Goal: Task Accomplishment & Management: Manage account settings

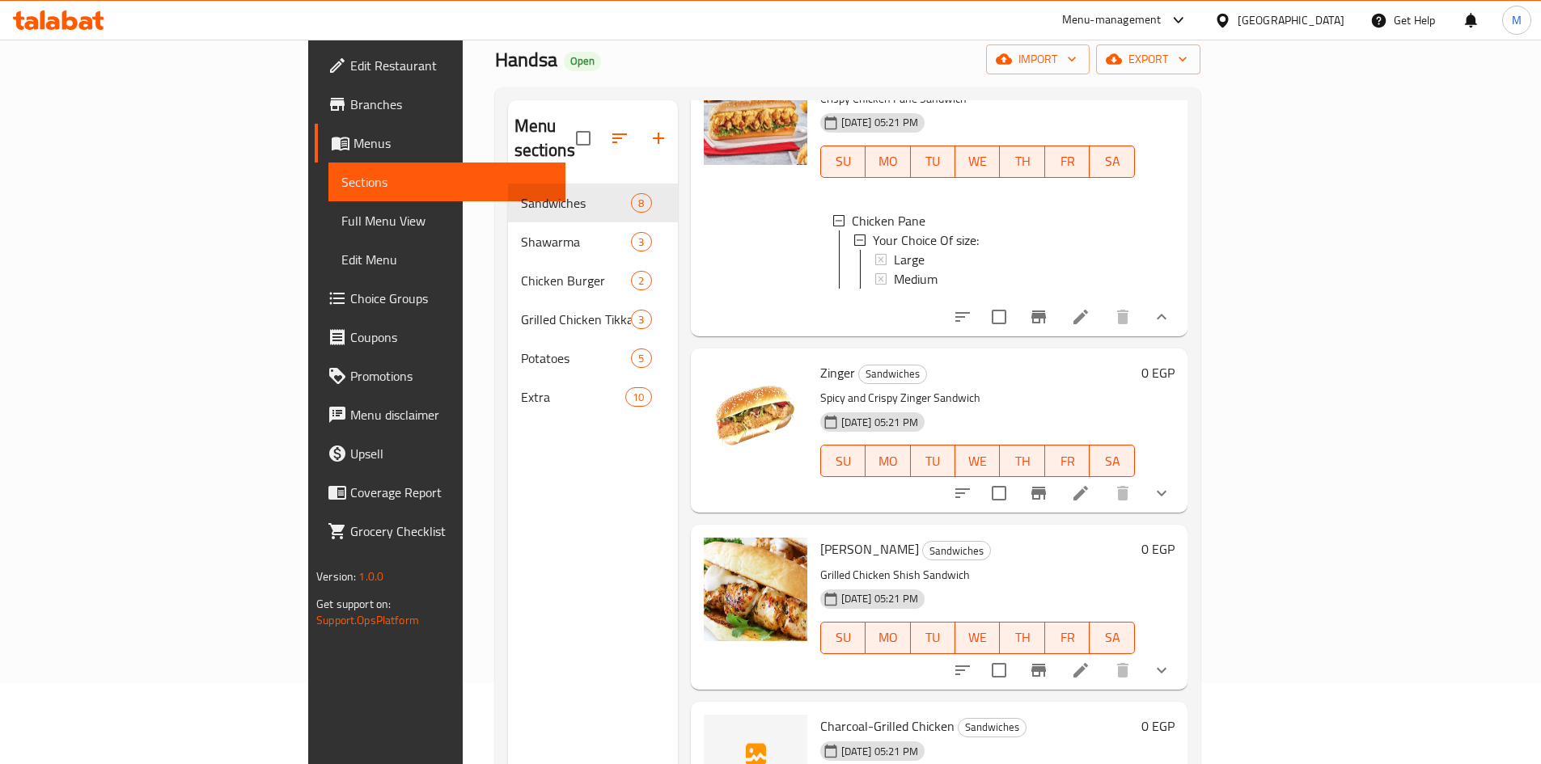
scroll to position [774, 0]
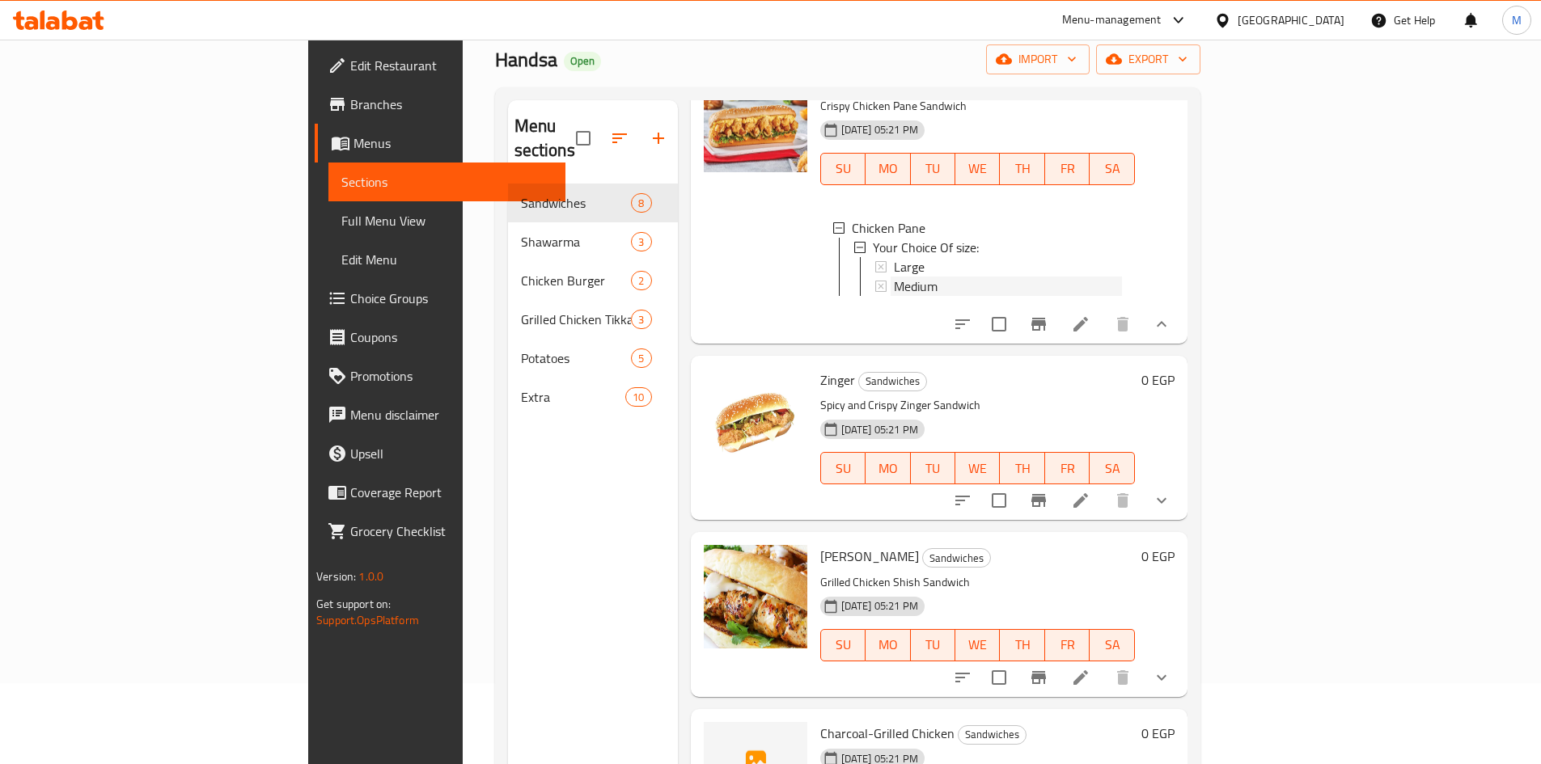
click at [894, 277] on span "Medium" at bounding box center [916, 286] width 44 height 19
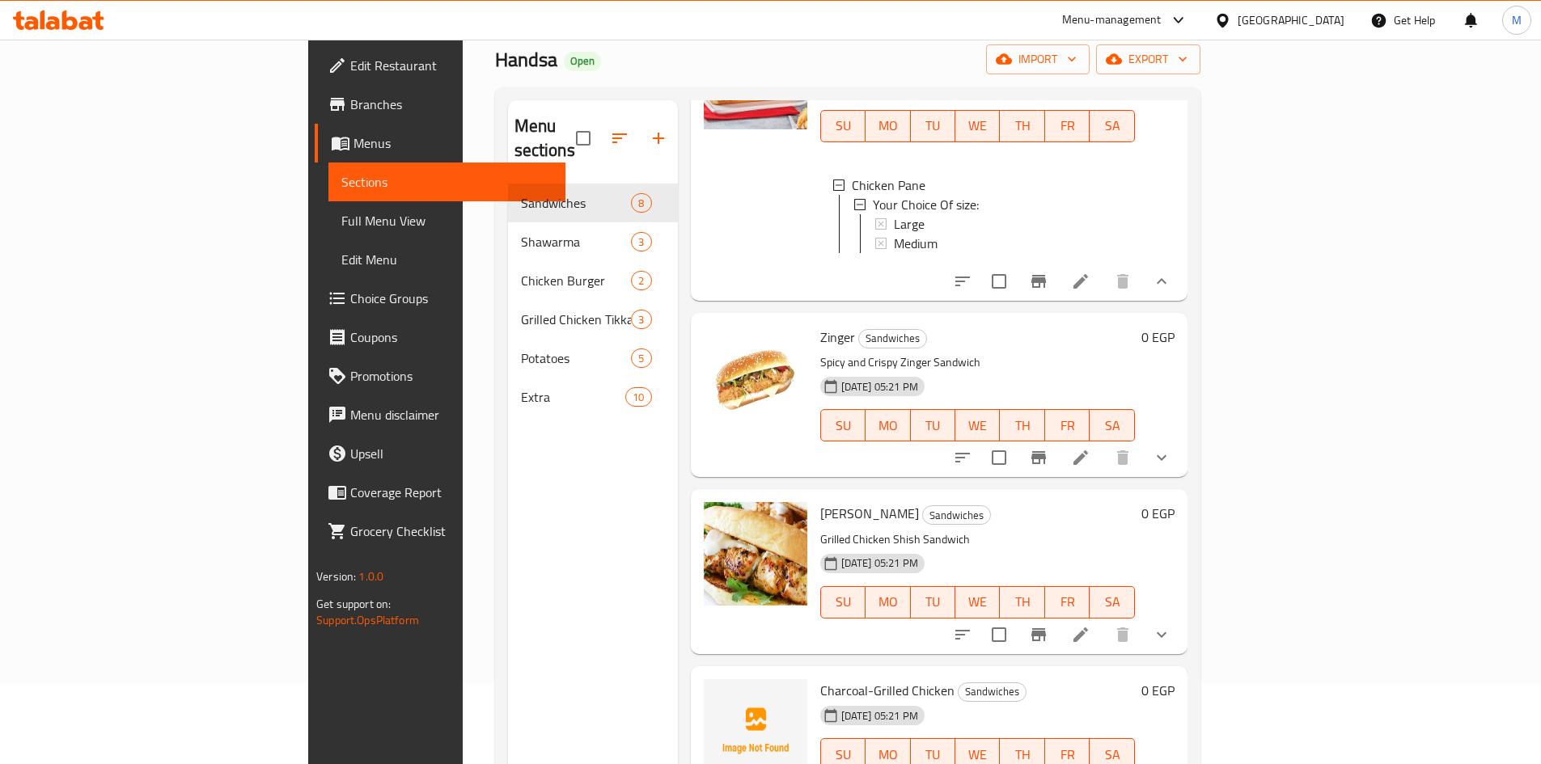
scroll to position [855, 0]
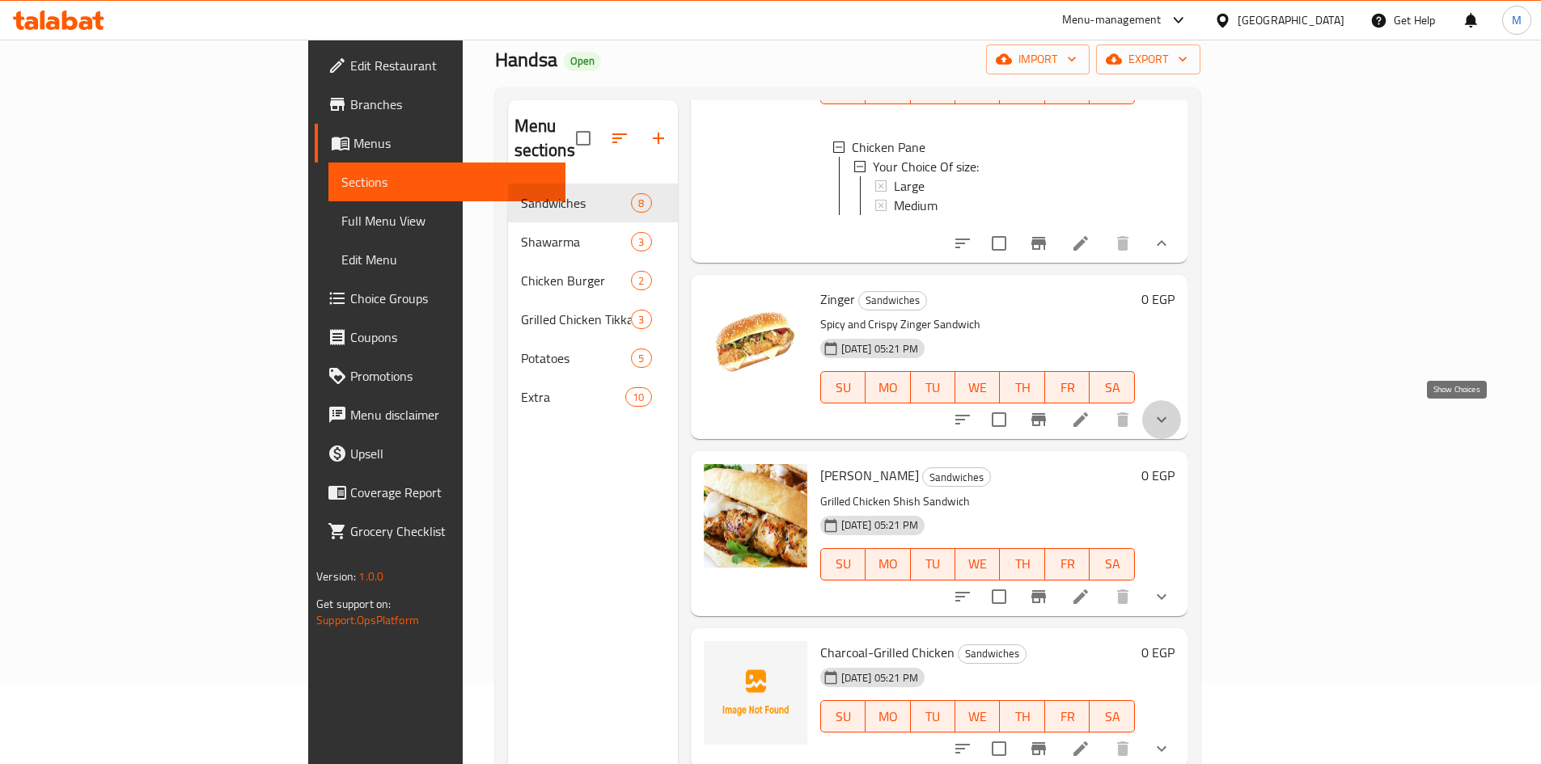
click at [1171, 420] on icon "show more" at bounding box center [1161, 419] width 19 height 19
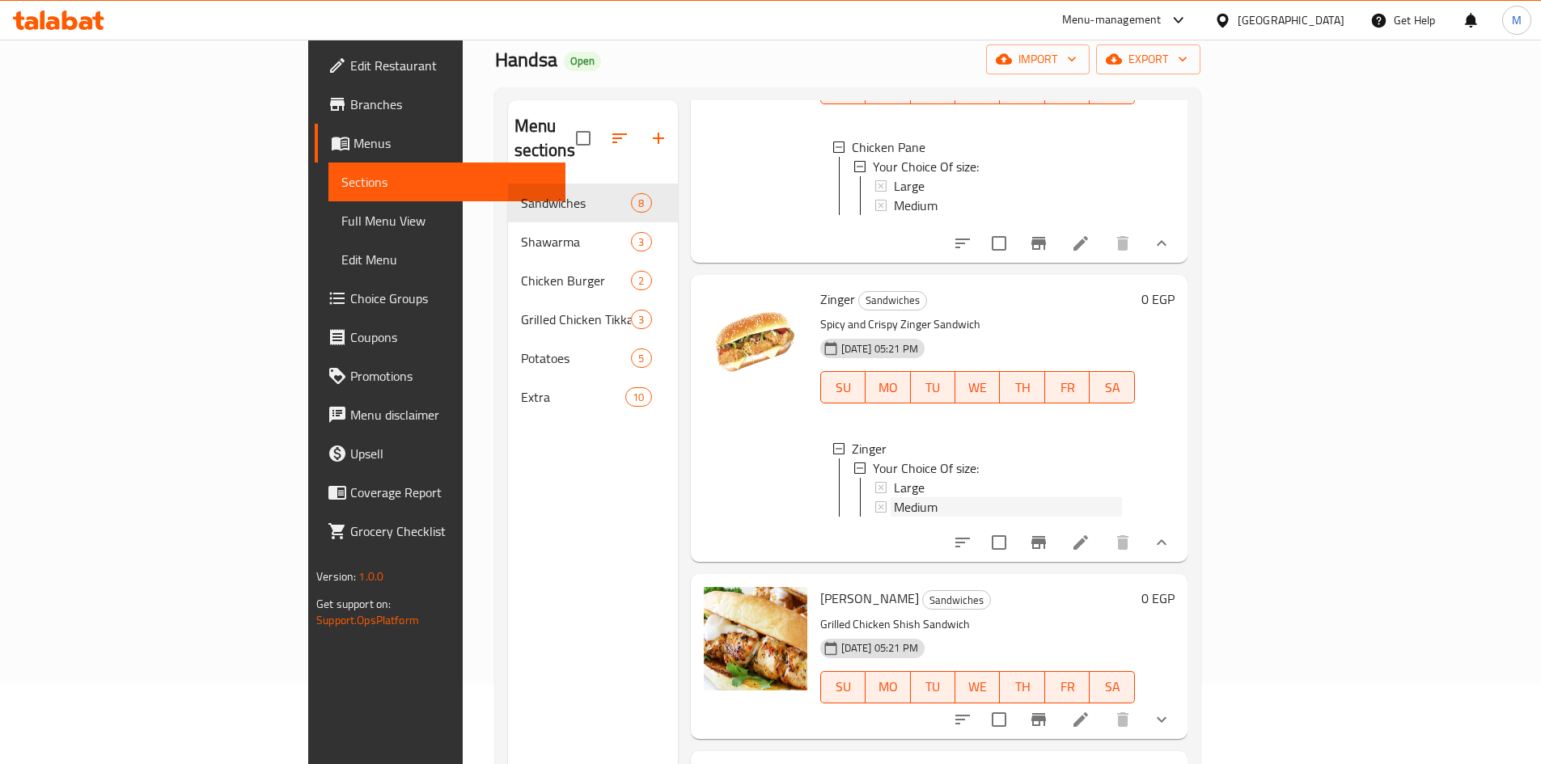
click at [894, 502] on span "Medium" at bounding box center [916, 506] width 44 height 19
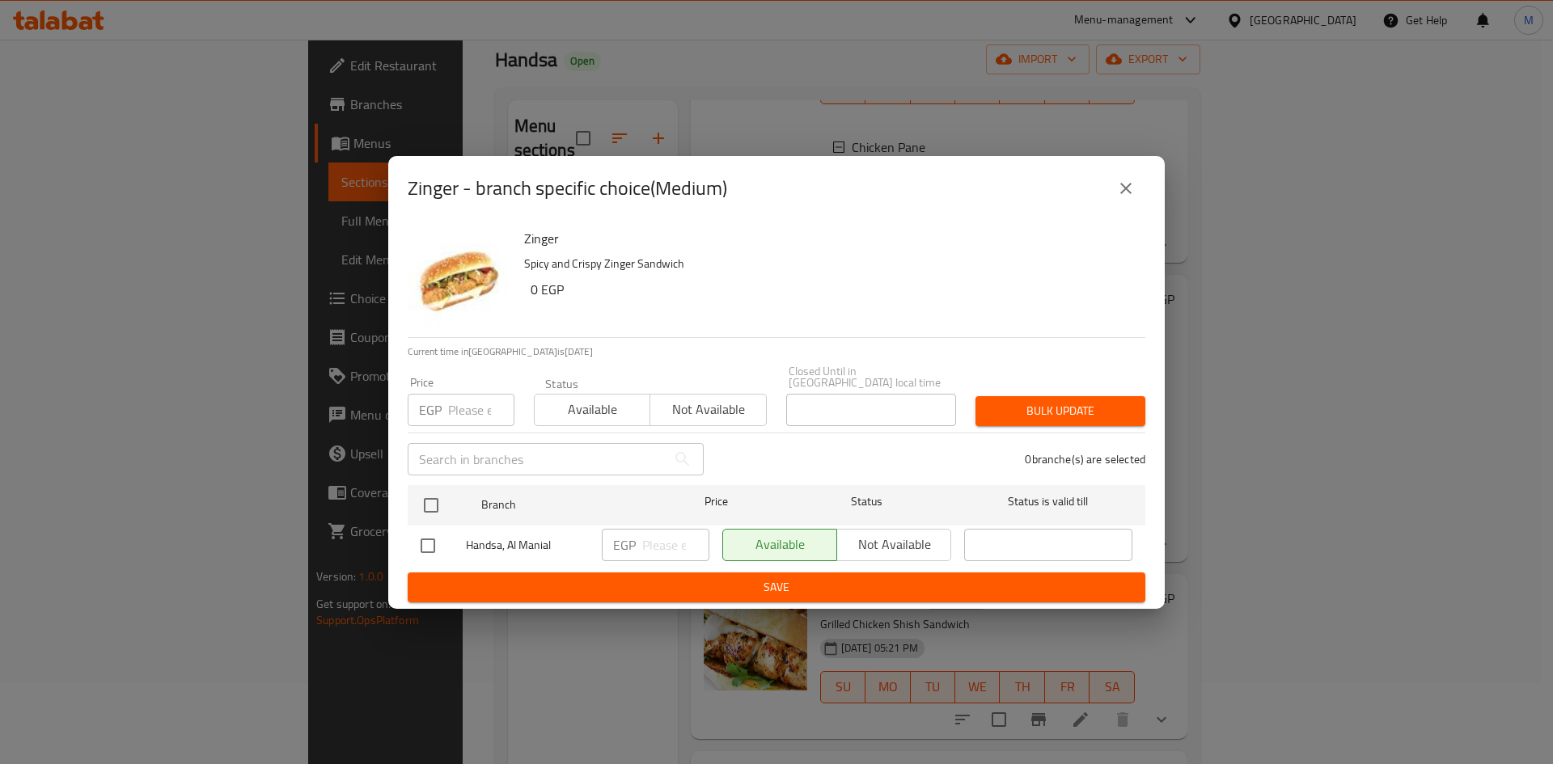
drag, startPoint x: 426, startPoint y: 497, endPoint x: 449, endPoint y: 451, distance: 51.4
click at [426, 496] on input "checkbox" at bounding box center [431, 506] width 34 height 34
checkbox input "true"
click at [471, 417] on input "number" at bounding box center [481, 410] width 66 height 32
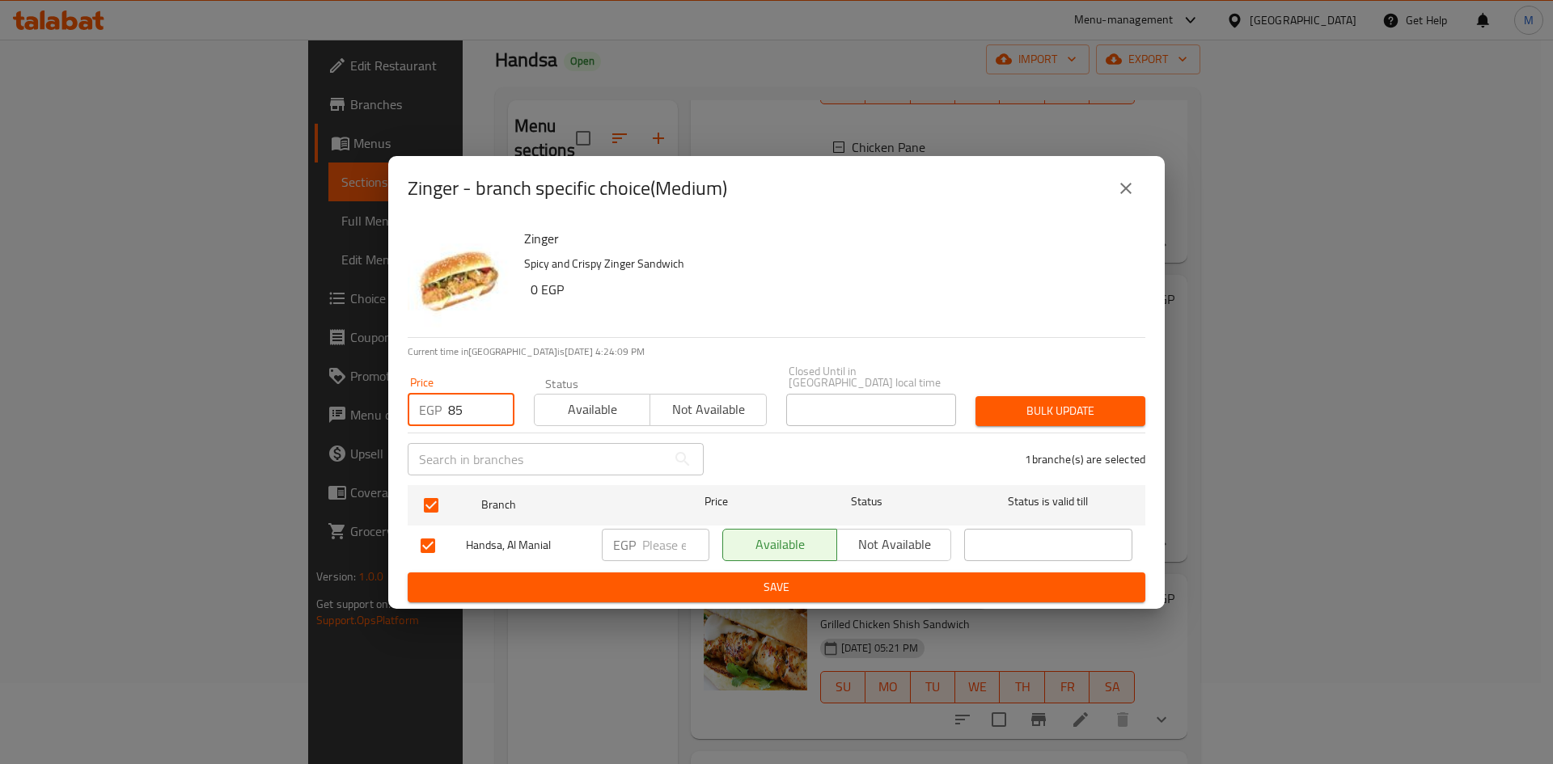
type input "85"
drag, startPoint x: 1048, startPoint y: 395, endPoint x: 1132, endPoint y: 431, distance: 91.7
click at [1048, 401] on span "Bulk update" at bounding box center [1060, 411] width 144 height 20
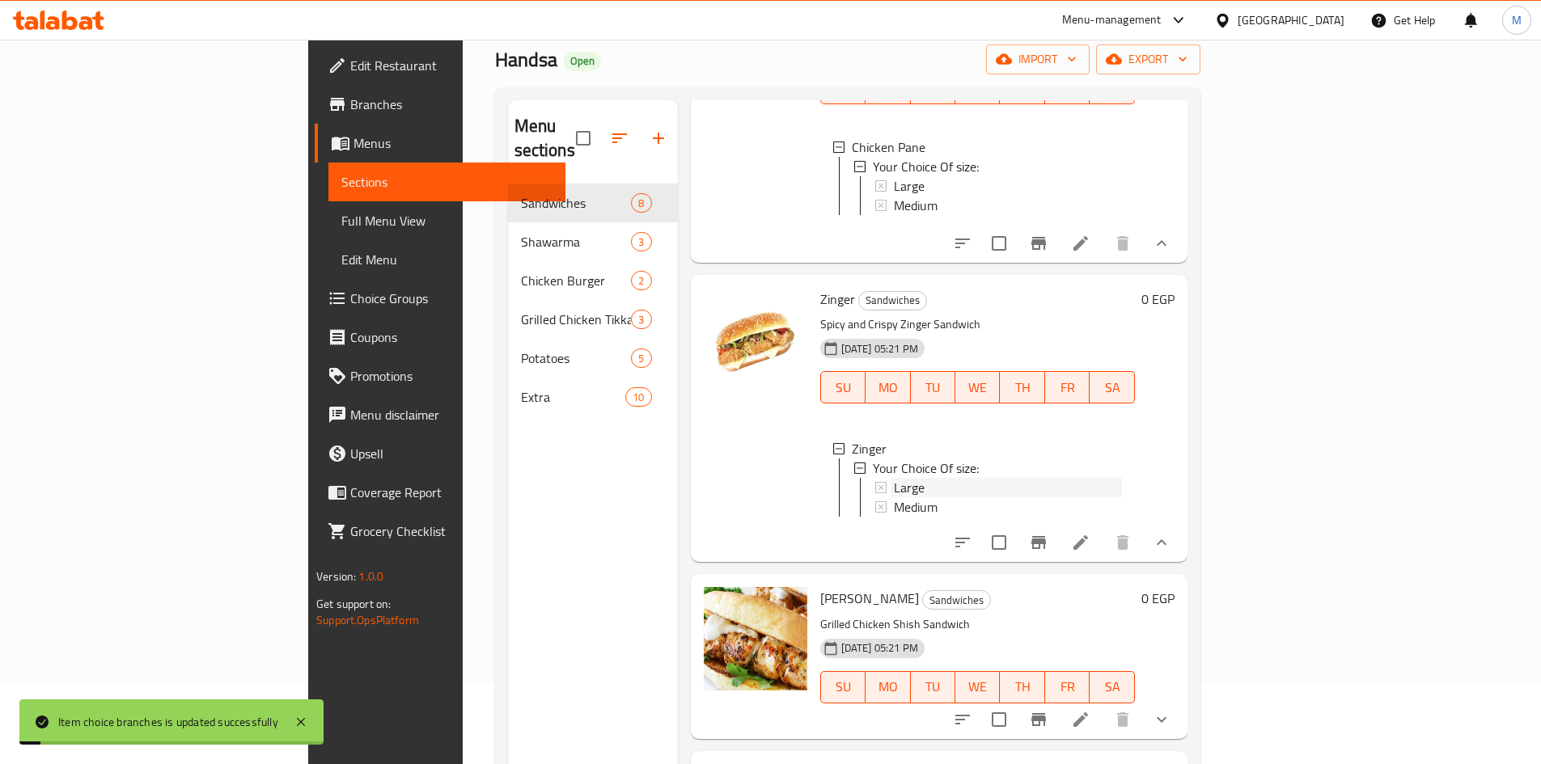
click at [894, 491] on div "Large" at bounding box center [1008, 487] width 228 height 19
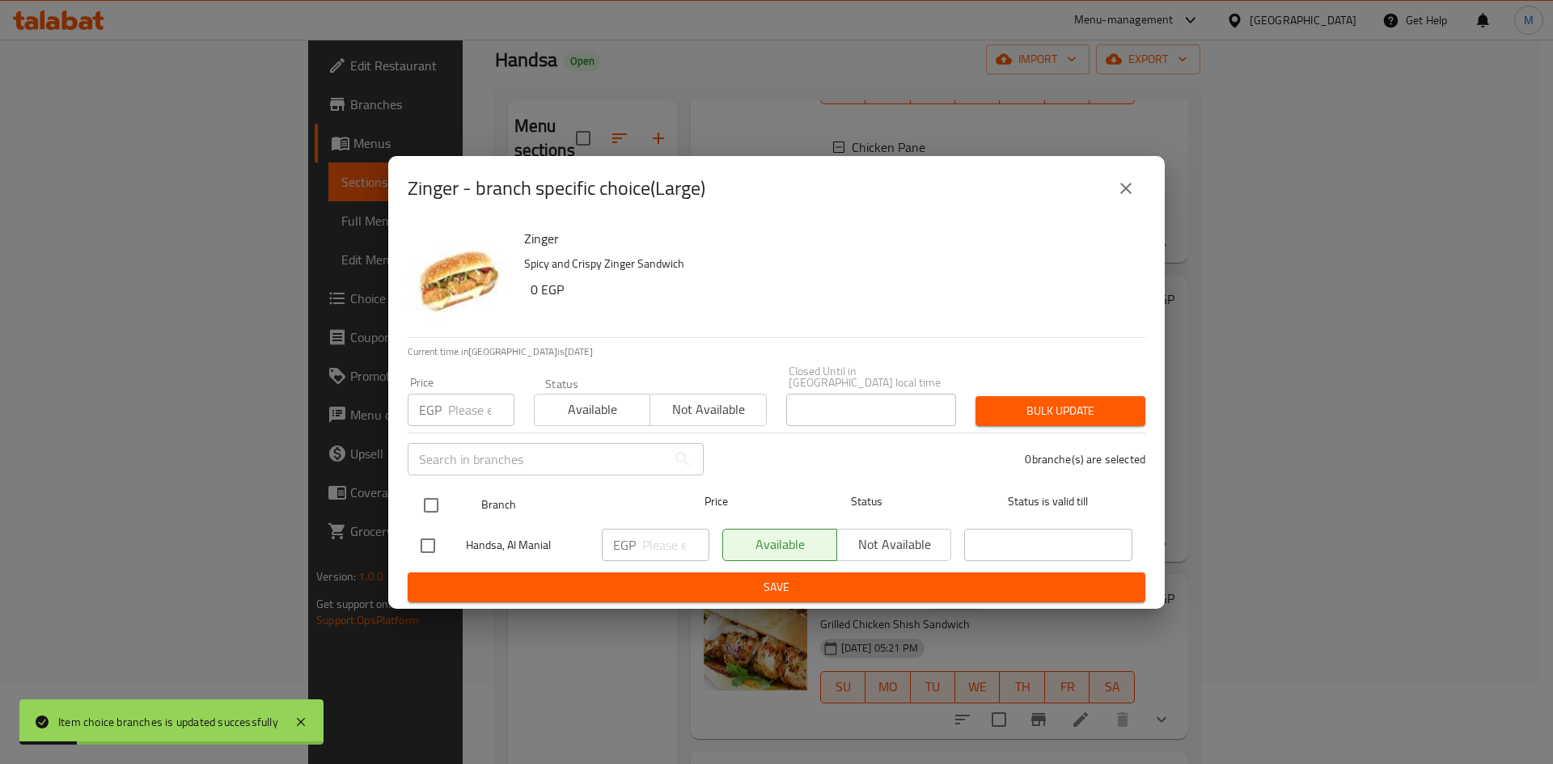
click at [425, 503] on input "checkbox" at bounding box center [431, 506] width 34 height 34
checkbox input "true"
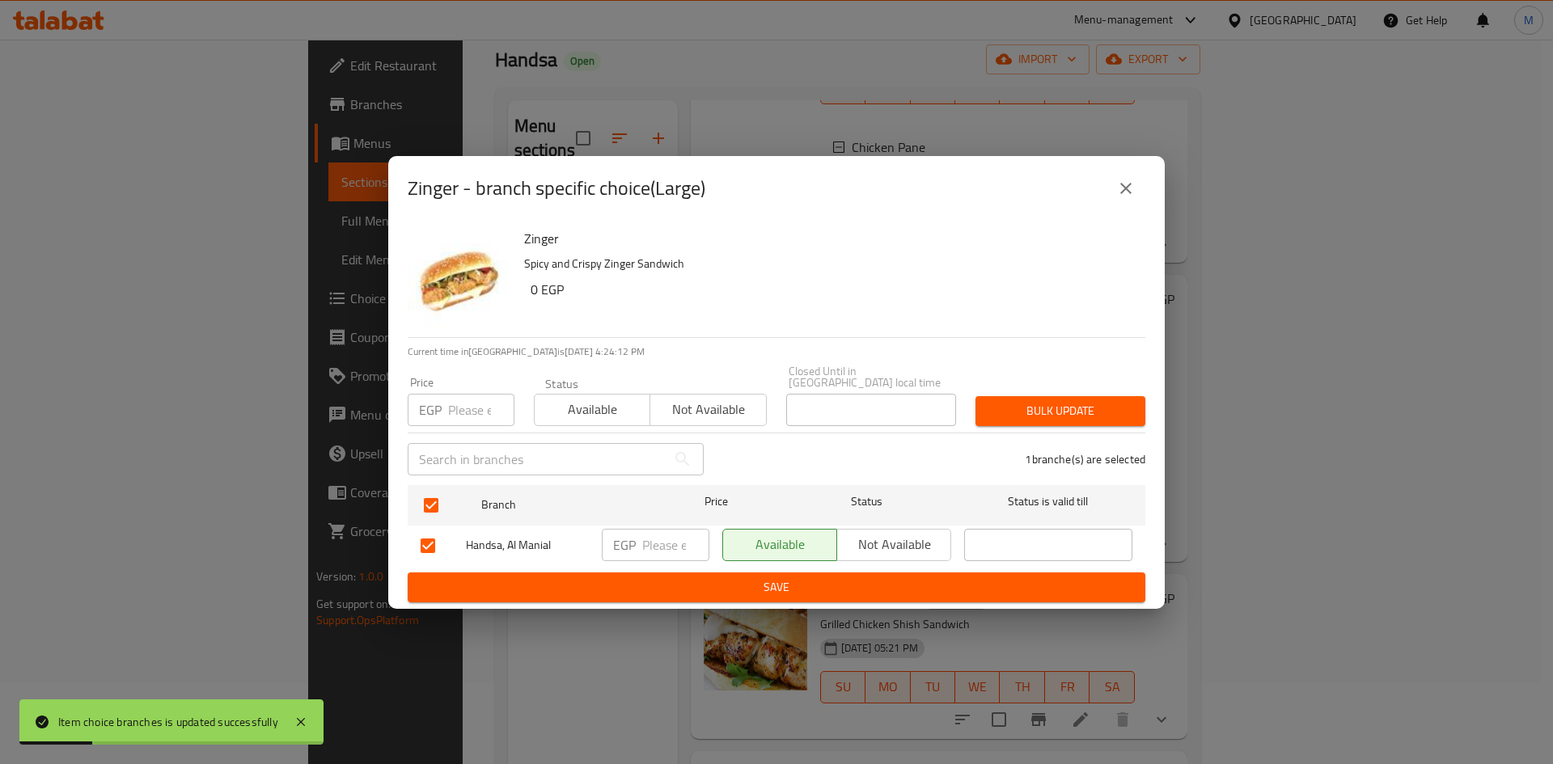
click at [442, 406] on p "EGP" at bounding box center [430, 409] width 23 height 19
click at [459, 417] on input "number" at bounding box center [481, 410] width 66 height 32
type input "110"
click at [1087, 401] on span "Bulk update" at bounding box center [1060, 411] width 144 height 20
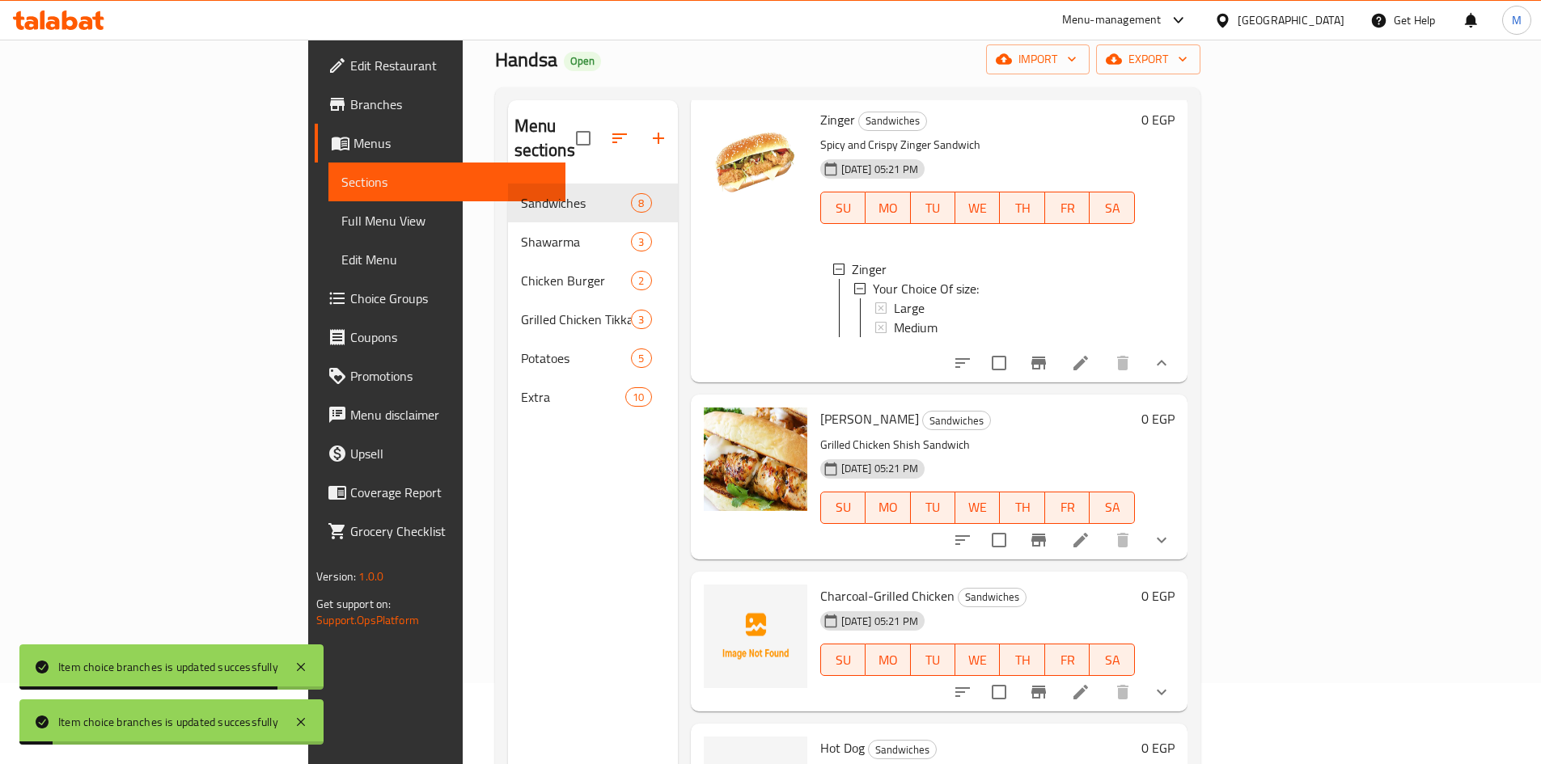
scroll to position [1071, 0]
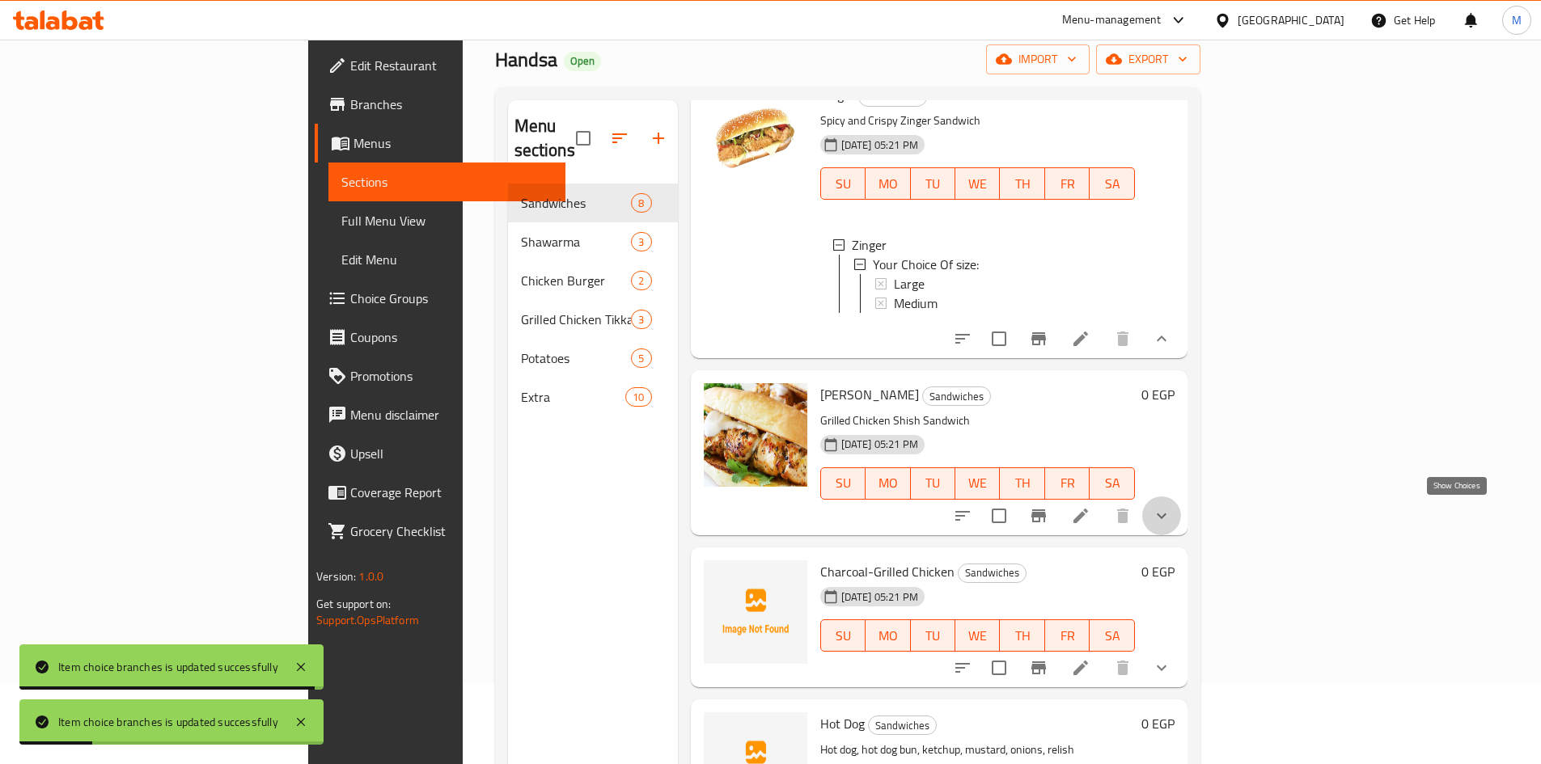
drag, startPoint x: 1457, startPoint y: 522, endPoint x: 1390, endPoint y: 533, distance: 67.3
click at [1171, 522] on icon "show more" at bounding box center [1161, 515] width 19 height 19
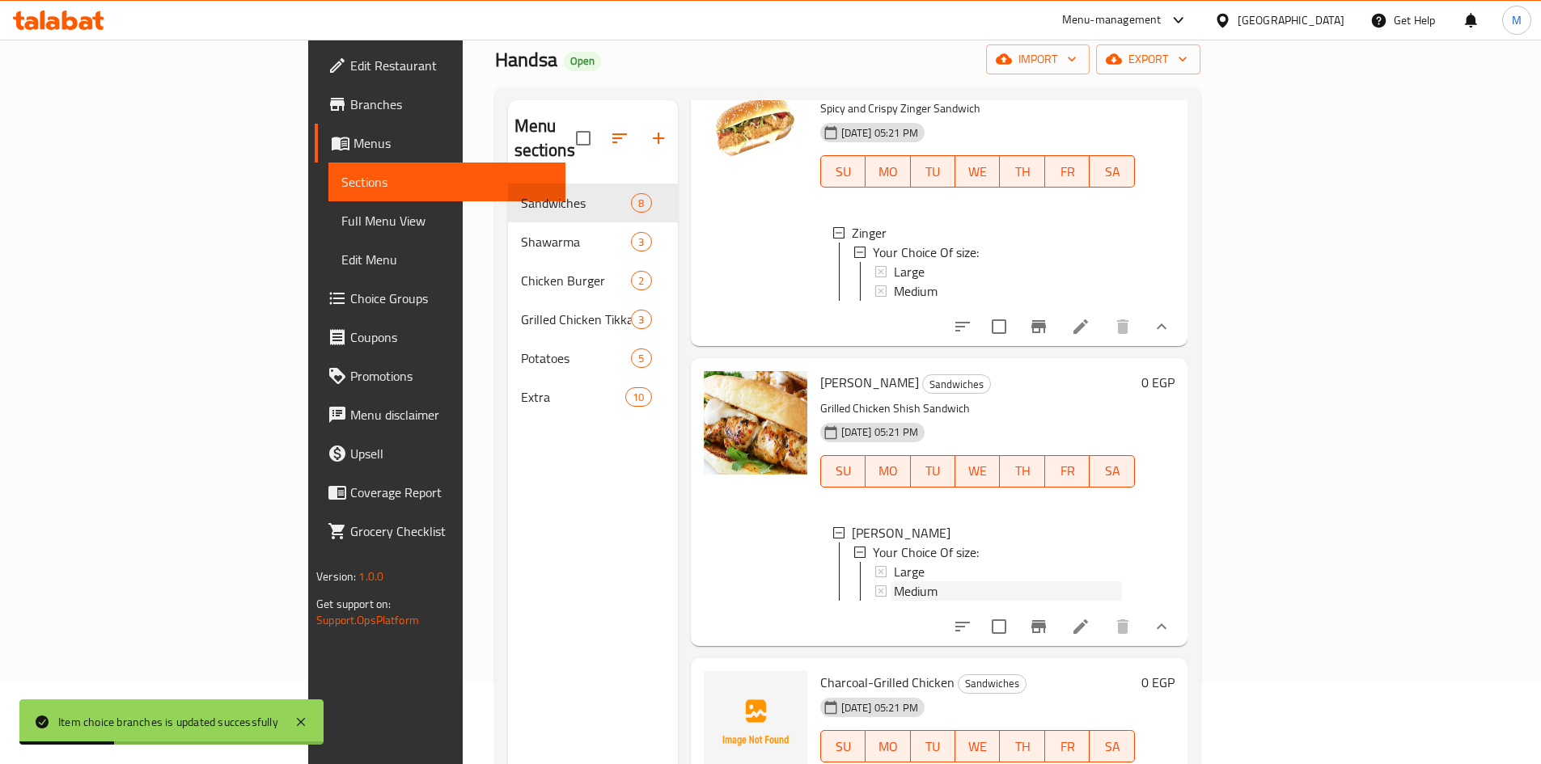
click at [894, 601] on div "Medium" at bounding box center [1008, 591] width 228 height 19
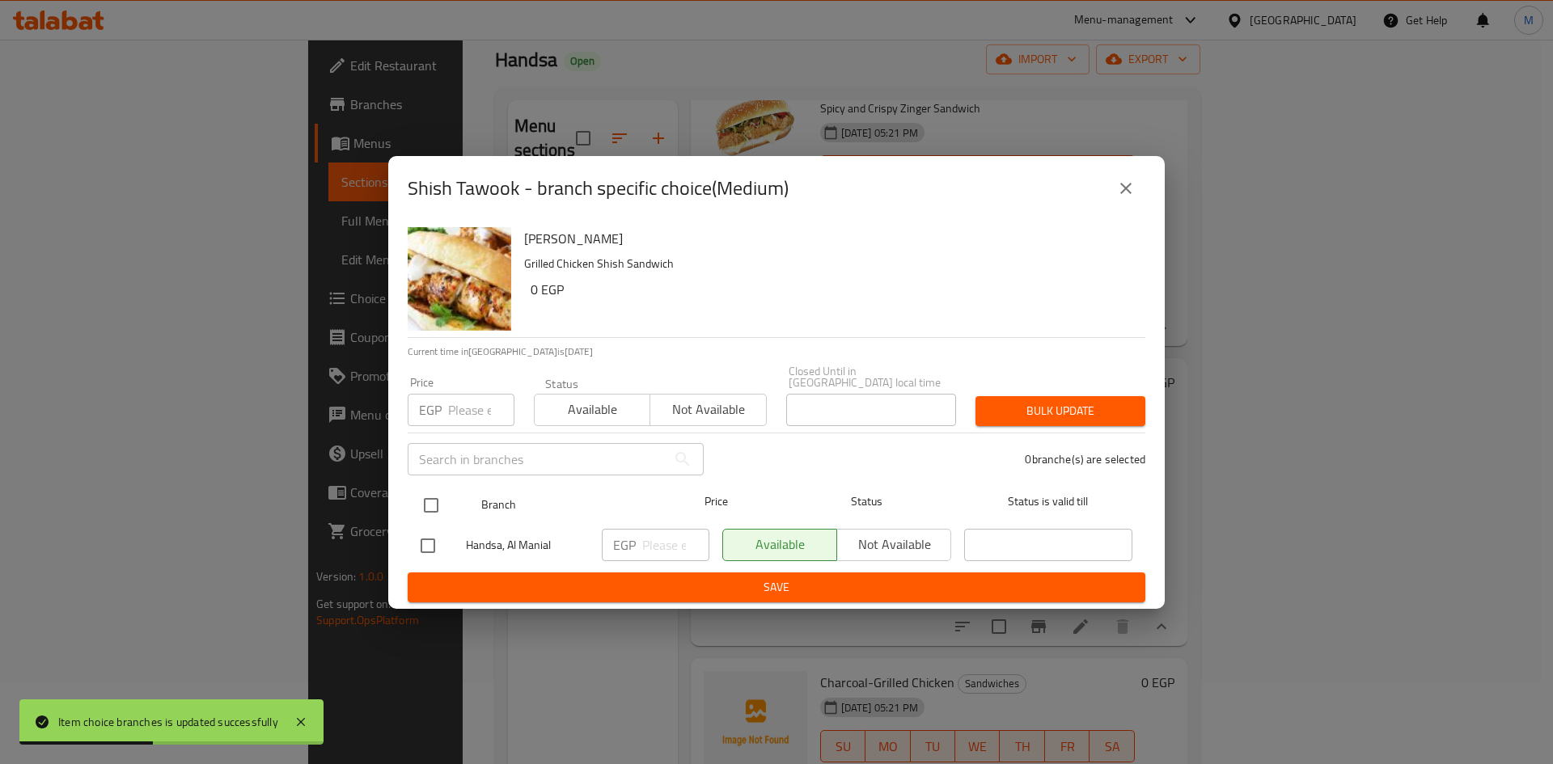
click at [430, 498] on input "checkbox" at bounding box center [431, 506] width 34 height 34
checkbox input "true"
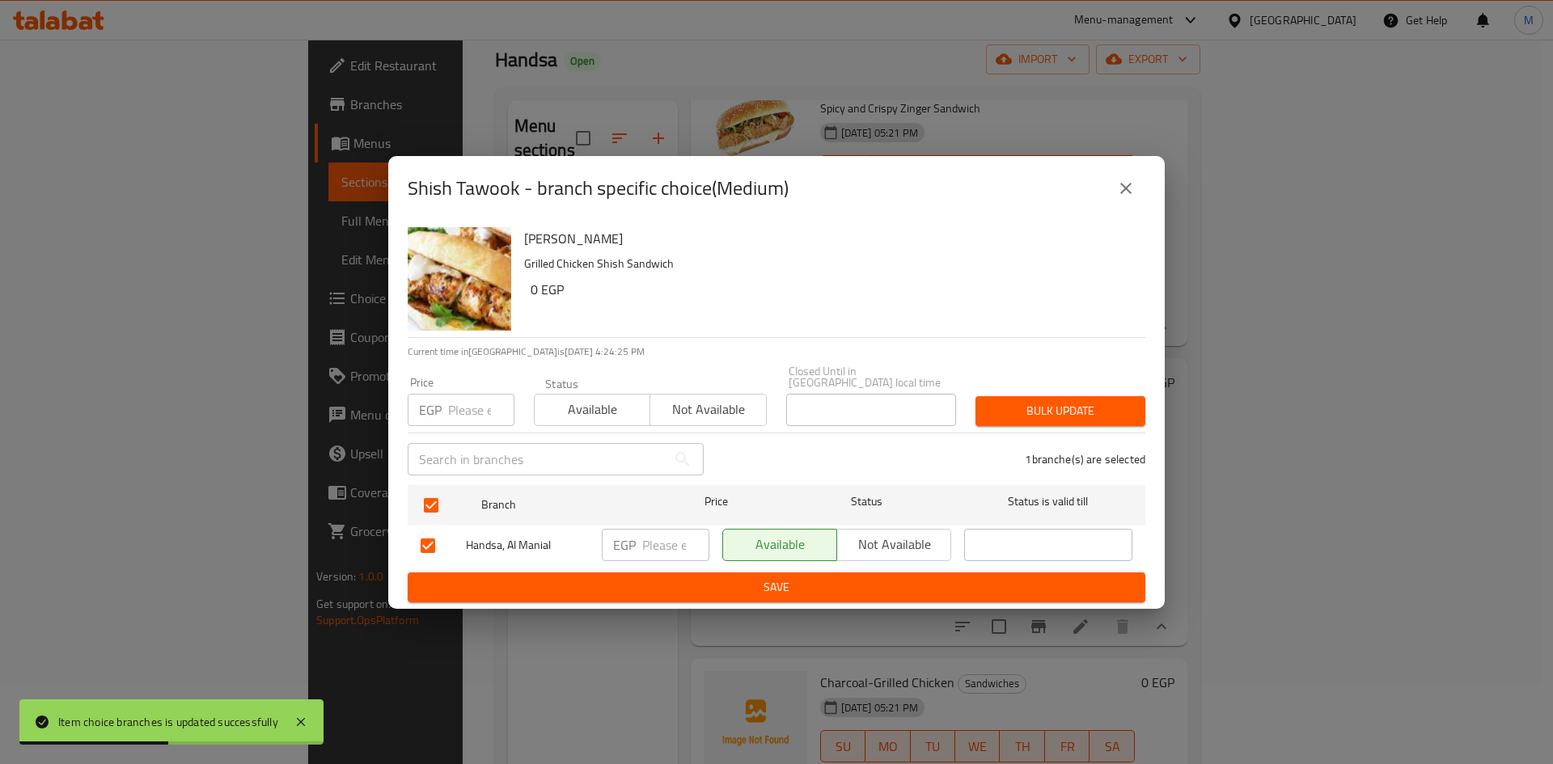
click at [486, 398] on input "number" at bounding box center [481, 410] width 66 height 32
type input "90"
click at [1151, 410] on div "Bulk update" at bounding box center [1060, 411] width 189 height 49
drag, startPoint x: 1149, startPoint y: 402, endPoint x: 1139, endPoint y: 400, distance: 10.6
click at [1147, 401] on div "Bulk update" at bounding box center [1060, 411] width 189 height 49
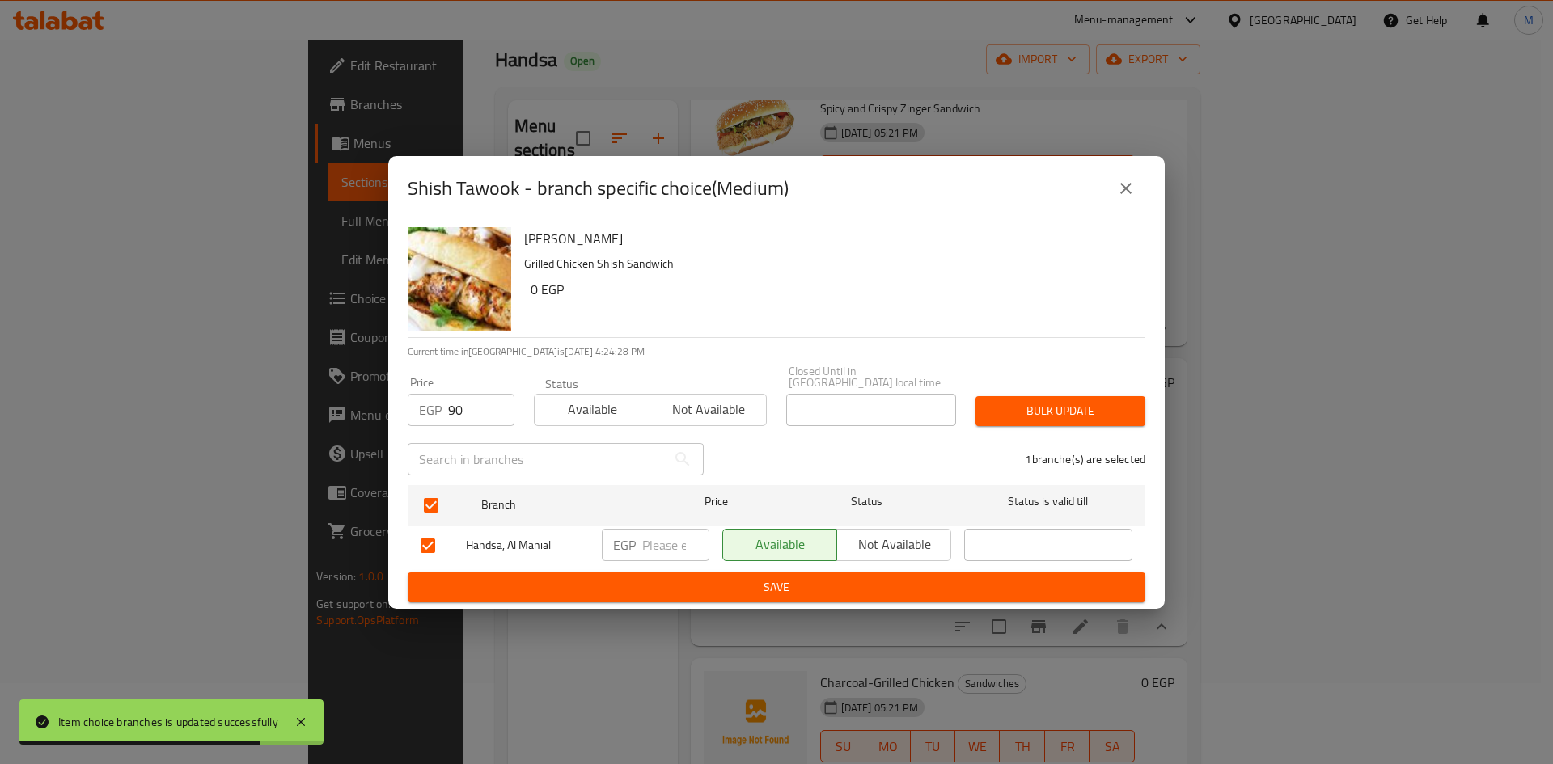
click at [1138, 400] on button "Bulk update" at bounding box center [1060, 411] width 170 height 30
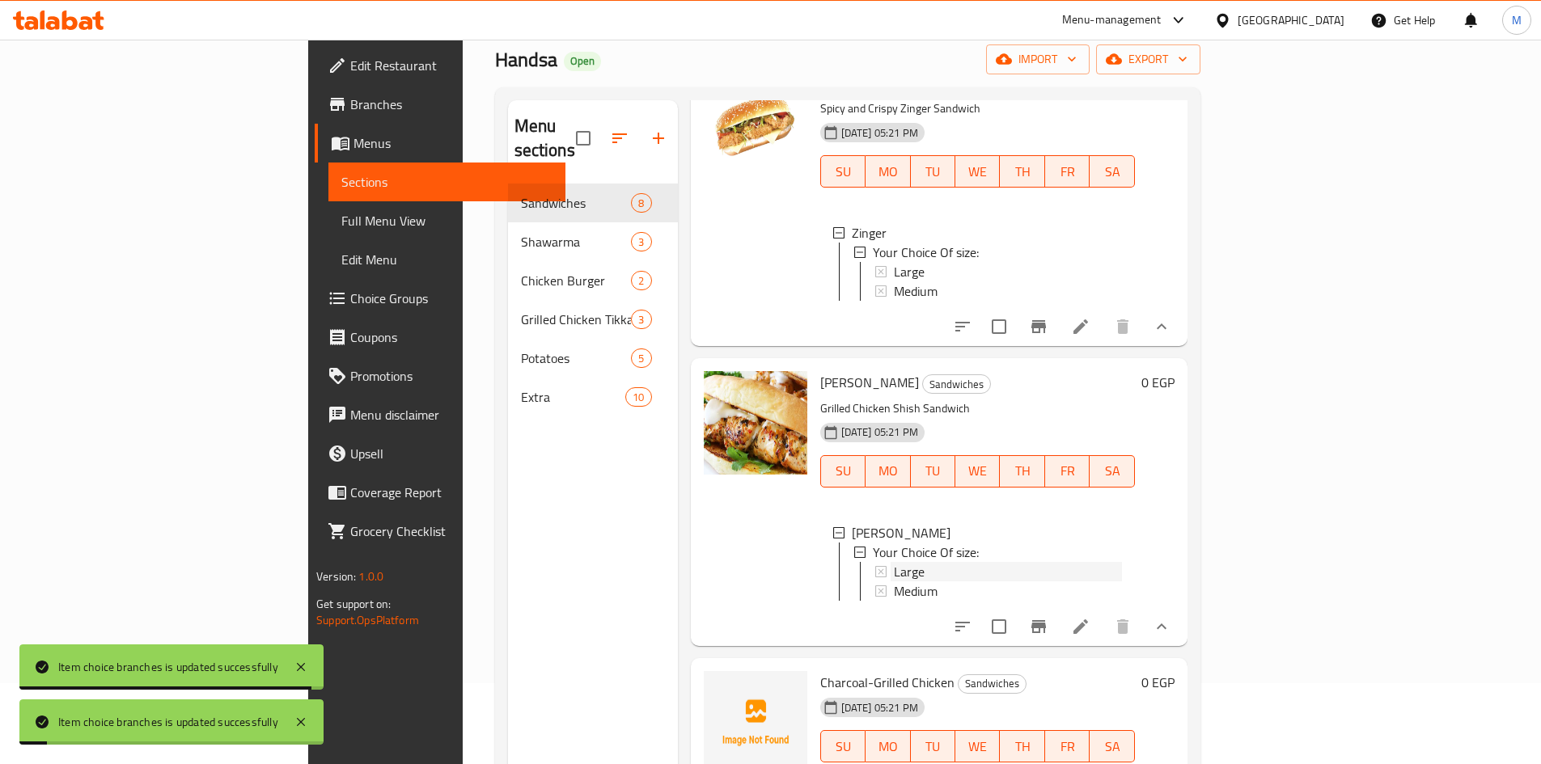
click at [894, 582] on span "Large" at bounding box center [909, 571] width 31 height 19
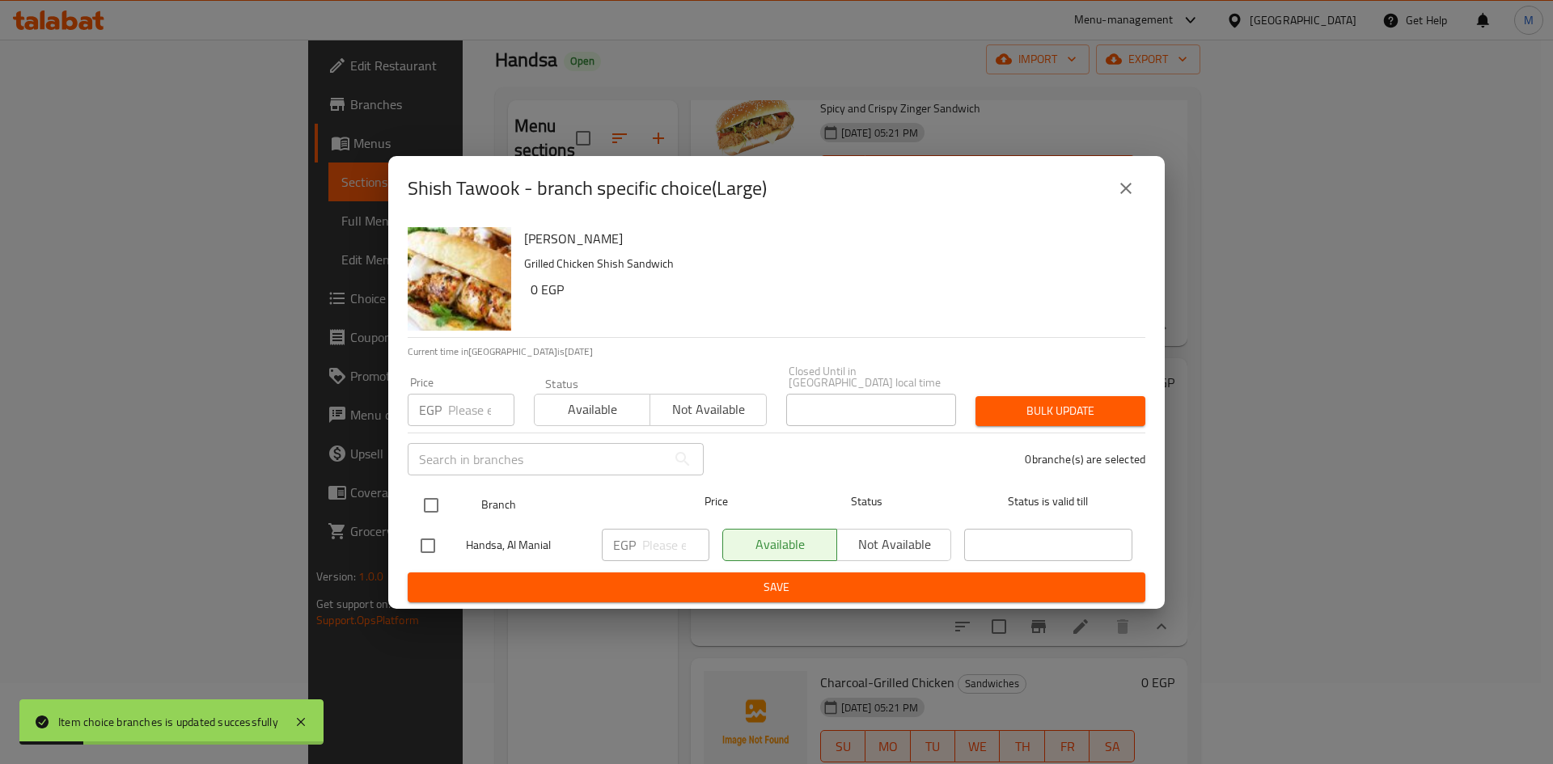
click at [431, 502] on input "checkbox" at bounding box center [431, 506] width 34 height 34
checkbox input "true"
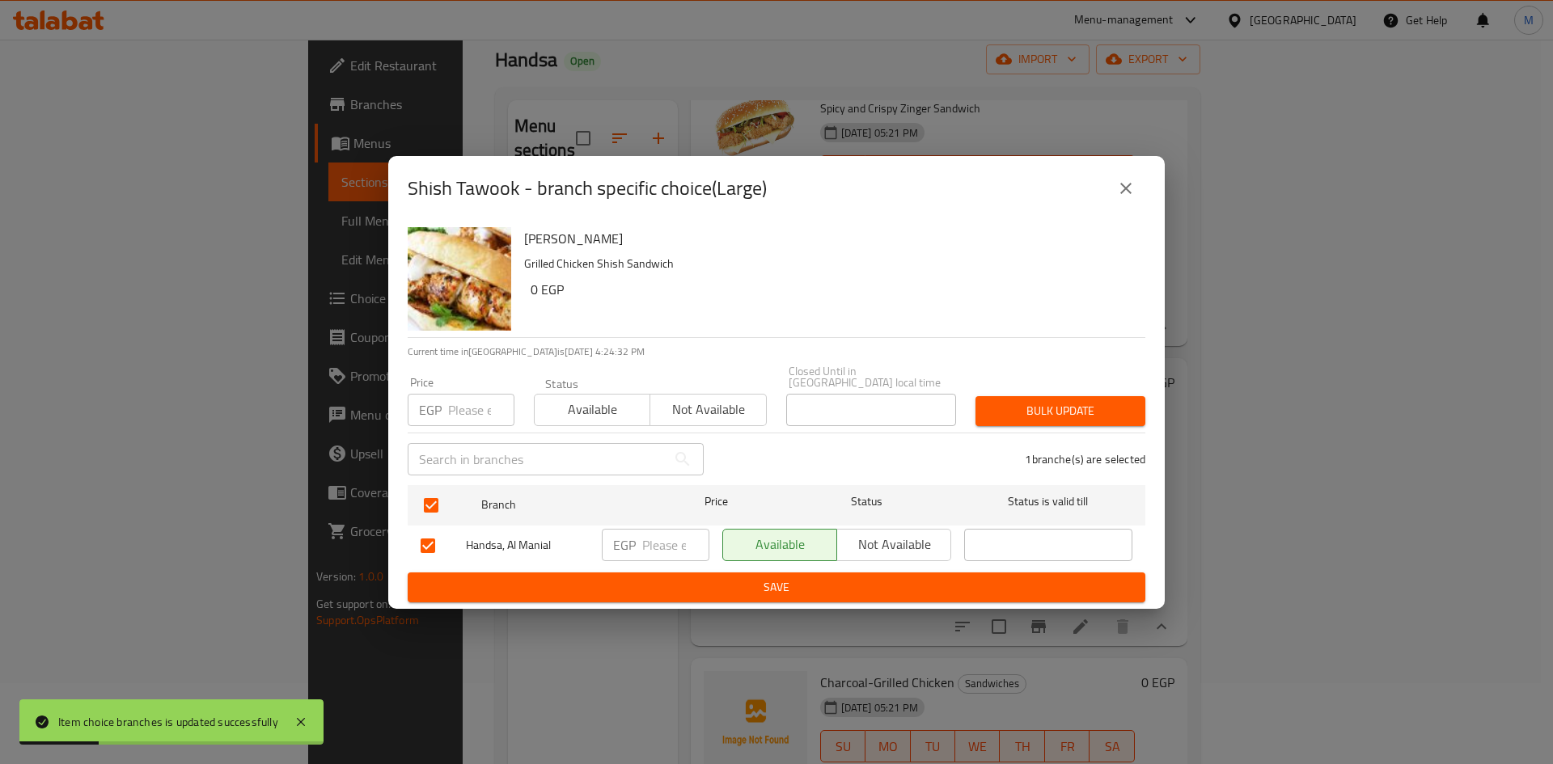
click at [464, 394] on input "number" at bounding box center [481, 410] width 66 height 32
type input "115"
click at [1087, 401] on span "Bulk update" at bounding box center [1060, 411] width 144 height 20
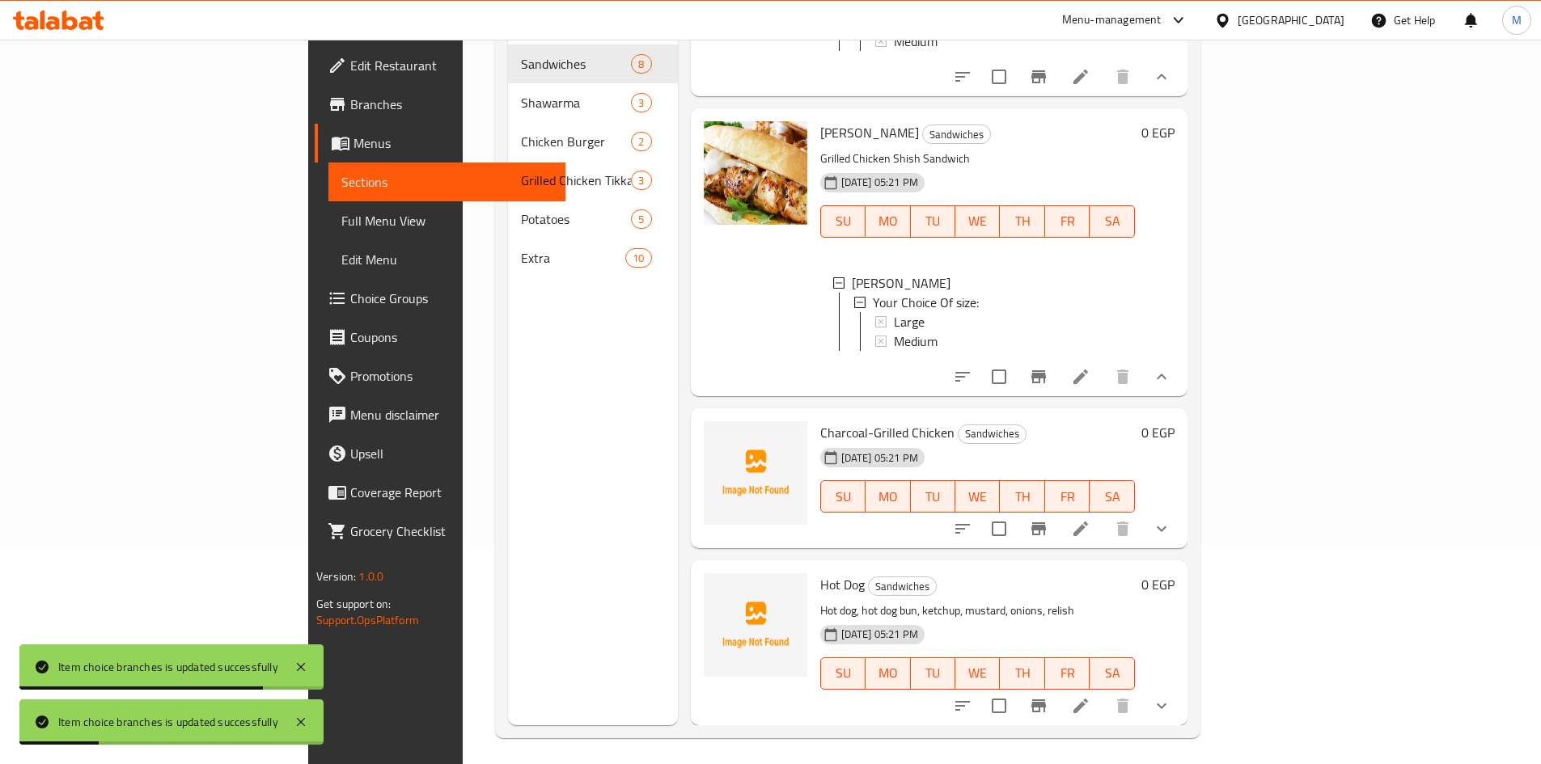
scroll to position [226, 0]
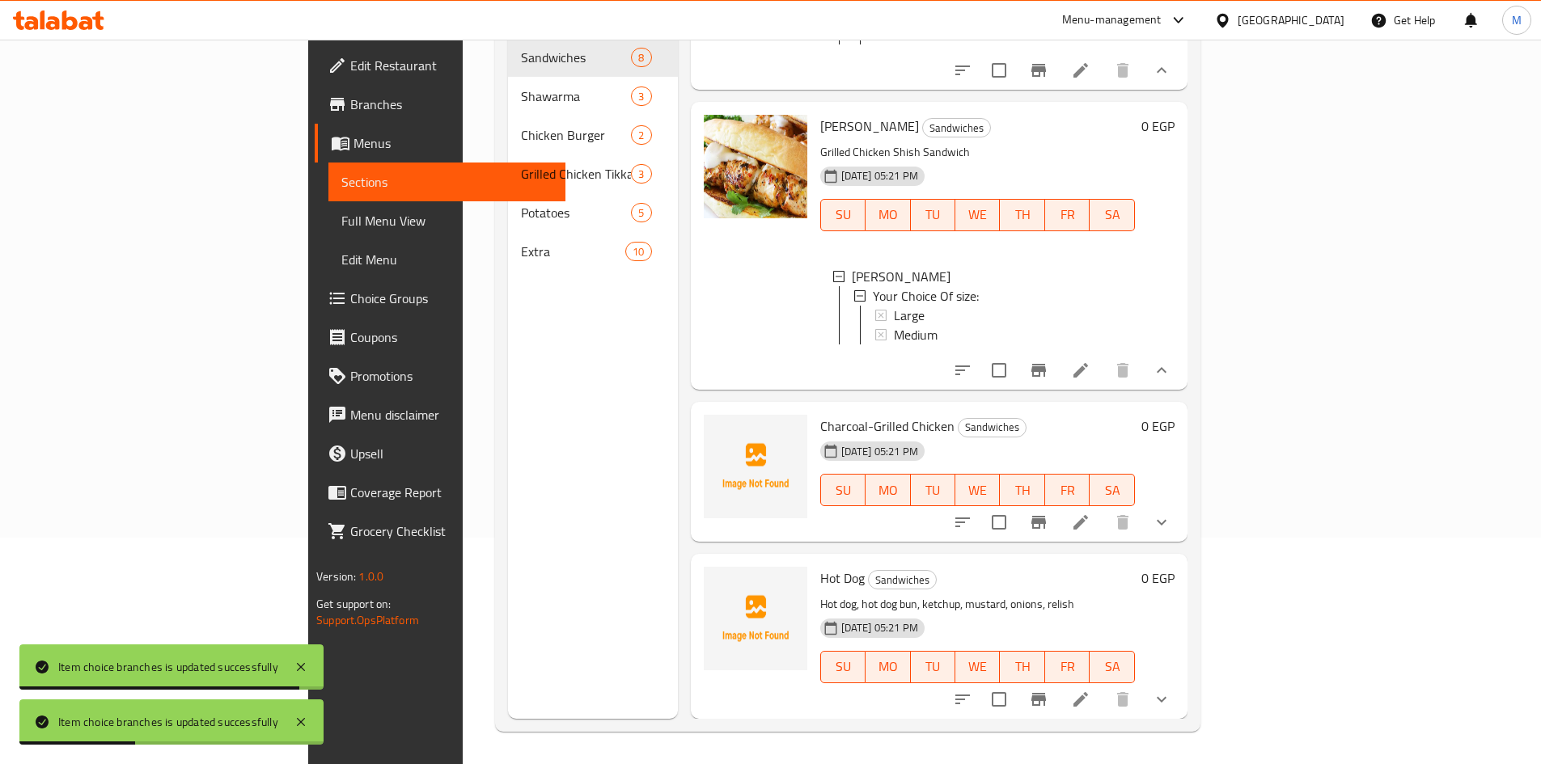
click at [1171, 518] on icon "show more" at bounding box center [1161, 522] width 19 height 19
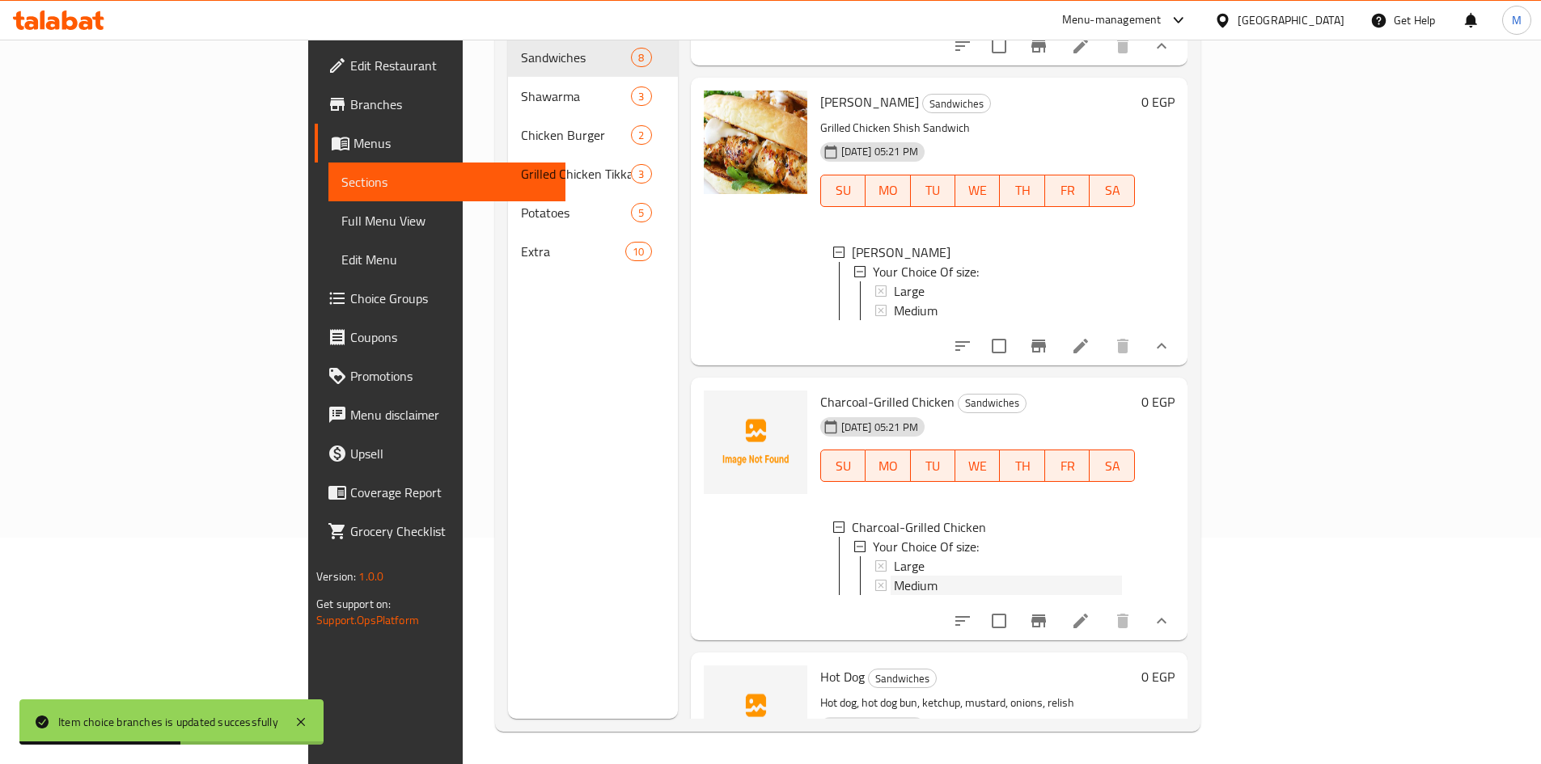
click at [894, 595] on span "Medium" at bounding box center [916, 585] width 44 height 19
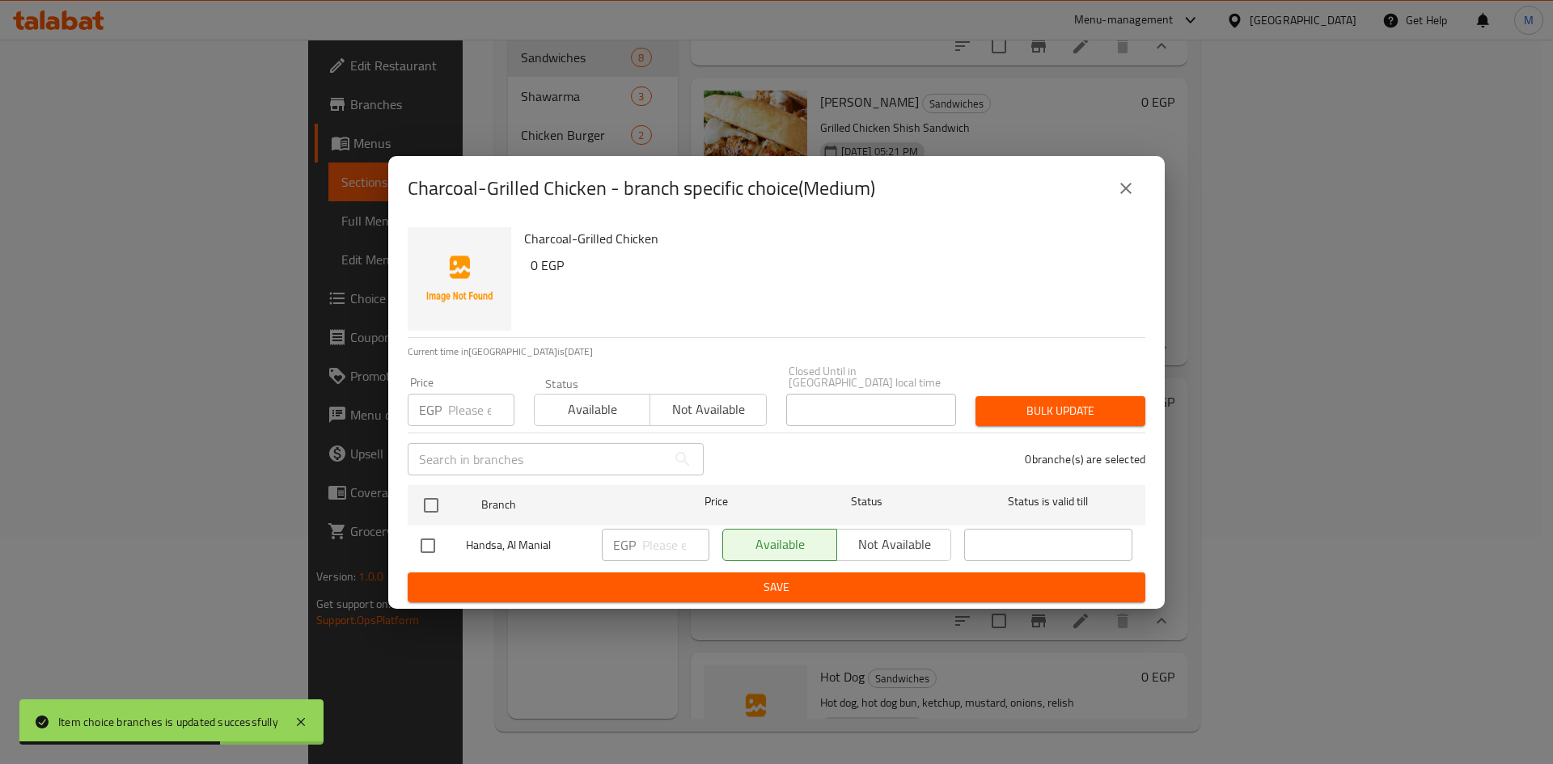
click at [425, 539] on input "checkbox" at bounding box center [428, 546] width 34 height 34
checkbox input "true"
click at [459, 404] on input "number" at bounding box center [481, 410] width 66 height 32
type input "90"
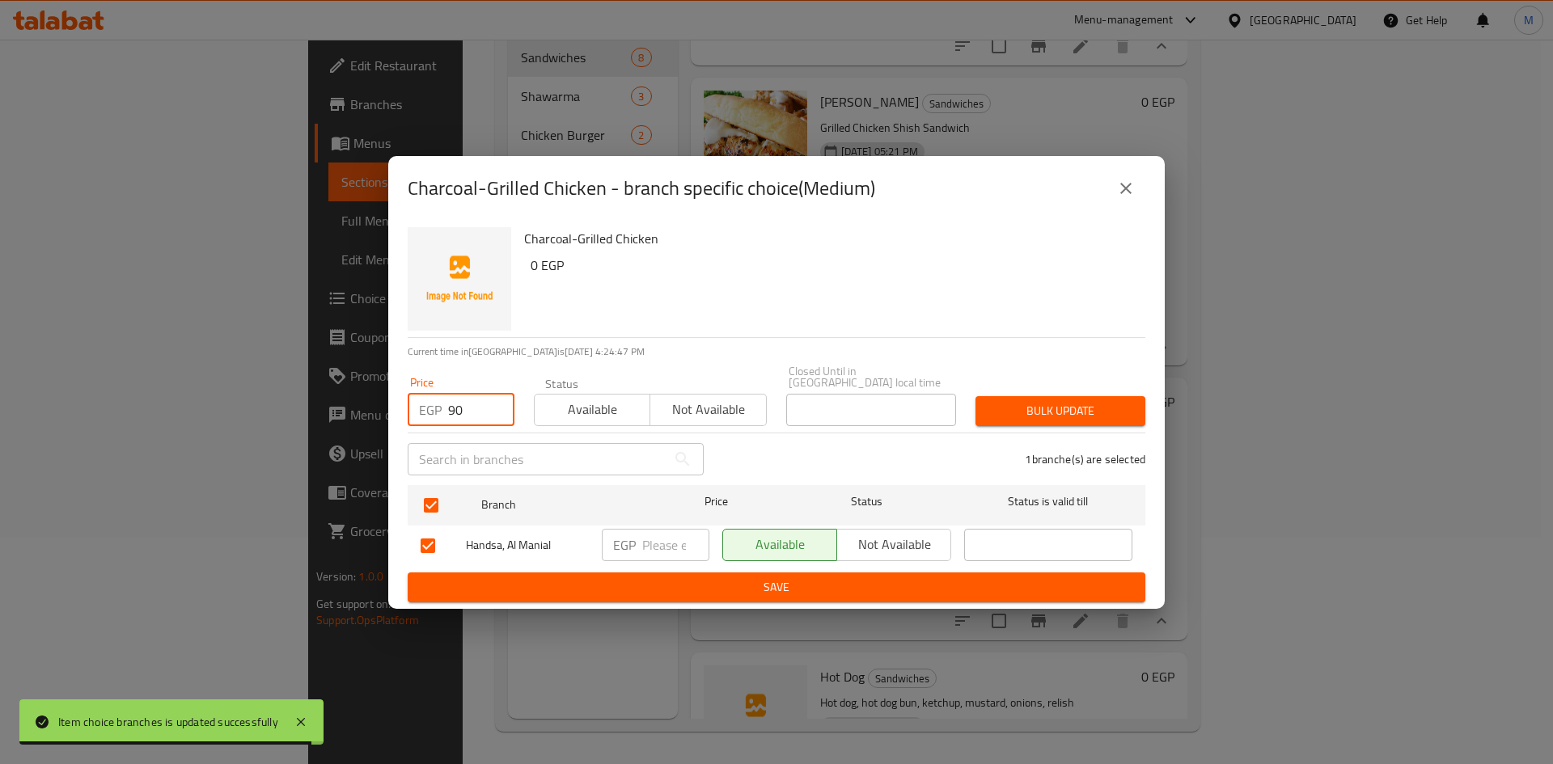
click at [1053, 401] on span "Bulk update" at bounding box center [1060, 411] width 144 height 20
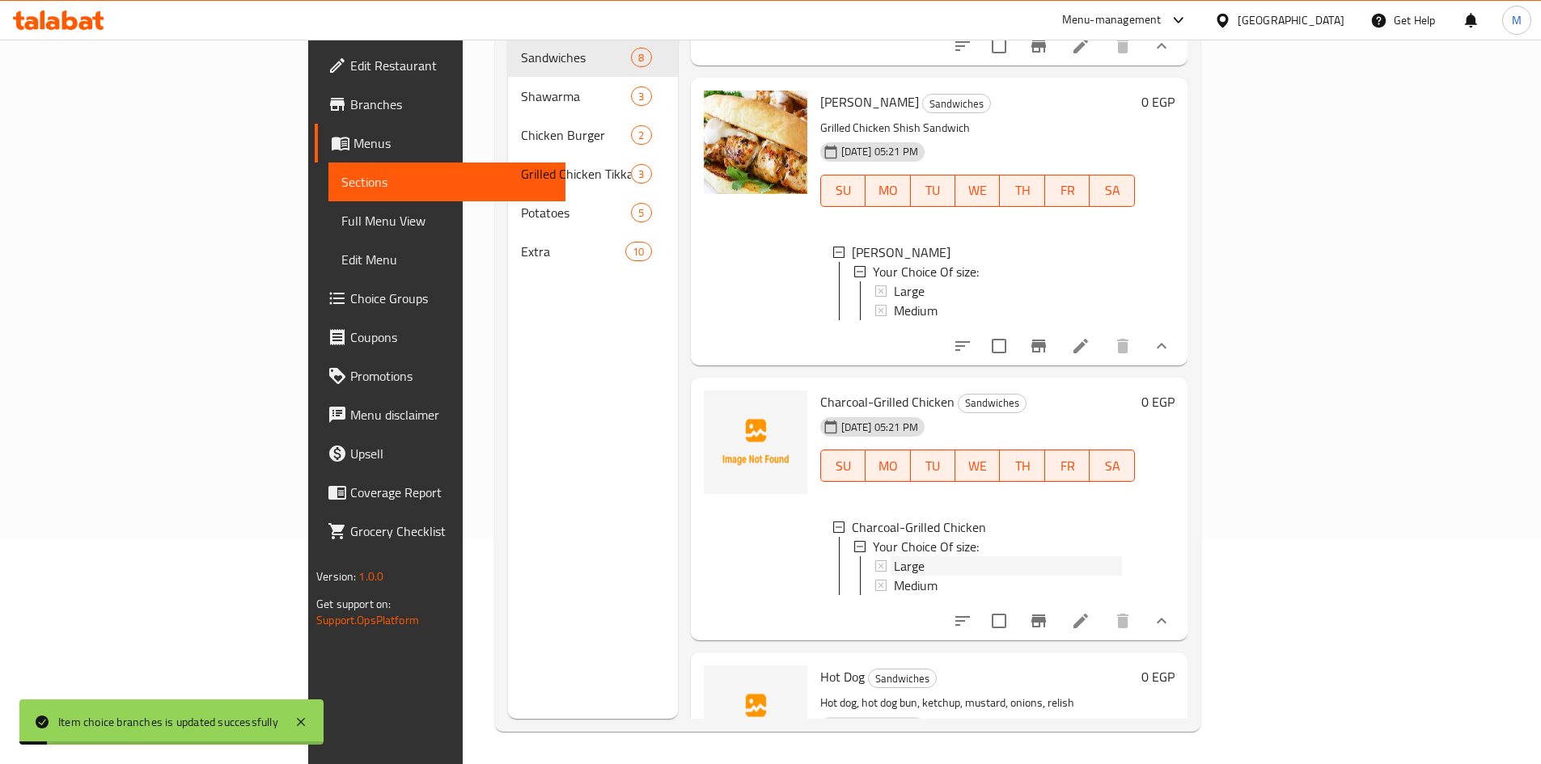
click at [894, 576] on span "Large" at bounding box center [909, 565] width 31 height 19
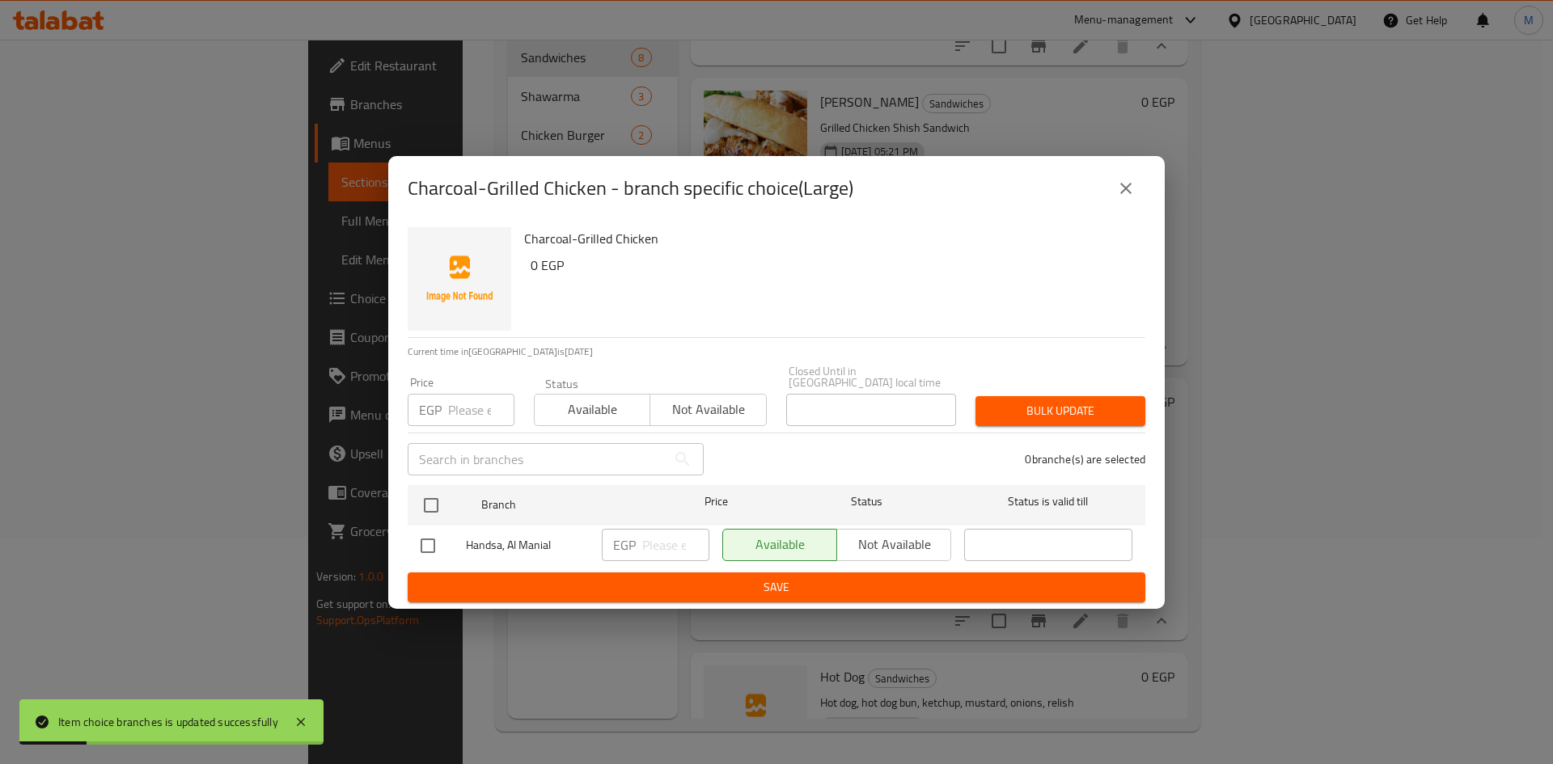
click at [437, 493] on input "checkbox" at bounding box center [431, 506] width 34 height 34
checkbox input "true"
click at [467, 411] on input "number" at bounding box center [481, 410] width 66 height 32
type input "115"
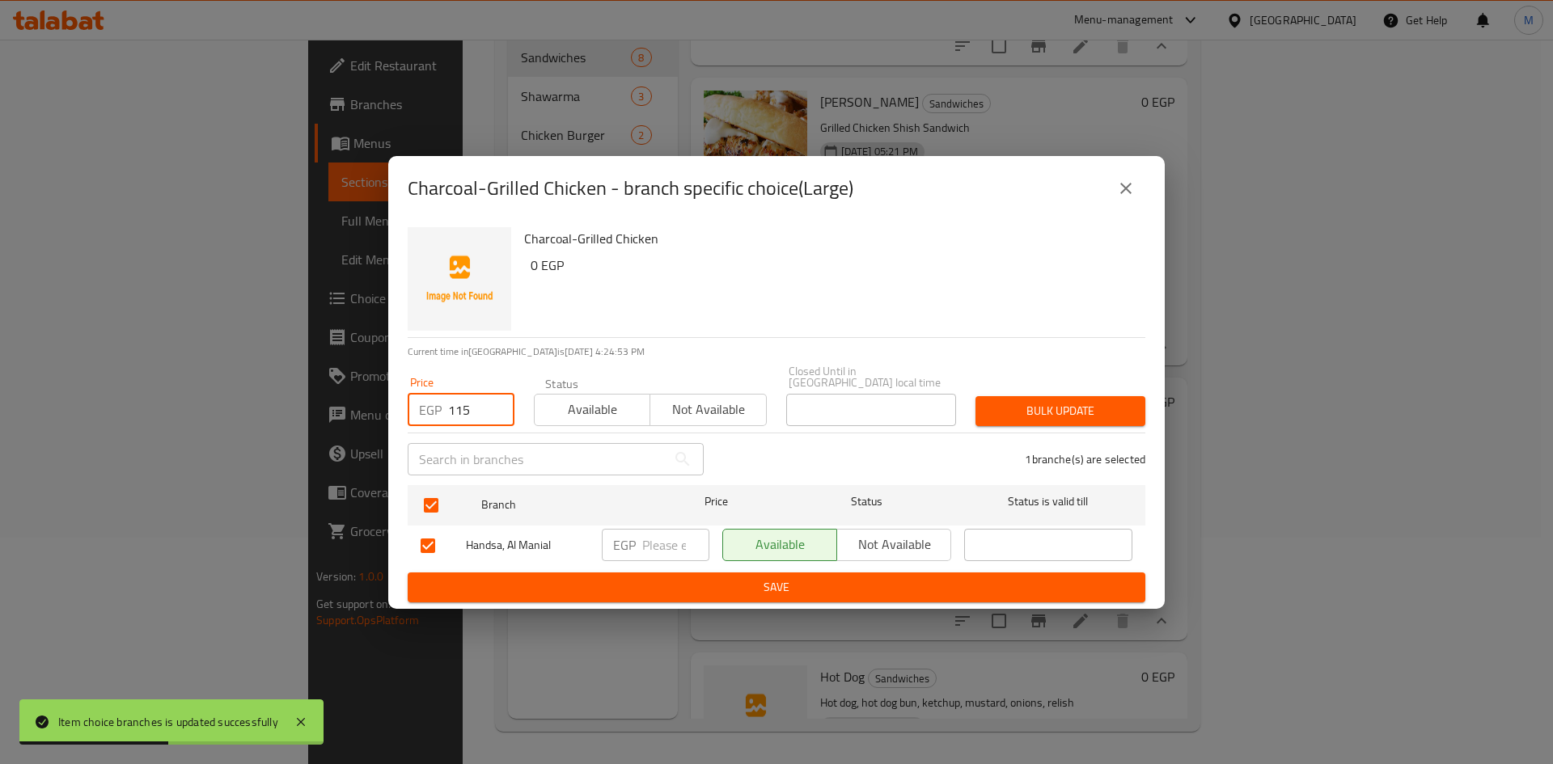
click at [1118, 396] on button "Bulk update" at bounding box center [1060, 411] width 170 height 30
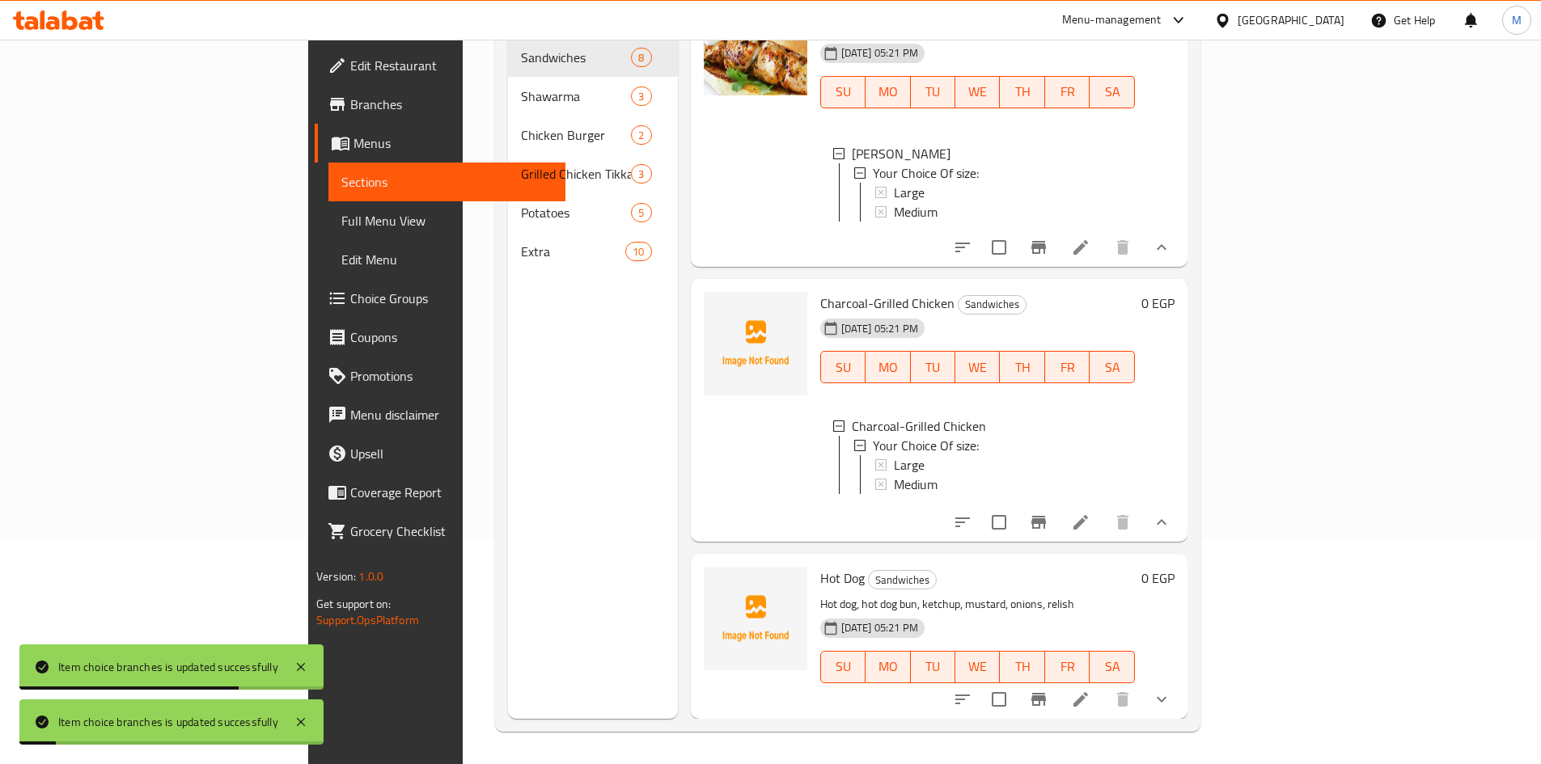
scroll to position [1341, 0]
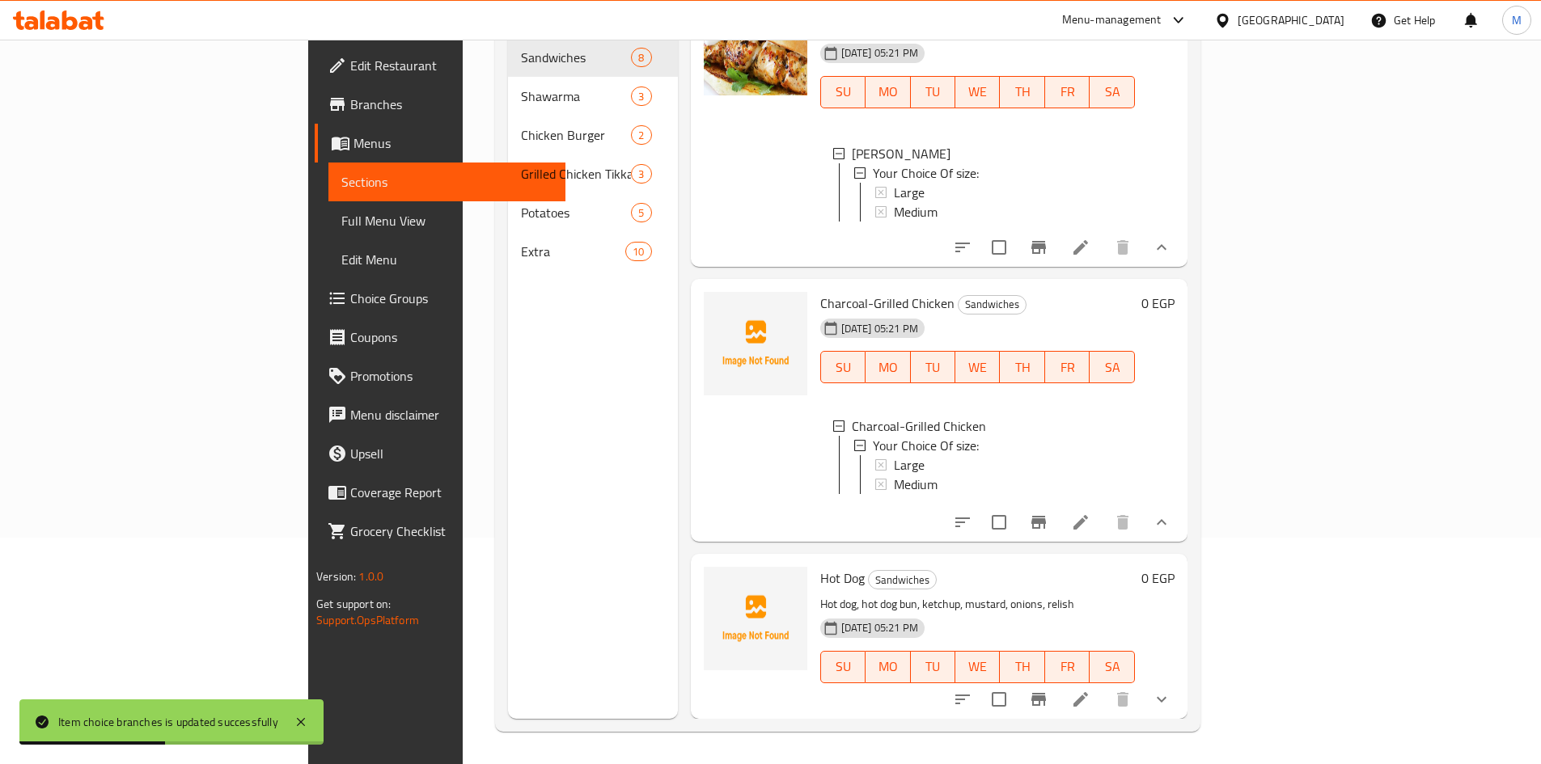
click at [1171, 695] on icon "show more" at bounding box center [1161, 699] width 19 height 19
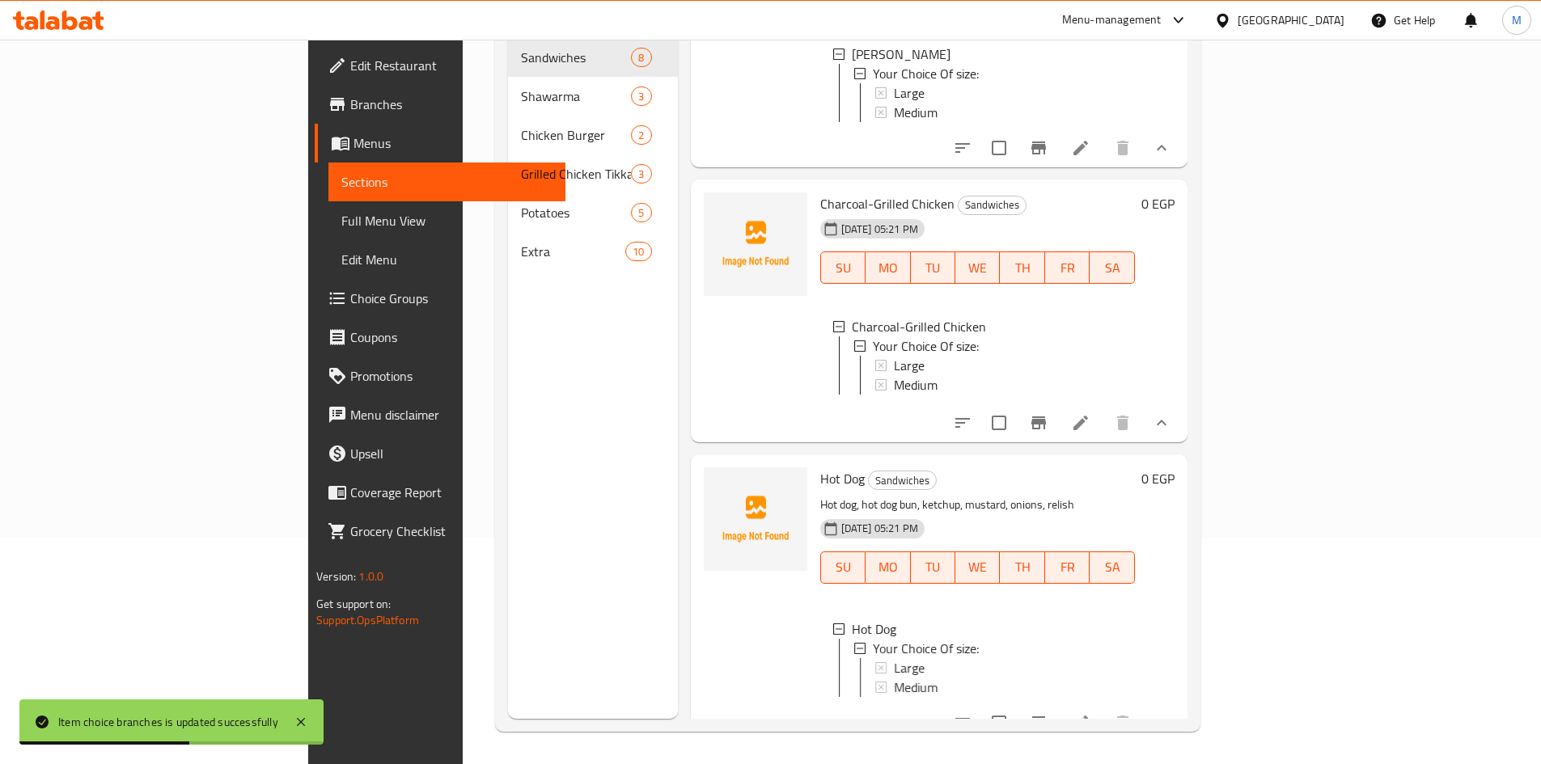
scroll to position [1476, 0]
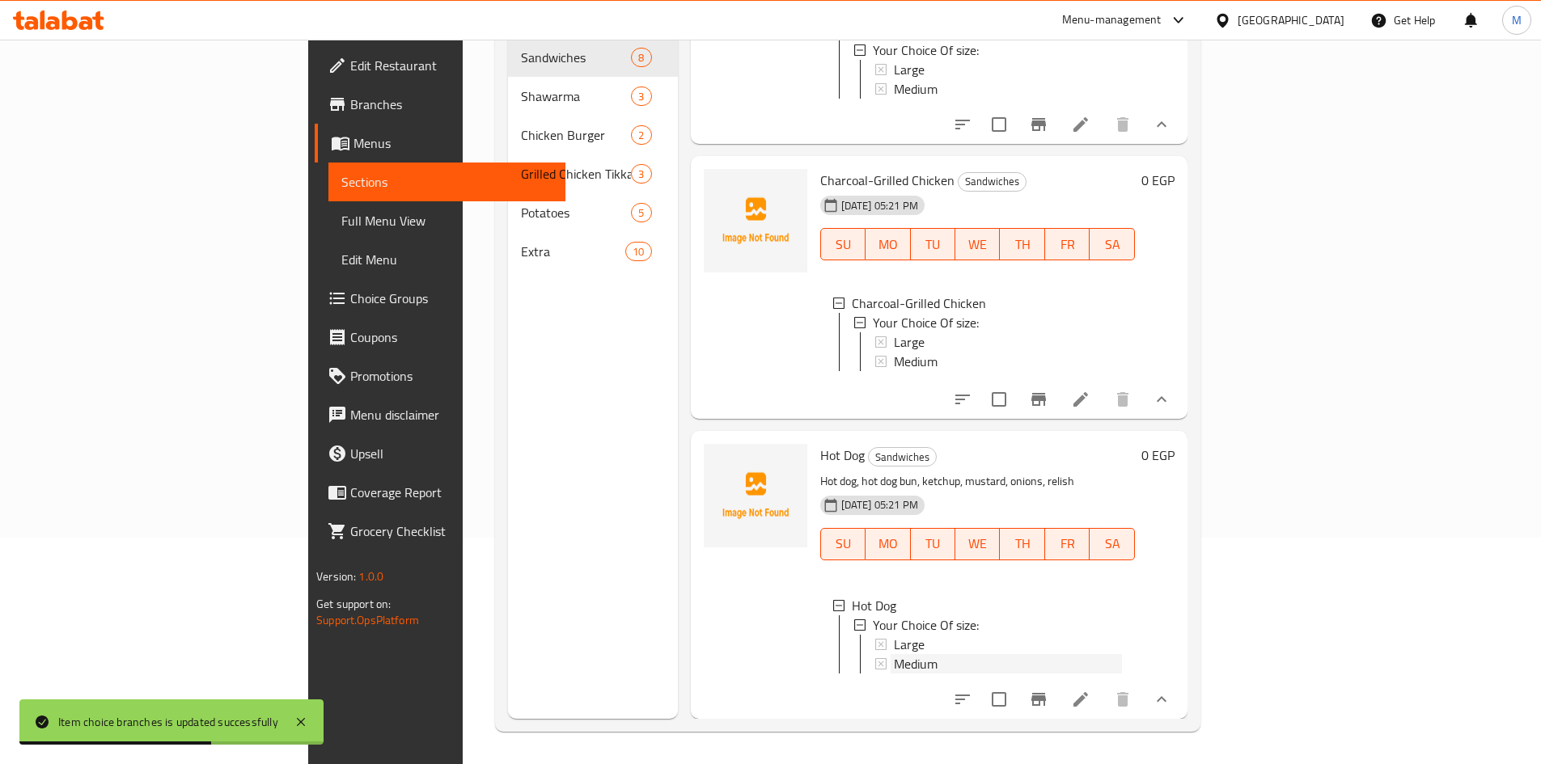
click at [894, 654] on div "Medium" at bounding box center [1008, 663] width 228 height 19
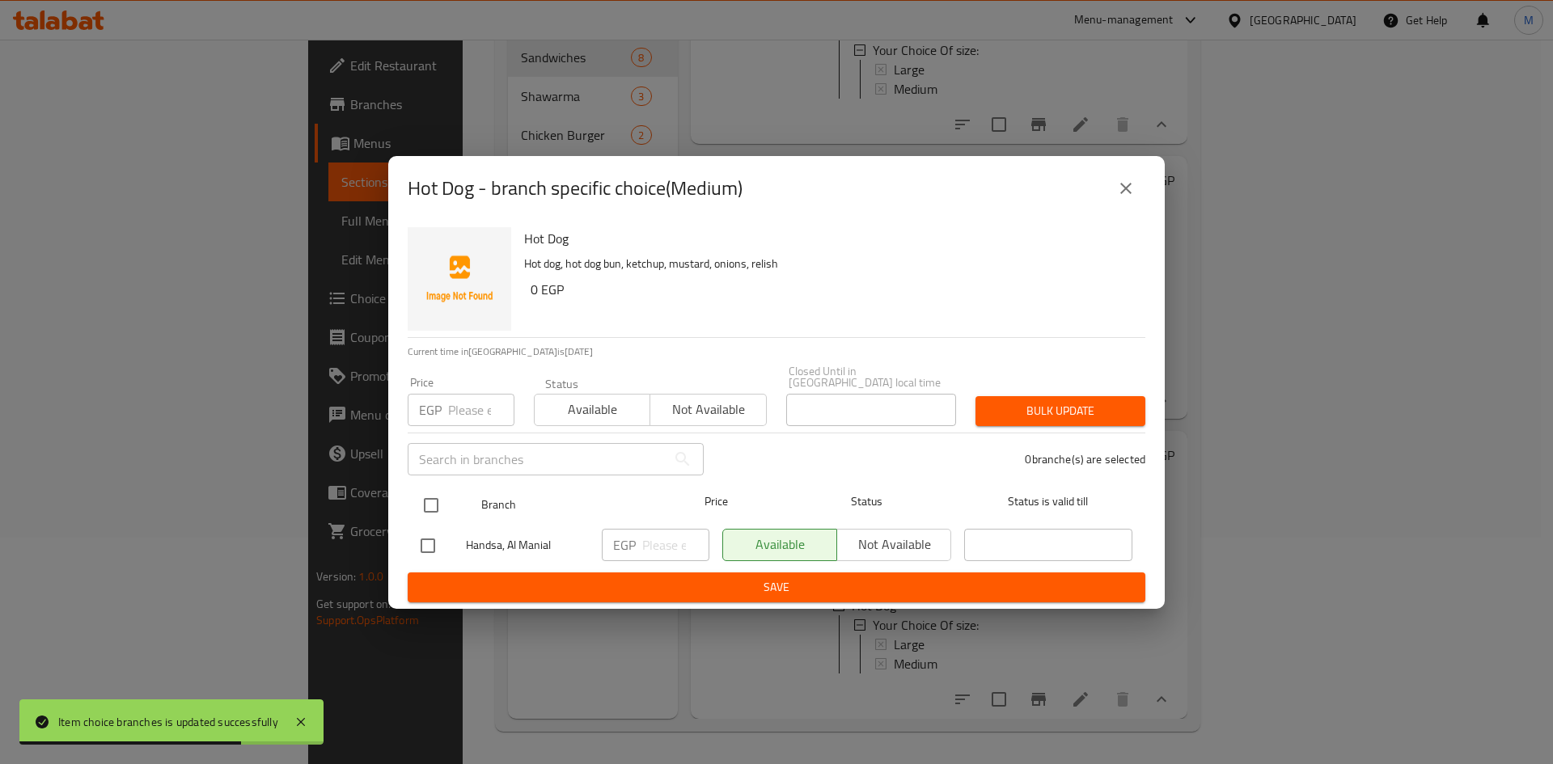
click at [430, 497] on input "checkbox" at bounding box center [431, 506] width 34 height 34
checkbox input "true"
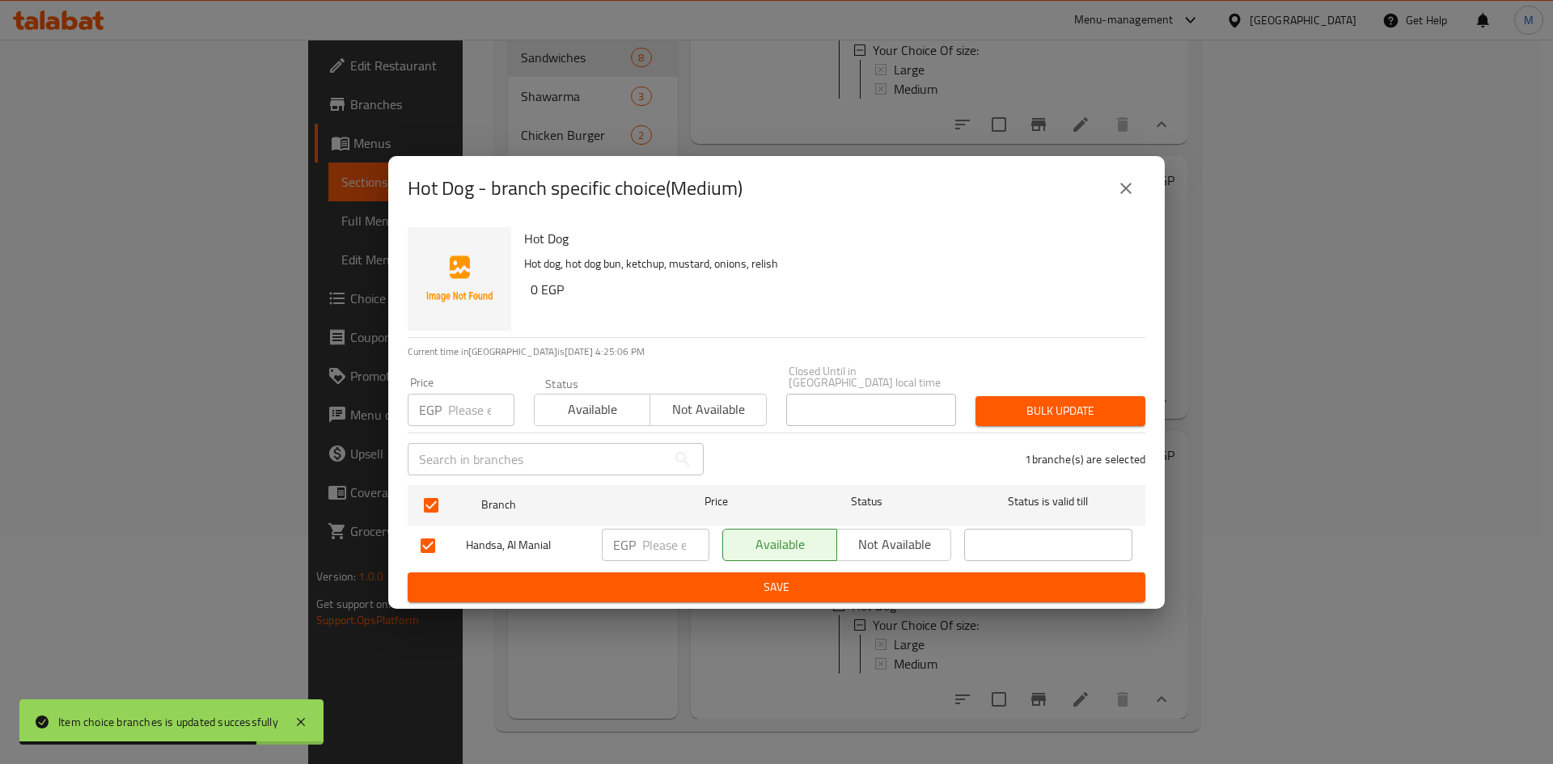
click at [453, 412] on input "number" at bounding box center [481, 410] width 66 height 32
type input "75"
click at [1017, 401] on span "Bulk update" at bounding box center [1060, 411] width 144 height 20
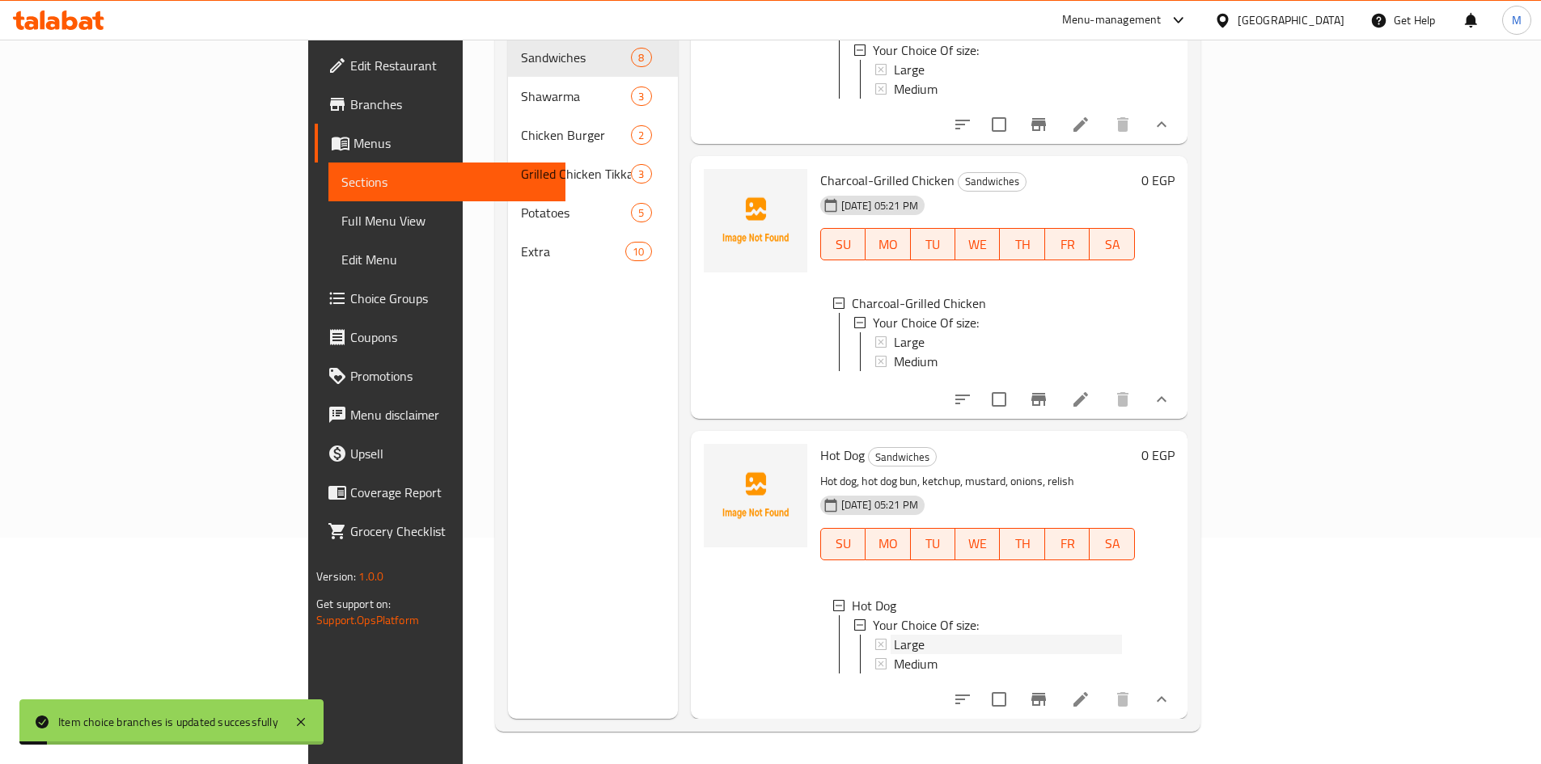
click at [894, 635] on div "Large" at bounding box center [1008, 644] width 228 height 19
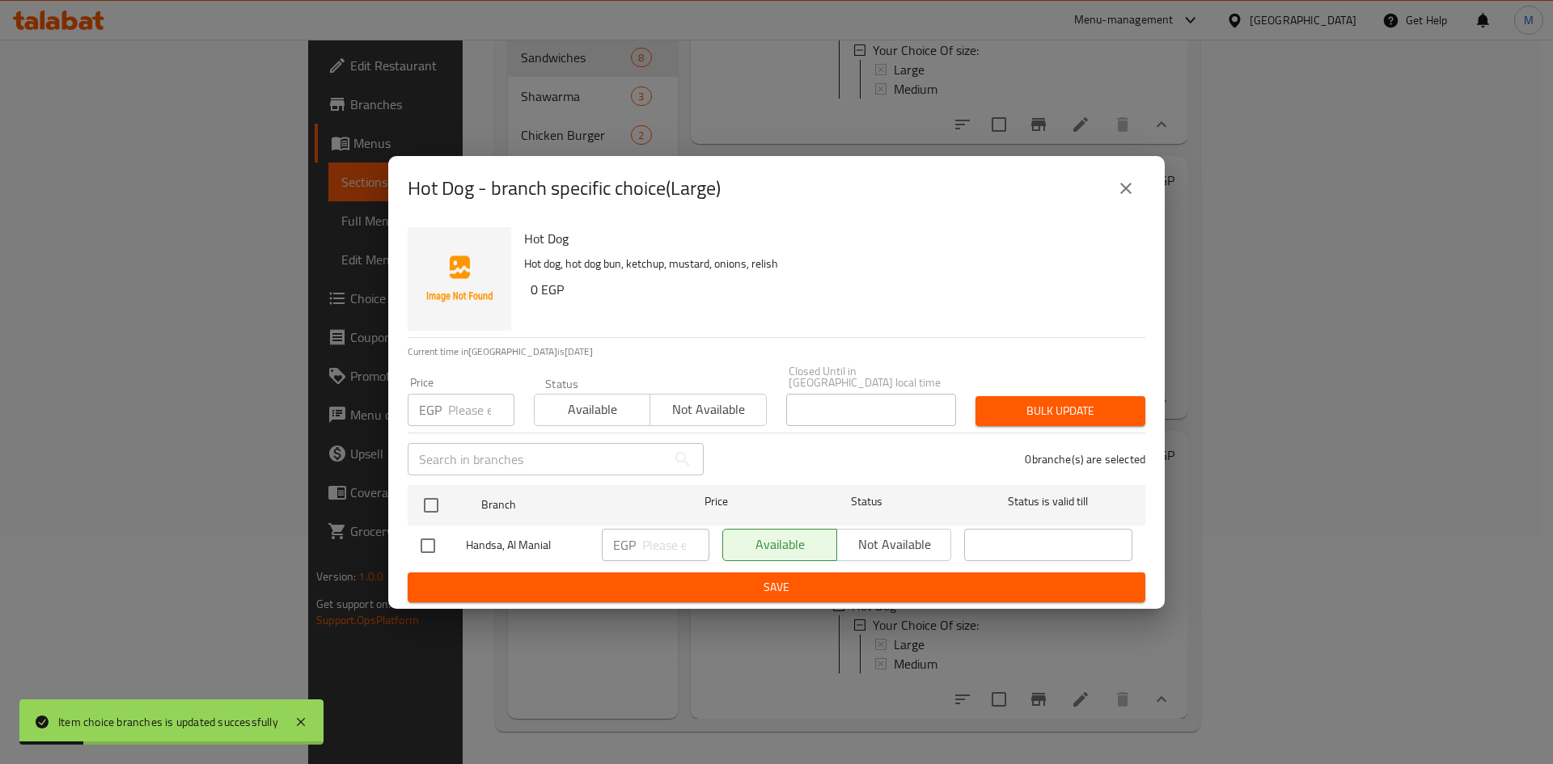
drag, startPoint x: 421, startPoint y: 501, endPoint x: 429, endPoint y: 443, distance: 57.9
click at [422, 501] on input "checkbox" at bounding box center [431, 506] width 34 height 34
checkbox input "true"
click at [457, 397] on input "number" at bounding box center [481, 410] width 66 height 32
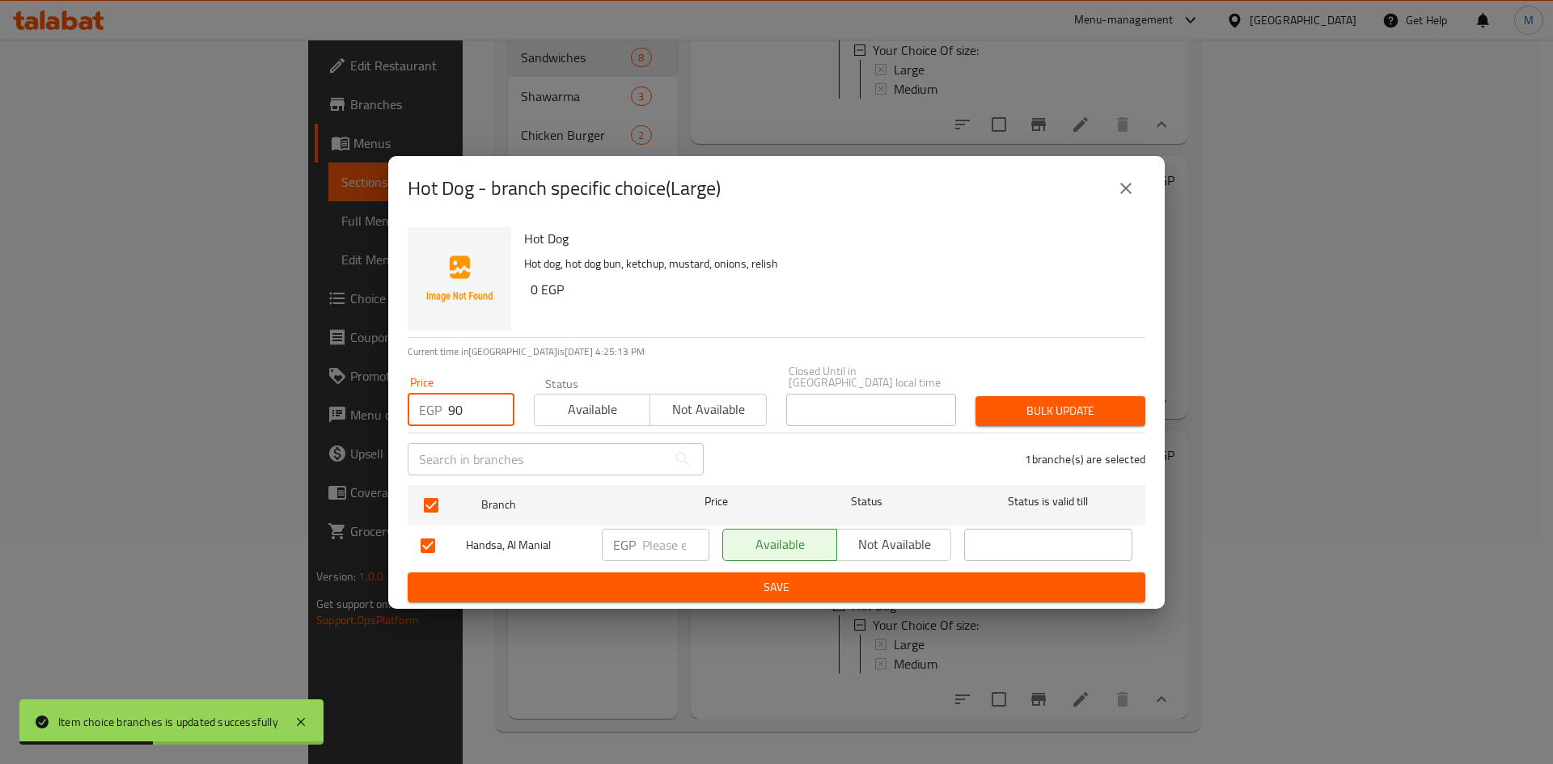
type input "90"
click at [1033, 387] on div "Bulk update" at bounding box center [1060, 411] width 189 height 49
click at [1043, 409] on span "Bulk update" at bounding box center [1060, 411] width 144 height 20
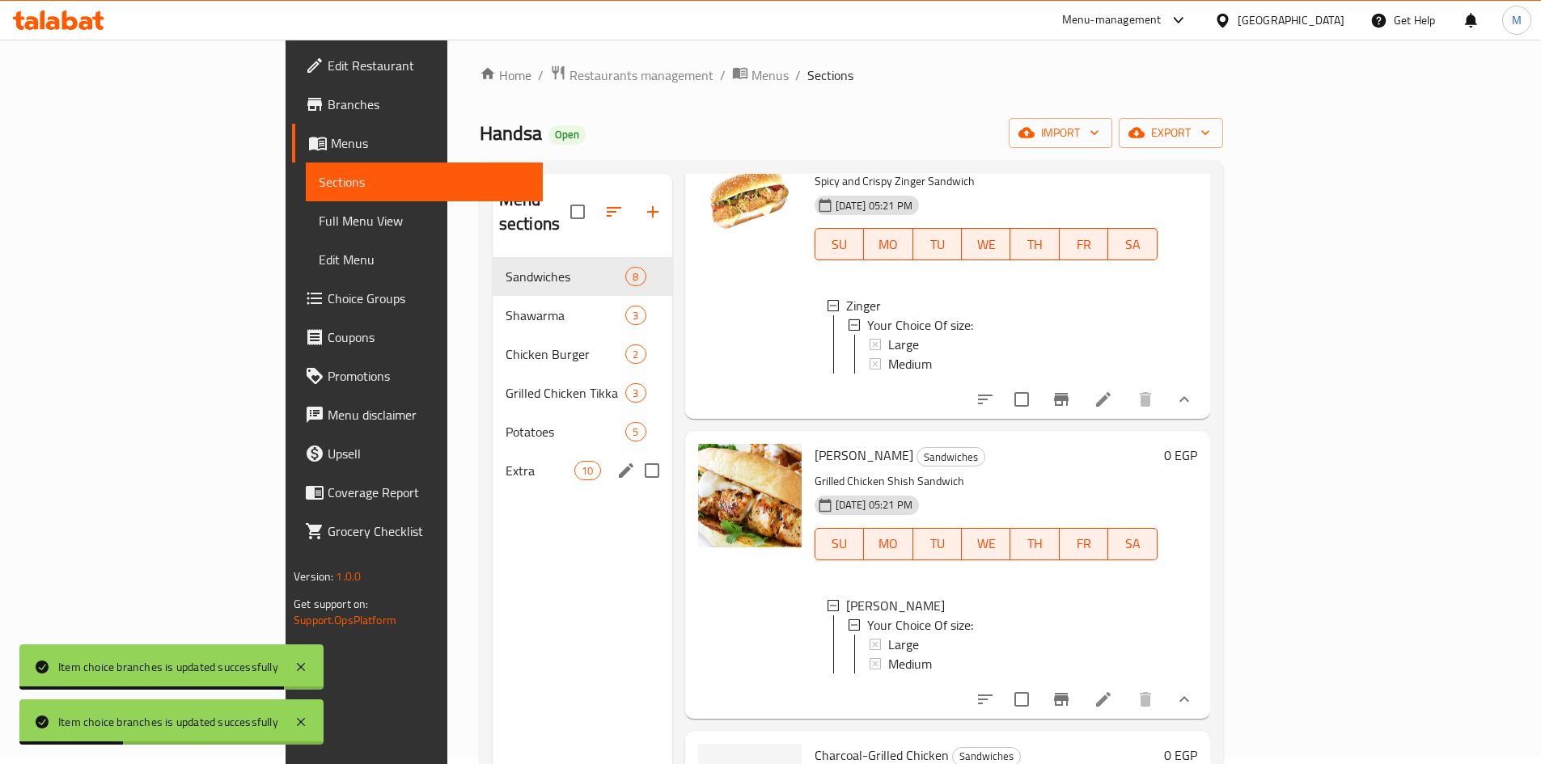
scroll to position [0, 0]
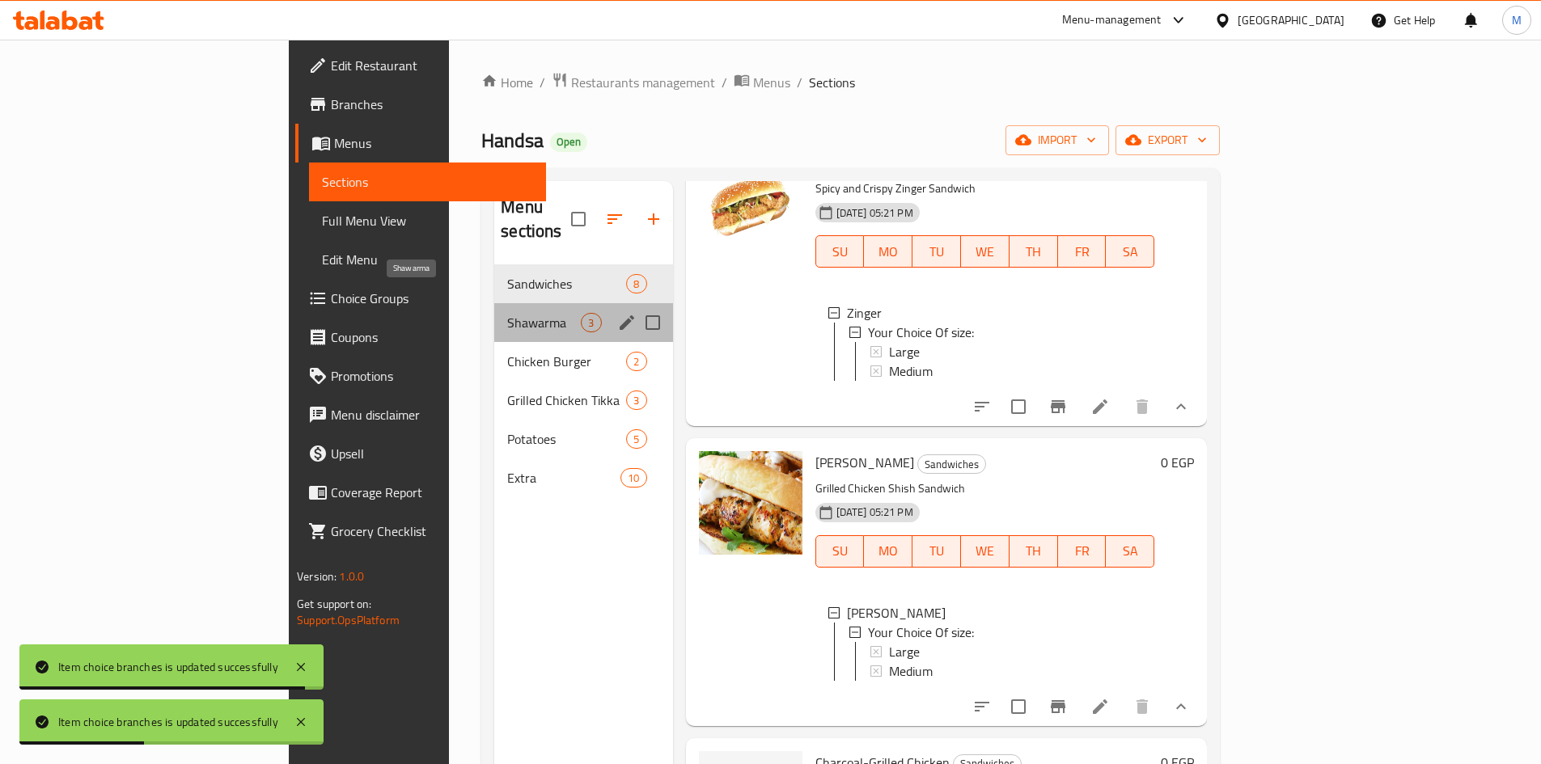
click at [507, 313] on span "Shawarma" at bounding box center [544, 322] width 74 height 19
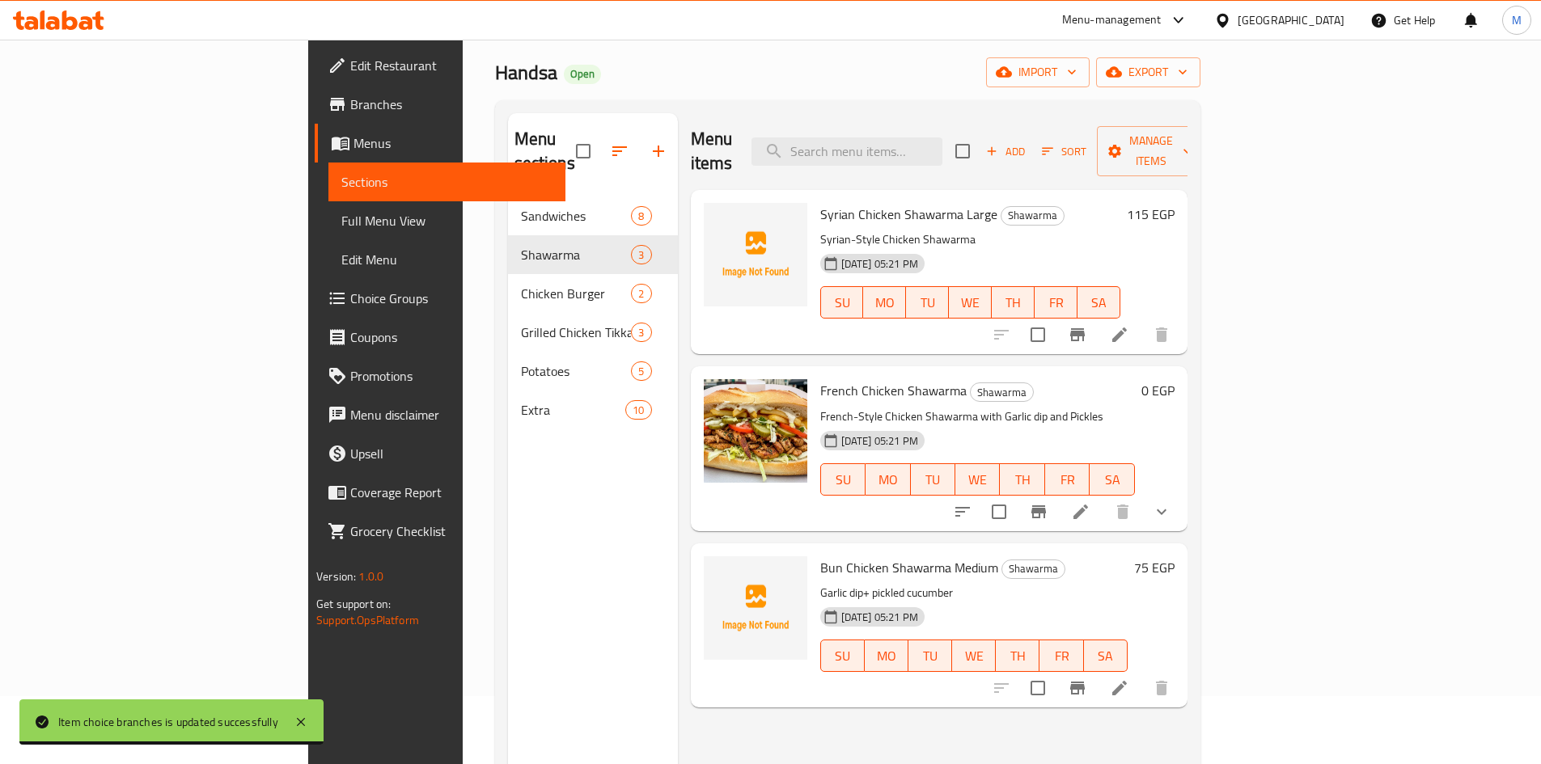
scroll to position [65, 0]
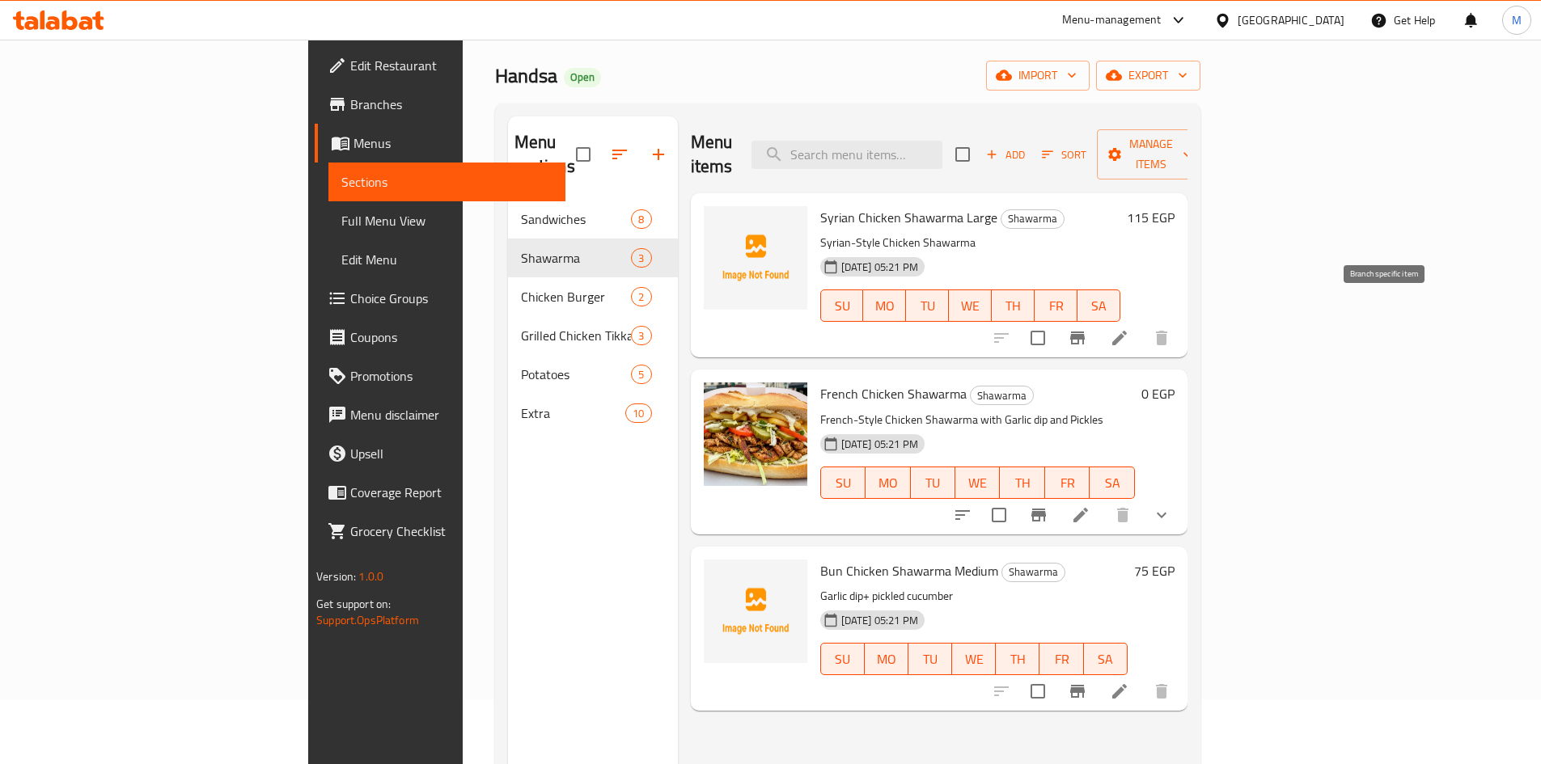
click at [1085, 332] on icon "Branch-specific-item" at bounding box center [1077, 338] width 15 height 13
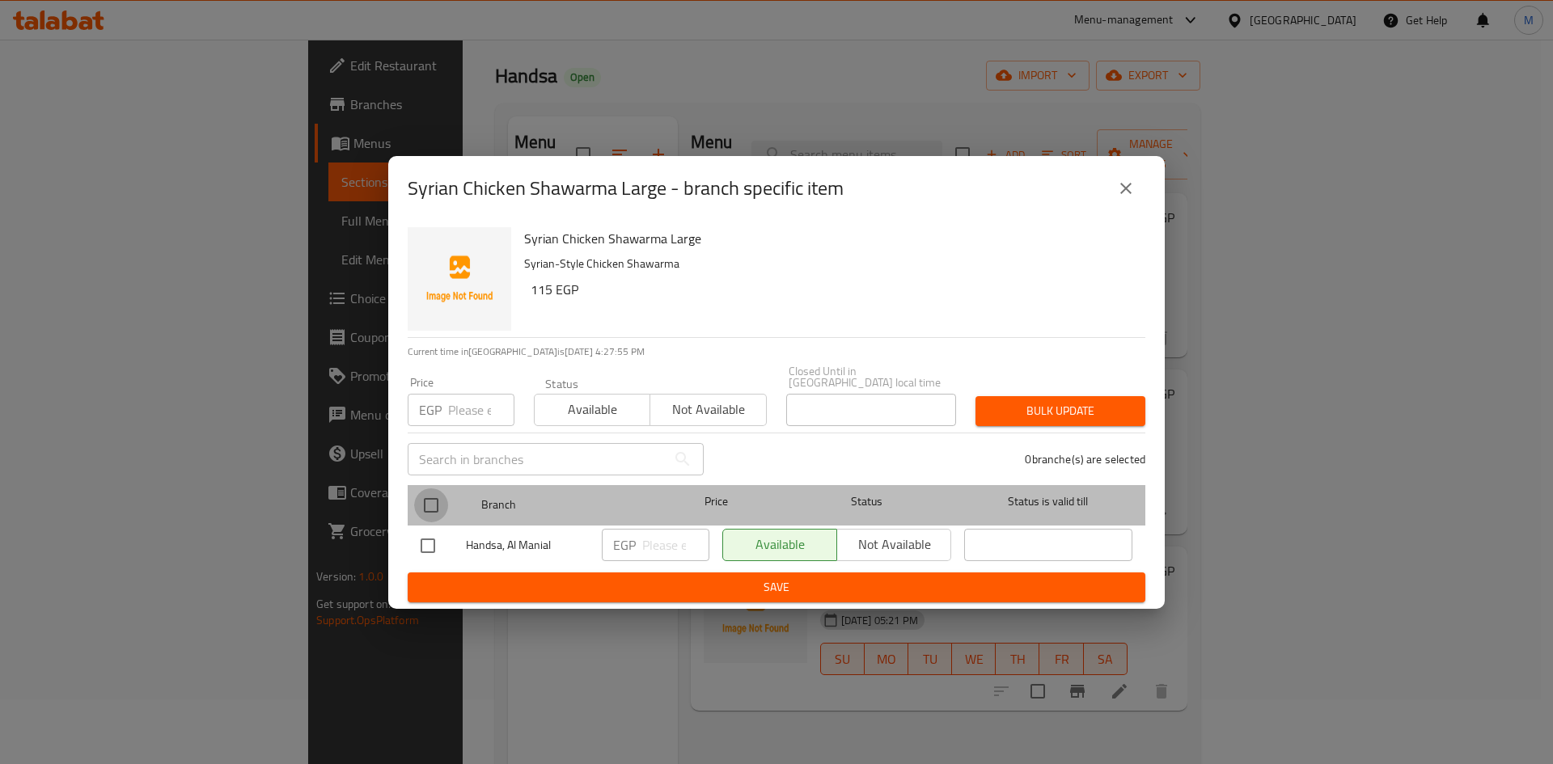
click at [434, 503] on input "checkbox" at bounding box center [431, 506] width 34 height 34
checkbox input "true"
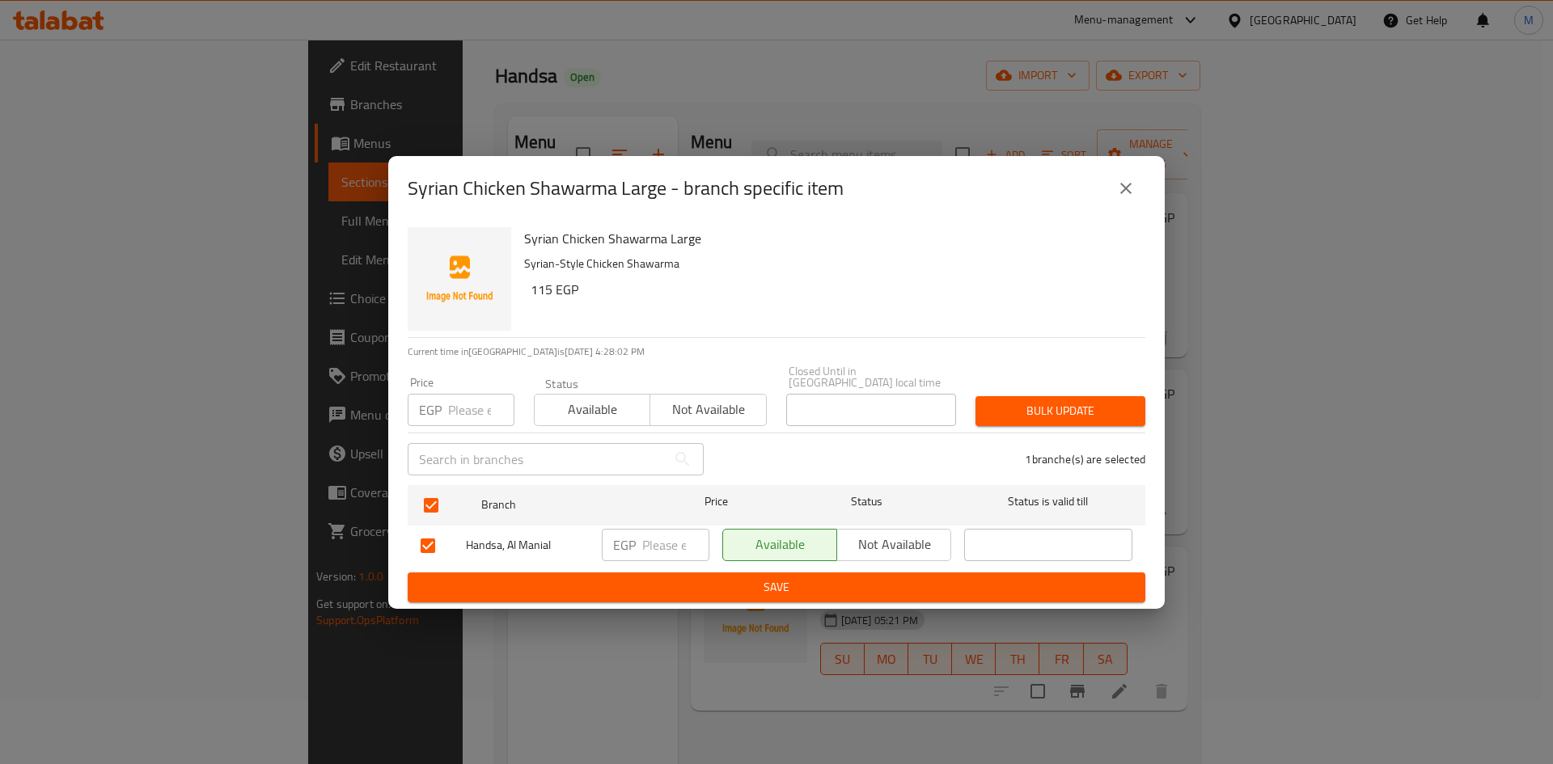
click at [469, 402] on input "number" at bounding box center [481, 410] width 66 height 32
type input "115"
click at [1047, 387] on div "Bulk update" at bounding box center [1060, 411] width 189 height 49
click at [1056, 404] on span "Bulk update" at bounding box center [1060, 411] width 144 height 20
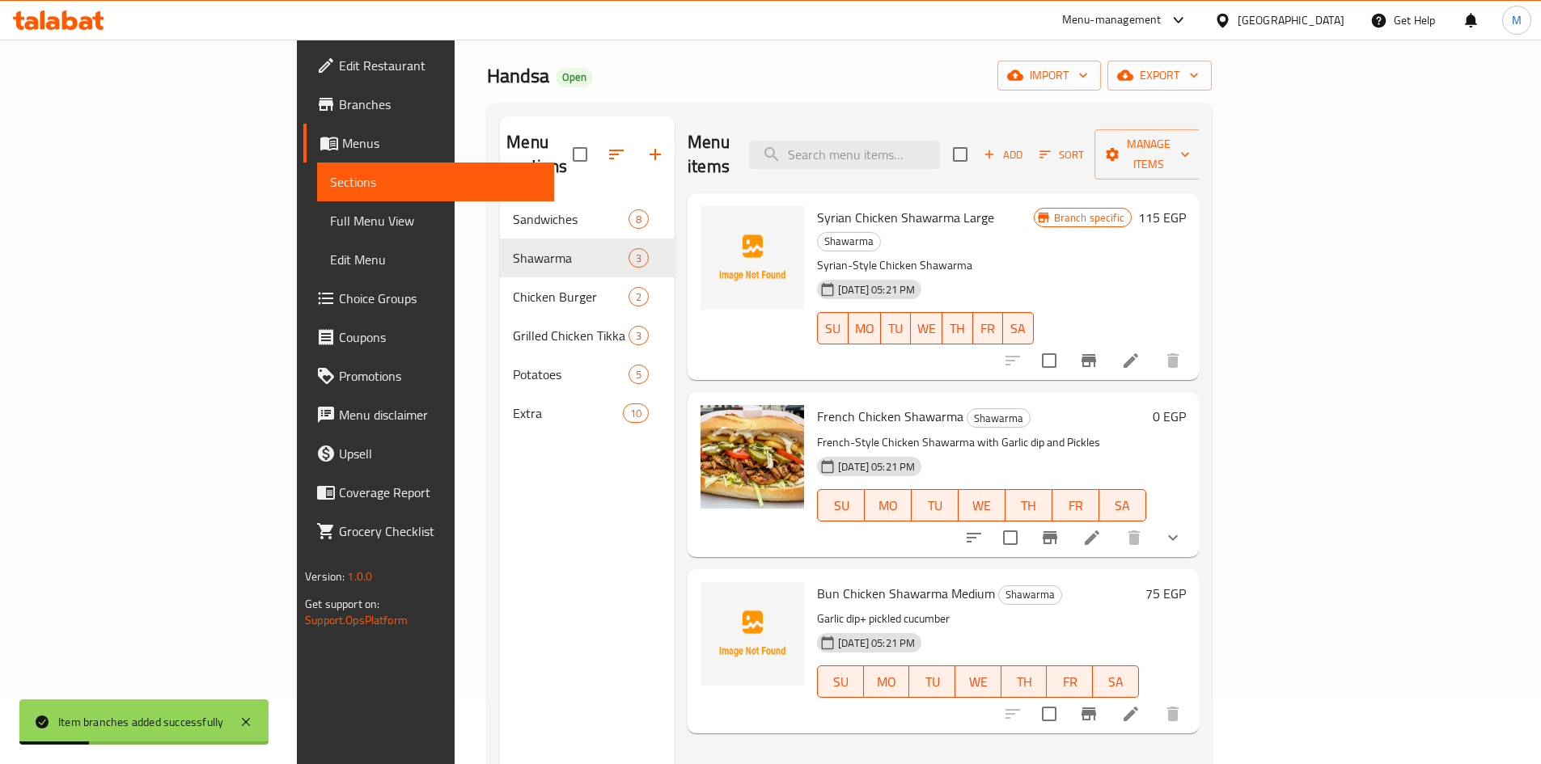
drag, startPoint x: 1463, startPoint y: 490, endPoint x: 1433, endPoint y: 493, distance: 30.1
click at [1182, 528] on icon "show more" at bounding box center [1172, 537] width 19 height 19
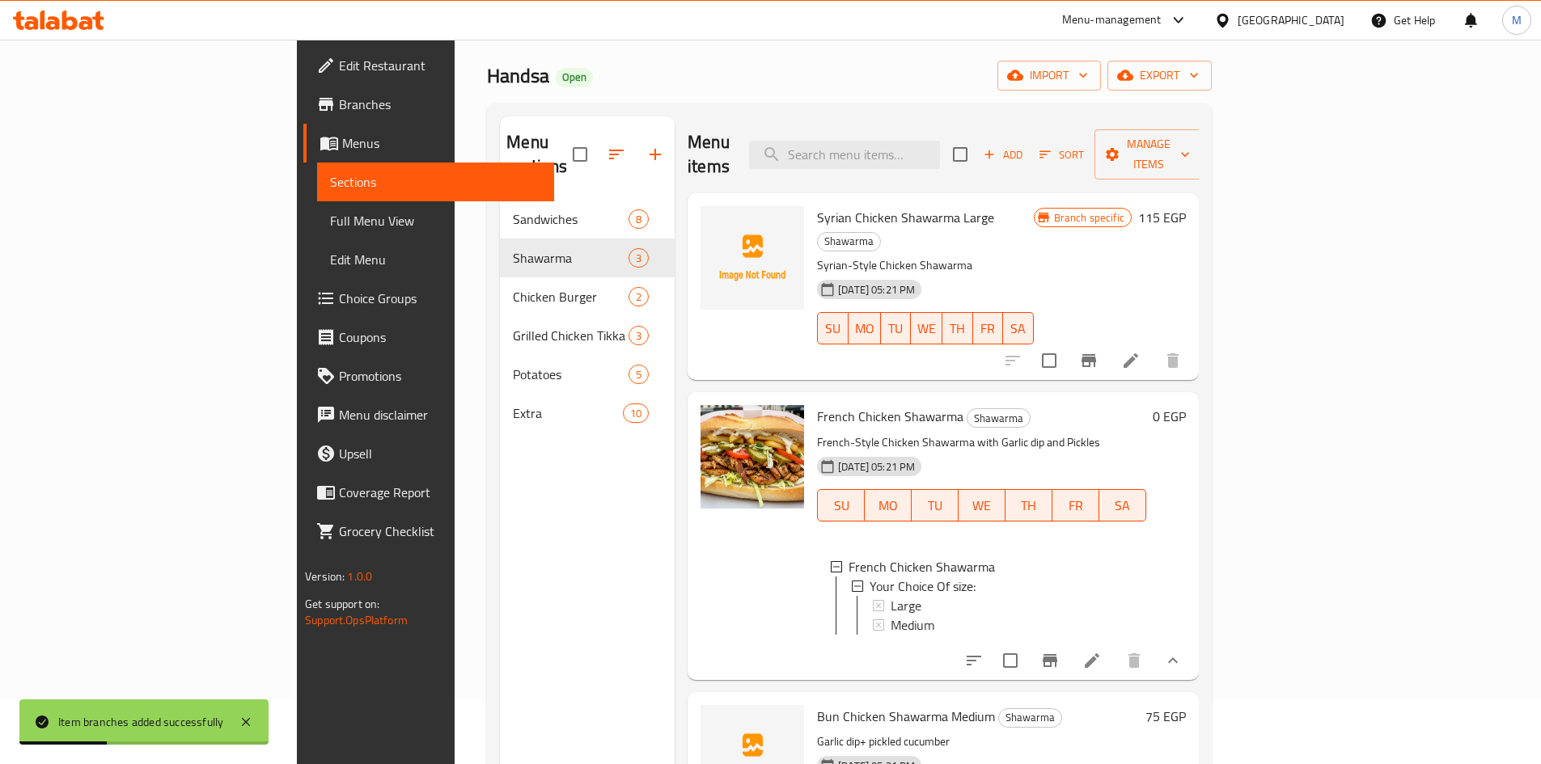
scroll to position [2, 0]
click at [890, 613] on span "Medium" at bounding box center [912, 622] width 44 height 19
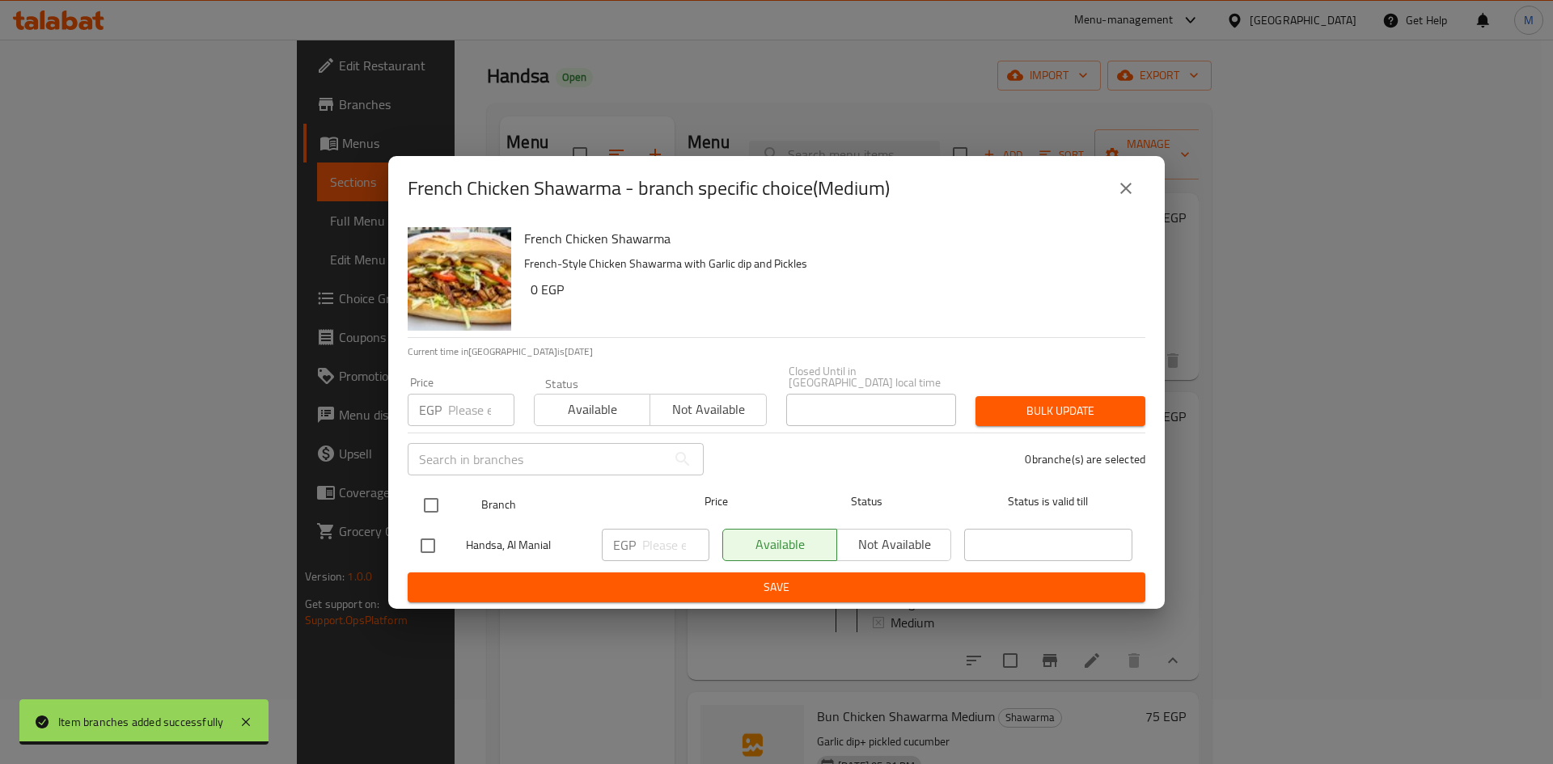
click at [429, 498] on input "checkbox" at bounding box center [431, 506] width 34 height 34
checkbox input "true"
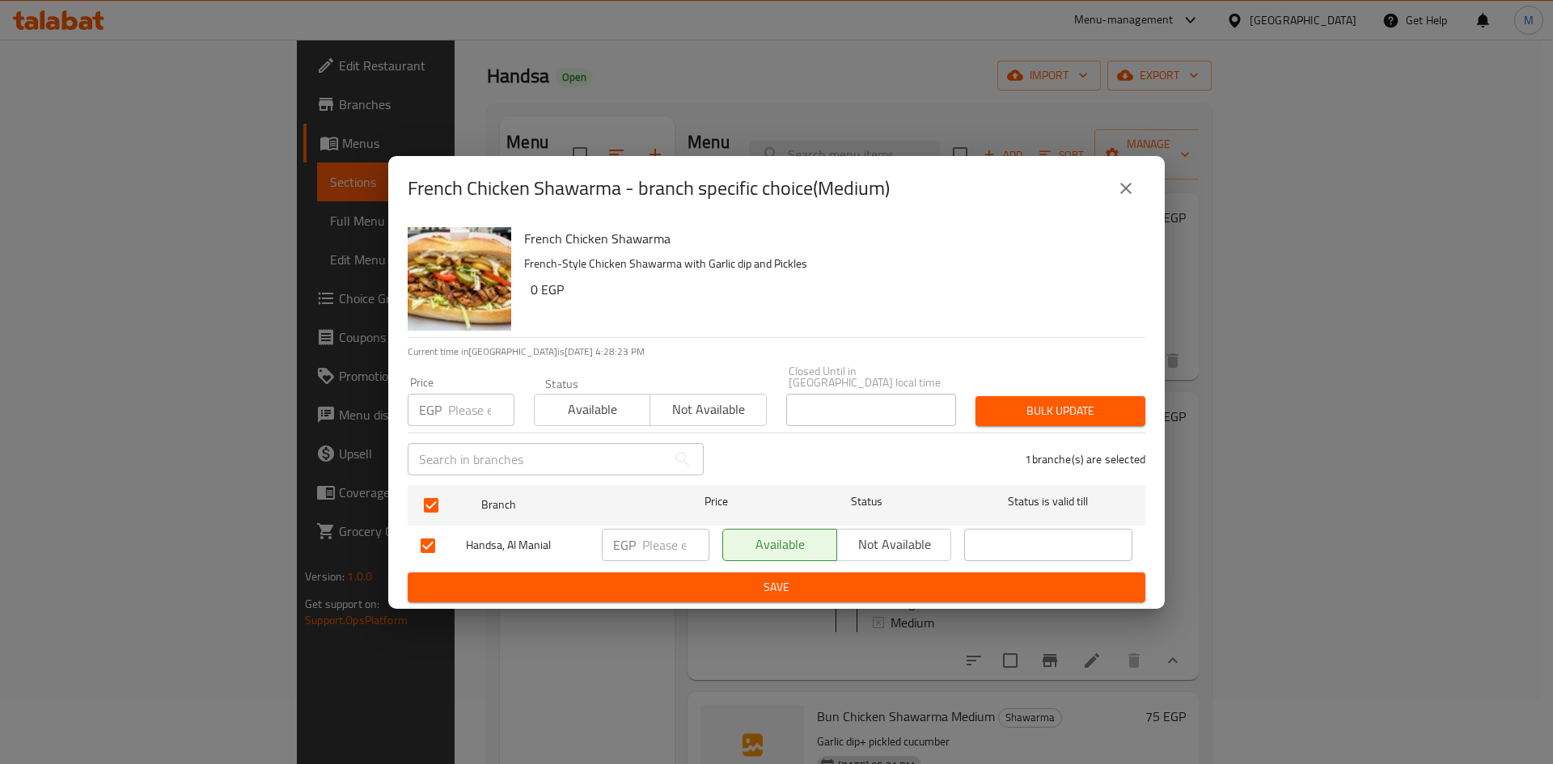
drag, startPoint x: 464, startPoint y: 388, endPoint x: 466, endPoint y: 396, distance: 8.2
click at [464, 394] on input "number" at bounding box center [481, 410] width 66 height 32
type input "110"
click at [1030, 410] on span "Bulk update" at bounding box center [1060, 411] width 144 height 20
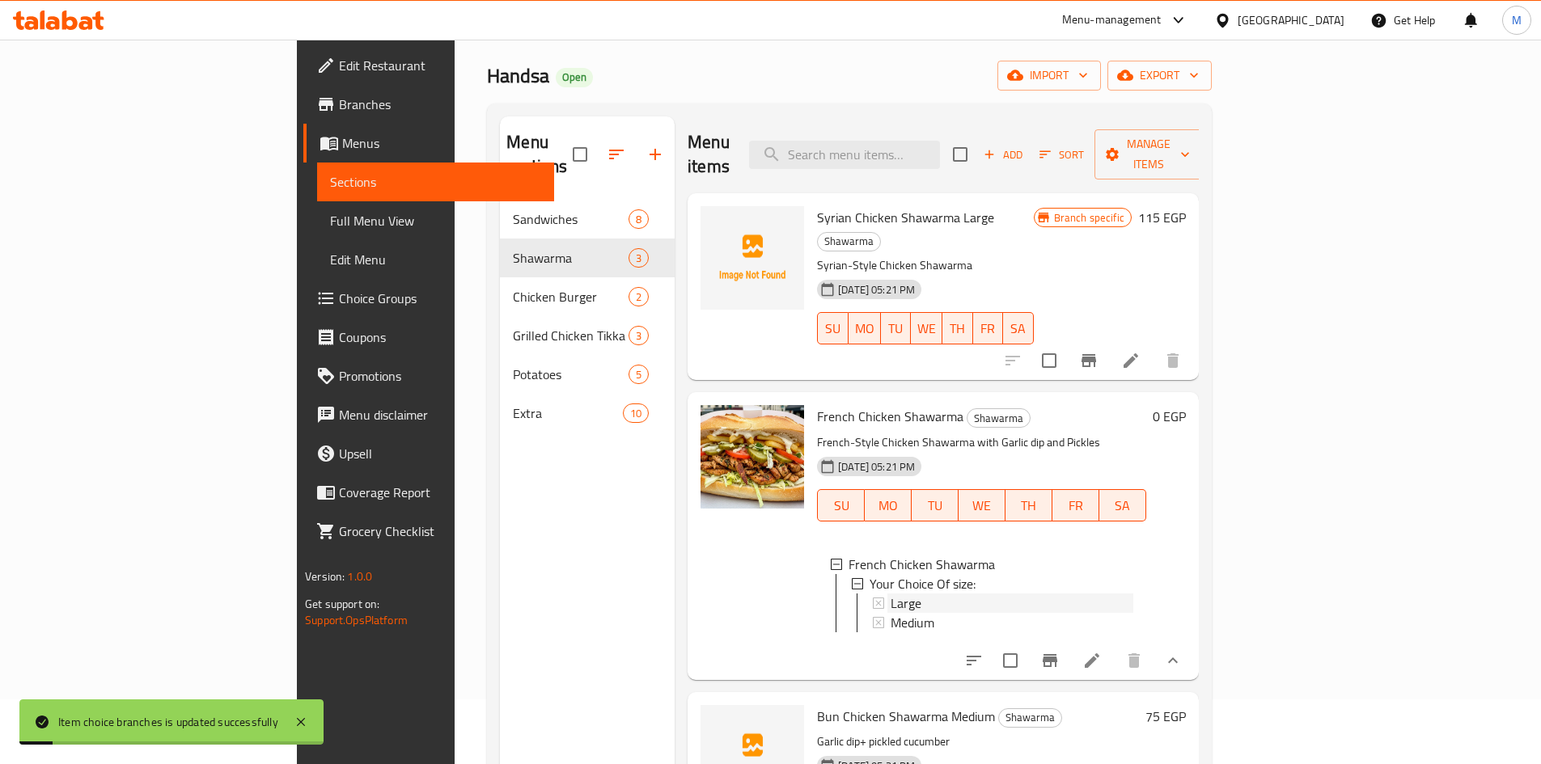
click at [890, 594] on span "Large" at bounding box center [905, 603] width 31 height 19
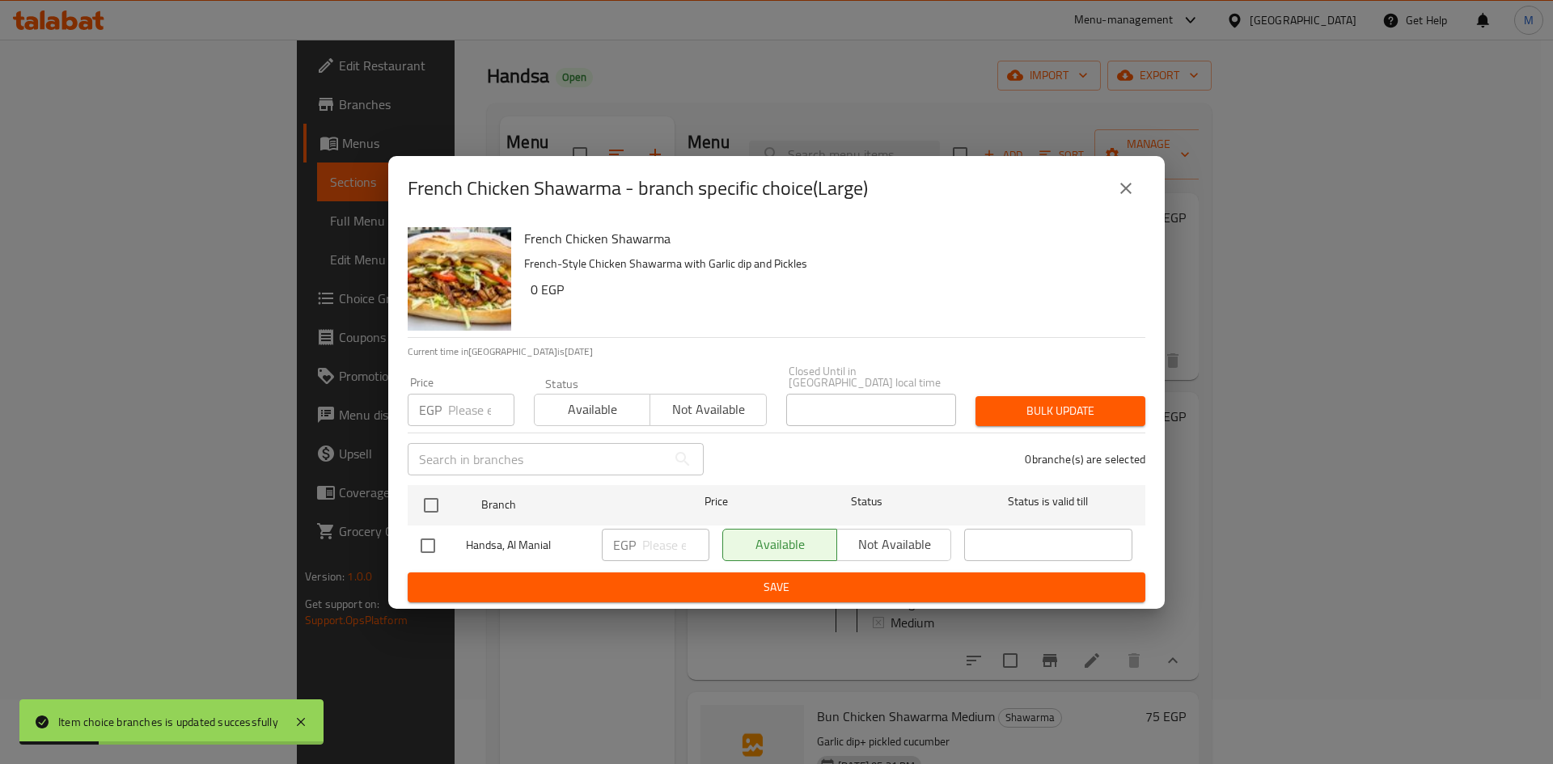
drag, startPoint x: 428, startPoint y: 500, endPoint x: 429, endPoint y: 443, distance: 56.6
click at [428, 497] on input "checkbox" at bounding box center [431, 506] width 34 height 34
checkbox input "true"
click at [452, 410] on input "number" at bounding box center [481, 410] width 66 height 32
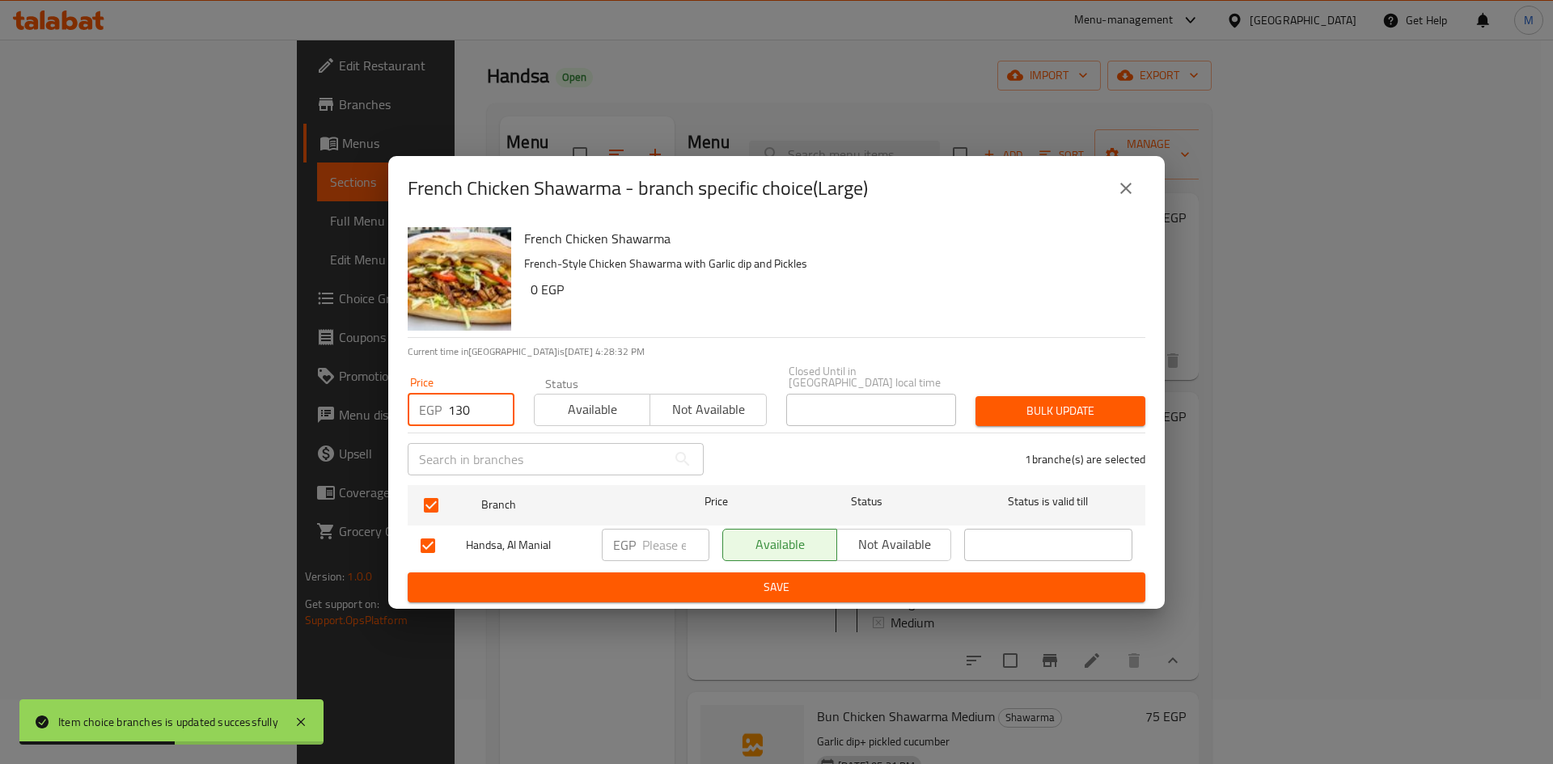
type input "130"
click at [1115, 401] on span "Bulk update" at bounding box center [1060, 411] width 144 height 20
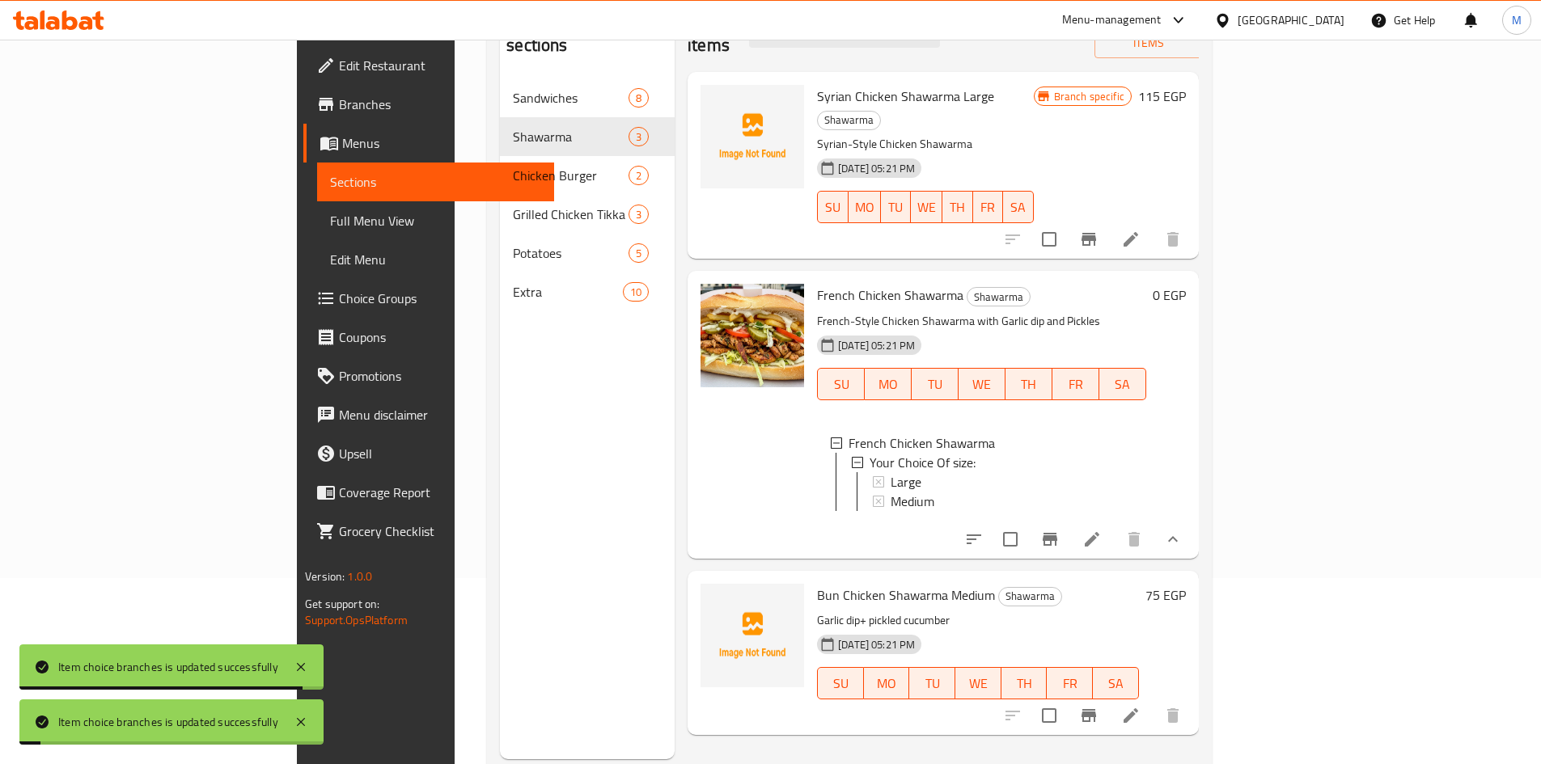
scroll to position [226, 0]
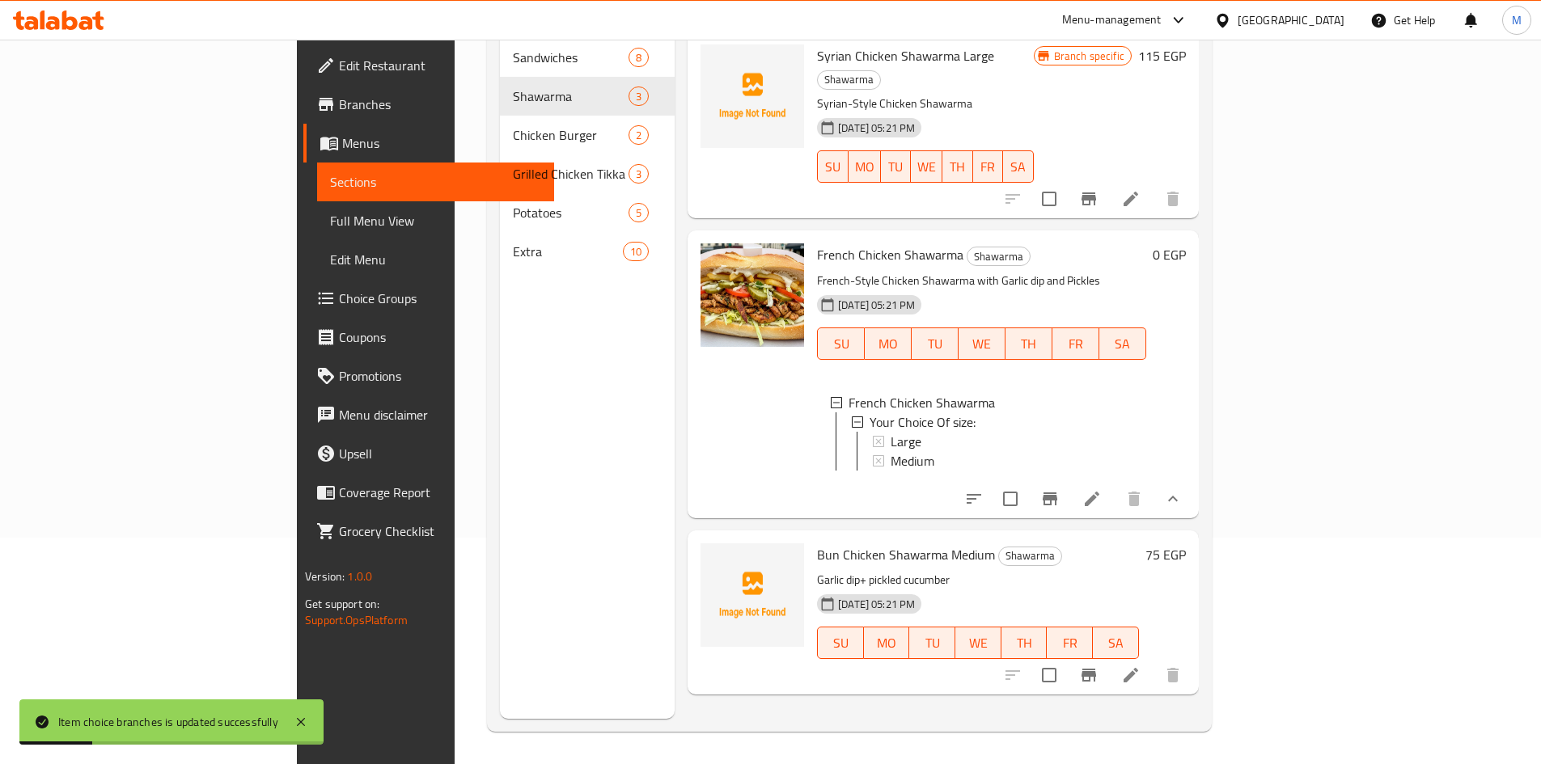
click at [1096, 669] on icon "Branch-specific-item" at bounding box center [1088, 675] width 15 height 13
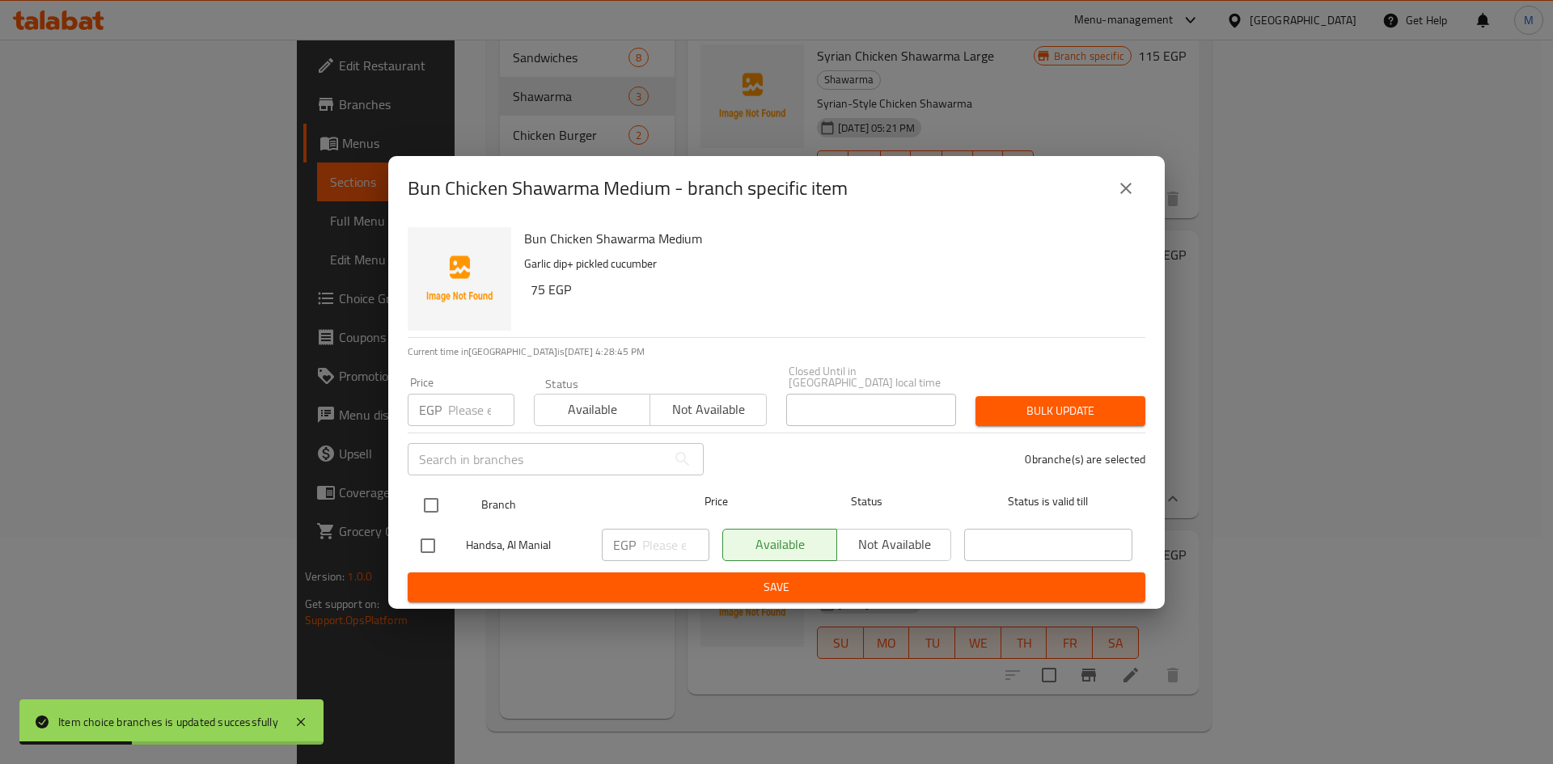
click at [438, 496] on input "checkbox" at bounding box center [431, 506] width 34 height 34
checkbox input "true"
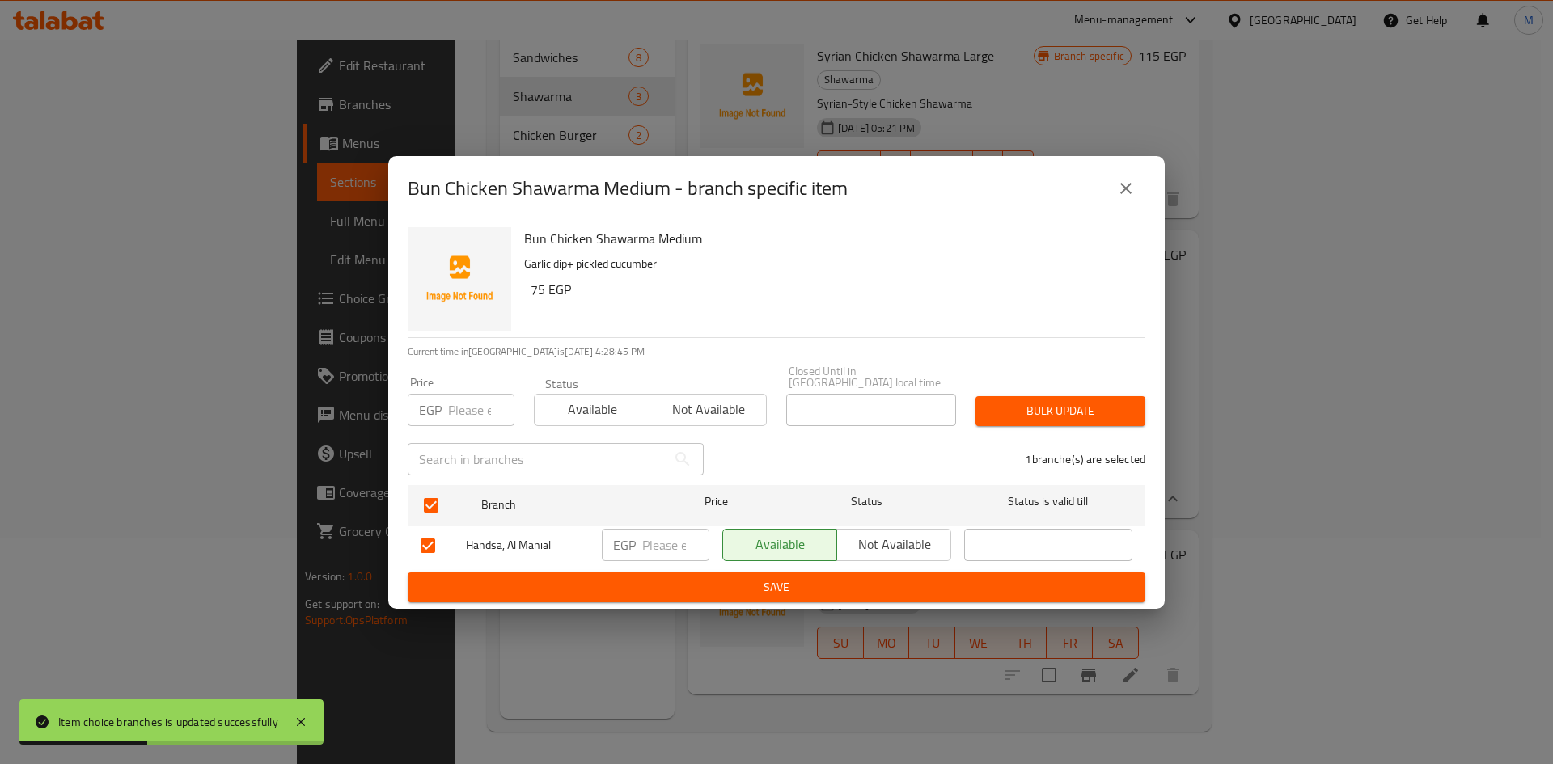
click at [469, 421] on div "Price EGP Price" at bounding box center [461, 401] width 126 height 69
click at [470, 408] on input "number" at bounding box center [481, 410] width 66 height 32
type input "75"
click at [1051, 418] on button "Bulk update" at bounding box center [1060, 411] width 170 height 30
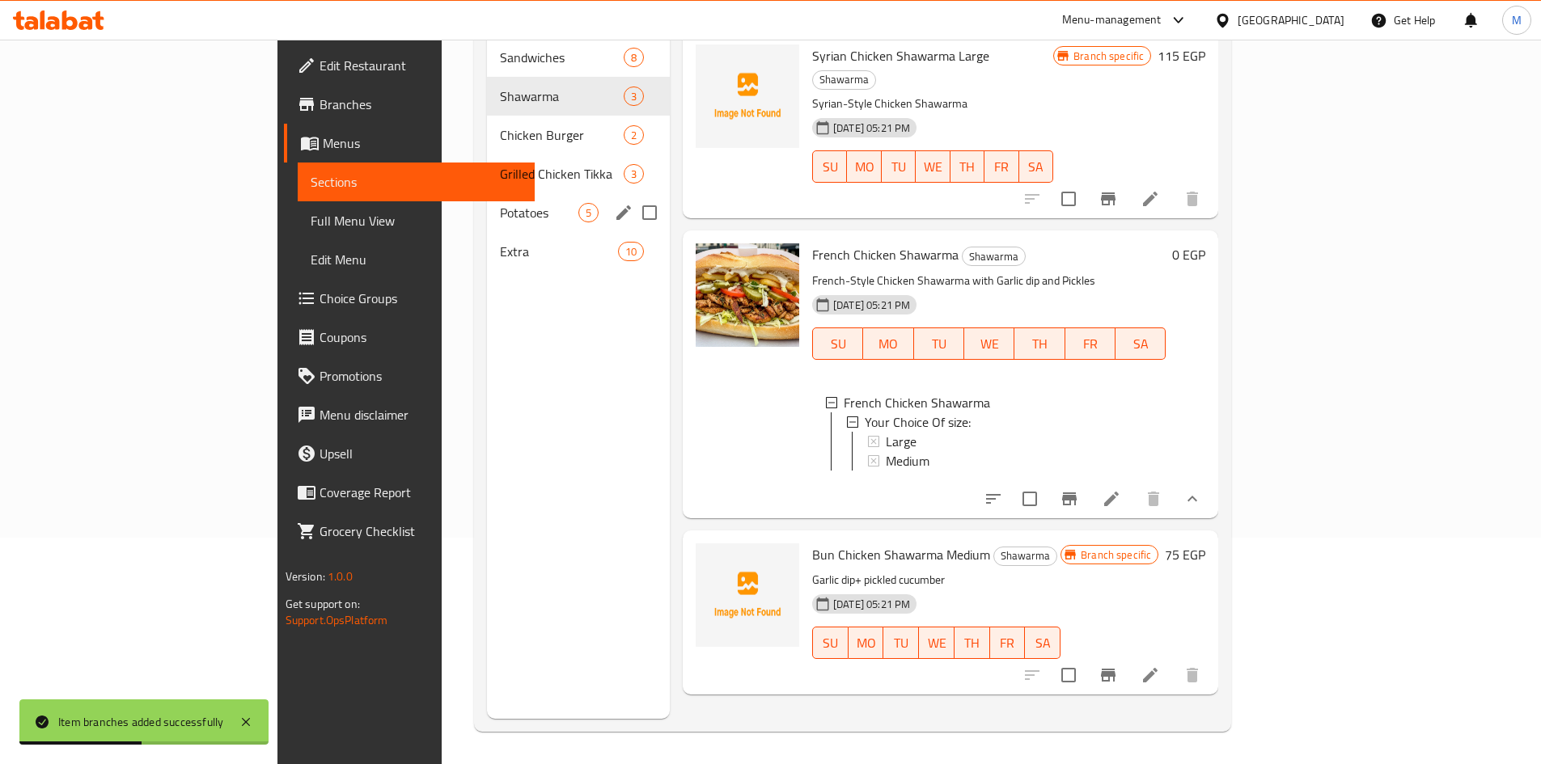
click at [500, 203] on span "Potatoes" at bounding box center [539, 212] width 78 height 19
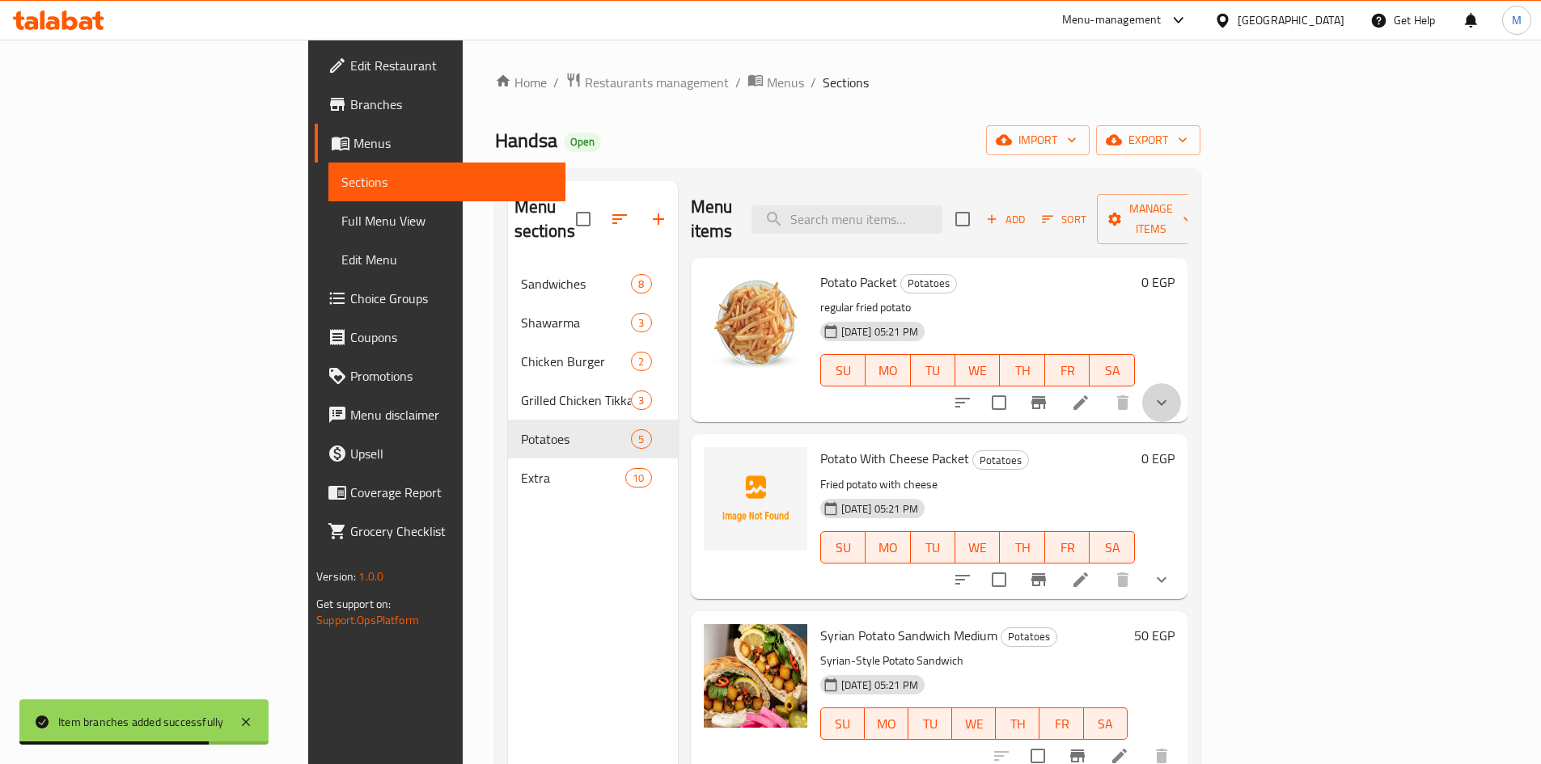
click at [1181, 383] on button "show more" at bounding box center [1161, 402] width 39 height 39
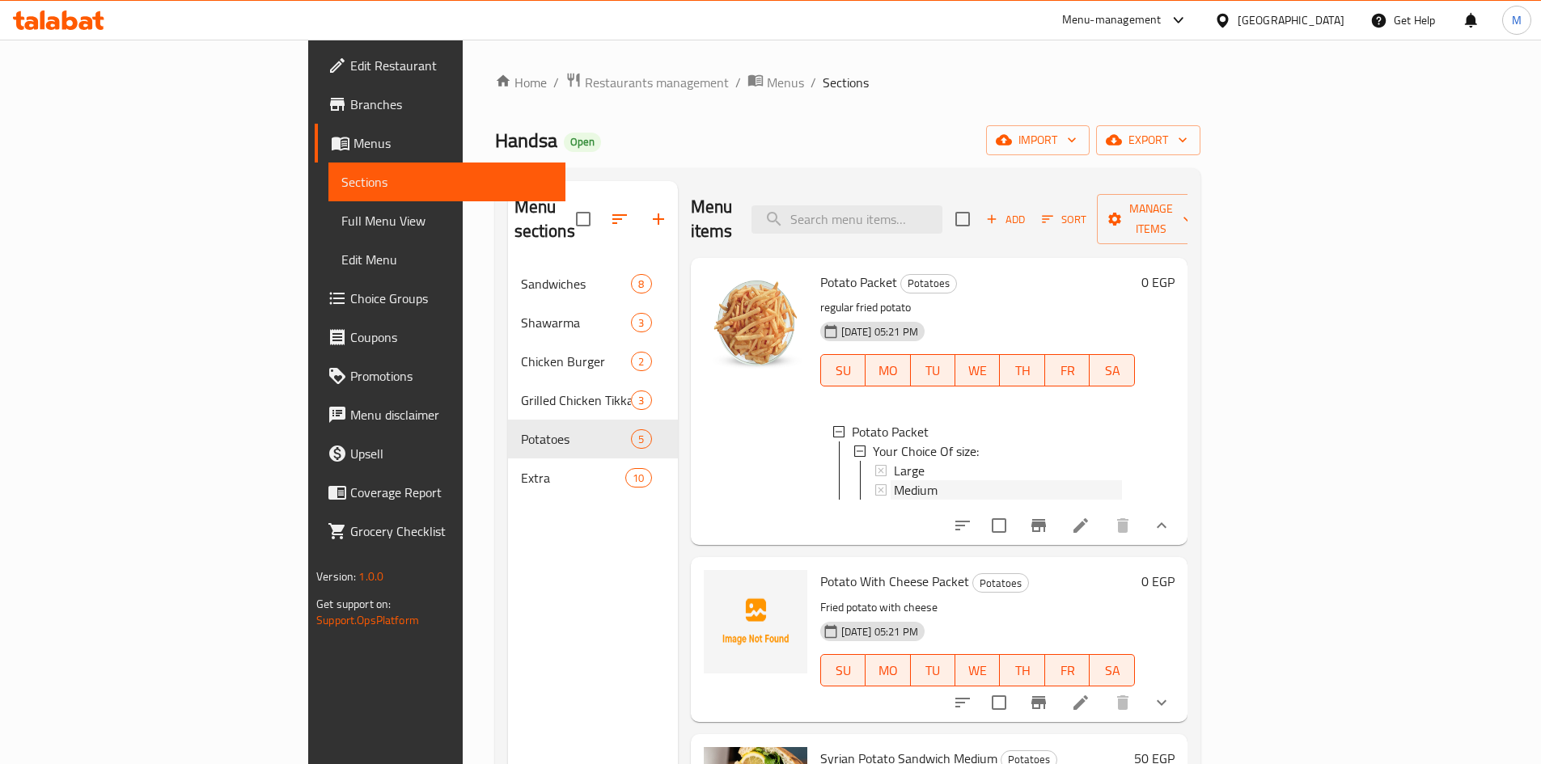
click at [894, 480] on span "Medium" at bounding box center [916, 489] width 44 height 19
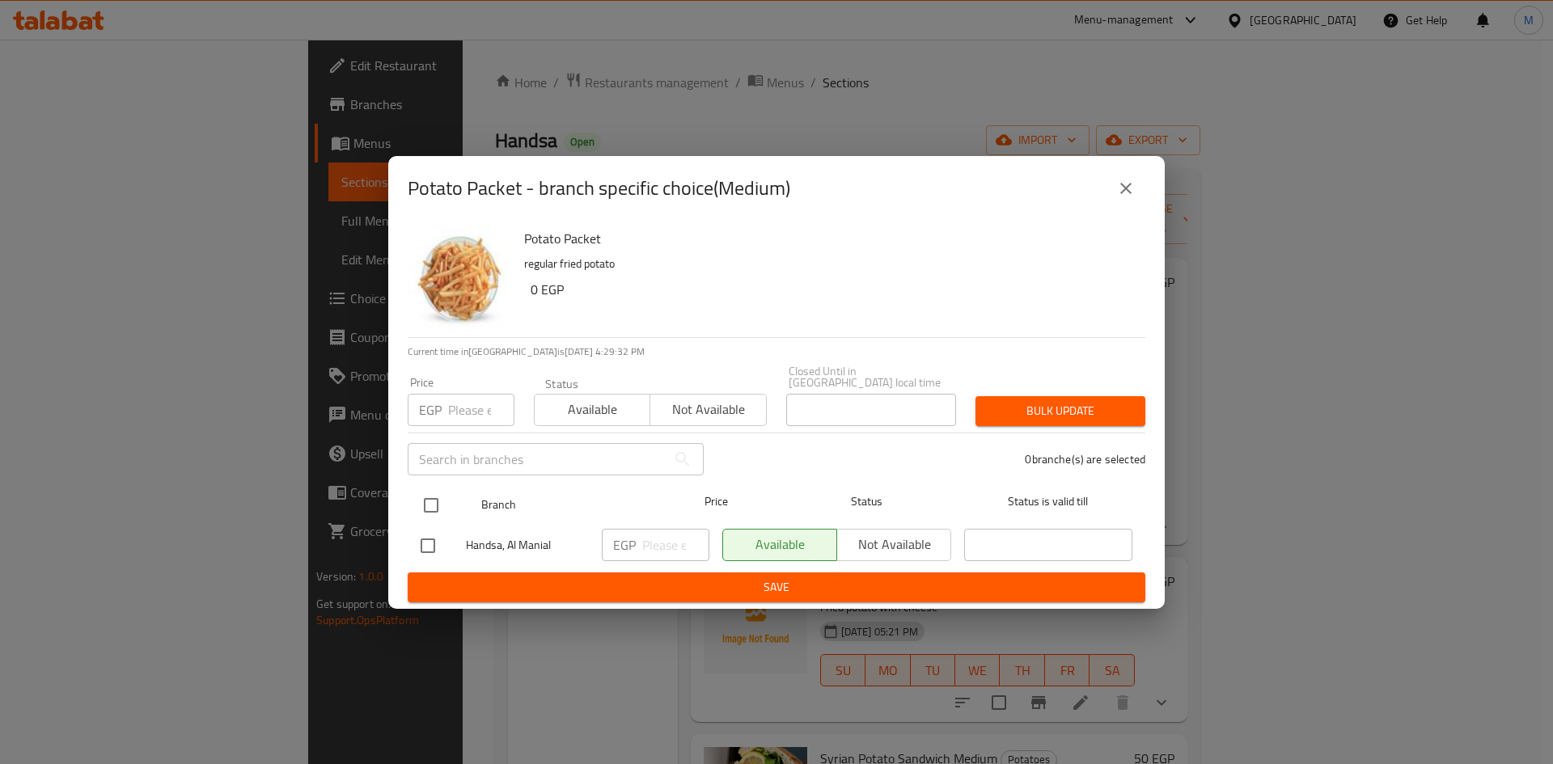
click at [438, 497] on input "checkbox" at bounding box center [431, 506] width 34 height 34
checkbox input "true"
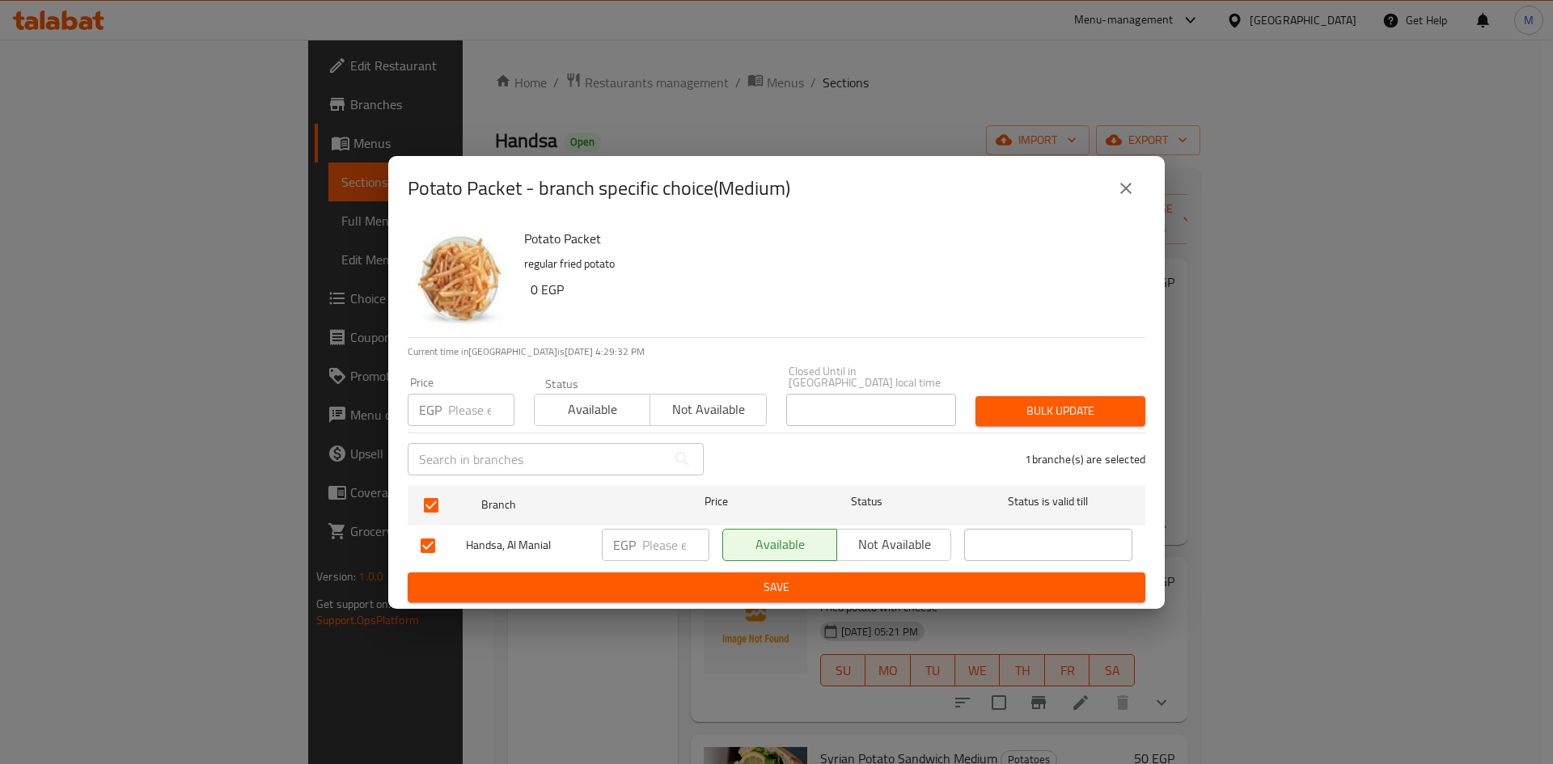
click at [468, 400] on input "number" at bounding box center [481, 410] width 66 height 32
type input "35"
click at [991, 397] on button "Bulk update" at bounding box center [1060, 411] width 170 height 30
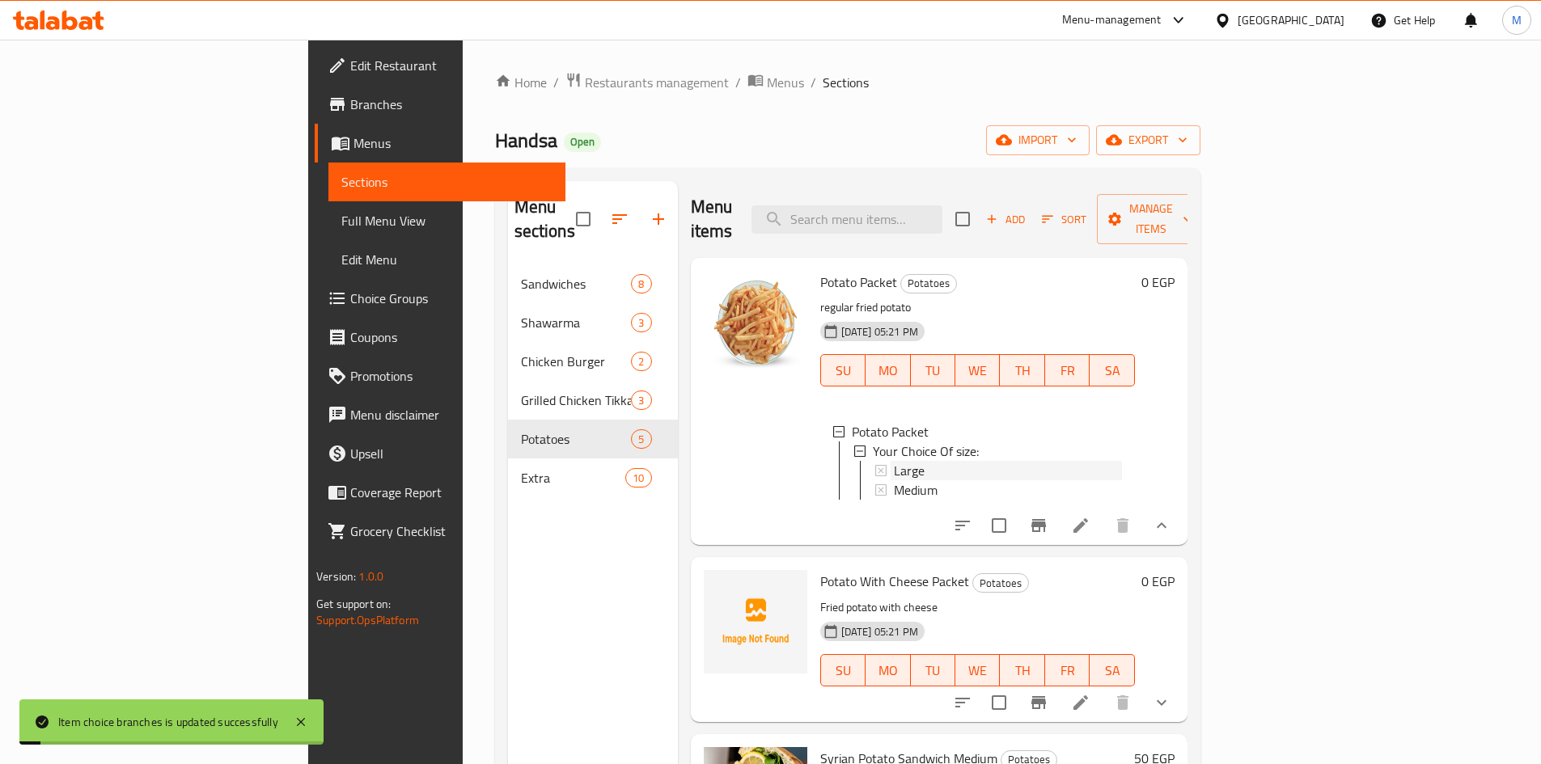
click at [894, 461] on span "Large" at bounding box center [909, 470] width 31 height 19
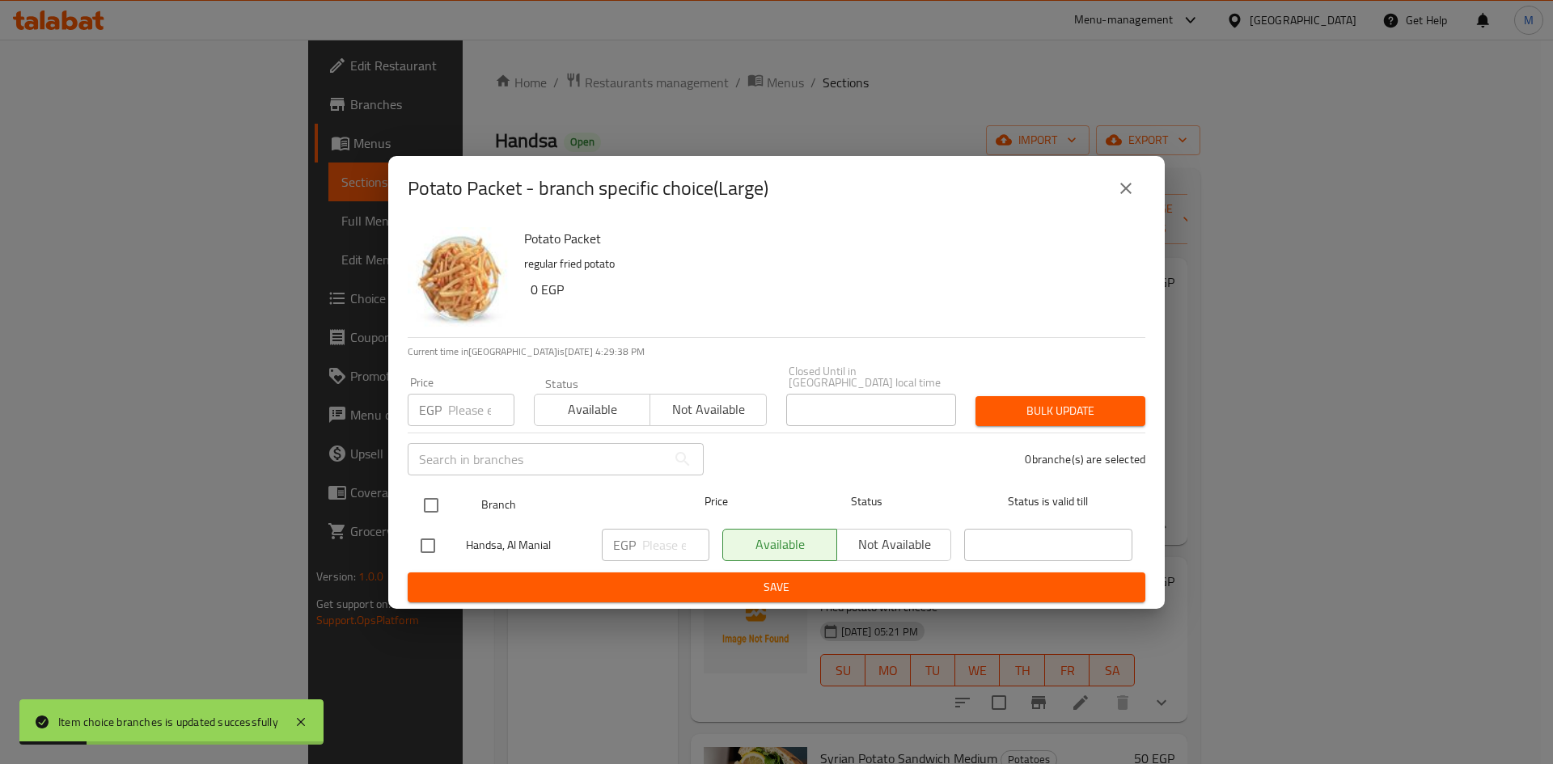
click at [435, 500] on input "checkbox" at bounding box center [431, 506] width 34 height 34
checkbox input "true"
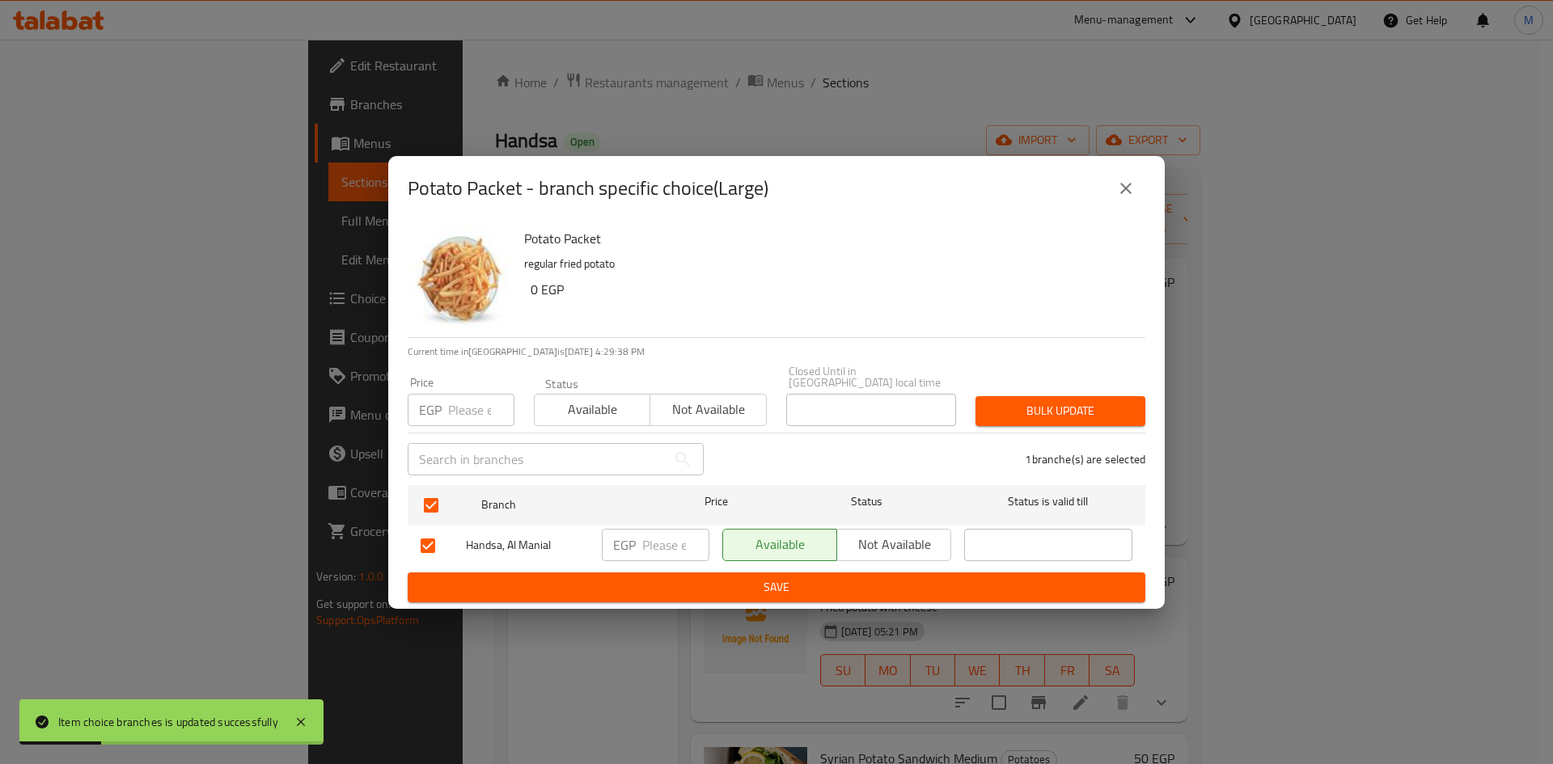
click at [452, 398] on input "number" at bounding box center [481, 410] width 66 height 32
type input "60"
click at [1053, 408] on span "Bulk update" at bounding box center [1060, 411] width 144 height 20
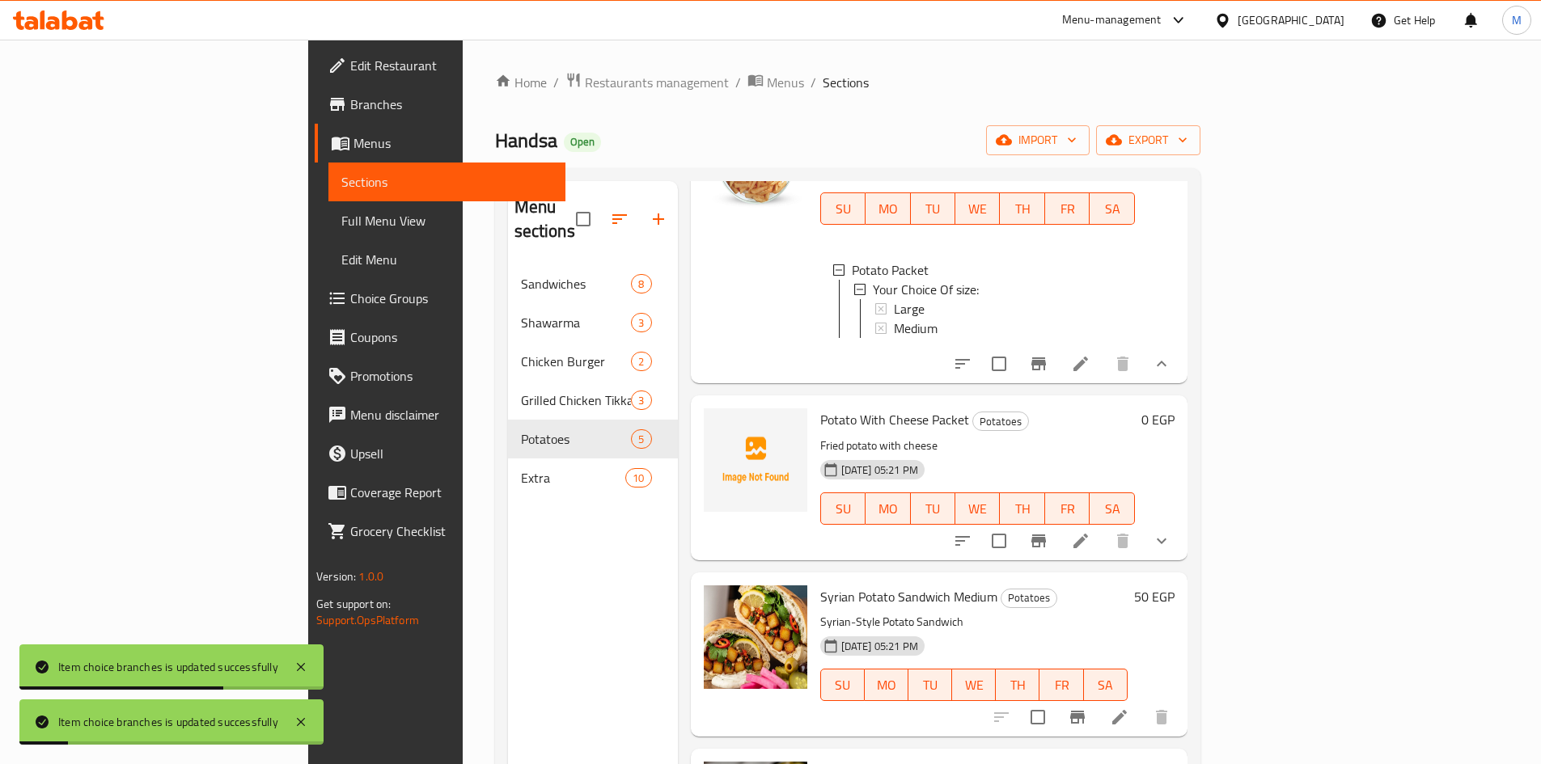
scroll to position [243, 0]
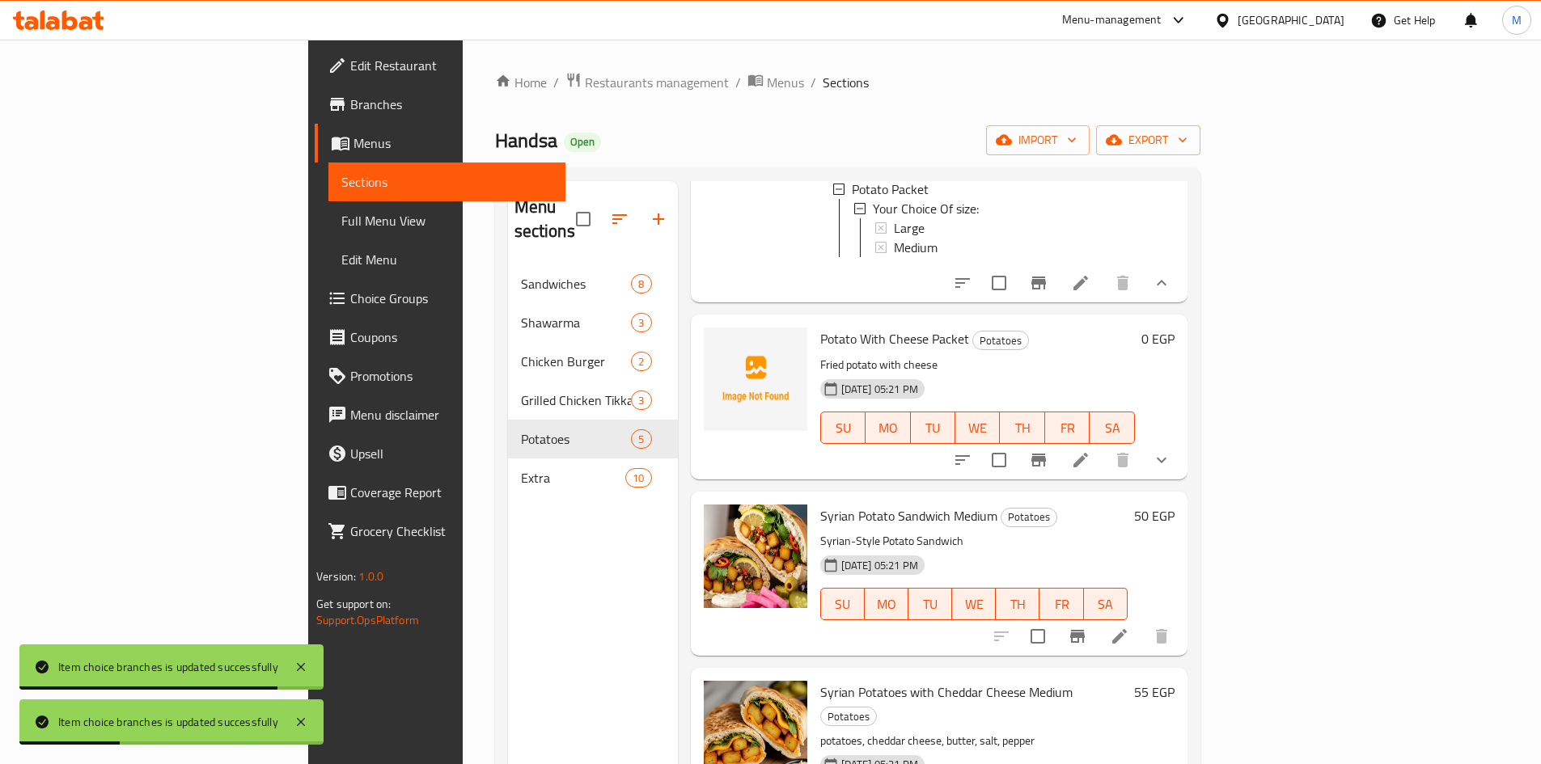
click at [1171, 450] on icon "show more" at bounding box center [1161, 459] width 19 height 19
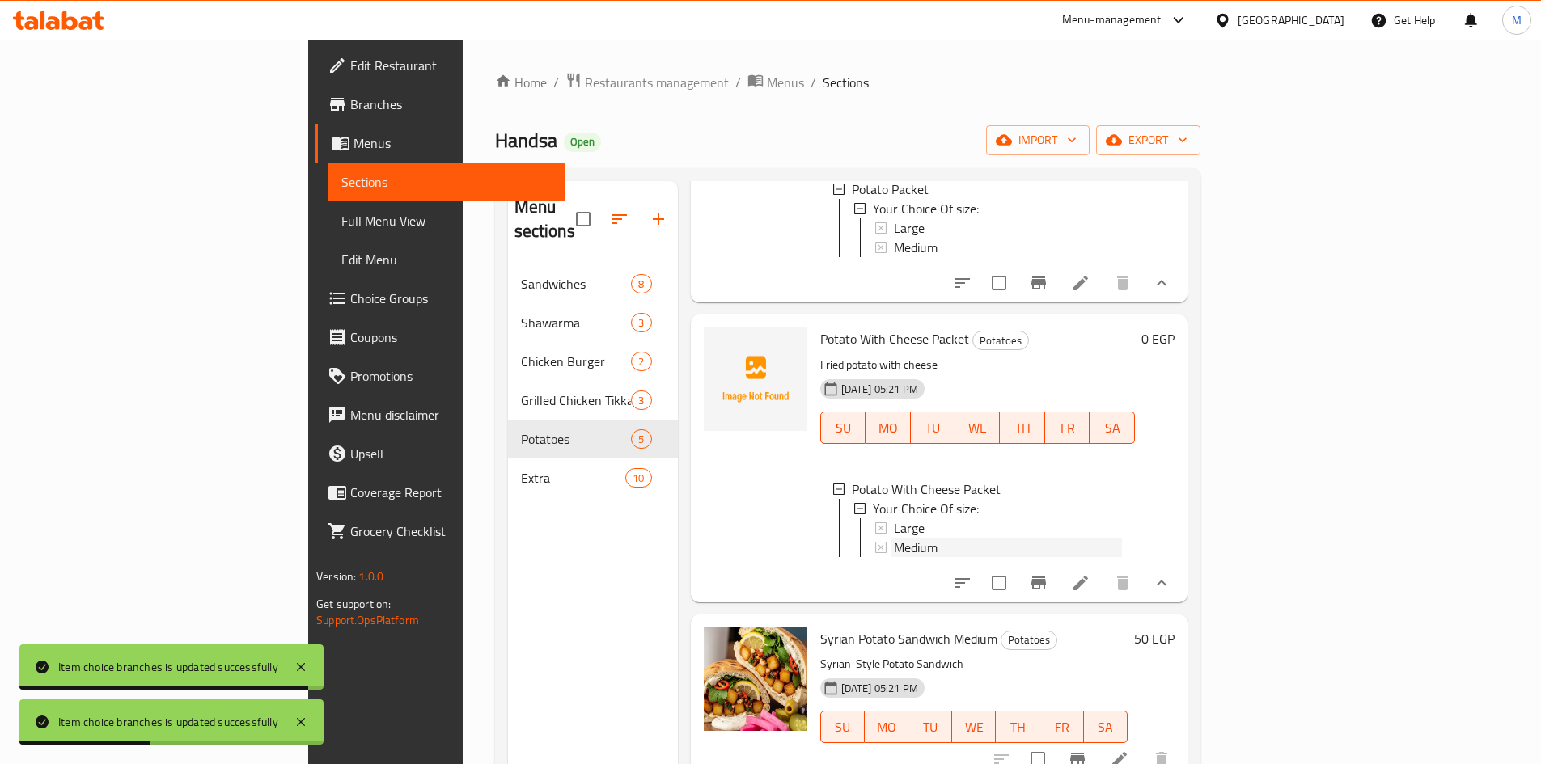
click at [894, 538] on span "Medium" at bounding box center [916, 547] width 44 height 19
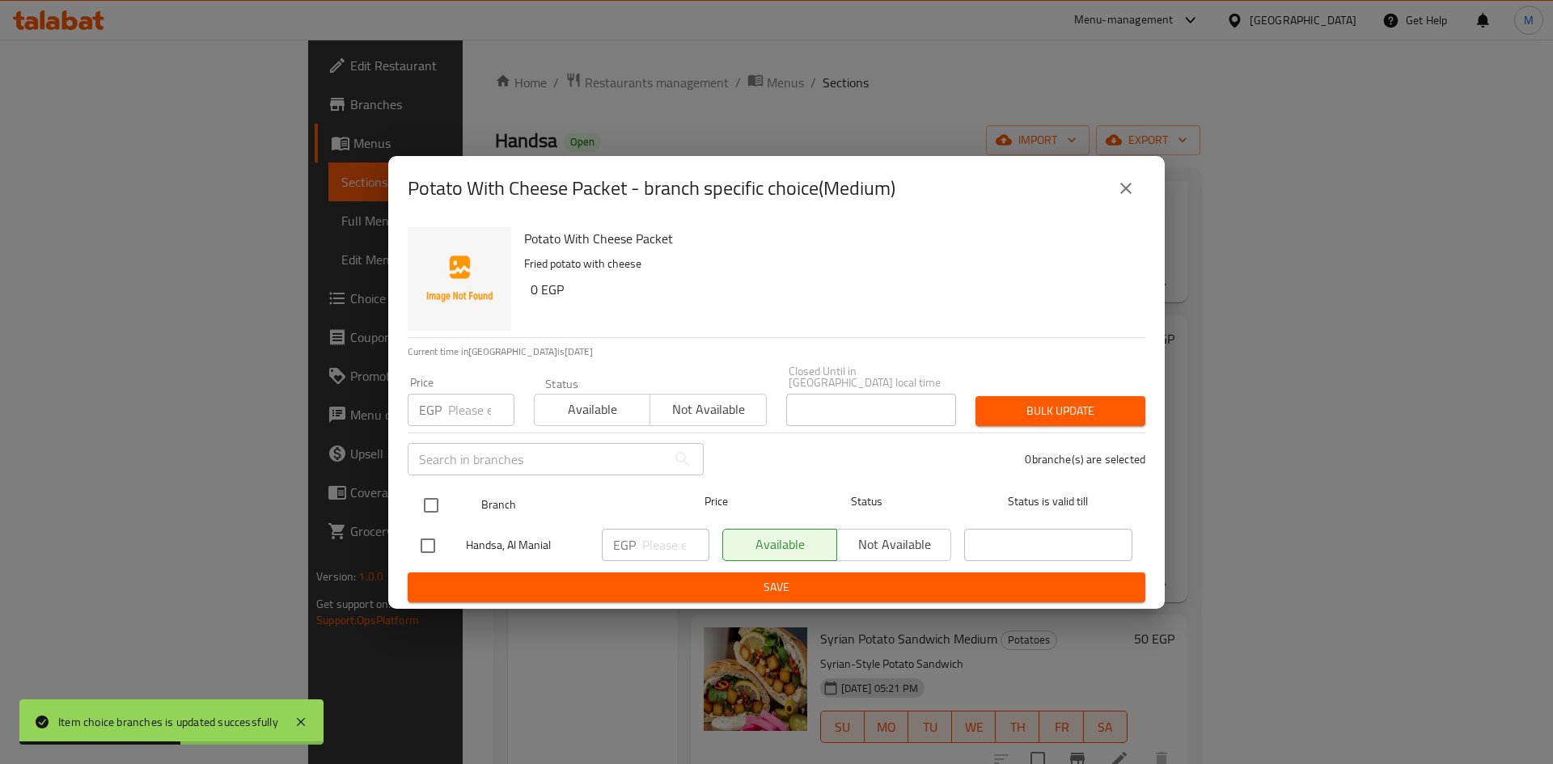
click at [432, 497] on input "checkbox" at bounding box center [431, 506] width 34 height 34
checkbox input "true"
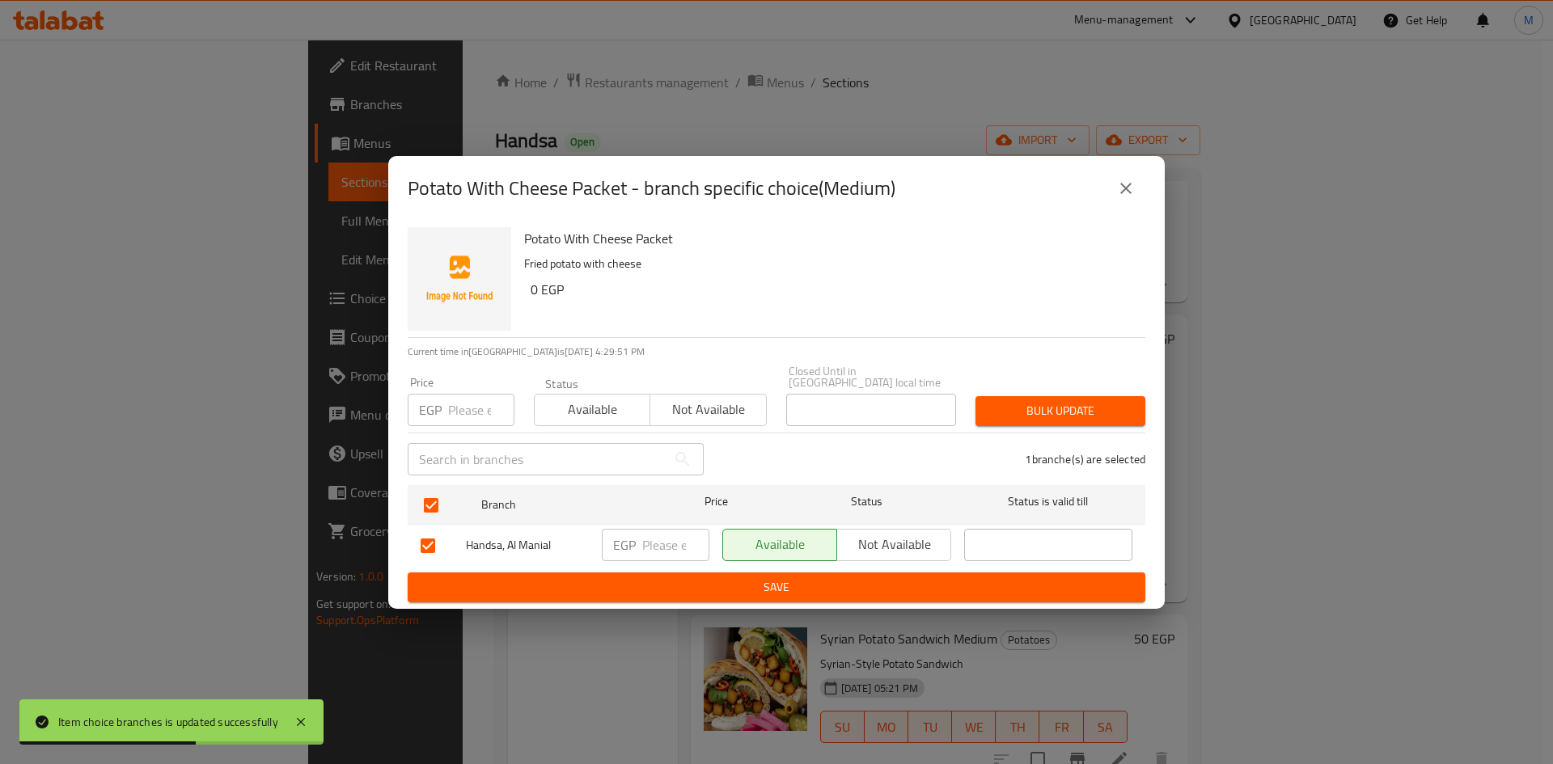
click at [465, 406] on input "number" at bounding box center [481, 410] width 66 height 32
type input "42"
click at [1088, 396] on button "Bulk update" at bounding box center [1060, 411] width 170 height 30
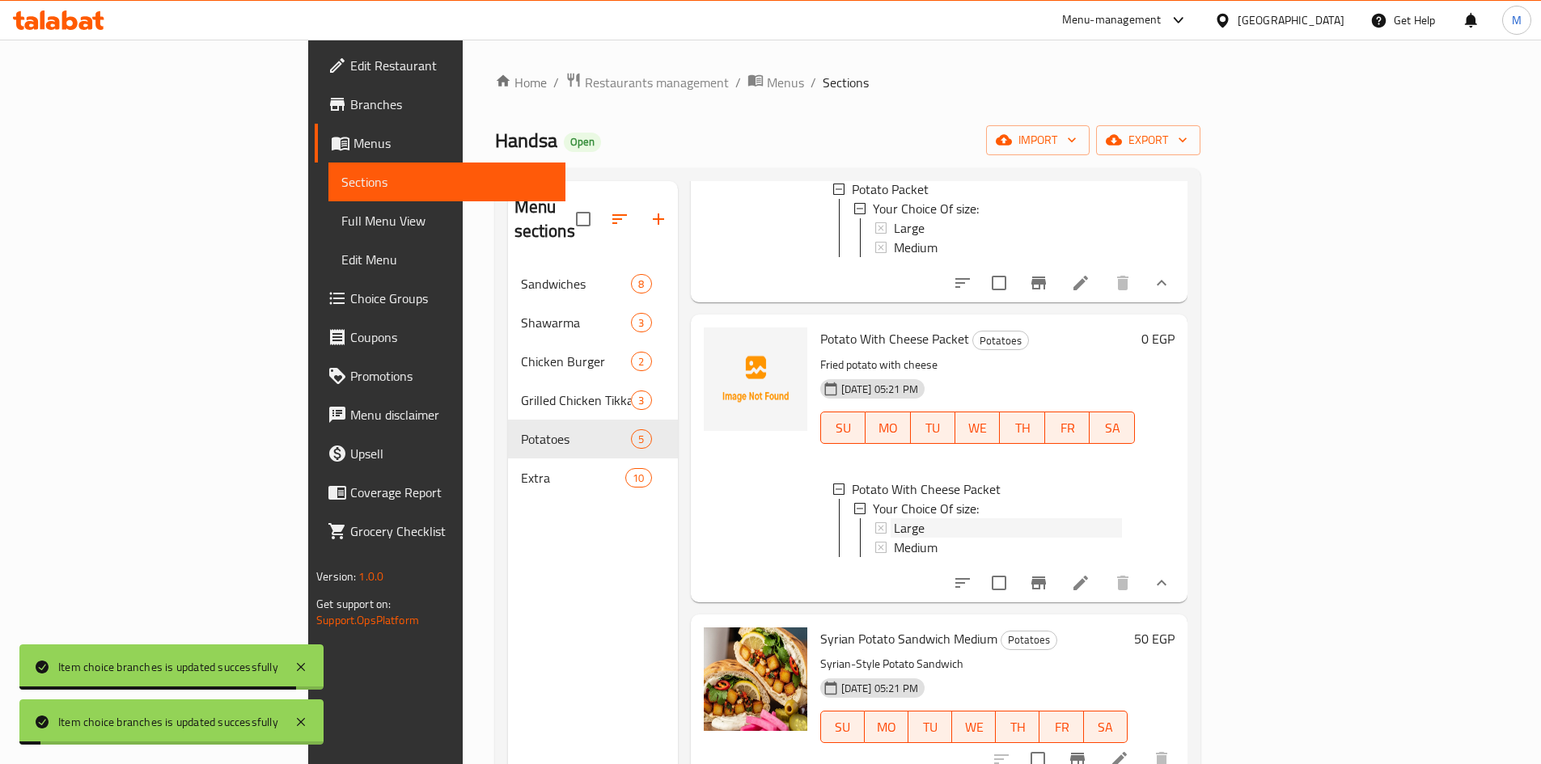
click at [894, 518] on span "Large" at bounding box center [909, 527] width 31 height 19
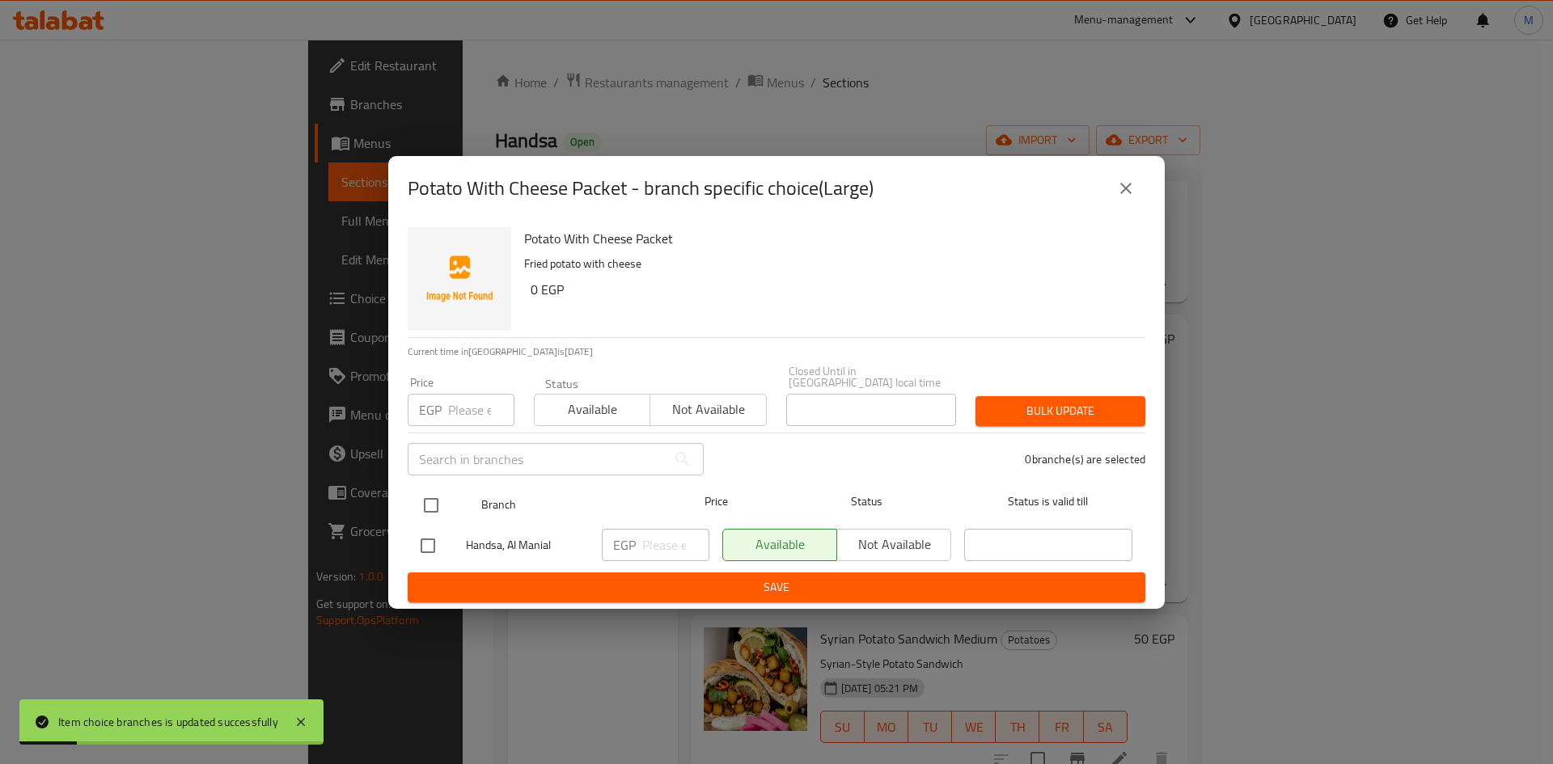
click at [436, 489] on input "checkbox" at bounding box center [431, 506] width 34 height 34
checkbox input "true"
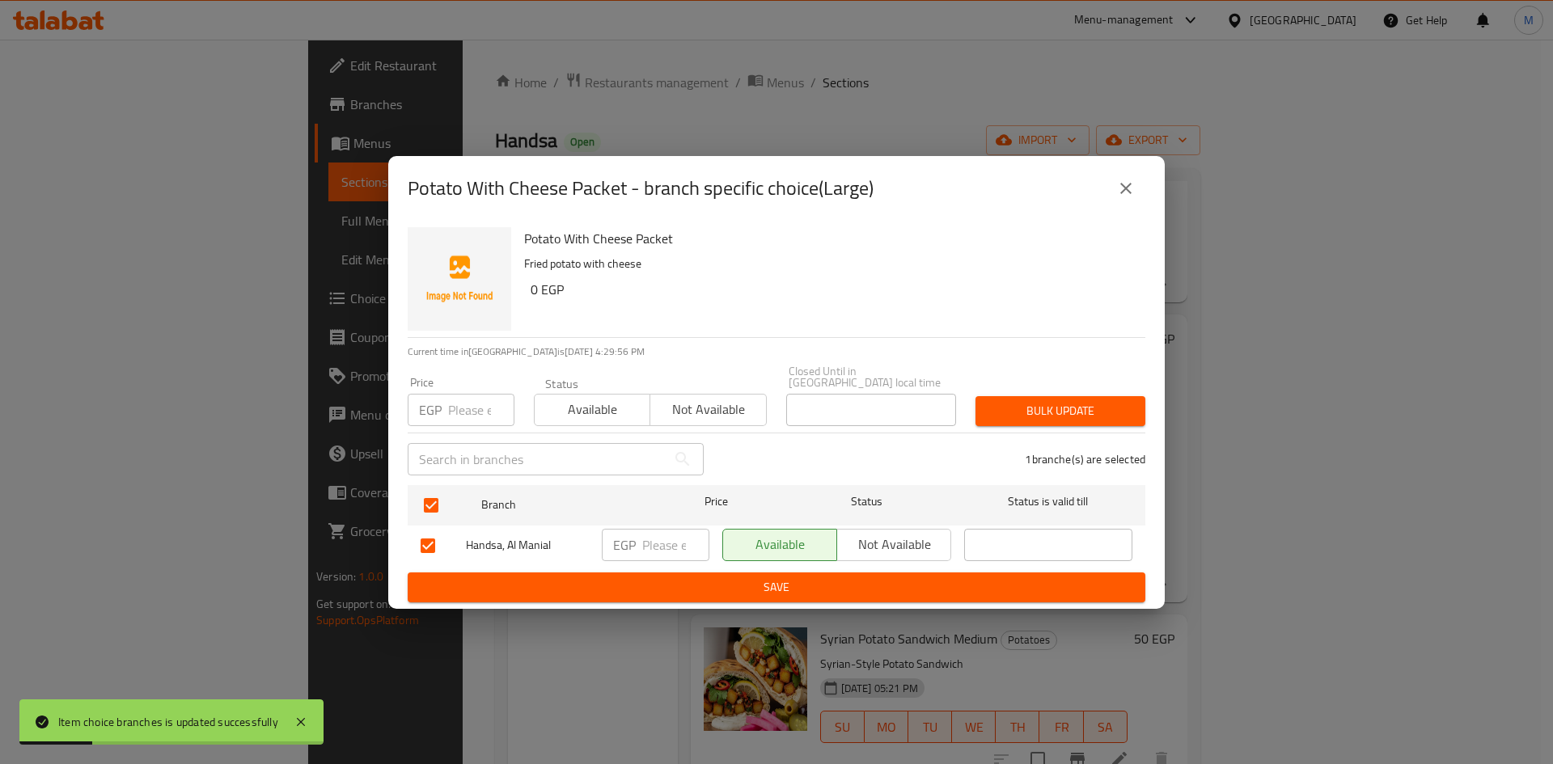
click at [460, 400] on input "number" at bounding box center [481, 410] width 66 height 32
type input "65"
click at [1007, 417] on button "Bulk update" at bounding box center [1060, 411] width 170 height 30
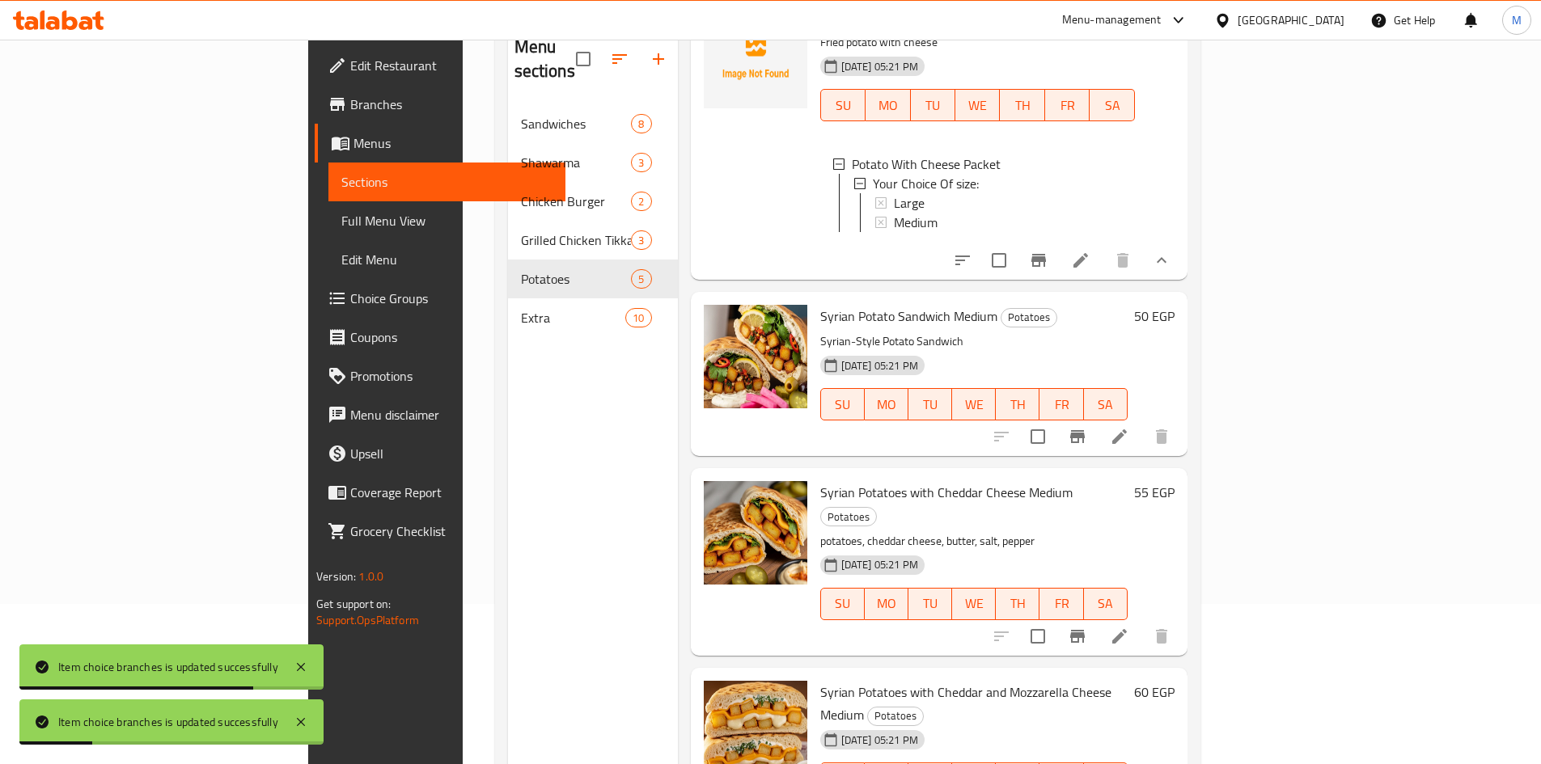
scroll to position [162, 0]
click at [1087, 438] on icon "Branch-specific-item" at bounding box center [1077, 434] width 19 height 19
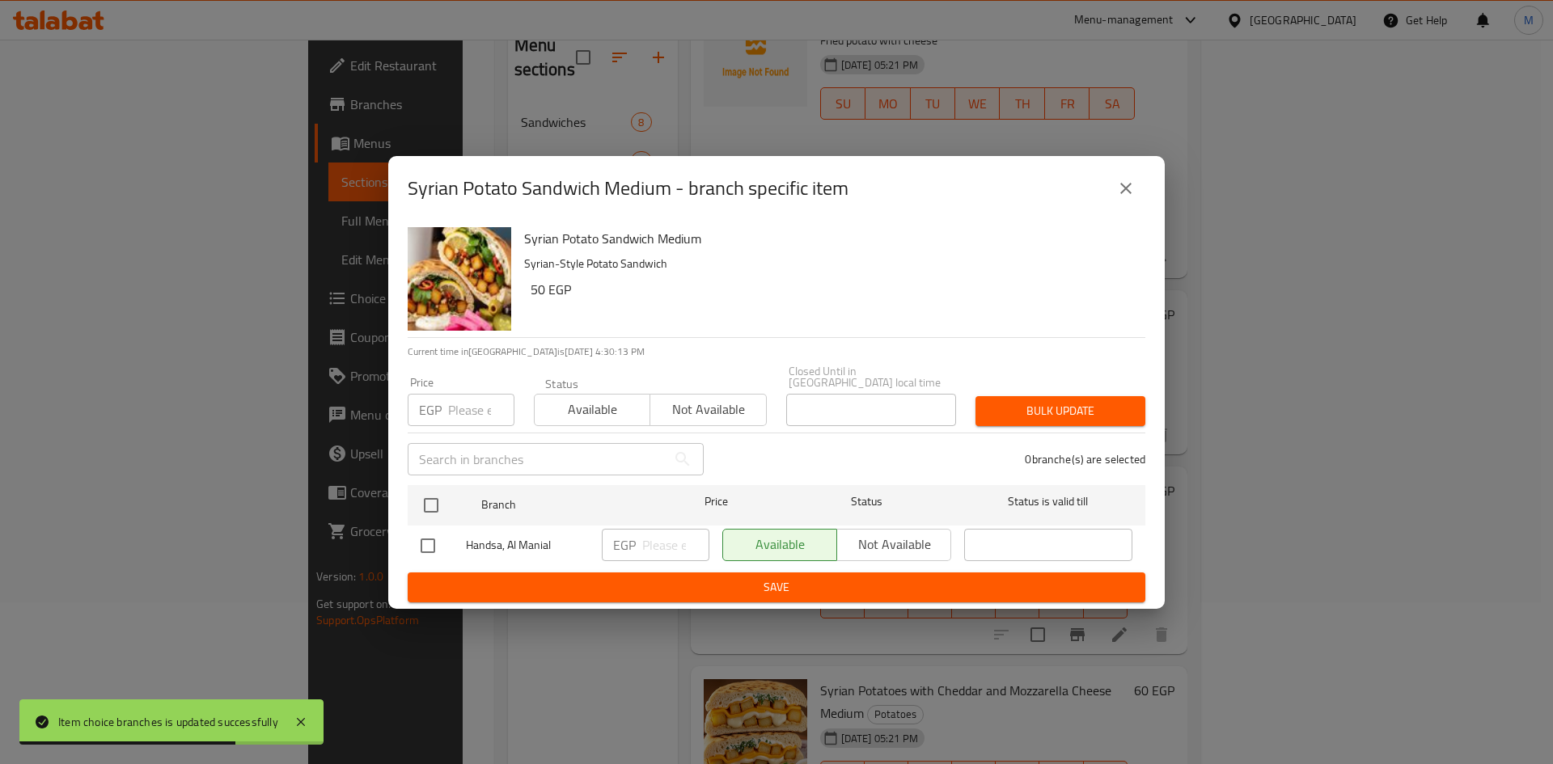
drag, startPoint x: 433, startPoint y: 494, endPoint x: 451, endPoint y: 412, distance: 84.6
click at [432, 494] on input "checkbox" at bounding box center [431, 506] width 34 height 34
checkbox input "true"
click at [453, 408] on input "number" at bounding box center [481, 410] width 66 height 32
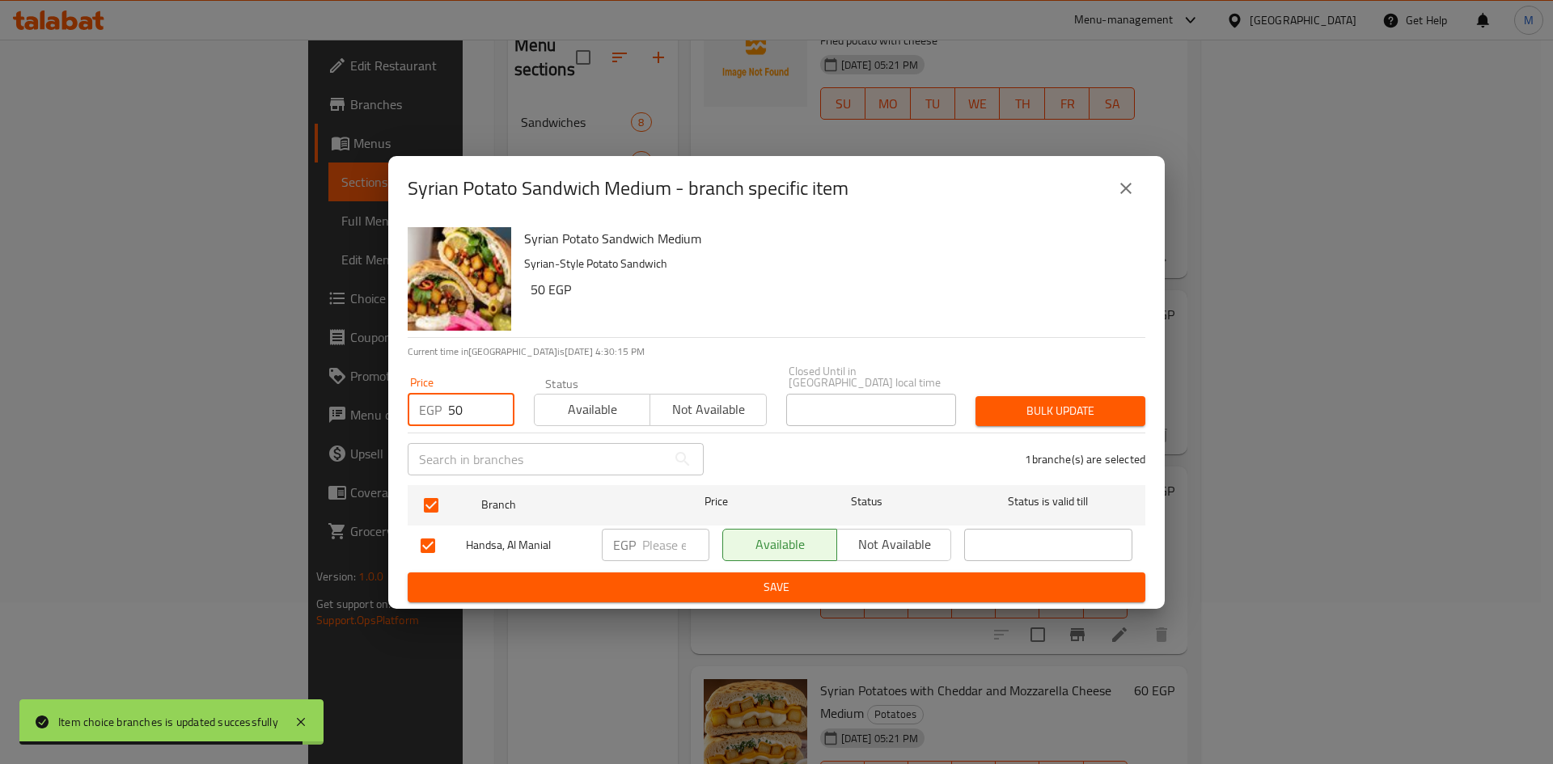
type input "50"
click at [988, 405] on span "Bulk update" at bounding box center [1060, 411] width 144 height 20
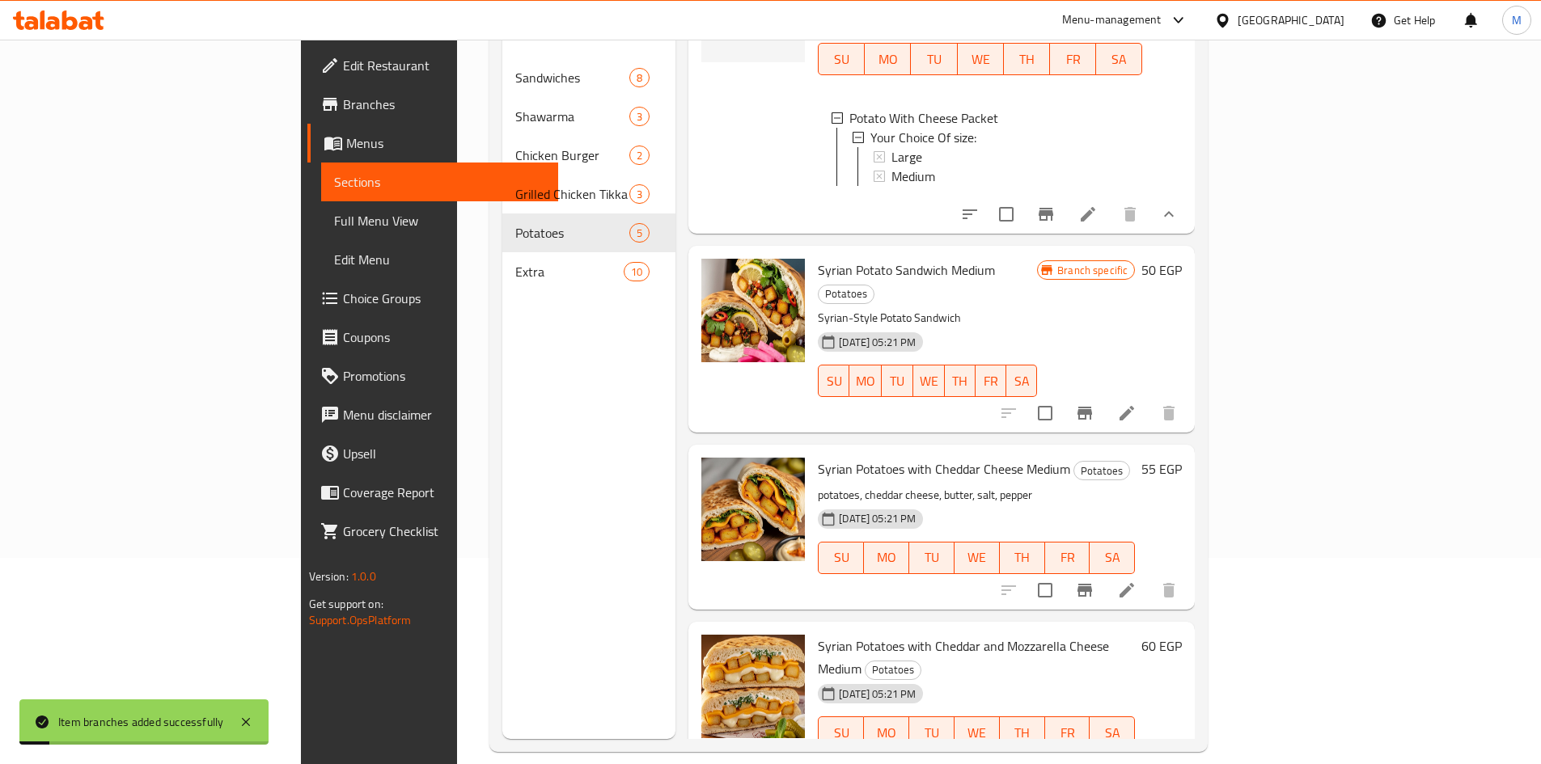
scroll to position [226, 0]
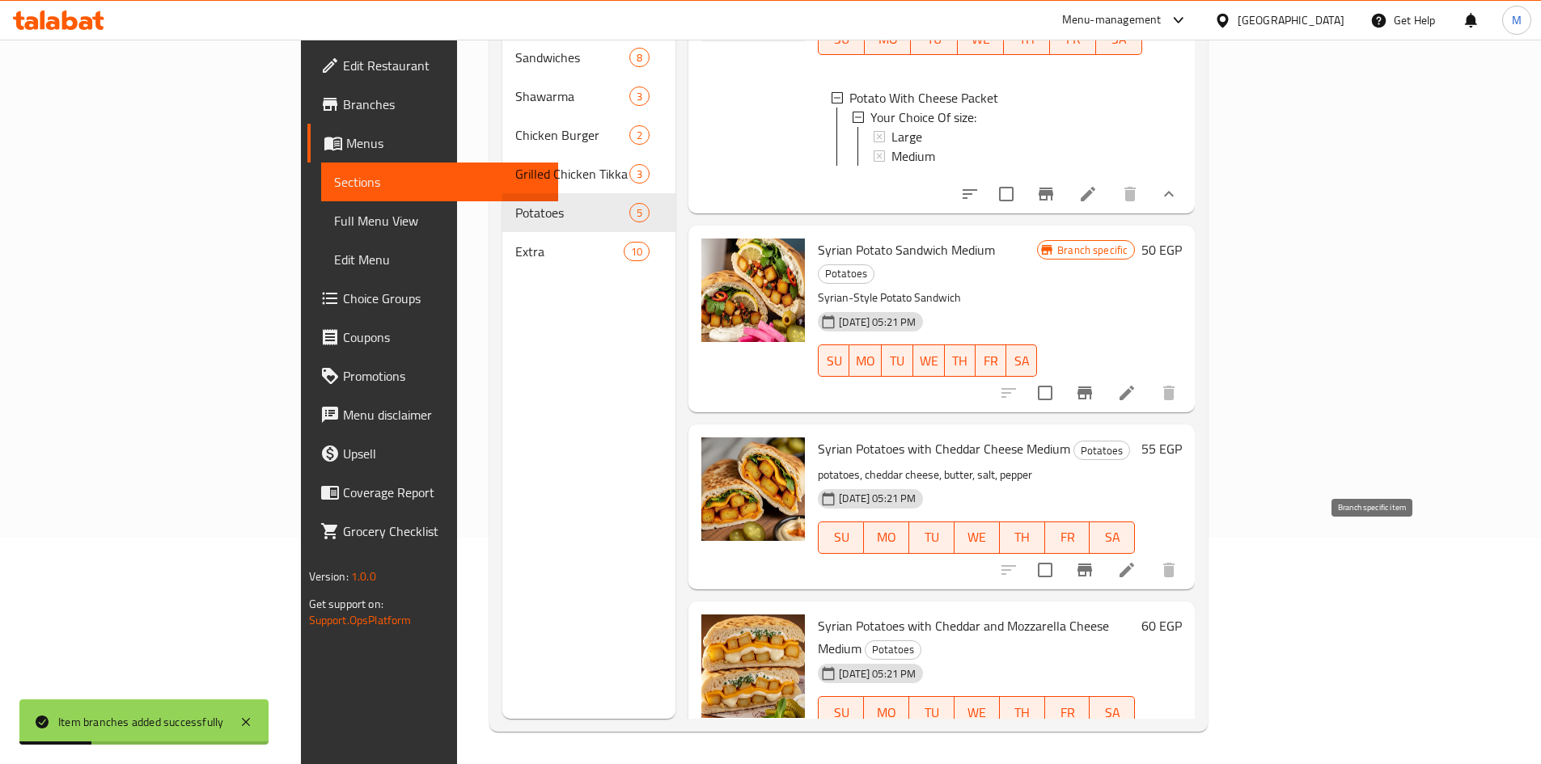
click at [1094, 560] on icon "Branch-specific-item" at bounding box center [1084, 569] width 19 height 19
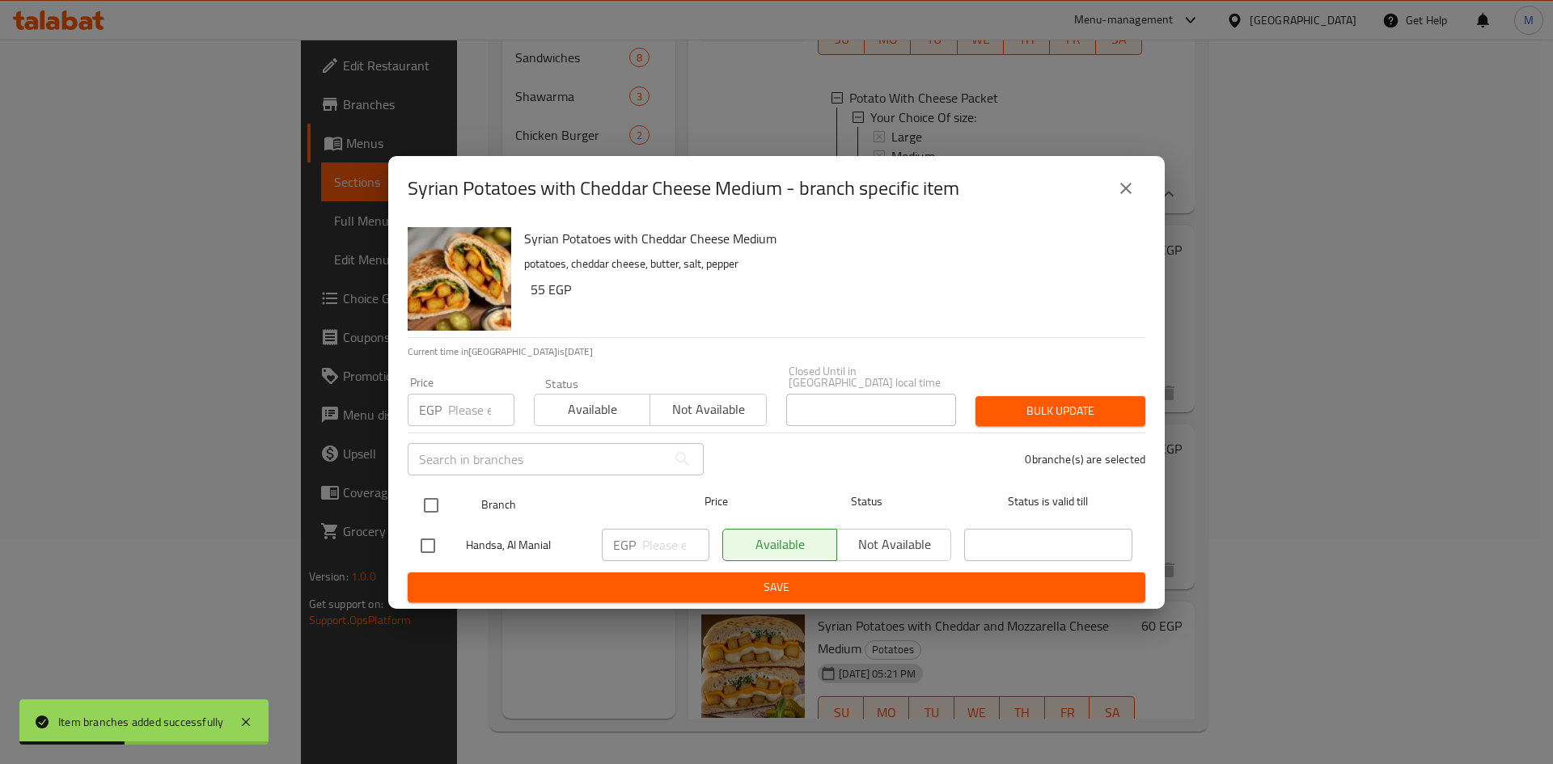
click at [439, 505] on input "checkbox" at bounding box center [431, 506] width 34 height 34
checkbox input "true"
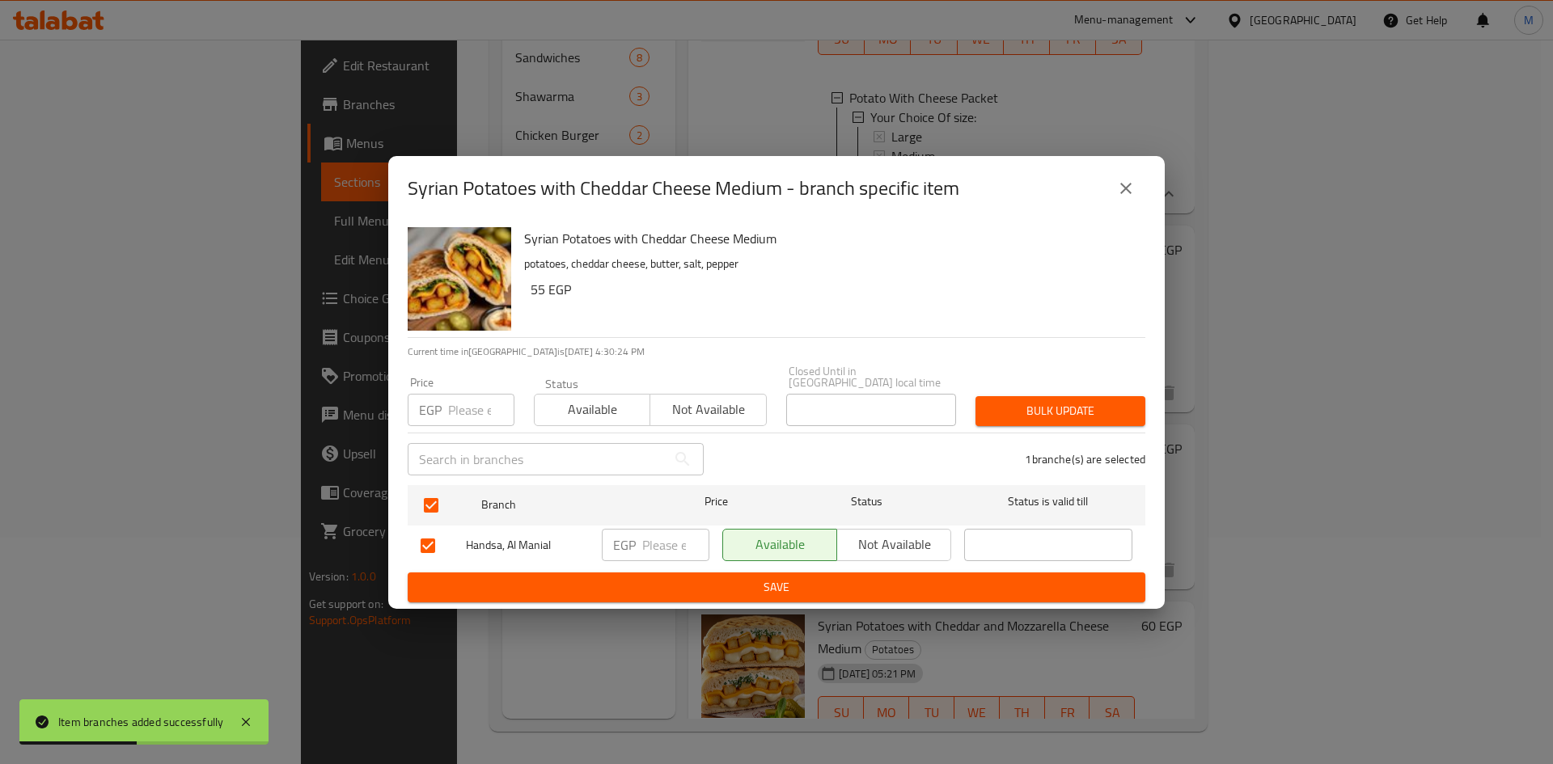
click at [456, 406] on input "number" at bounding box center [481, 410] width 66 height 32
type input "55"
click at [1069, 396] on button "Bulk update" at bounding box center [1060, 411] width 170 height 30
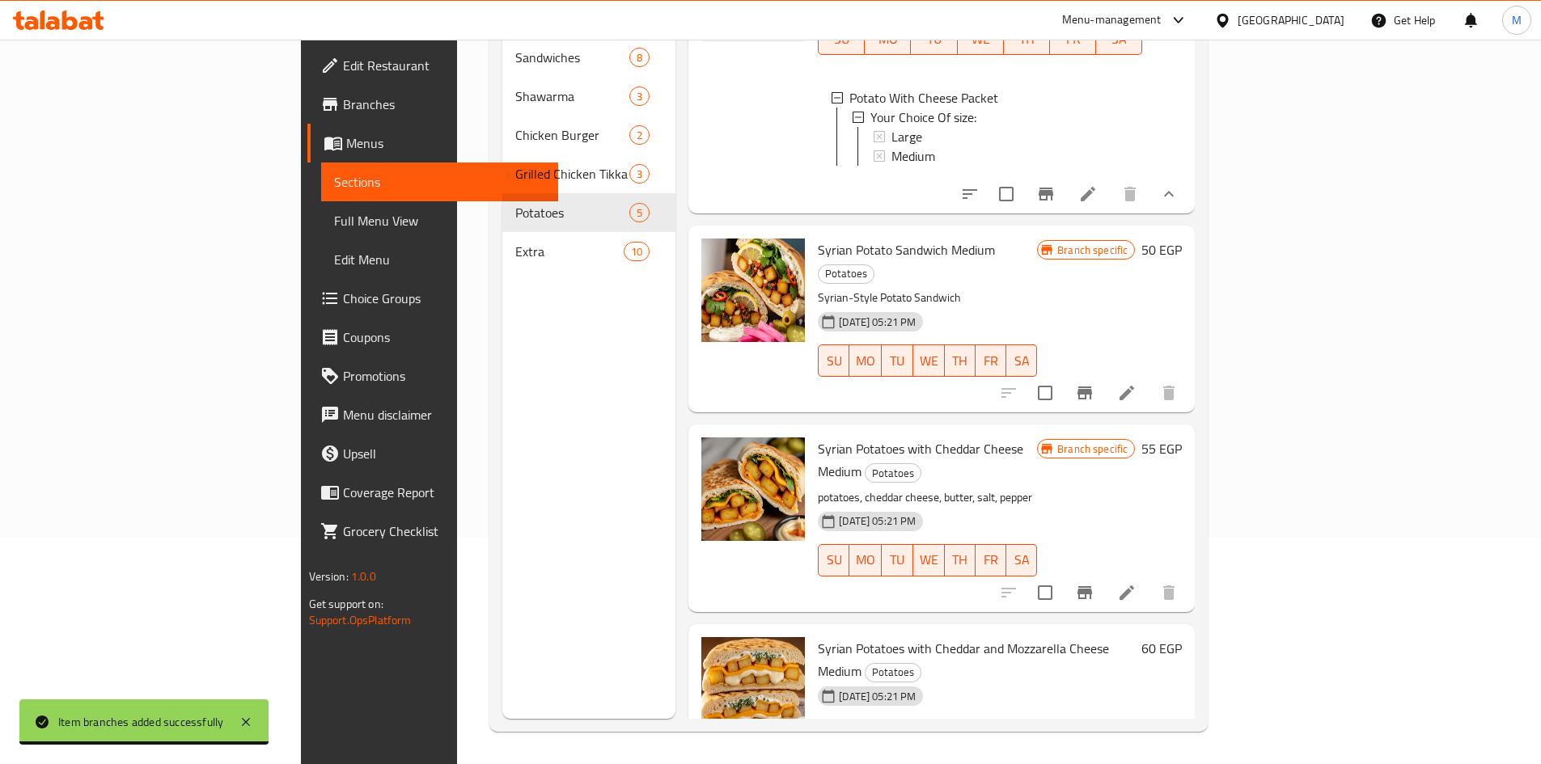
click at [1092, 761] on icon "Branch-specific-item" at bounding box center [1084, 767] width 15 height 13
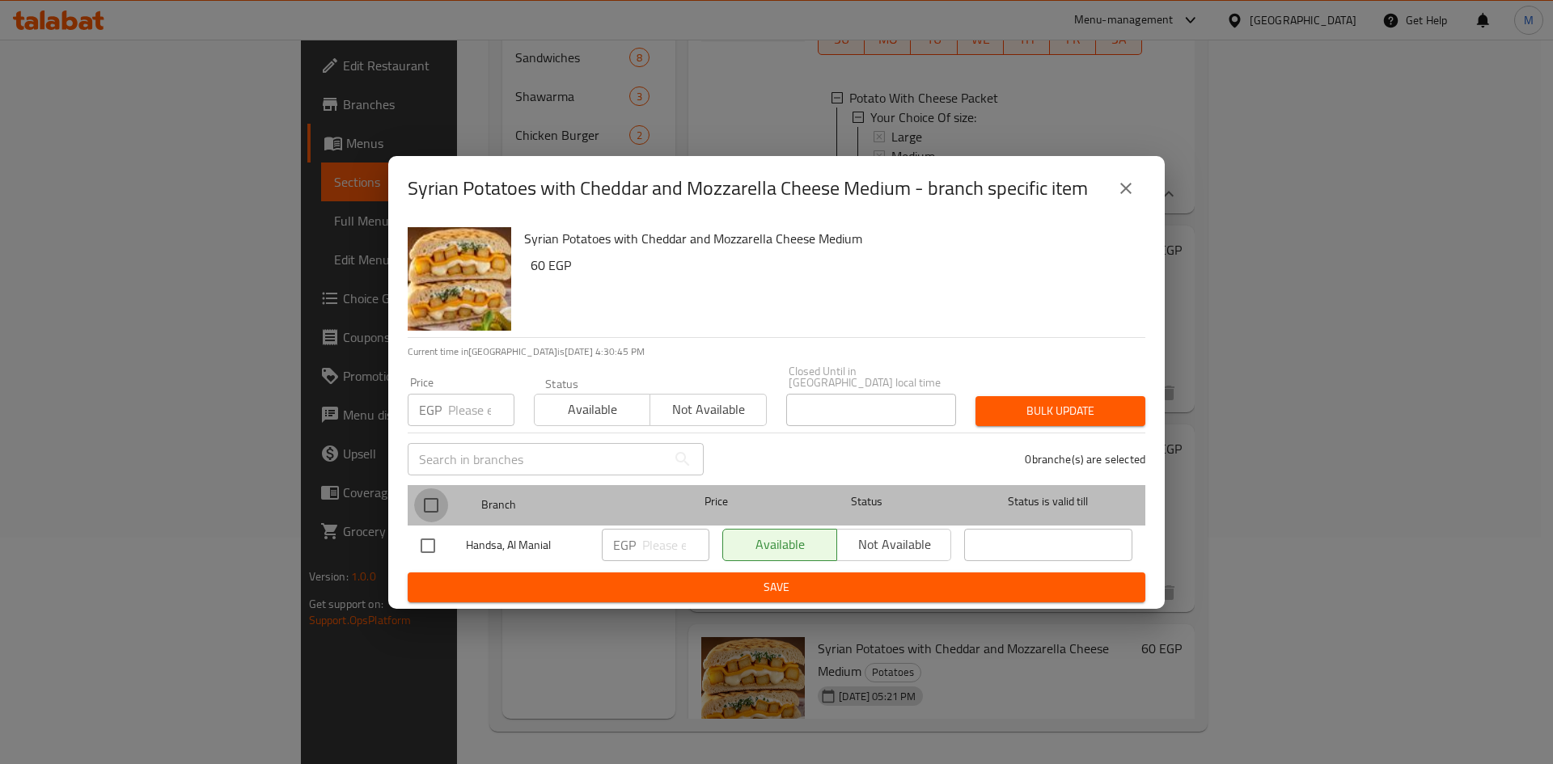
click at [427, 489] on input "checkbox" at bounding box center [431, 506] width 34 height 34
checkbox input "true"
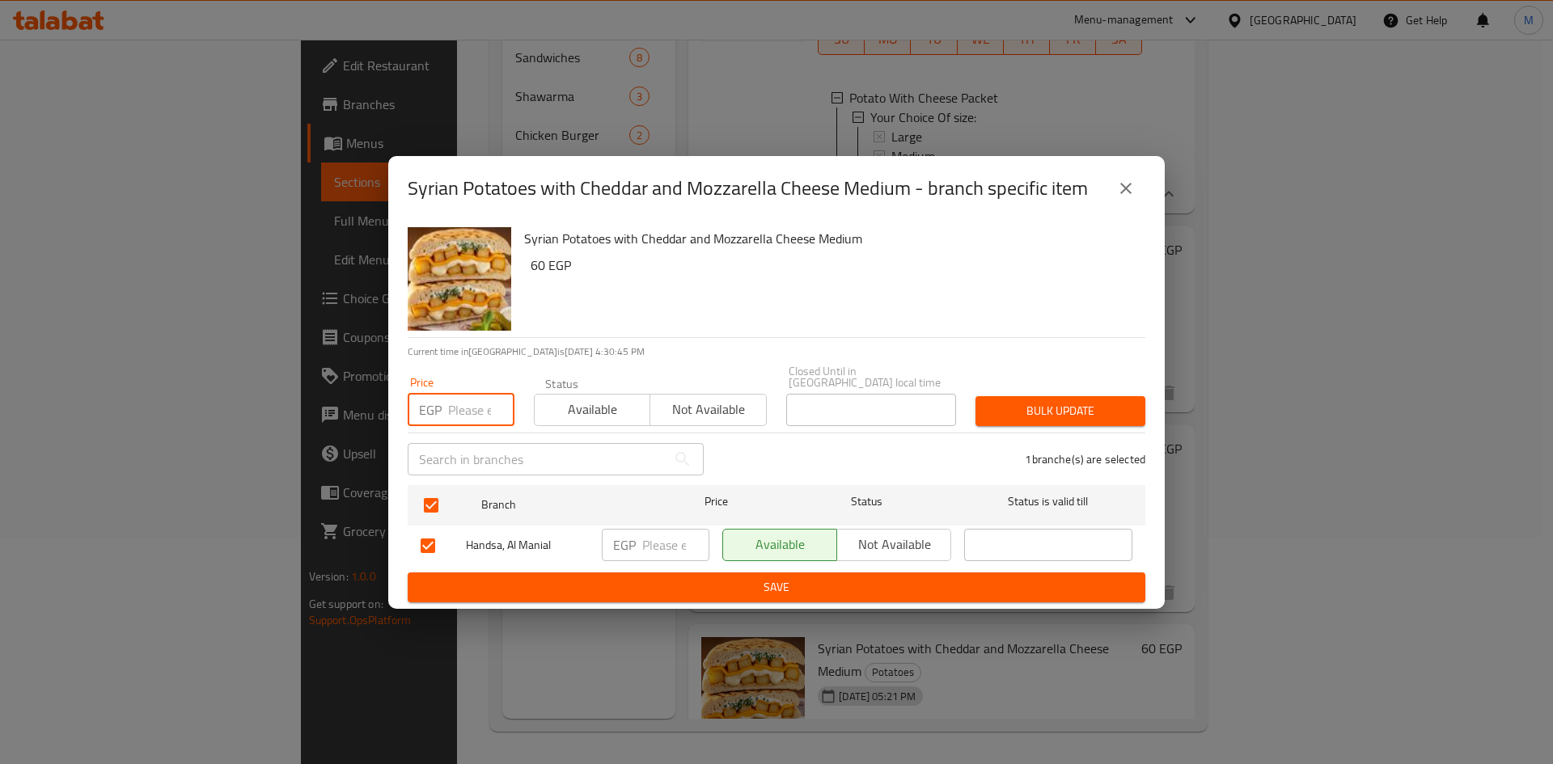
click at [454, 405] on input "number" at bounding box center [481, 410] width 66 height 32
type input "60"
click at [1130, 418] on button "Bulk update" at bounding box center [1060, 411] width 170 height 30
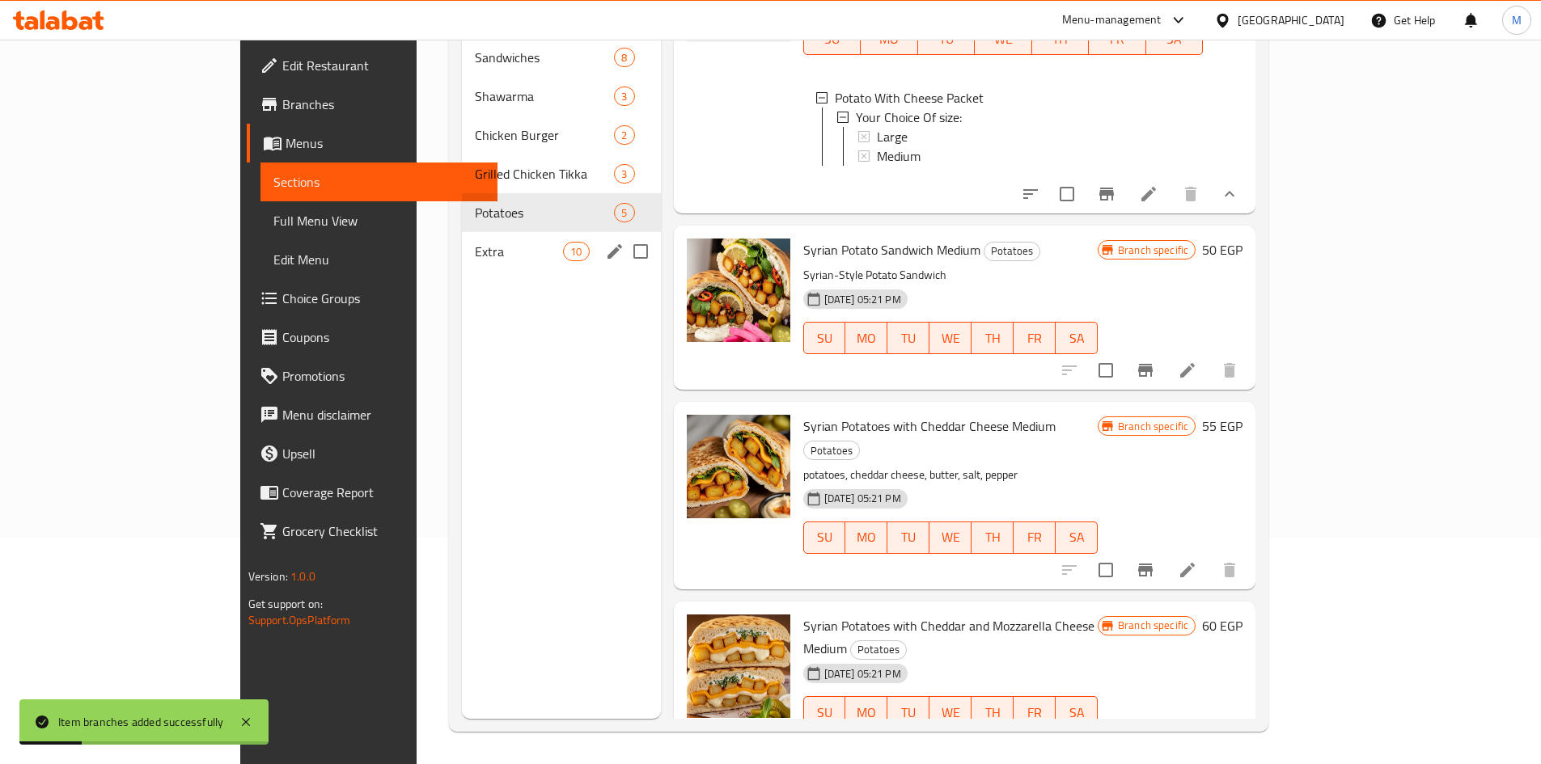
click at [475, 242] on span "Extra" at bounding box center [519, 251] width 88 height 19
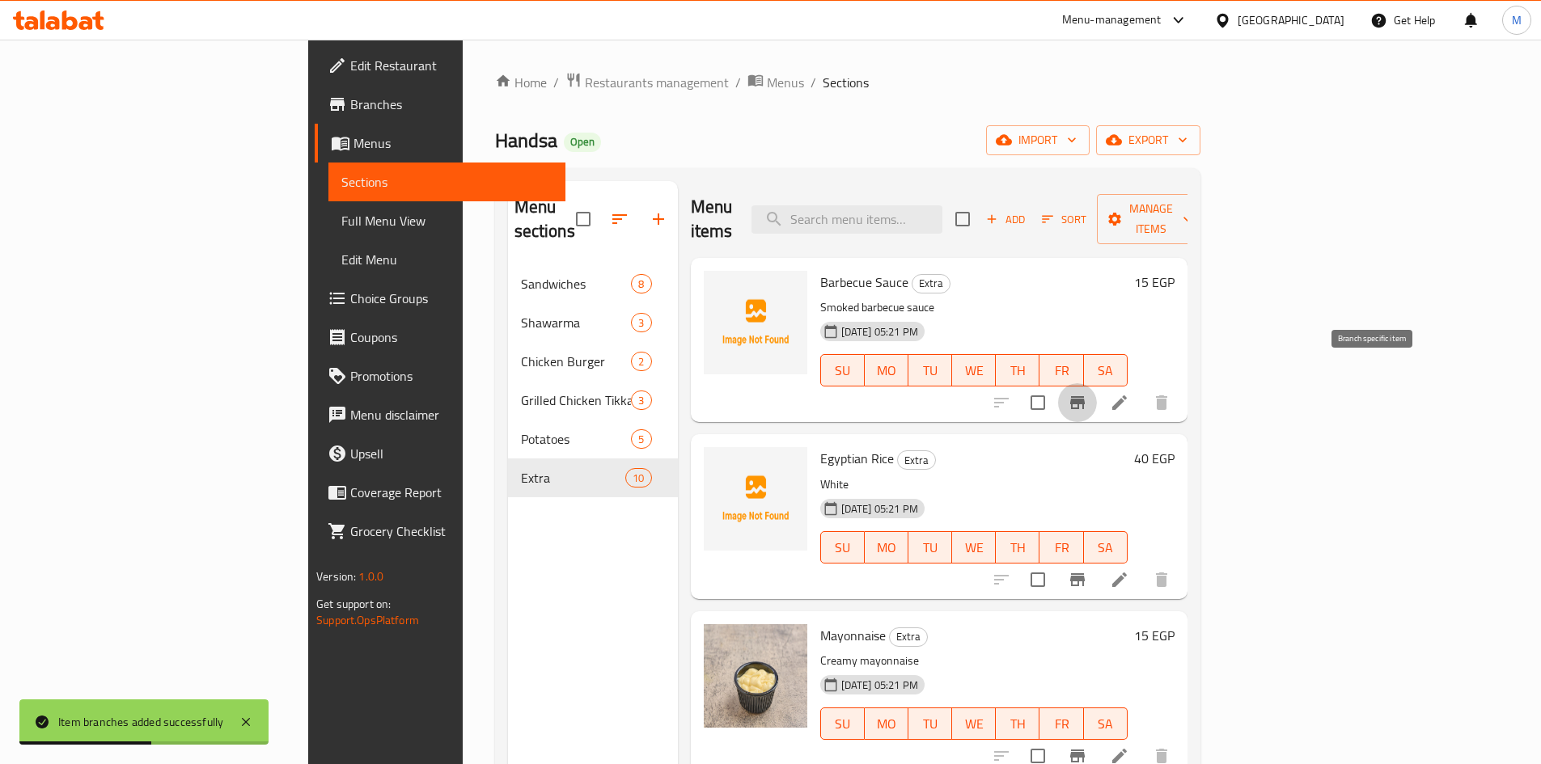
click at [1085, 396] on icon "Branch-specific-item" at bounding box center [1077, 402] width 15 height 13
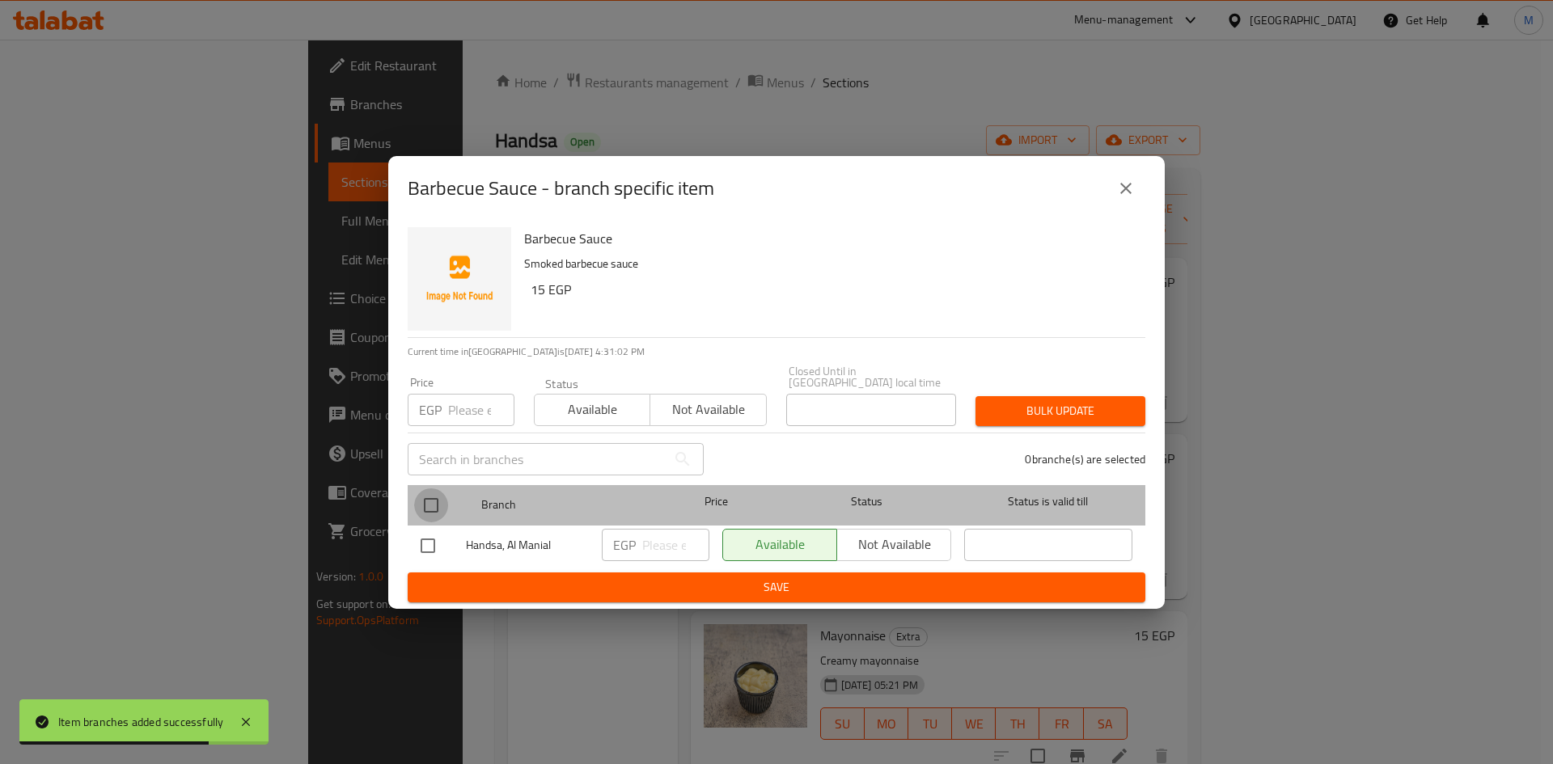
drag, startPoint x: 434, startPoint y: 498, endPoint x: 448, endPoint y: 402, distance: 97.3
click at [435, 497] on input "checkbox" at bounding box center [431, 506] width 34 height 34
checkbox input "true"
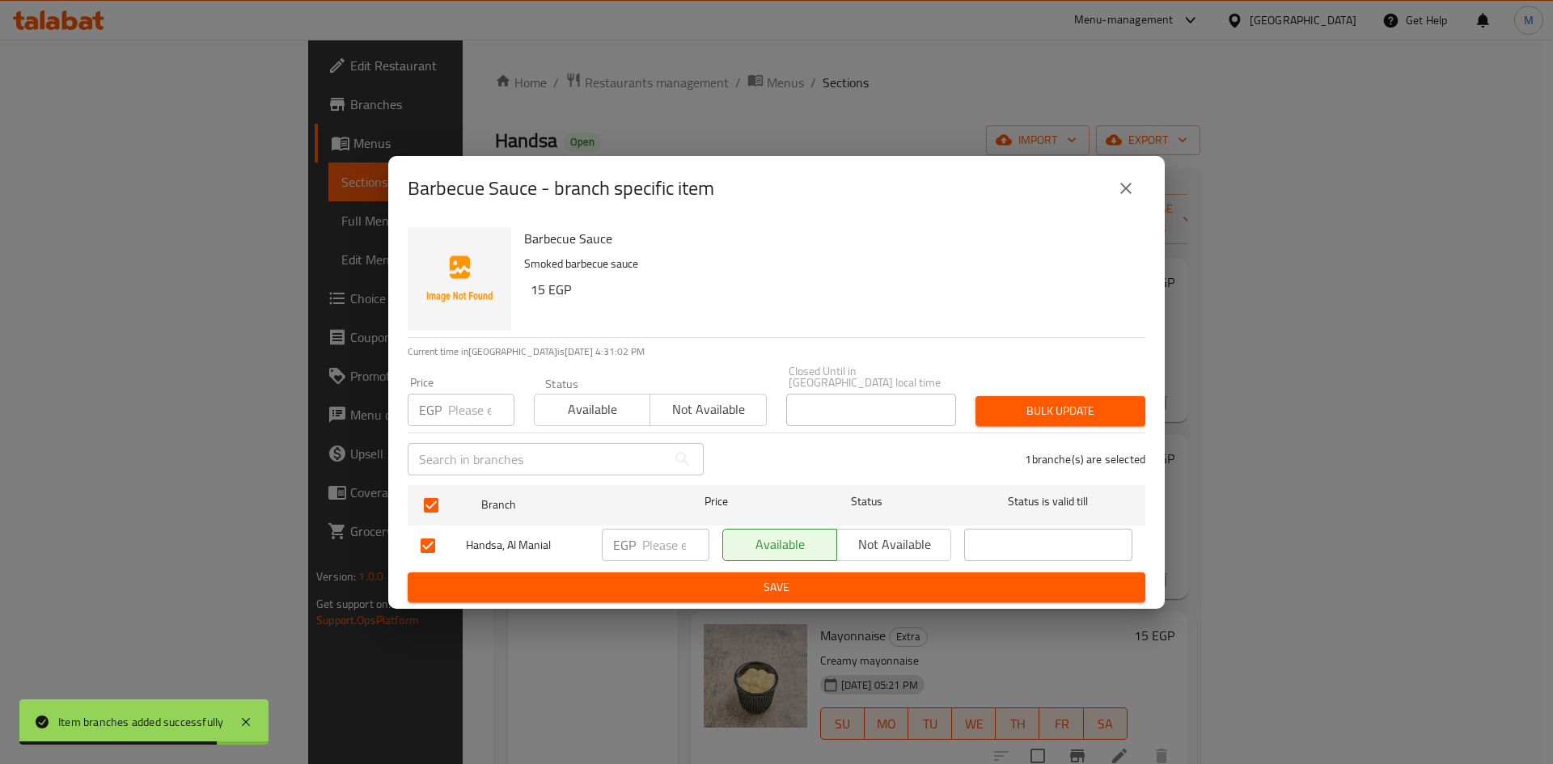
click at [449, 401] on input "number" at bounding box center [481, 410] width 66 height 32
type input "15"
click at [1055, 403] on span "Bulk update" at bounding box center [1060, 411] width 144 height 20
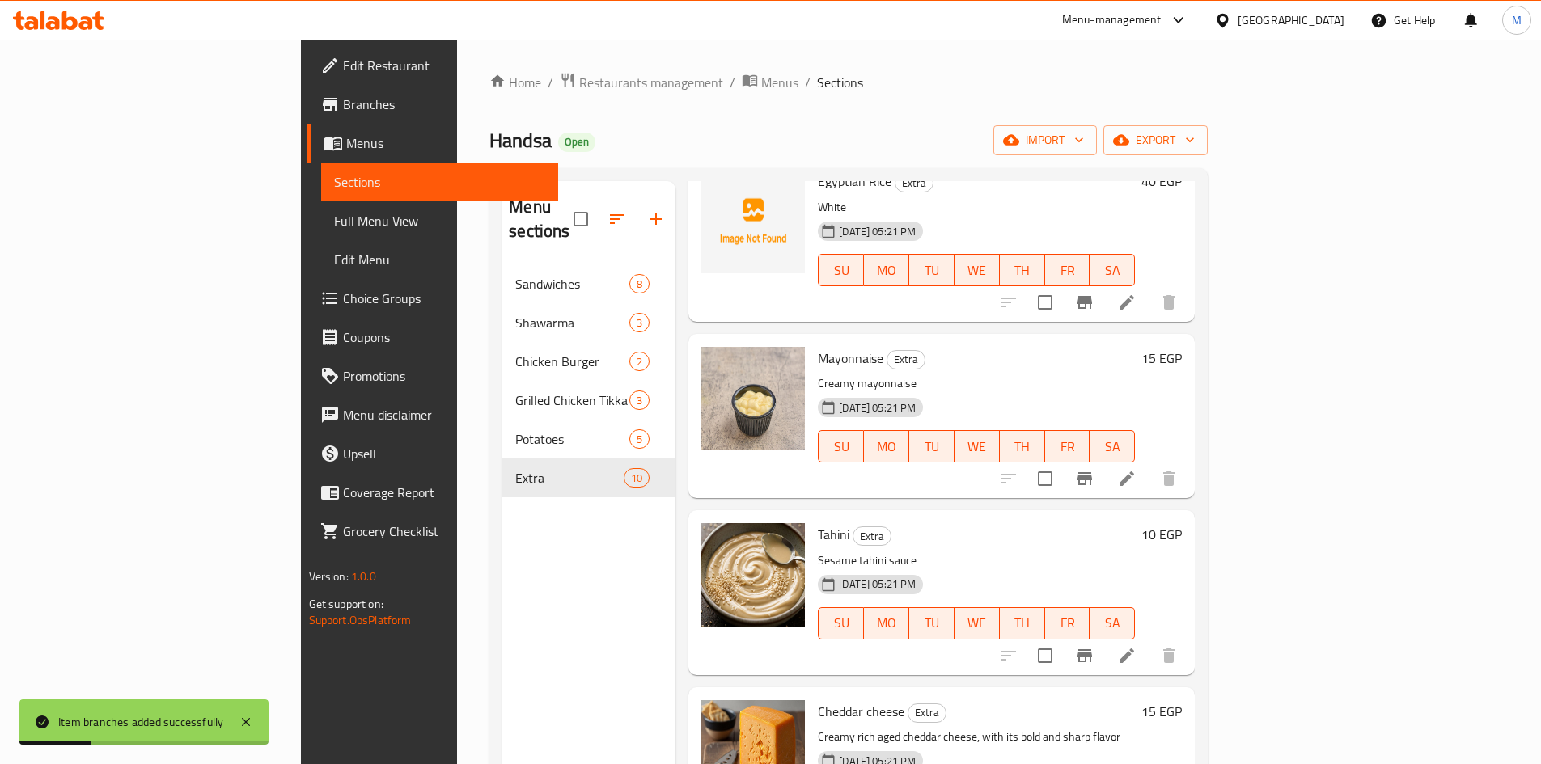
scroll to position [324, 0]
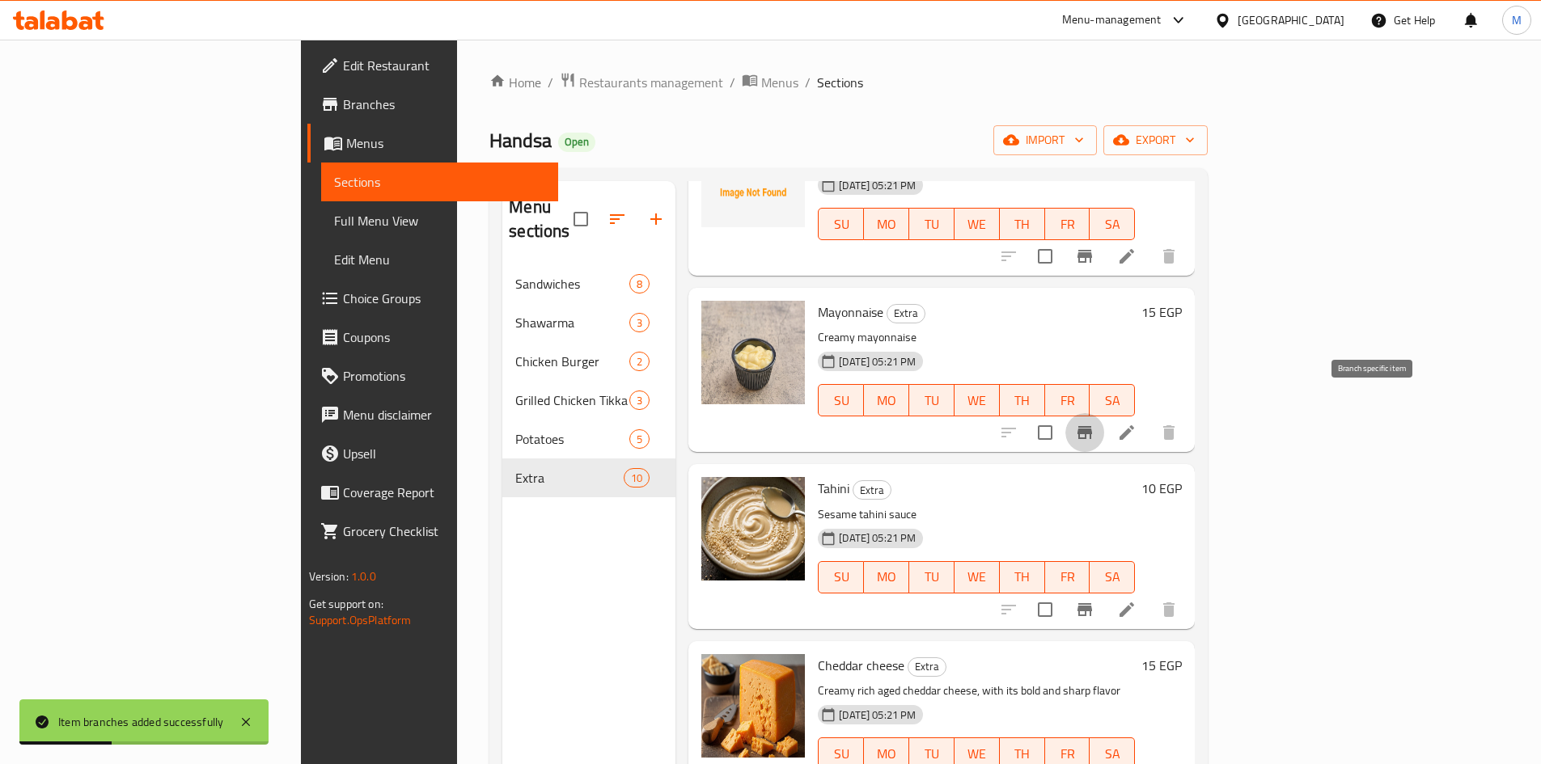
click at [1094, 423] on icon "Branch-specific-item" at bounding box center [1084, 432] width 19 height 19
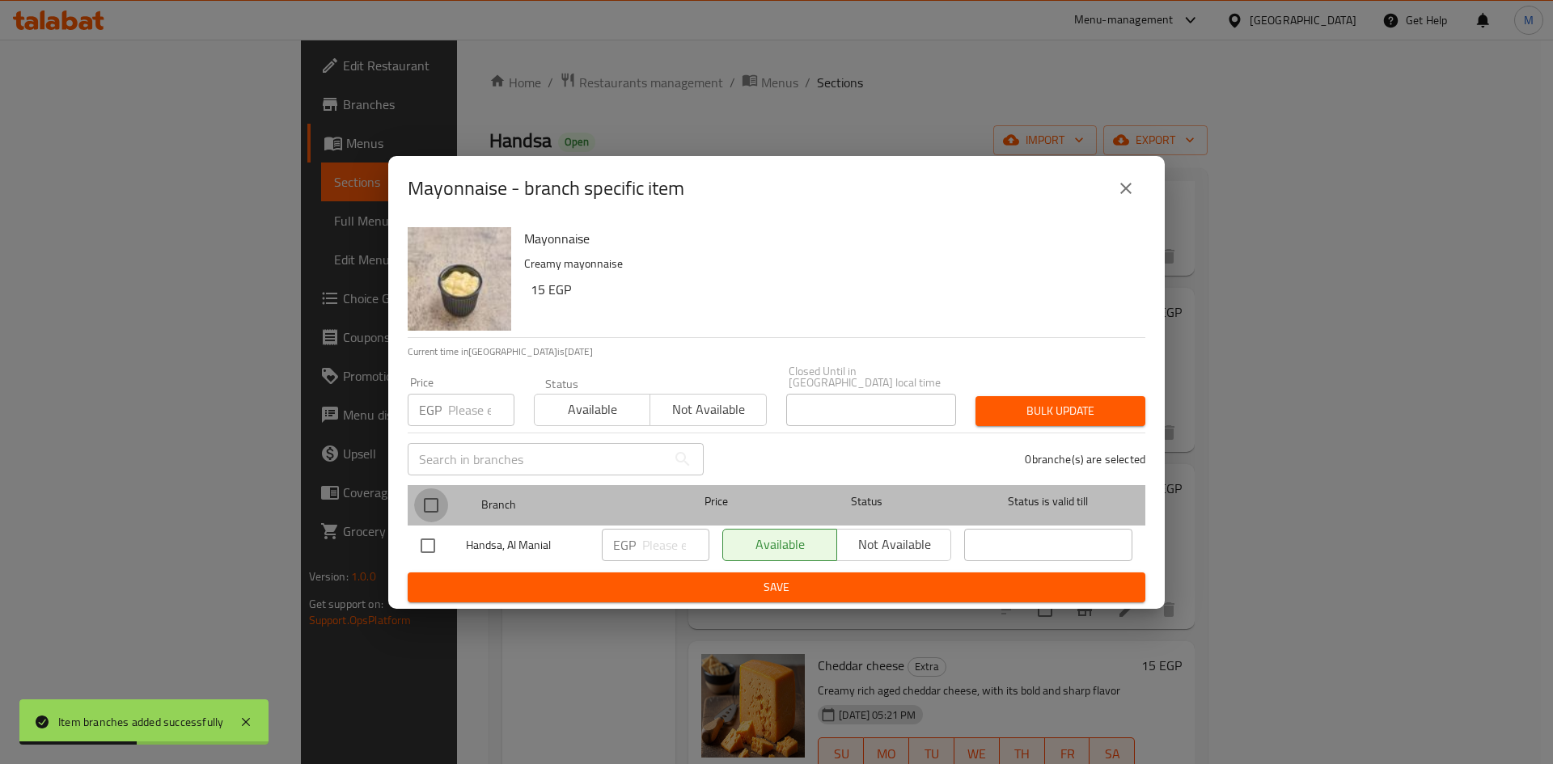
click at [435, 502] on input "checkbox" at bounding box center [431, 506] width 34 height 34
checkbox input "true"
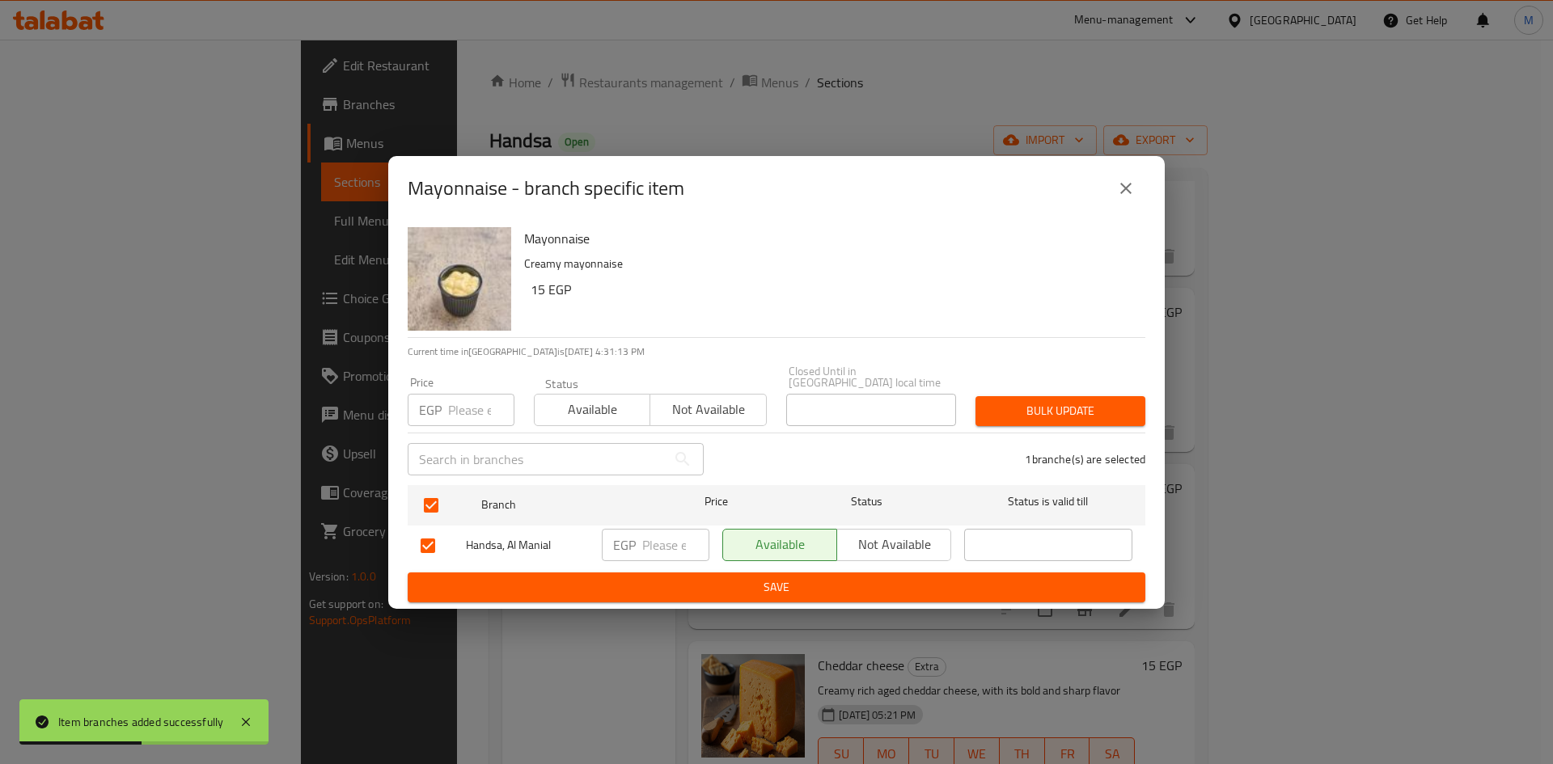
click at [459, 402] on input "number" at bounding box center [481, 410] width 66 height 32
type input "15"
click at [1060, 422] on div "Bulk update" at bounding box center [1060, 411] width 189 height 49
click at [1061, 408] on span "Bulk update" at bounding box center [1060, 411] width 144 height 20
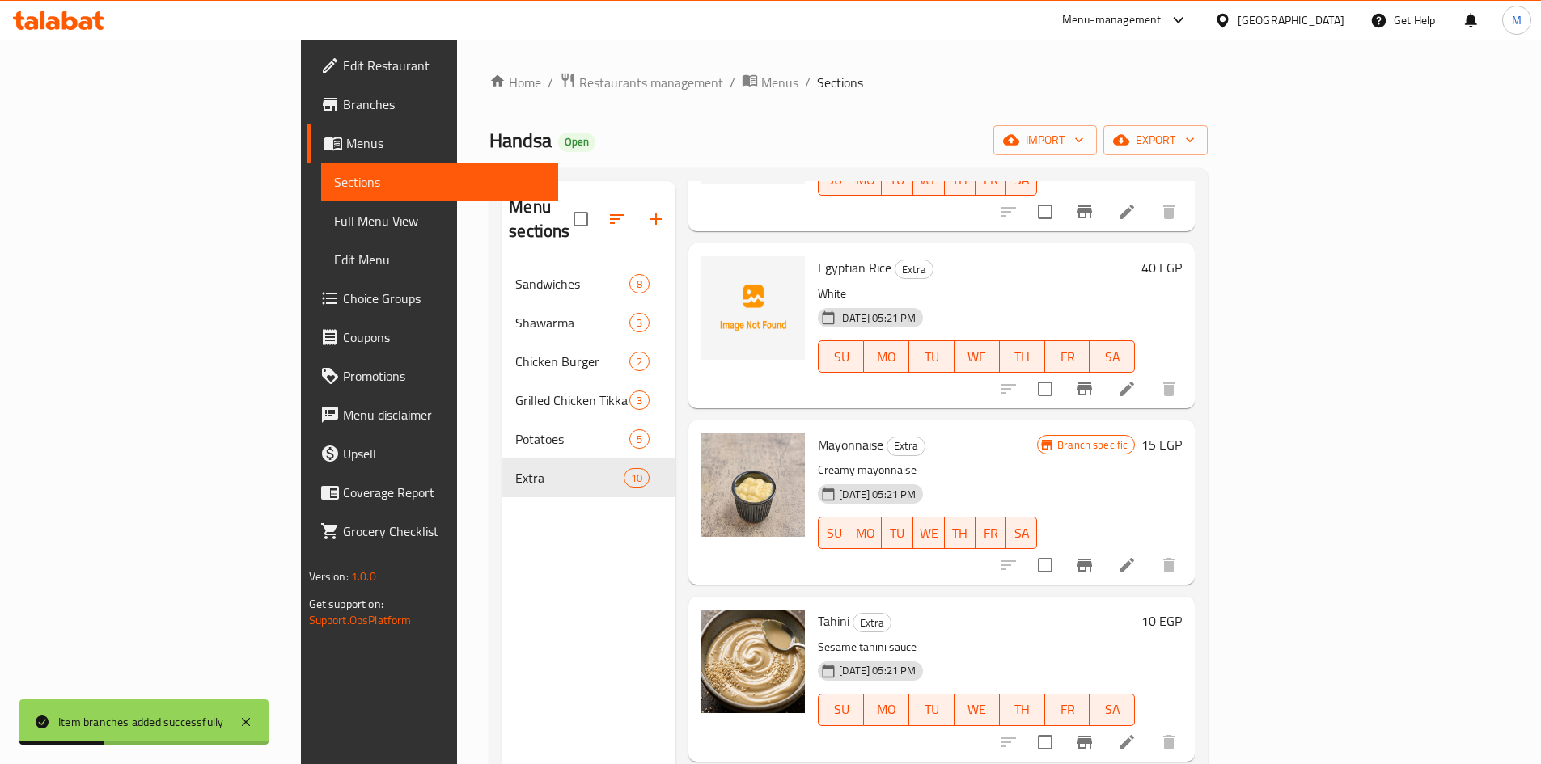
scroll to position [162, 0]
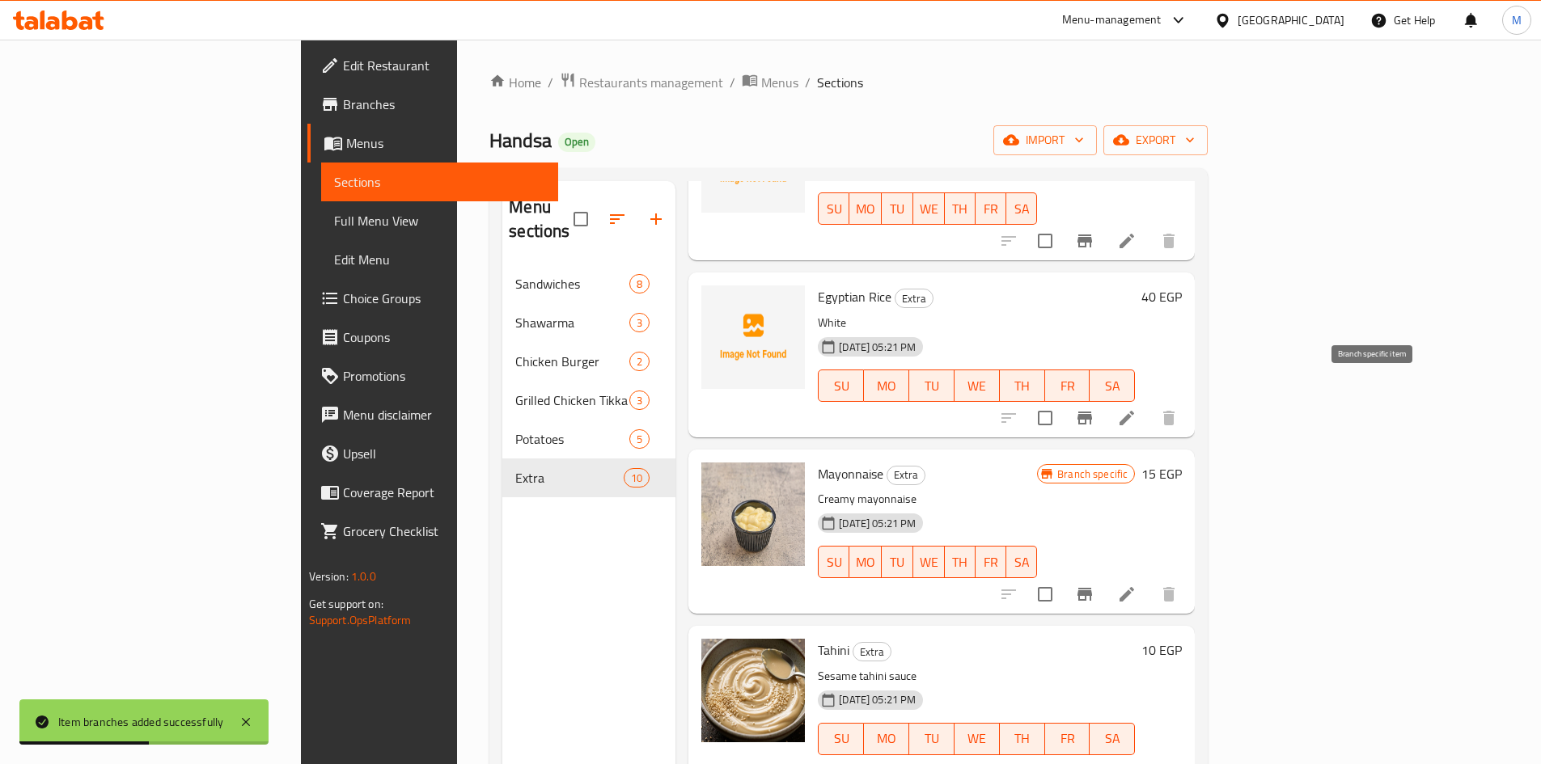
click at [1092, 412] on icon "Branch-specific-item" at bounding box center [1084, 418] width 15 height 13
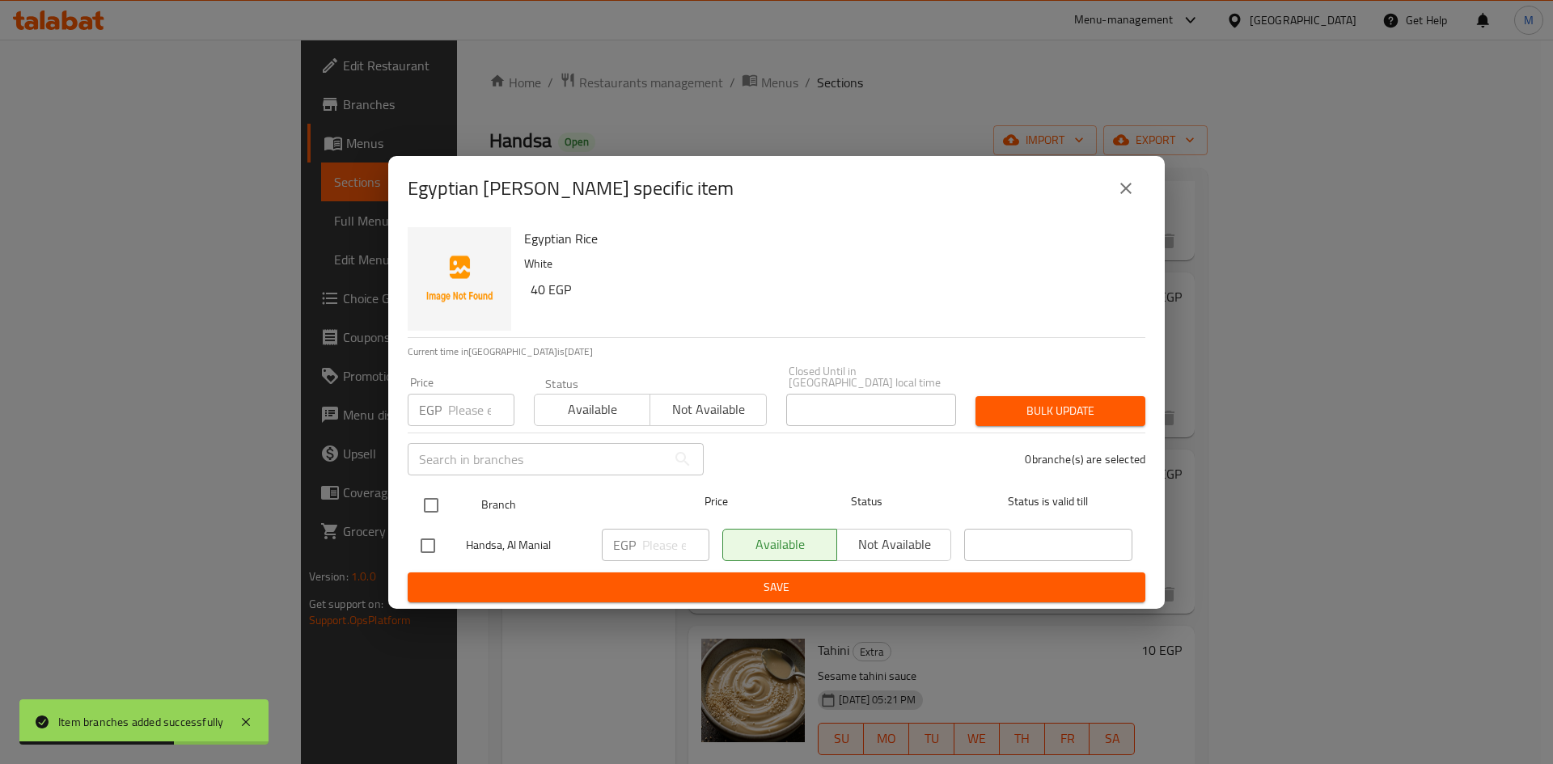
click at [434, 497] on input "checkbox" at bounding box center [431, 506] width 34 height 34
checkbox input "true"
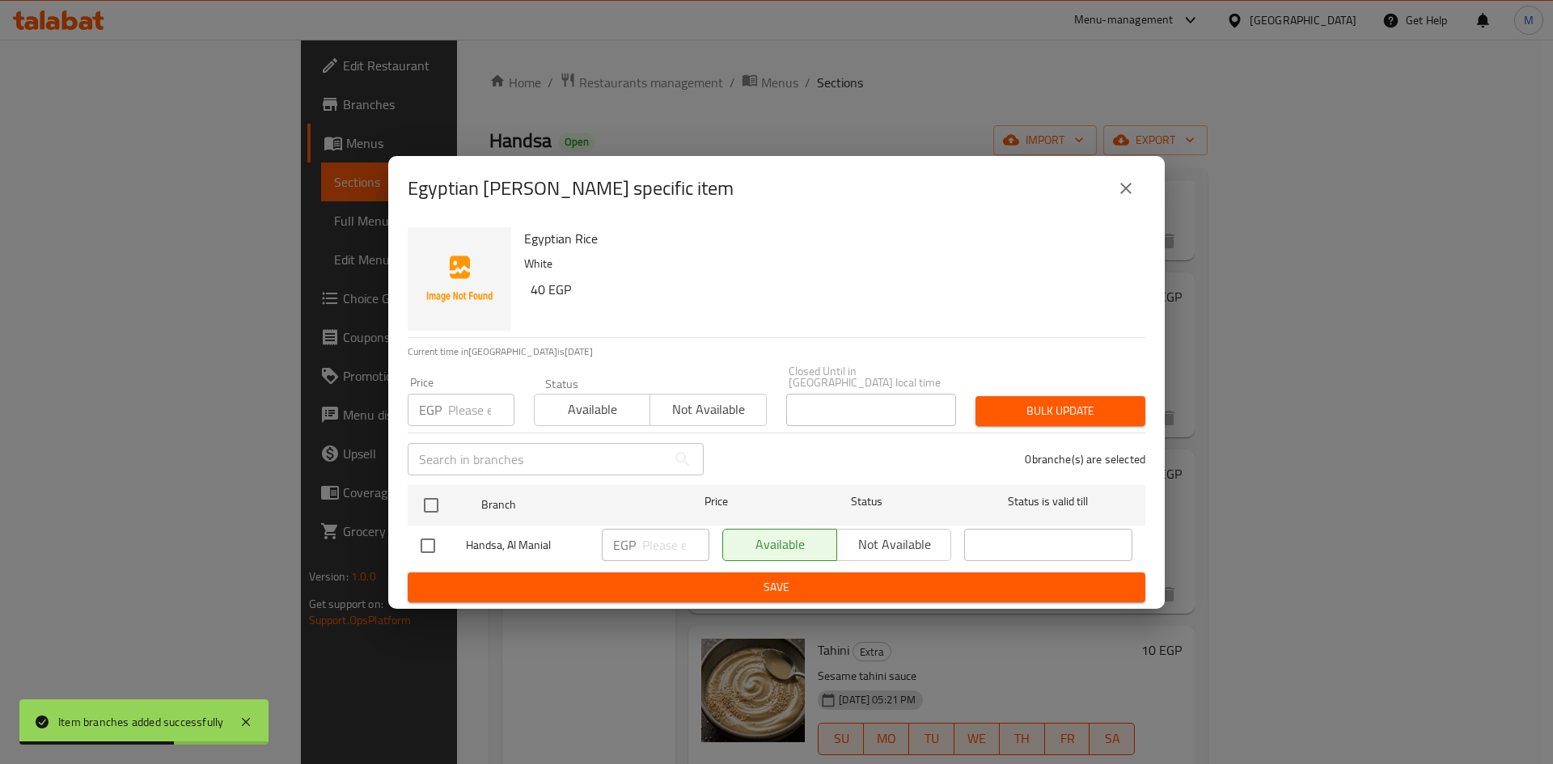
checkbox input "true"
click at [459, 403] on input "number" at bounding box center [481, 410] width 66 height 32
type input "40"
click at [1040, 418] on button "Bulk update" at bounding box center [1060, 411] width 170 height 30
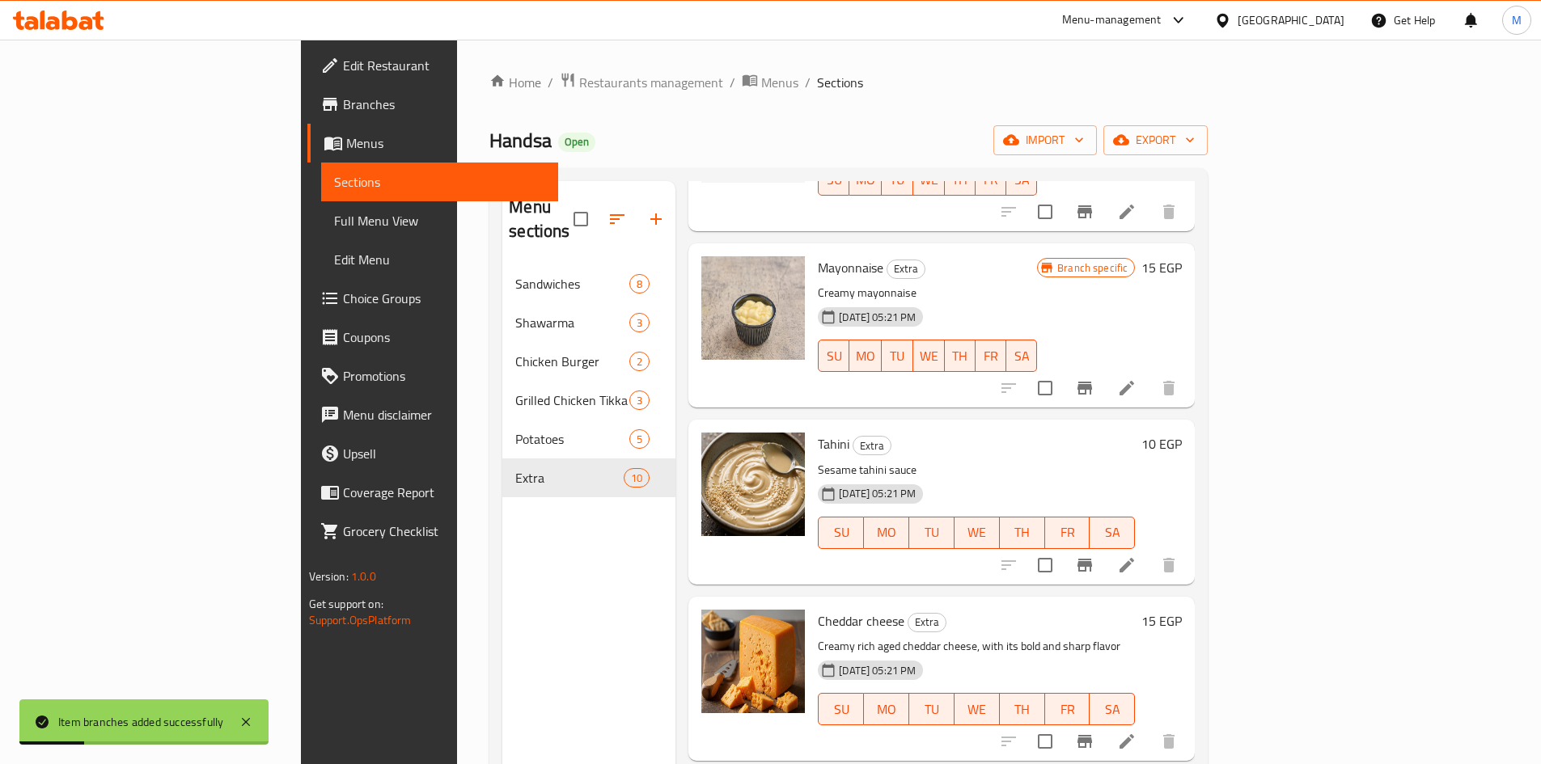
scroll to position [404, 0]
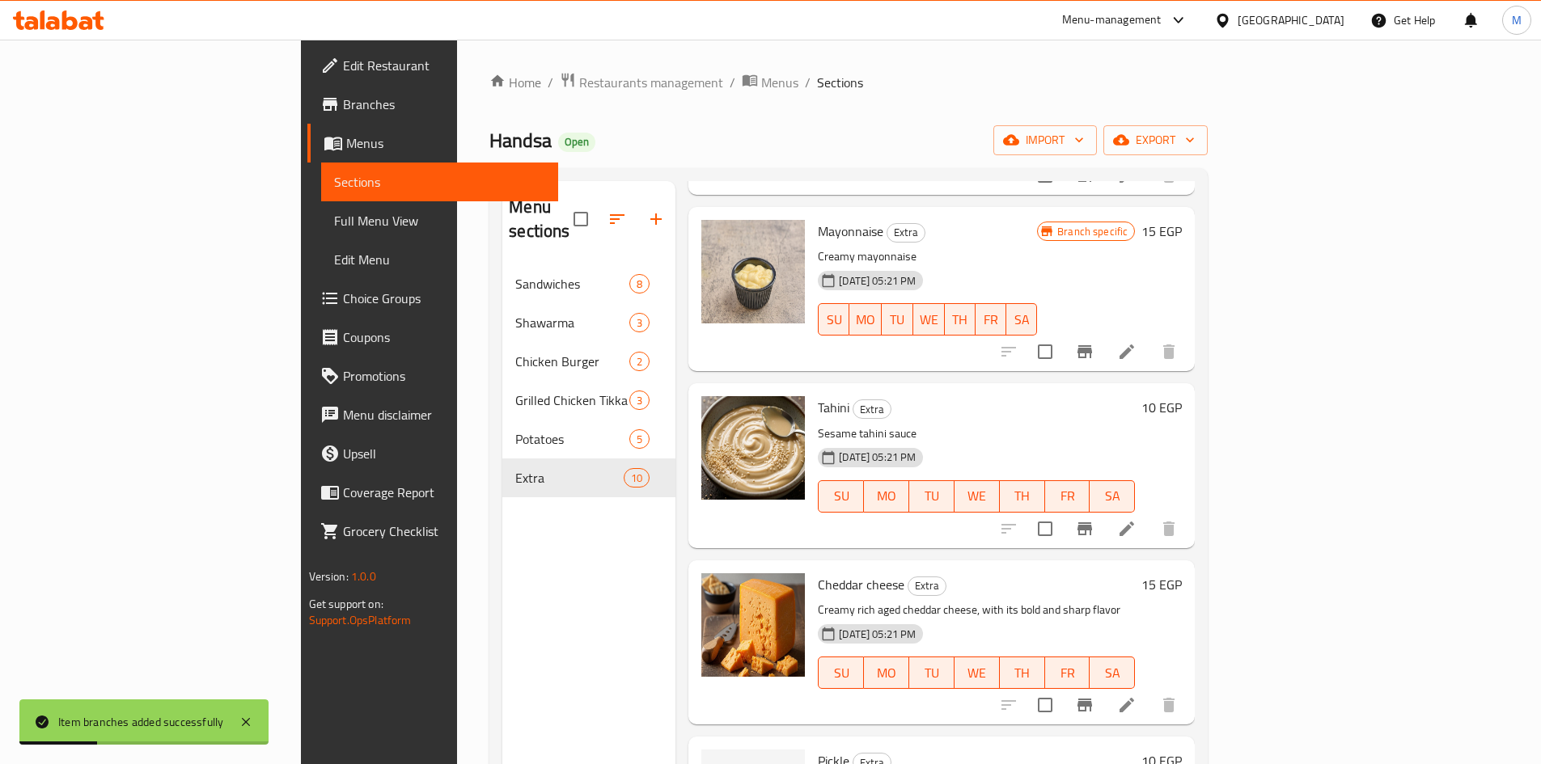
click at [1094, 519] on icon "Branch-specific-item" at bounding box center [1084, 528] width 19 height 19
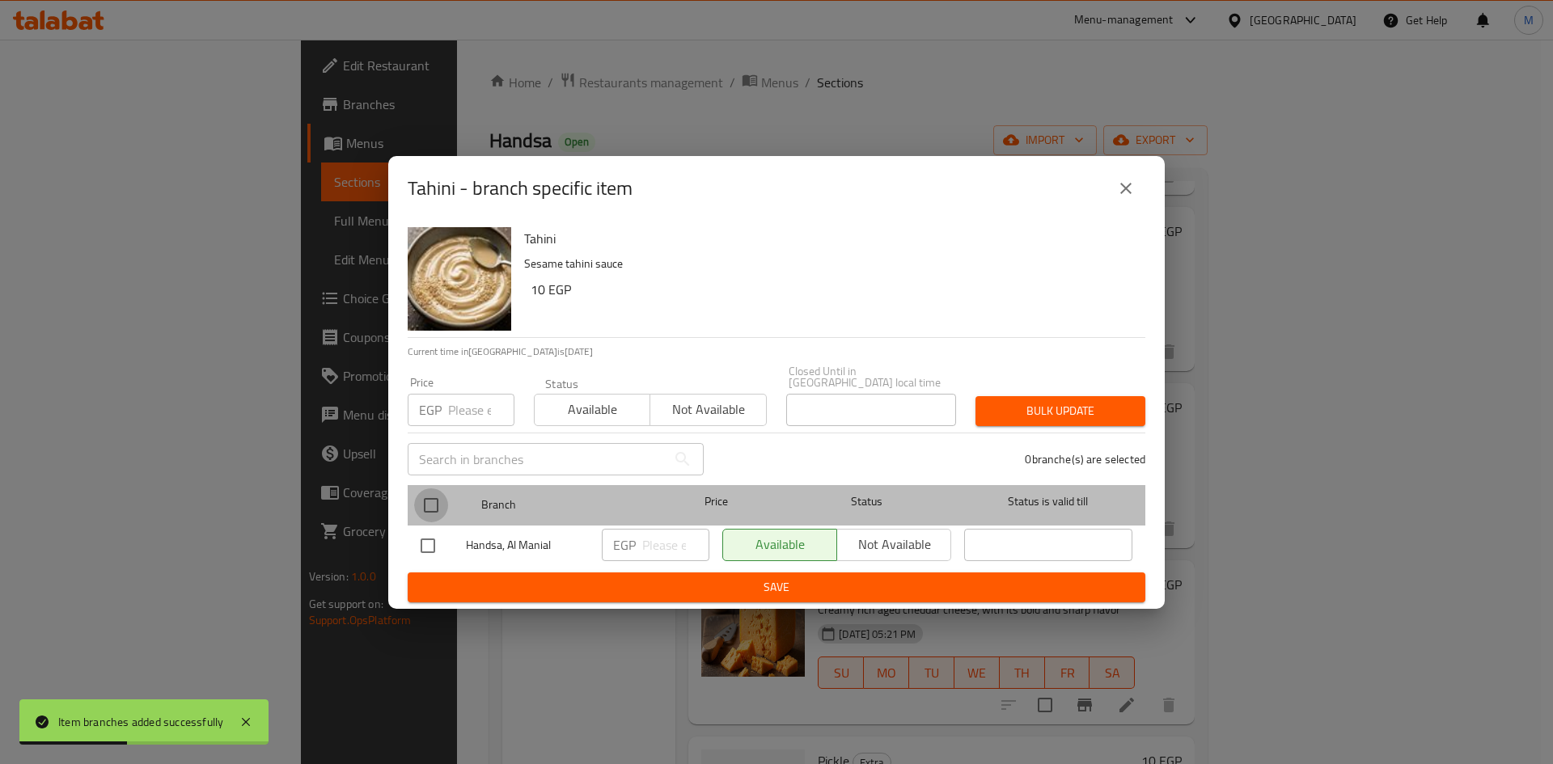
drag, startPoint x: 434, startPoint y: 500, endPoint x: 461, endPoint y: 398, distance: 105.3
click at [434, 499] on input "checkbox" at bounding box center [431, 506] width 34 height 34
checkbox input "true"
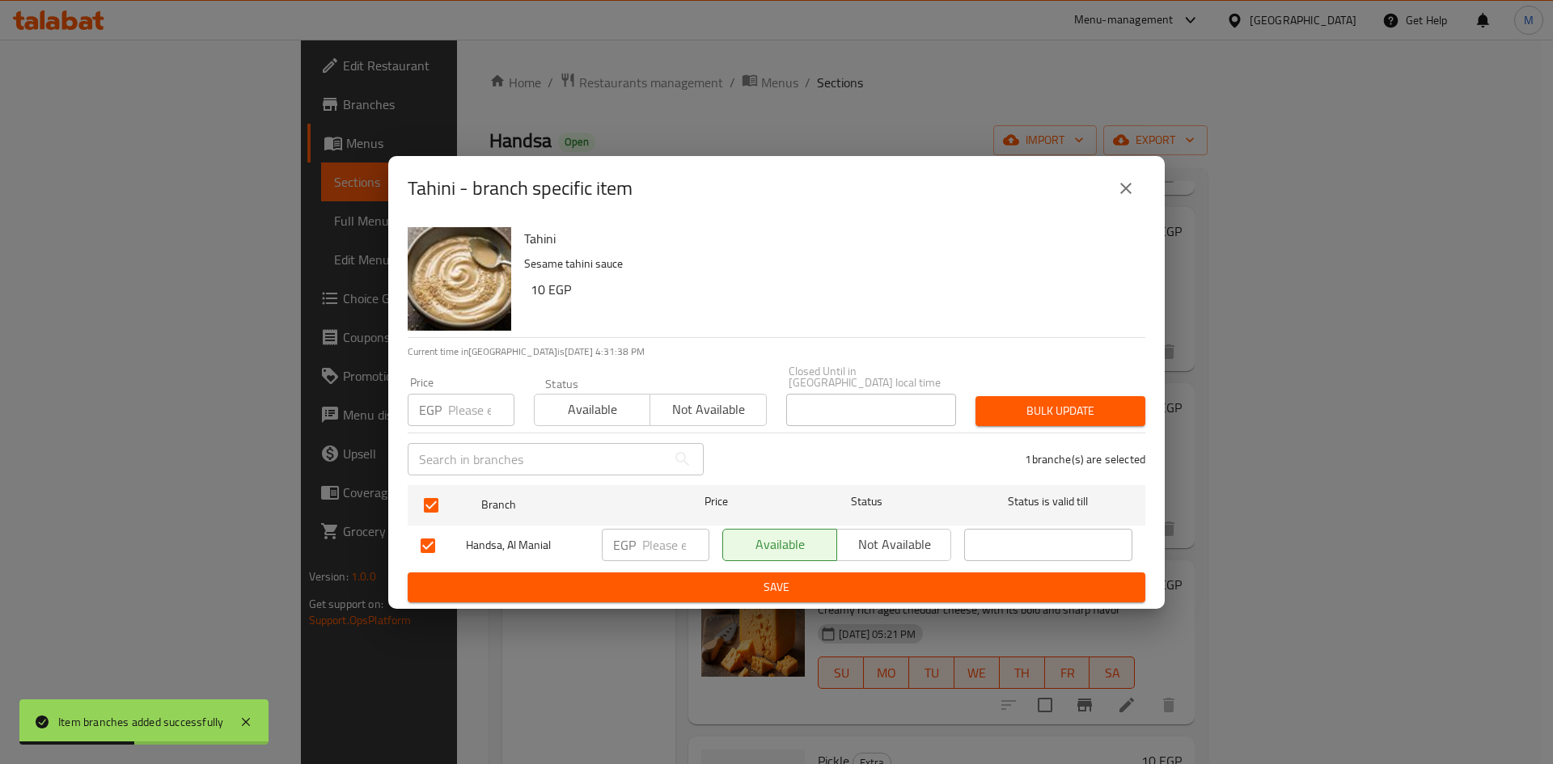
click at [463, 395] on input "number" at bounding box center [481, 410] width 66 height 32
type input "10"
click at [1047, 402] on span "Bulk update" at bounding box center [1060, 411] width 144 height 20
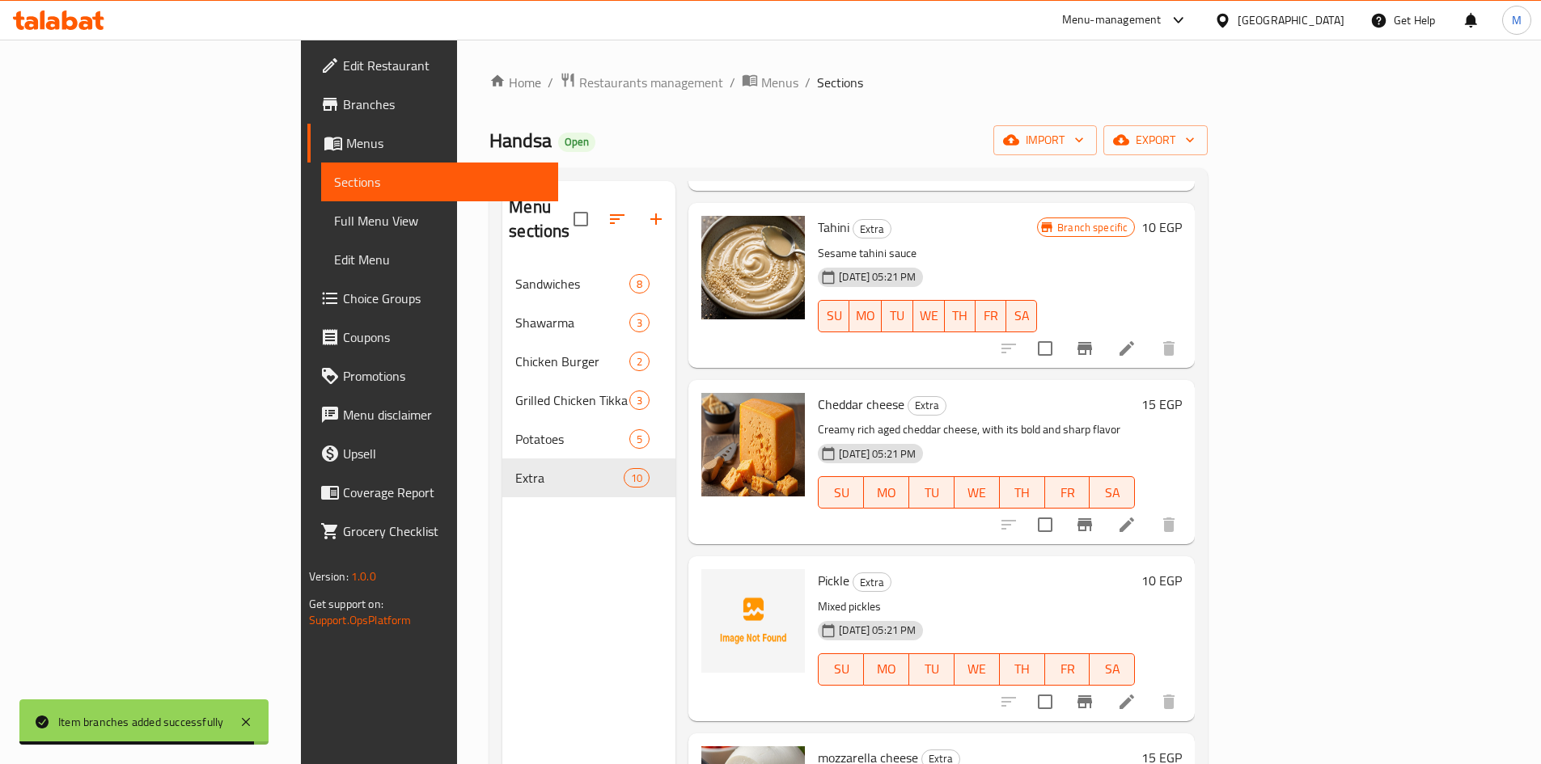
scroll to position [566, 0]
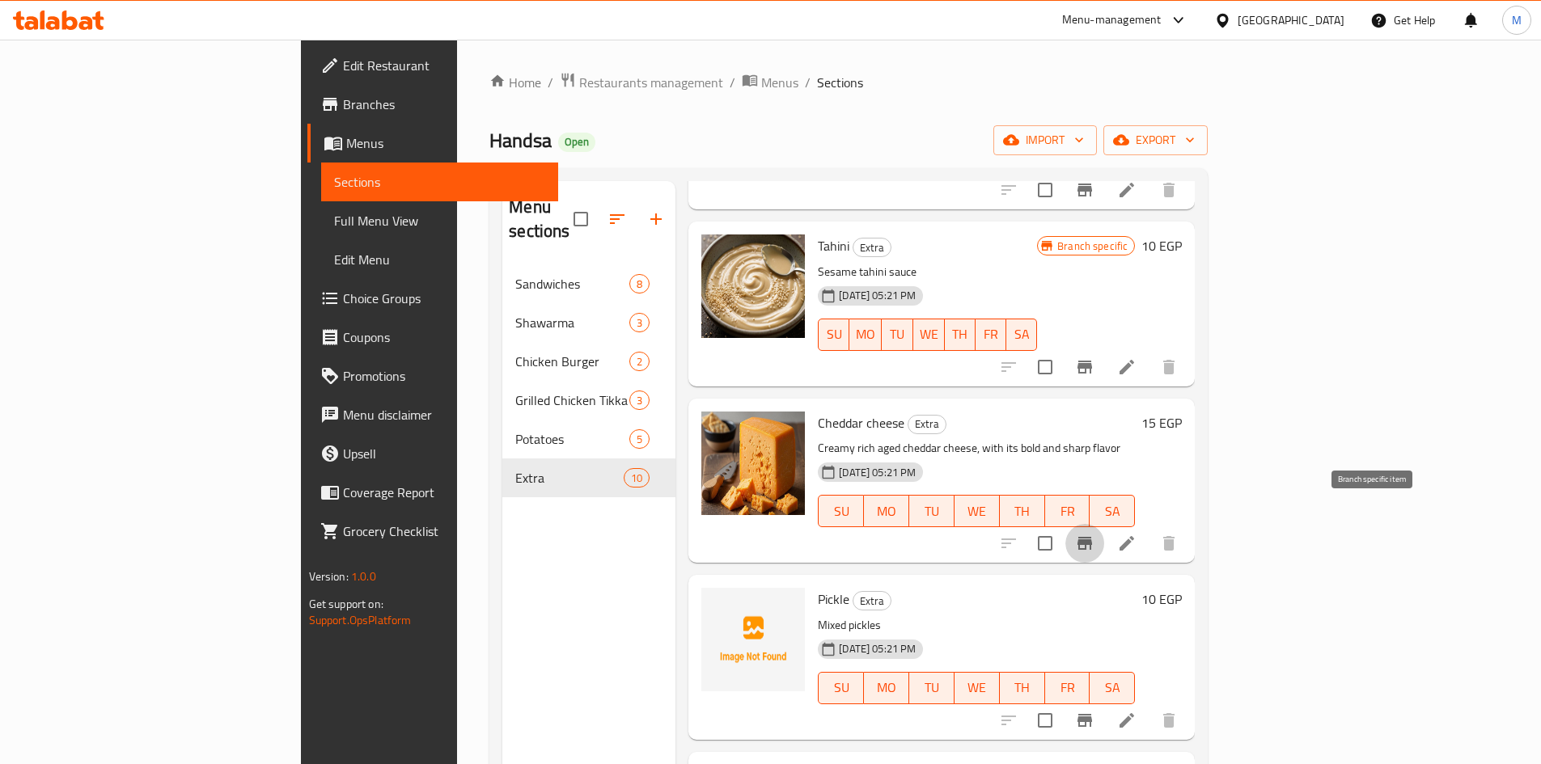
click at [1092, 537] on icon "Branch-specific-item" at bounding box center [1084, 543] width 15 height 13
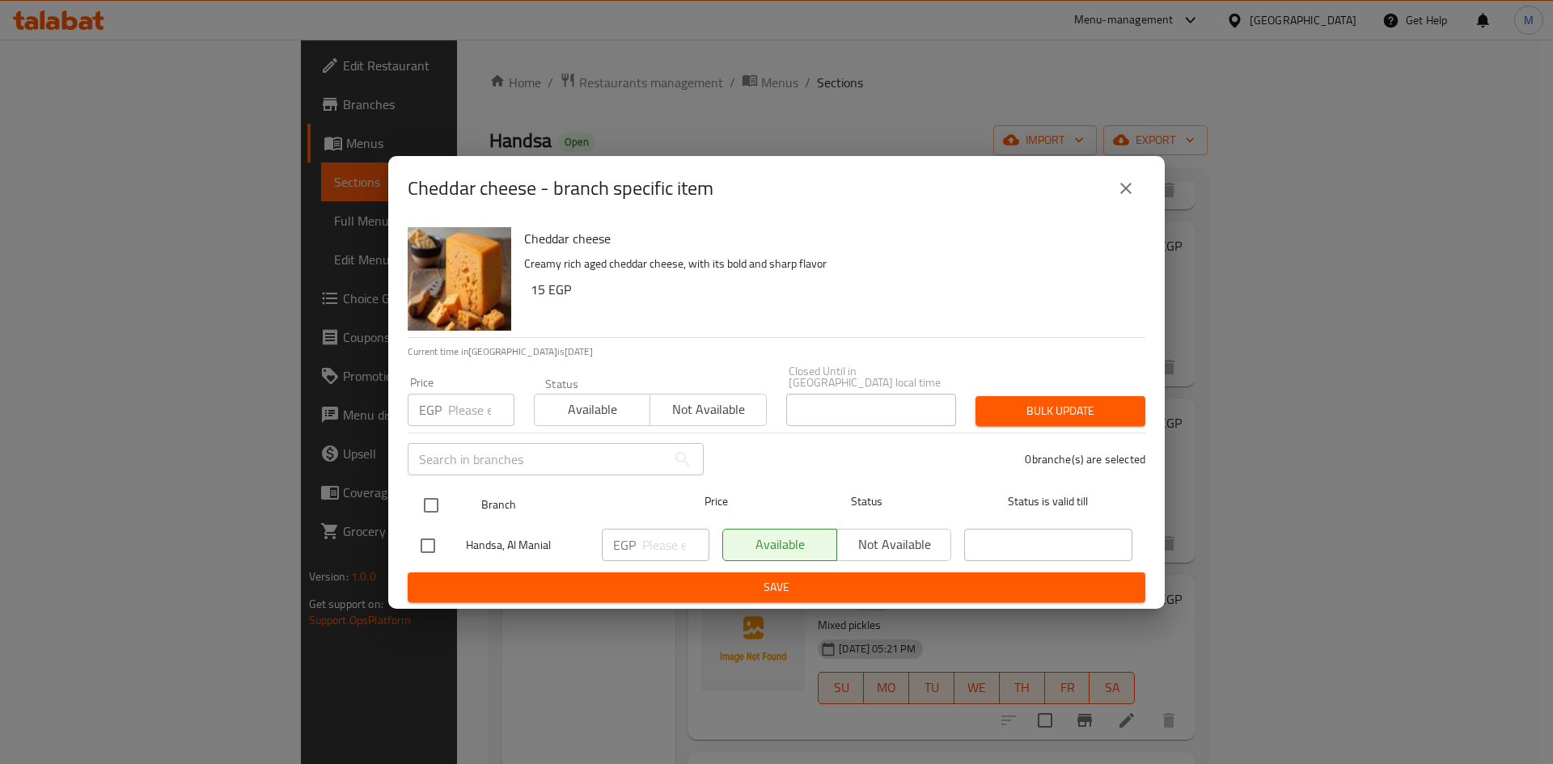
click at [428, 492] on input "checkbox" at bounding box center [431, 506] width 34 height 34
checkbox input "true"
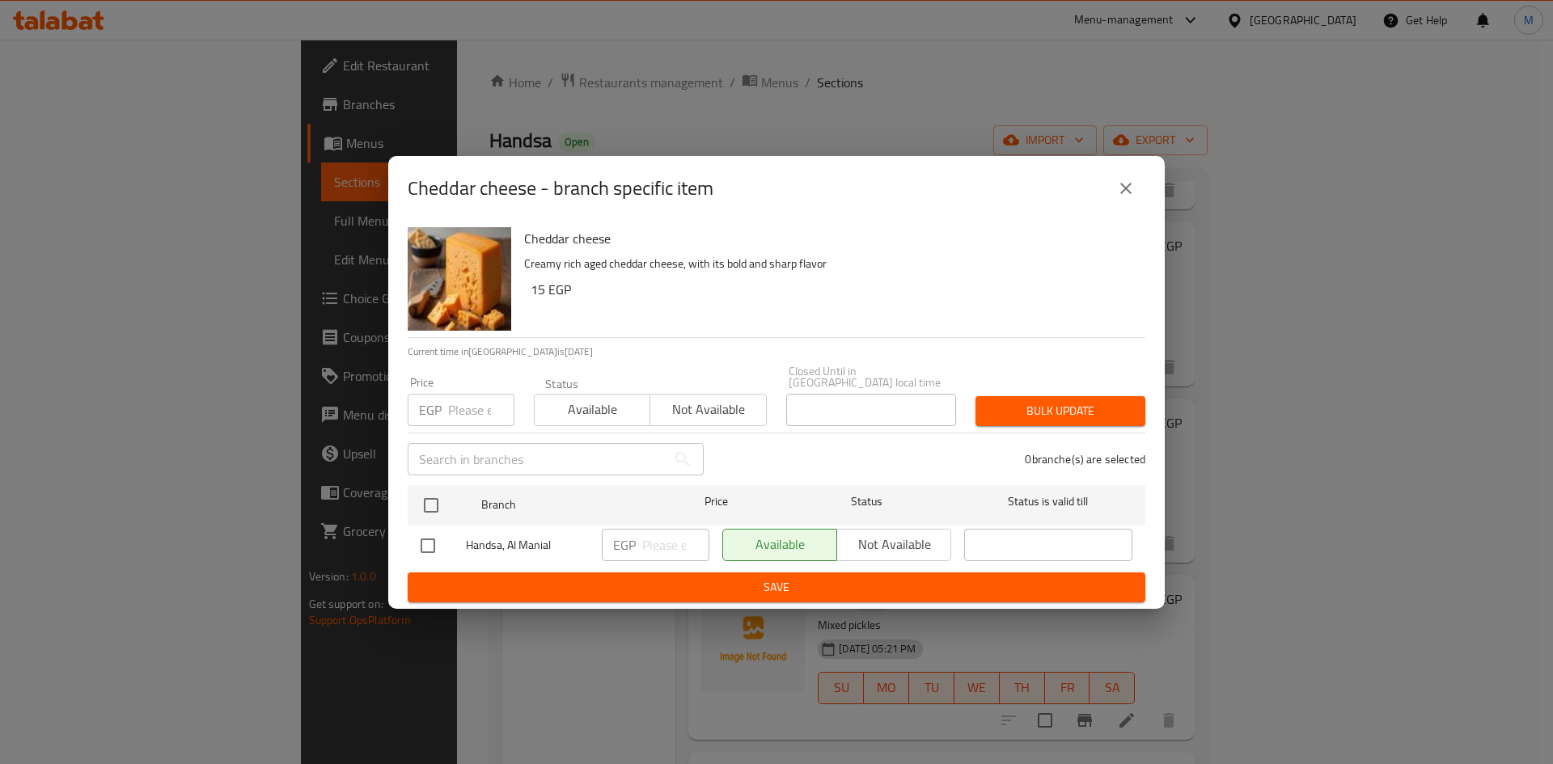
checkbox input "true"
click at [458, 412] on input "number" at bounding box center [481, 410] width 66 height 32
type input "15"
click at [1071, 408] on span "Bulk update" at bounding box center [1060, 411] width 144 height 20
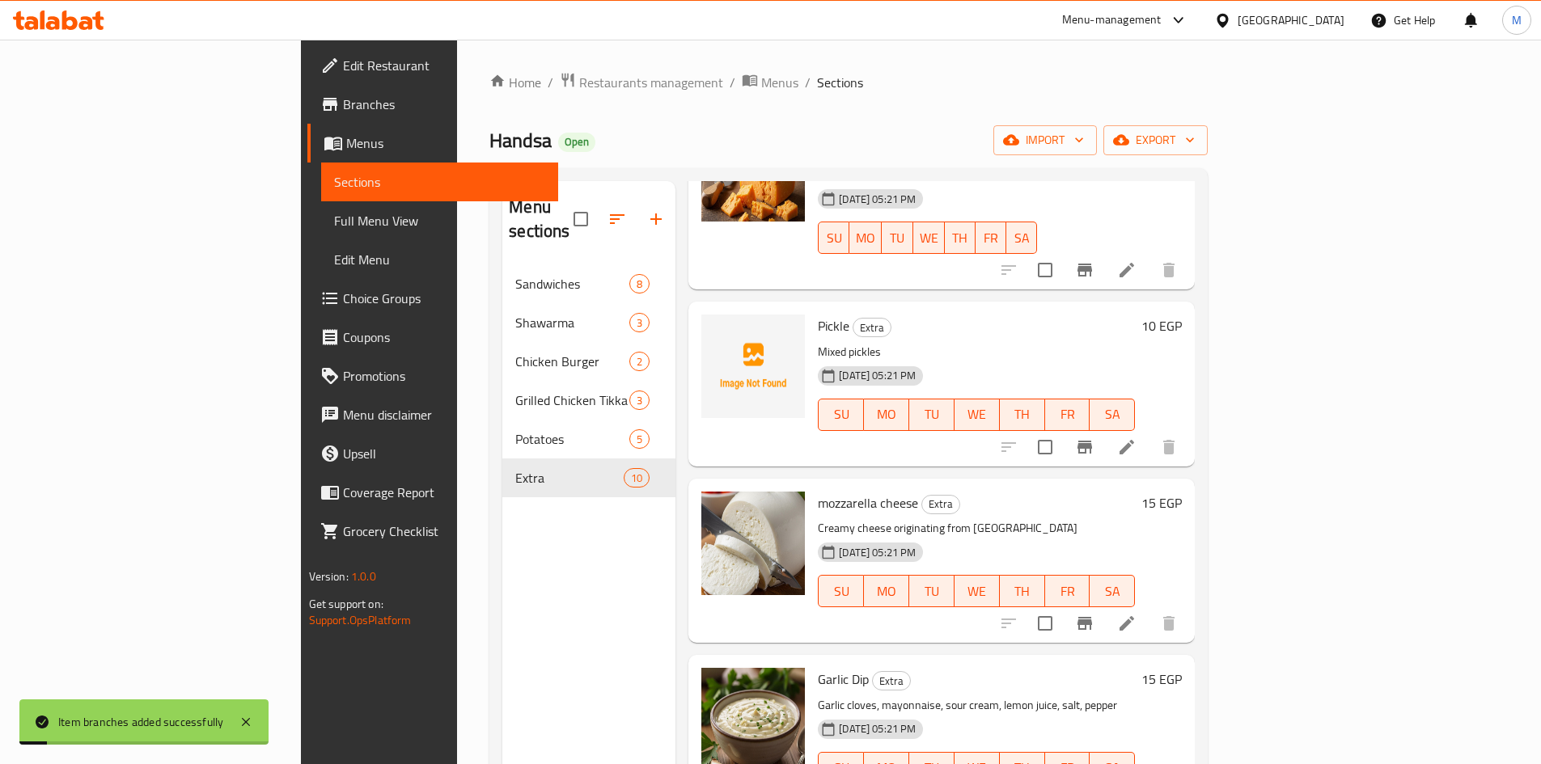
scroll to position [890, 0]
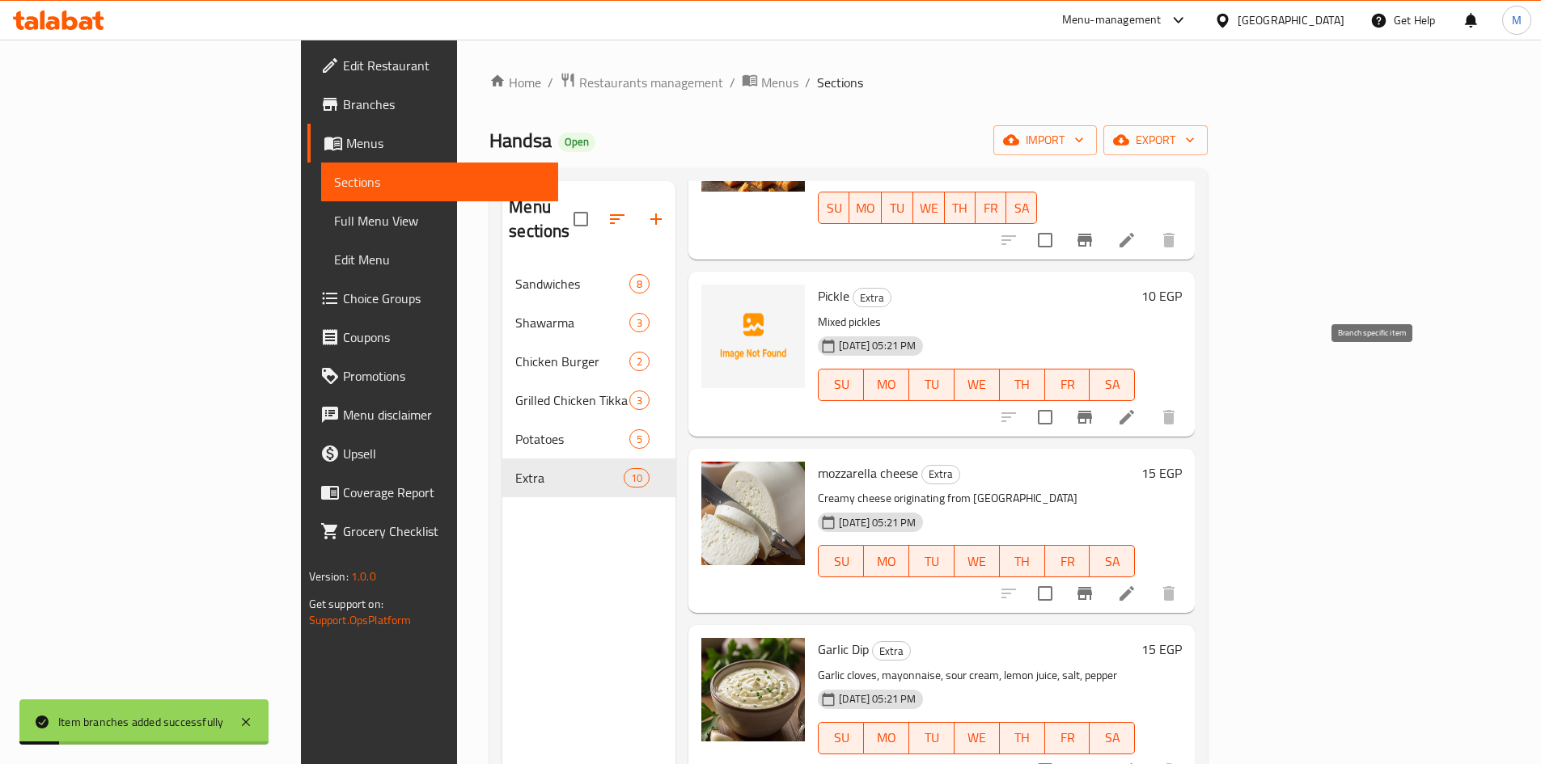
click at [1094, 408] on icon "Branch-specific-item" at bounding box center [1084, 417] width 19 height 19
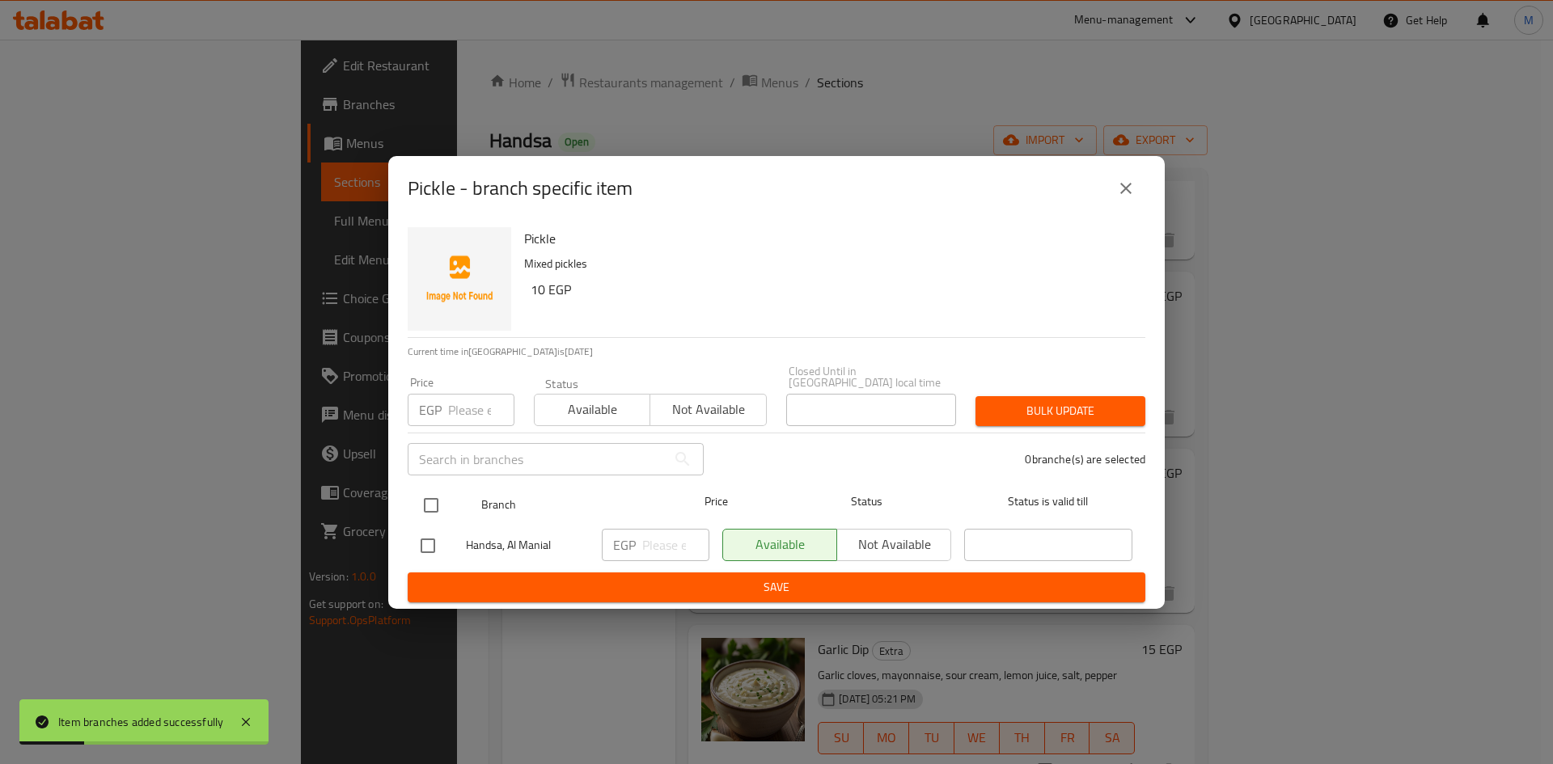
drag, startPoint x: 436, startPoint y: 504, endPoint x: 445, endPoint y: 438, distance: 66.1
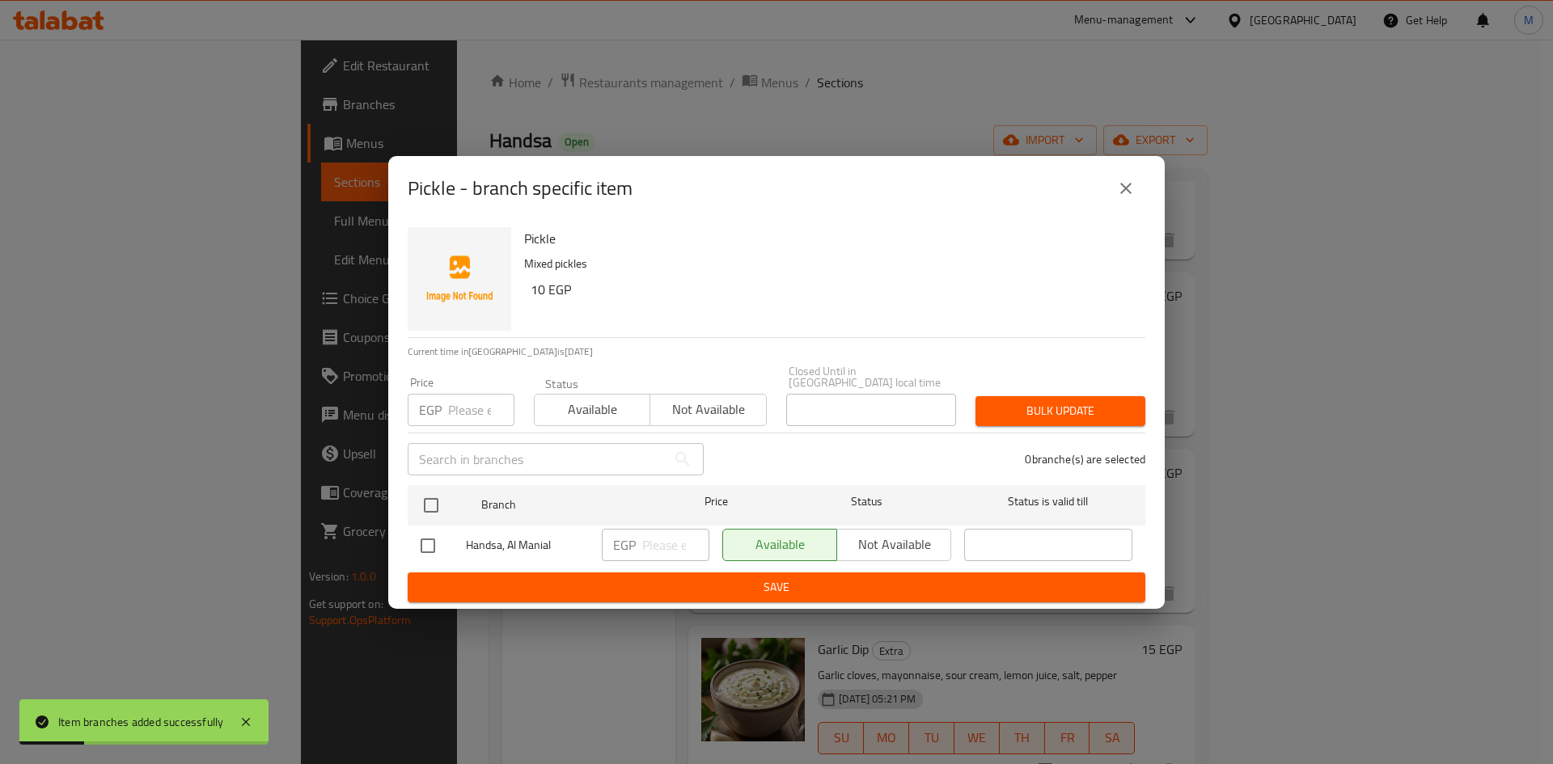
click at [436, 503] on input "checkbox" at bounding box center [431, 506] width 34 height 34
checkbox input "true"
click at [451, 418] on input "number" at bounding box center [481, 410] width 66 height 32
type input "10"
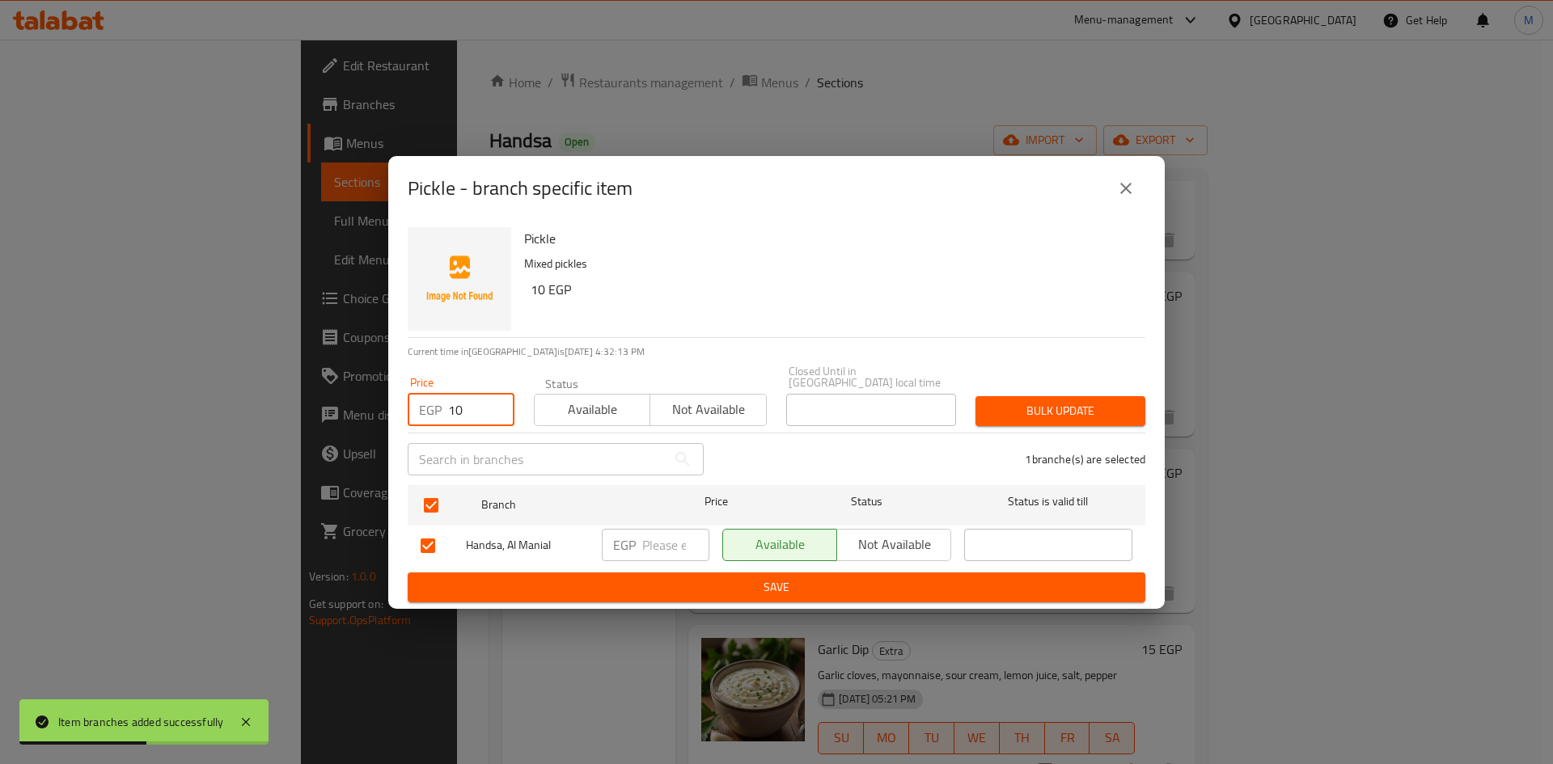
click at [1030, 407] on span "Bulk update" at bounding box center [1060, 411] width 144 height 20
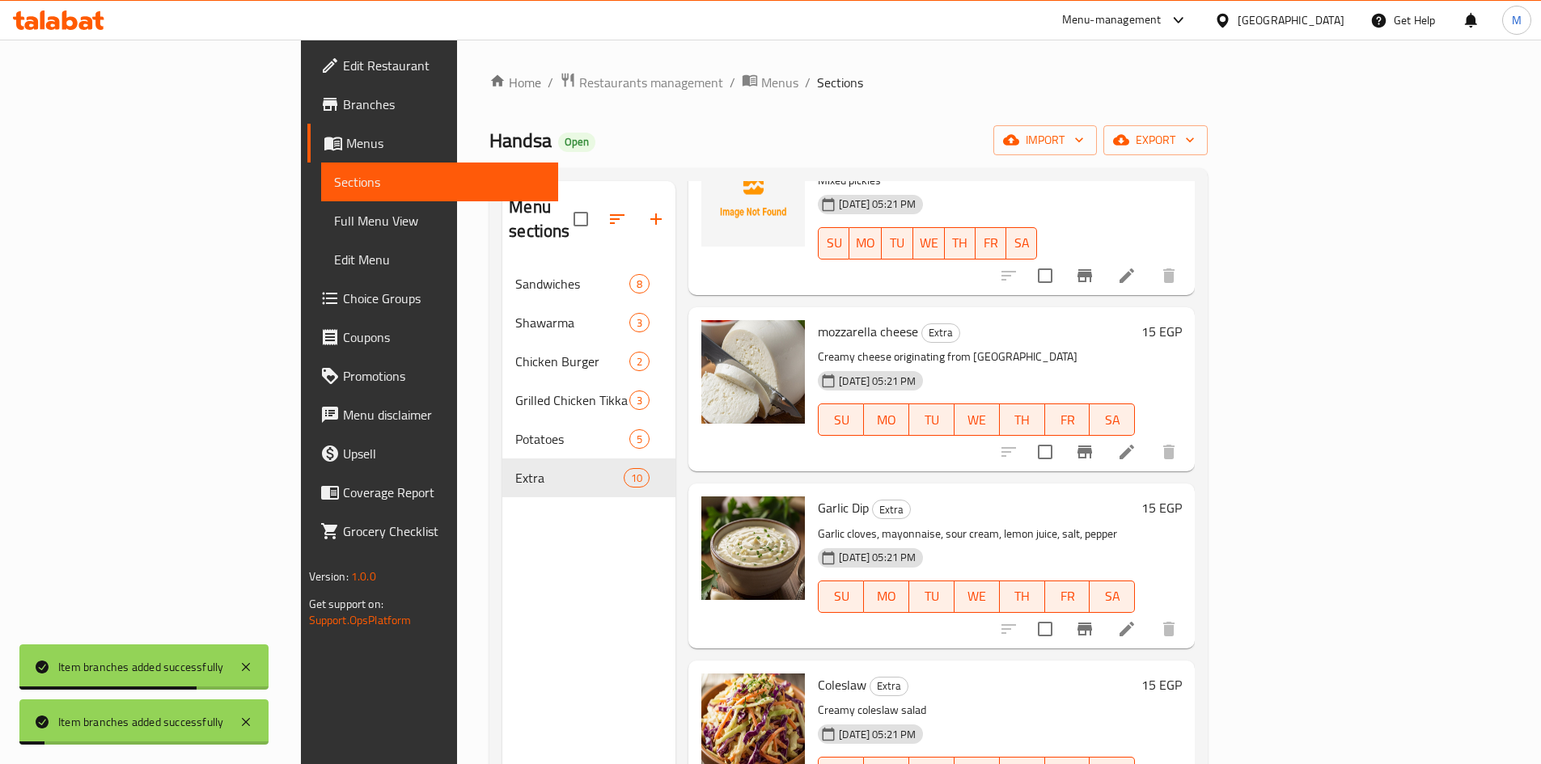
scroll to position [1043, 0]
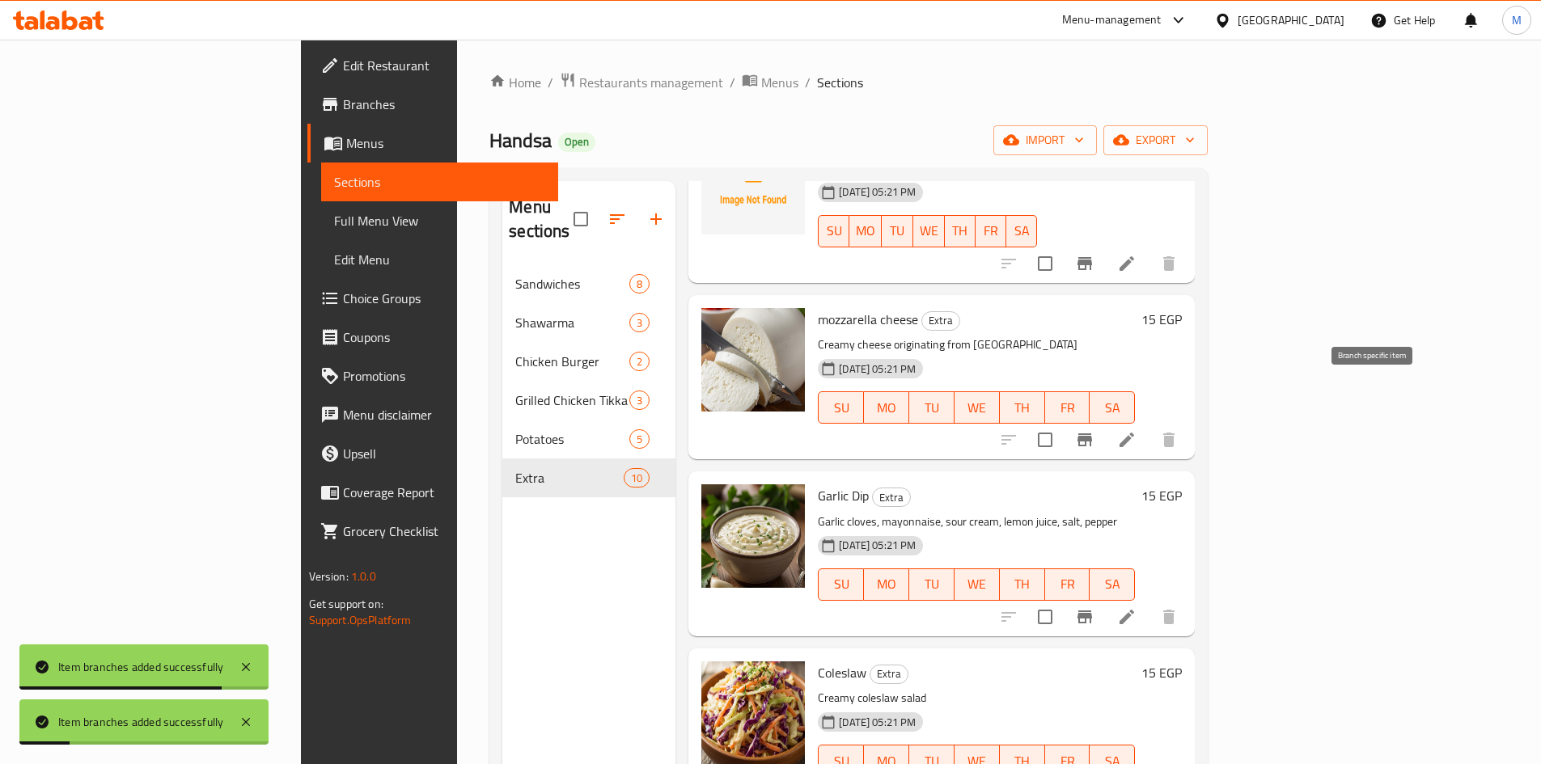
click at [1092, 434] on icon "Branch-specific-item" at bounding box center [1084, 440] width 15 height 13
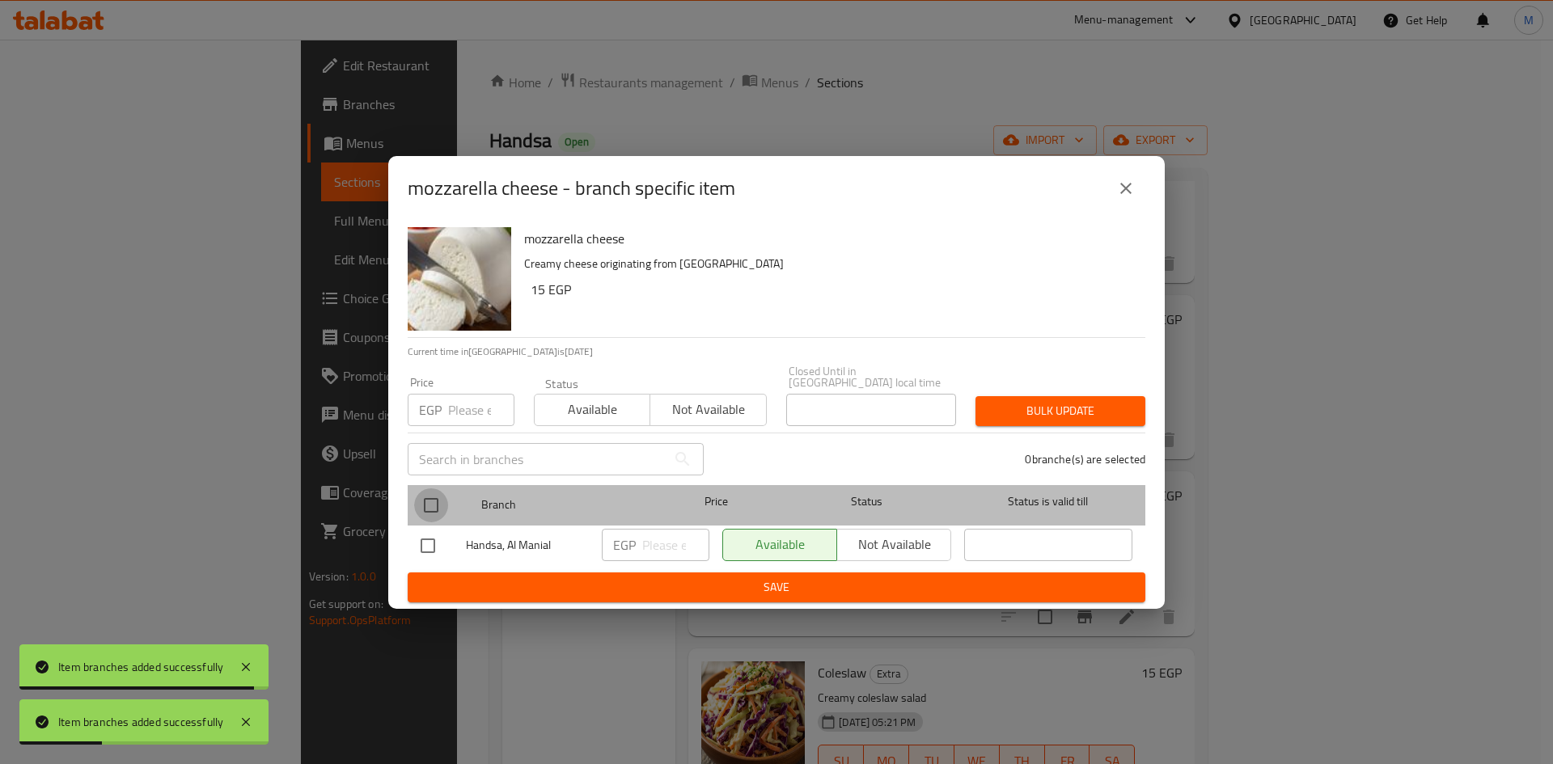
click at [420, 505] on input "checkbox" at bounding box center [431, 506] width 34 height 34
checkbox input "true"
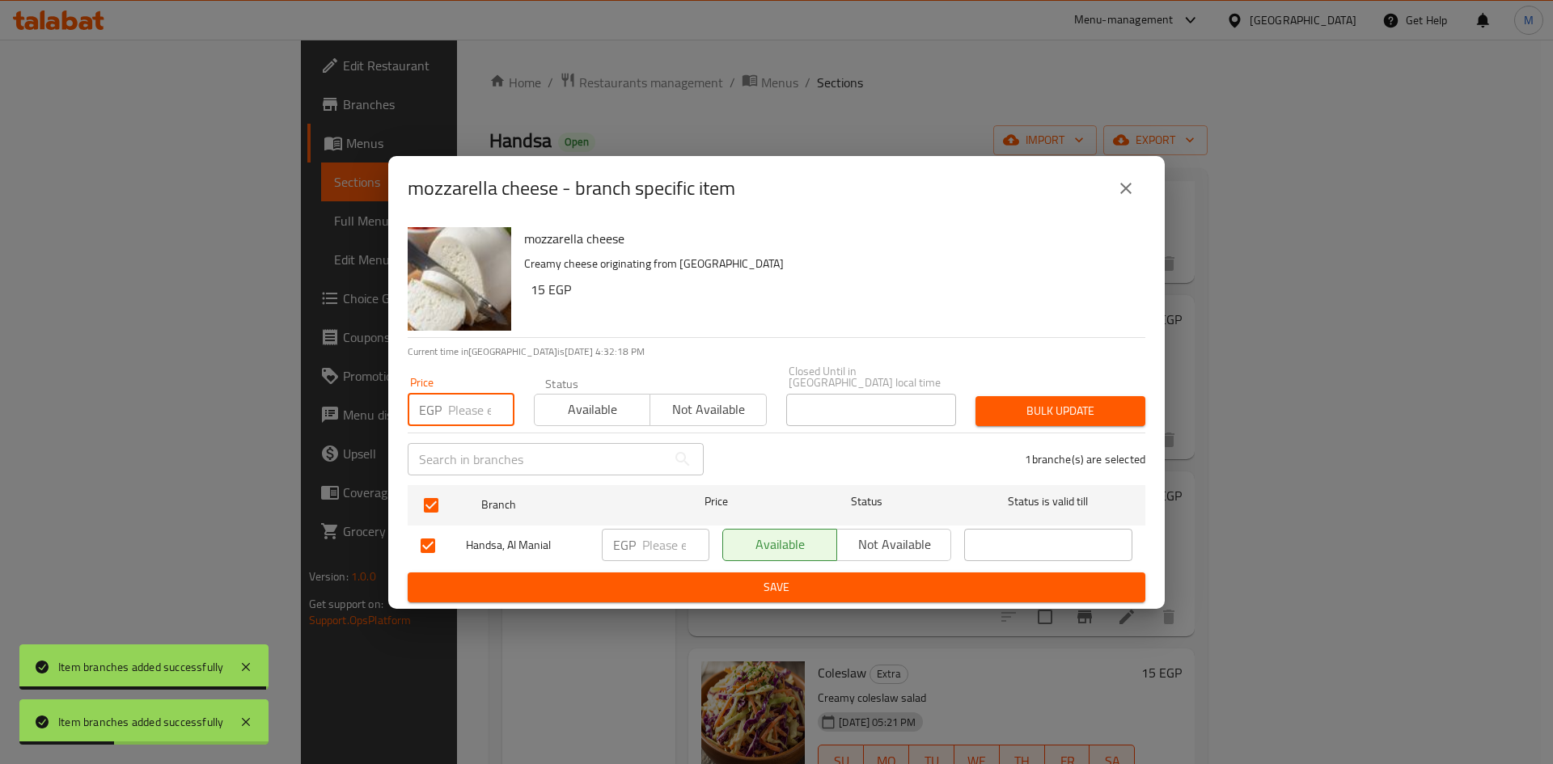
click at [456, 396] on input "number" at bounding box center [481, 410] width 66 height 32
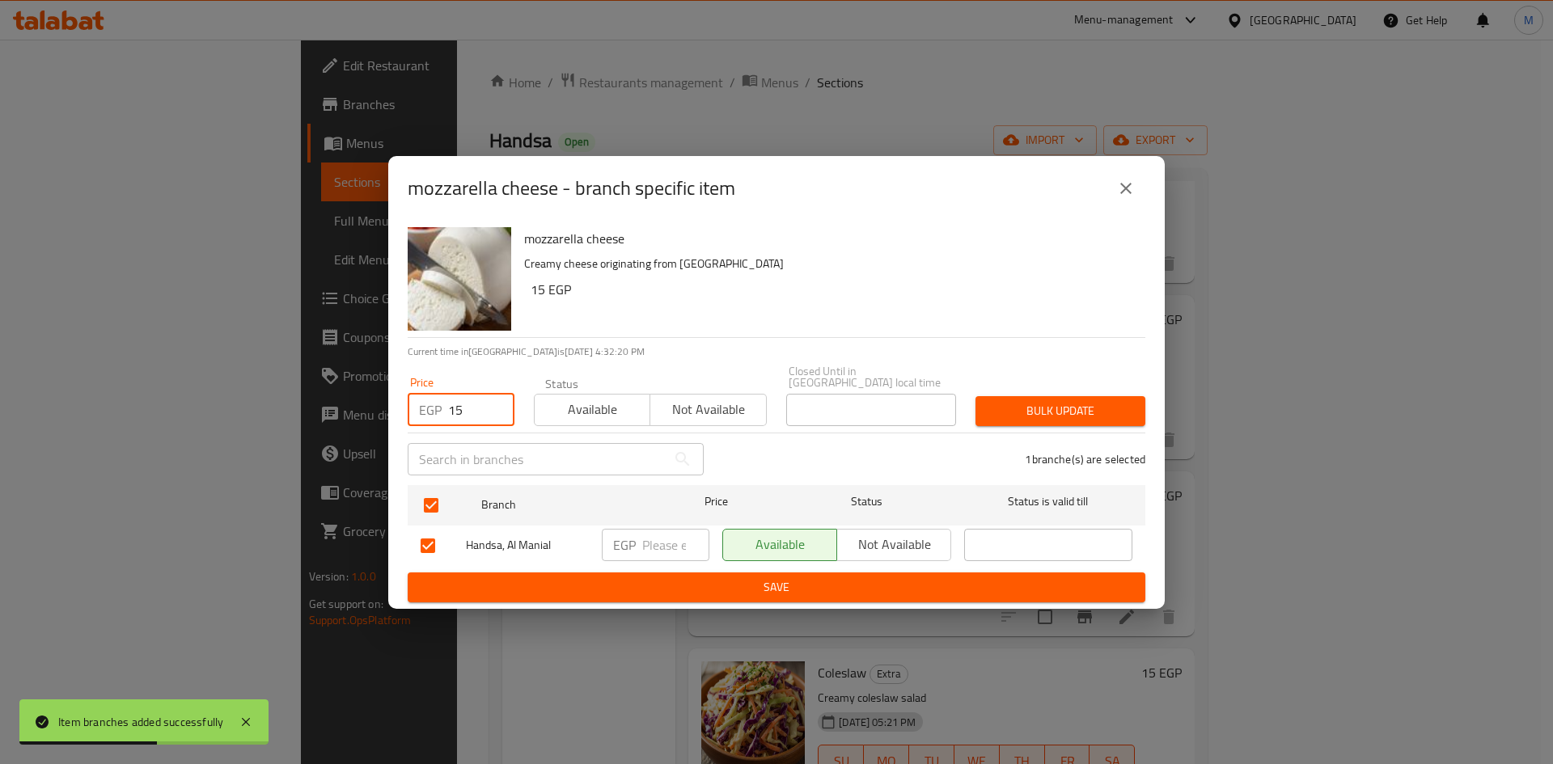
type input "15"
click at [1117, 396] on button "Bulk update" at bounding box center [1060, 411] width 170 height 30
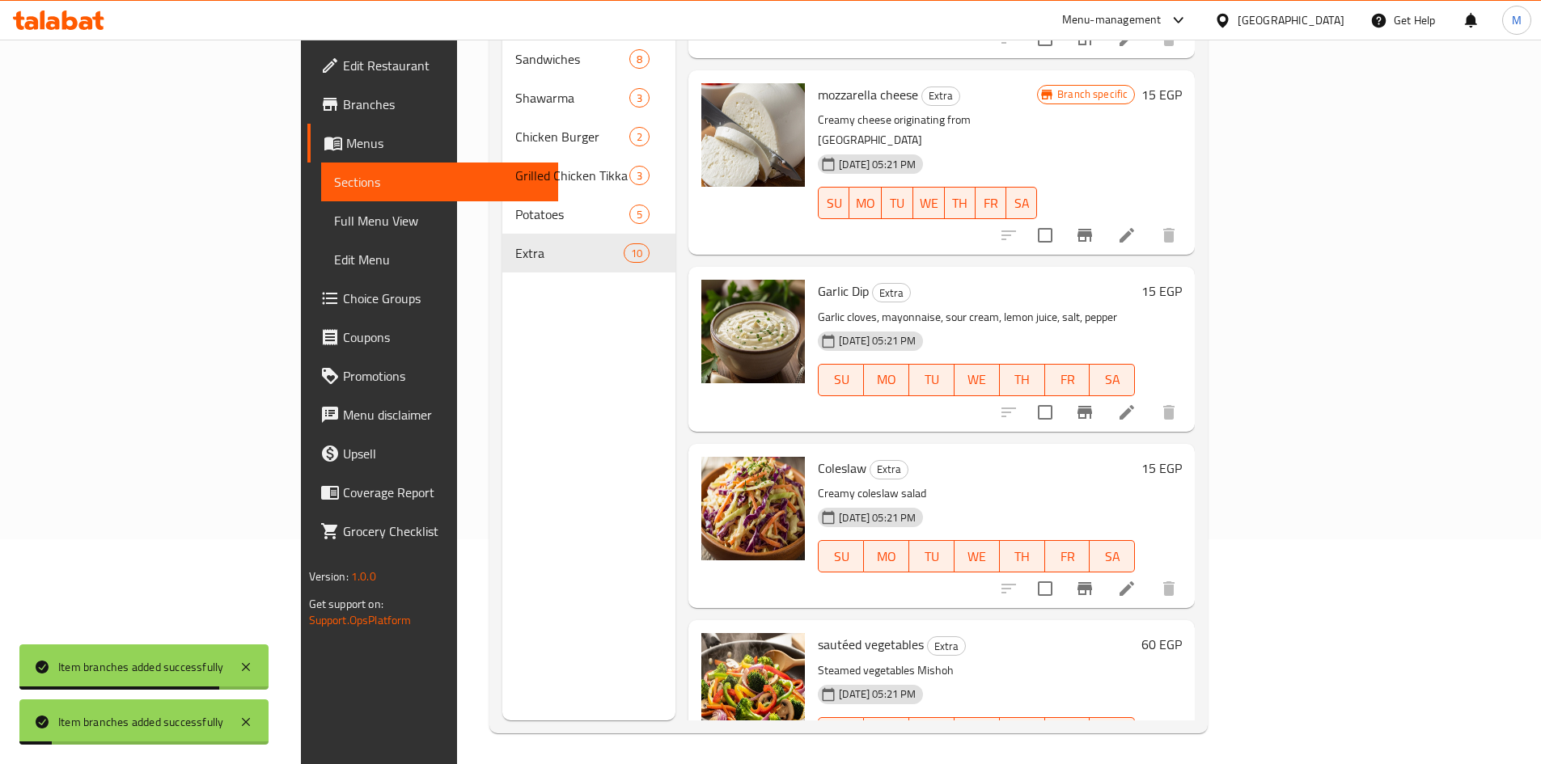
scroll to position [226, 0]
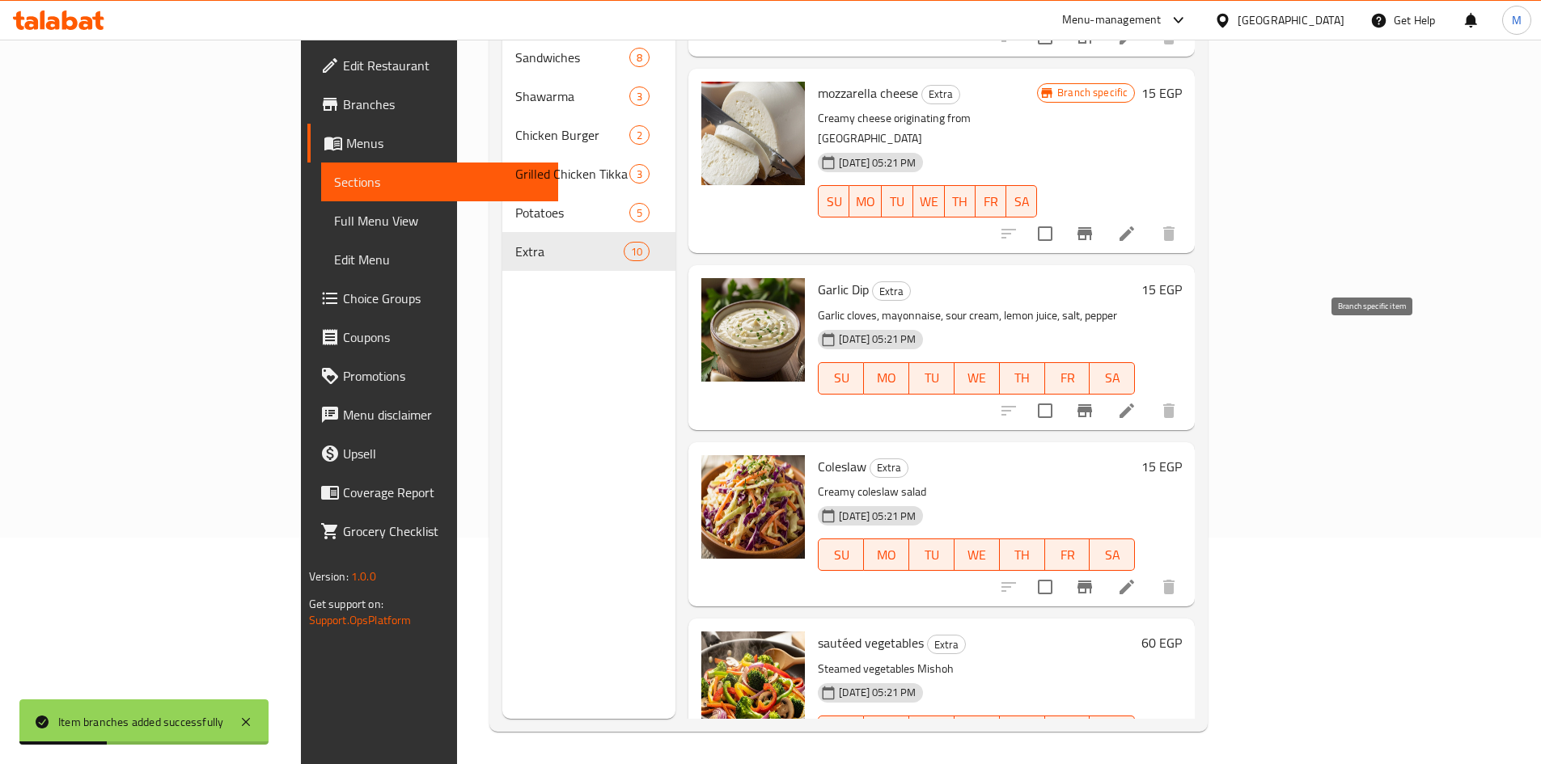
click at [1092, 404] on icon "Branch-specific-item" at bounding box center [1084, 410] width 15 height 13
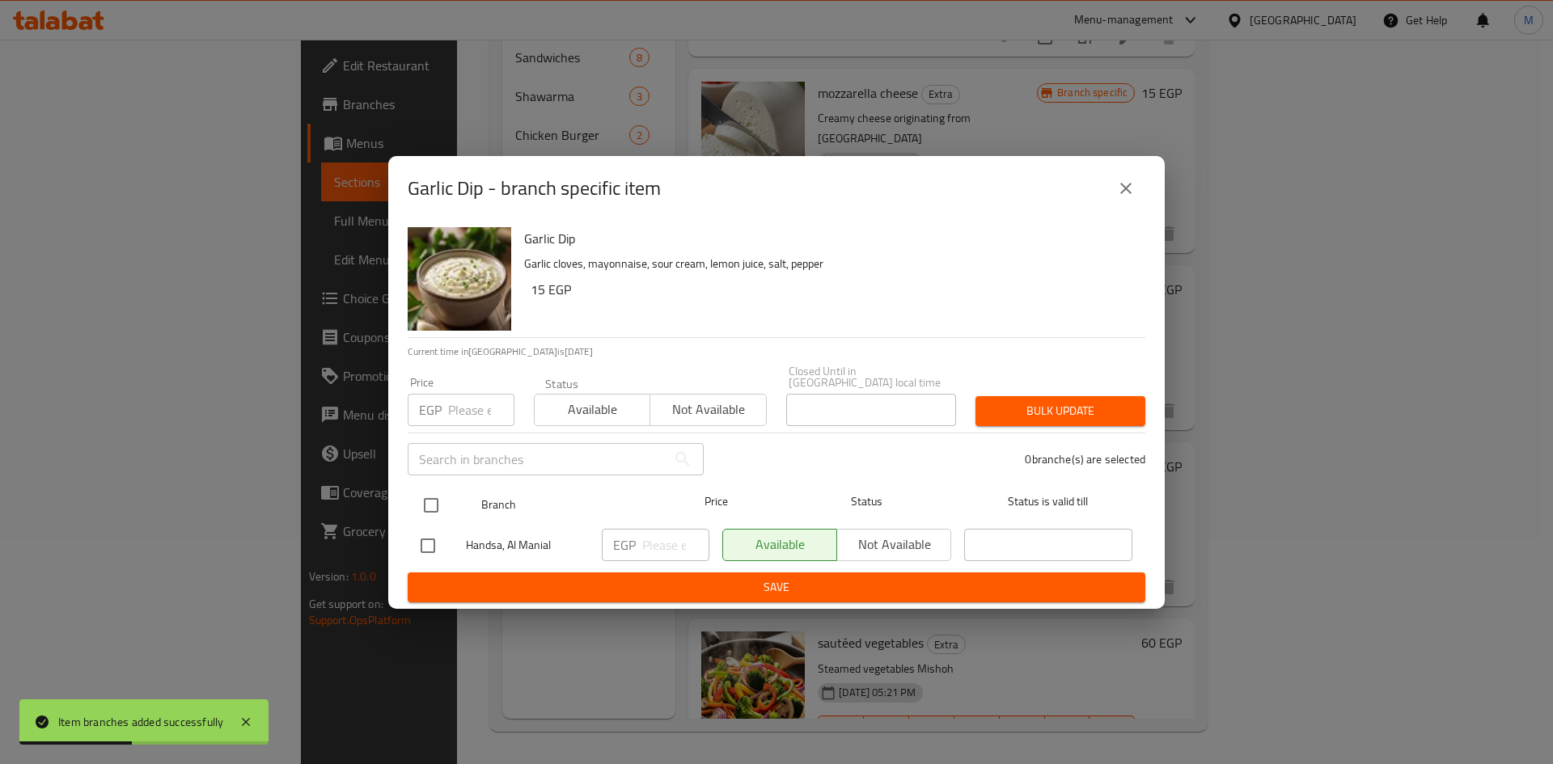
click at [436, 501] on input "checkbox" at bounding box center [431, 506] width 34 height 34
checkbox input "true"
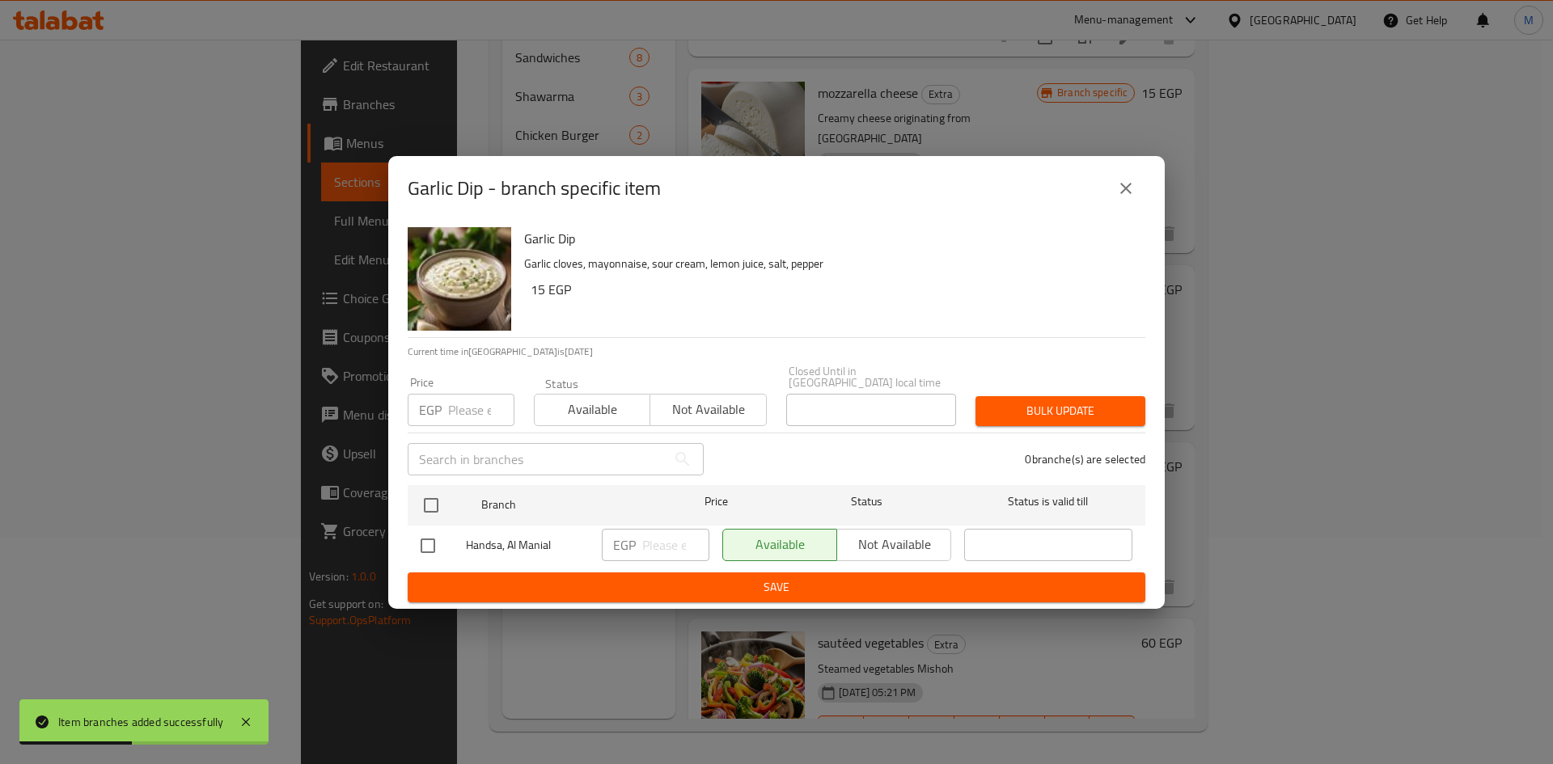
checkbox input "true"
click at [459, 399] on input "number" at bounding box center [481, 410] width 66 height 32
type input "15"
click at [1048, 402] on span "Bulk update" at bounding box center [1060, 411] width 144 height 20
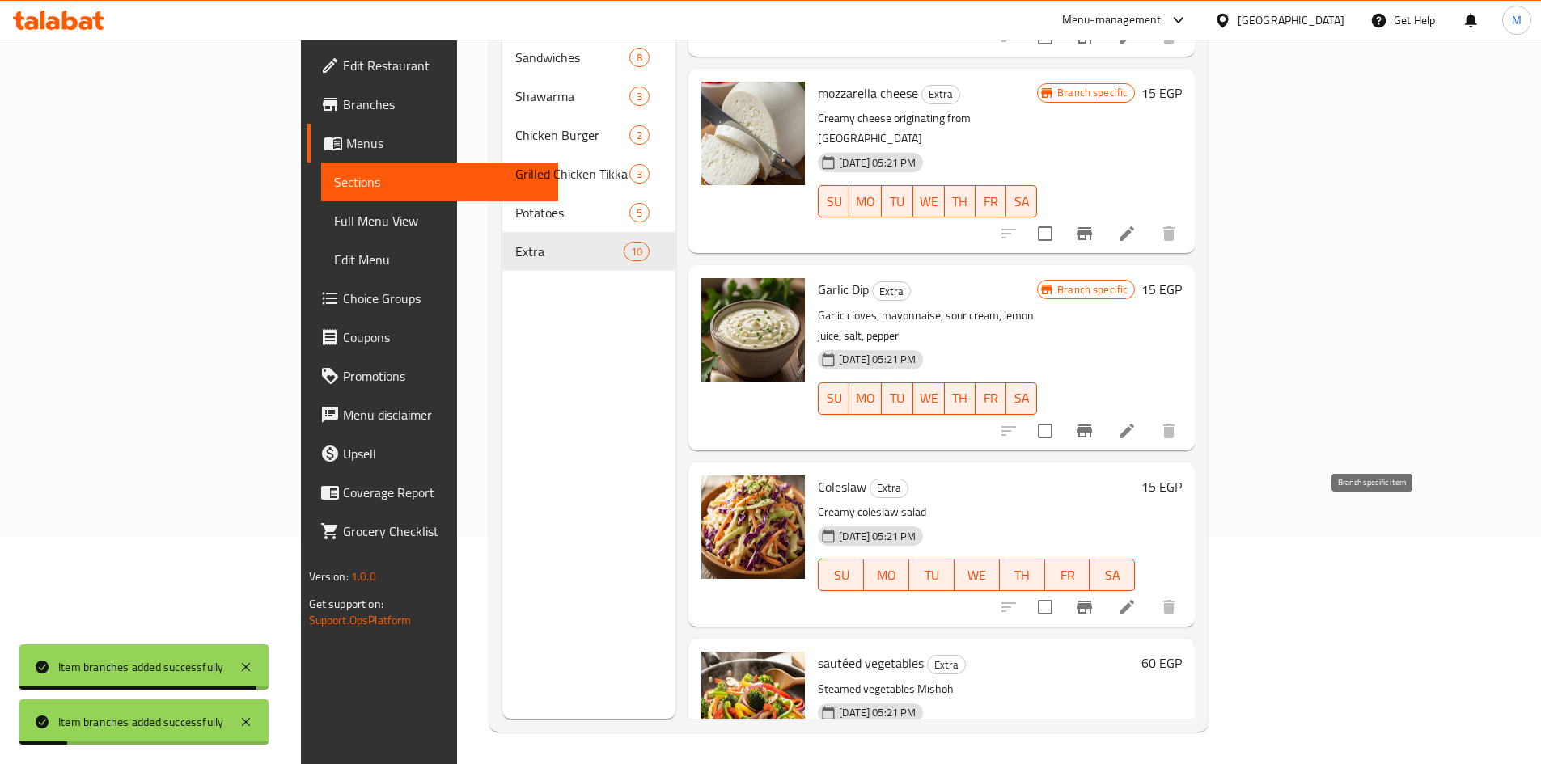
click at [1094, 598] on icon "Branch-specific-item" at bounding box center [1084, 607] width 19 height 19
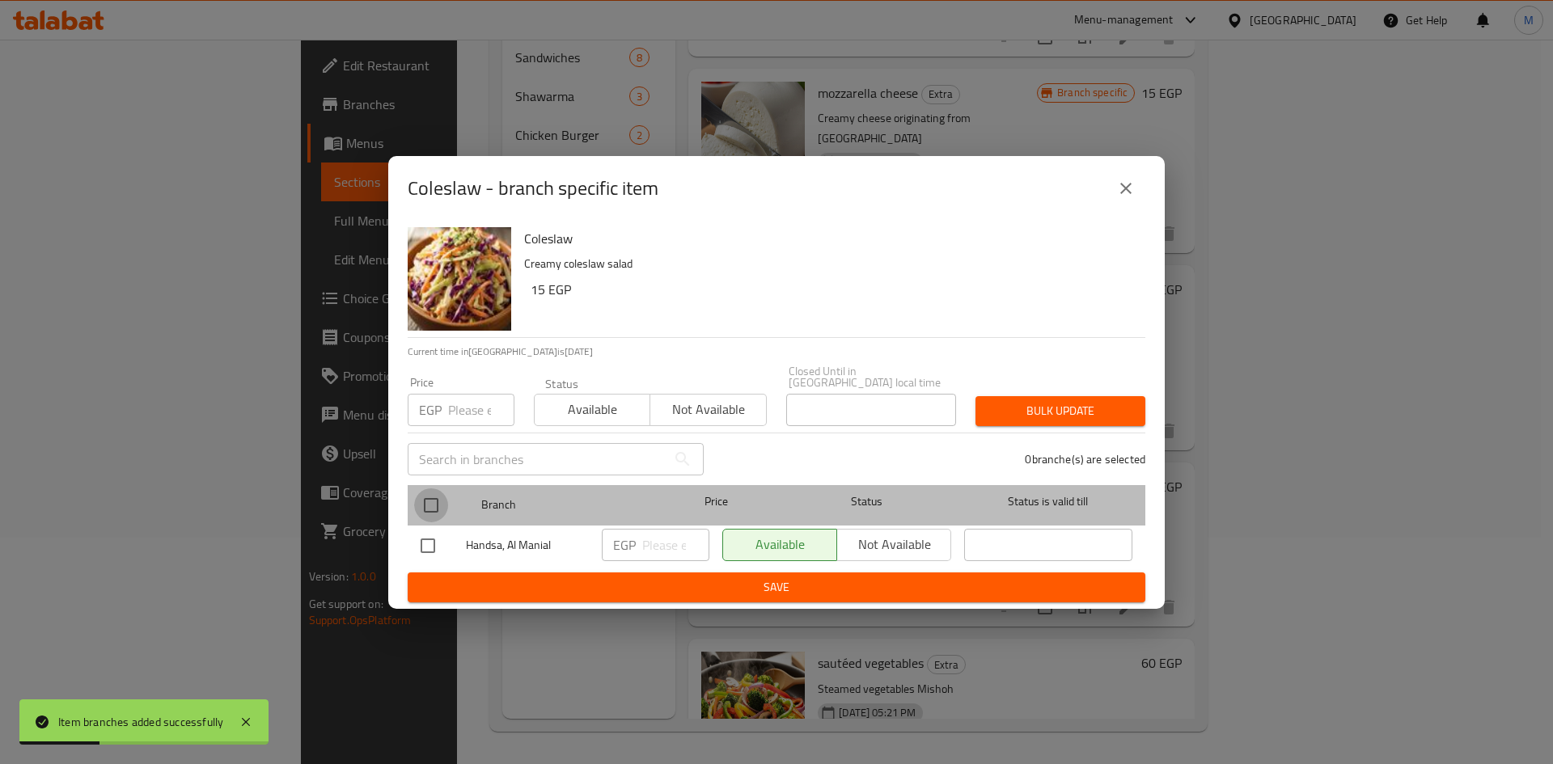
click at [431, 497] on input "checkbox" at bounding box center [431, 506] width 34 height 34
checkbox input "true"
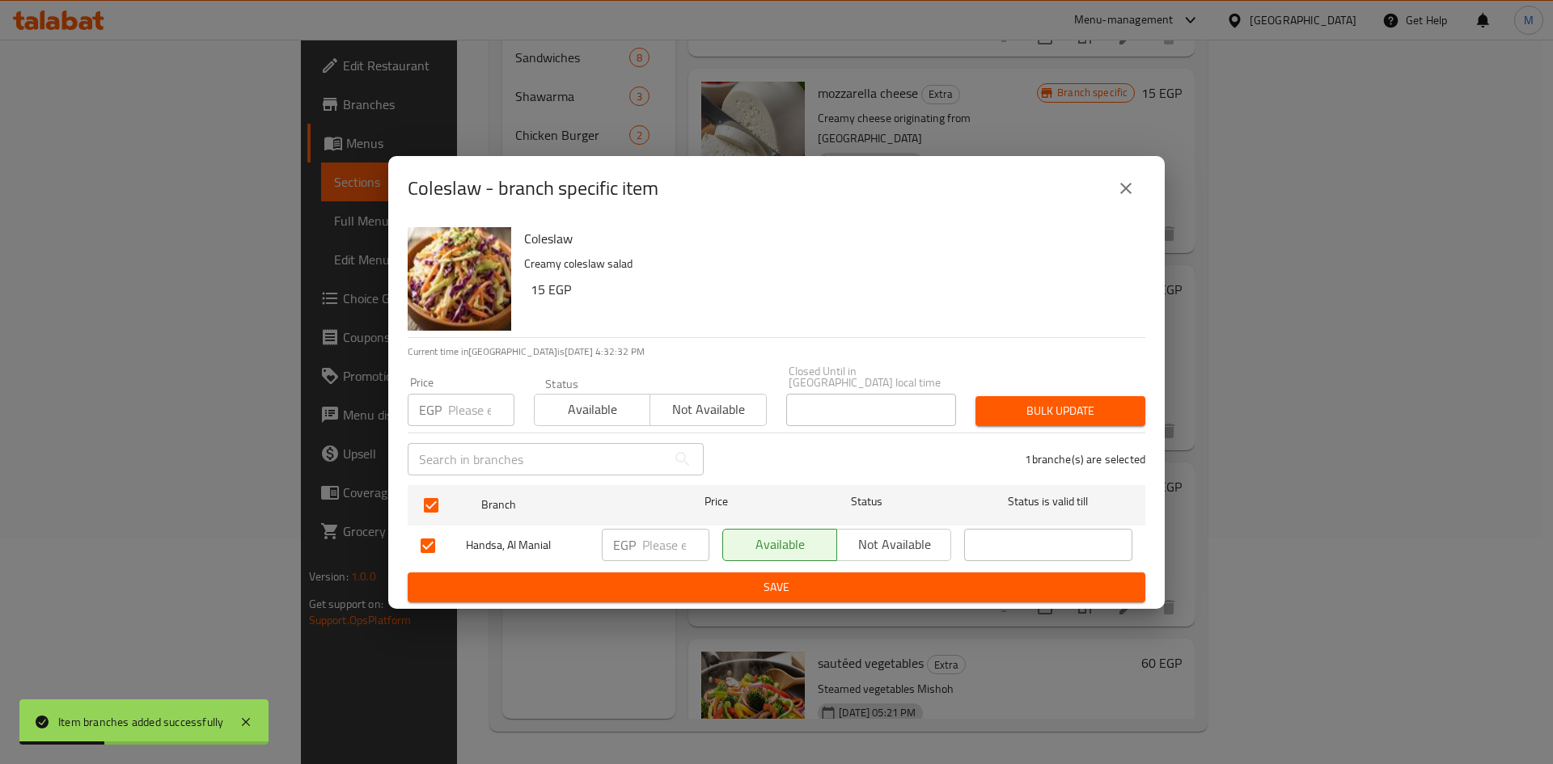
click at [464, 408] on input "number" at bounding box center [481, 410] width 66 height 32
type input "15"
click at [1040, 387] on div "Bulk update" at bounding box center [1060, 411] width 189 height 49
click at [1044, 389] on div "Bulk update" at bounding box center [1060, 411] width 189 height 49
click at [1047, 401] on span "Bulk update" at bounding box center [1060, 411] width 144 height 20
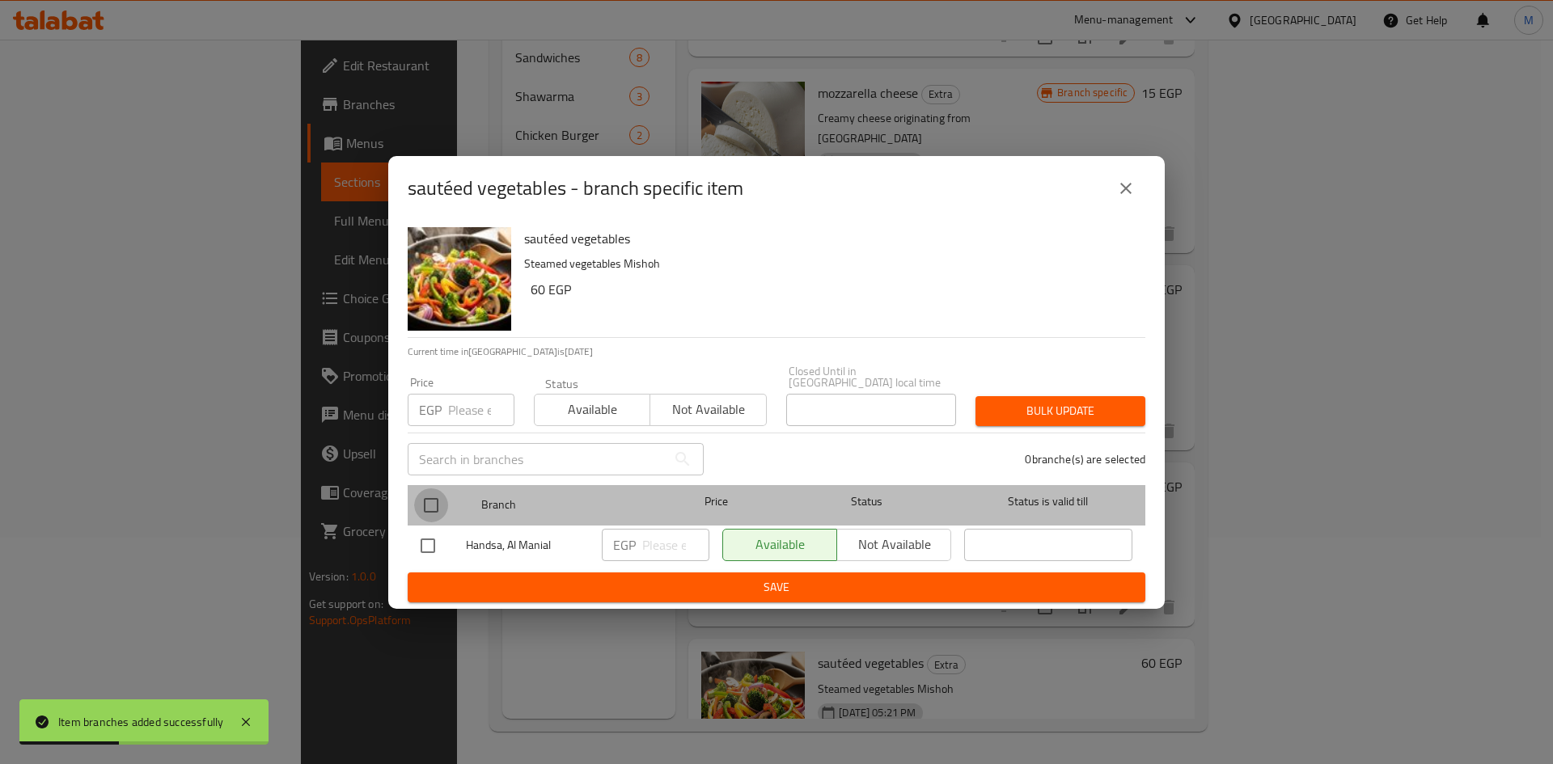
click at [429, 499] on input "checkbox" at bounding box center [431, 506] width 34 height 34
checkbox input "true"
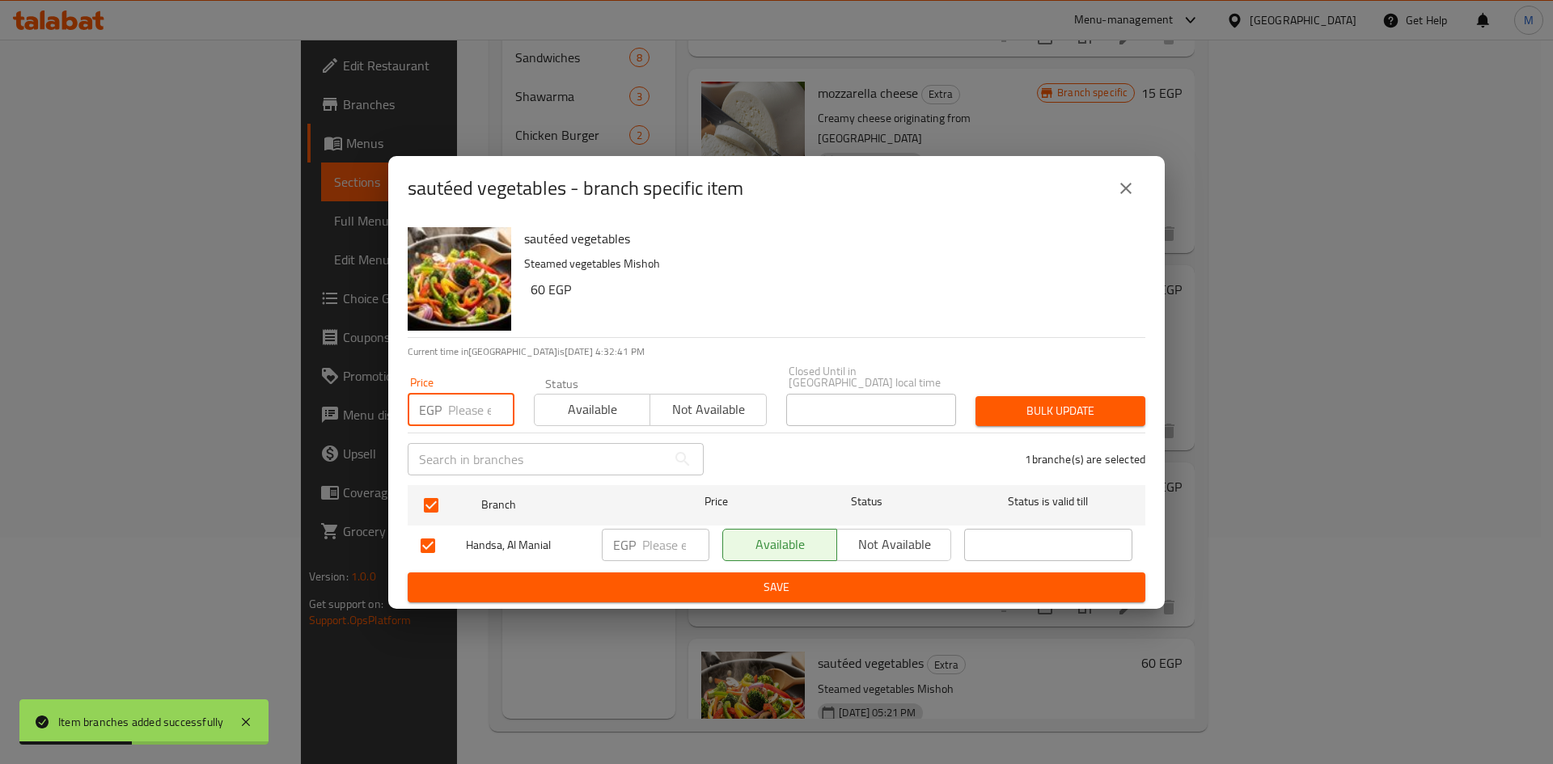
click at [463, 404] on input "number" at bounding box center [481, 410] width 66 height 32
type input "60"
click at [1080, 401] on span "Bulk update" at bounding box center [1060, 411] width 144 height 20
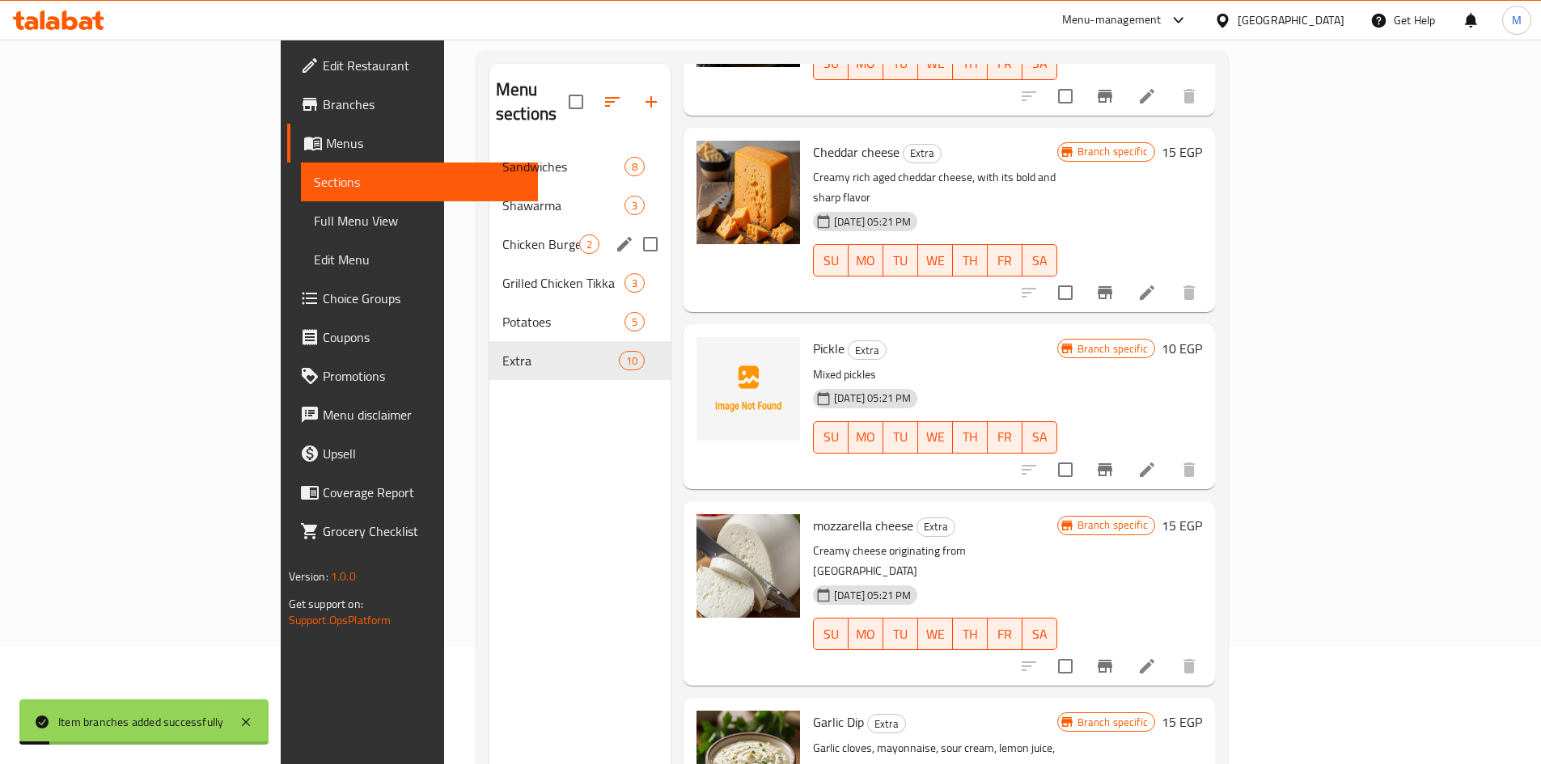
scroll to position [0, 0]
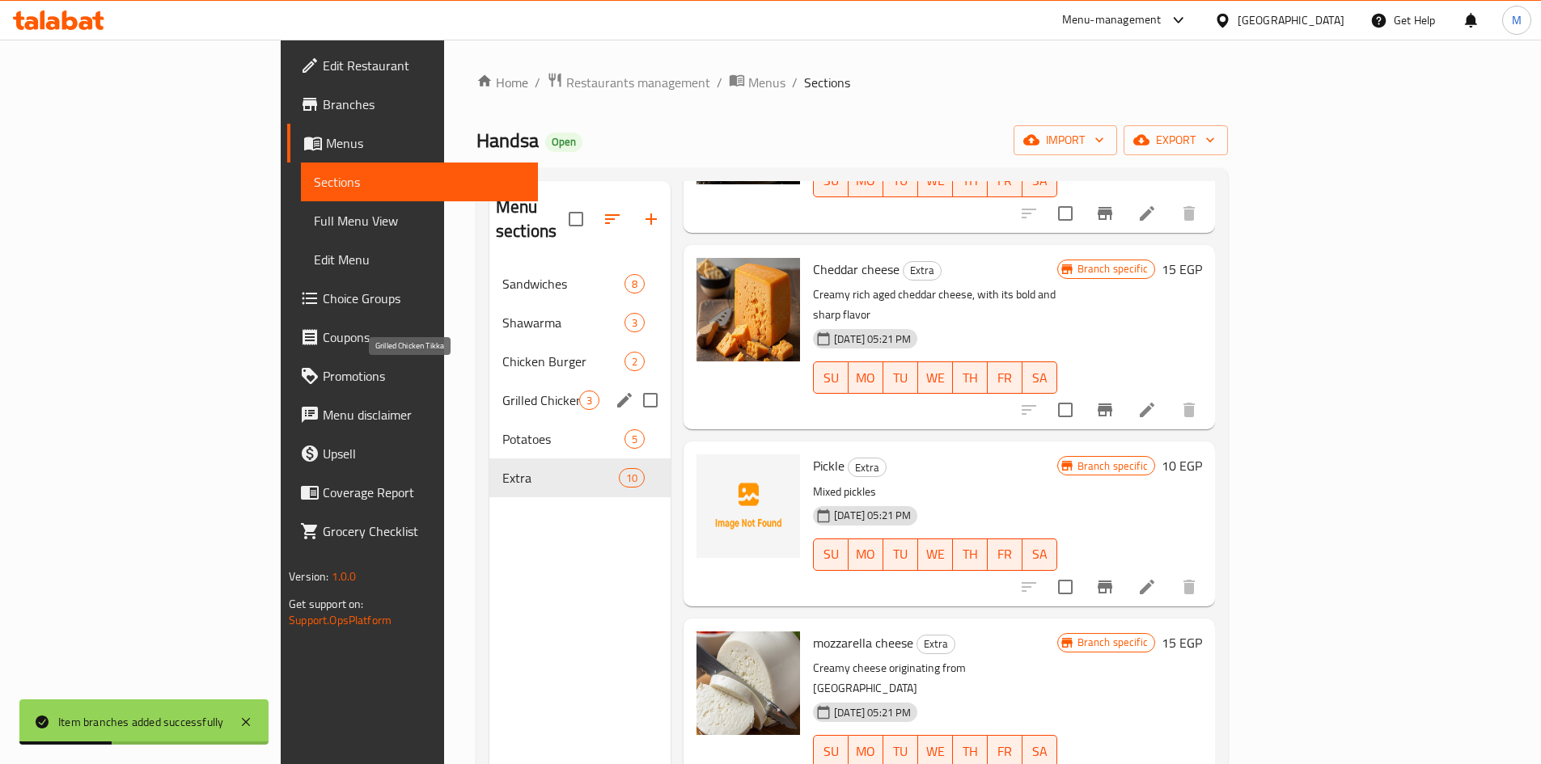
click at [502, 391] on span "Grilled Chicken Tikka" at bounding box center [540, 400] width 77 height 19
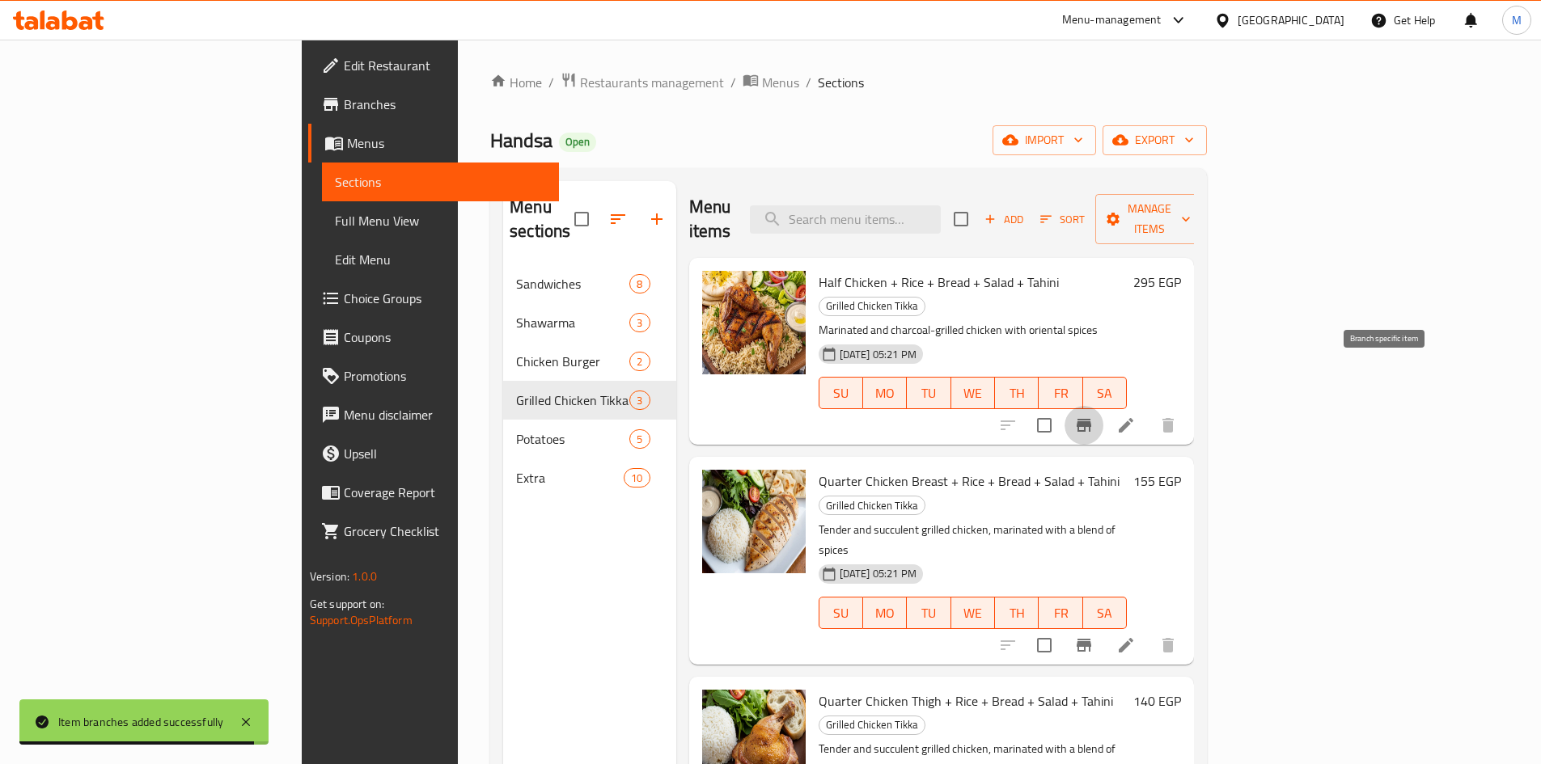
click at [1093, 416] on icon "Branch-specific-item" at bounding box center [1083, 425] width 19 height 19
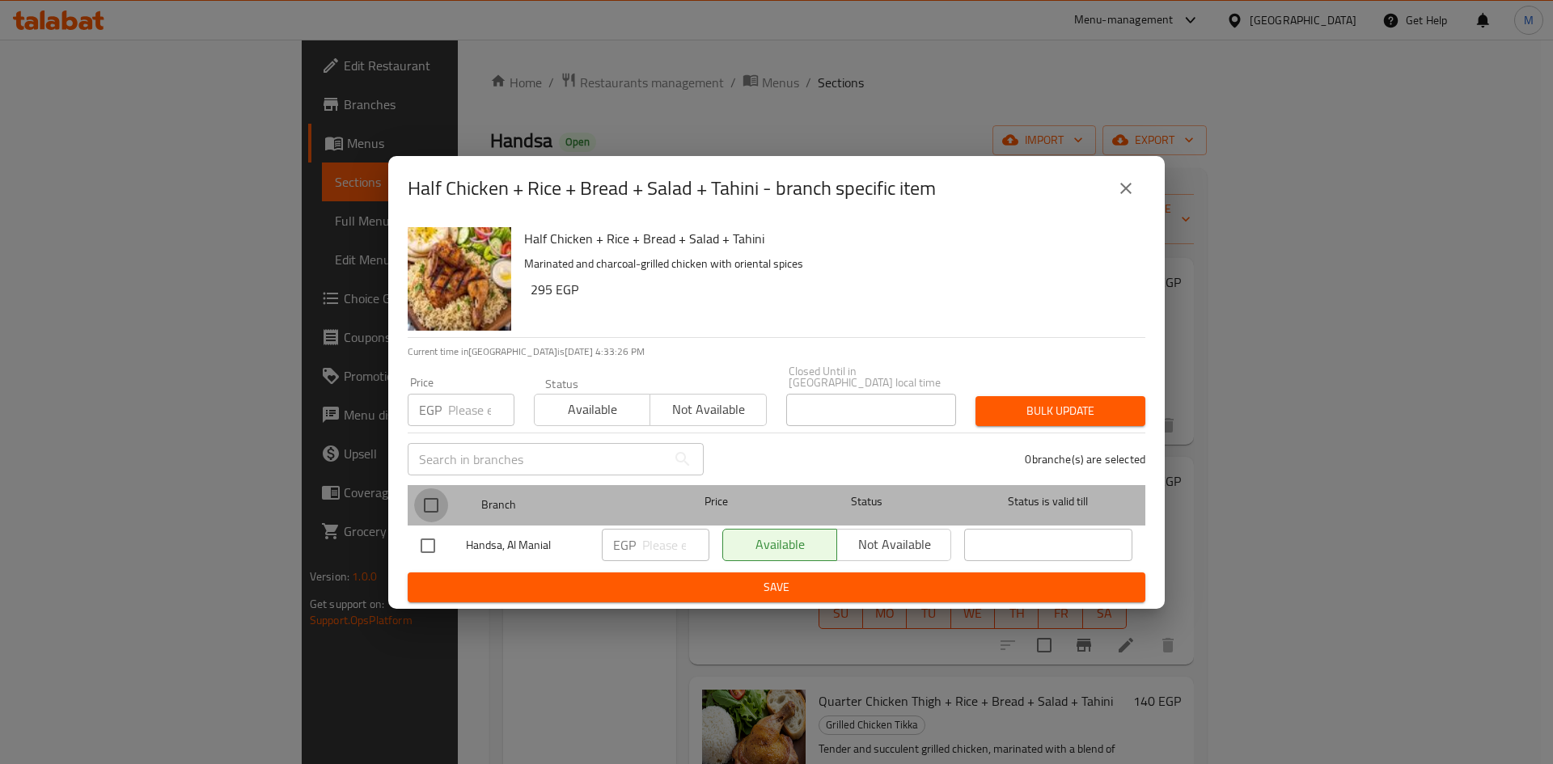
drag, startPoint x: 429, startPoint y: 497, endPoint x: 454, endPoint y: 425, distance: 76.2
click at [429, 496] on input "checkbox" at bounding box center [431, 506] width 34 height 34
checkbox input "true"
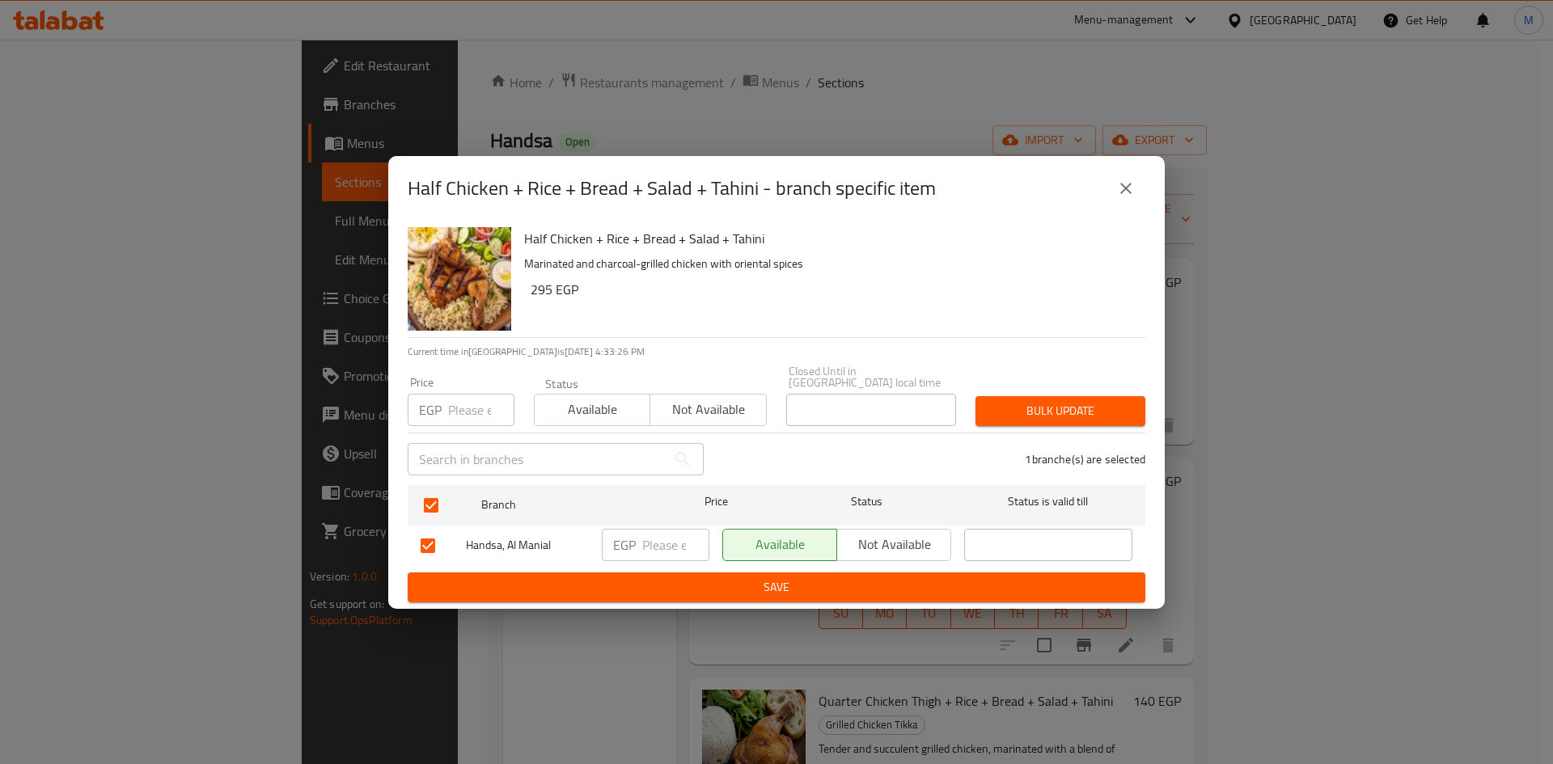
drag, startPoint x: 455, startPoint y: 421, endPoint x: 457, endPoint y: 404, distance: 17.2
click at [455, 418] on div "Price EGP Price" at bounding box center [461, 401] width 126 height 69
click at [457, 402] on input "number" at bounding box center [481, 410] width 66 height 32
type input "2"
type input "295"
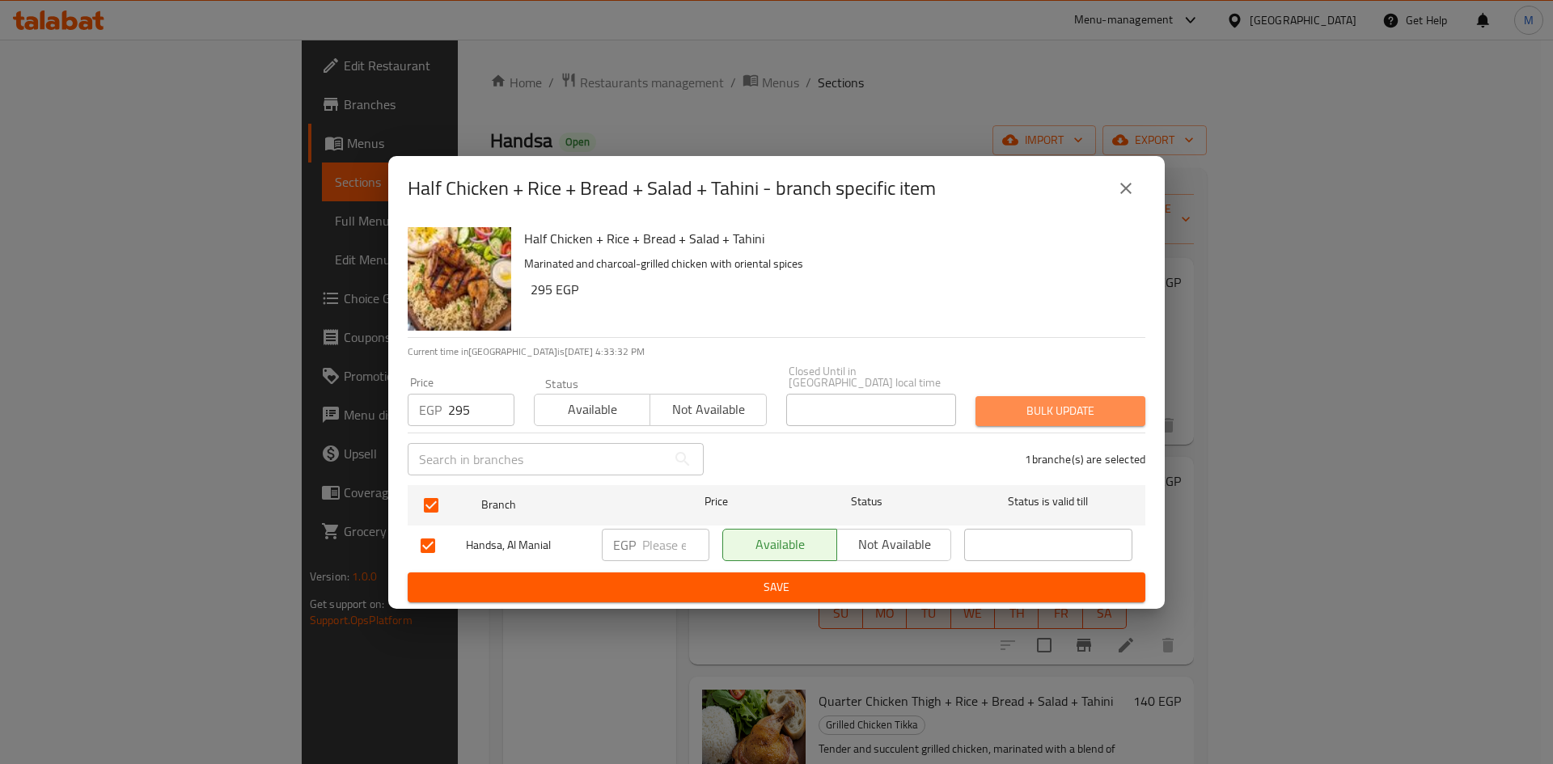
click at [1034, 404] on span "Bulk update" at bounding box center [1060, 411] width 144 height 20
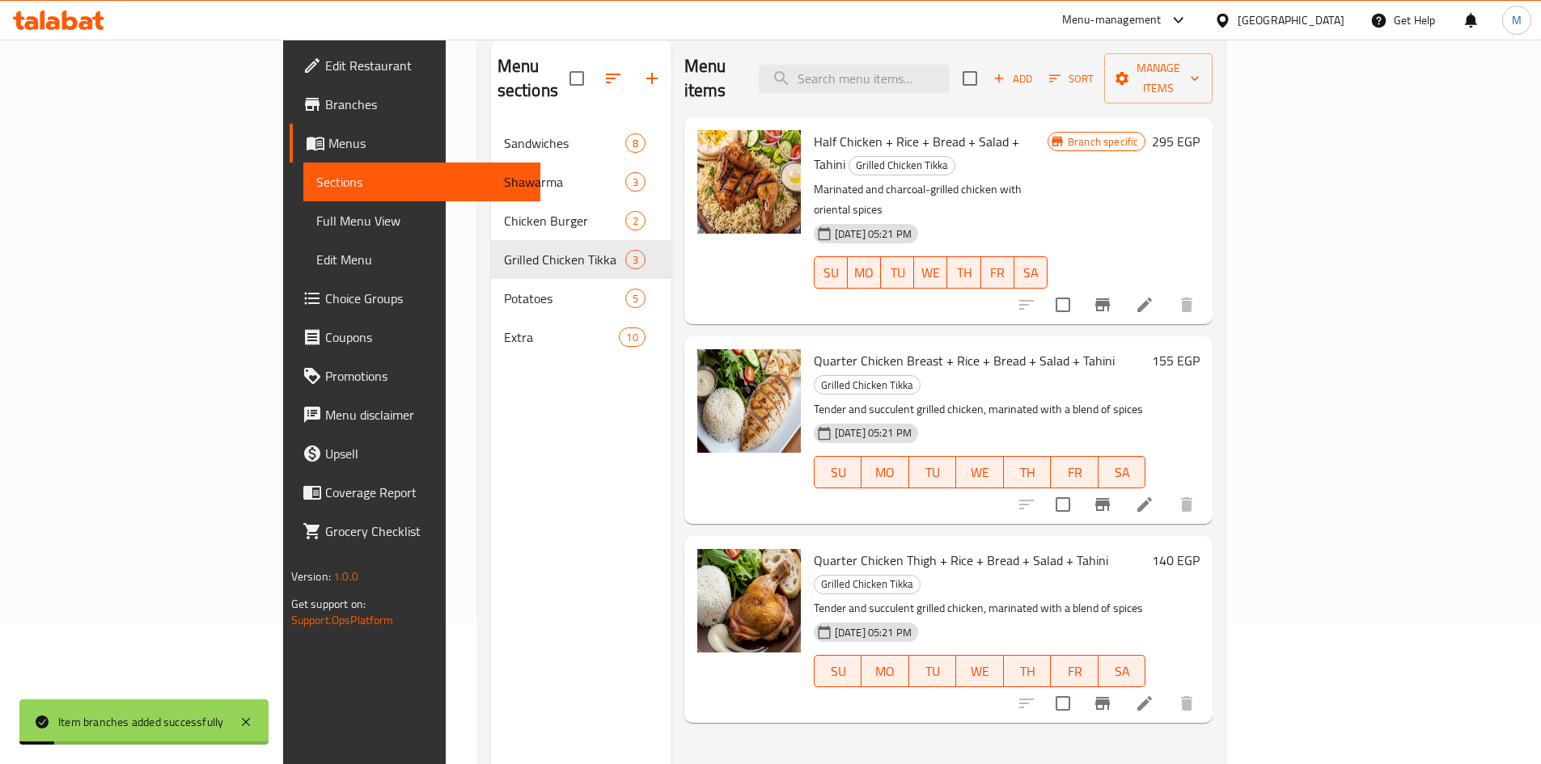
scroll to position [162, 0]
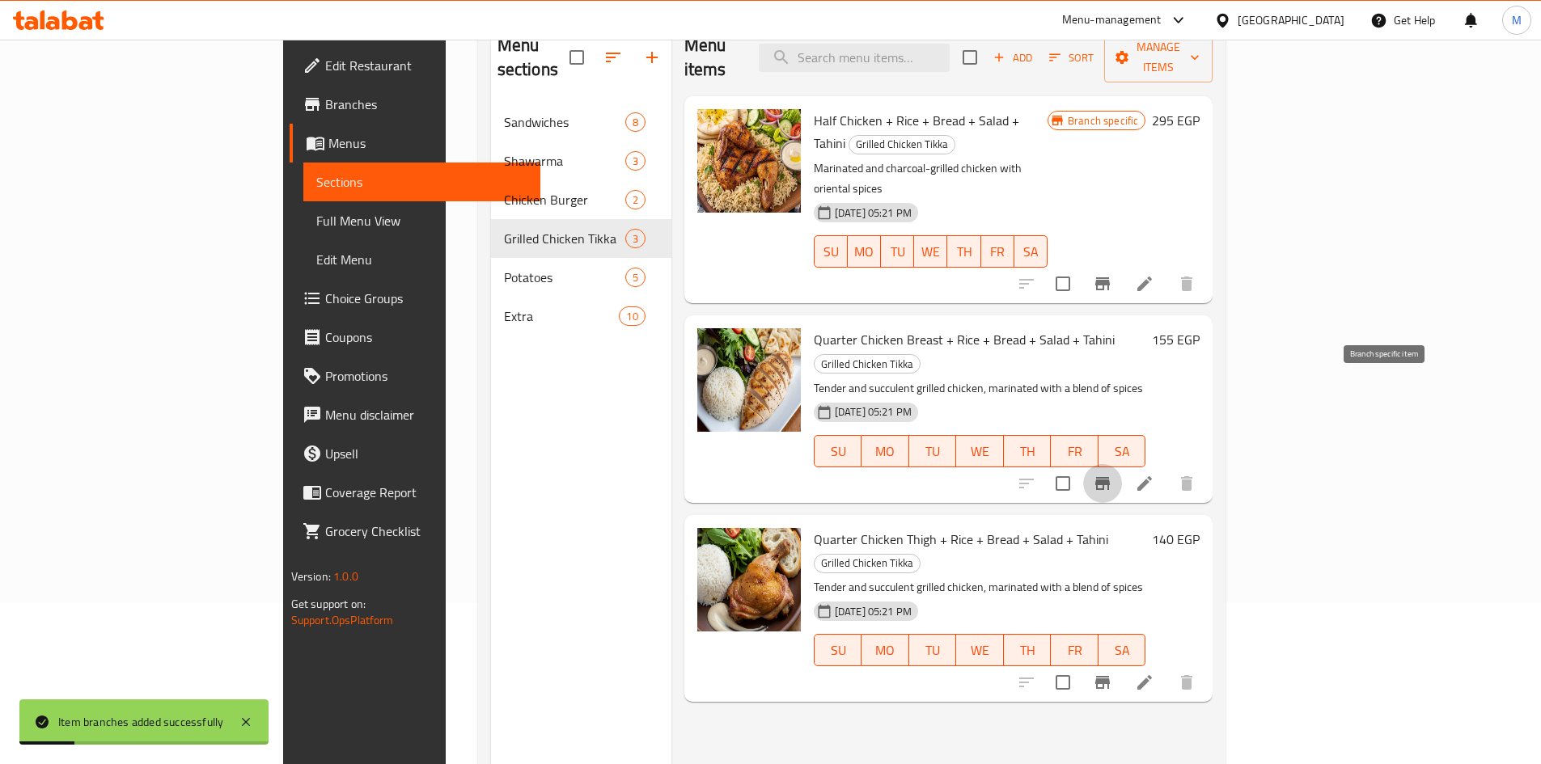
click at [1112, 474] on icon "Branch-specific-item" at bounding box center [1102, 483] width 19 height 19
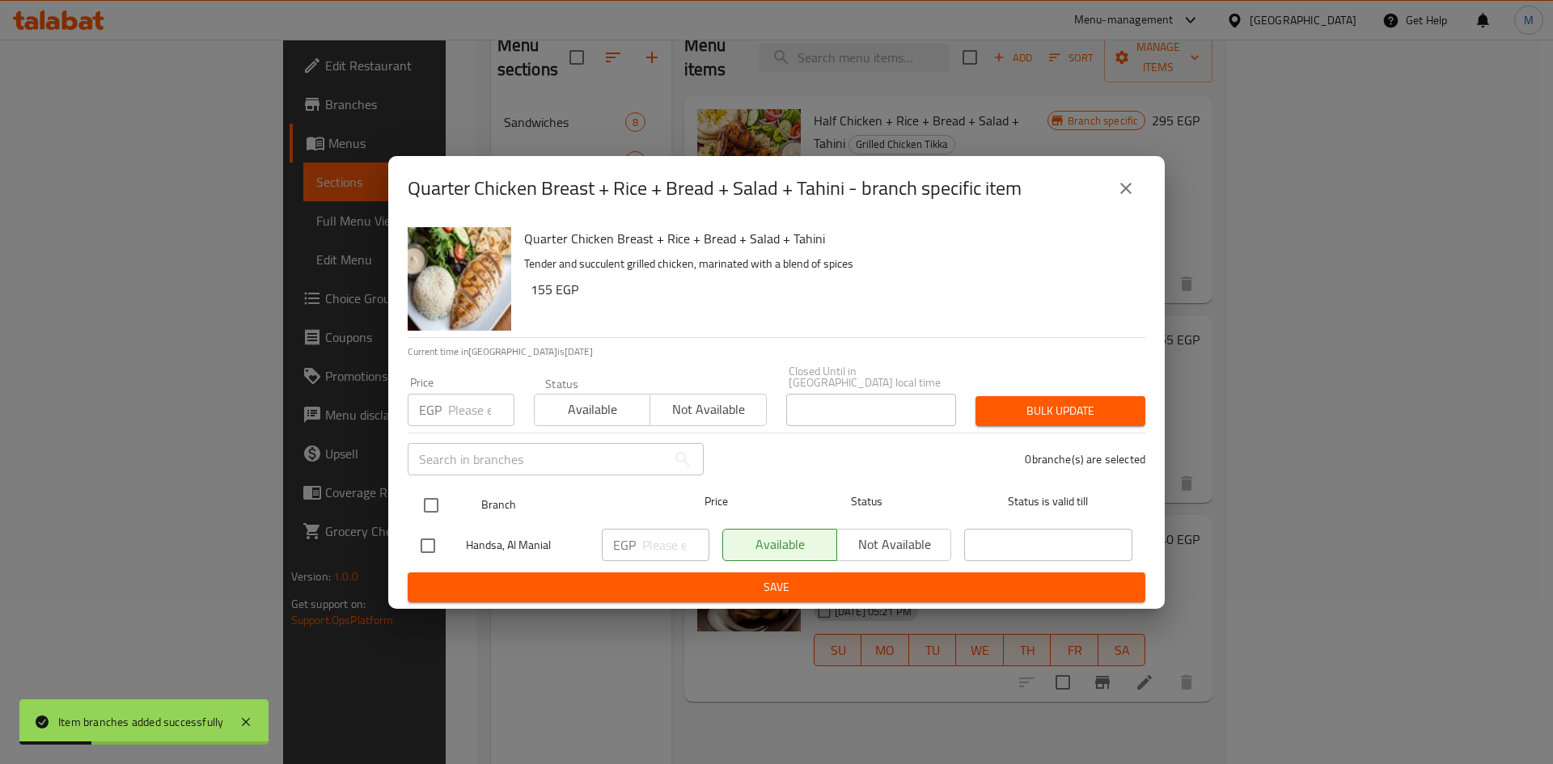
drag, startPoint x: 434, startPoint y: 497, endPoint x: 449, endPoint y: 441, distance: 58.7
click at [434, 493] on input "checkbox" at bounding box center [431, 506] width 34 height 34
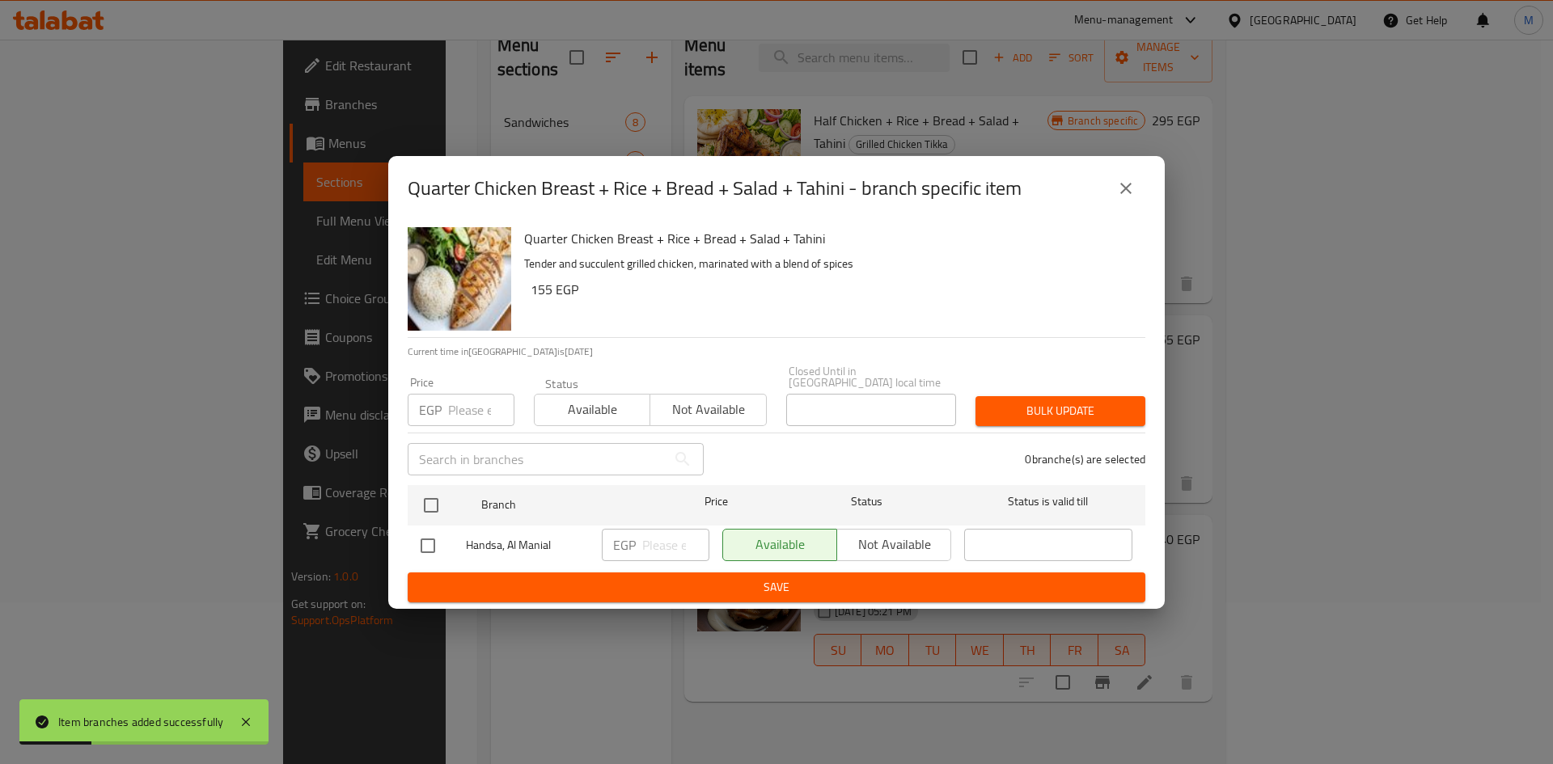
checkbox input "true"
click at [455, 412] on input "number" at bounding box center [481, 410] width 66 height 32
type input "155"
click at [1042, 406] on span "Bulk update" at bounding box center [1060, 411] width 144 height 20
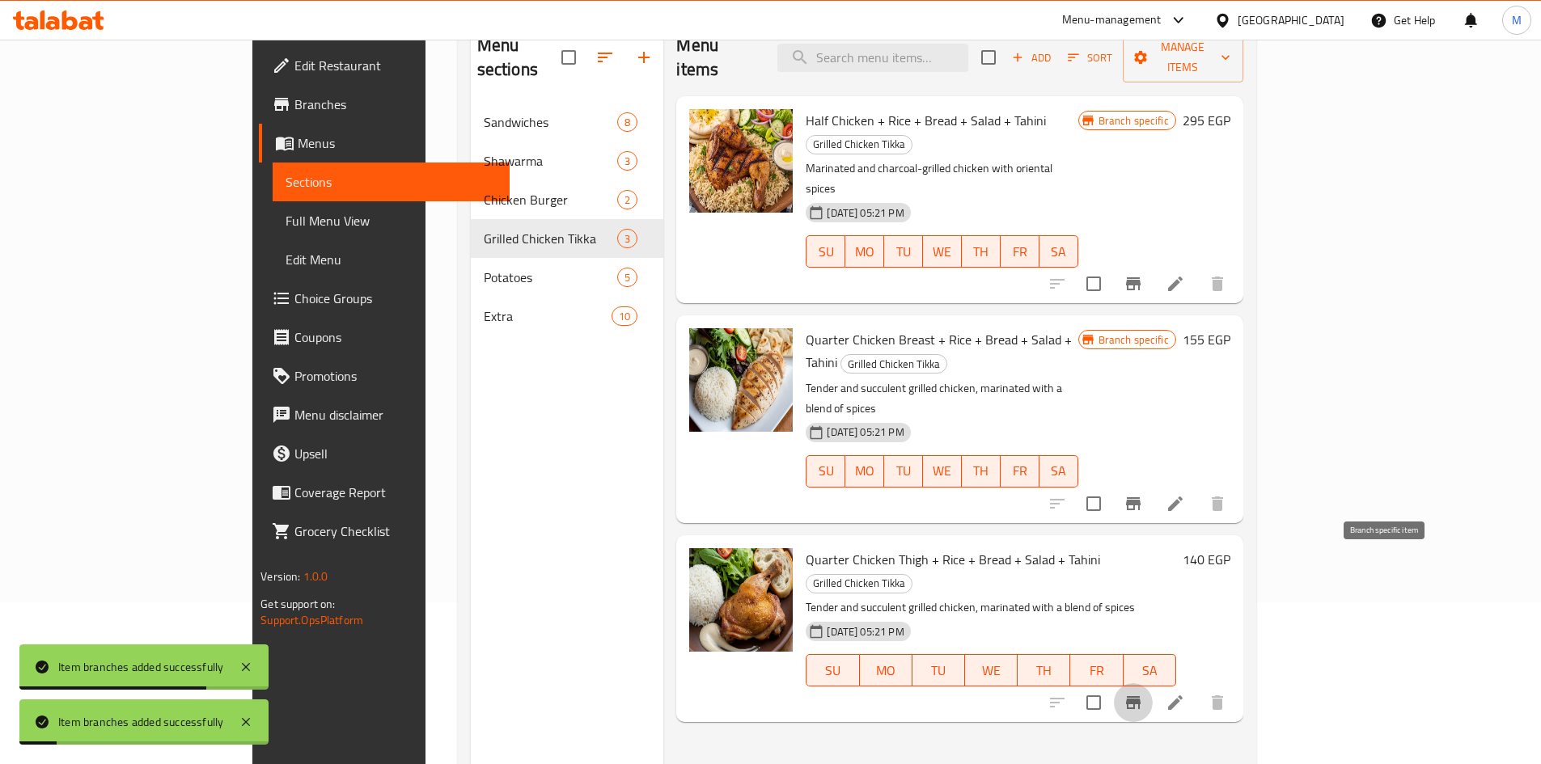
click at [1143, 693] on icon "Branch-specific-item" at bounding box center [1132, 702] width 19 height 19
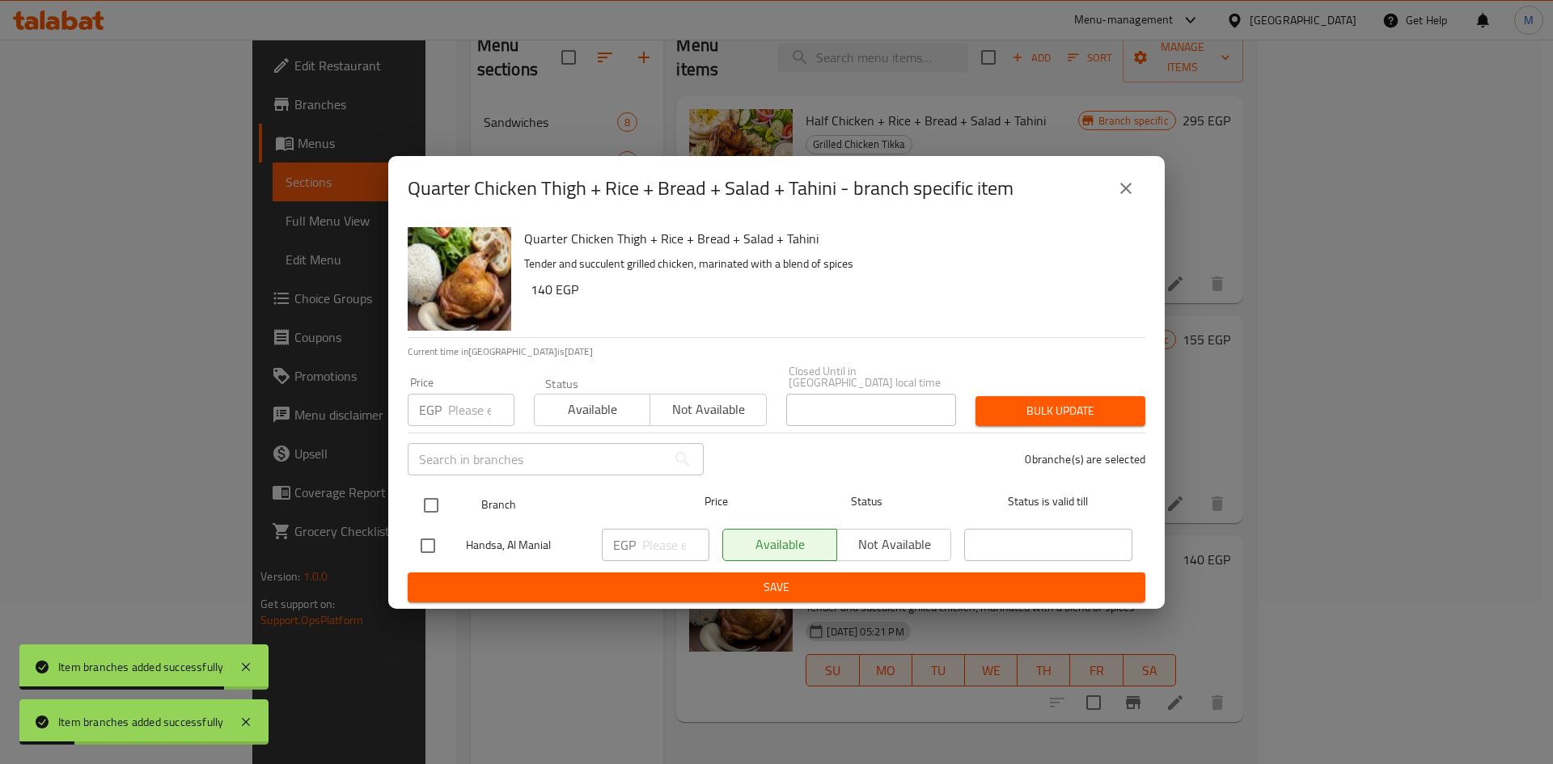
click at [429, 503] on input "checkbox" at bounding box center [431, 506] width 34 height 34
checkbox input "true"
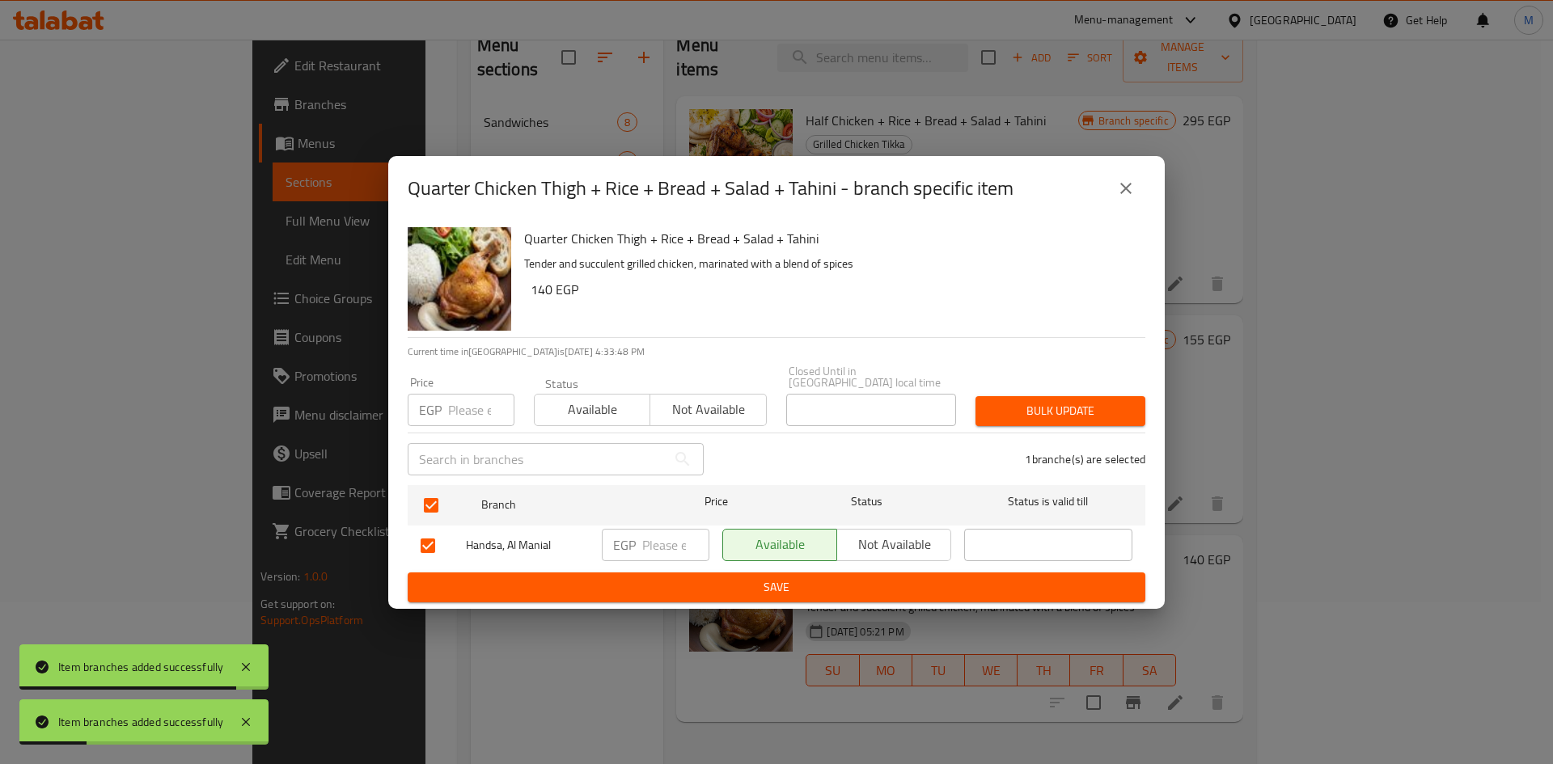
click at [457, 394] on input "number" at bounding box center [481, 410] width 66 height 32
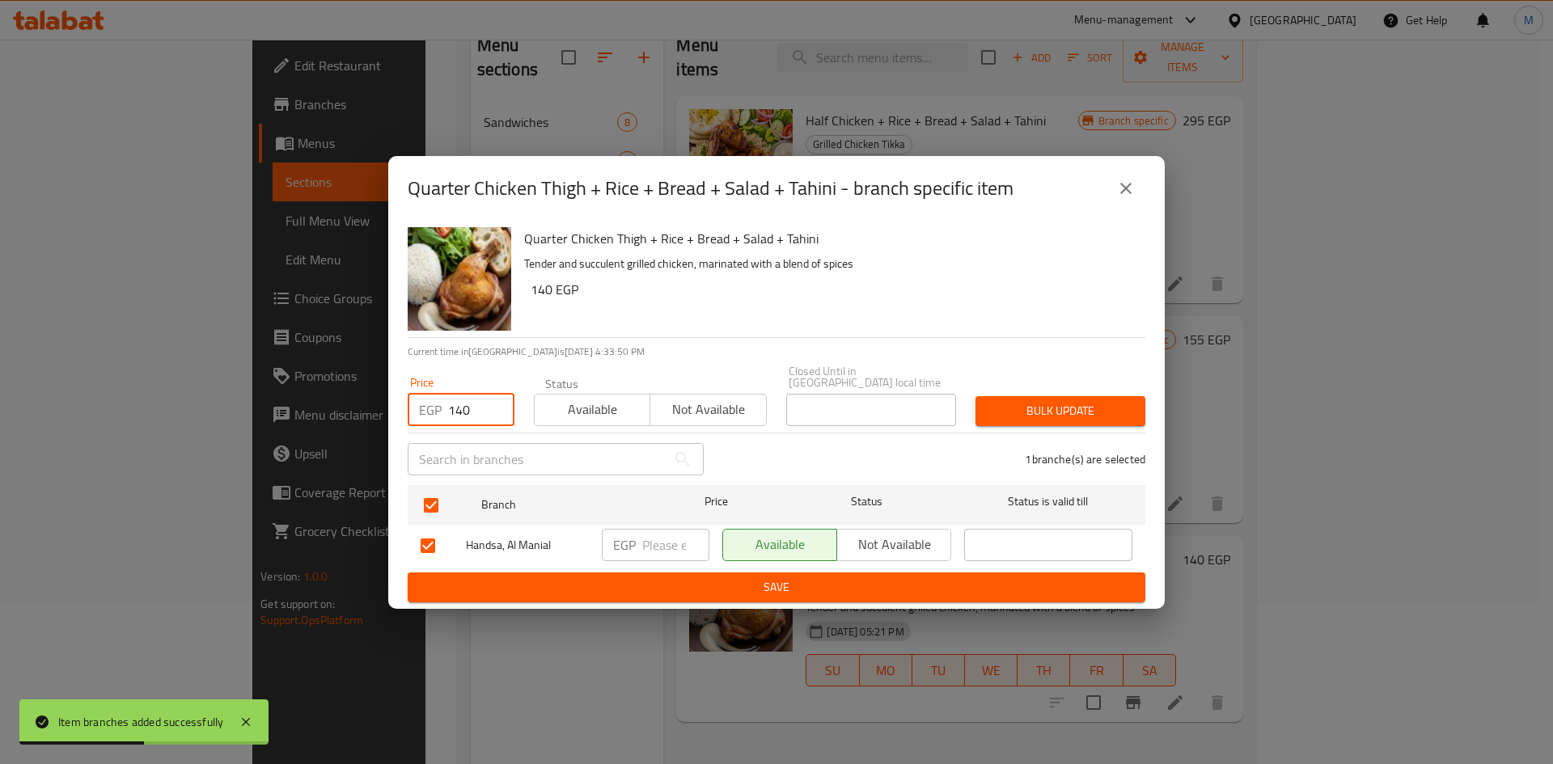
type input "140"
click at [1067, 401] on span "Bulk update" at bounding box center [1060, 411] width 144 height 20
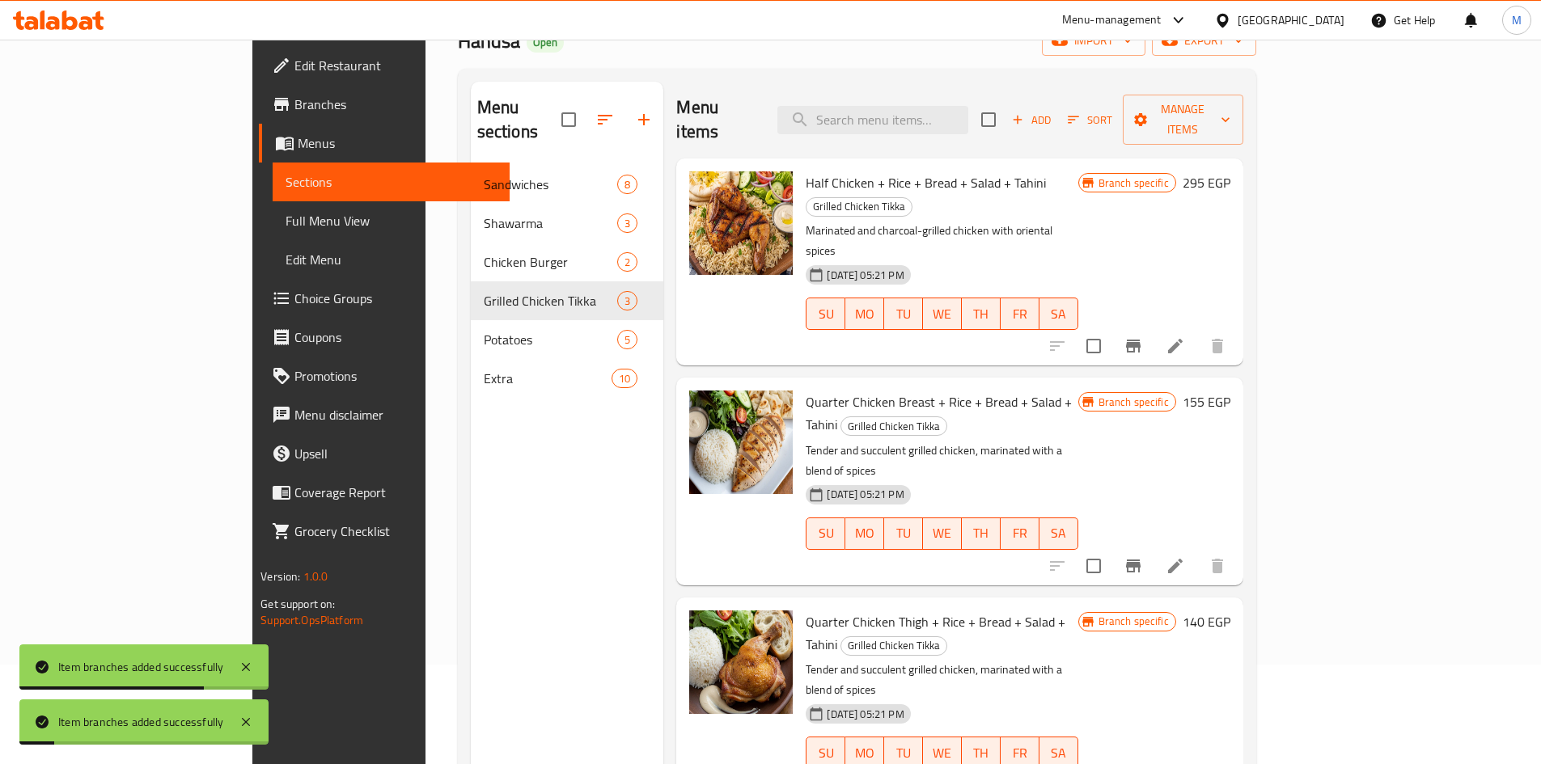
scroll to position [81, 0]
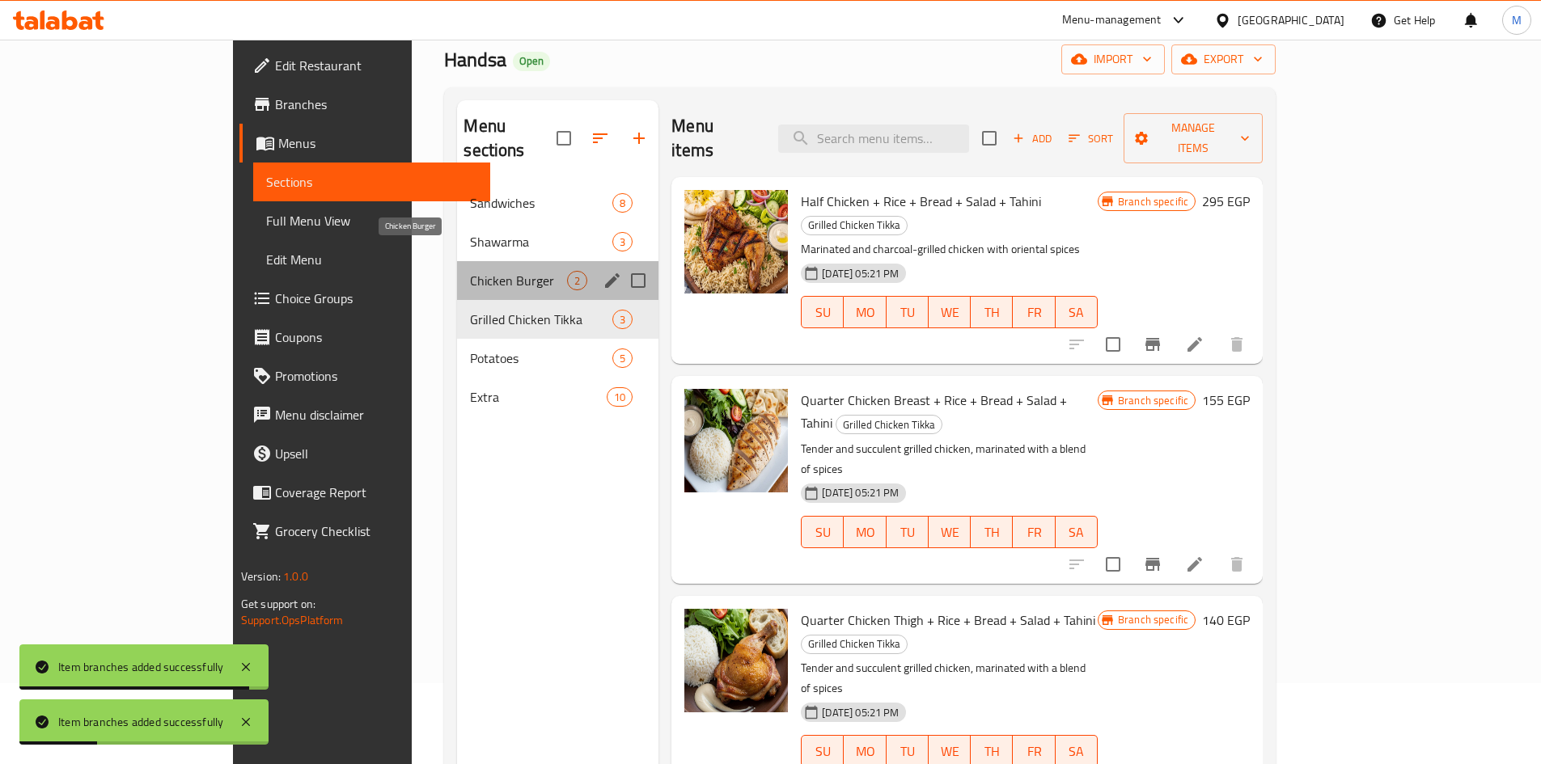
click at [470, 271] on span "Chicken Burger" at bounding box center [518, 280] width 97 height 19
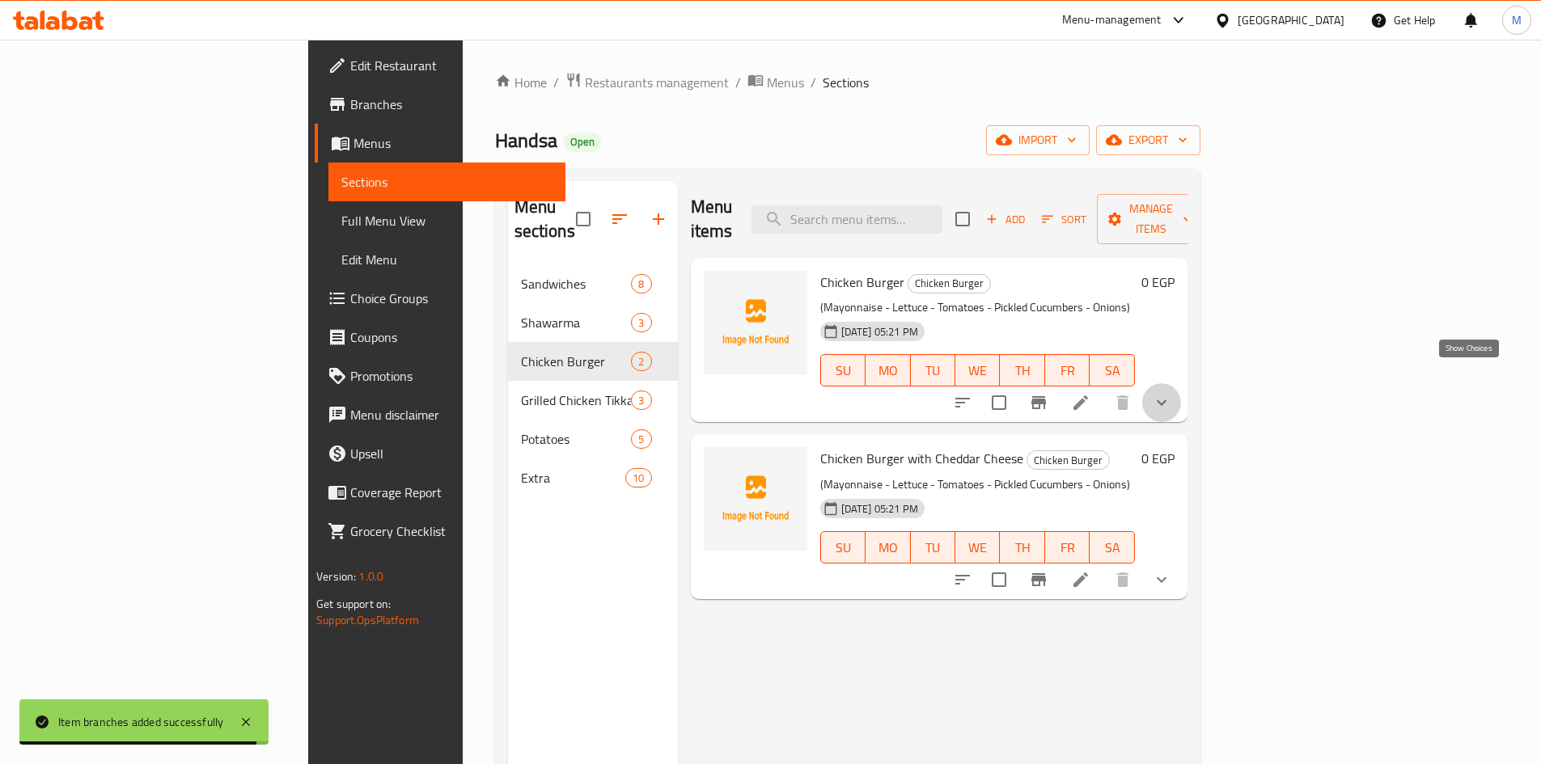
click at [1171, 393] on icon "show more" at bounding box center [1161, 402] width 19 height 19
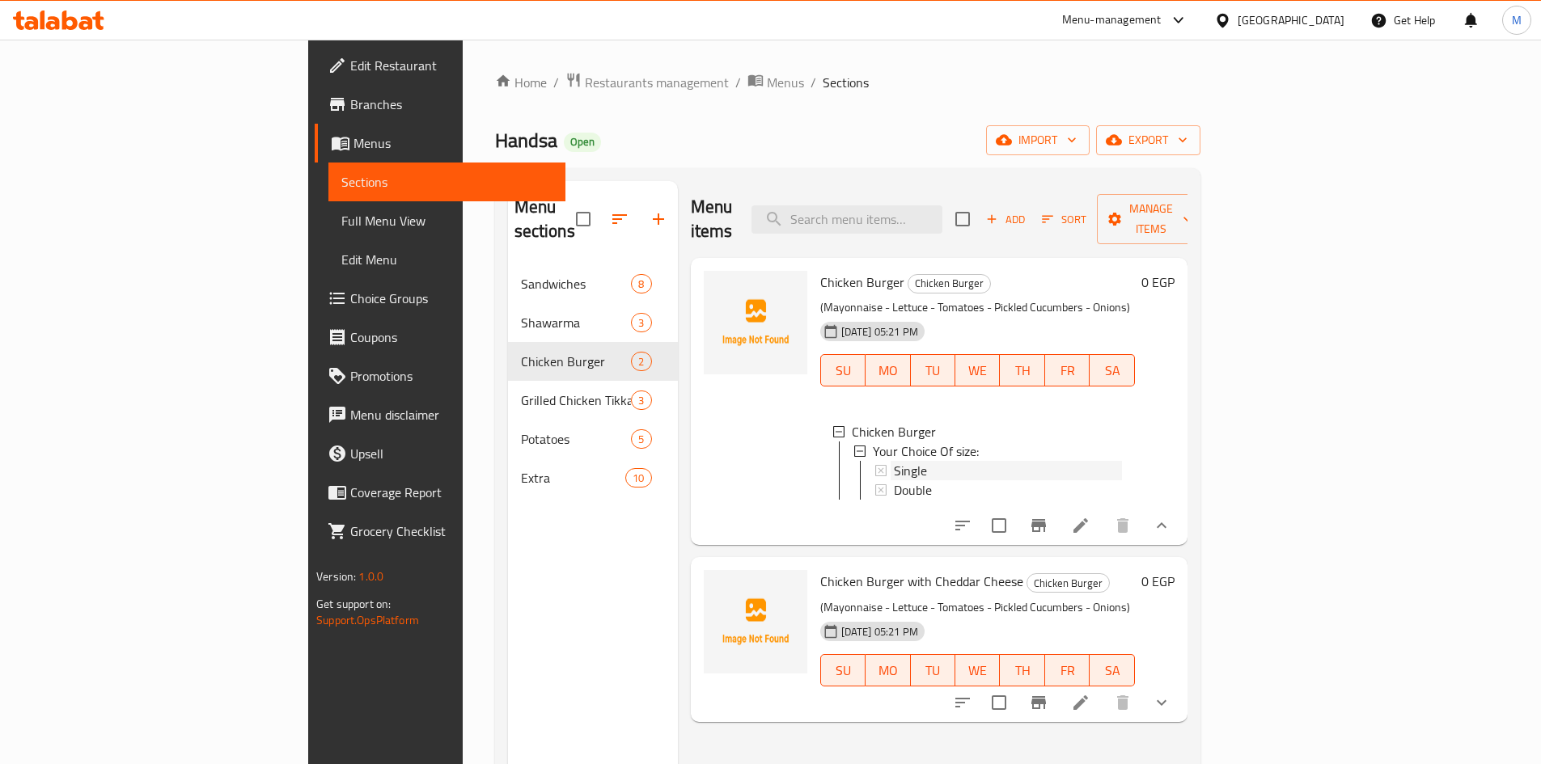
click at [894, 461] on span "Single" at bounding box center [910, 470] width 33 height 19
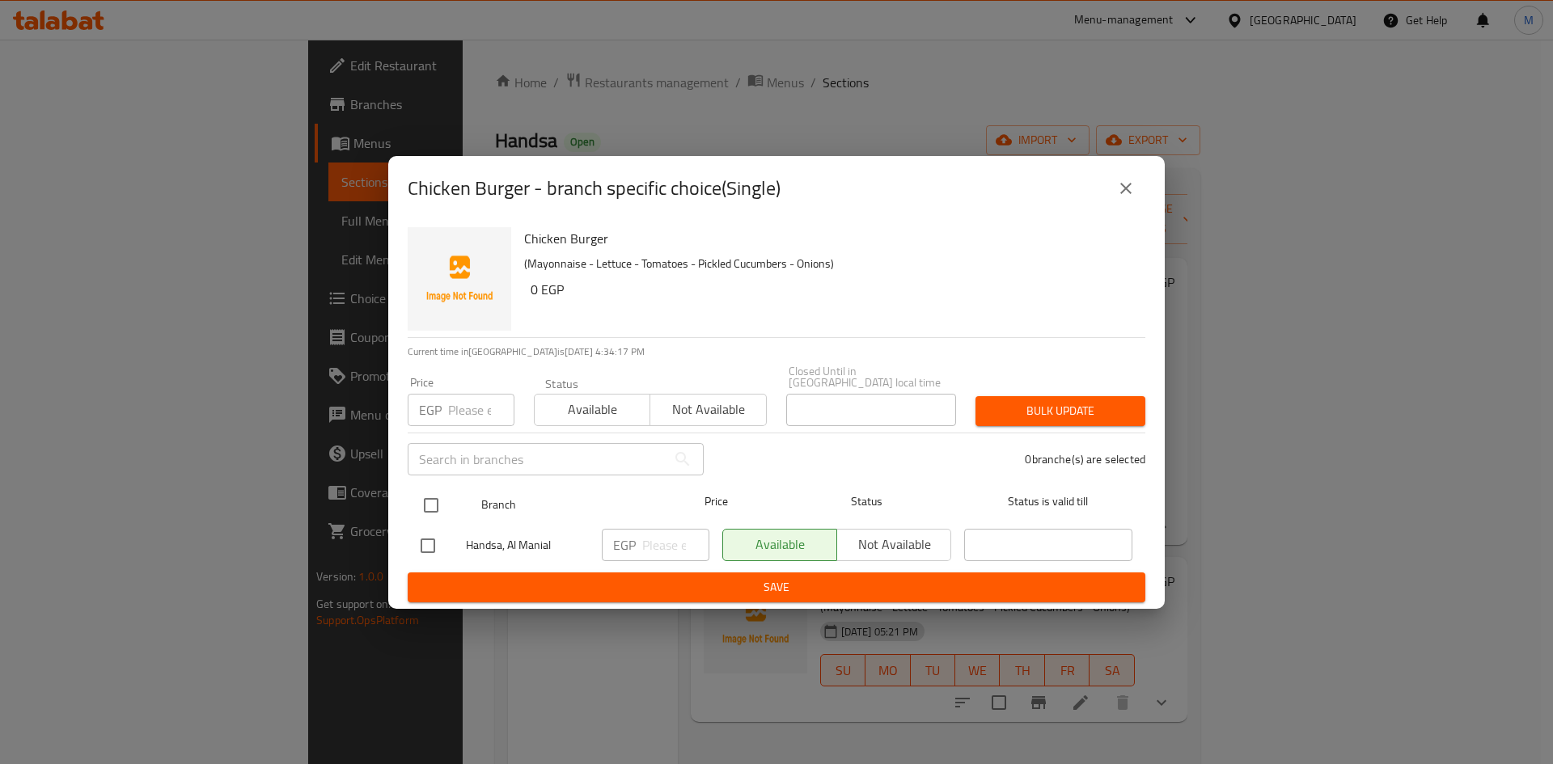
click at [435, 496] on input "checkbox" at bounding box center [431, 506] width 34 height 34
checkbox input "true"
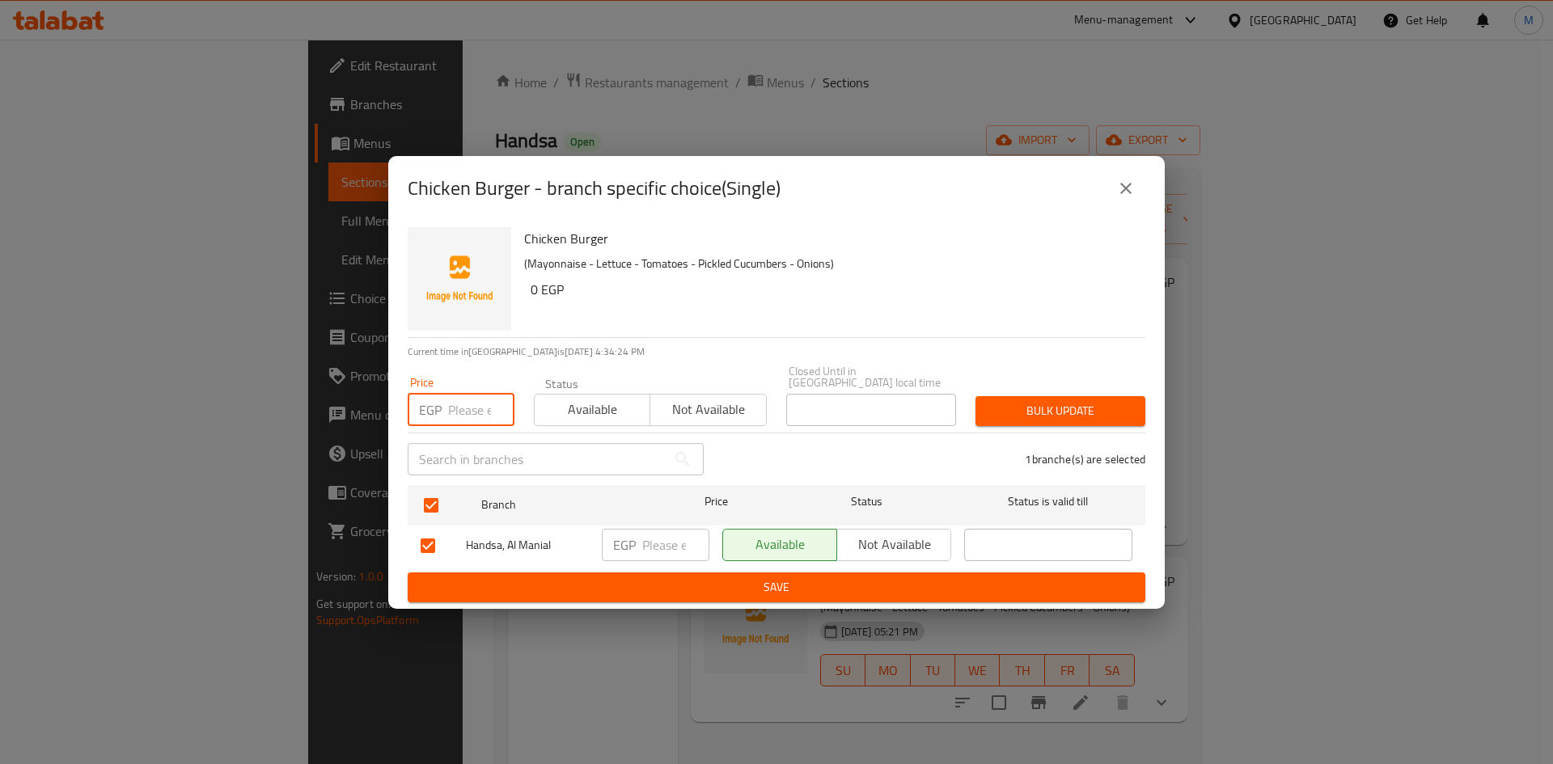
click at [468, 417] on input "number" at bounding box center [481, 410] width 66 height 32
type input "165"
click at [1076, 403] on span "Bulk update" at bounding box center [1060, 411] width 144 height 20
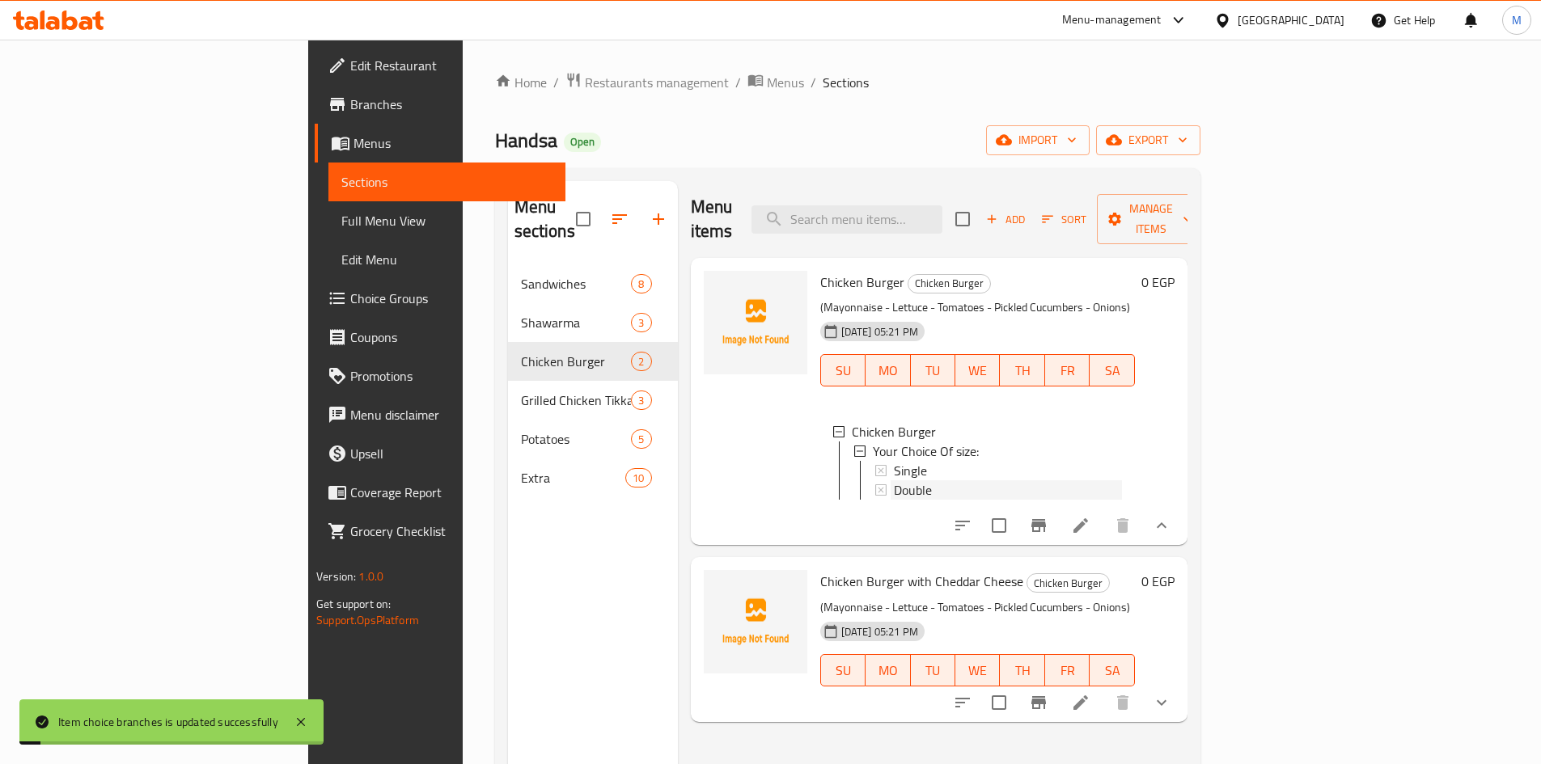
click at [894, 480] on div "Double" at bounding box center [1008, 489] width 228 height 19
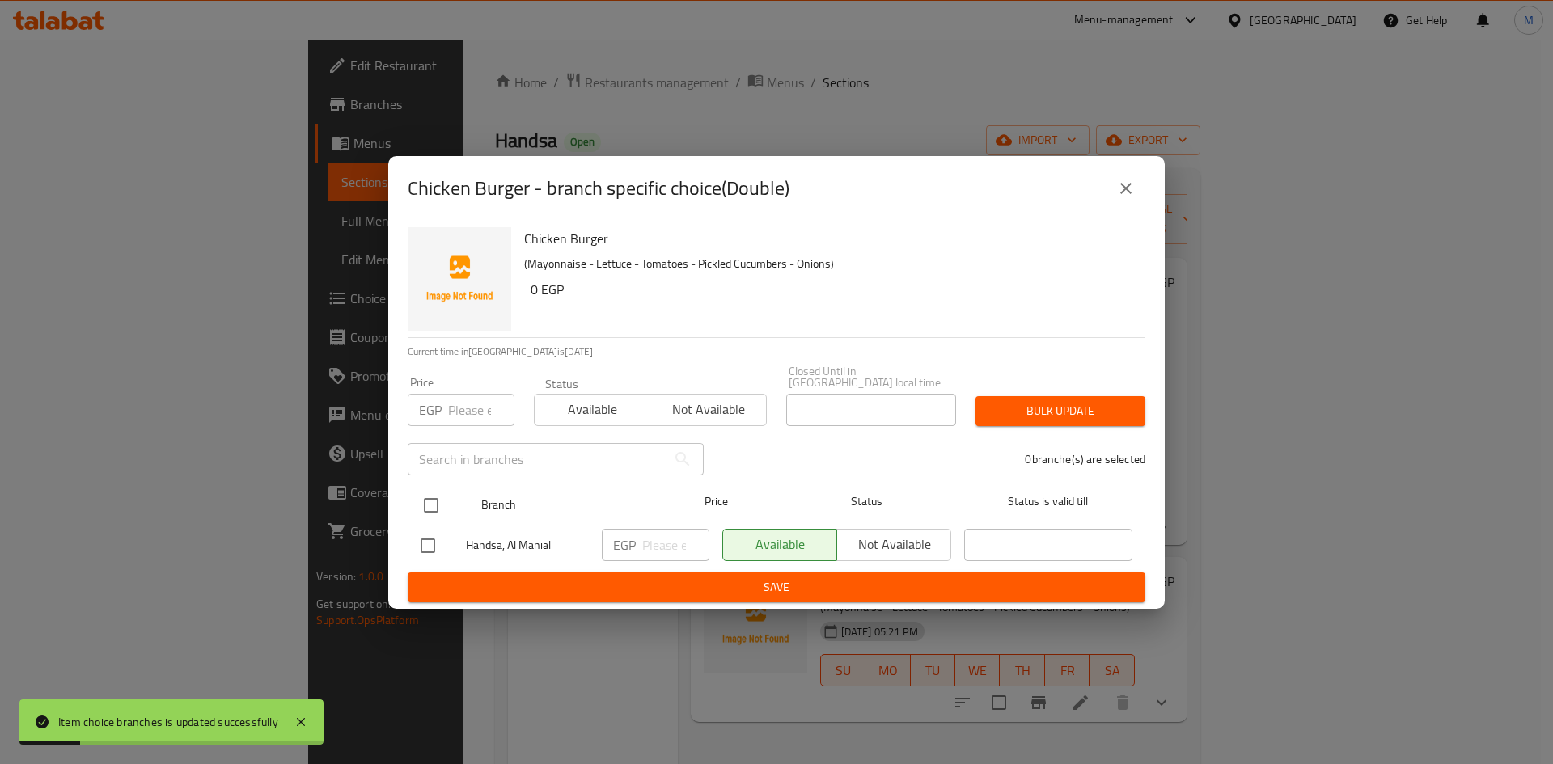
click at [425, 501] on input "checkbox" at bounding box center [431, 506] width 34 height 34
checkbox input "true"
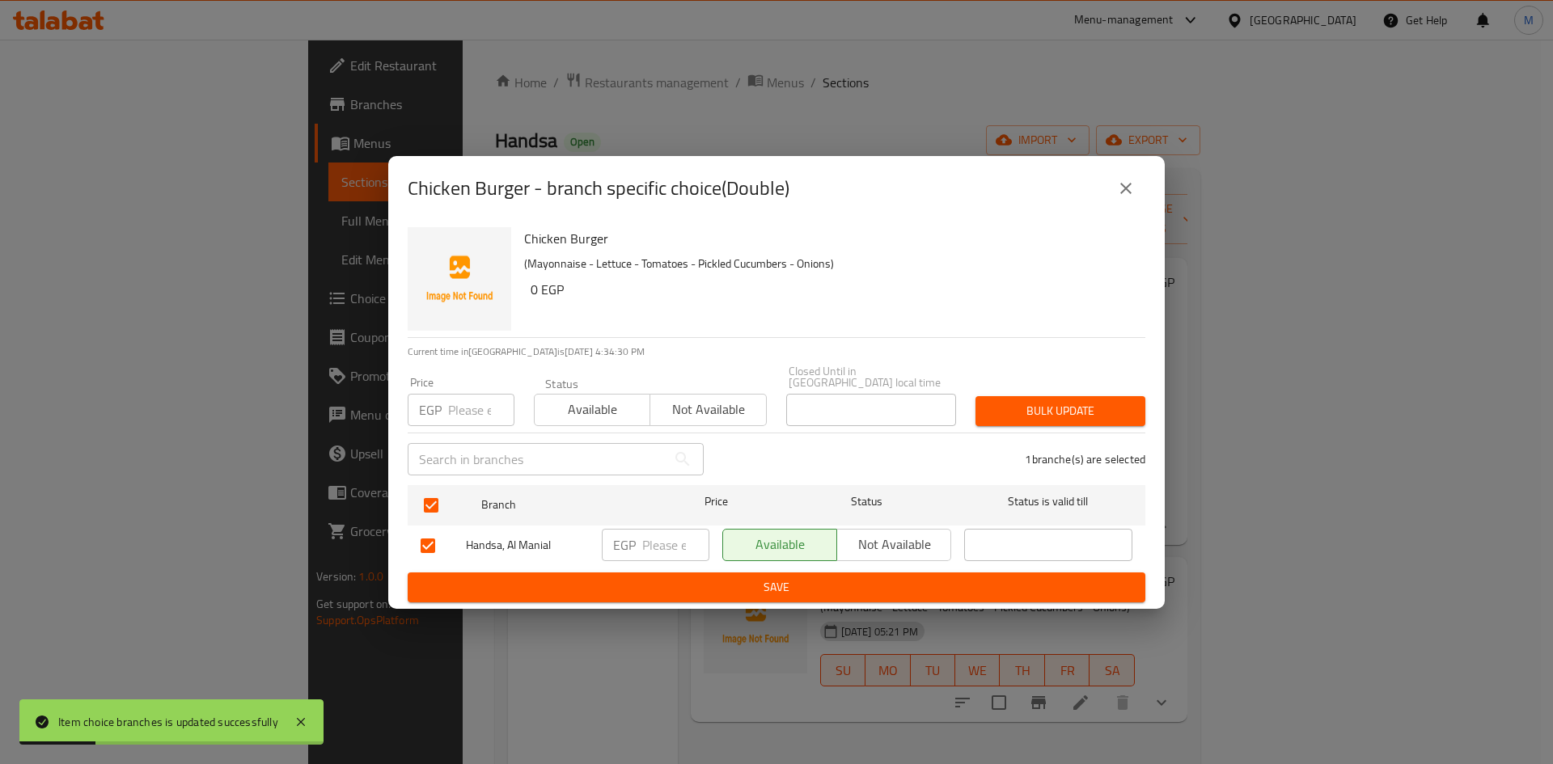
click at [460, 410] on input "number" at bounding box center [481, 410] width 66 height 32
type input "250"
click at [1028, 387] on div "Bulk update" at bounding box center [1060, 411] width 189 height 49
drag, startPoint x: 1032, startPoint y: 404, endPoint x: 567, endPoint y: 13, distance: 607.4
click at [1033, 404] on span "Bulk update" at bounding box center [1060, 411] width 144 height 20
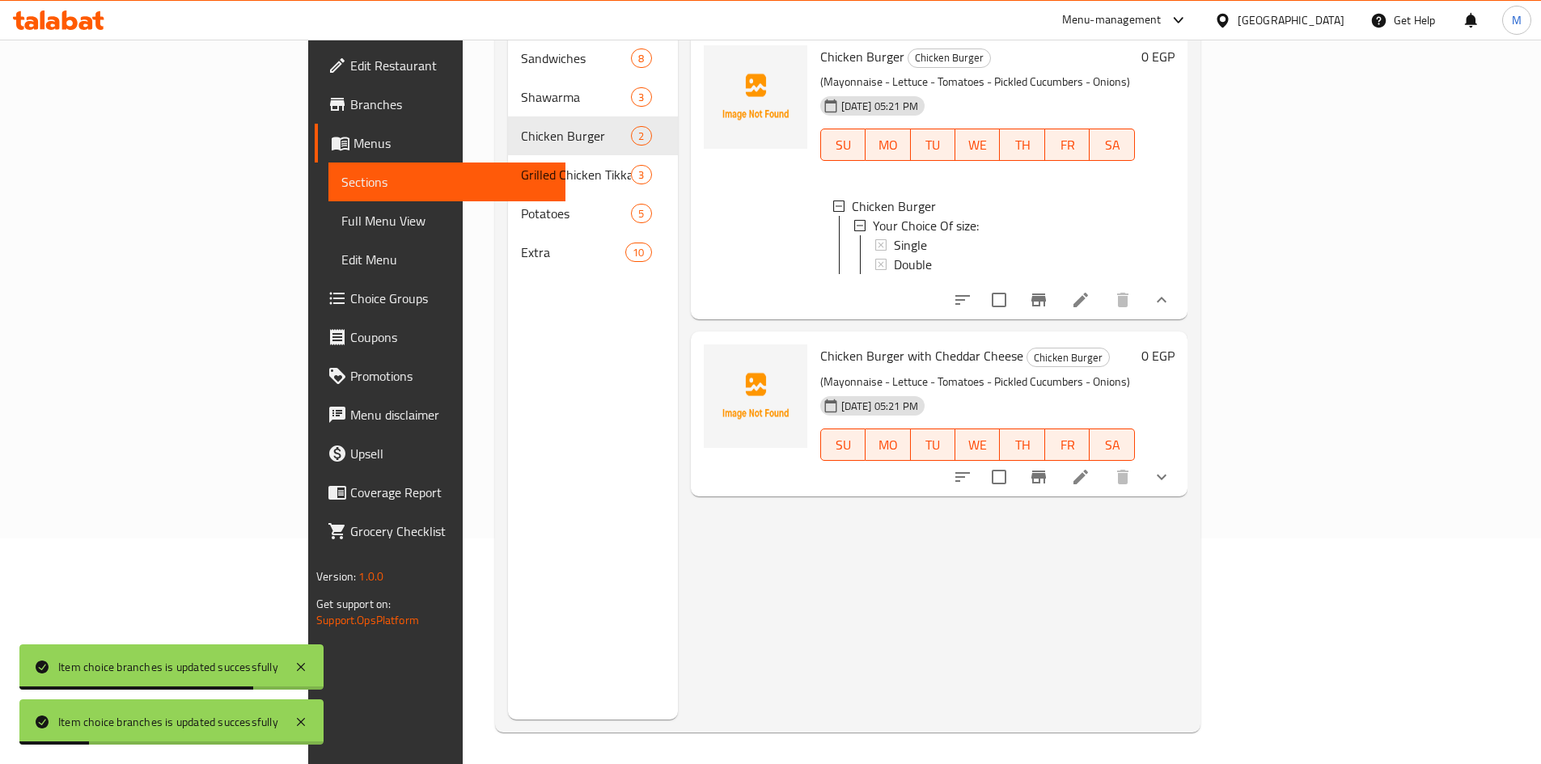
scroll to position [226, 0]
click at [1181, 460] on button "show more" at bounding box center [1161, 476] width 39 height 39
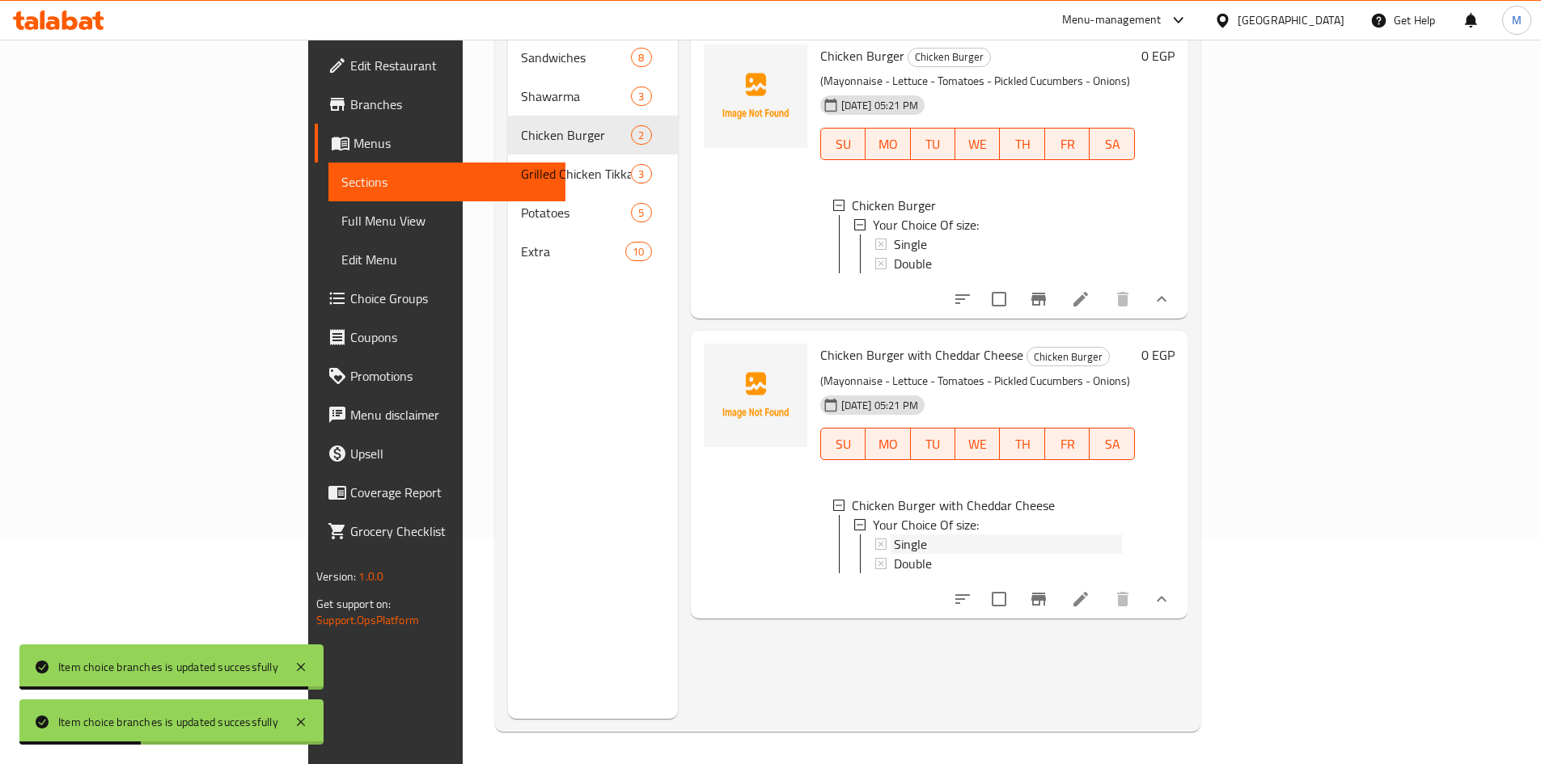
click at [894, 535] on span "Single" at bounding box center [910, 544] width 33 height 19
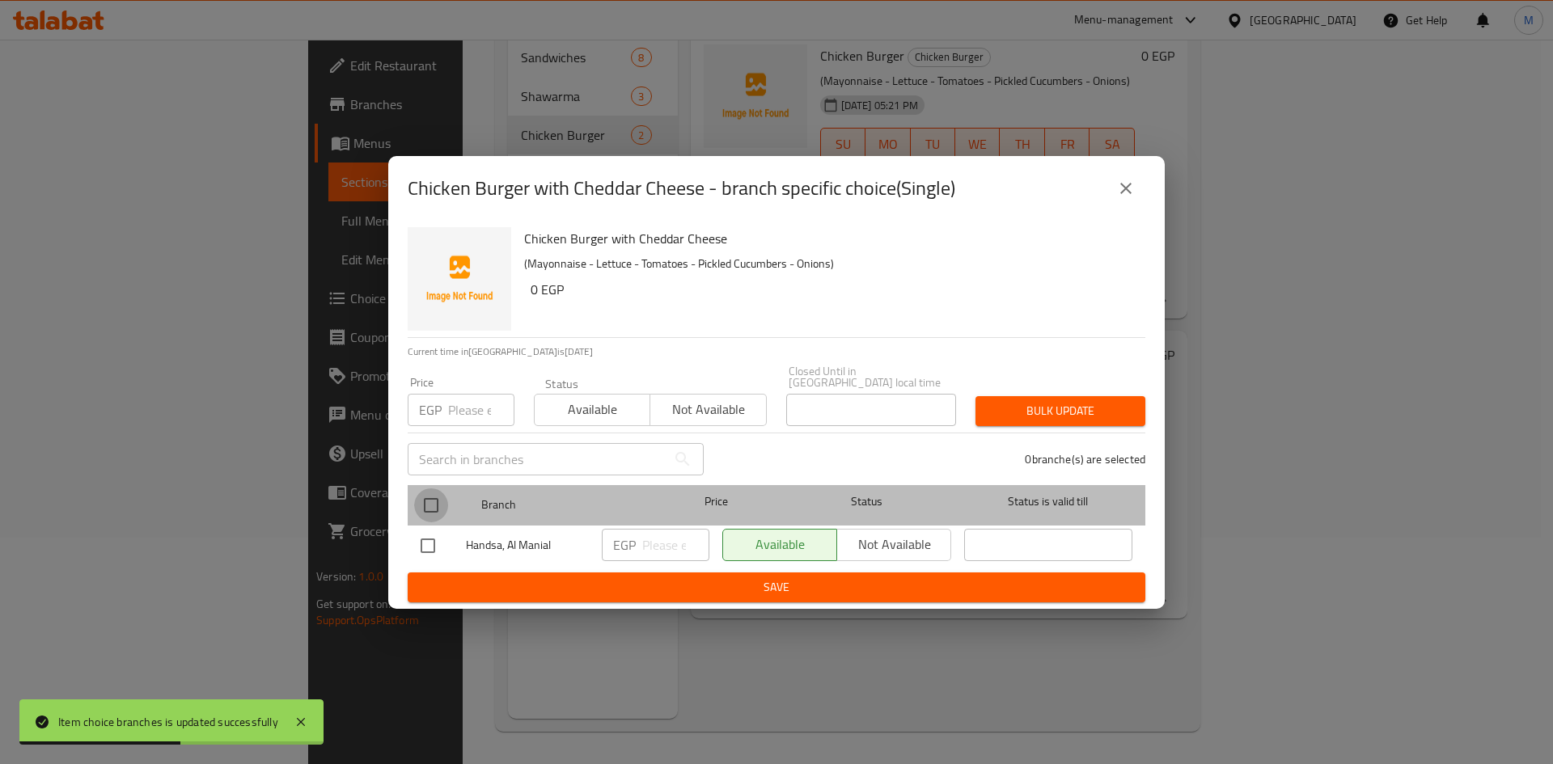
click at [433, 500] on input "checkbox" at bounding box center [431, 506] width 34 height 34
checkbox input "true"
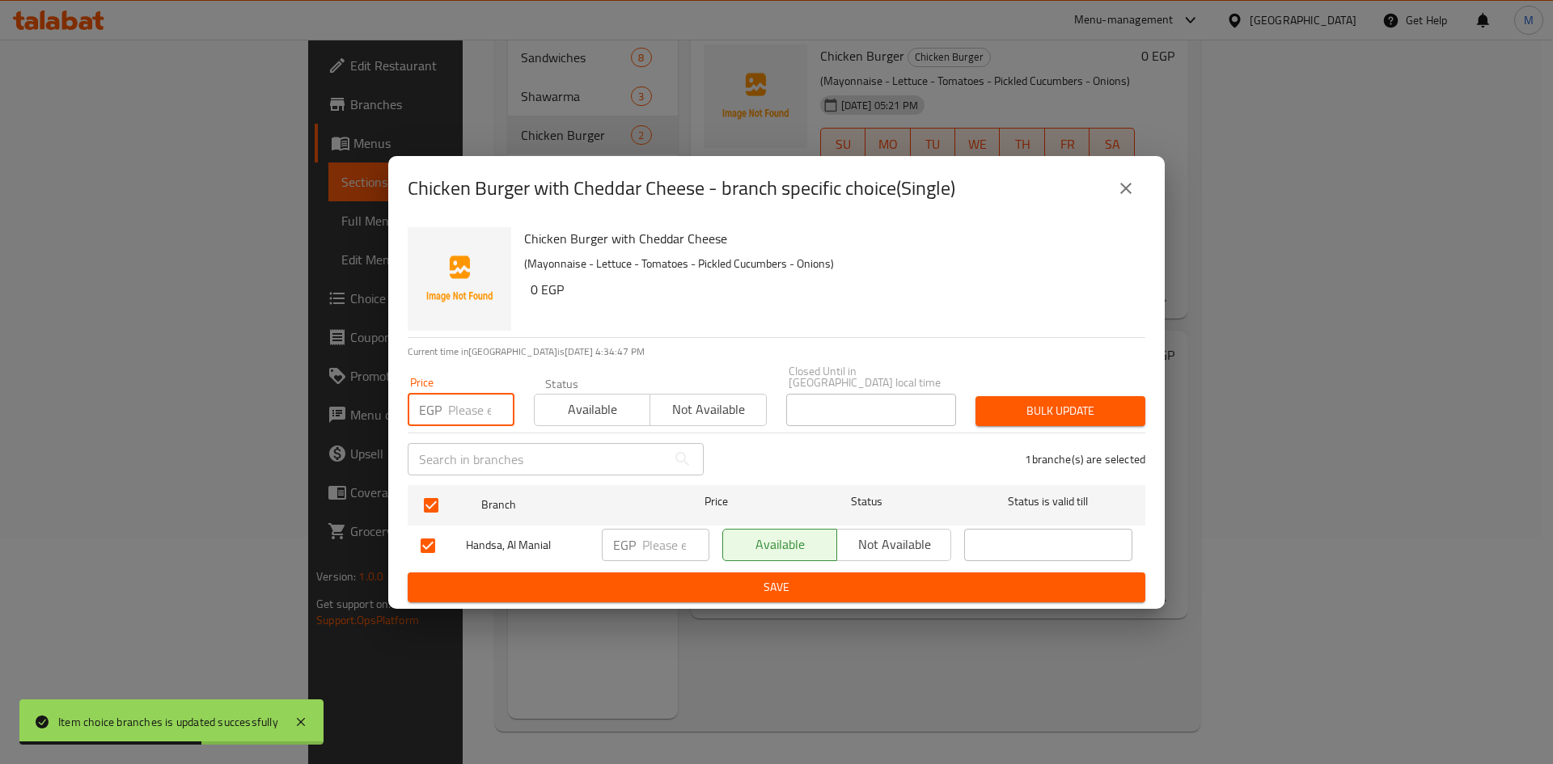
click at [463, 407] on input "number" at bounding box center [481, 410] width 66 height 32
type input "195"
drag, startPoint x: 1031, startPoint y: 380, endPoint x: 1038, endPoint y: 387, distance: 10.3
click at [1034, 387] on div "Bulk update" at bounding box center [1060, 411] width 189 height 49
click at [1039, 387] on div "Bulk update" at bounding box center [1060, 411] width 189 height 49
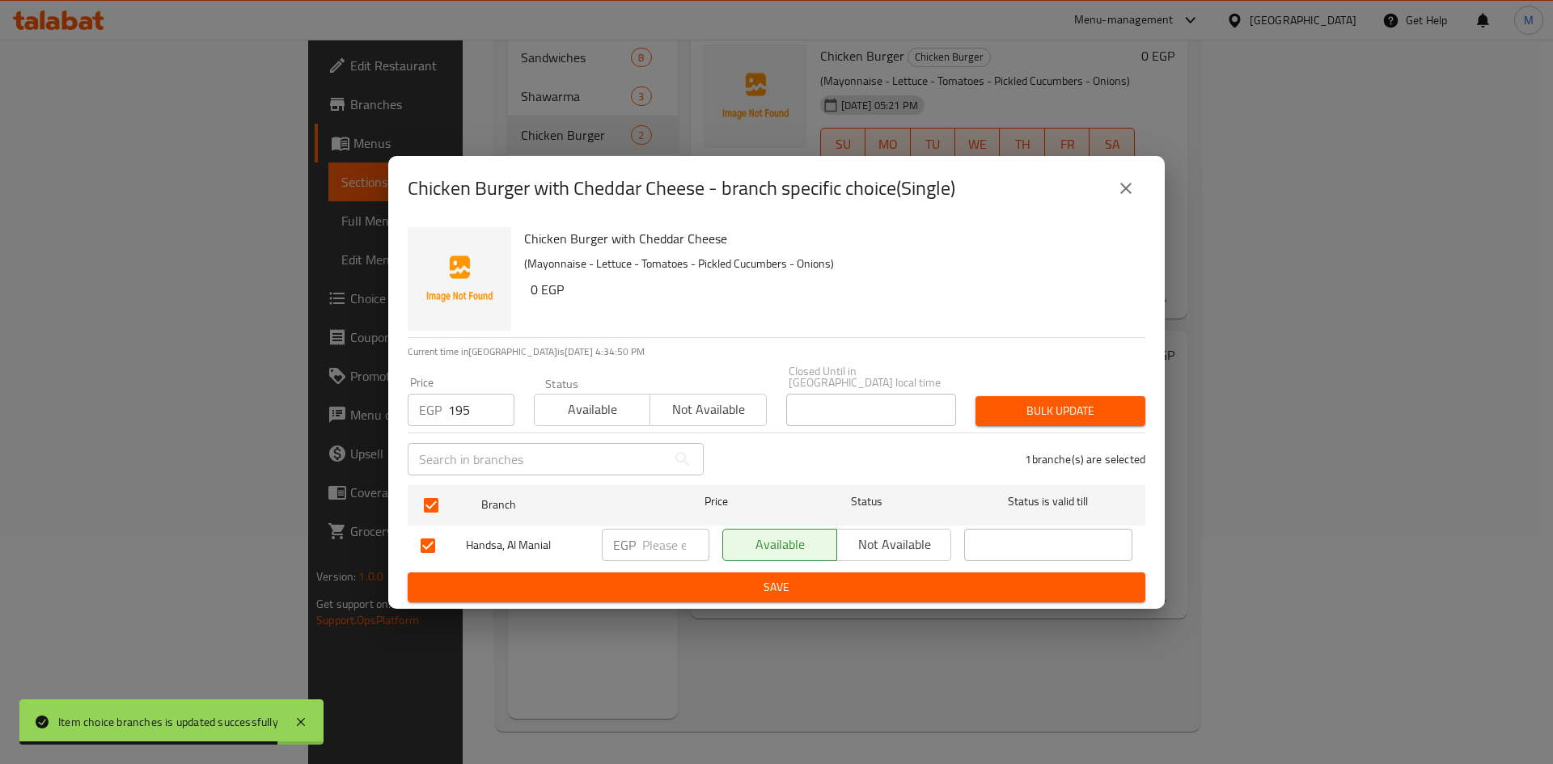
click at [1041, 401] on span "Bulk update" at bounding box center [1060, 411] width 144 height 20
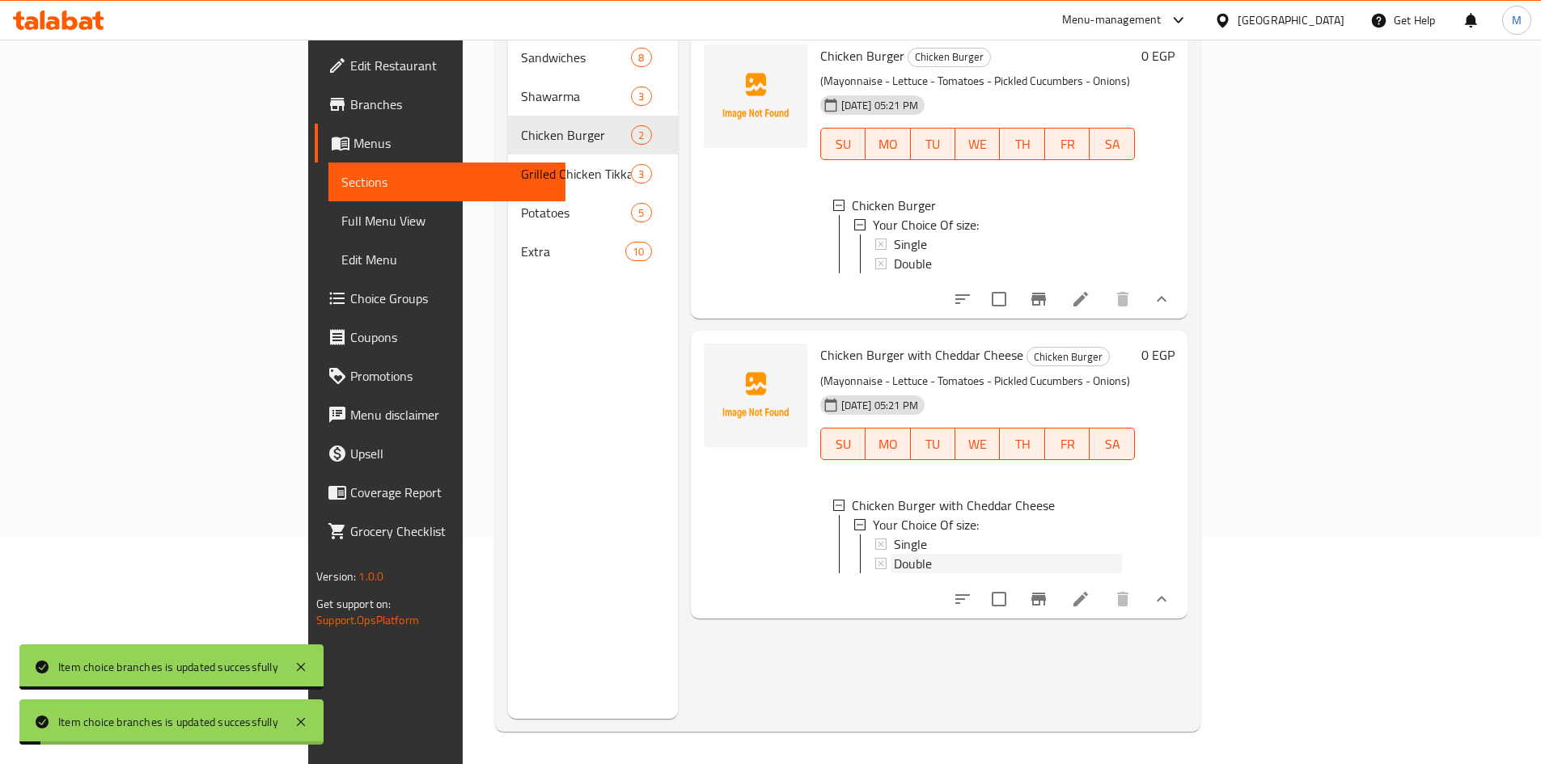
click at [894, 554] on span "Double" at bounding box center [913, 563] width 38 height 19
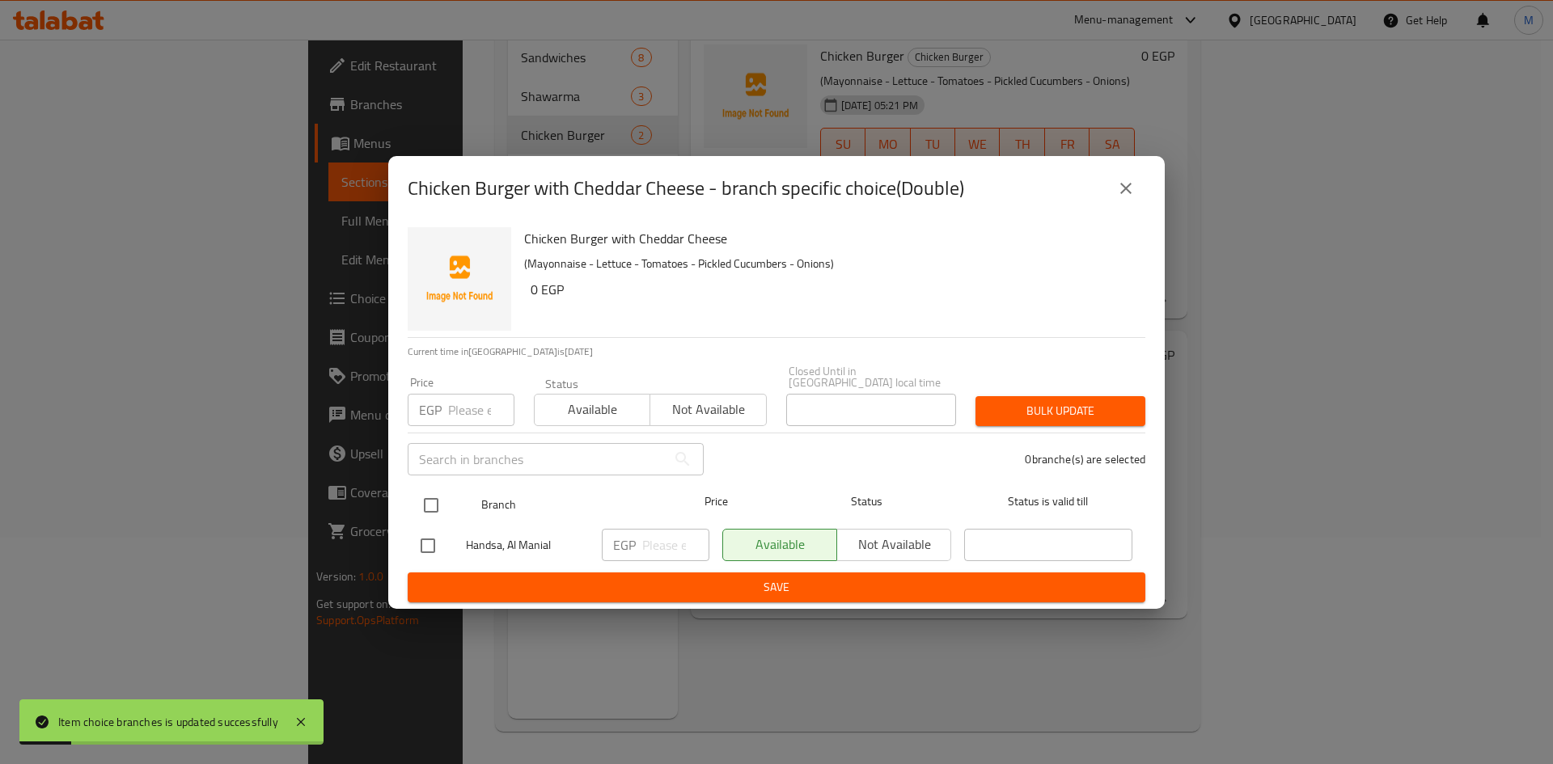
click at [437, 495] on input "checkbox" at bounding box center [431, 506] width 34 height 34
checkbox input "true"
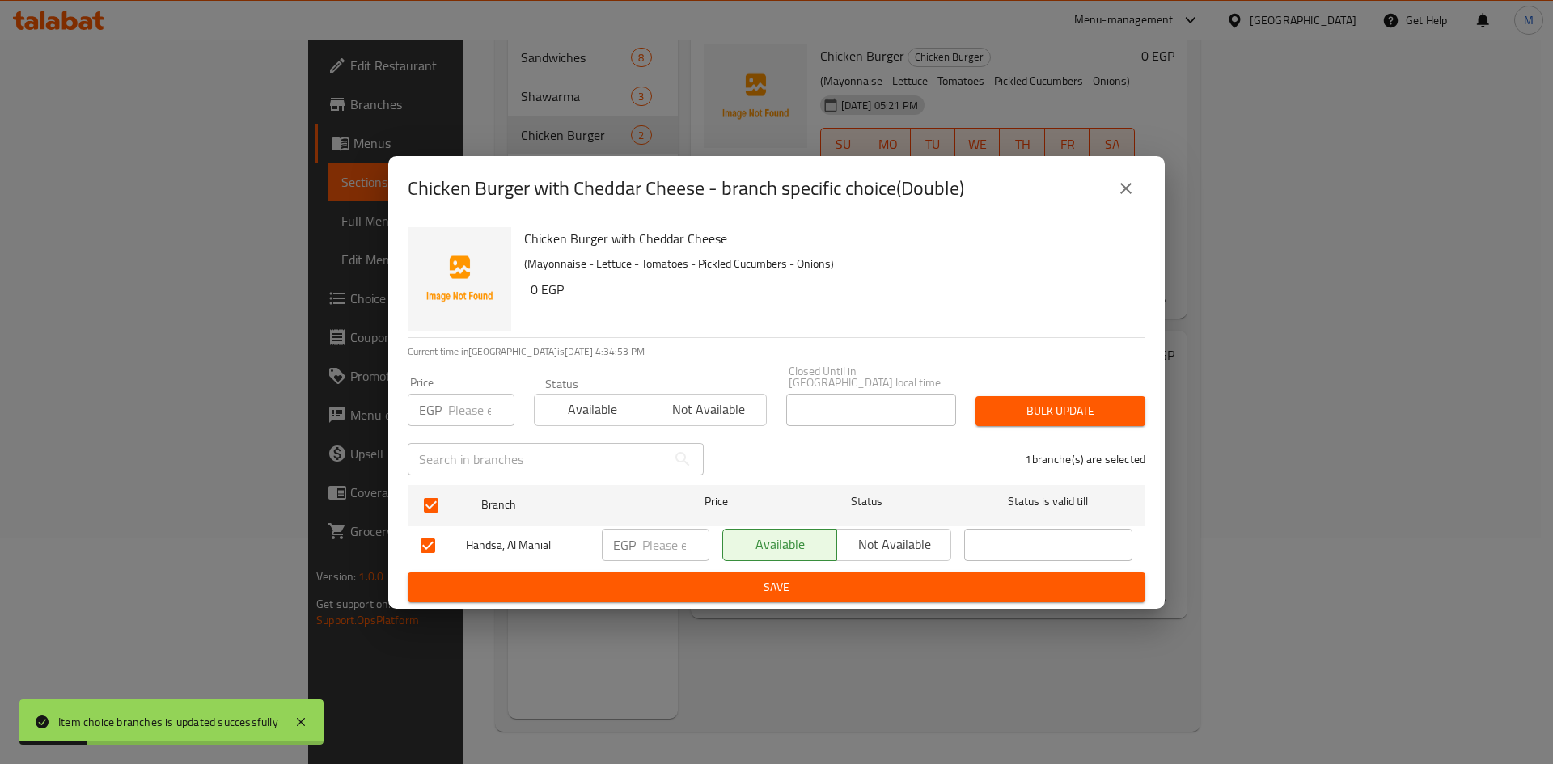
click at [463, 417] on input "number" at bounding box center [481, 410] width 66 height 32
type input "280"
click at [1038, 401] on span "Bulk update" at bounding box center [1060, 411] width 144 height 20
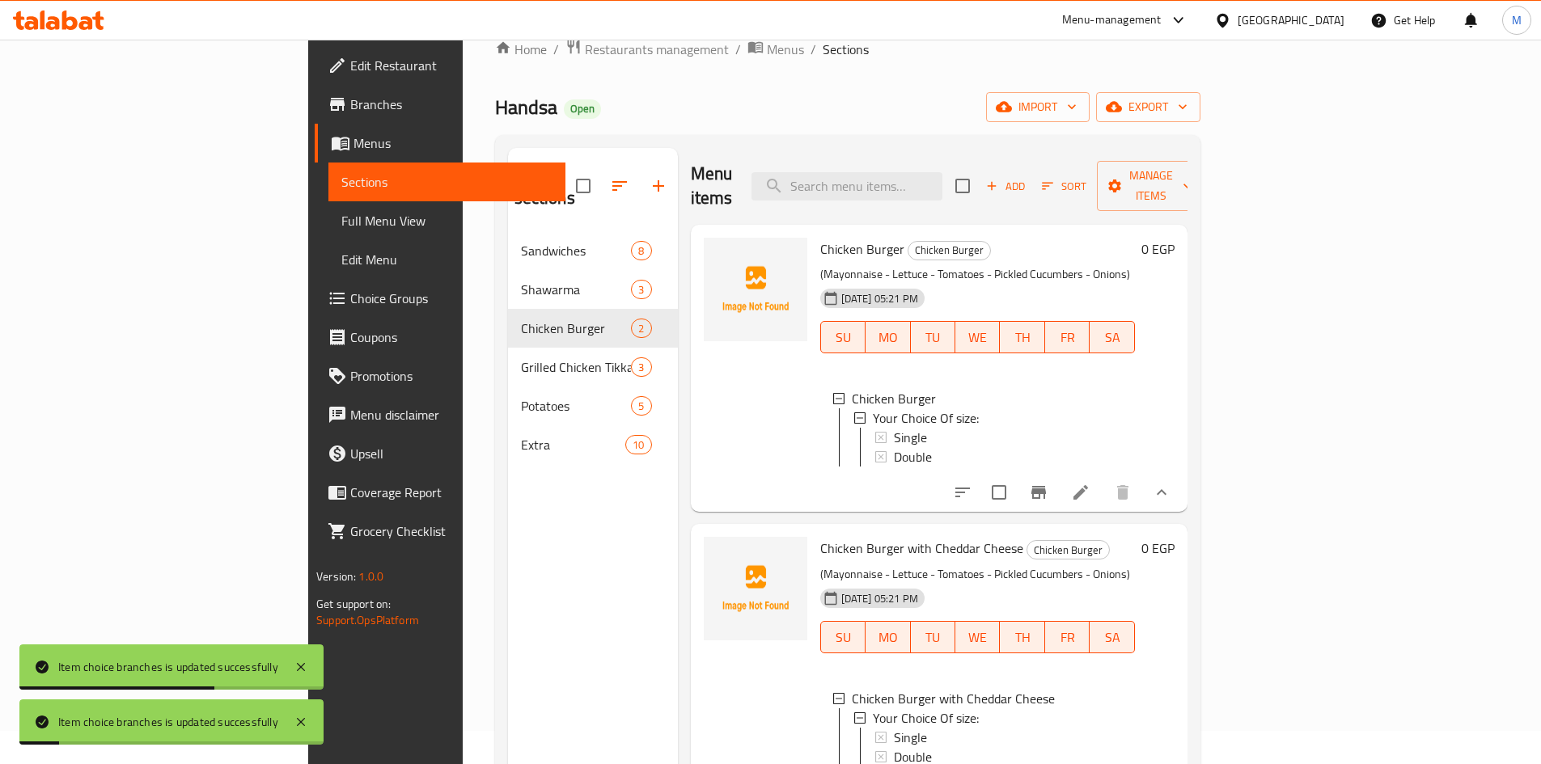
scroll to position [0, 0]
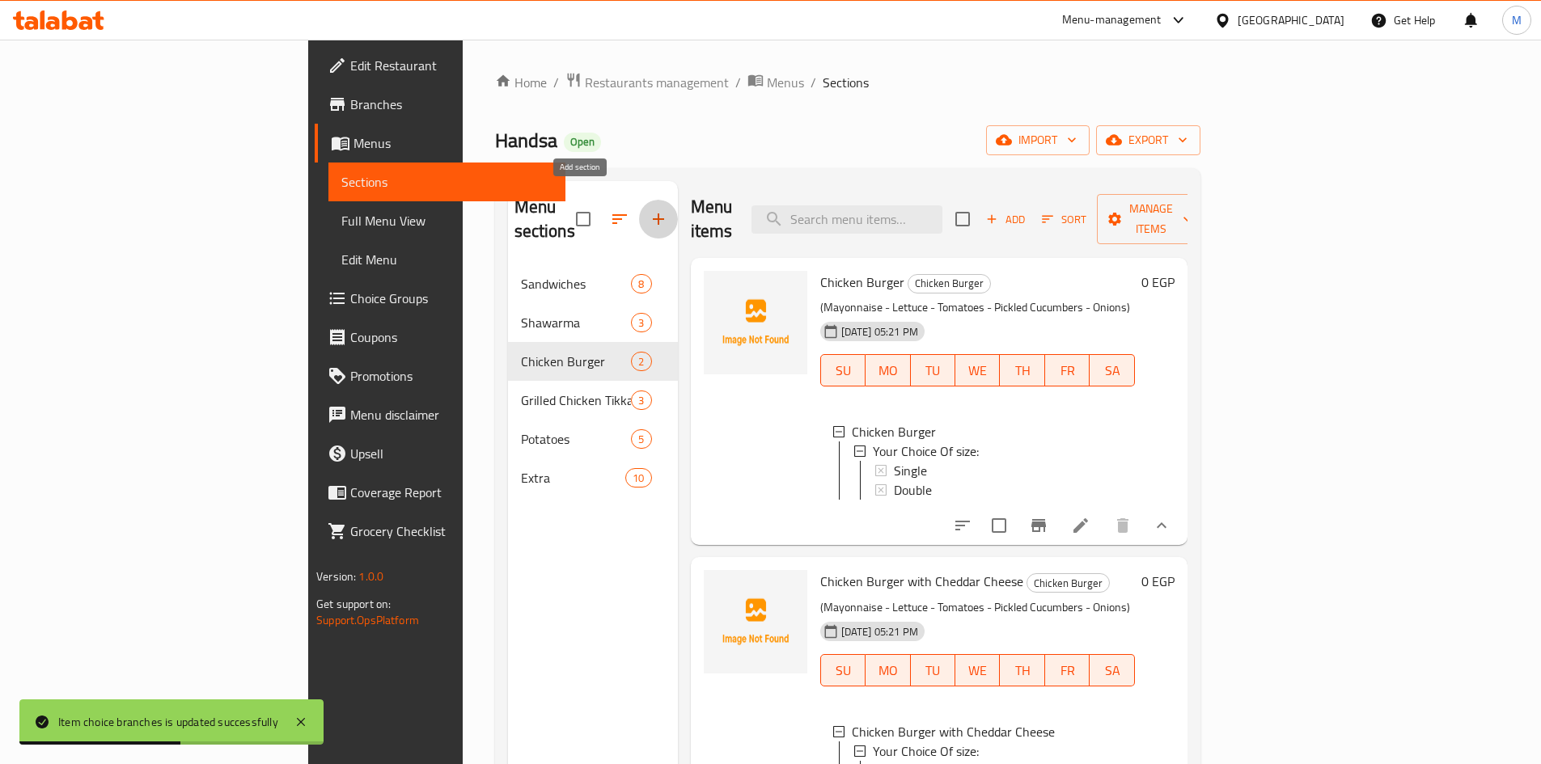
click at [649, 209] on icon "button" at bounding box center [658, 218] width 19 height 19
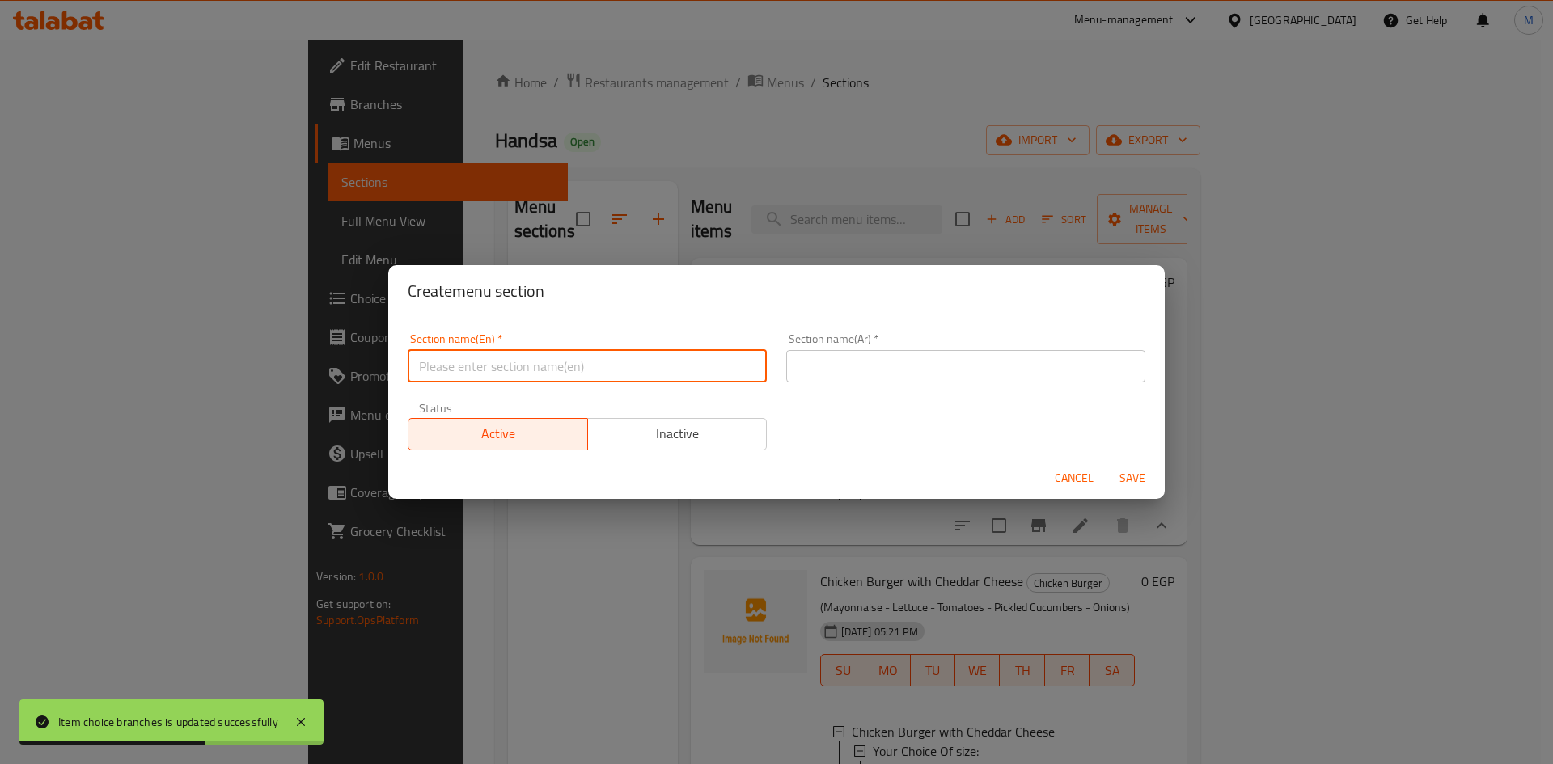
click at [526, 374] on input "text" at bounding box center [587, 366] width 359 height 32
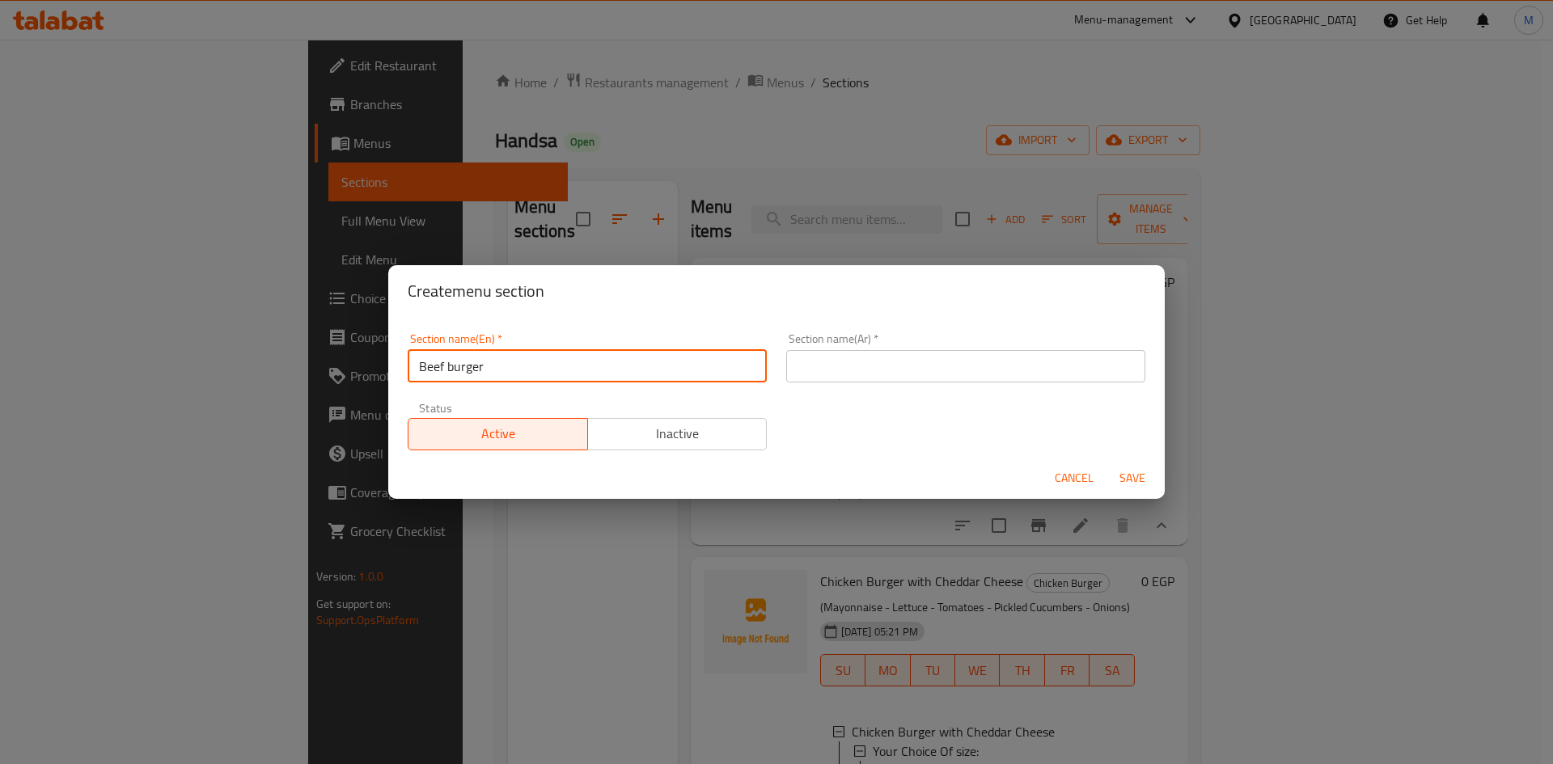
click at [527, 372] on input "Beef burger" at bounding box center [587, 366] width 359 height 32
click at [520, 370] on input "Beef Burger" at bounding box center [587, 366] width 359 height 32
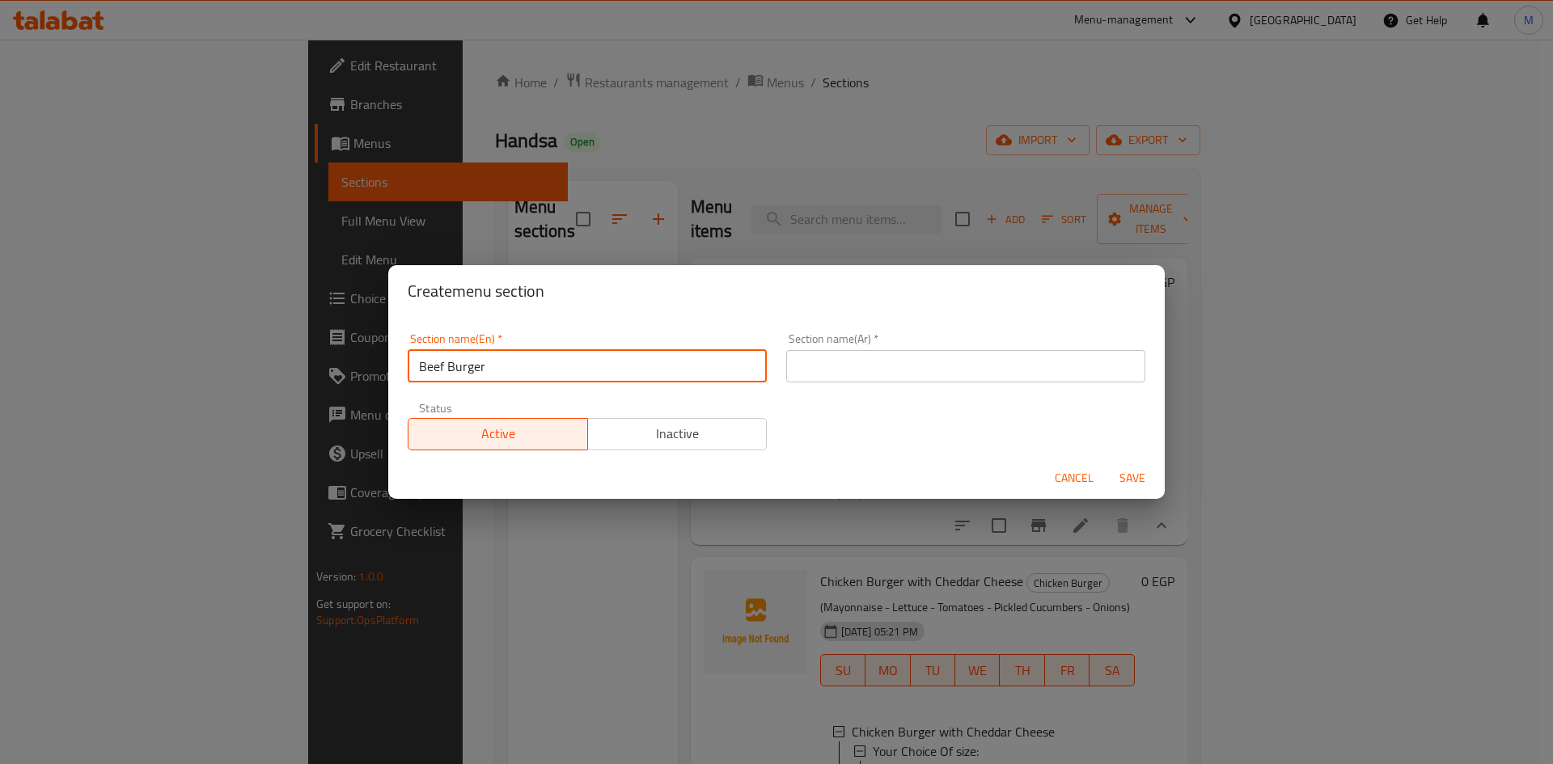
click at [520, 370] on input "Beef Burger" at bounding box center [587, 366] width 359 height 32
type input "Beef Burger"
click at [928, 374] on input "text" at bounding box center [965, 366] width 359 height 32
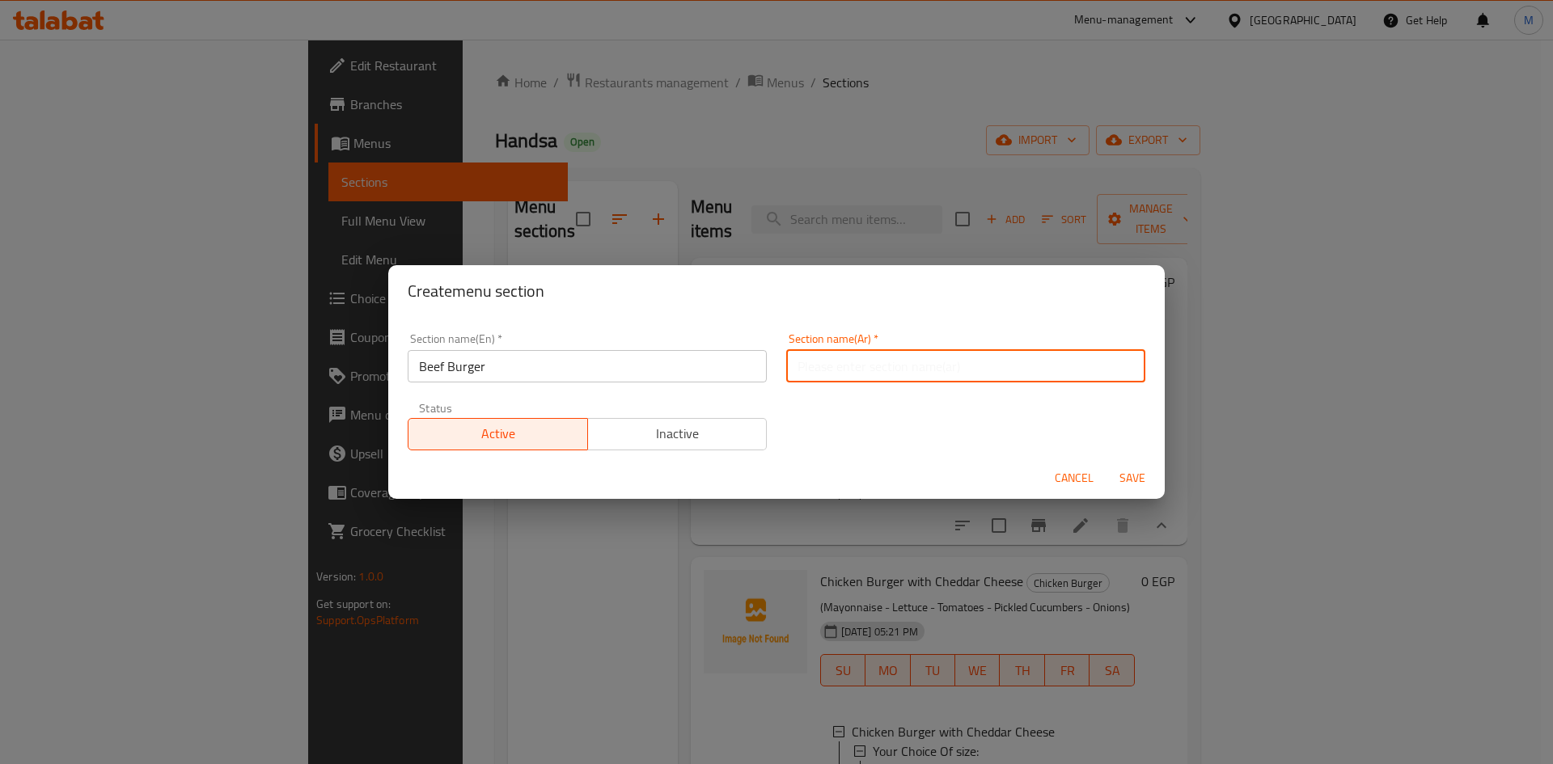
paste input "برجر لحم بقري"
type input "برجر لحم بقري"
click at [1135, 475] on span "Save" at bounding box center [1132, 478] width 39 height 20
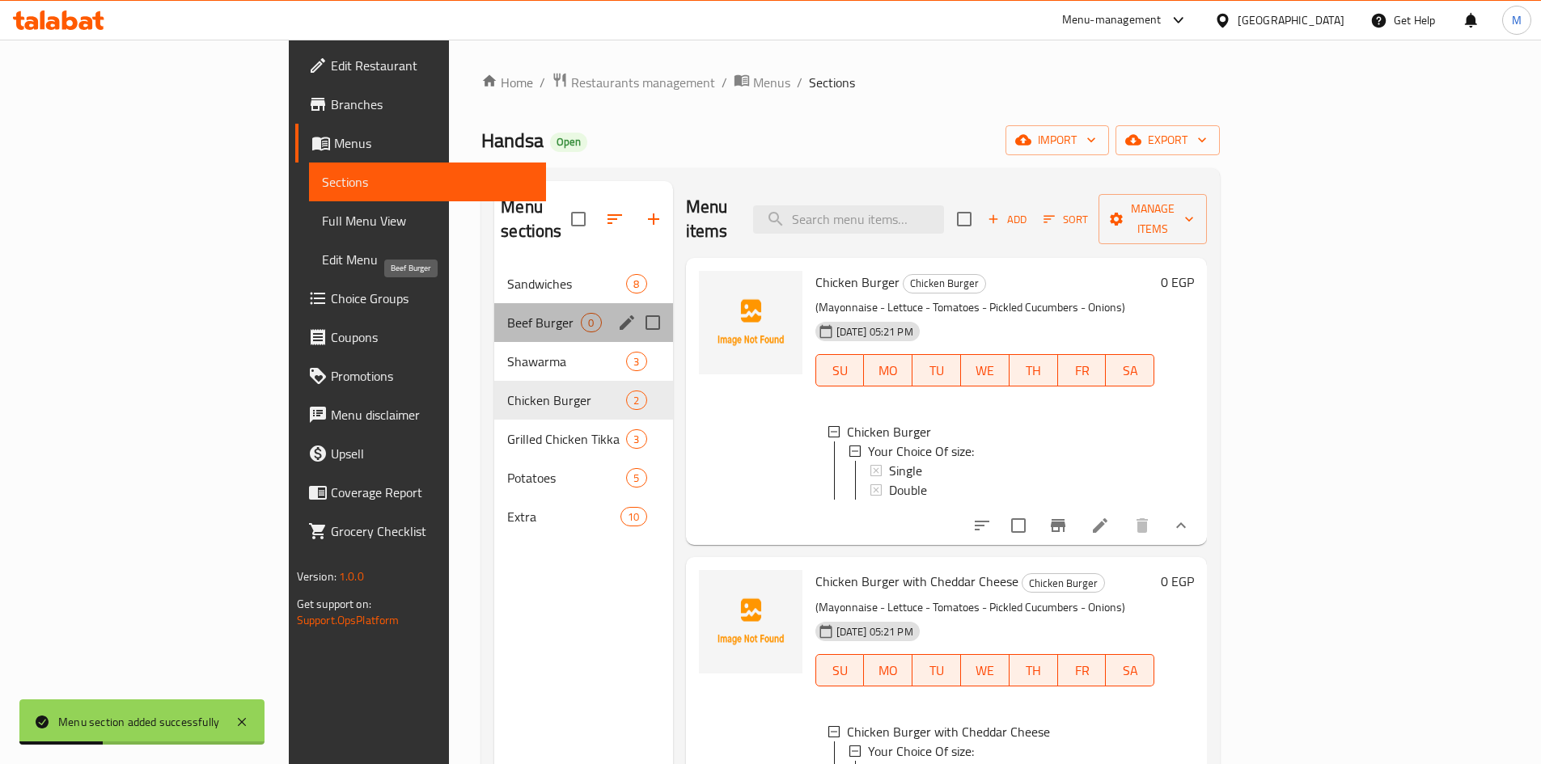
click at [507, 313] on span "Beef Burger" at bounding box center [544, 322] width 74 height 19
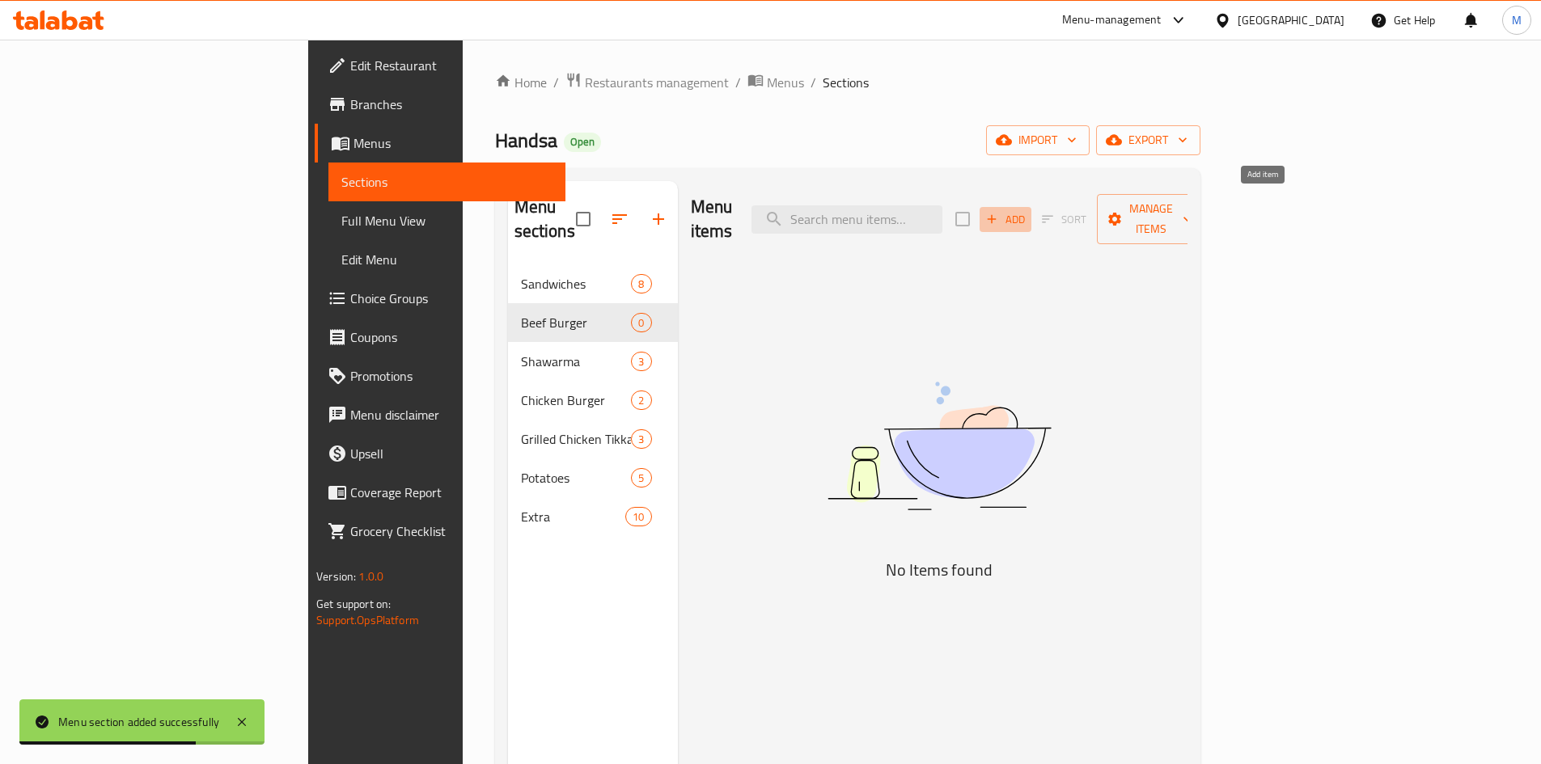
click at [1027, 210] on span "Add" at bounding box center [1005, 219] width 44 height 19
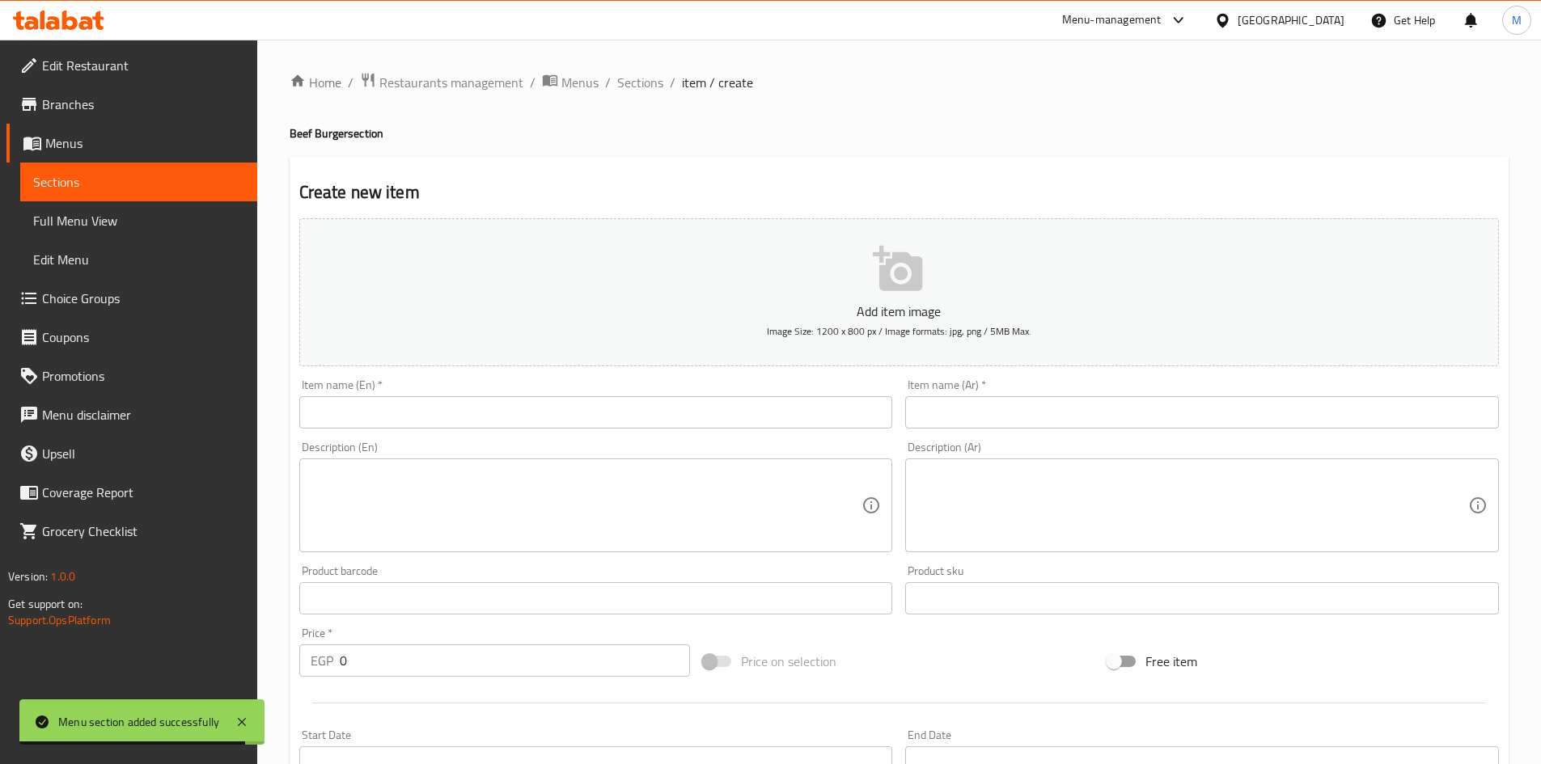
click at [1137, 408] on input "text" at bounding box center [1202, 412] width 594 height 32
paste input "برجر لحم"
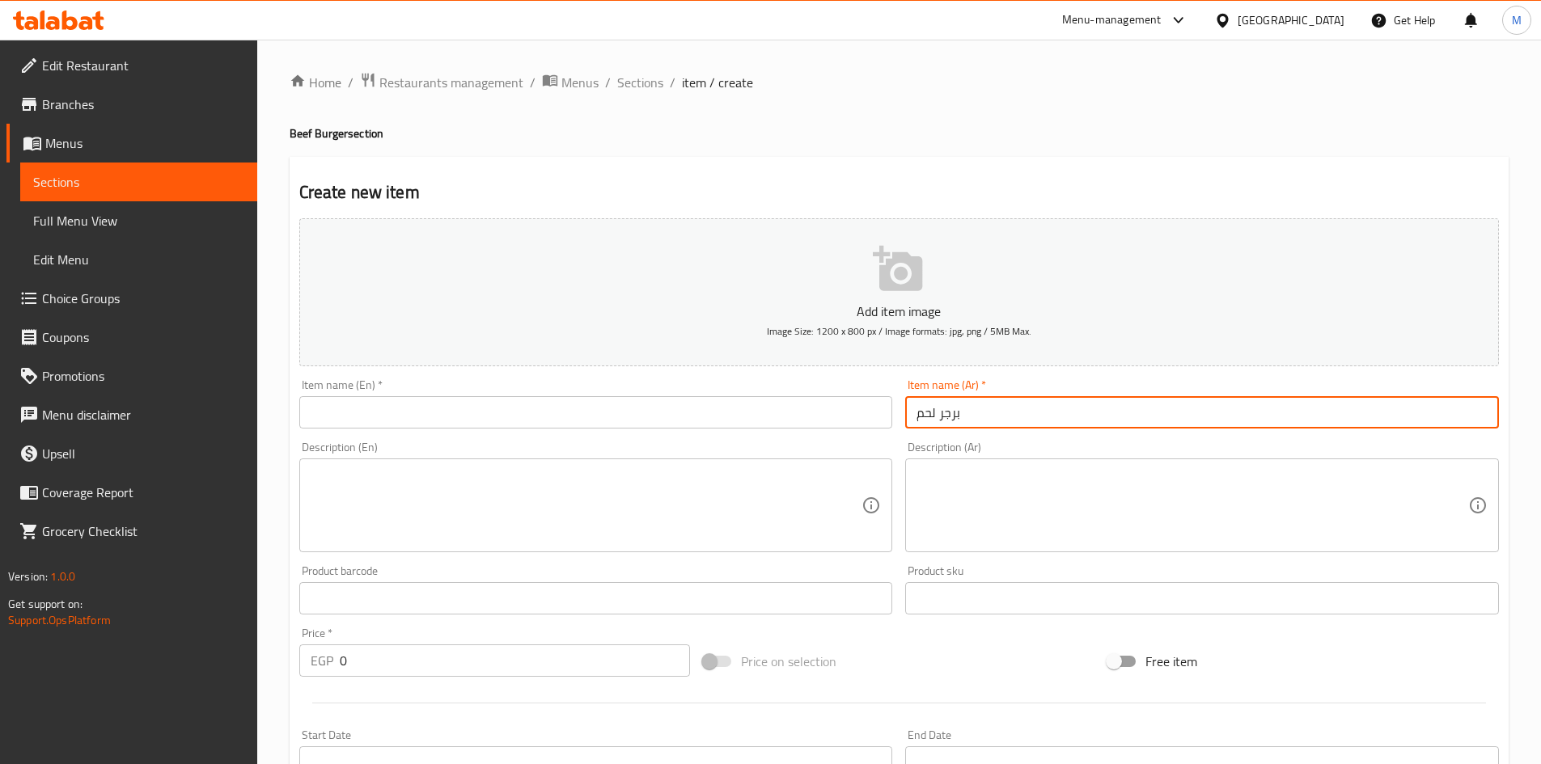
type input "برجر لحم"
click at [721, 406] on input "text" at bounding box center [596, 412] width 594 height 32
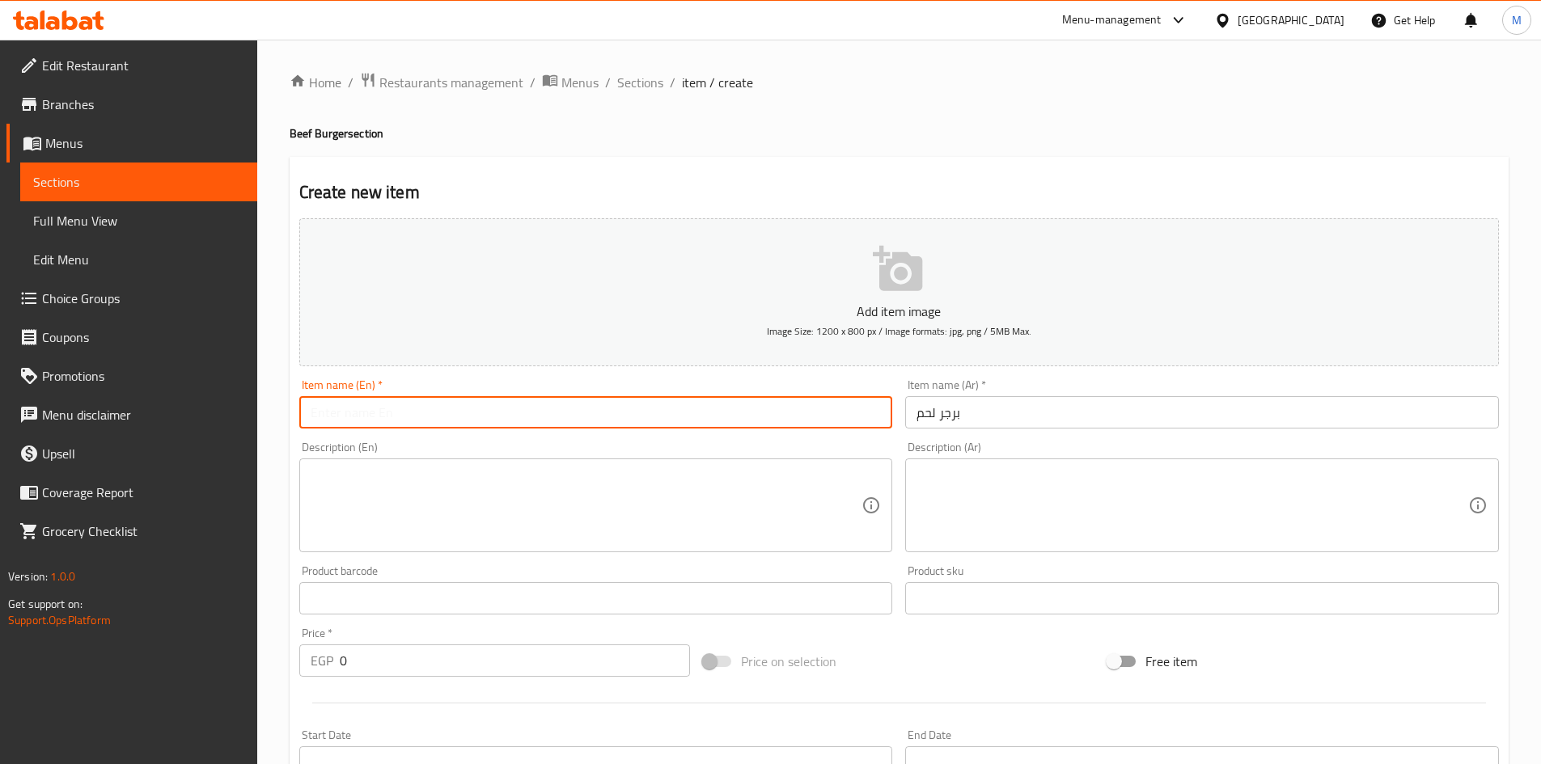
type input "b"
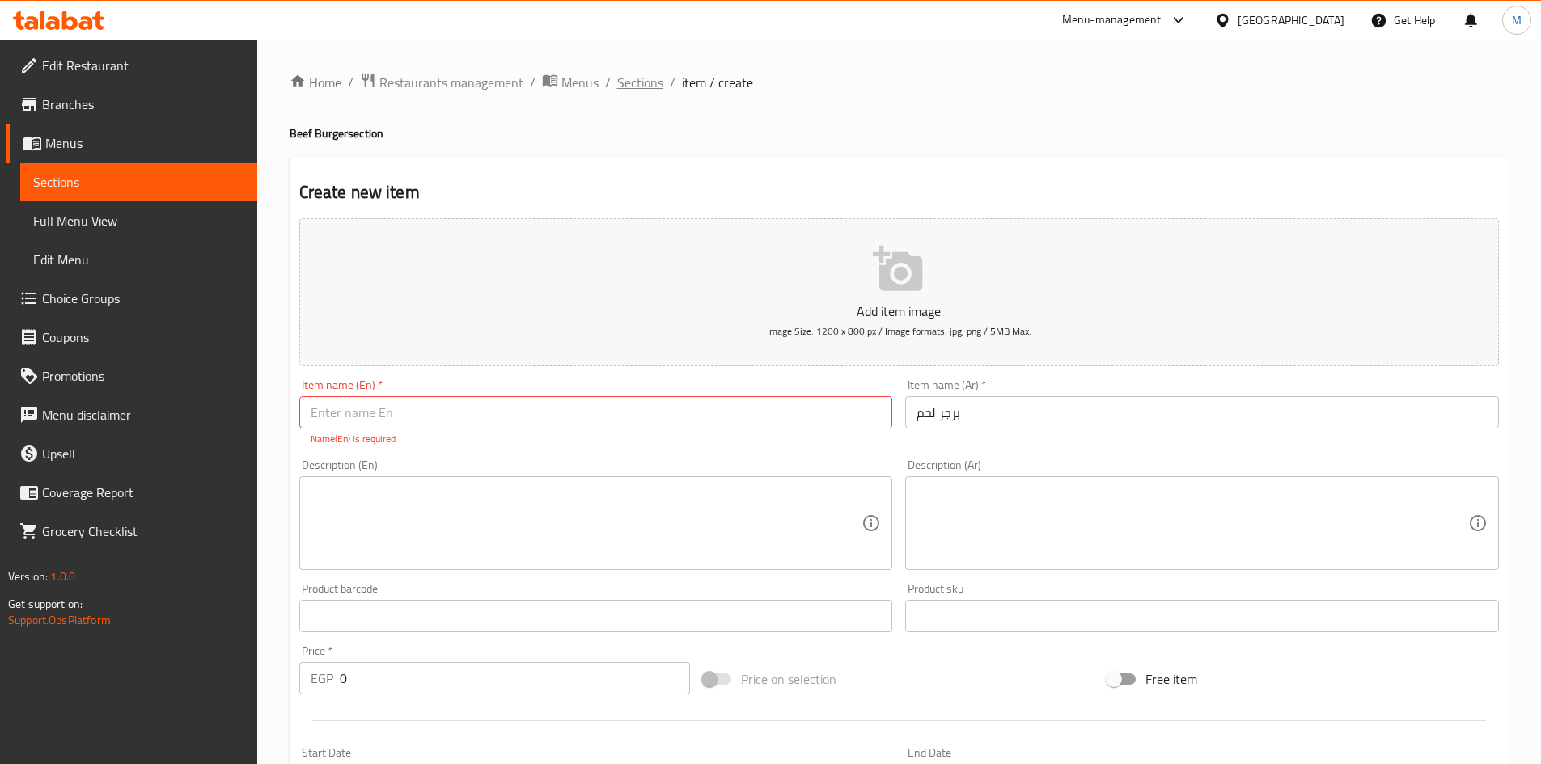
click at [628, 80] on span "Sections" at bounding box center [640, 82] width 46 height 19
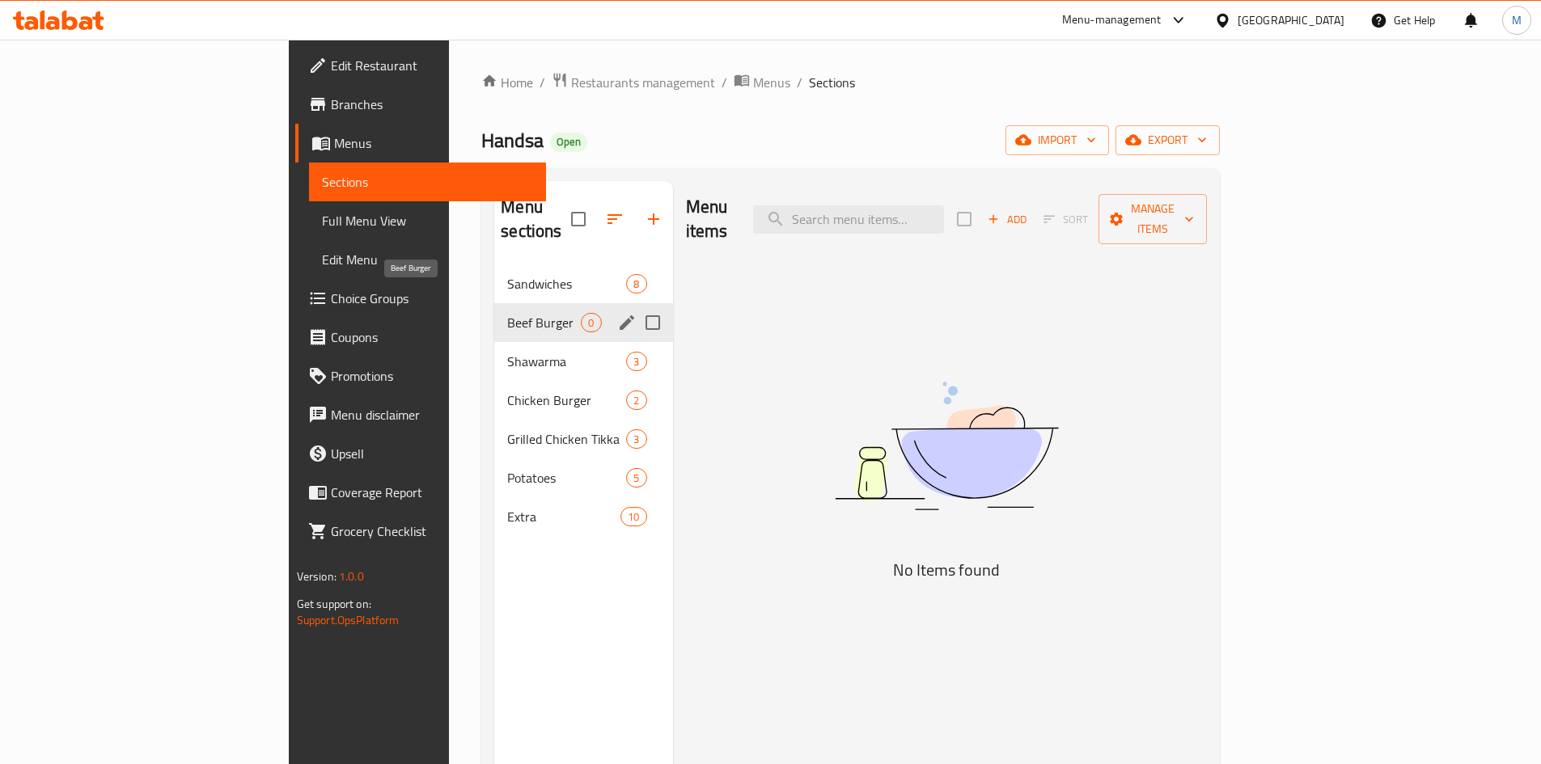
click at [507, 313] on span "Beef Burger" at bounding box center [544, 322] width 74 height 19
click at [620, 315] on icon "edit" at bounding box center [627, 322] width 15 height 15
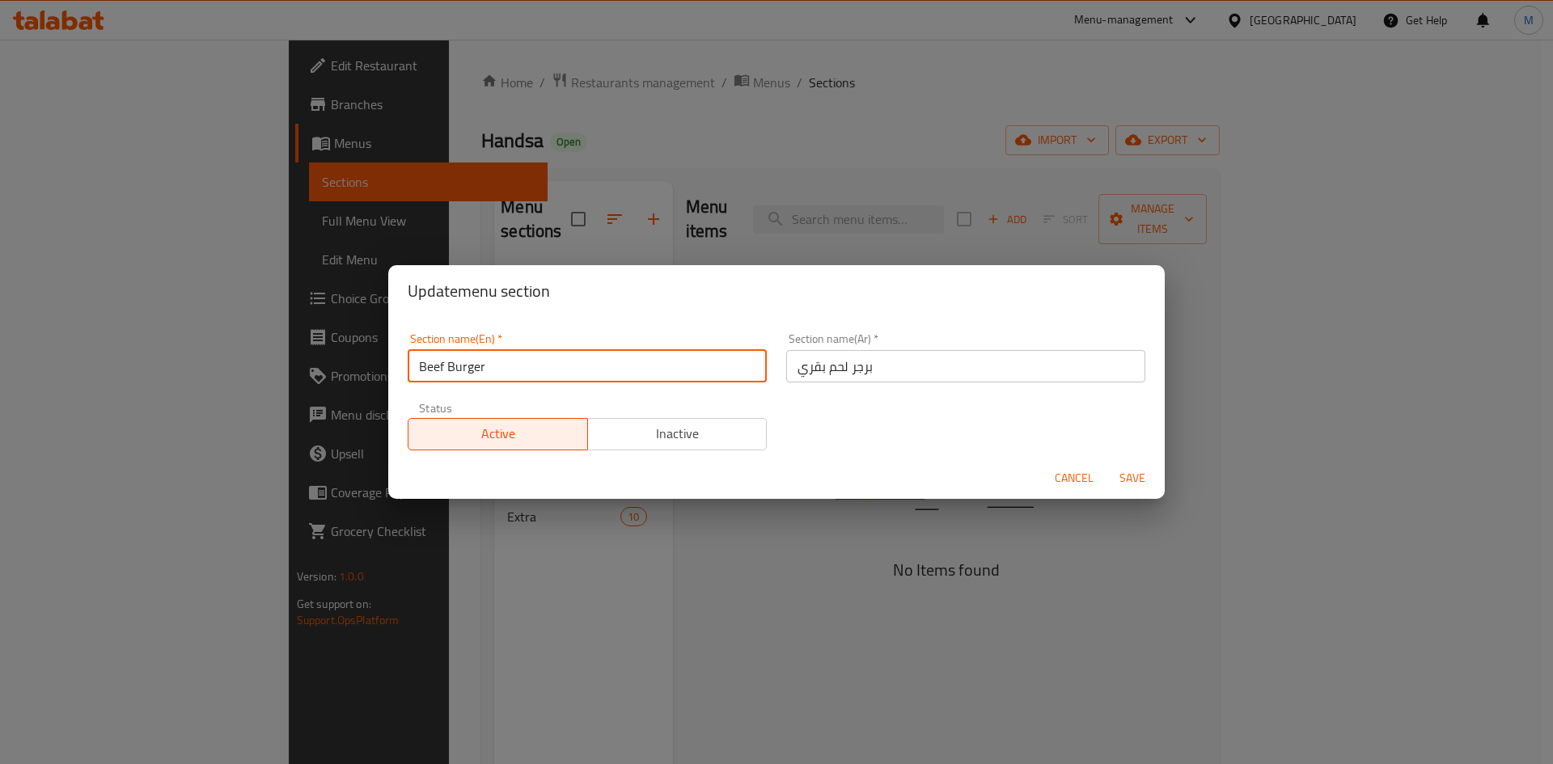
click at [435, 370] on input "Beef Burger" at bounding box center [587, 366] width 359 height 32
click at [471, 362] on input "meat Burger" at bounding box center [587, 366] width 359 height 32
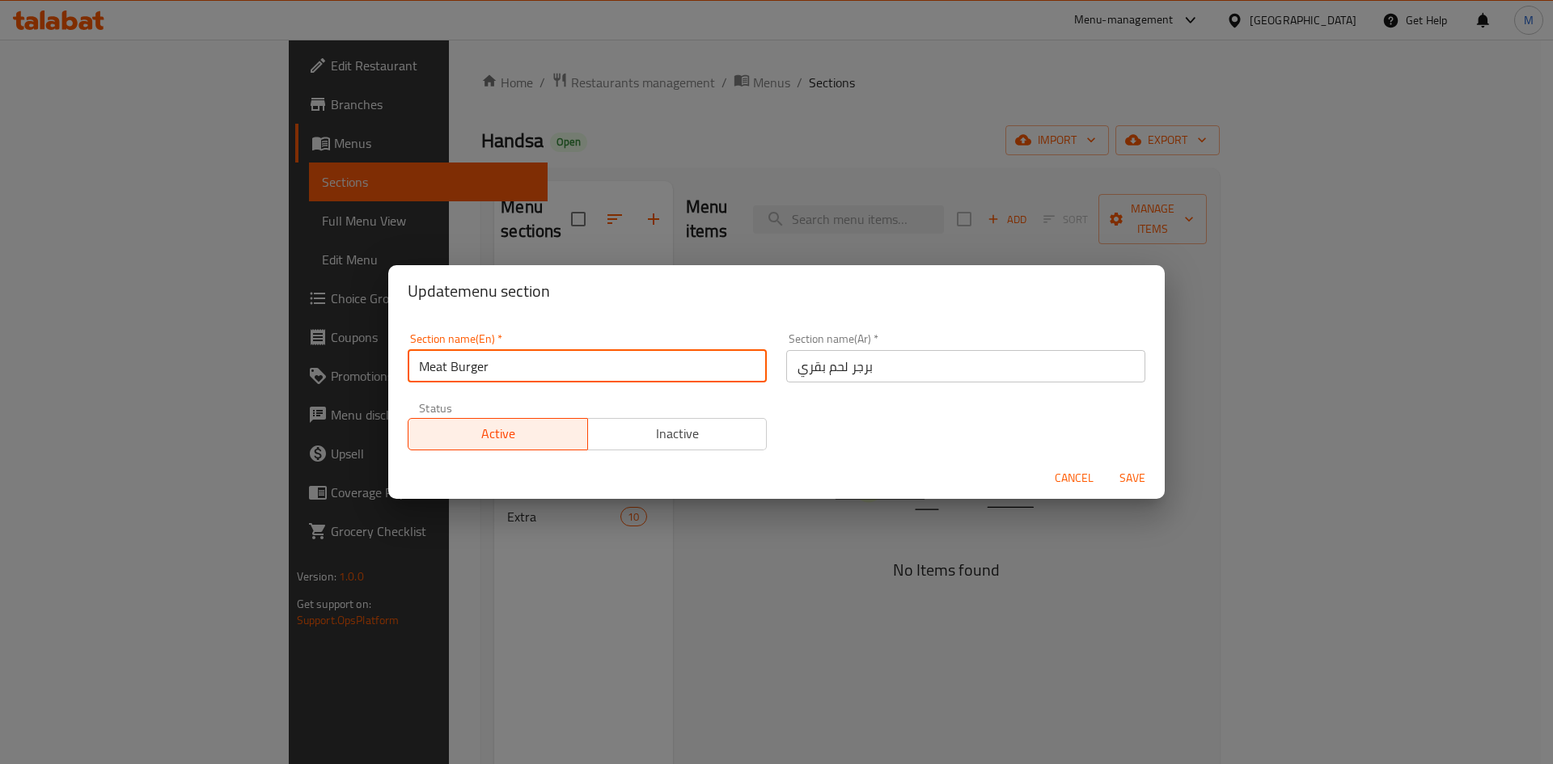
type input "Meat Burger"
click at [798, 368] on input "برجر لحم بقري" at bounding box center [965, 366] width 359 height 32
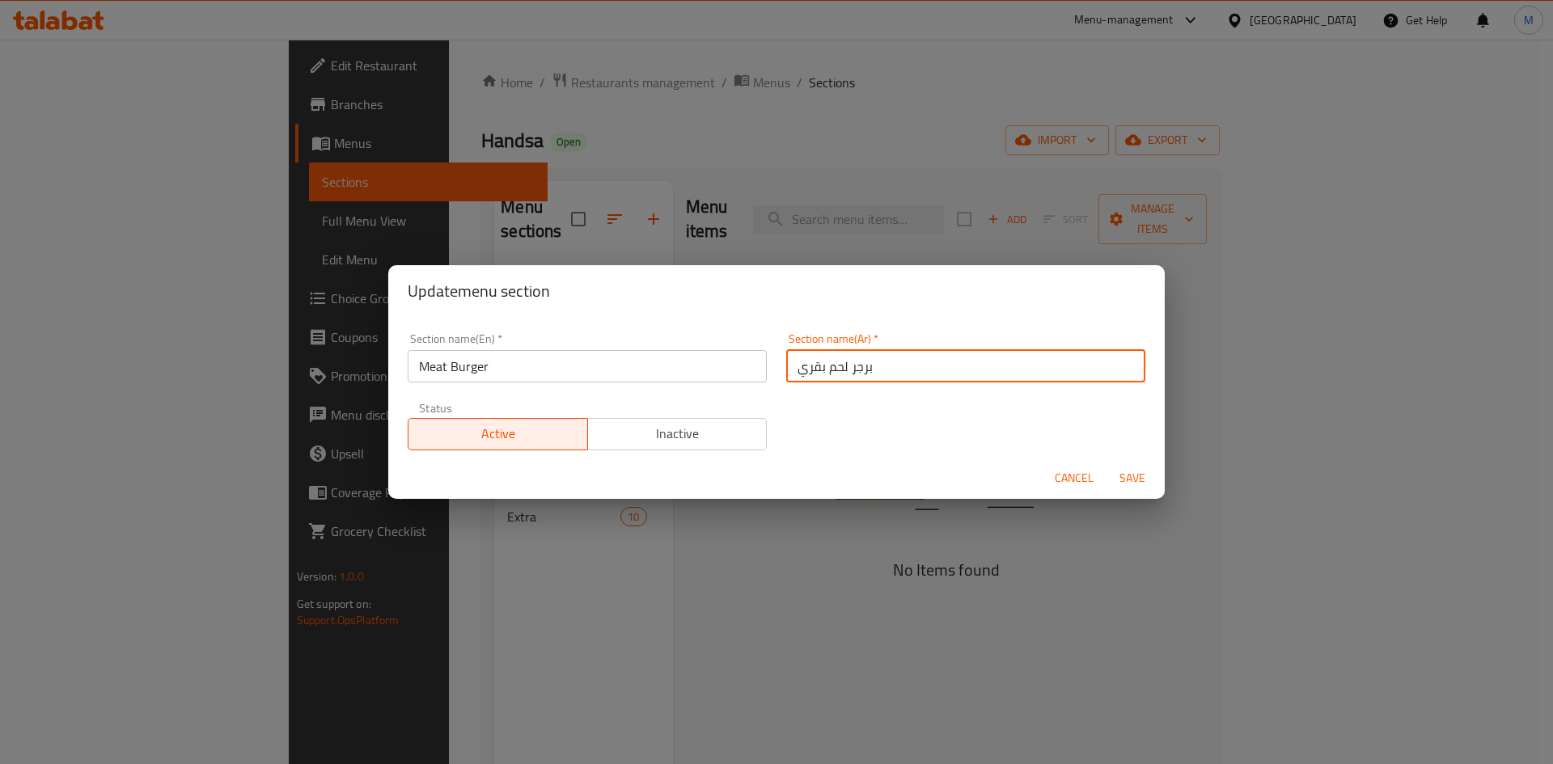
type input "برجر لحم"
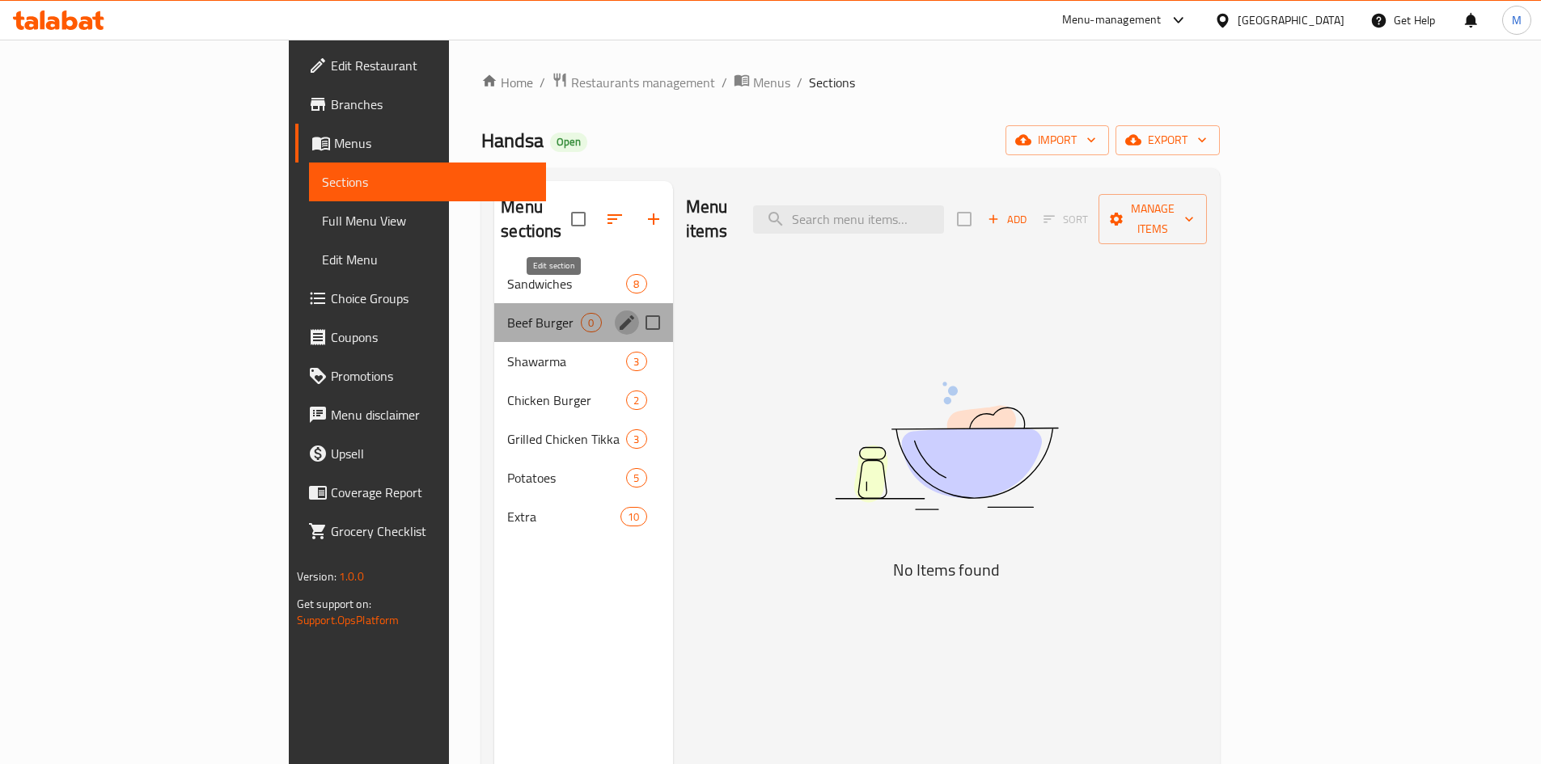
click at [620, 315] on icon "edit" at bounding box center [627, 322] width 15 height 15
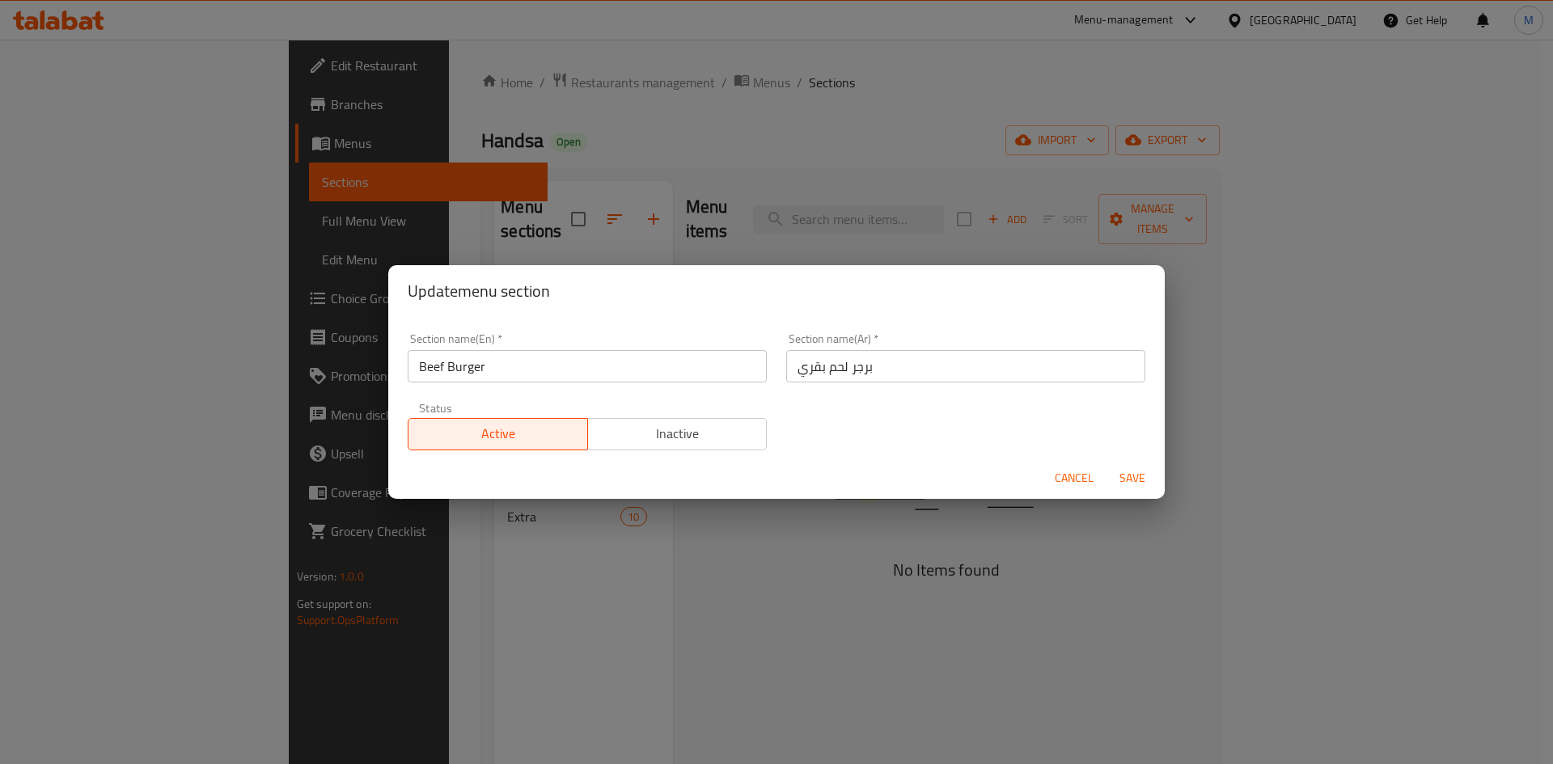
click at [427, 363] on input "Beef Burger" at bounding box center [587, 366] width 359 height 32
type input "meatBurger"
click at [798, 363] on input "برجر لحم بقري" at bounding box center [965, 366] width 359 height 32
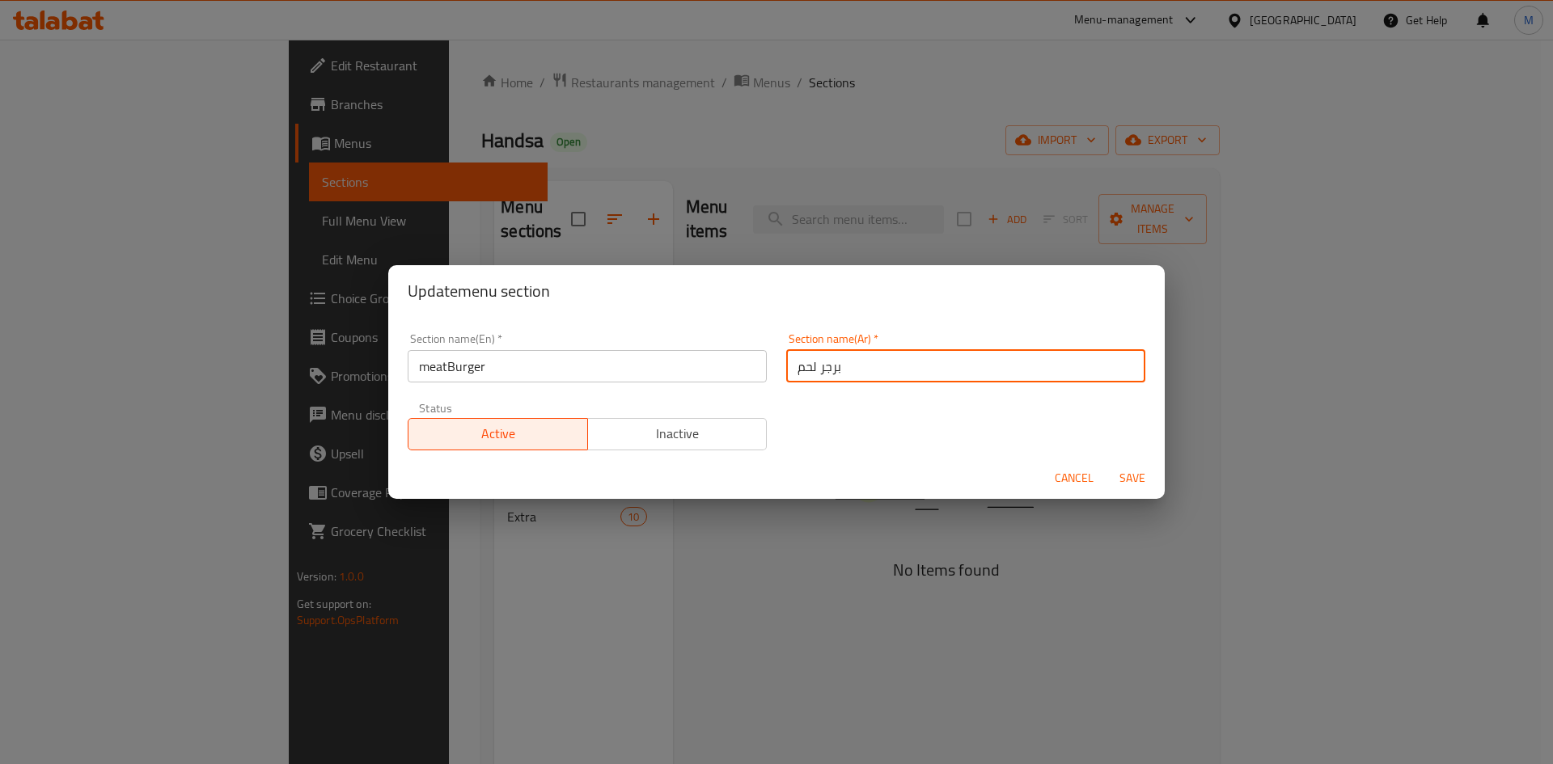
type input "برجر لحم"
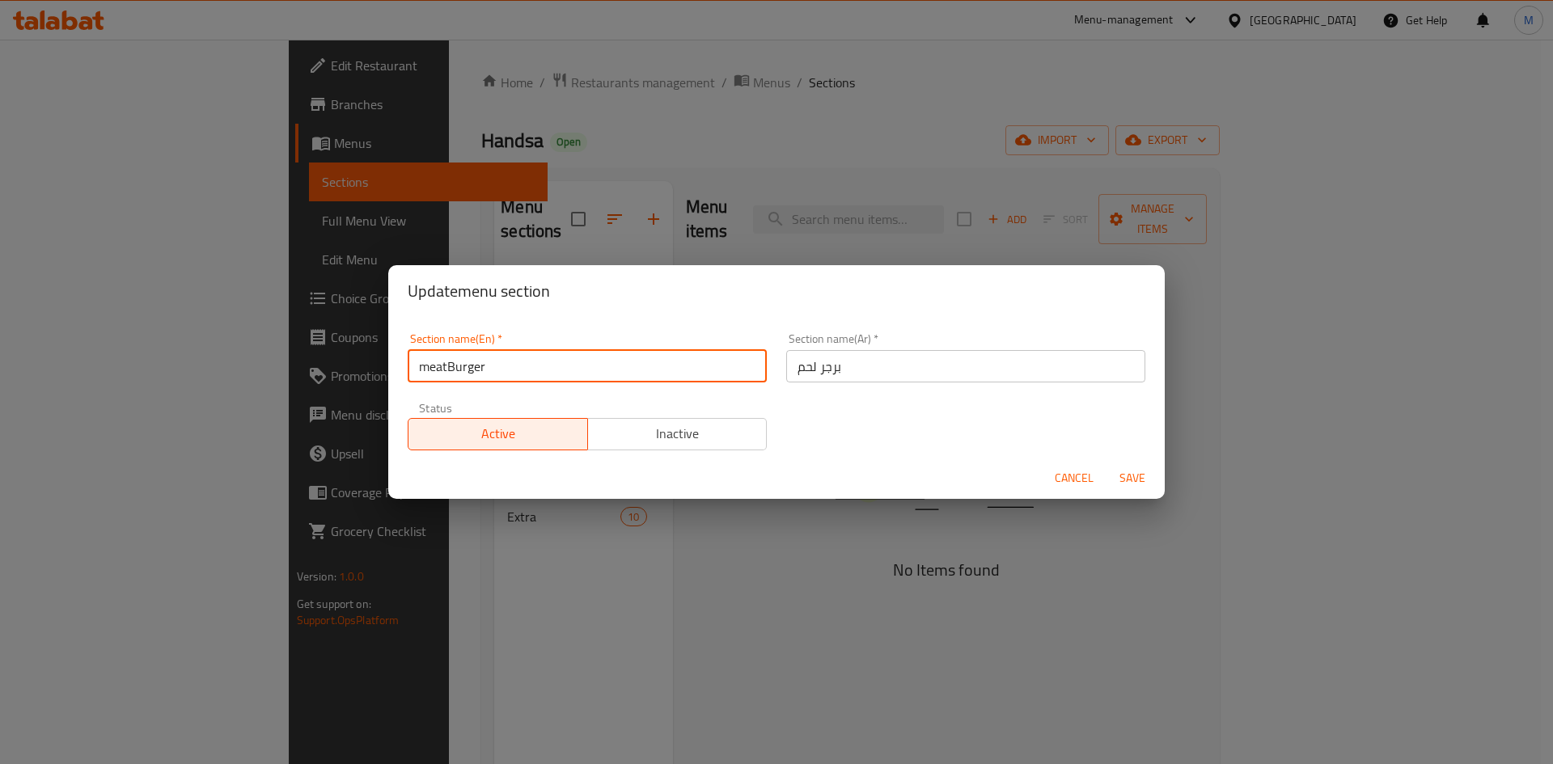
click at [612, 378] on input "meatBurger" at bounding box center [587, 366] width 359 height 32
click at [613, 378] on input "meatBurger" at bounding box center [587, 366] width 359 height 32
click at [447, 373] on input "meatBurger" at bounding box center [587, 366] width 359 height 32
click at [523, 366] on input "meat Burger" at bounding box center [587, 366] width 359 height 32
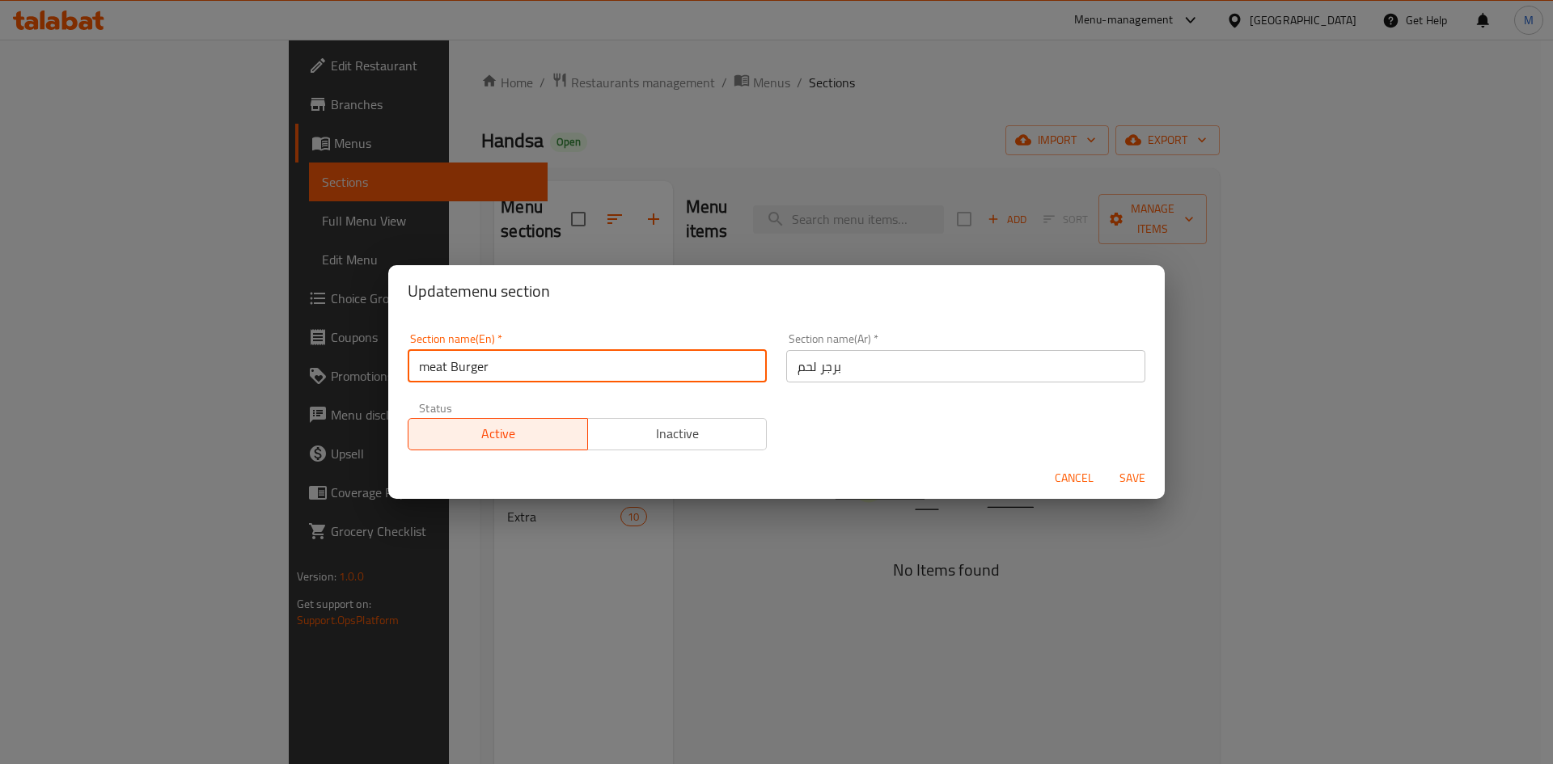
click at [523, 366] on input "meat Burger" at bounding box center [587, 366] width 359 height 32
type input "Meat Burger"
click at [1135, 471] on span "Save" at bounding box center [1132, 478] width 39 height 20
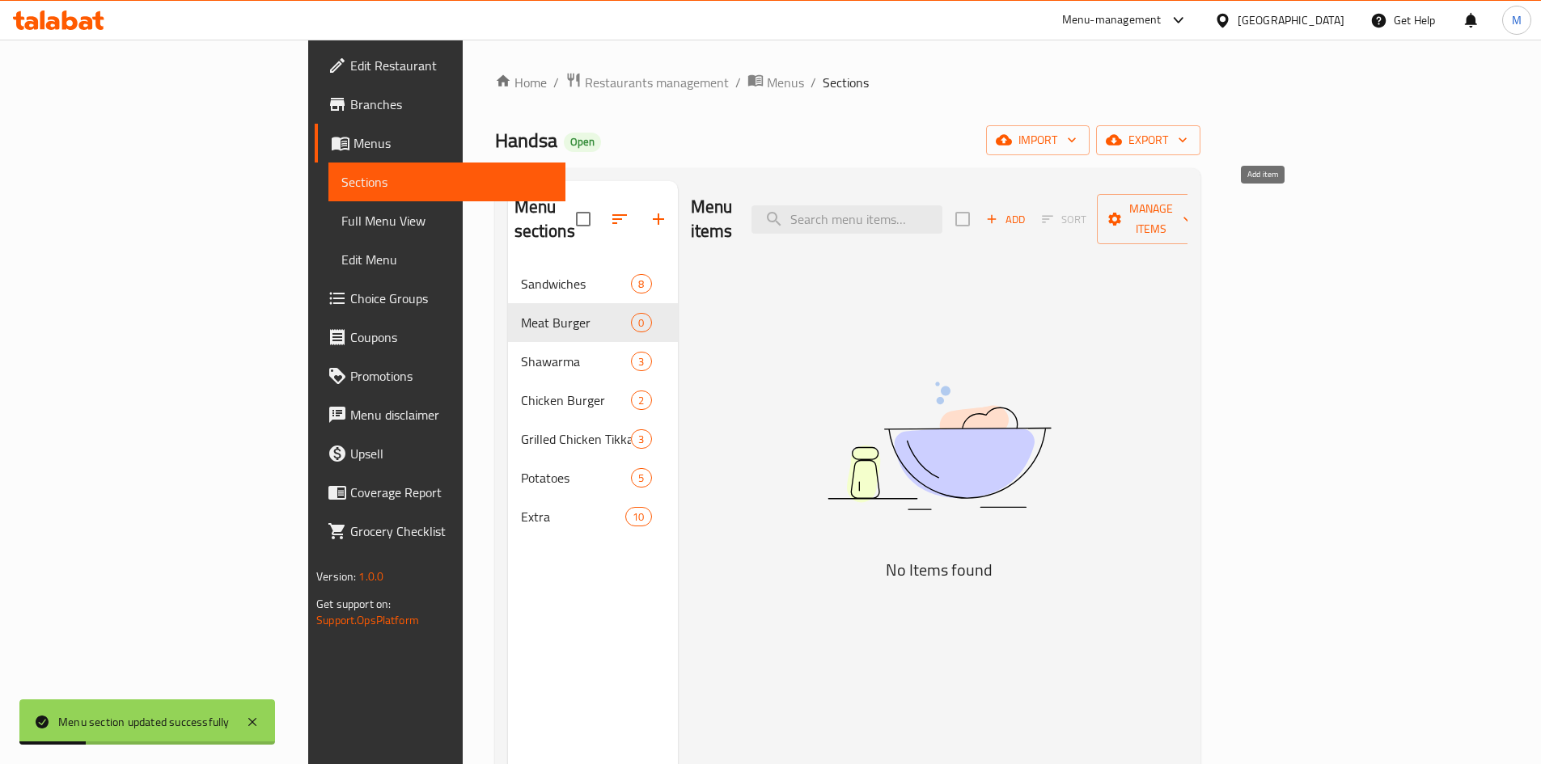
click at [1027, 211] on span "Add" at bounding box center [1005, 219] width 44 height 19
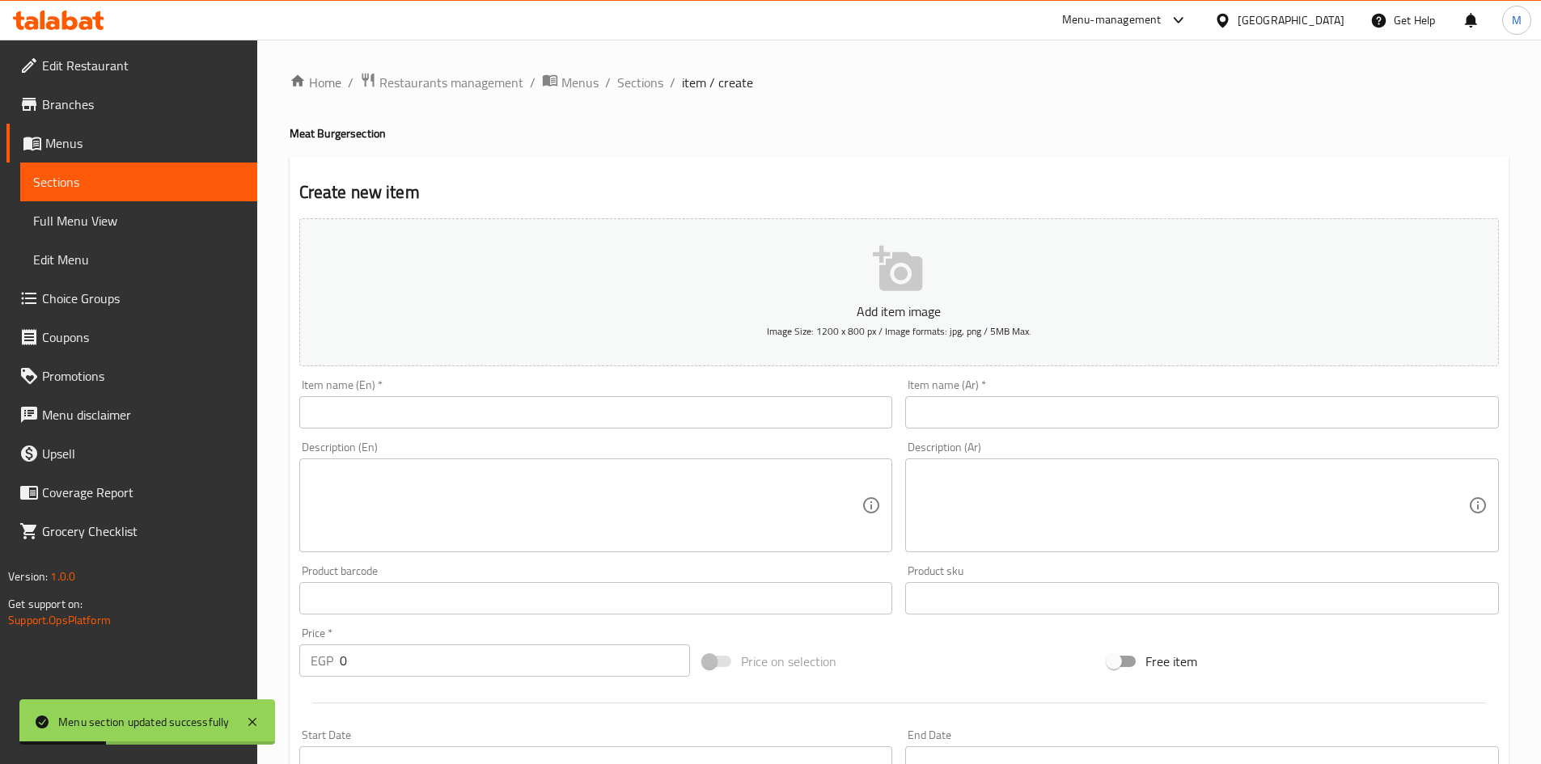
click at [1077, 403] on input "text" at bounding box center [1202, 412] width 594 height 32
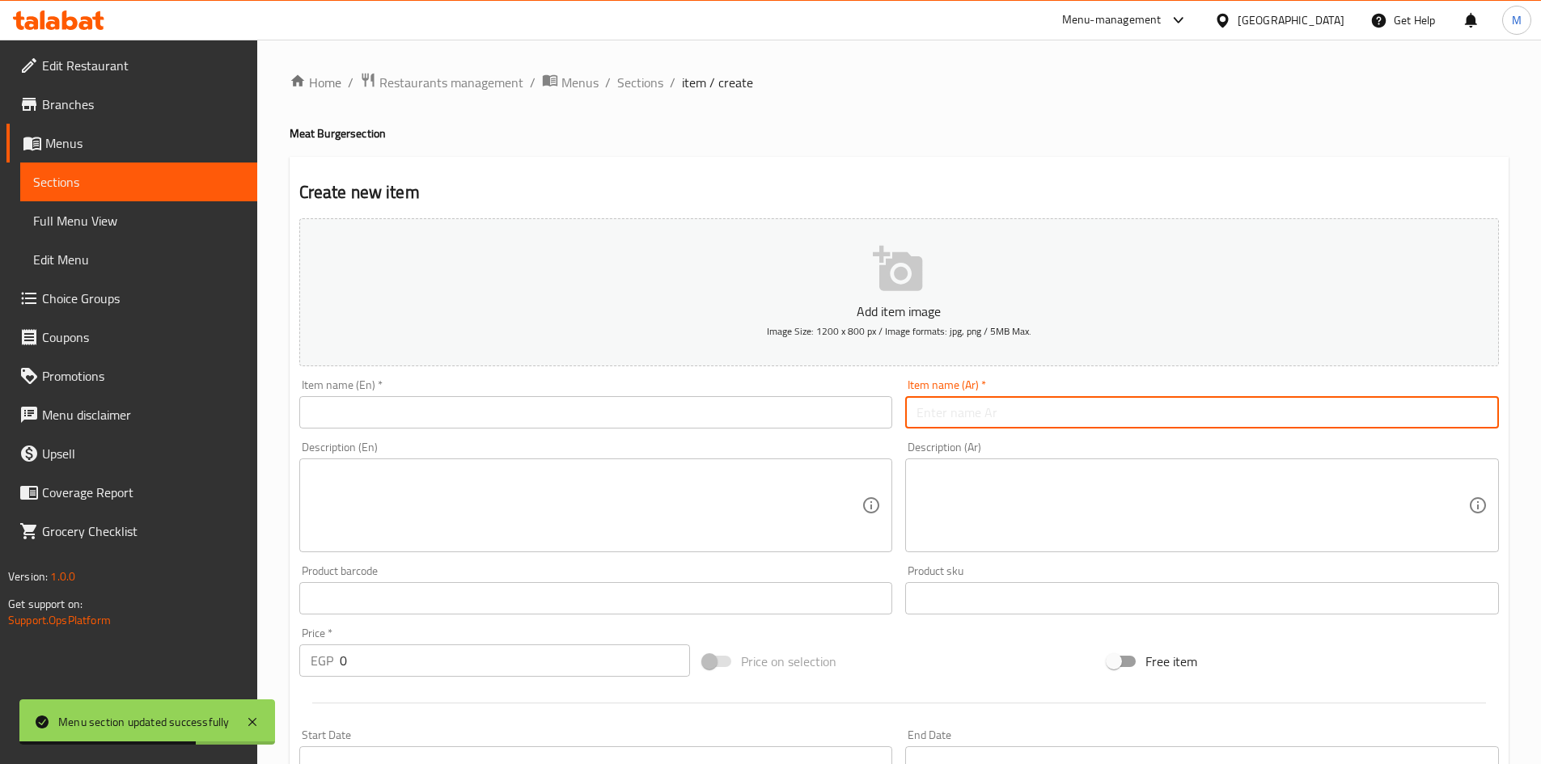
paste input "برجر لحم"
type input "برجر لحم"
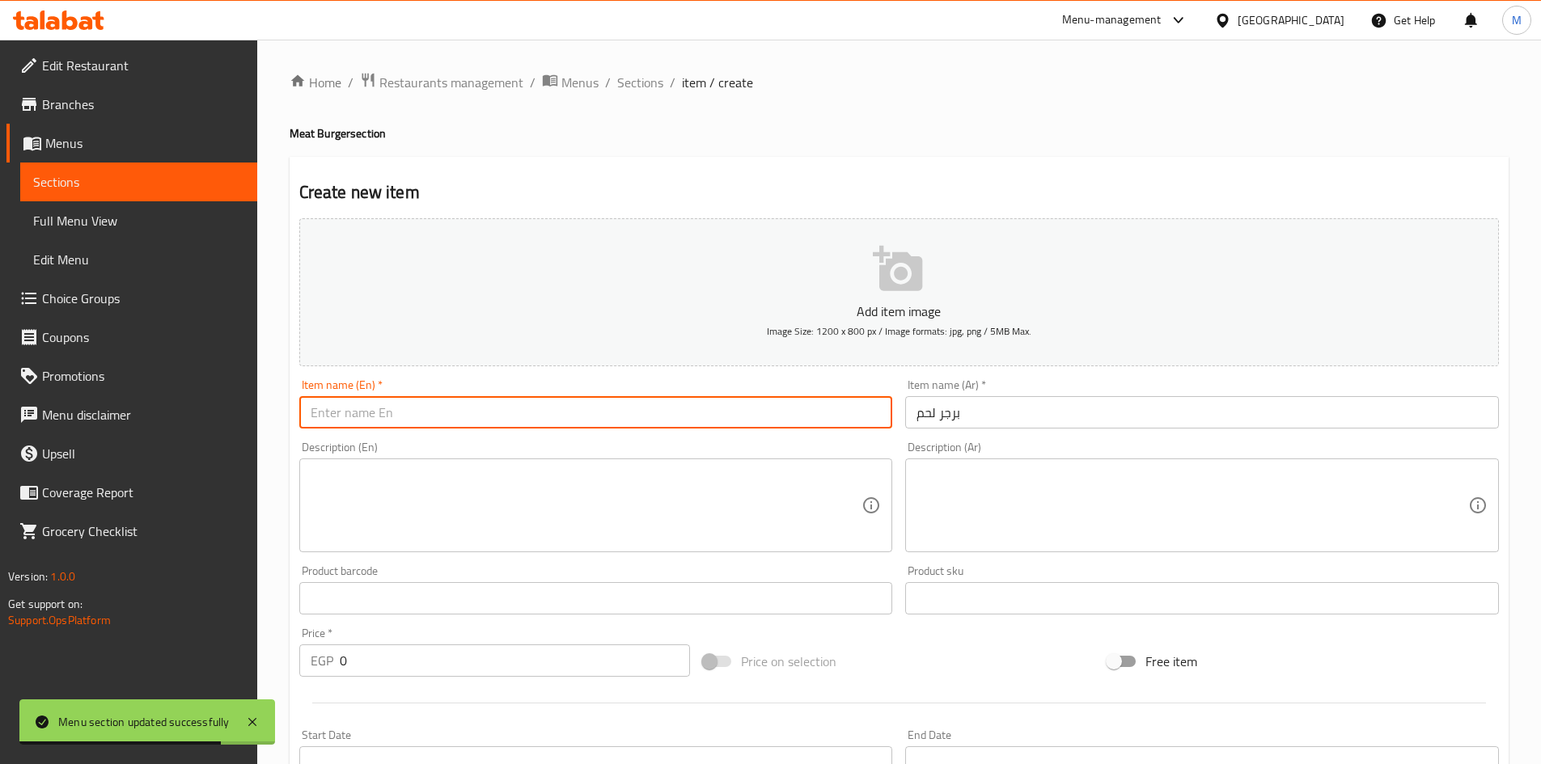
click at [683, 400] on input "text" at bounding box center [596, 412] width 594 height 32
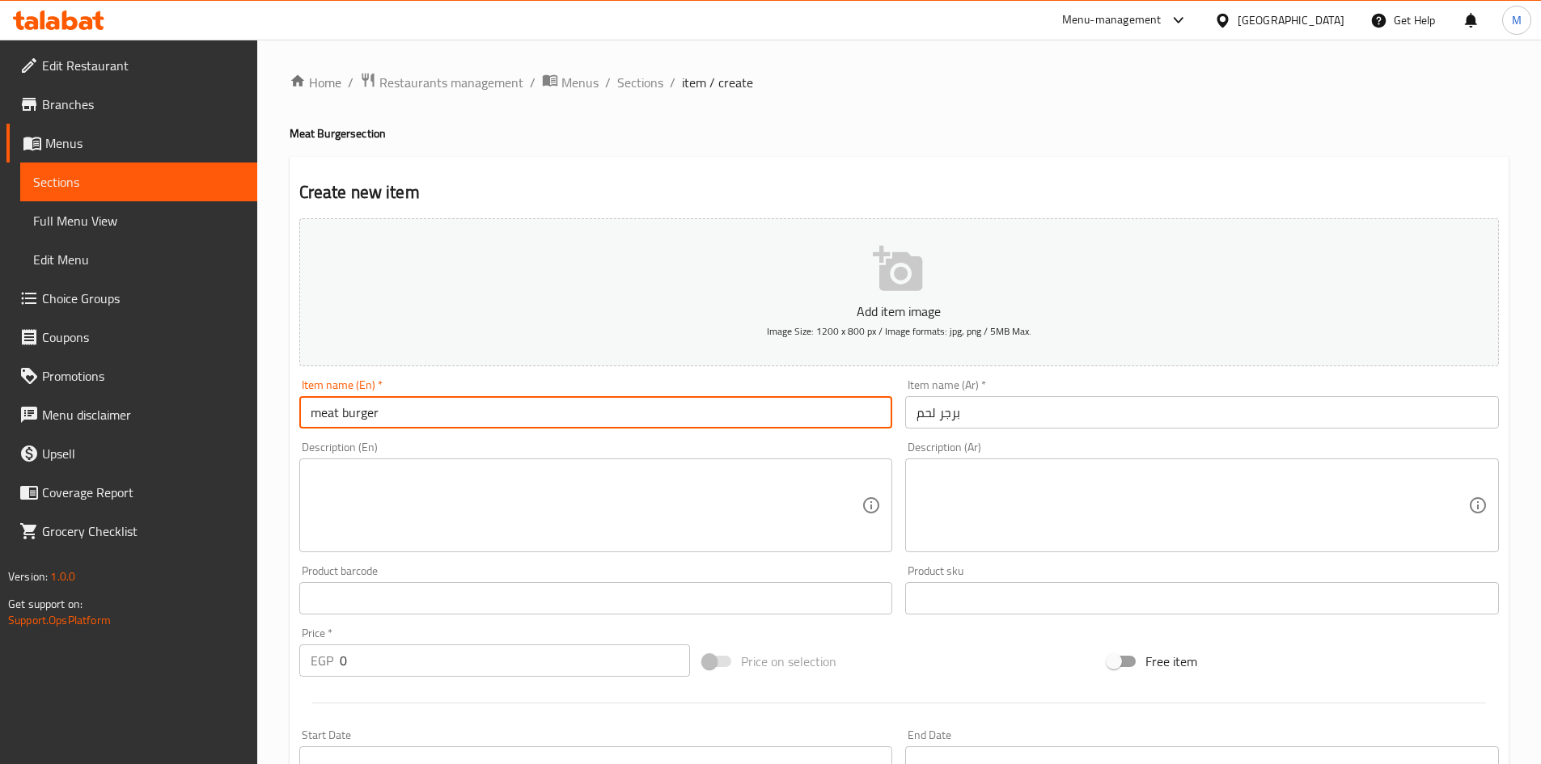
click at [679, 400] on input "meat burger" at bounding box center [596, 412] width 594 height 32
click at [659, 417] on input "Meat Burger" at bounding box center [596, 412] width 594 height 32
type input "Meat Burger"
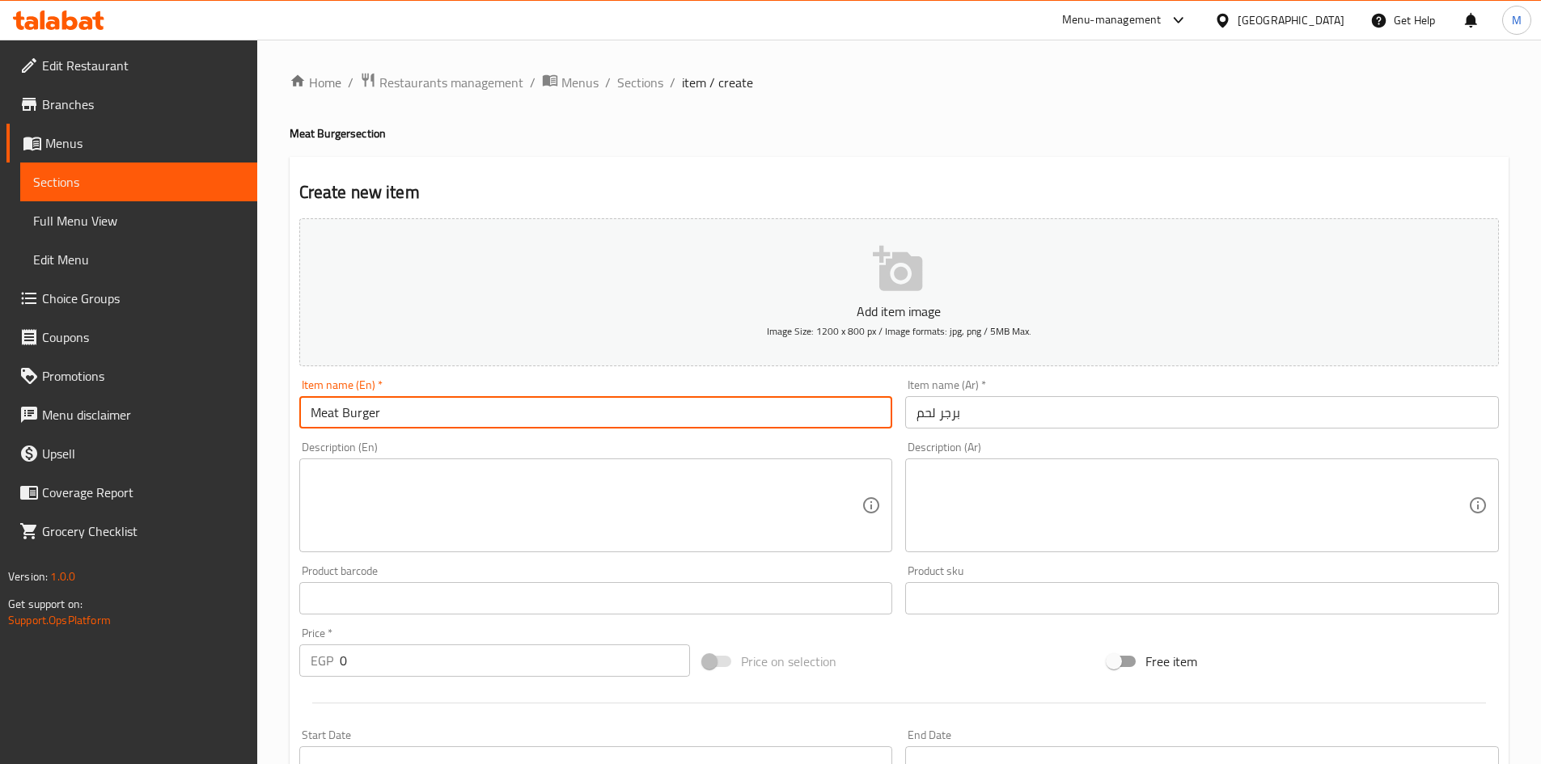
click at [287, 573] on div "Home / Restaurants management / Menus / Sections / item / create Meat Burger se…" at bounding box center [899, 591] width 1284 height 1103
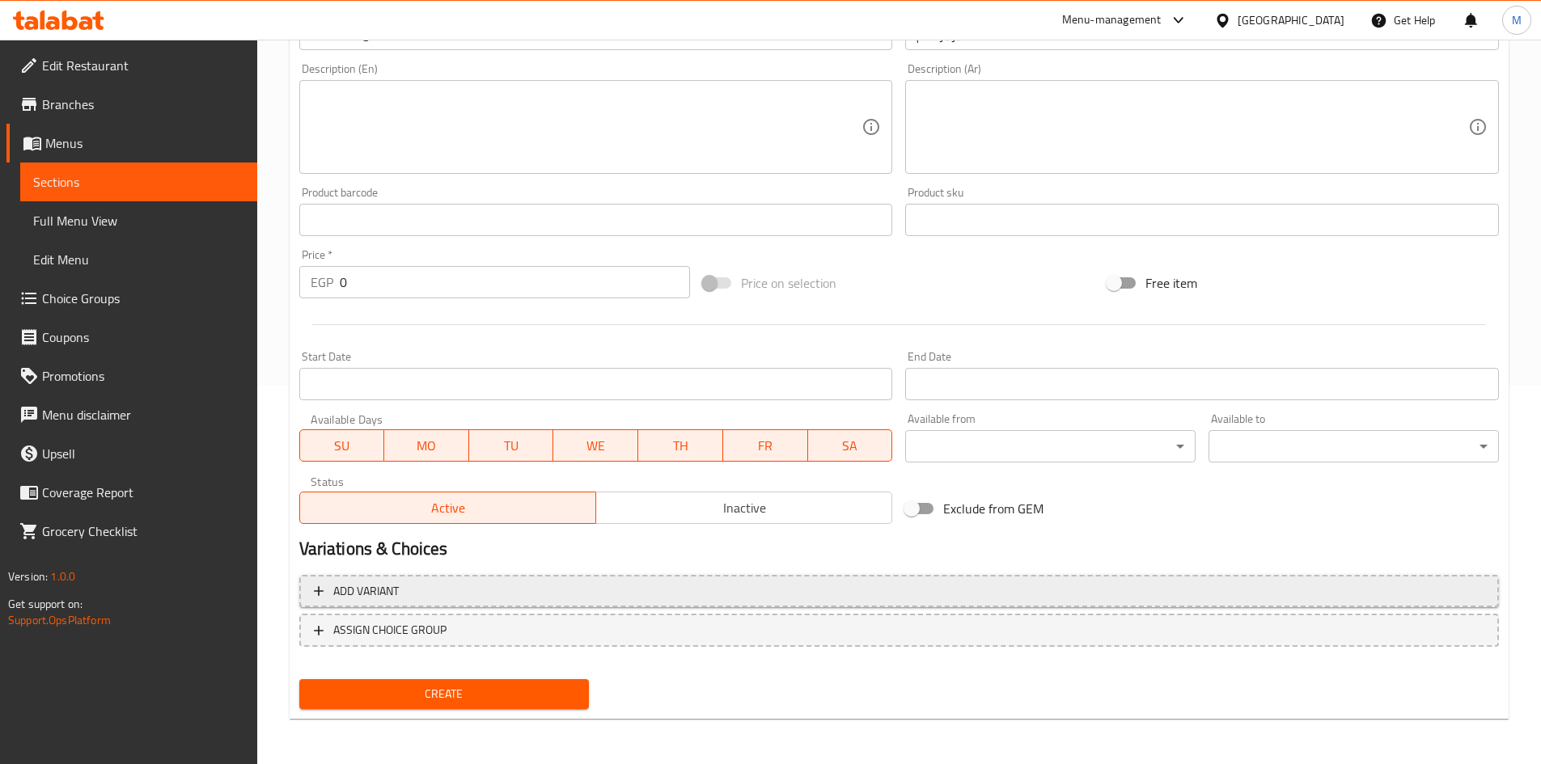
click at [443, 594] on span "Add variant" at bounding box center [899, 592] width 1170 height 20
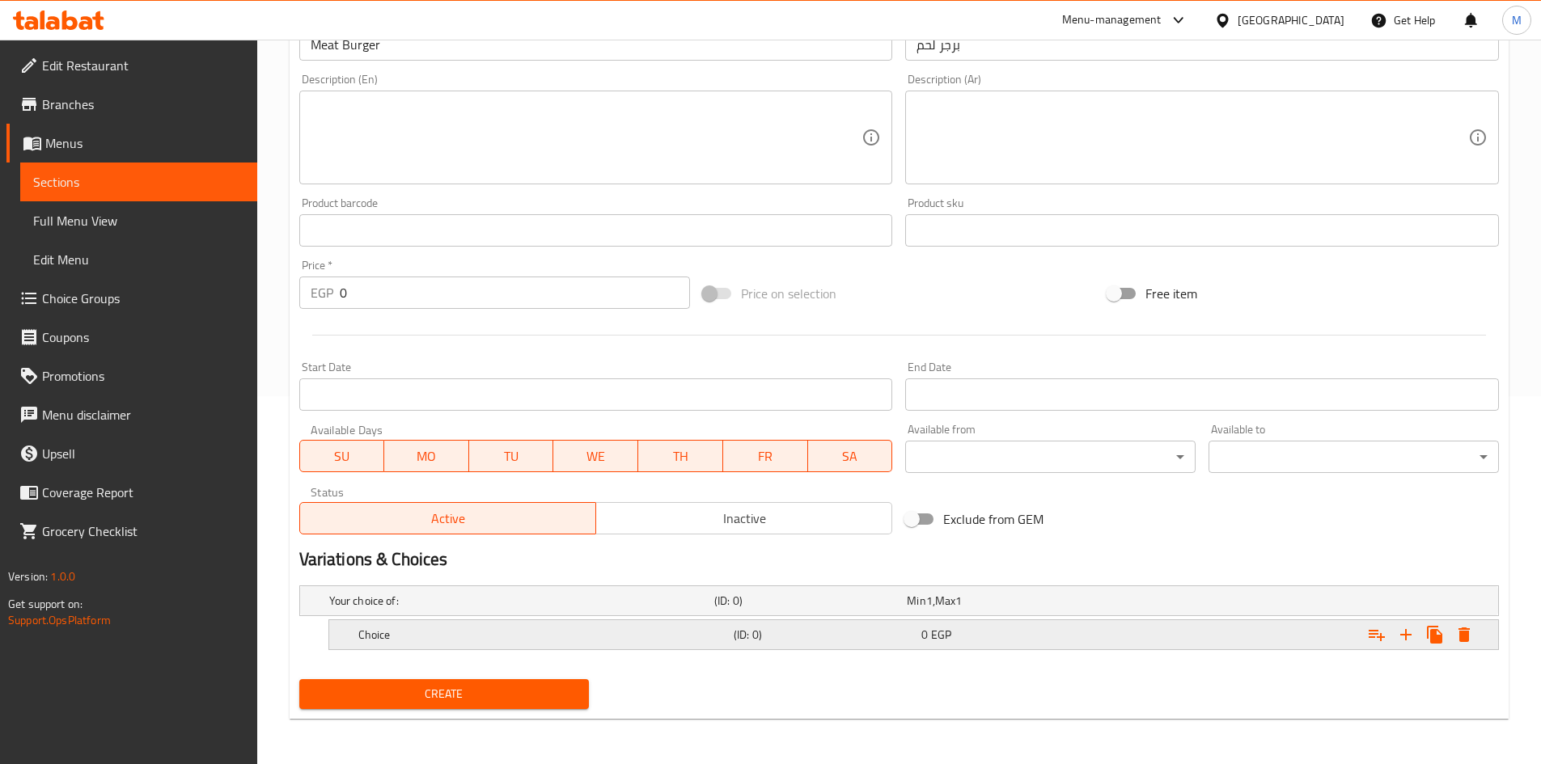
scroll to position [368, 0]
click at [1404, 636] on icon "Expand" at bounding box center [1405, 634] width 19 height 19
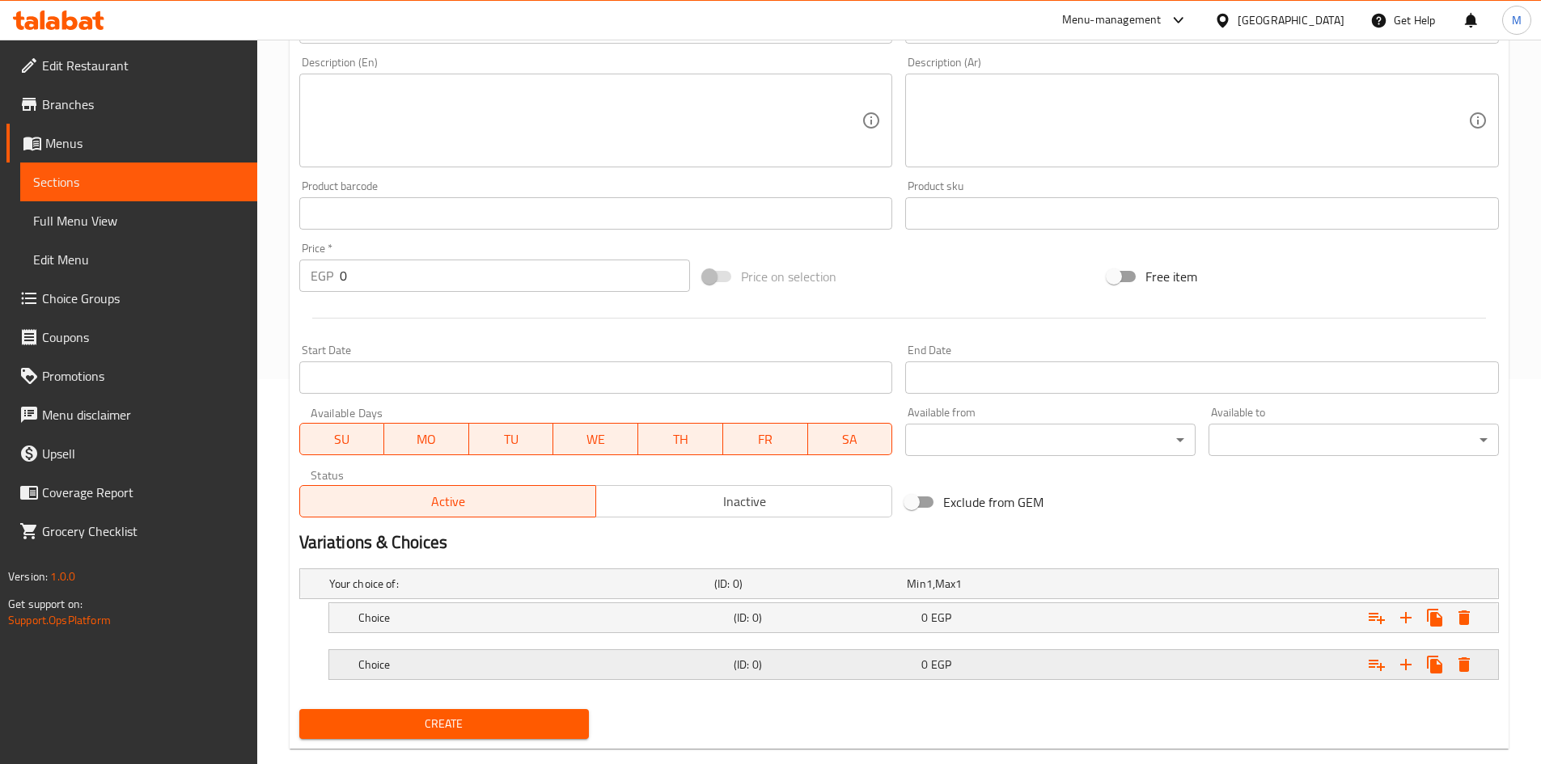
scroll to position [415, 0]
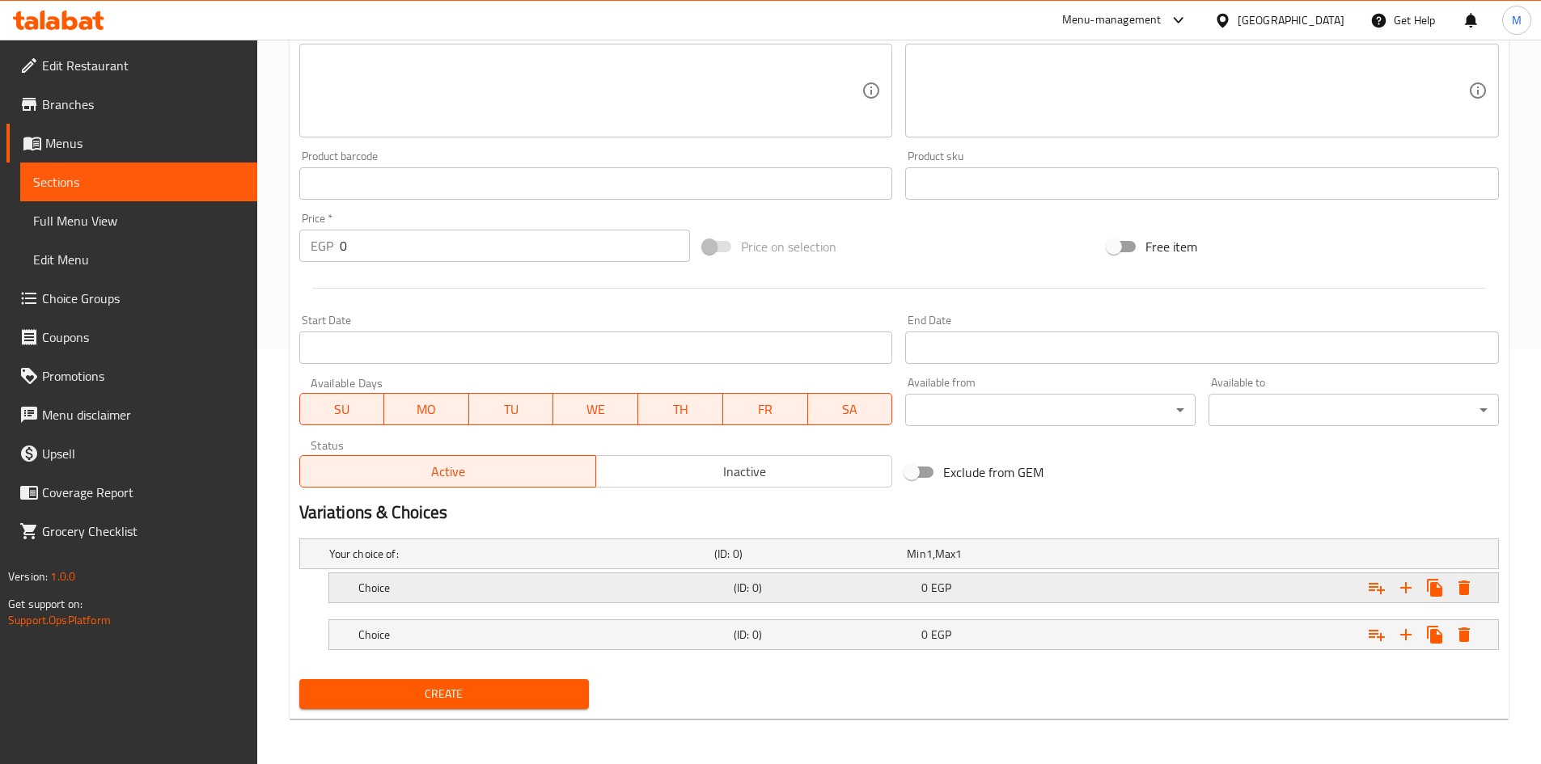
click at [454, 578] on div "Choice" at bounding box center [542, 588] width 375 height 23
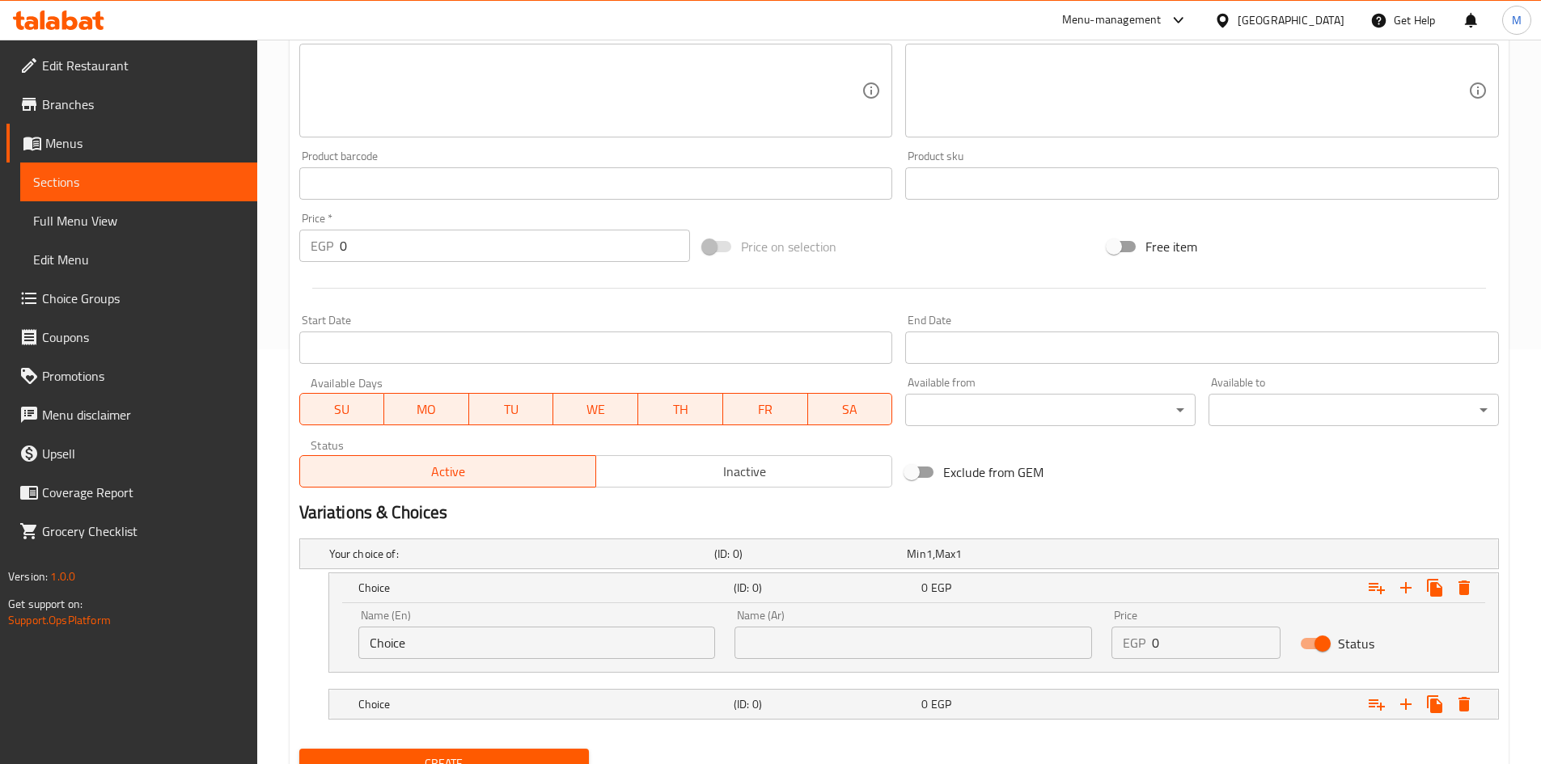
click at [458, 651] on input "Choice" at bounding box center [536, 643] width 357 height 32
paste input "Single"
click at [457, 651] on input "ChoiceSingle" at bounding box center [536, 643] width 357 height 32
click at [456, 651] on input "ChoiceSingle" at bounding box center [536, 643] width 357 height 32
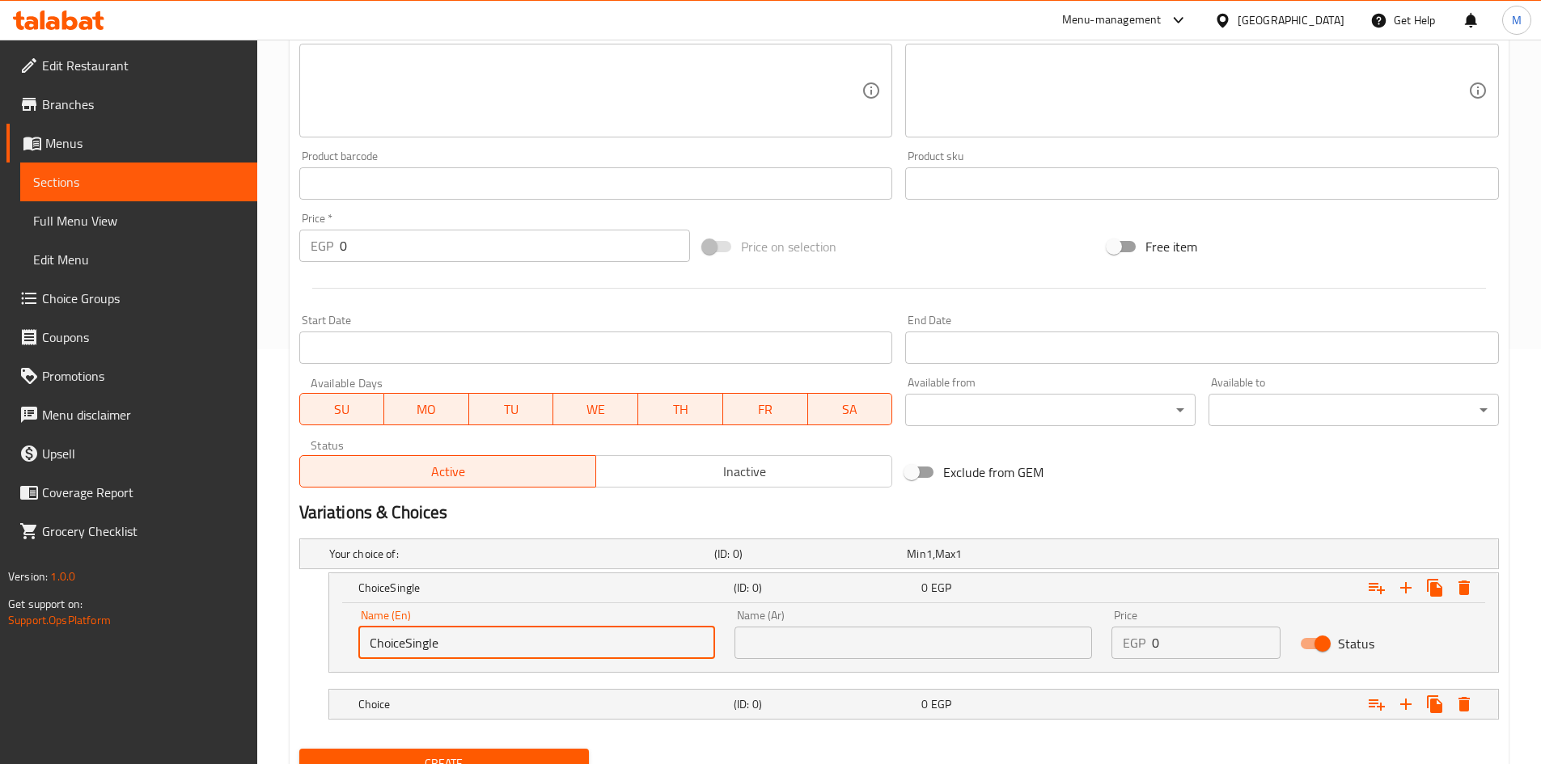
paste input "text"
click at [450, 649] on input "Single" at bounding box center [536, 643] width 357 height 32
click at [451, 649] on input "Single" at bounding box center [536, 643] width 357 height 32
type input "Single"
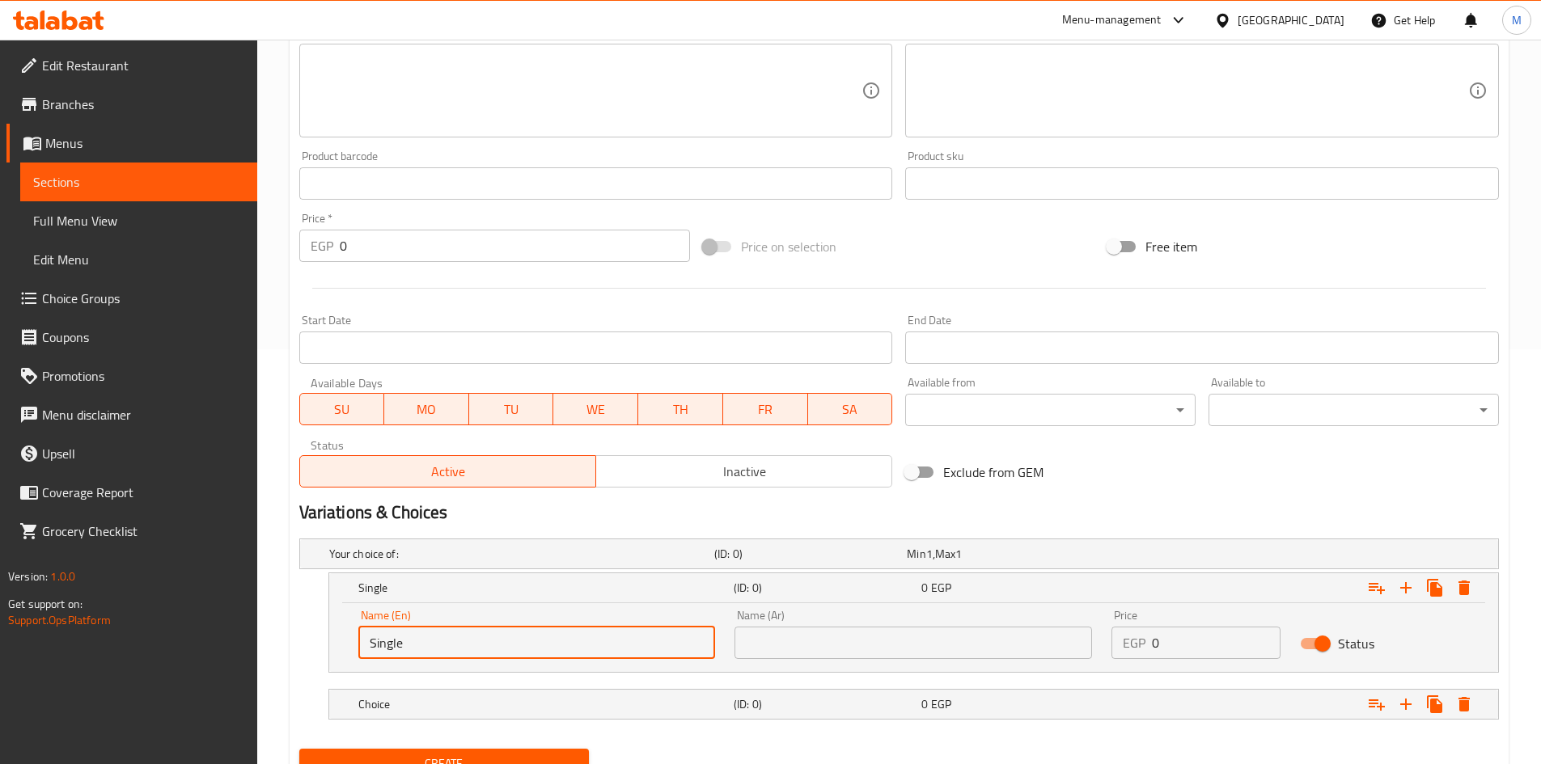
click at [797, 643] on input "text" at bounding box center [912, 643] width 357 height 32
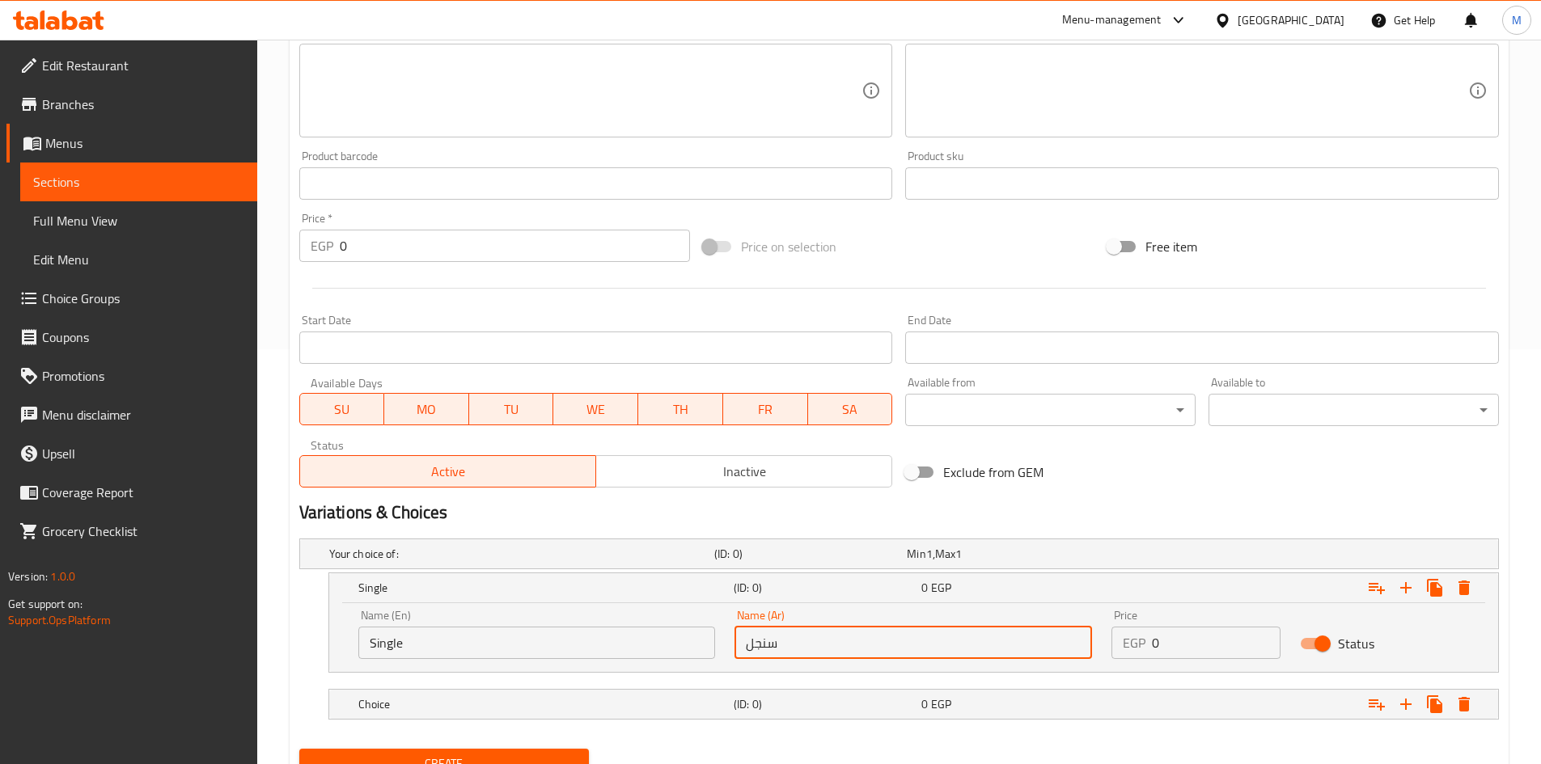
type input "سنجل"
click at [1189, 657] on input "0" at bounding box center [1216, 643] width 129 height 32
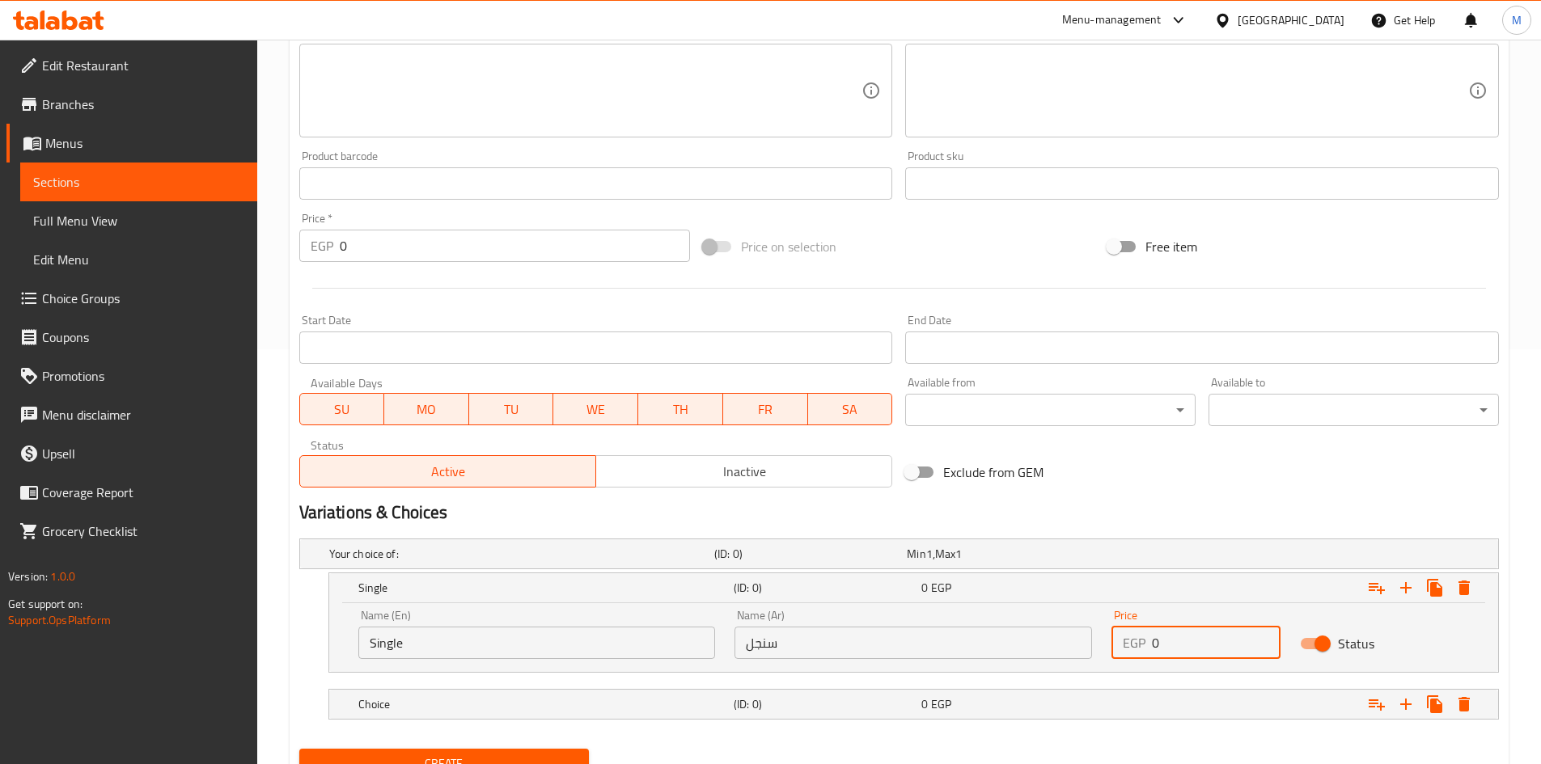
click at [1189, 657] on input "0" at bounding box center [1216, 643] width 129 height 32
type input "165"
click at [638, 689] on div "Choice (ID: 0) 0 EGP" at bounding box center [918, 705] width 1127 height 36
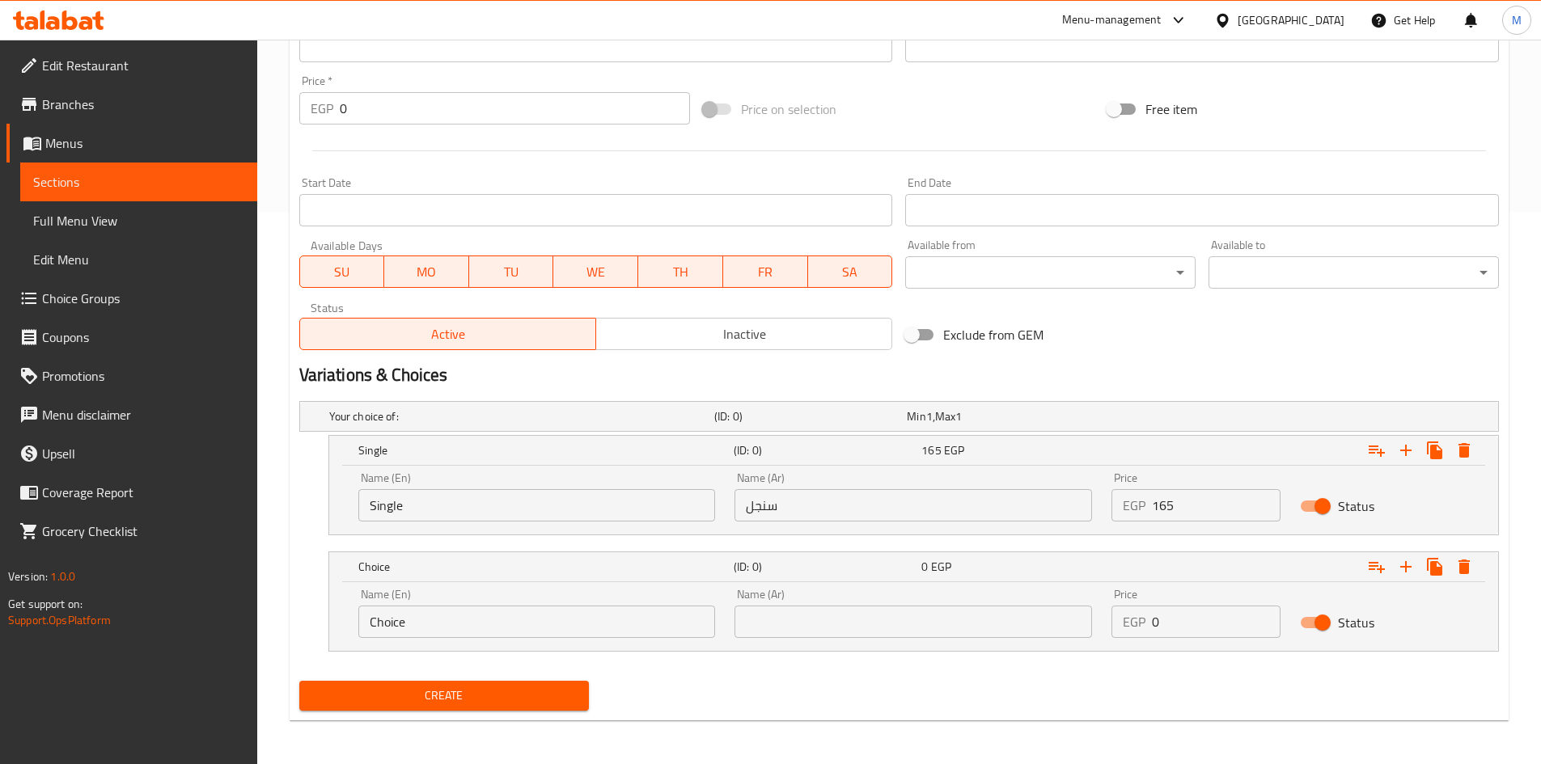
scroll to position [554, 0]
click at [455, 628] on input "Choice" at bounding box center [536, 620] width 357 height 32
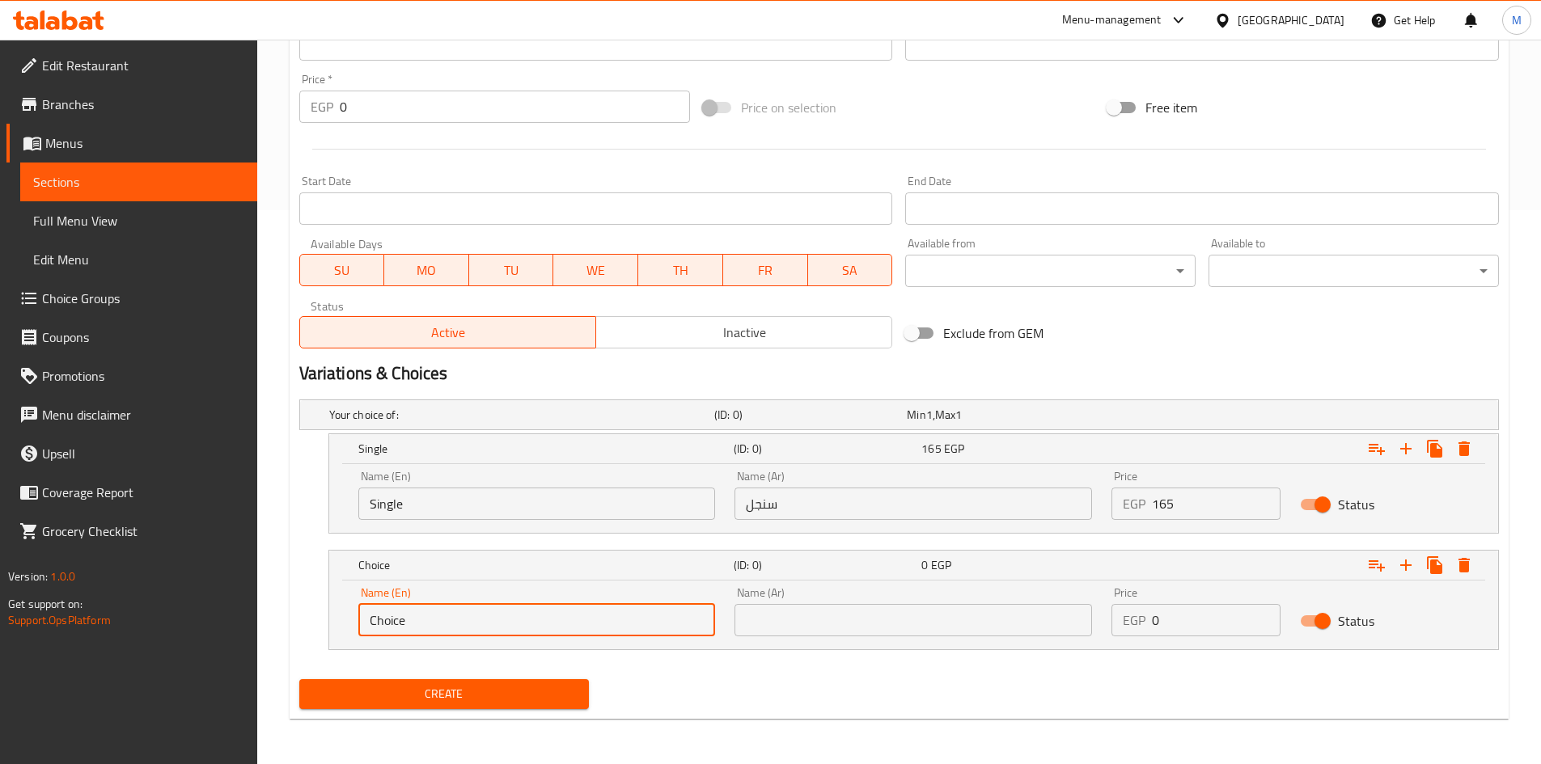
click at [455, 628] on input "Choice" at bounding box center [536, 620] width 357 height 32
click at [455, 628] on input "text" at bounding box center [536, 620] width 357 height 32
type input "Double"
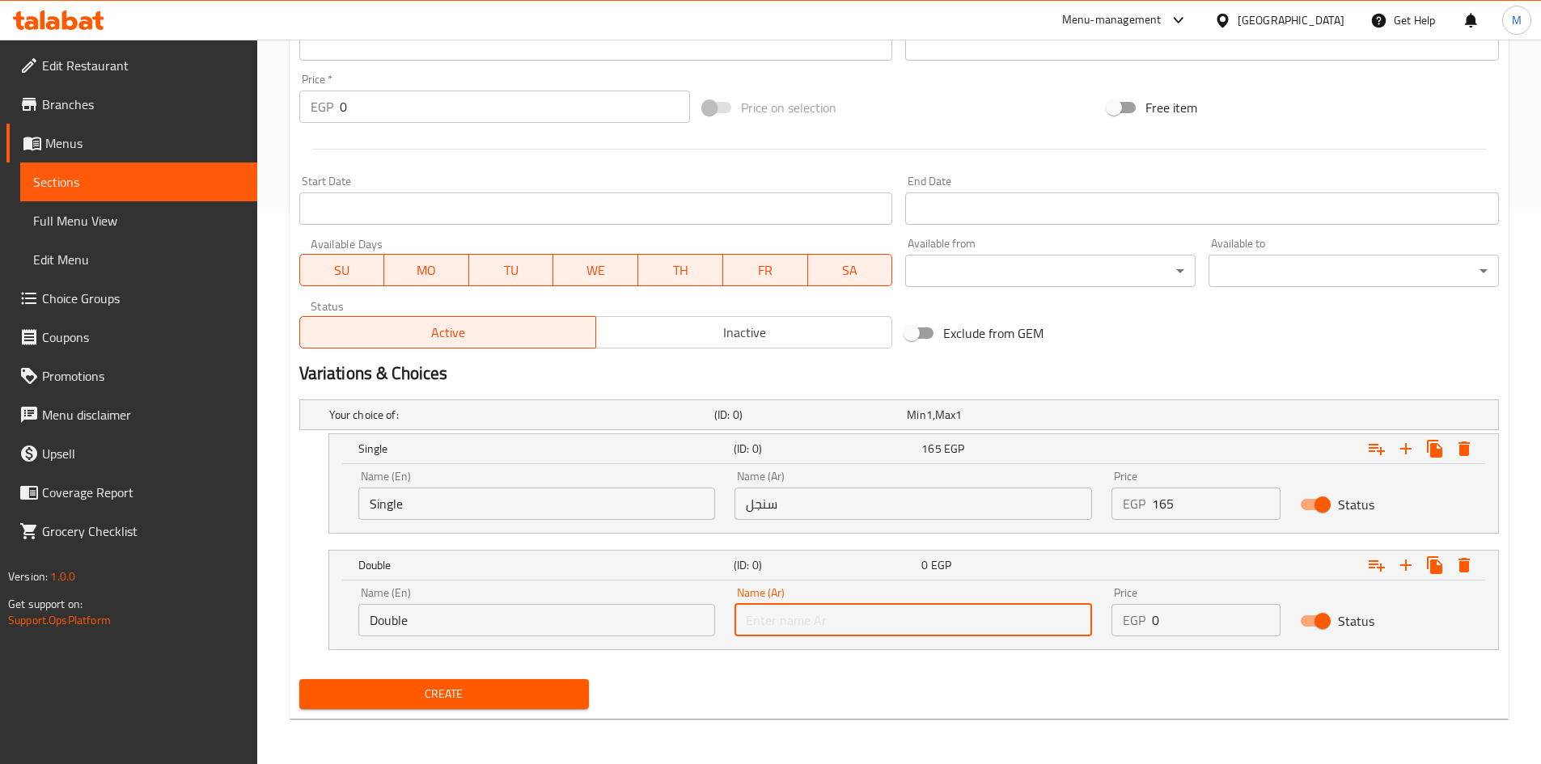
click at [782, 620] on input "text" at bounding box center [912, 620] width 357 height 32
type input "دوبل"
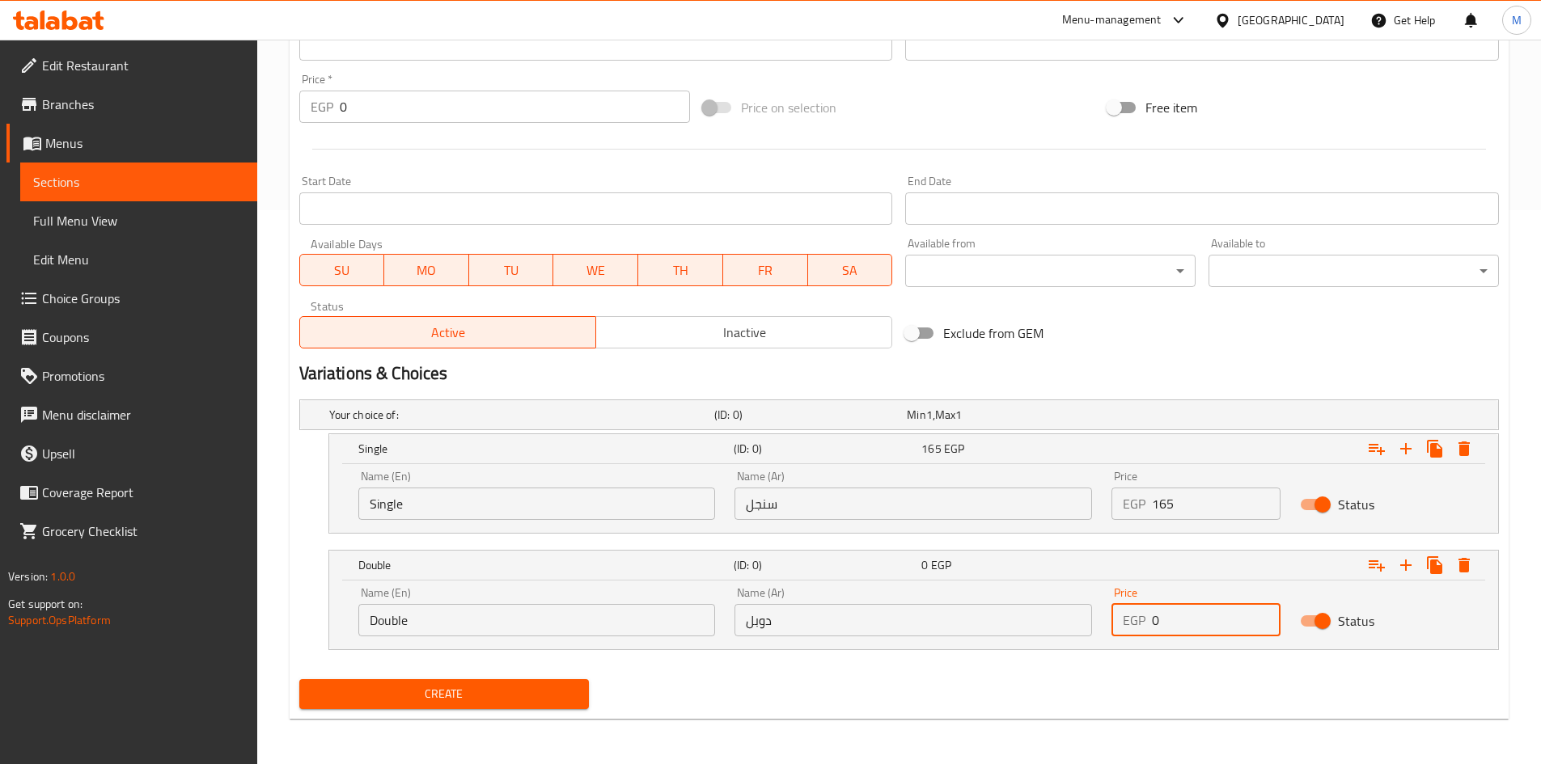
click at [1187, 628] on input "0" at bounding box center [1216, 620] width 129 height 32
type input "250"
click at [928, 694] on div "Create" at bounding box center [899, 694] width 1212 height 43
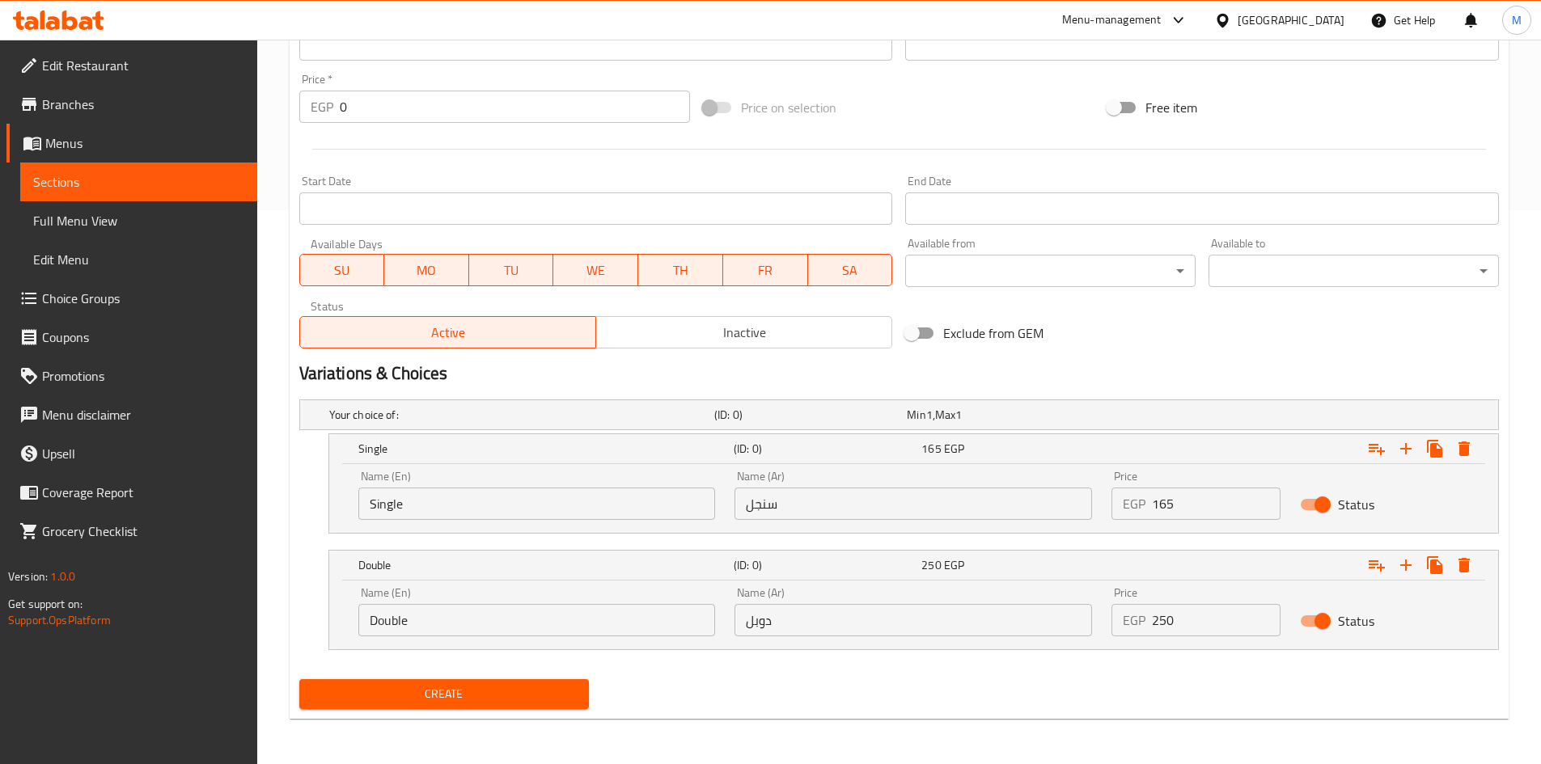
click at [450, 684] on span "Create" at bounding box center [444, 694] width 264 height 20
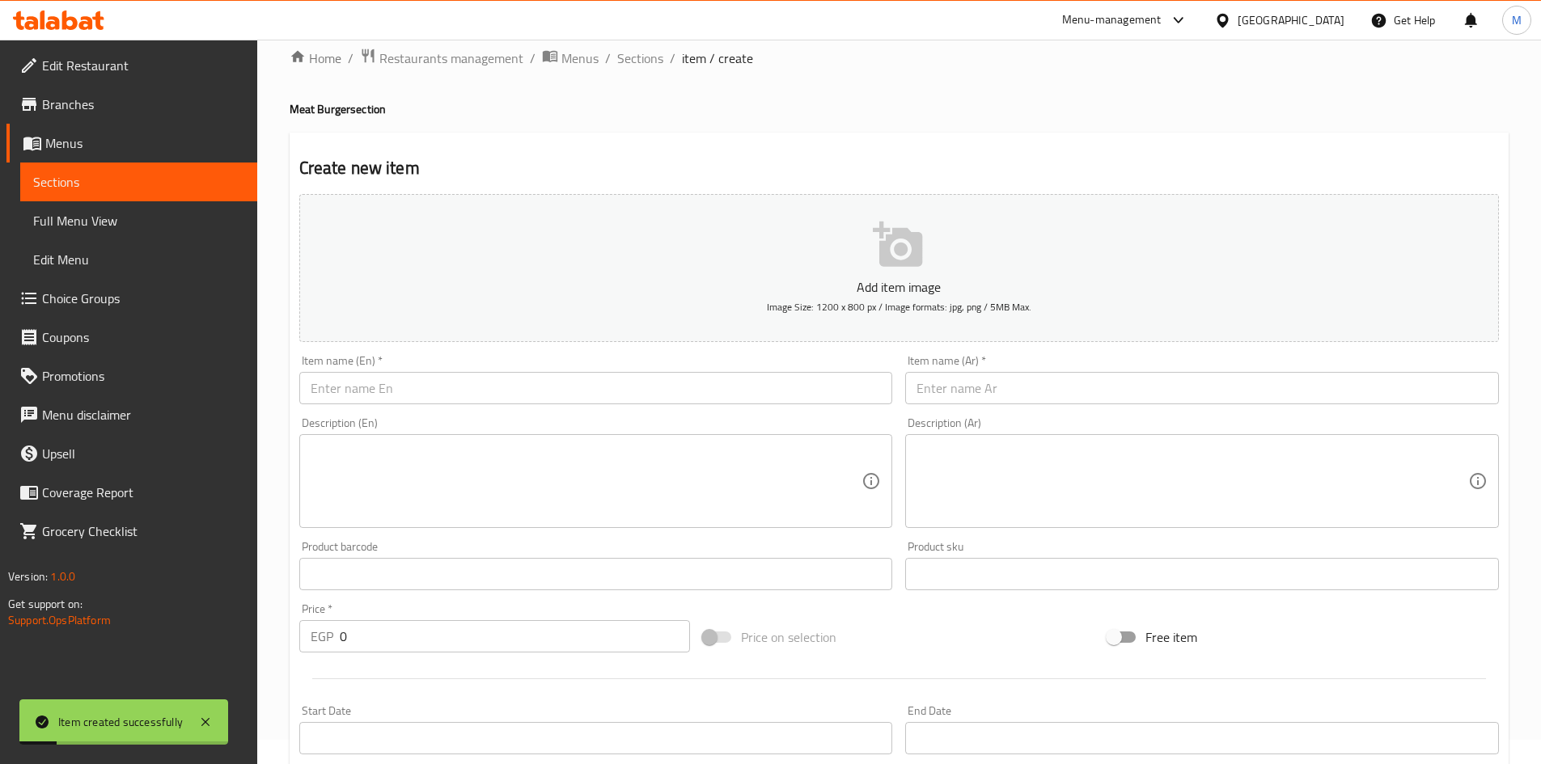
scroll to position [0, 0]
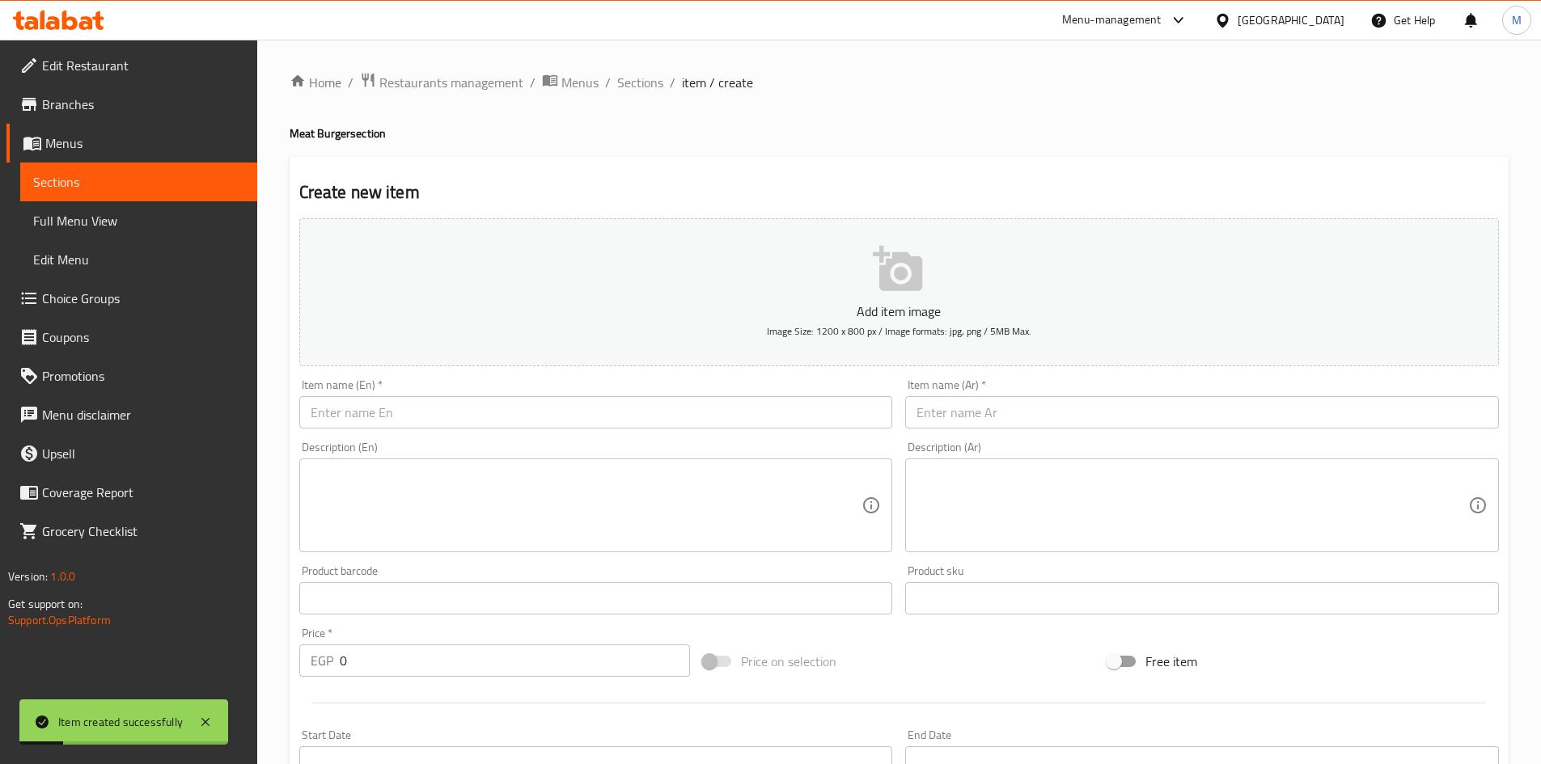
click at [1088, 409] on input "text" at bounding box center [1202, 412] width 594 height 32
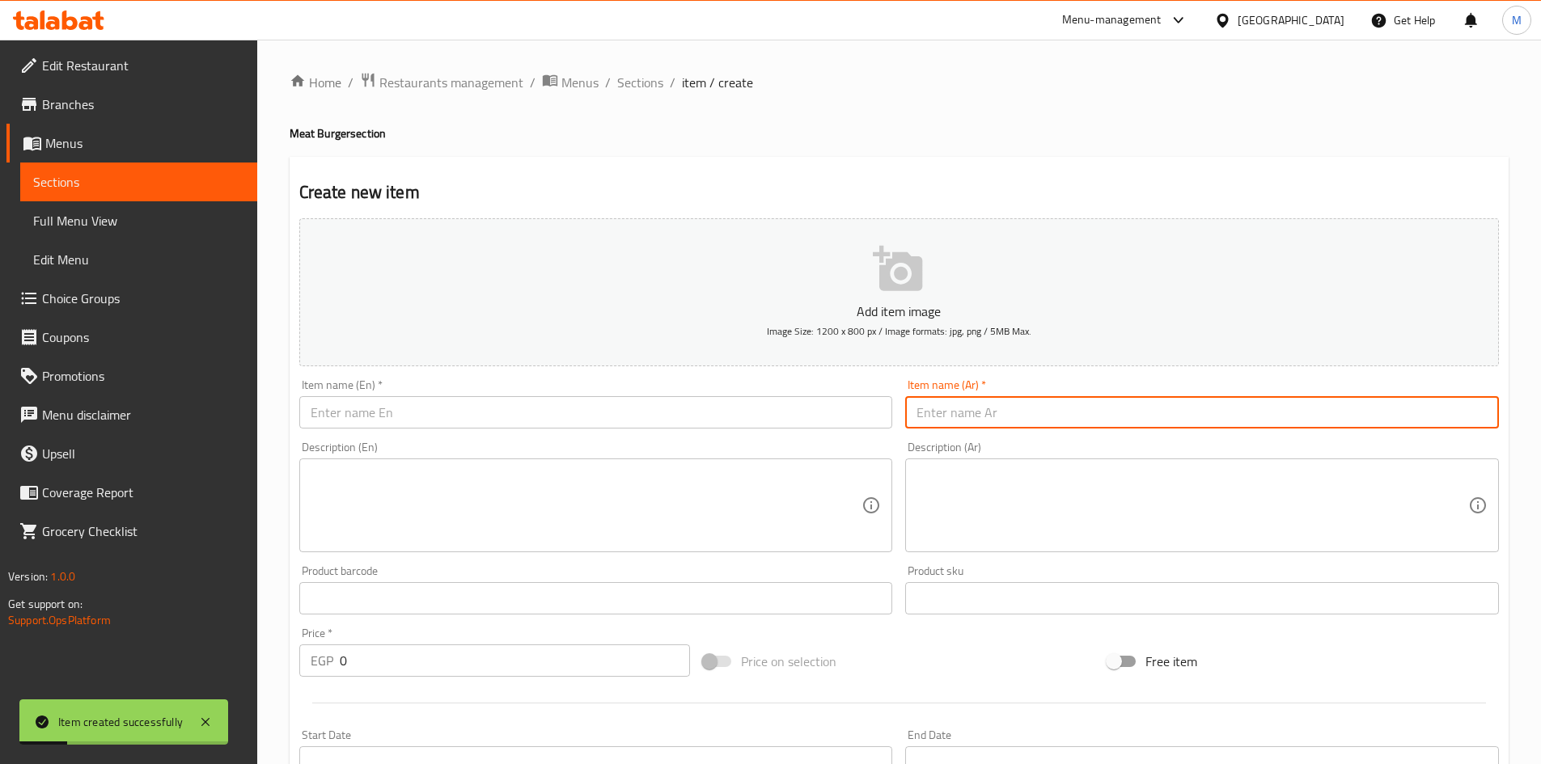
paste input "برجر لحم بالجبنه"
type input "برجر لحم بالجبنه"
click at [747, 408] on input "text" at bounding box center [596, 412] width 594 height 32
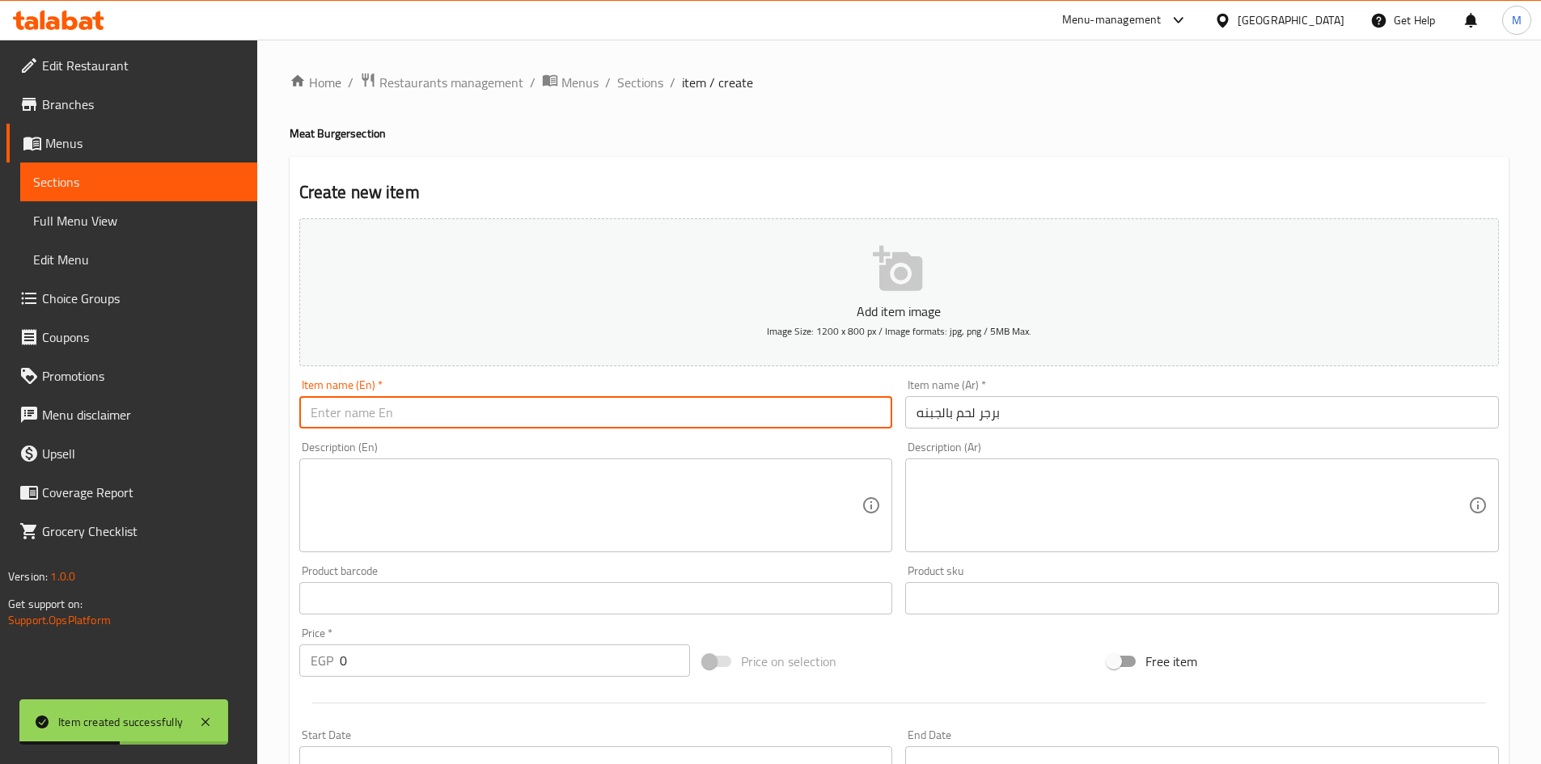
click at [996, 412] on input "برجر لحم بالجبنه" at bounding box center [1202, 412] width 594 height 32
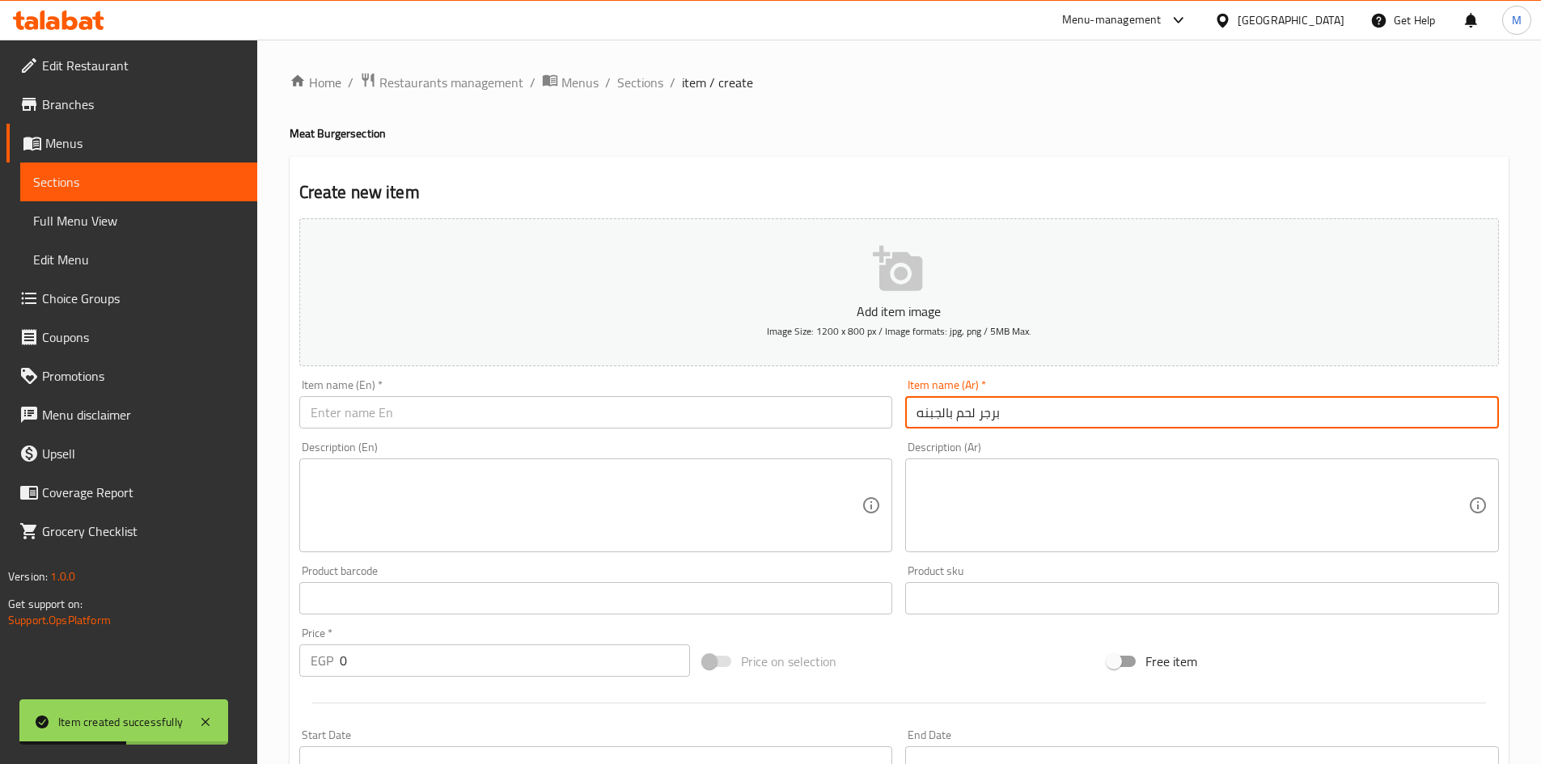
click at [996, 412] on input "برجر لحم بالجبنه" at bounding box center [1202, 412] width 594 height 32
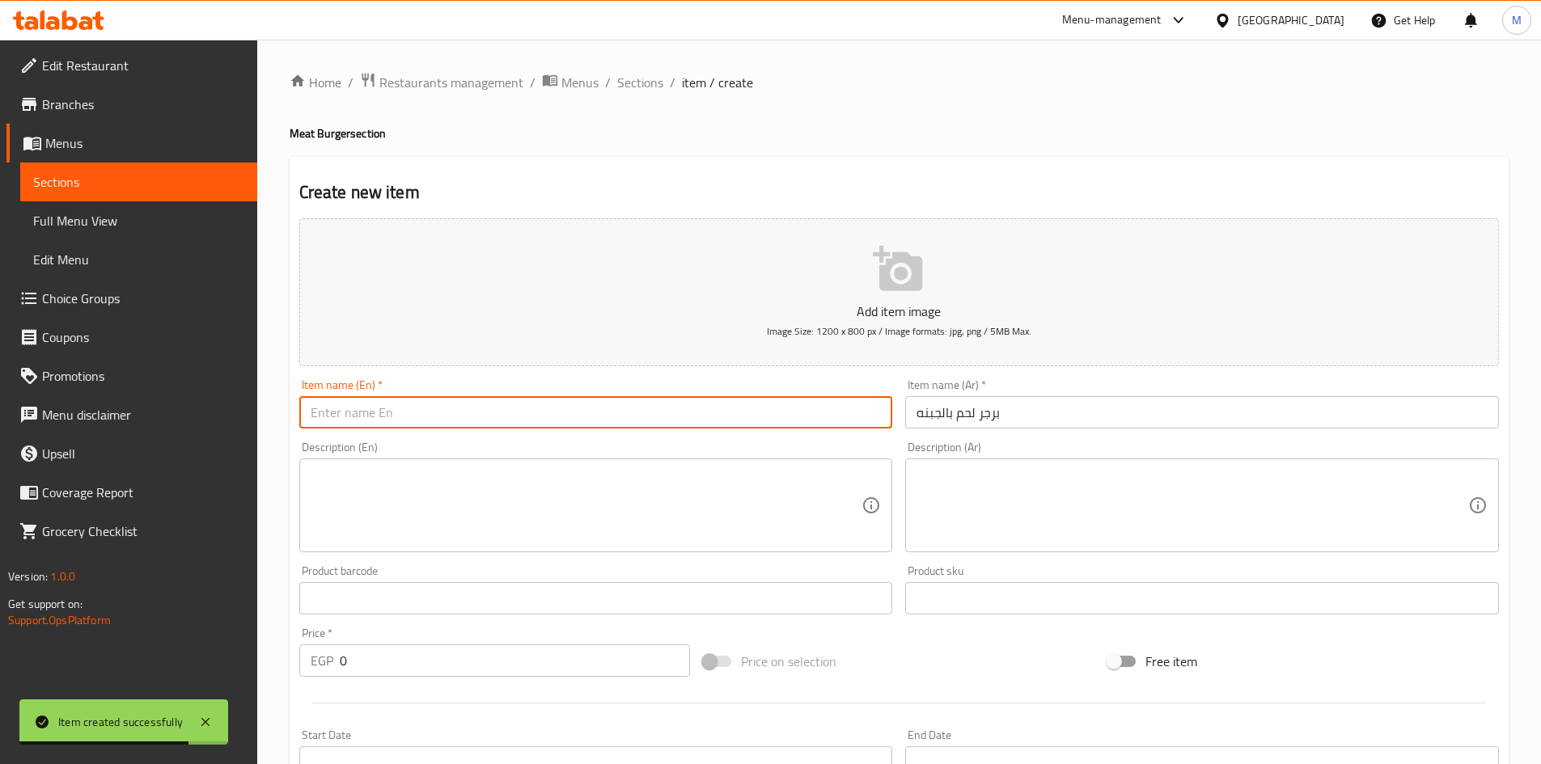
click at [530, 425] on input "text" at bounding box center [596, 412] width 594 height 32
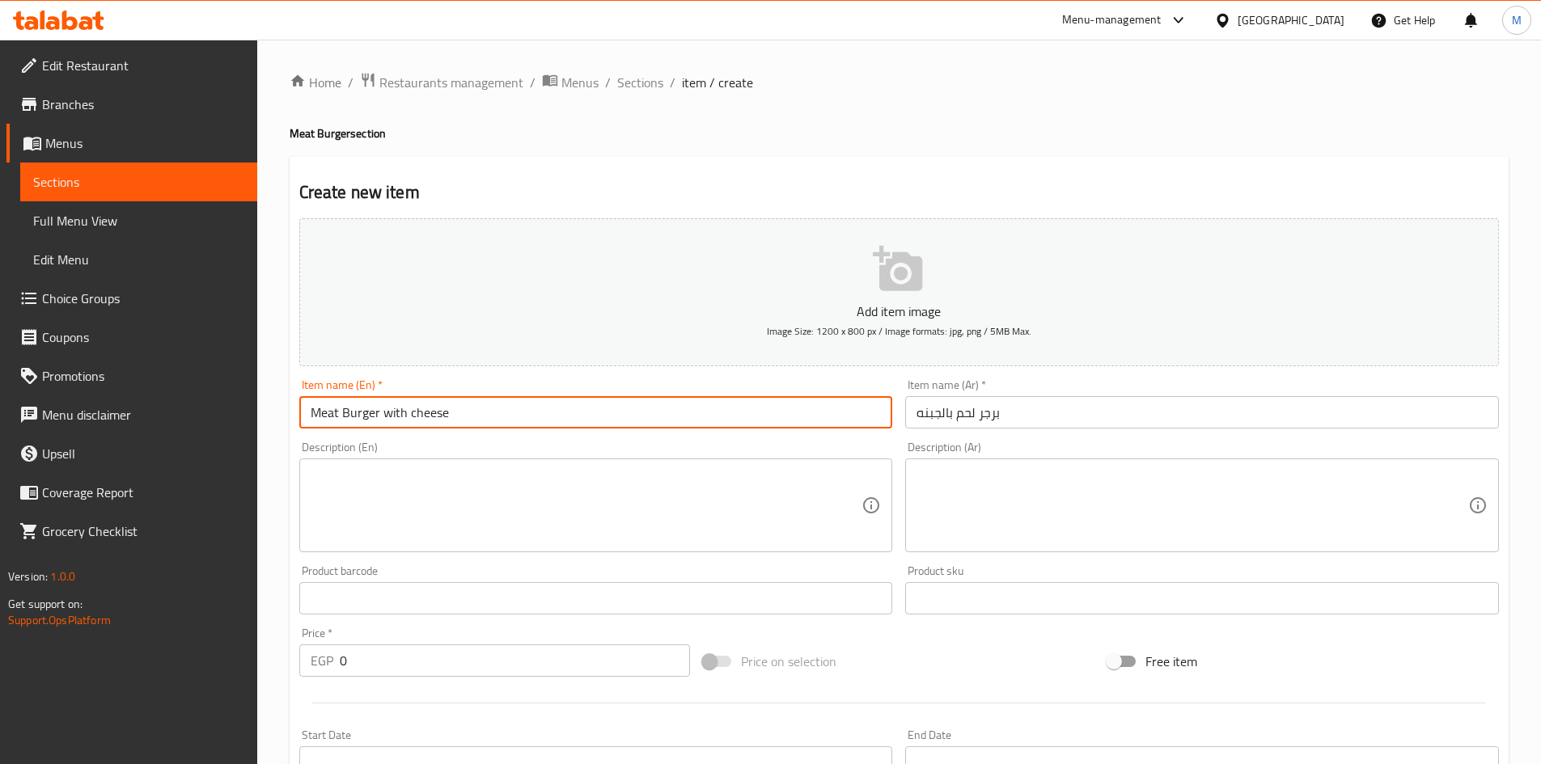
click at [459, 421] on input "Meat Burger with cheese" at bounding box center [596, 412] width 594 height 32
click at [459, 421] on input "Meat Burger with Cheese" at bounding box center [596, 412] width 594 height 32
type input "Meat Burger with Cheese"
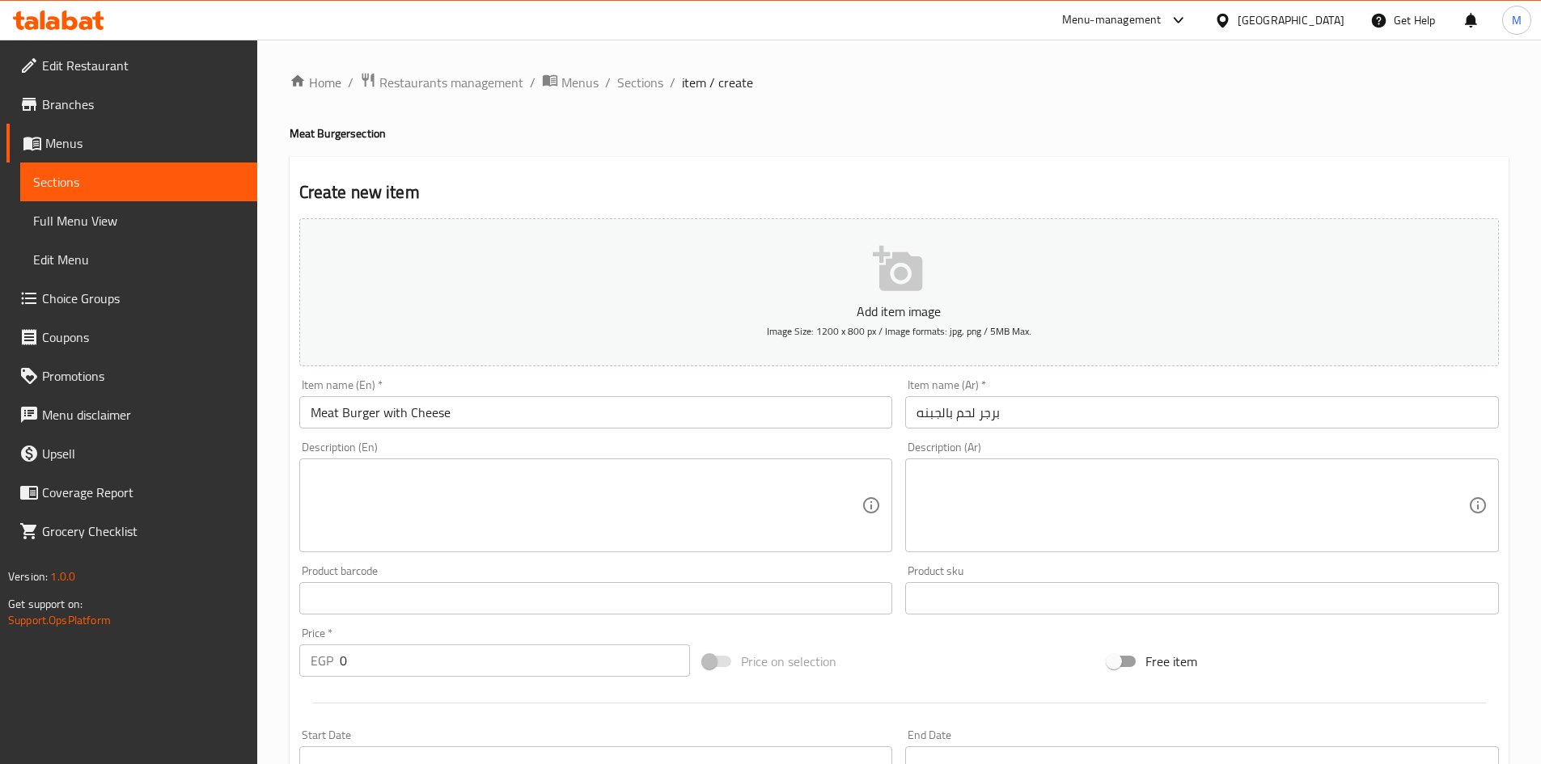
click at [500, 444] on div "Description (En) Description (En)" at bounding box center [596, 497] width 594 height 111
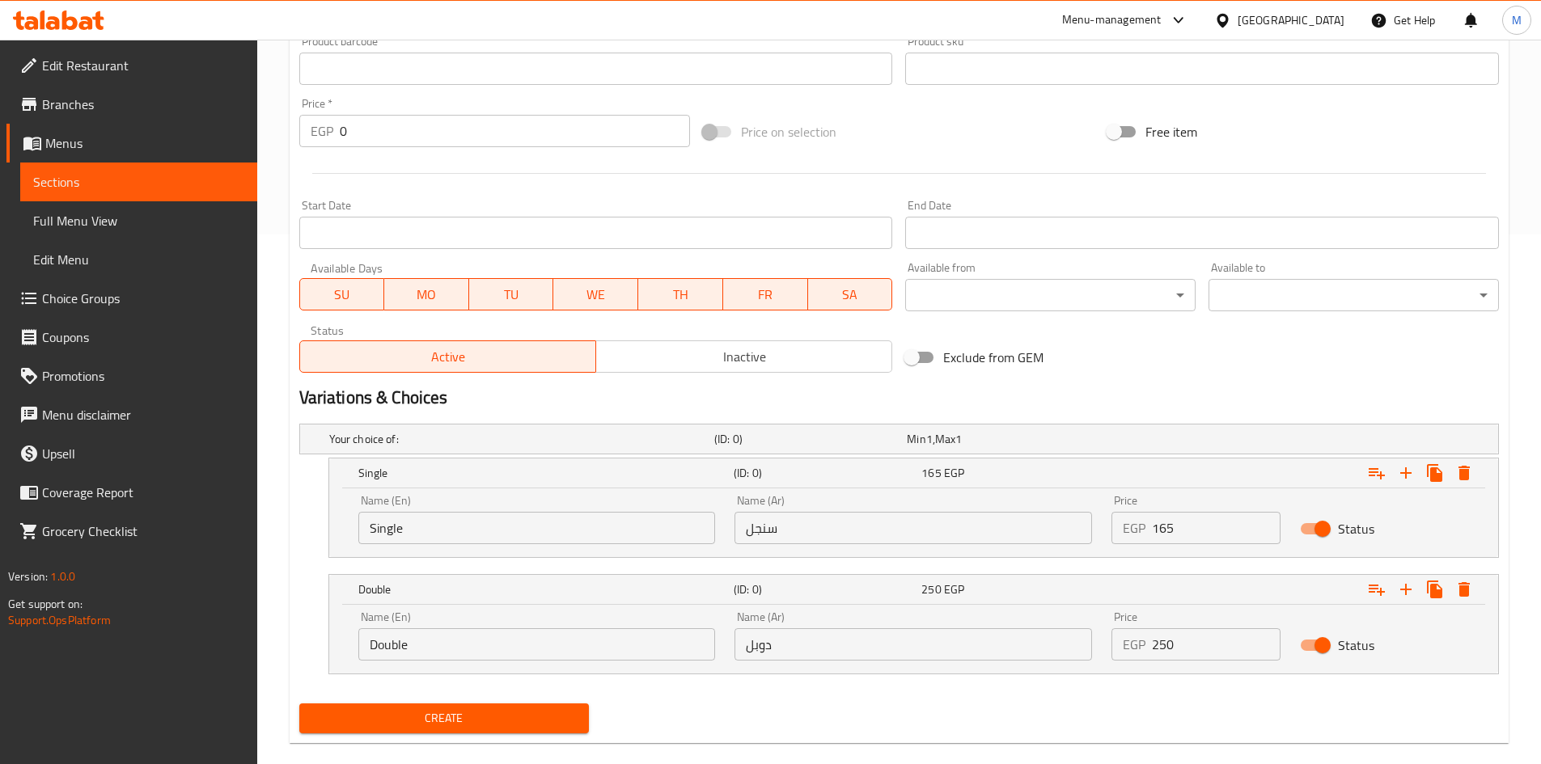
scroll to position [554, 0]
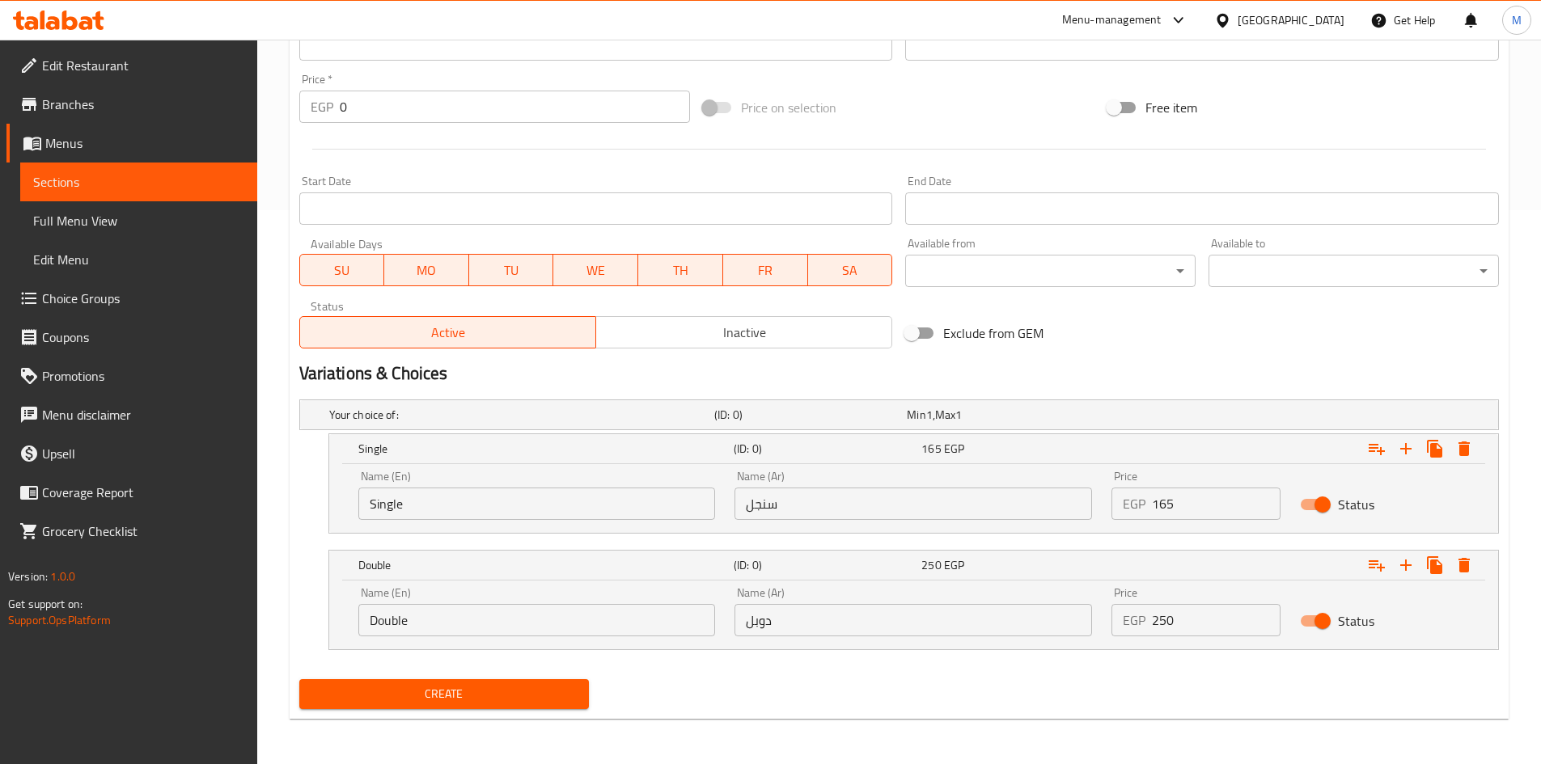
click at [807, 500] on input "سنجل" at bounding box center [912, 504] width 357 height 32
click at [593, 501] on input "Single" at bounding box center [536, 504] width 357 height 32
type input "Choice"
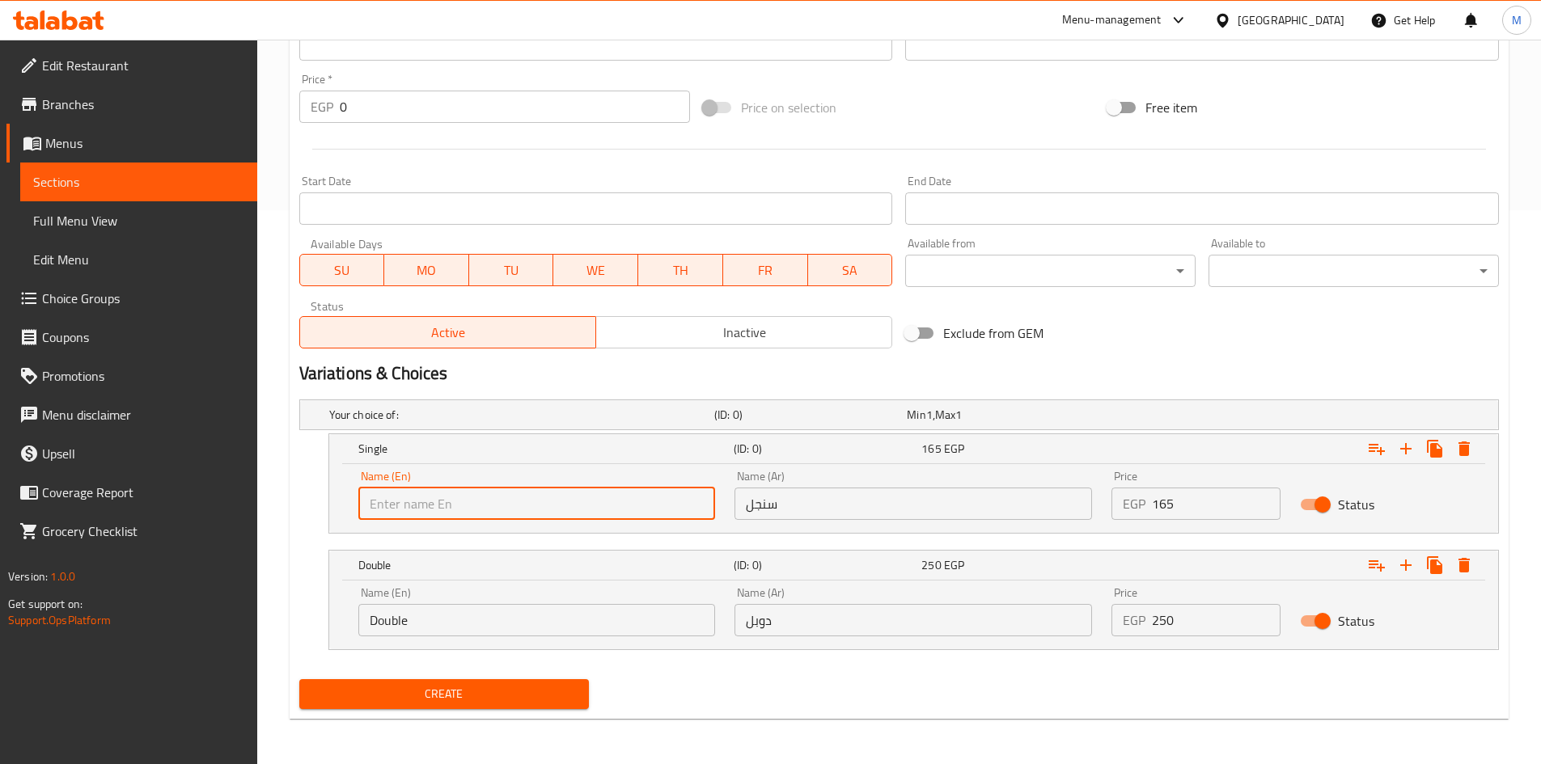
click at [593, 501] on input "text" at bounding box center [536, 504] width 357 height 32
type input "Single"
click at [826, 503] on input "سنجل" at bounding box center [912, 504] width 357 height 32
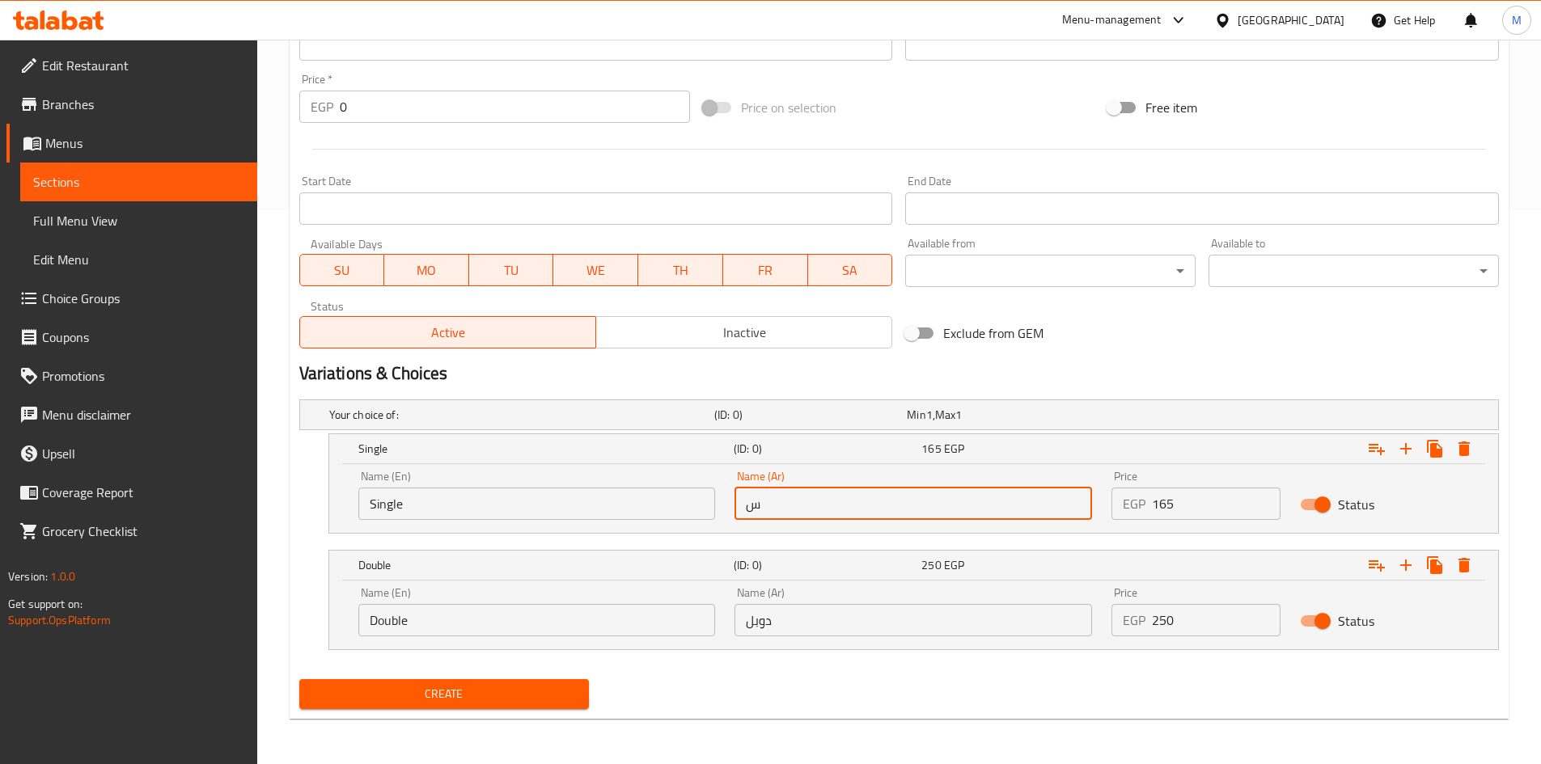
type input "سنجل"
click at [480, 611] on input "Double" at bounding box center [536, 620] width 357 height 32
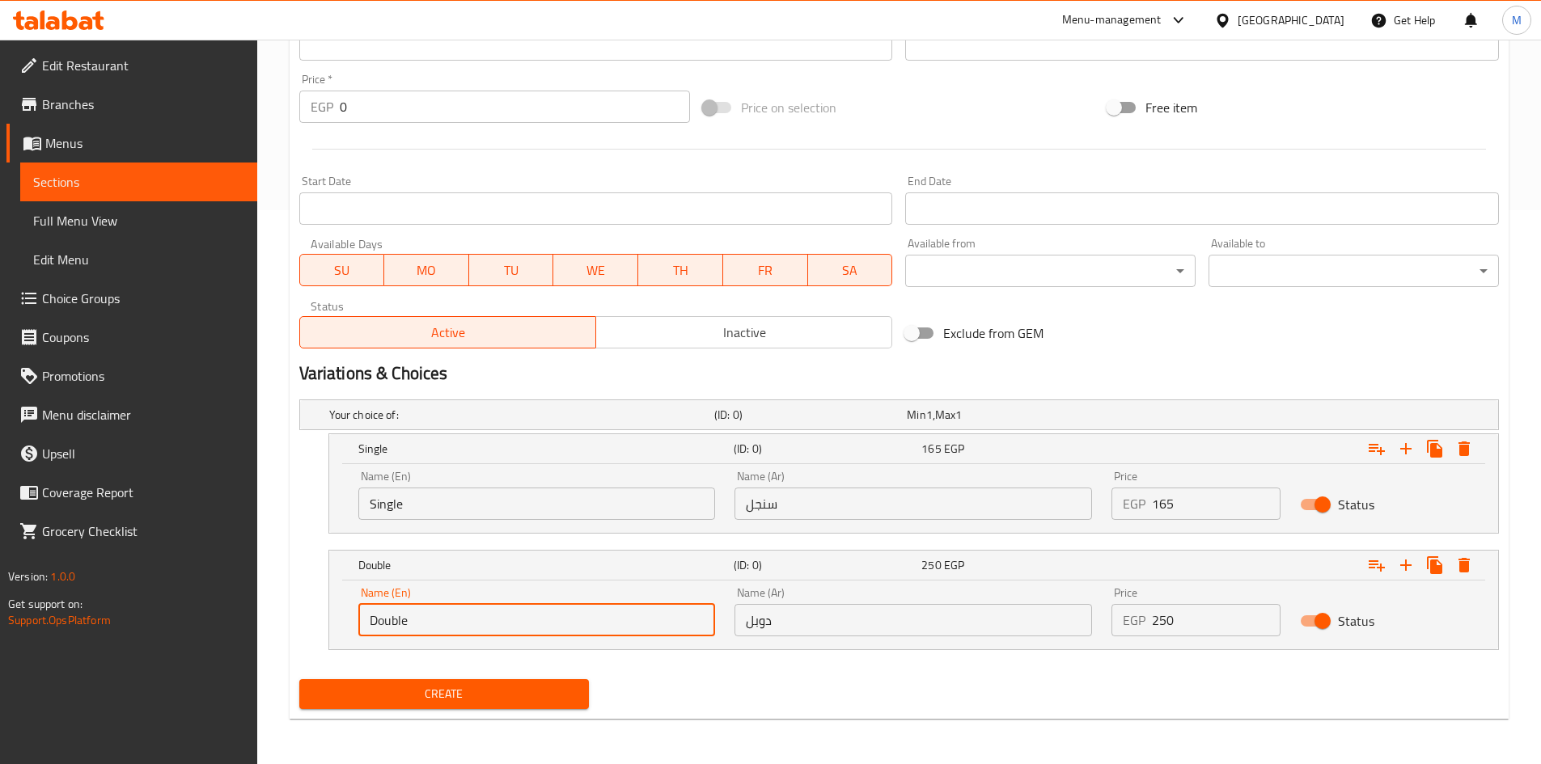
click at [480, 611] on input "Double" at bounding box center [536, 620] width 357 height 32
type input "Choice"
click at [480, 611] on input "text" at bounding box center [536, 620] width 357 height 32
type input "Double"
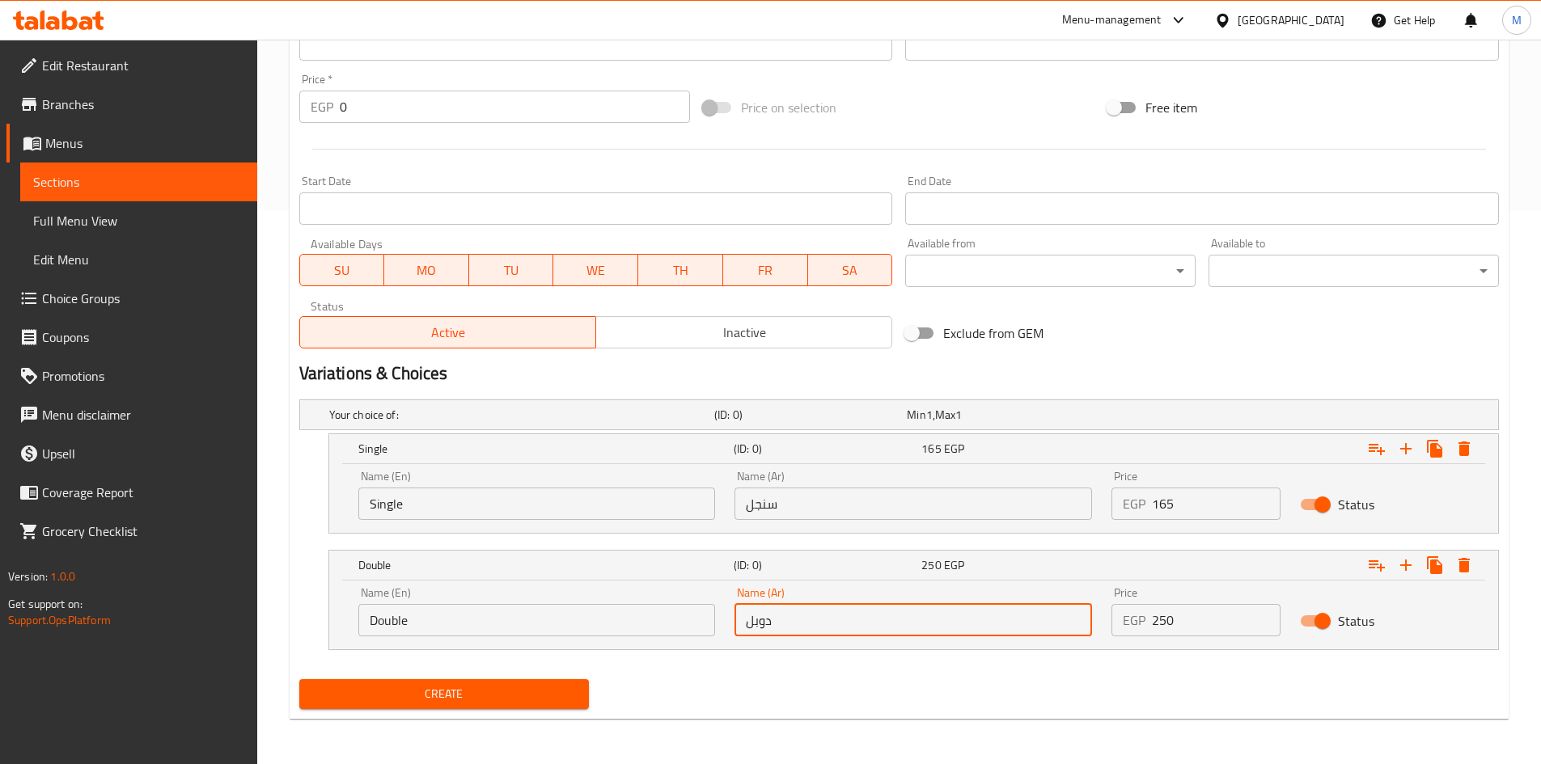
click at [830, 628] on input "دوبل" at bounding box center [912, 620] width 357 height 32
type input "دوبل"
click at [1224, 504] on input "165" at bounding box center [1216, 504] width 129 height 32
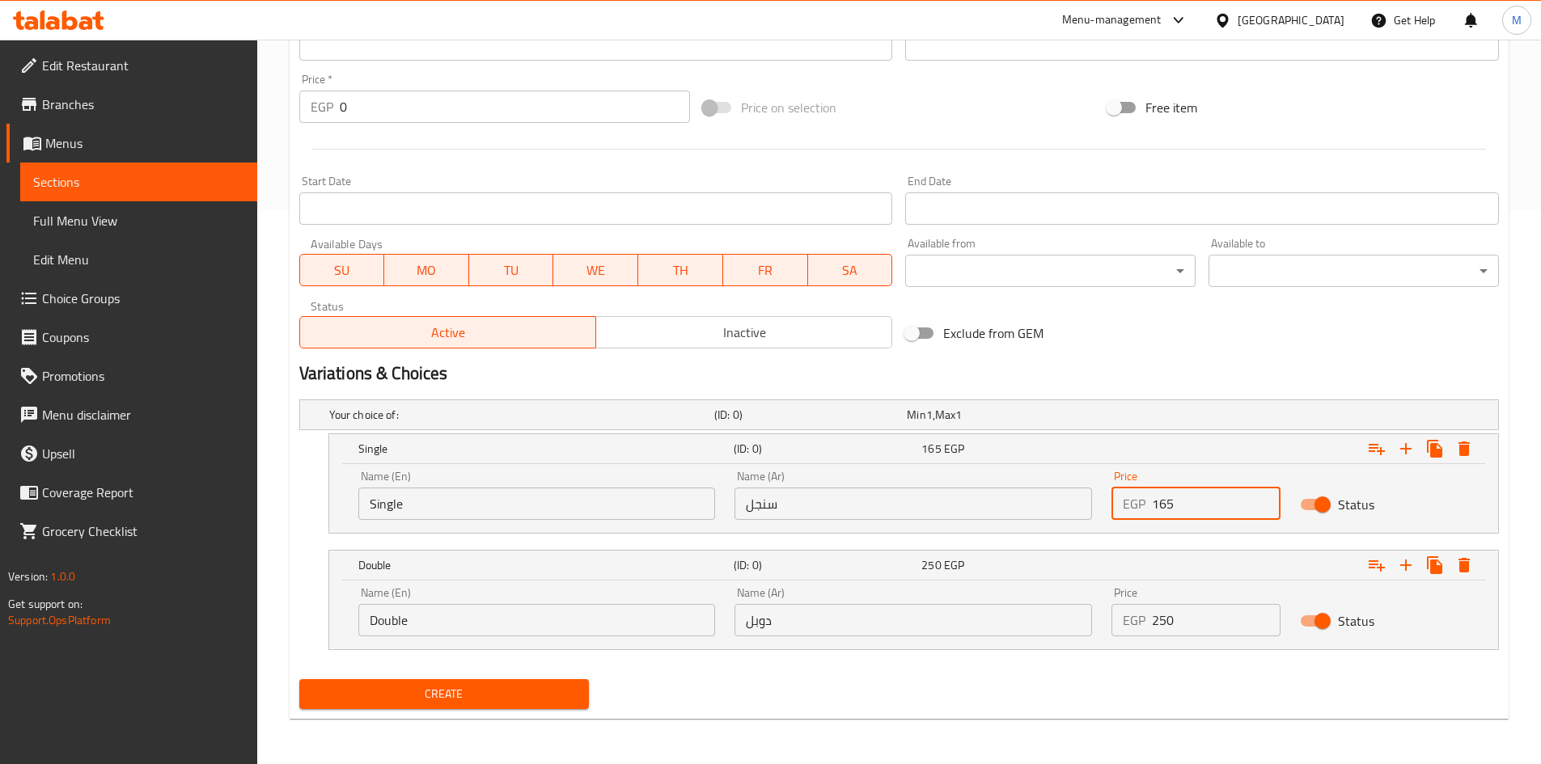
click at [1224, 504] on input "165" at bounding box center [1216, 504] width 129 height 32
click at [1224, 505] on input "165" at bounding box center [1216, 504] width 129 height 32
type input "195"
click at [1198, 608] on input "250" at bounding box center [1216, 620] width 129 height 32
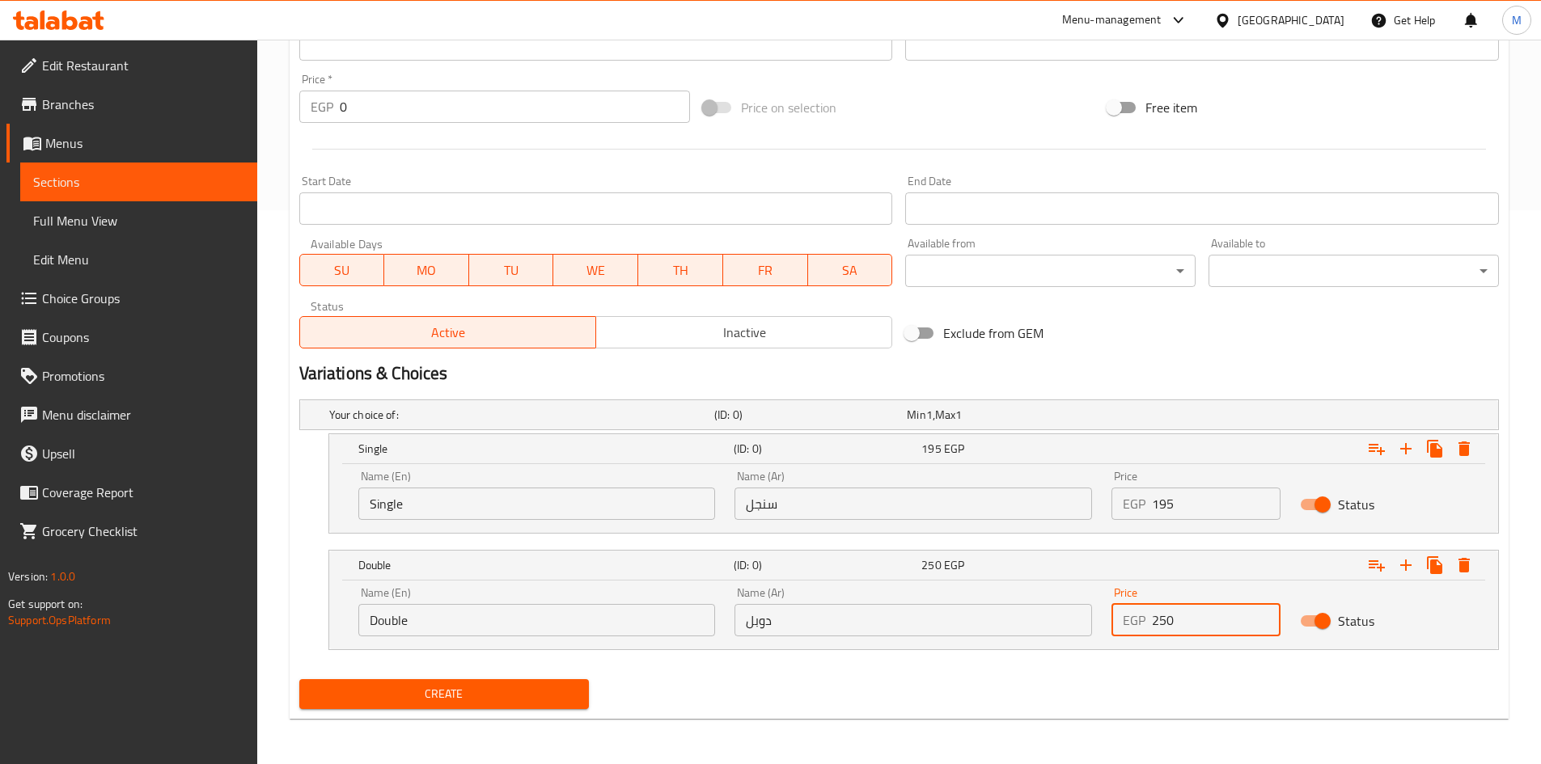
click at [1198, 608] on input "250" at bounding box center [1216, 620] width 129 height 32
type input "280"
click at [568, 707] on button "Create" at bounding box center [444, 694] width 290 height 30
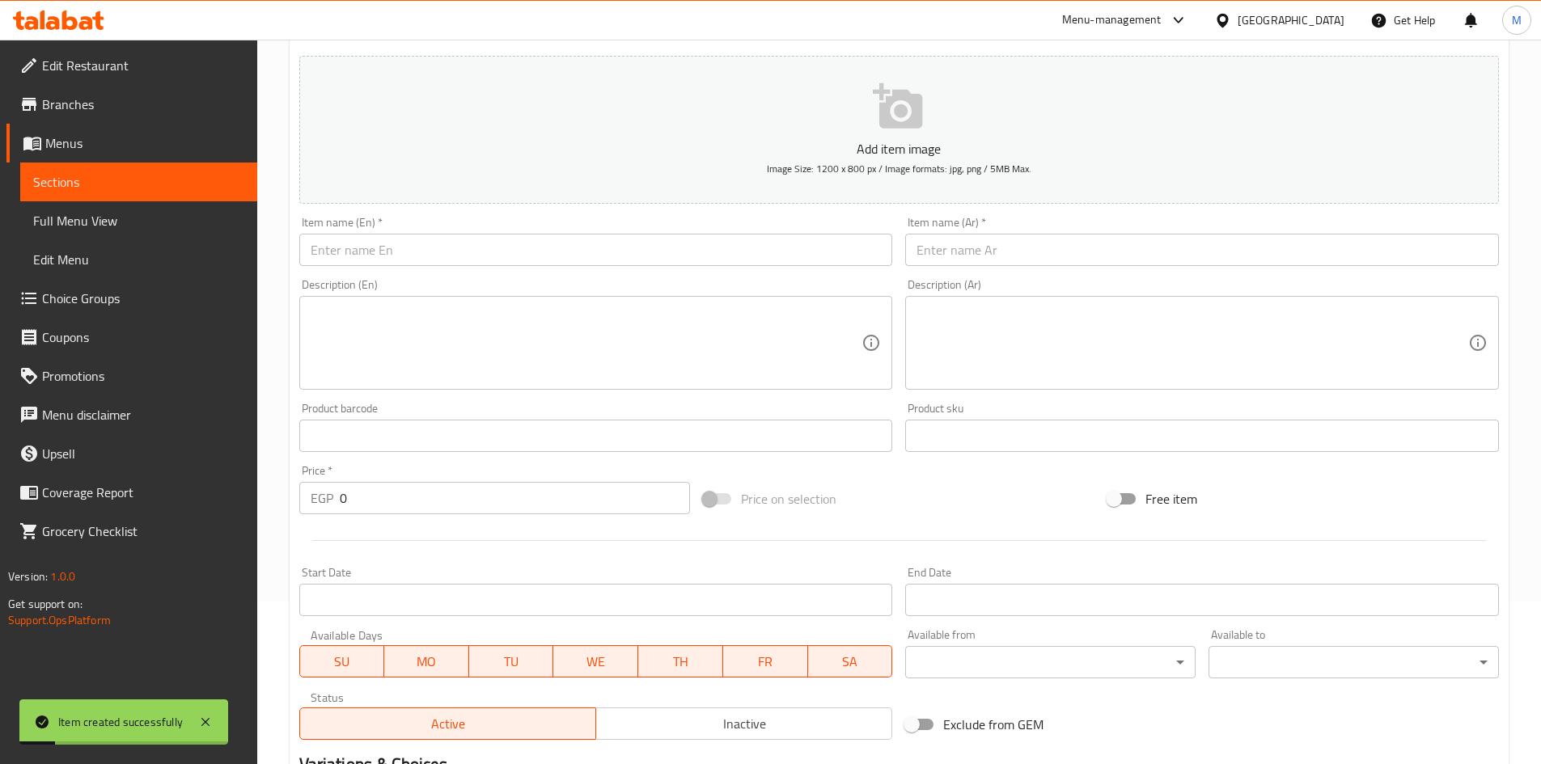
scroll to position [69, 0]
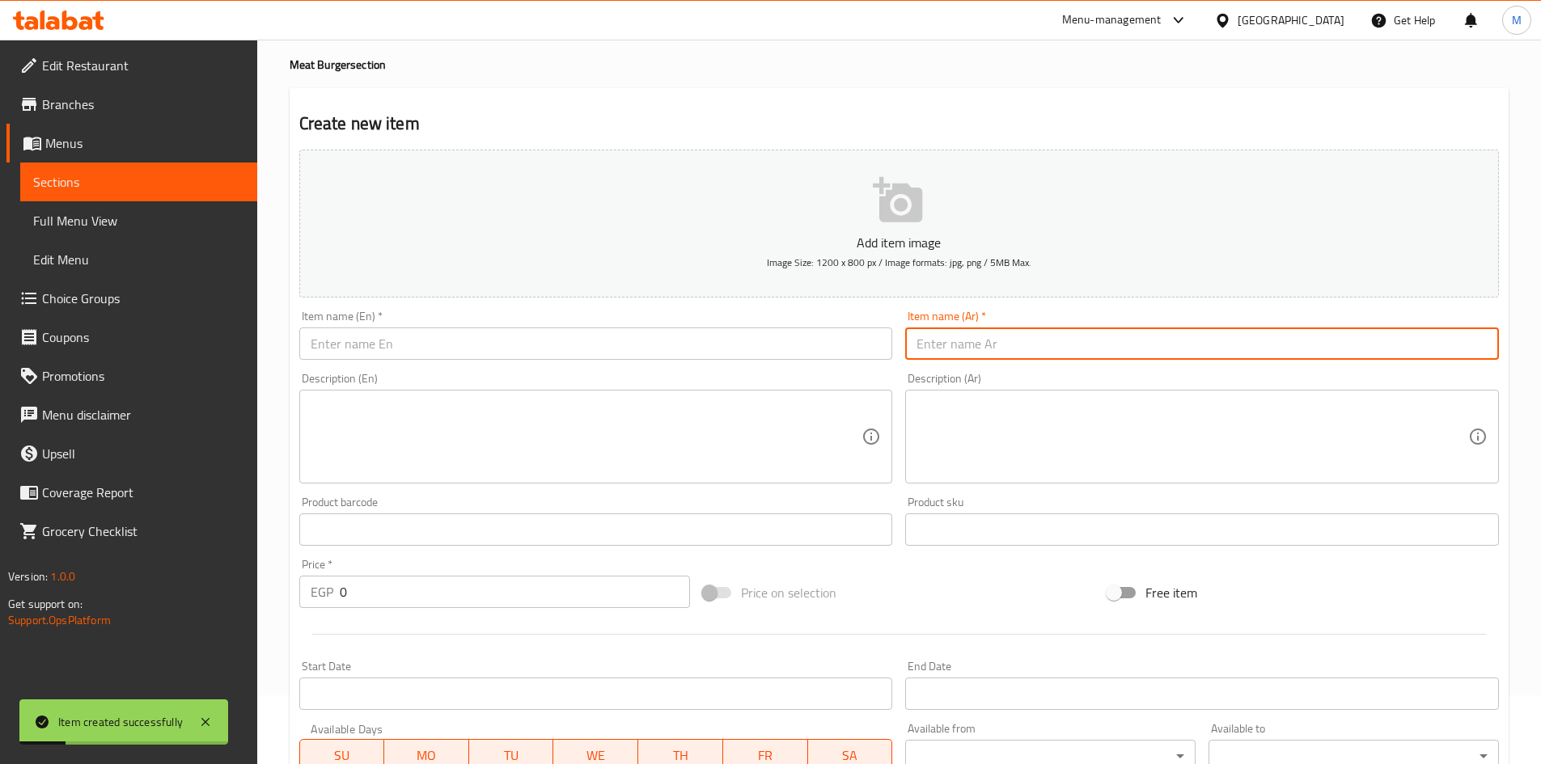
click at [1046, 342] on input "text" at bounding box center [1202, 344] width 594 height 32
paste input "برجر لحم بالبيض"
type input "برجر لحم بالبيض"
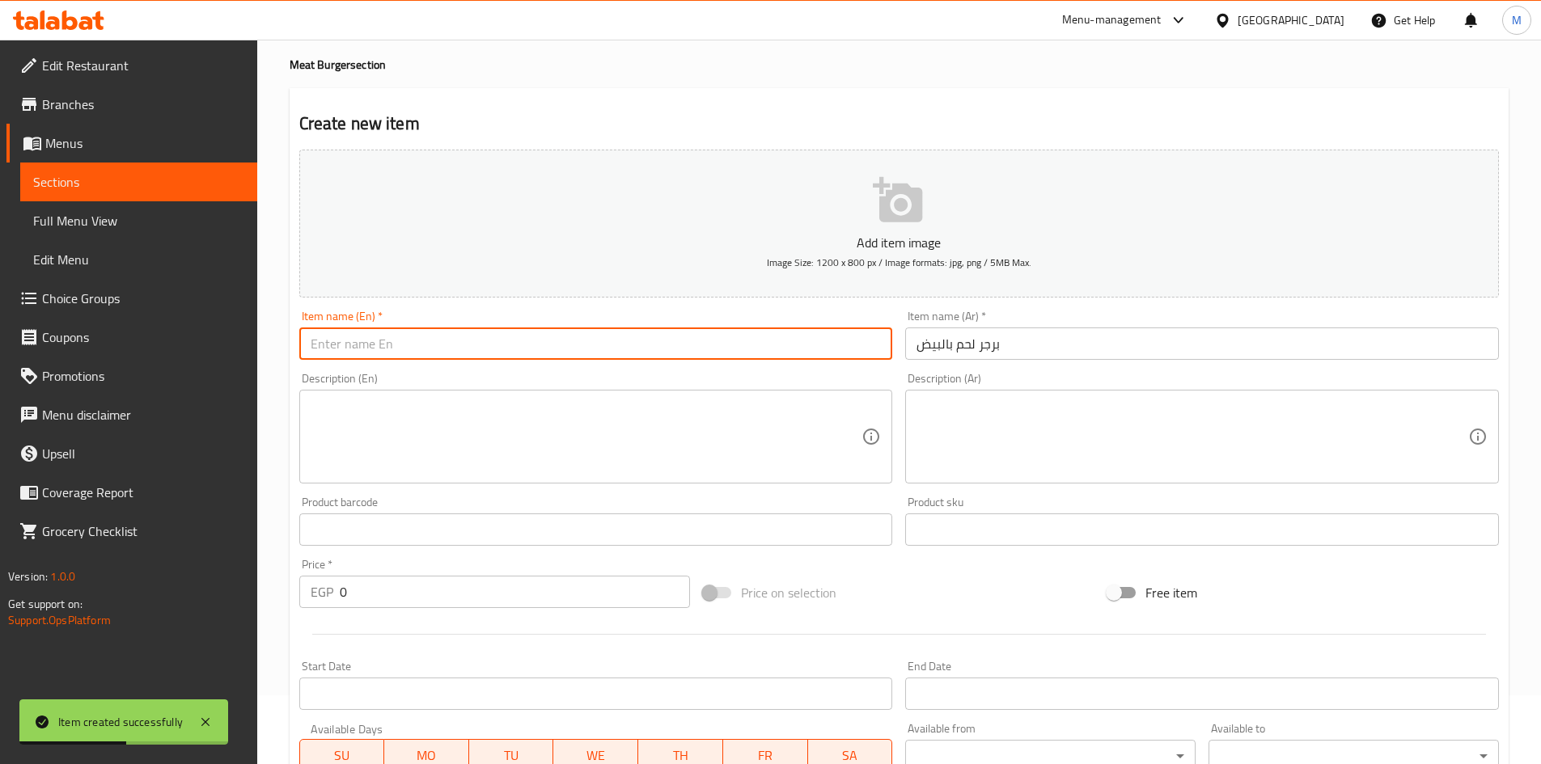
click at [570, 351] on input "text" at bounding box center [596, 344] width 594 height 32
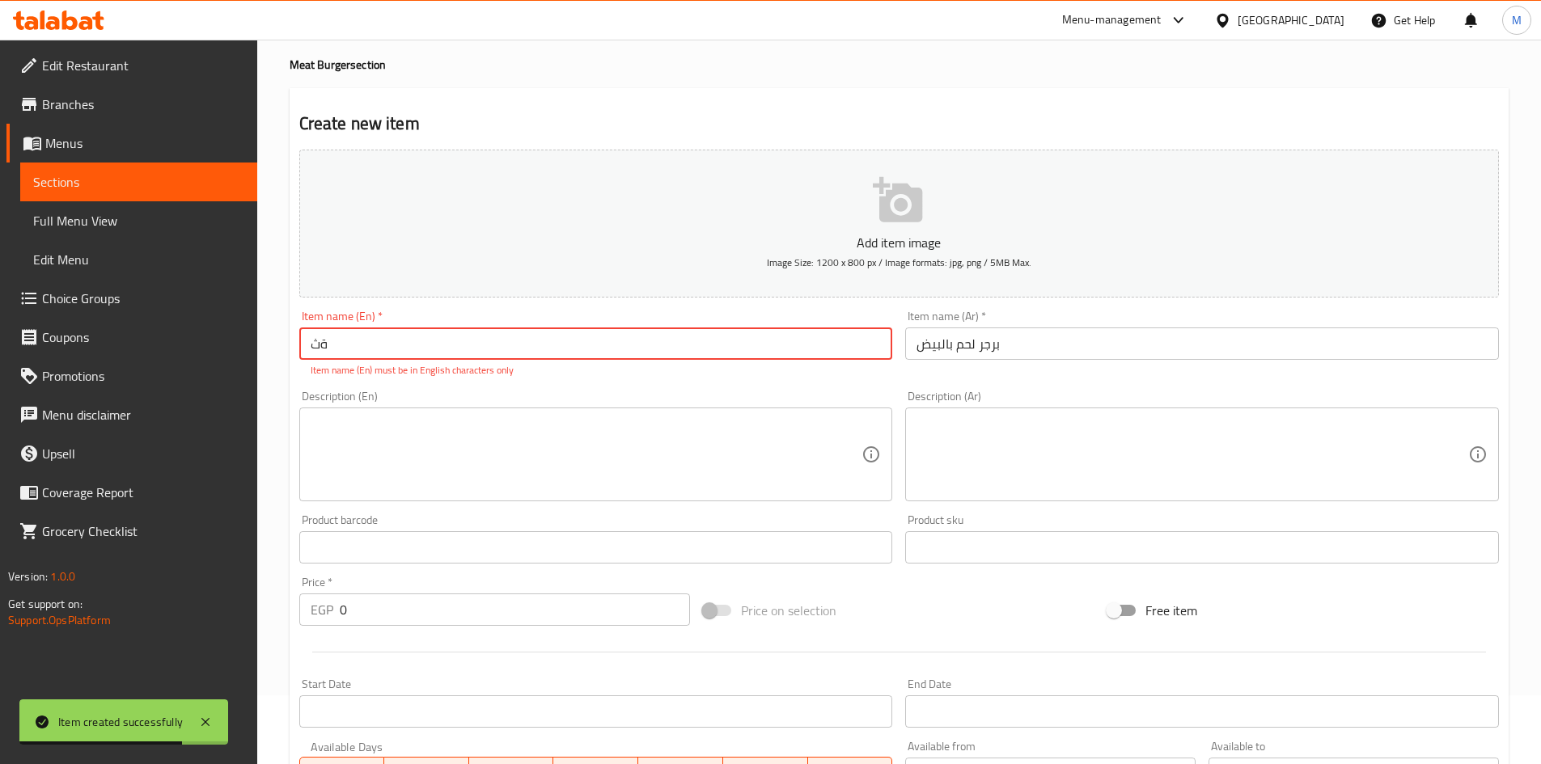
type input "ة"
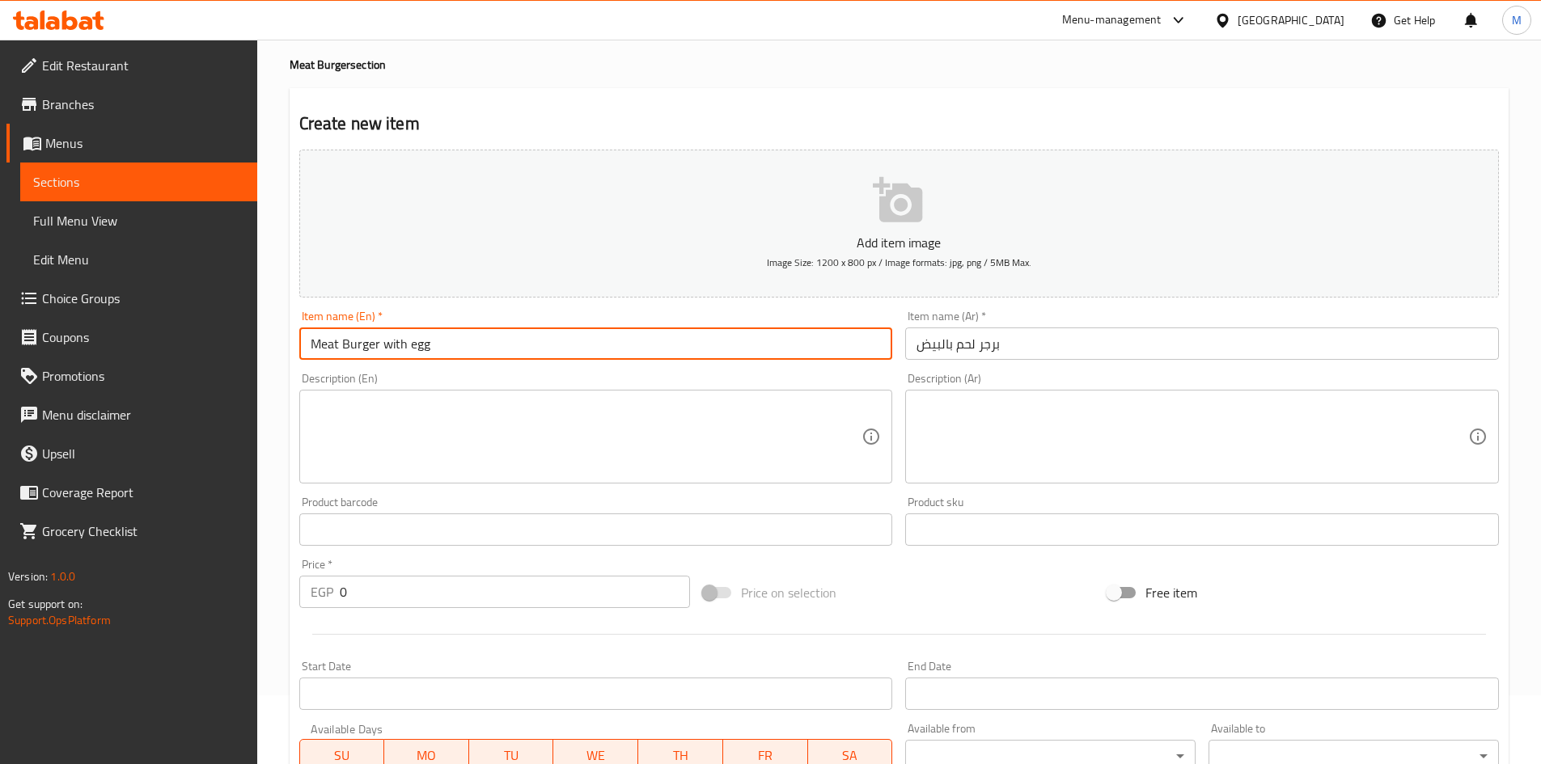
click at [452, 335] on input "Meat Burger with egg" at bounding box center [596, 344] width 594 height 32
type input "Meat Burger with Egg"
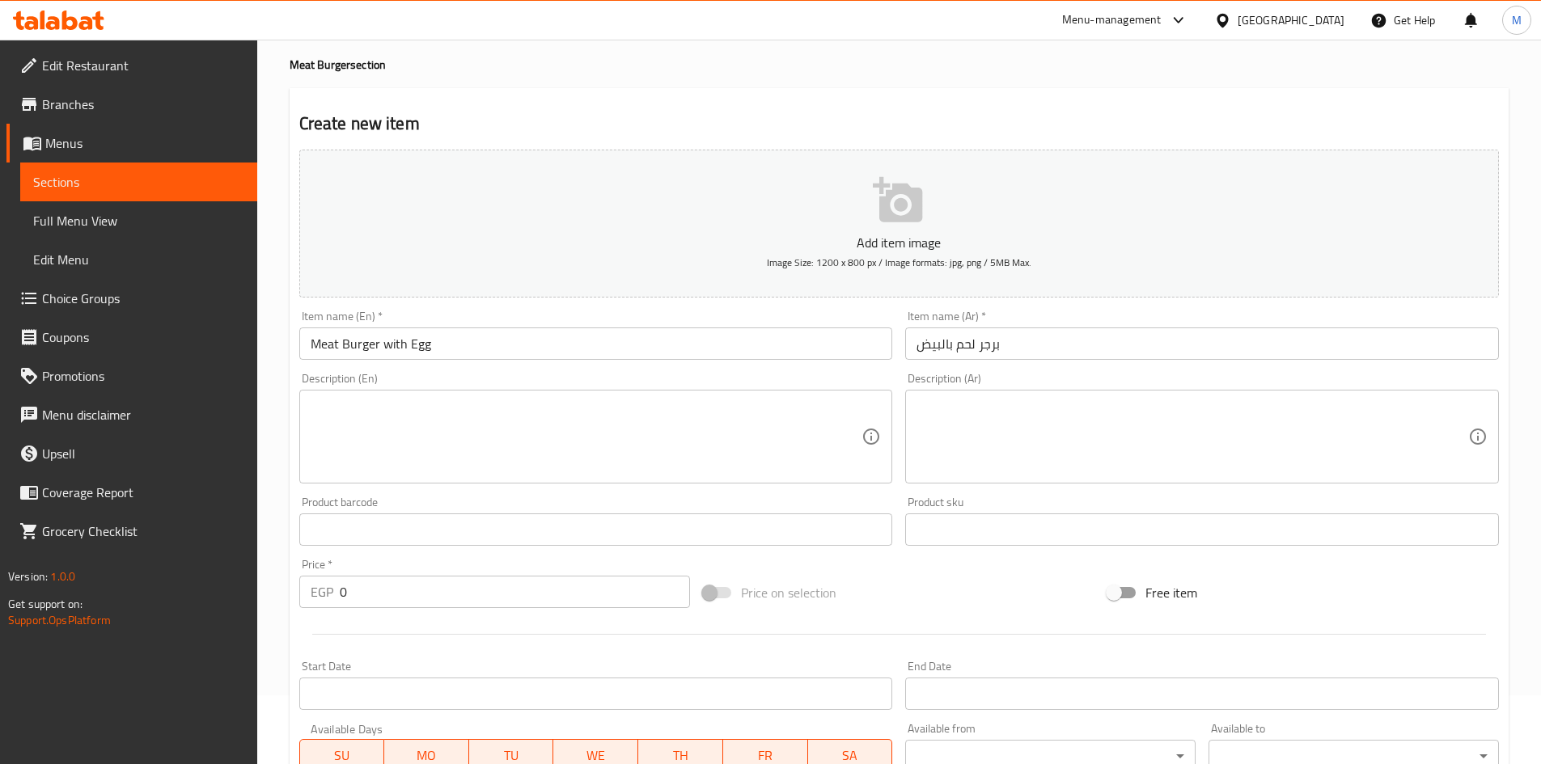
click at [475, 368] on div "Description (En) Description (En)" at bounding box center [596, 428] width 607 height 124
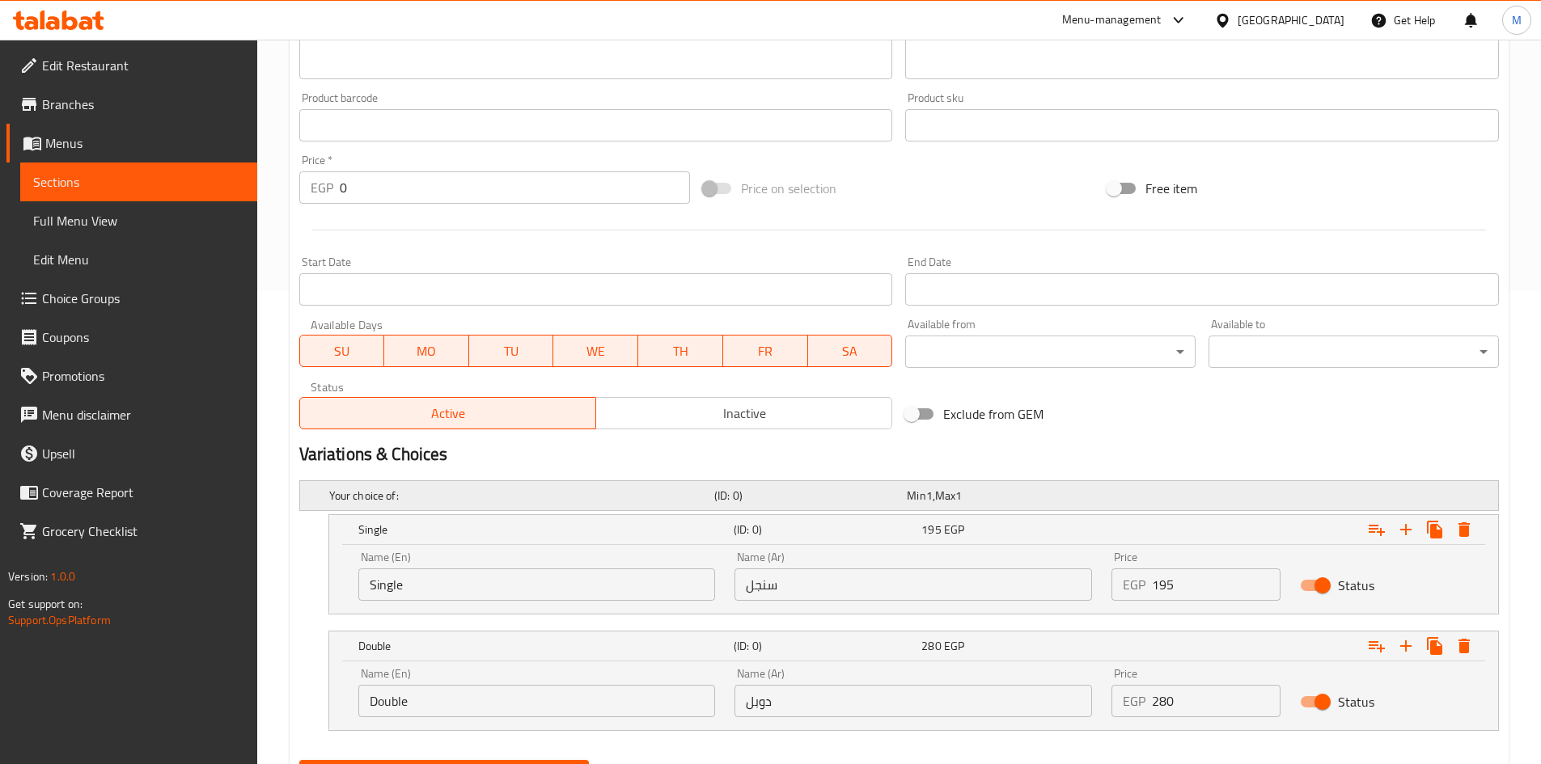
scroll to position [554, 0]
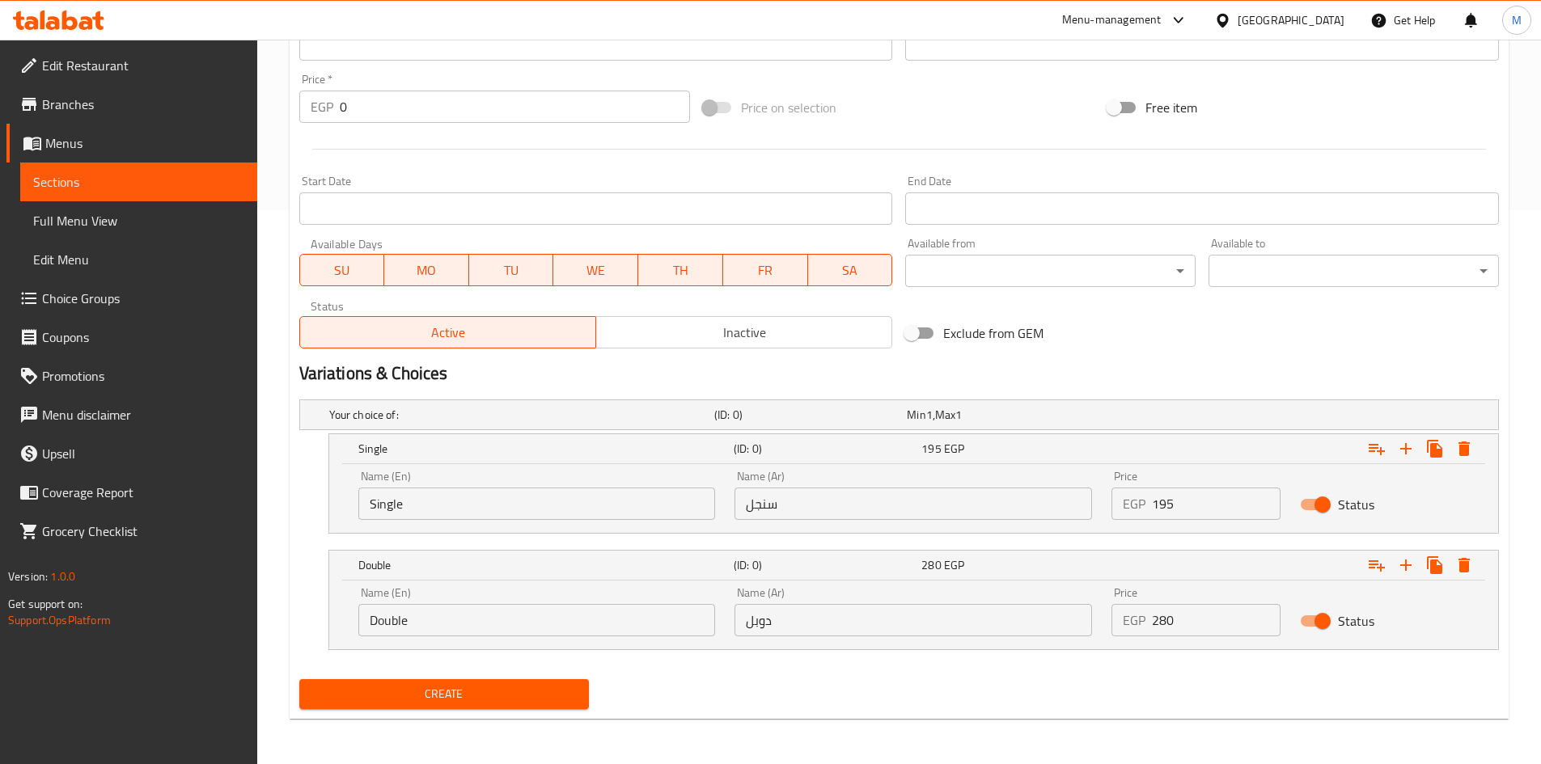
click at [945, 500] on input "سنجل" at bounding box center [912, 504] width 357 height 32
click at [486, 510] on input "Single" at bounding box center [536, 504] width 357 height 32
click at [487, 510] on input "Single" at bounding box center [536, 504] width 357 height 32
type input "Choice"
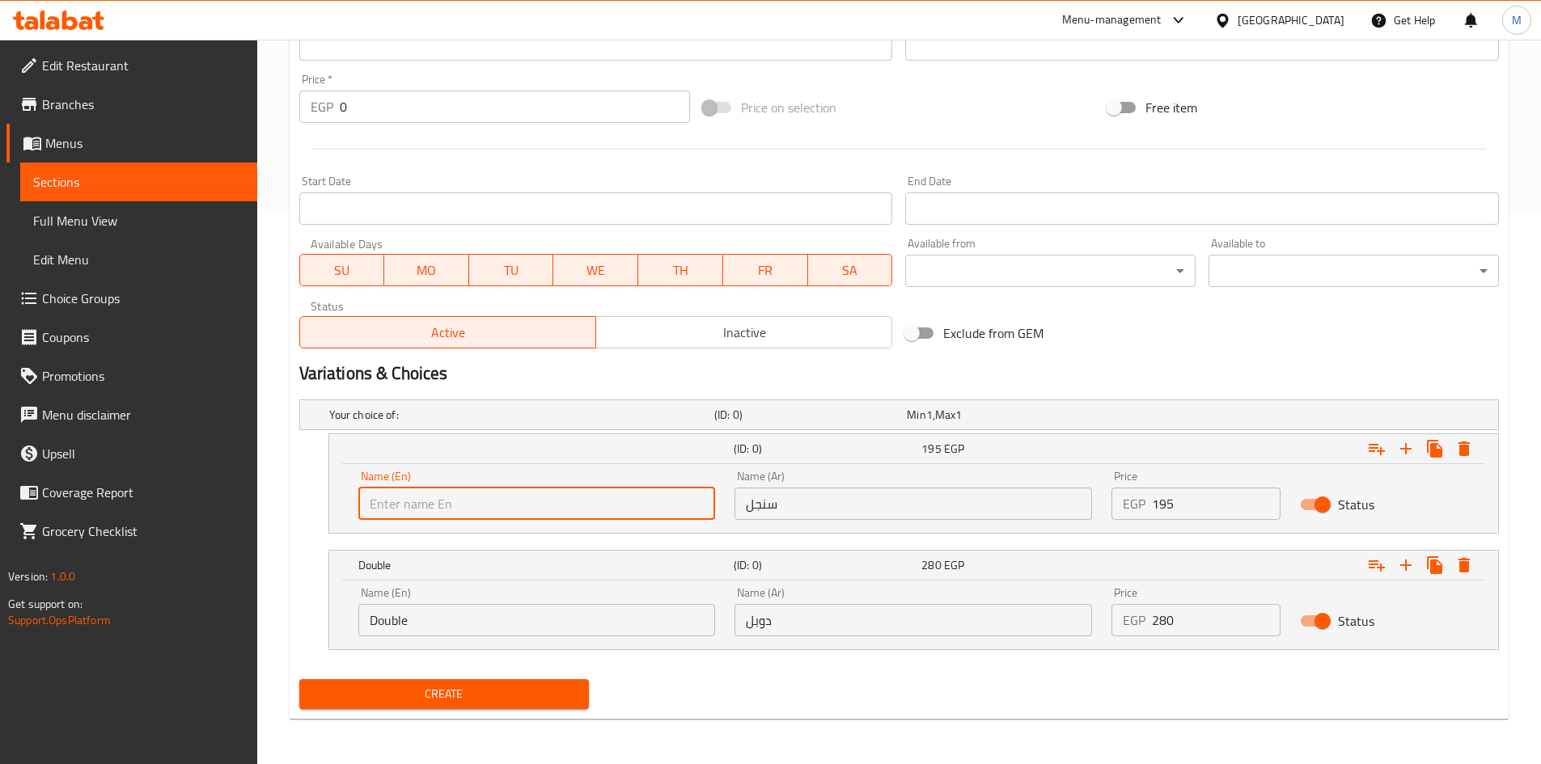
click at [487, 510] on input "text" at bounding box center [536, 504] width 357 height 32
type input "Single"
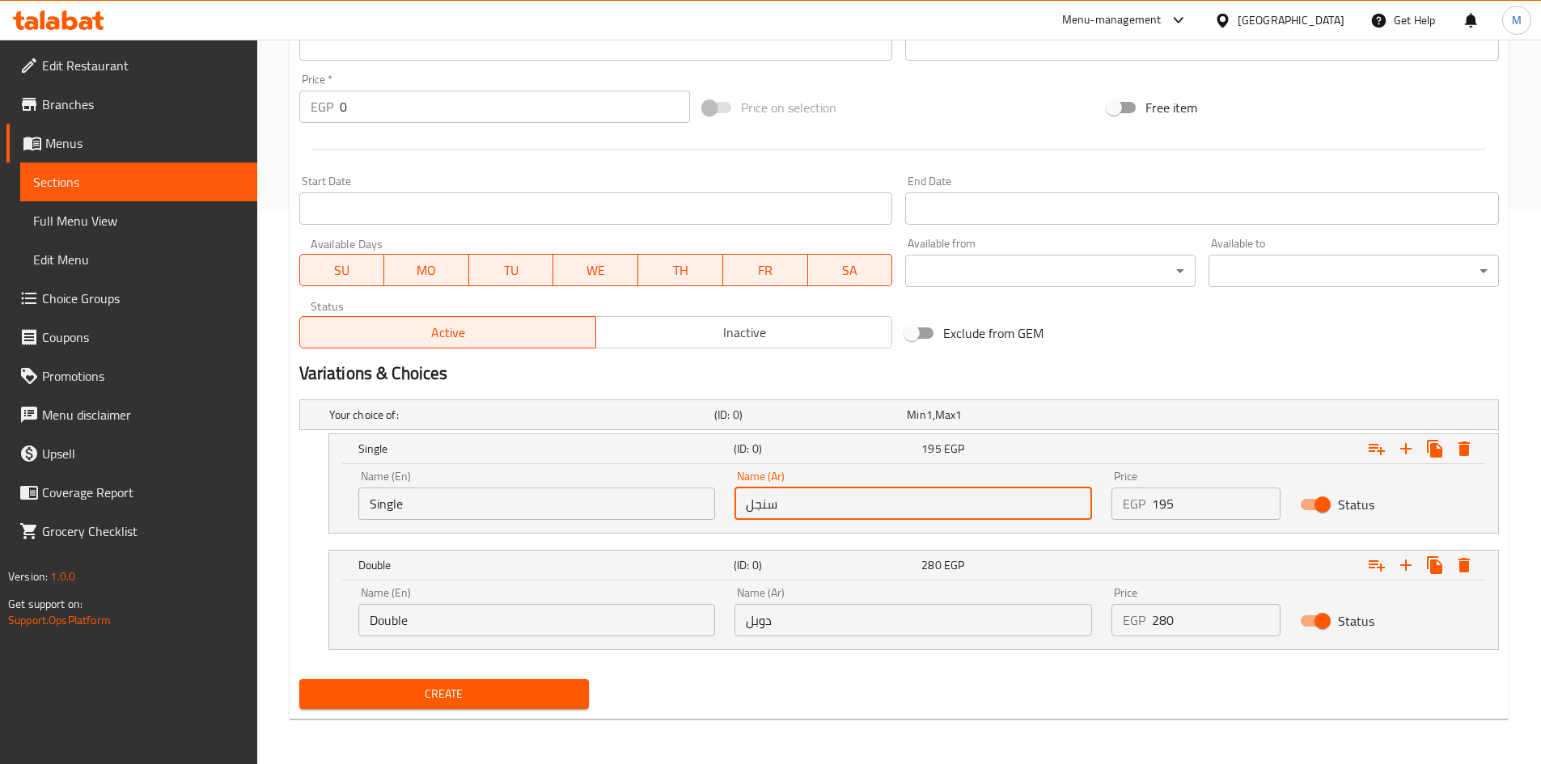
click at [806, 502] on input "سنجل" at bounding box center [912, 504] width 357 height 32
type input "سنجل"
click at [426, 626] on input "Double" at bounding box center [536, 620] width 357 height 32
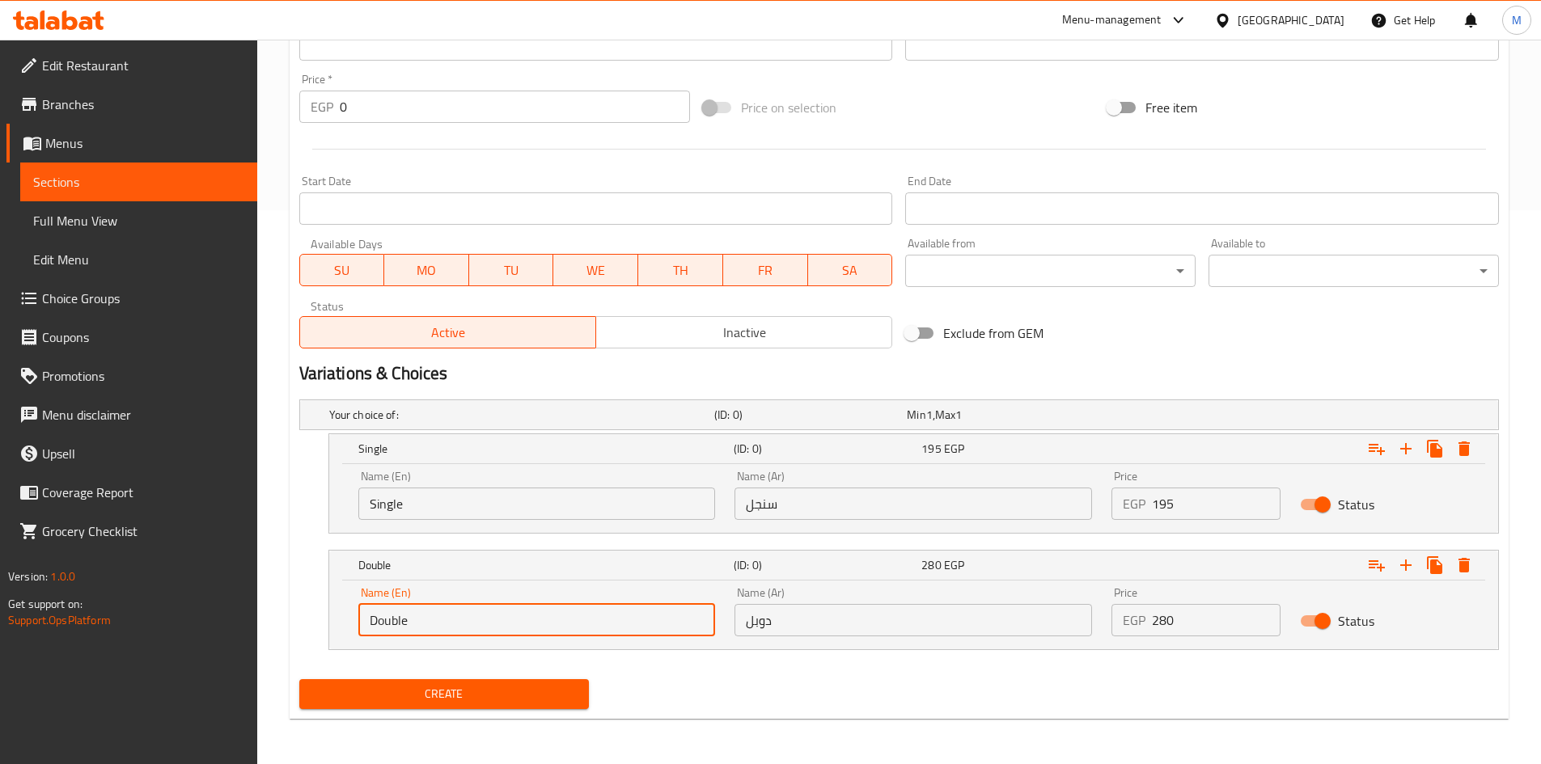
click at [426, 626] on input "Double" at bounding box center [536, 620] width 357 height 32
type input "Choice"
click at [426, 626] on input "text" at bounding box center [536, 620] width 357 height 32
type input "Double"
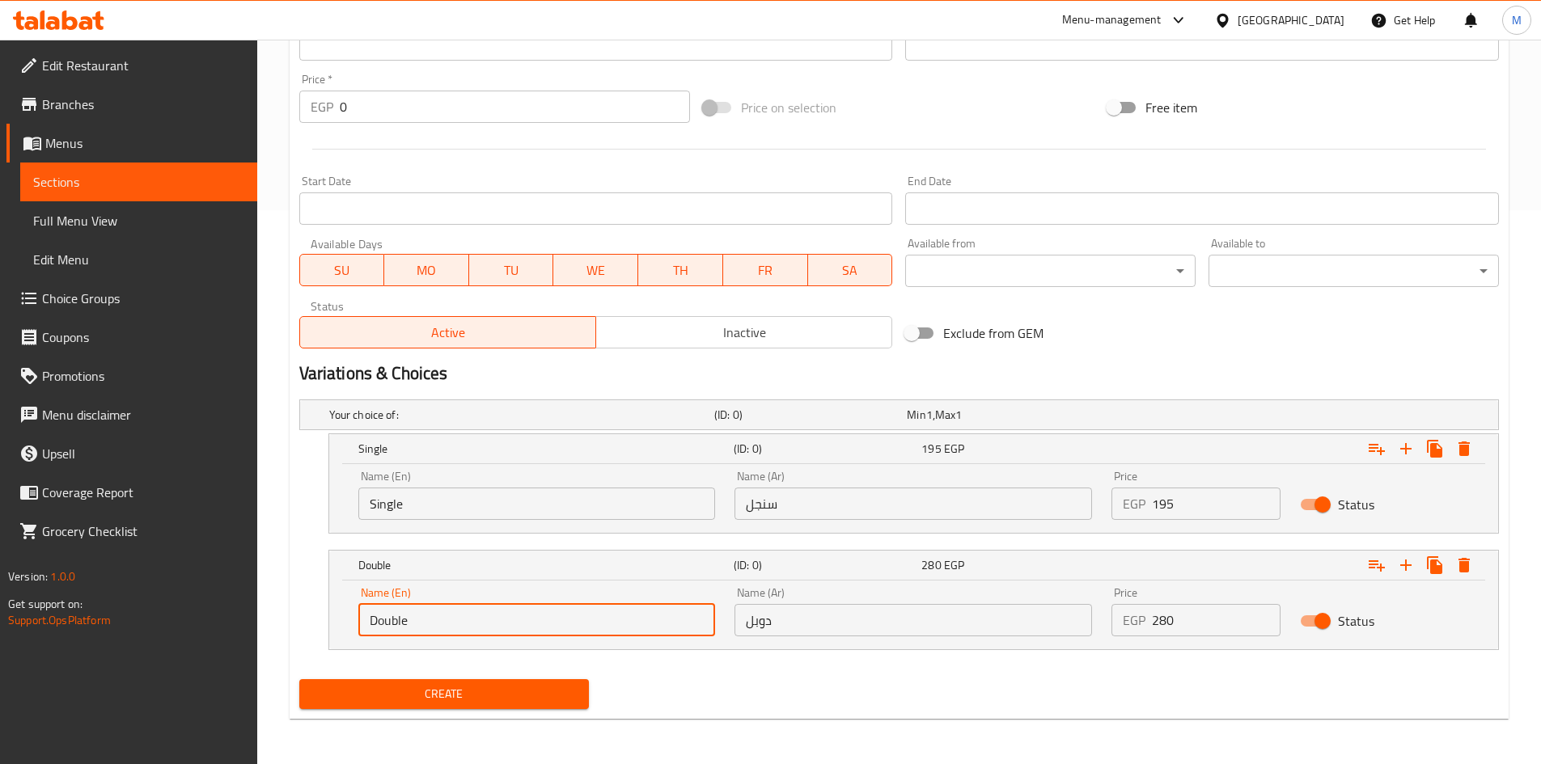
click at [772, 632] on input "دوبل" at bounding box center [912, 620] width 357 height 32
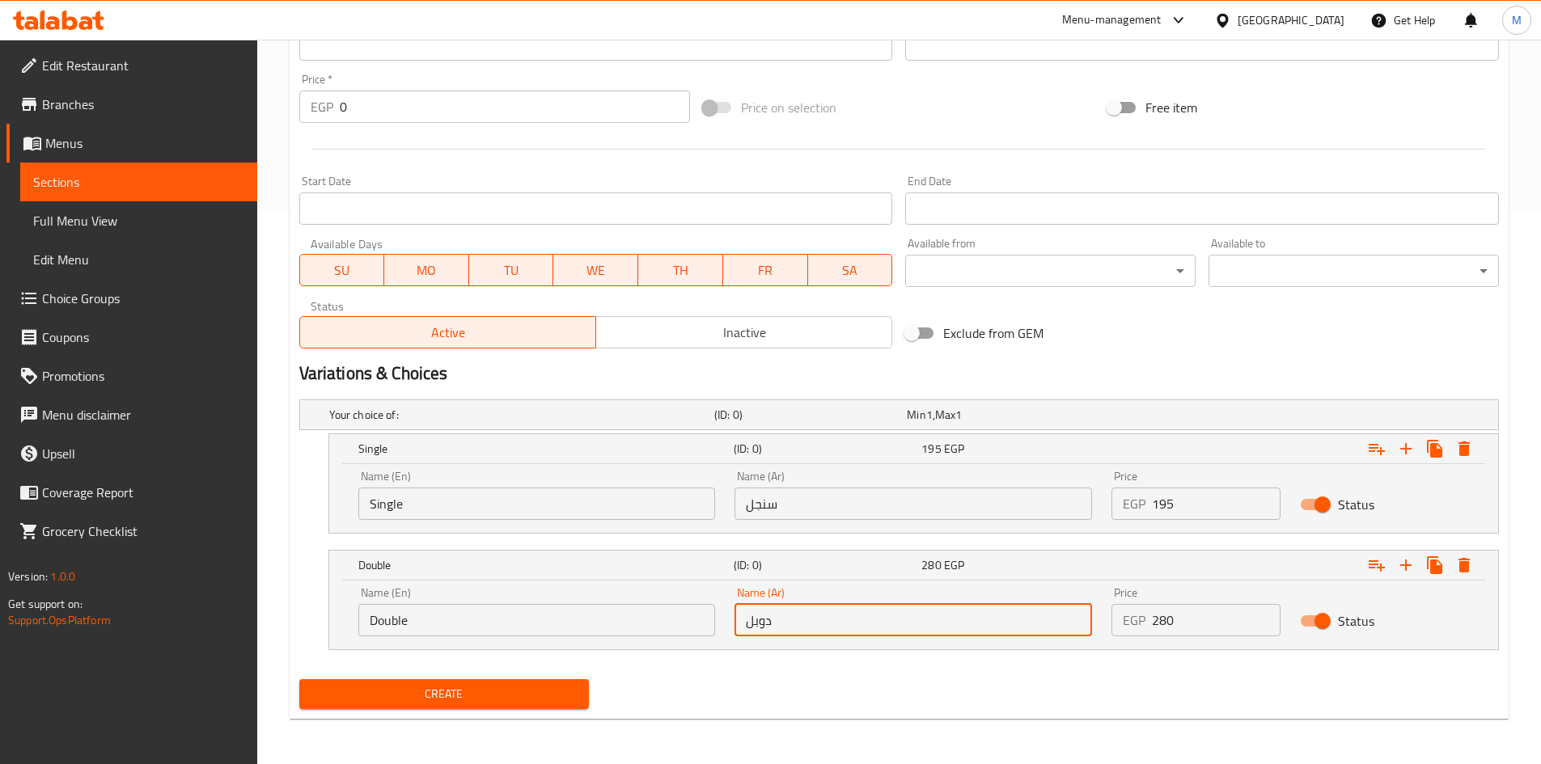
type input "دوبل"
click at [1195, 509] on input "195" at bounding box center [1216, 504] width 129 height 32
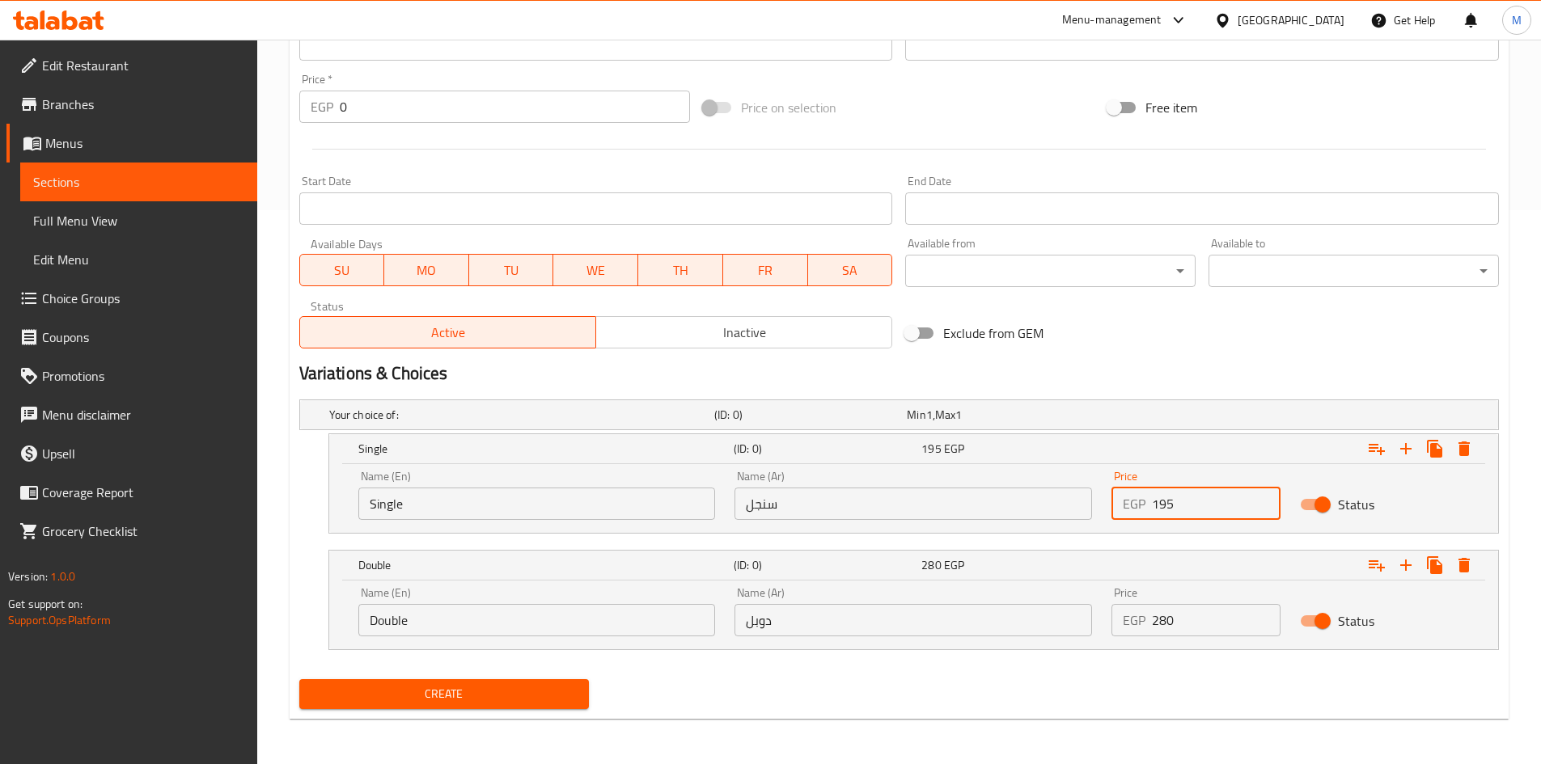
click at [1195, 509] on input "195" at bounding box center [1216, 504] width 129 height 32
type input "180"
click at [1195, 615] on input "280" at bounding box center [1216, 620] width 129 height 32
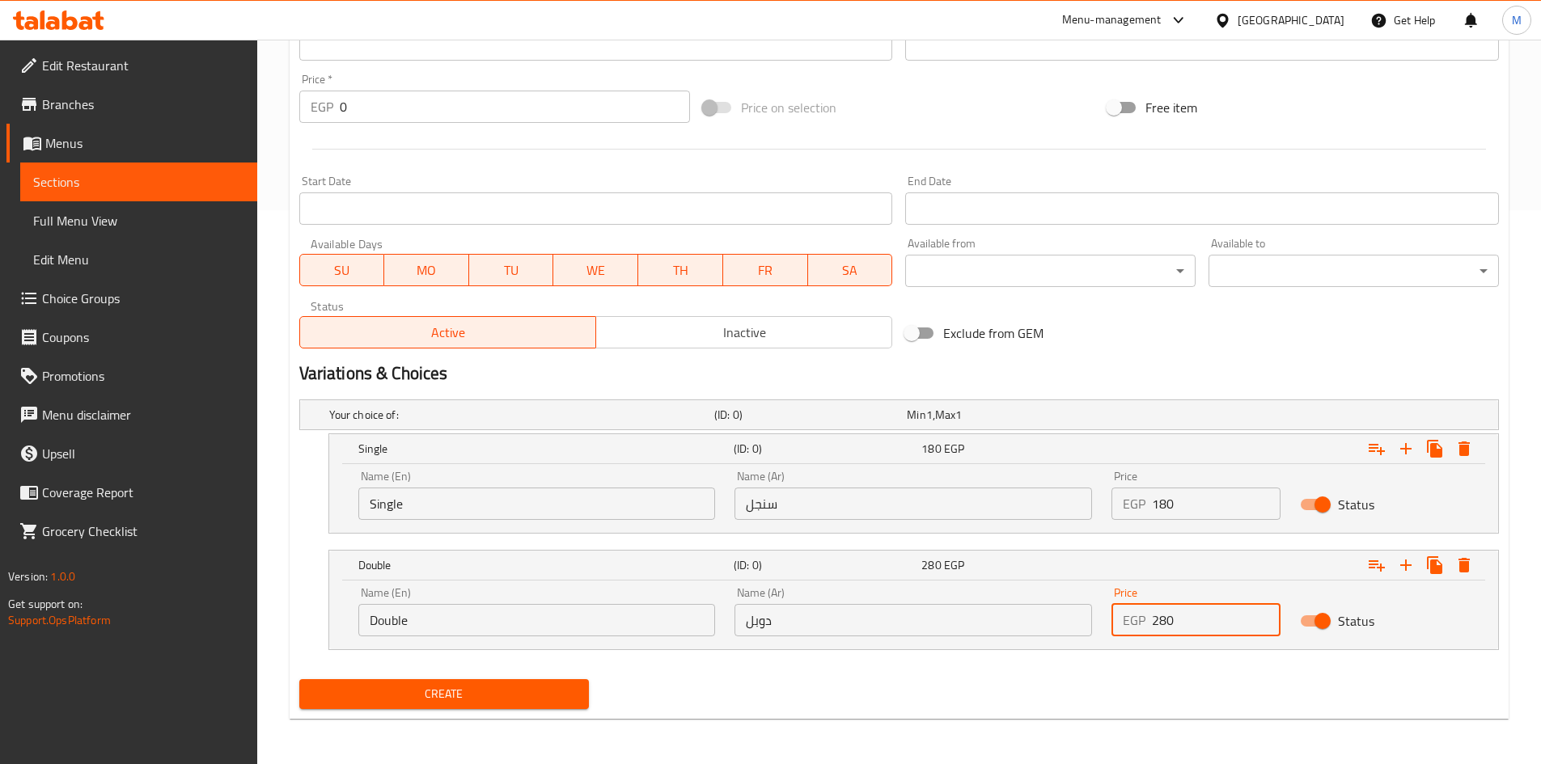
click at [1195, 615] on input "280" at bounding box center [1216, 620] width 129 height 32
type input "265"
click at [913, 670] on div "Your choice of: (ID: 0) Min 1 , Max 1 Name (En) Your choice of: Name (En) Name …" at bounding box center [899, 533] width 1212 height 280
click at [537, 693] on span "Create" at bounding box center [444, 694] width 264 height 20
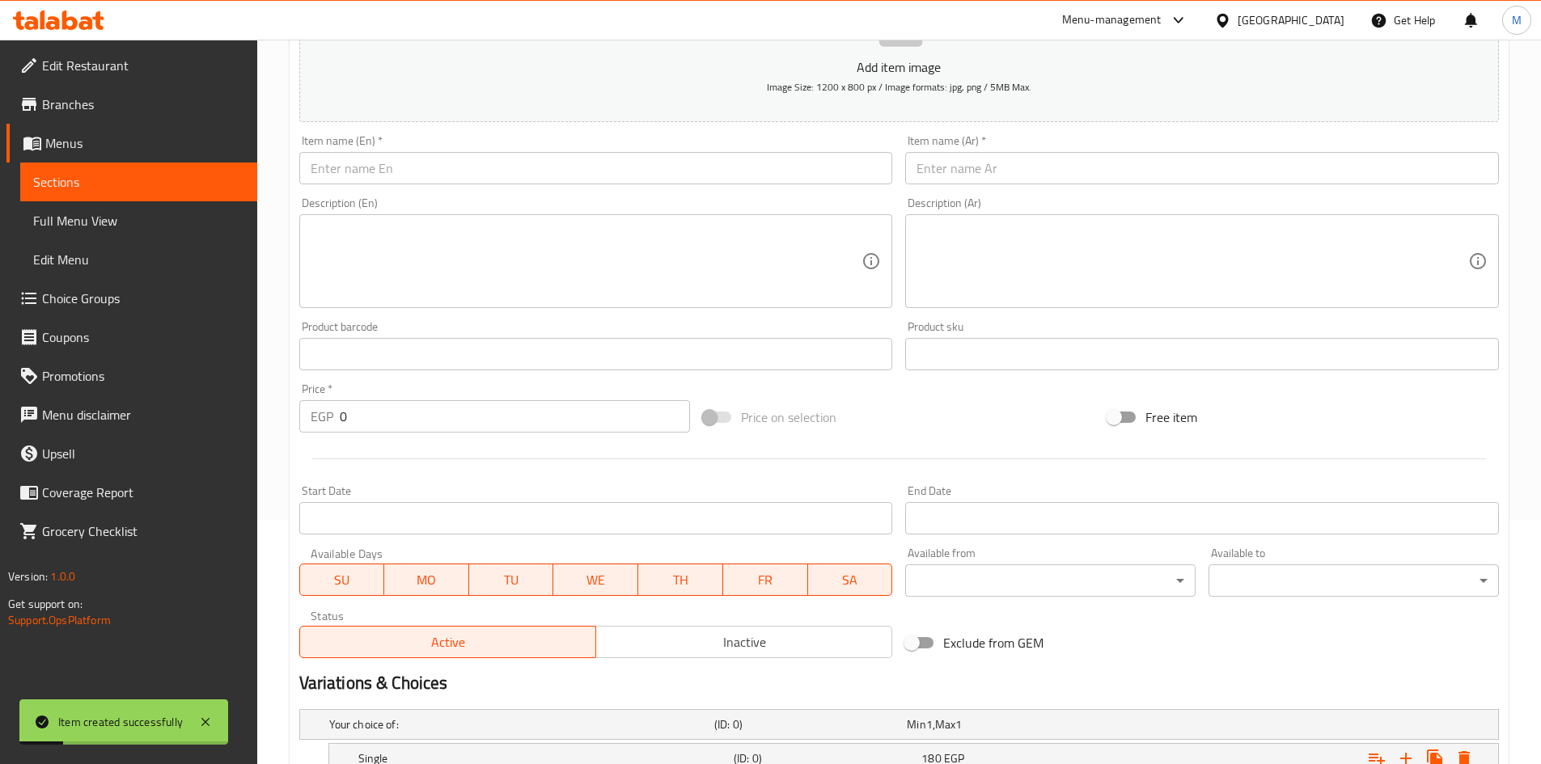
scroll to position [69, 0]
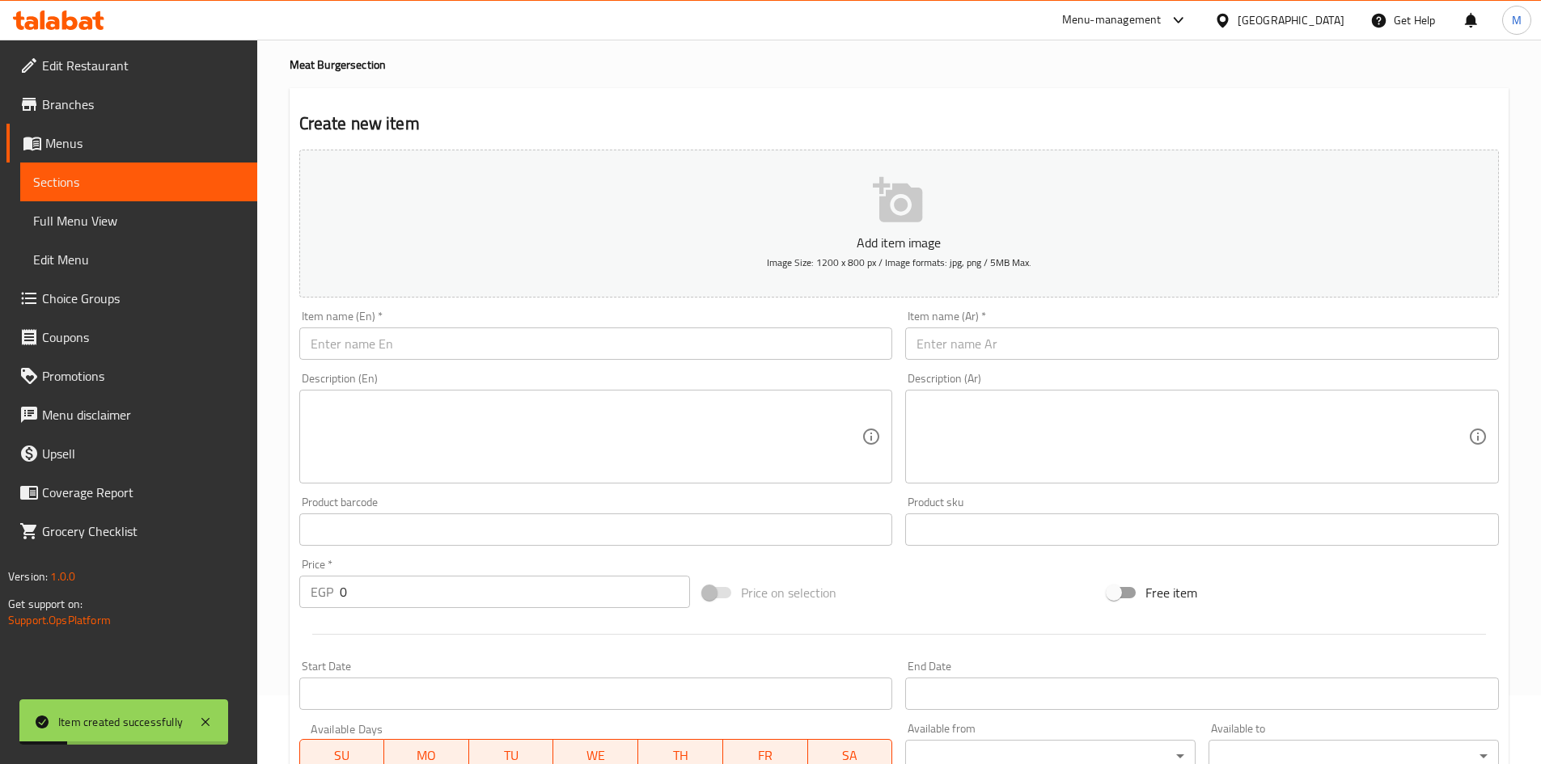
click at [1057, 344] on input "text" at bounding box center [1202, 344] width 594 height 32
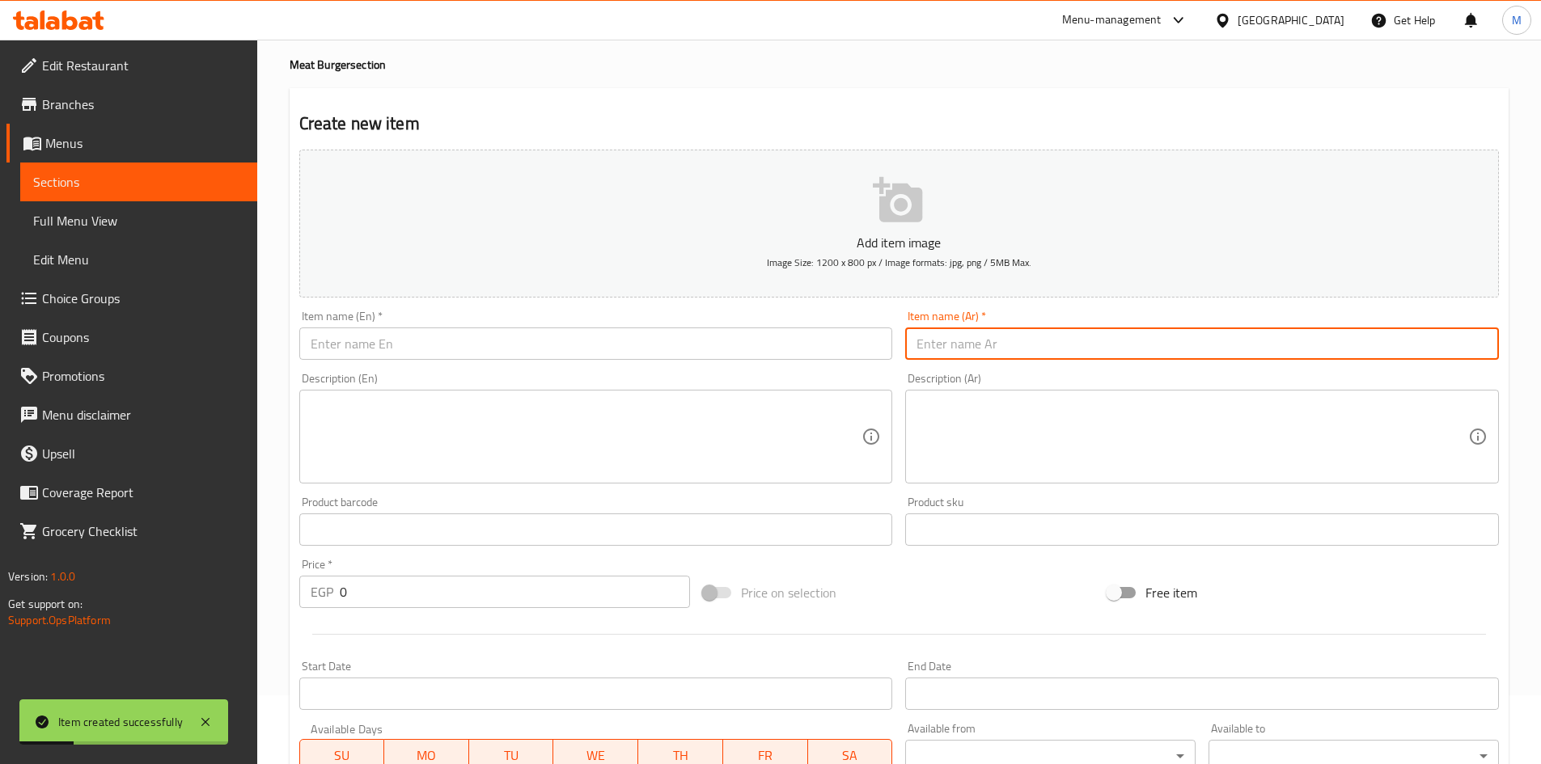
paste input "برجر لحم ميكس"
type input "برجر لحم ميكس"
click at [790, 339] on input "text" at bounding box center [596, 344] width 594 height 32
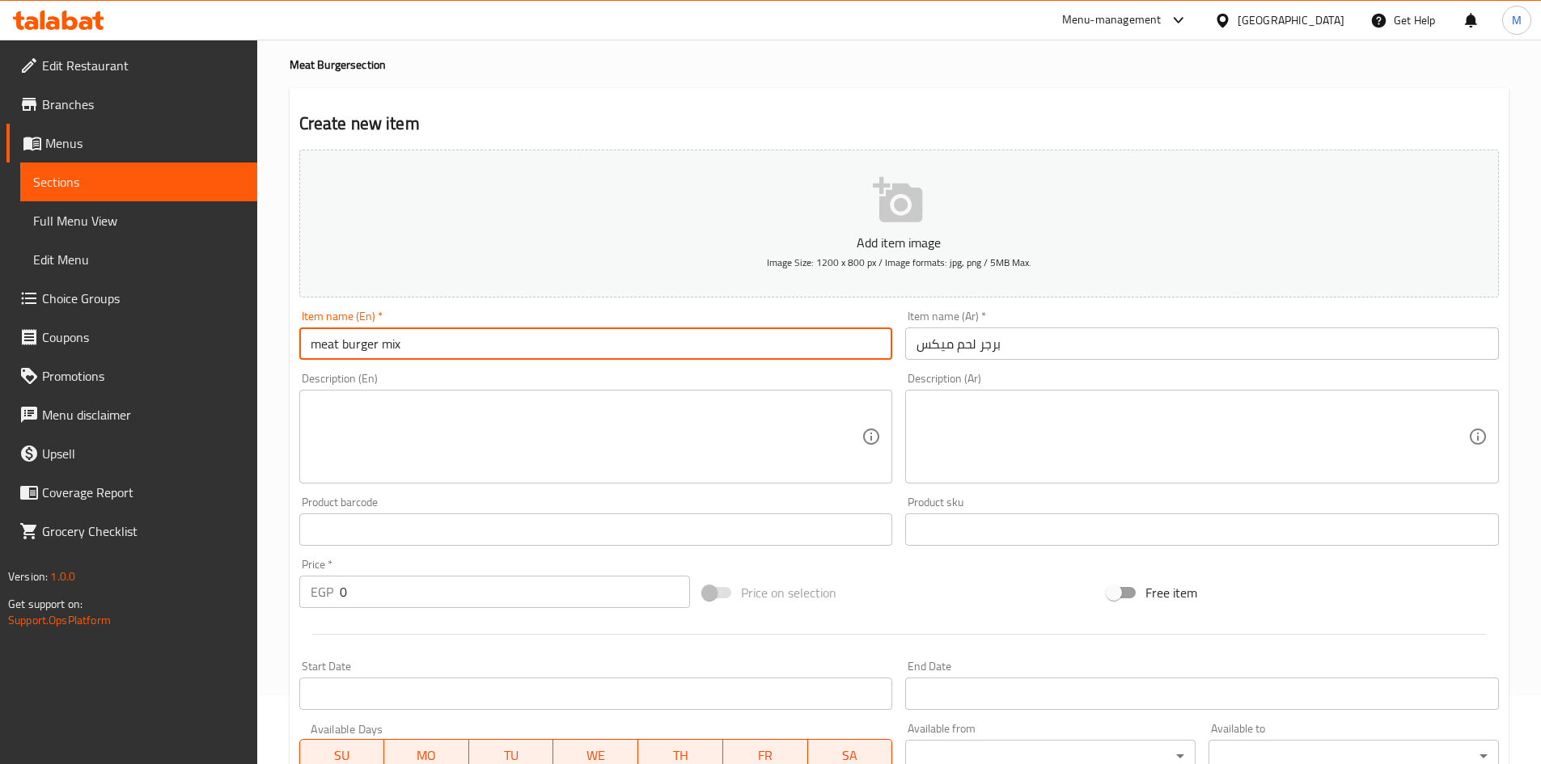
click at [725, 345] on input "meat burger mix" at bounding box center [596, 344] width 594 height 32
type input "Meat Burger Mix"
click at [634, 446] on textarea at bounding box center [587, 437] width 552 height 77
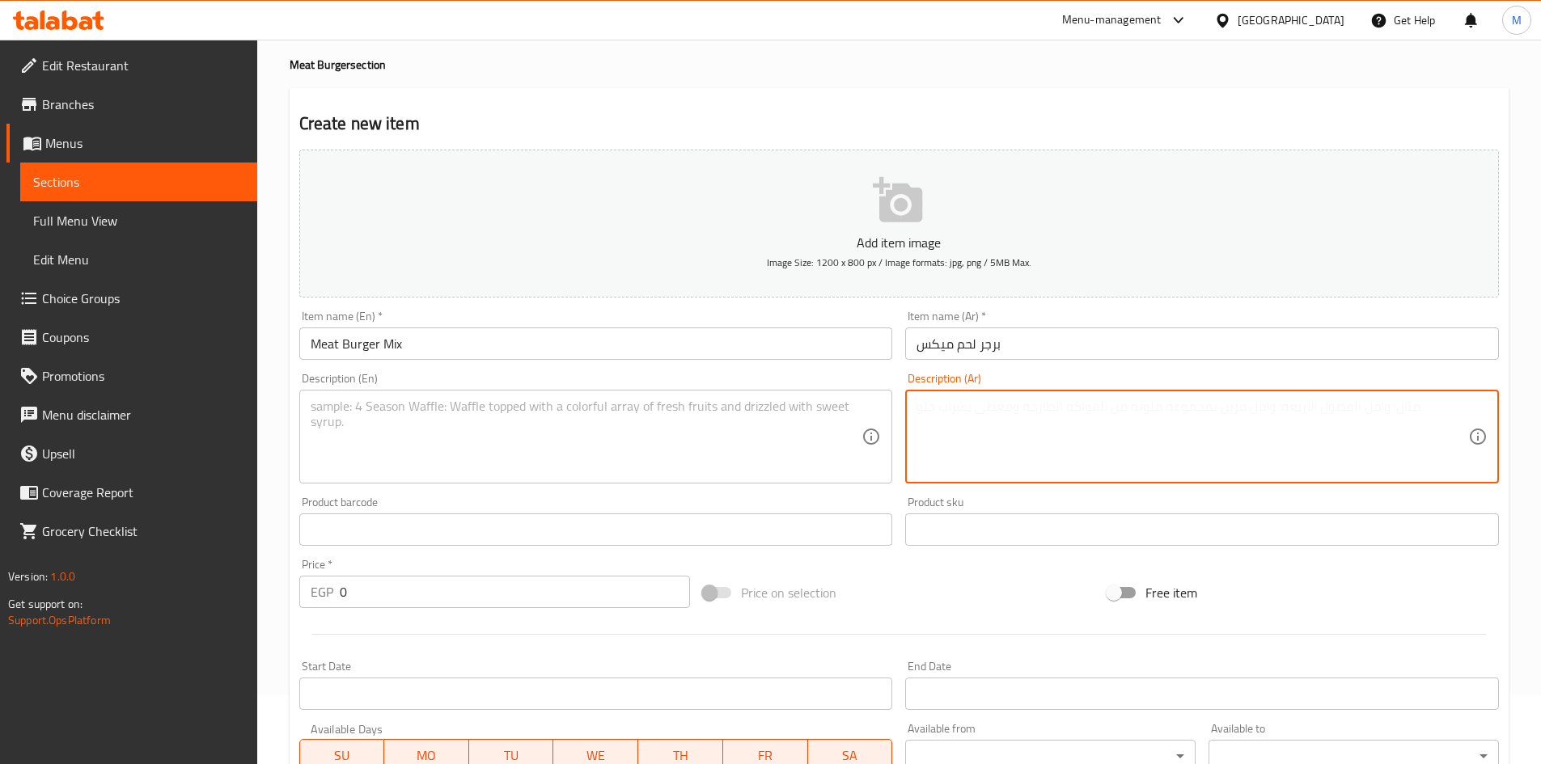
click at [1109, 424] on textarea at bounding box center [1192, 437] width 552 height 77
paste textarea "(بالجبنه و البيض)"
click at [1003, 404] on textarea "(بالجبنه و البيض)" at bounding box center [1192, 437] width 552 height 77
click at [999, 406] on textarea "(بالجبنه و البيض)" at bounding box center [1192, 437] width 552 height 77
click at [1464, 407] on textarea "(بالجبنه و البيض" at bounding box center [1192, 437] width 552 height 77
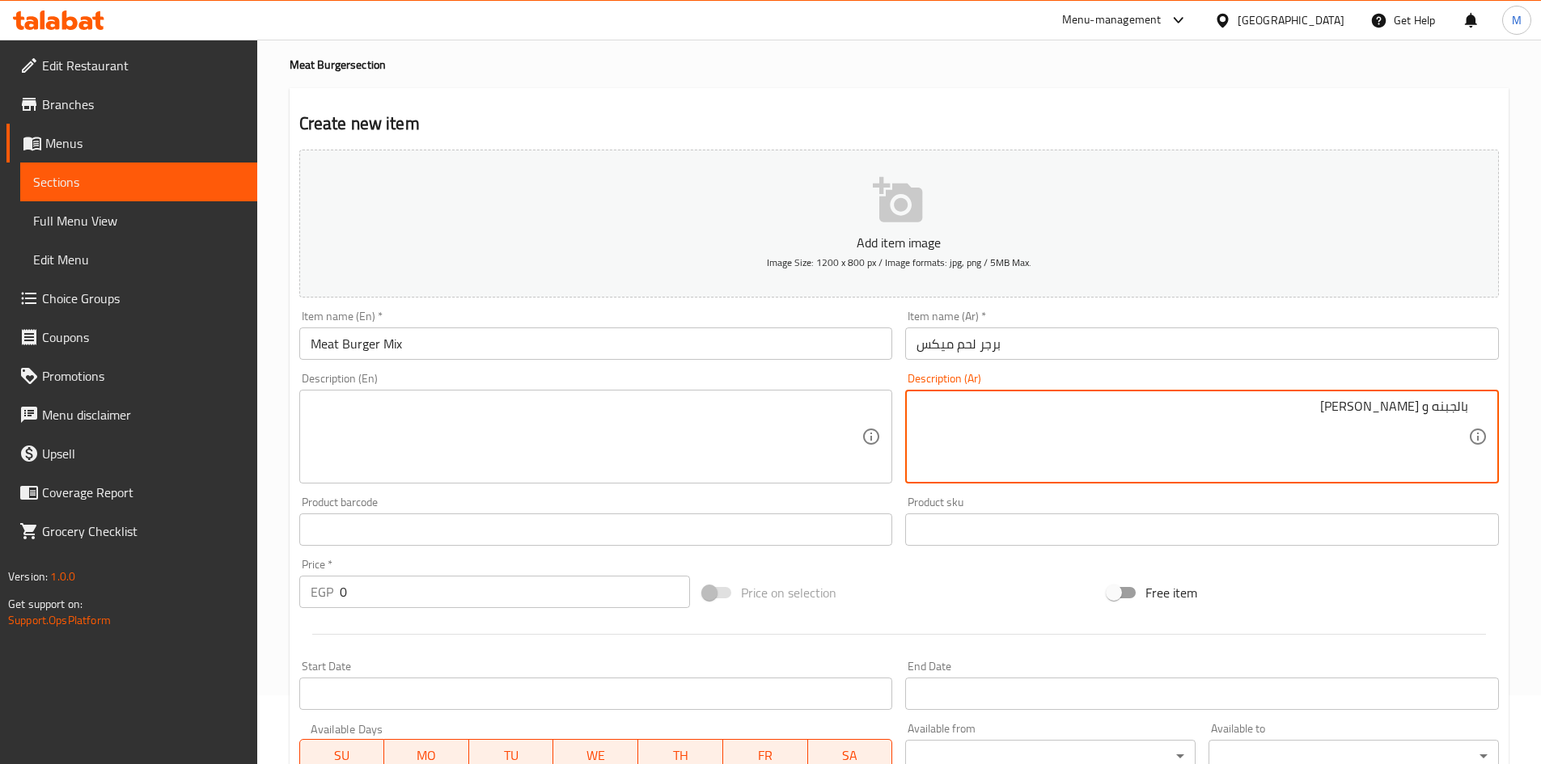
click at [1392, 401] on textarea "بالجبنه و البيض" at bounding box center [1192, 437] width 552 height 77
type textarea "بالجبنه و البيض"
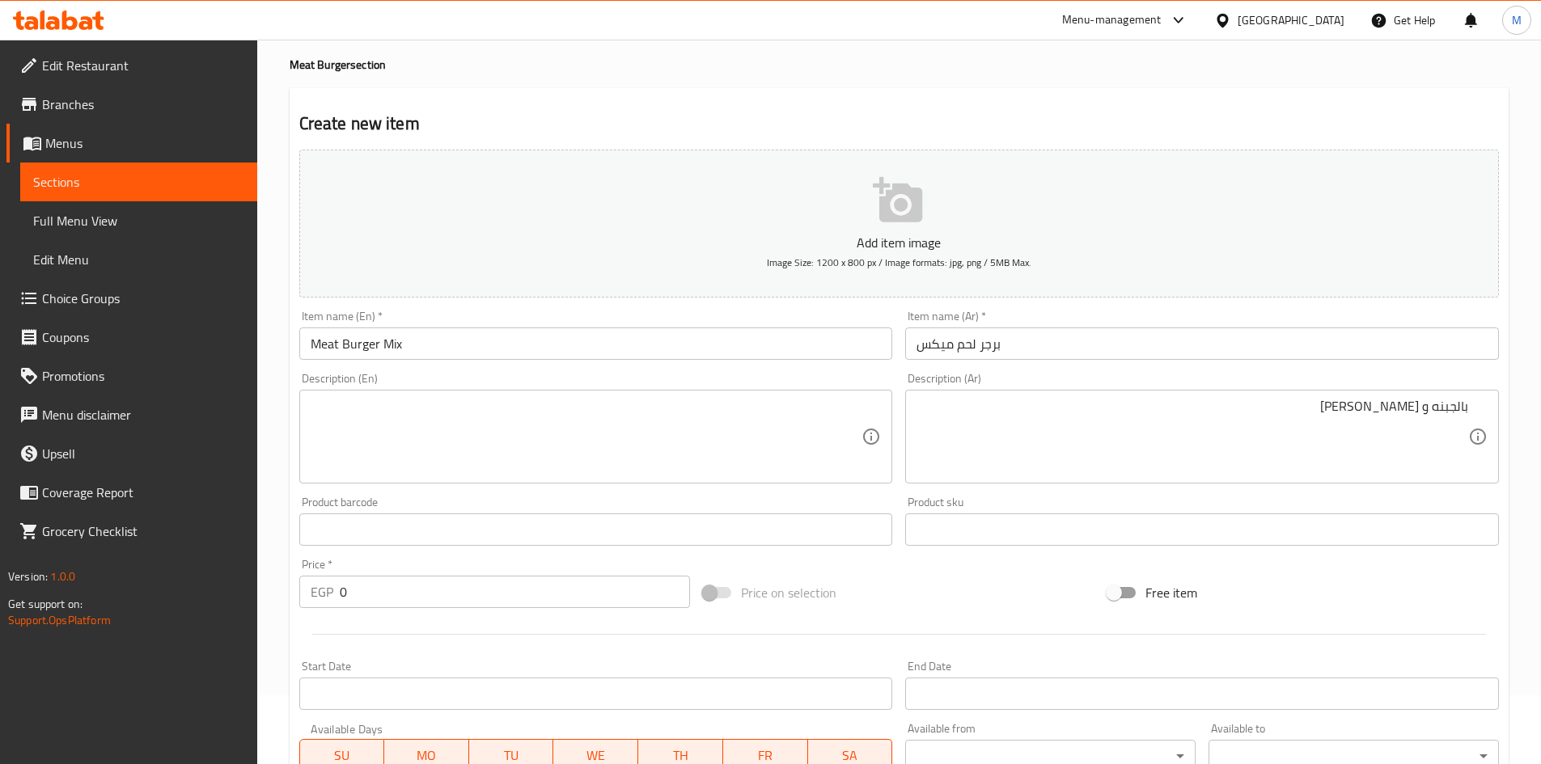
click at [1420, 391] on div "بالجبنه و البيض Description (Ar)" at bounding box center [1202, 437] width 594 height 94
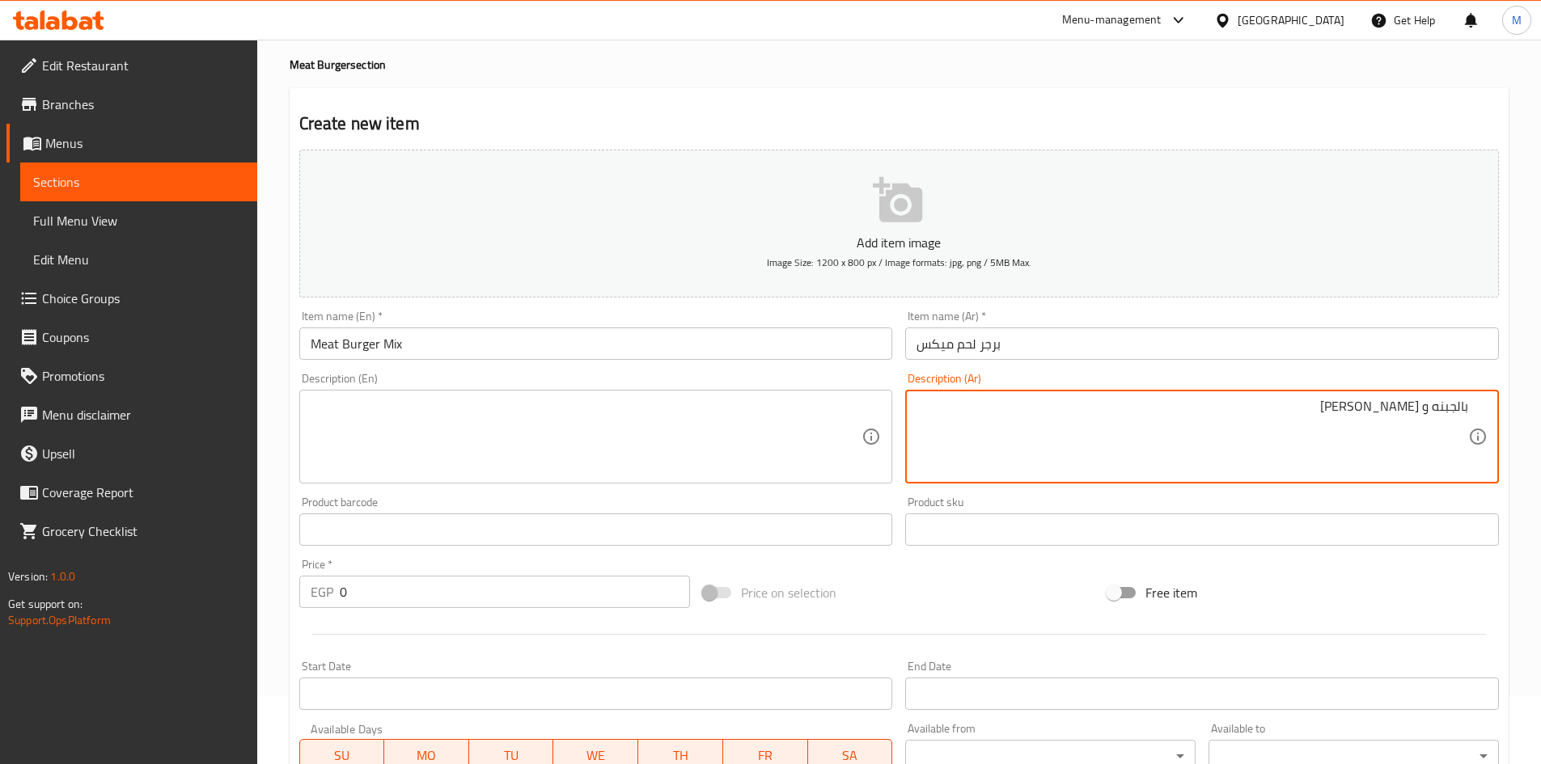
click at [1427, 417] on textarea "بالجبنه و البيض" at bounding box center [1192, 437] width 552 height 77
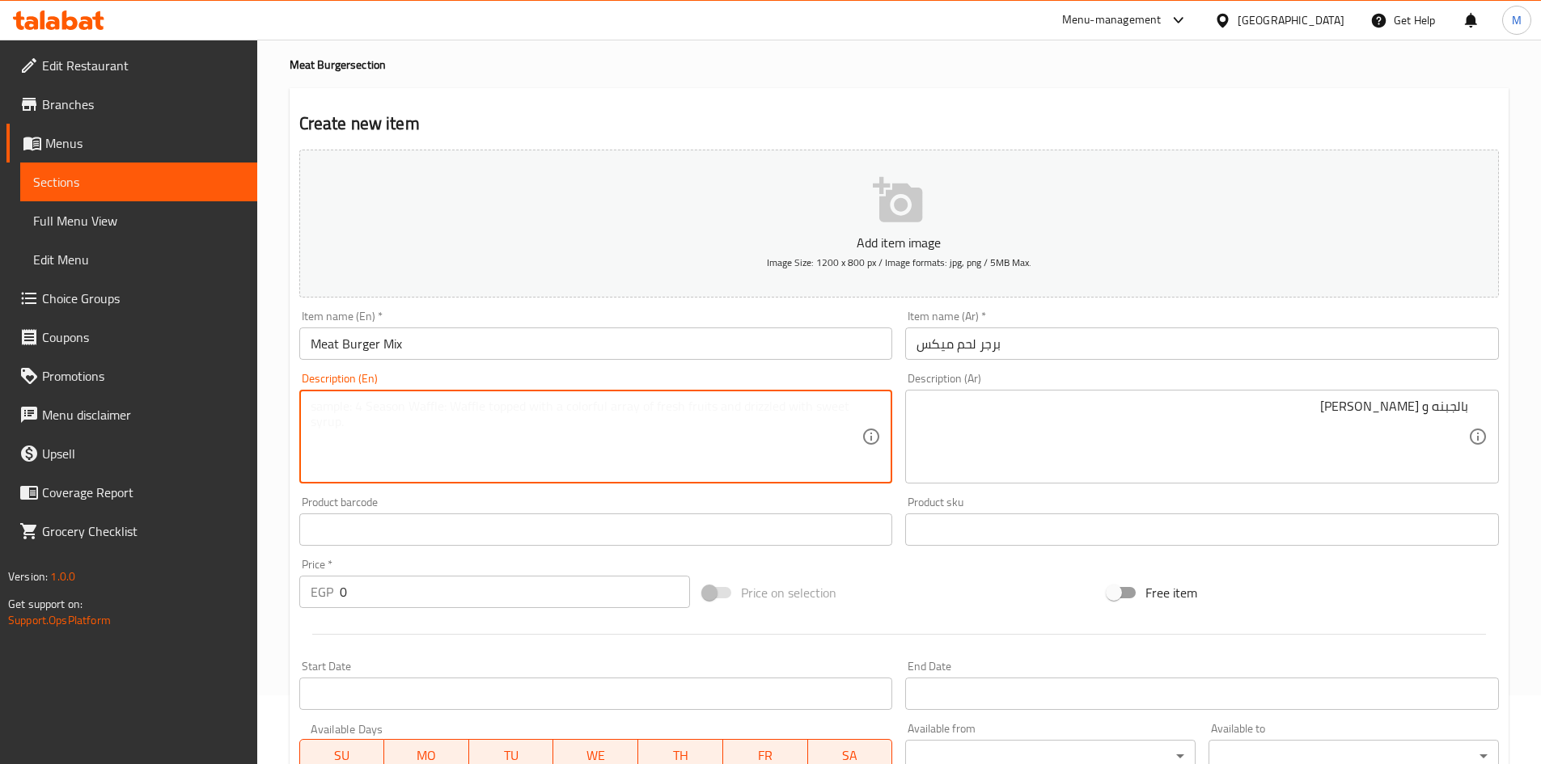
click at [549, 408] on textarea at bounding box center [587, 437] width 552 height 77
click at [550, 406] on textarea "with cheese and egg" at bounding box center [587, 437] width 552 height 77
click at [498, 402] on textarea "With cheese and egg" at bounding box center [587, 437] width 552 height 77
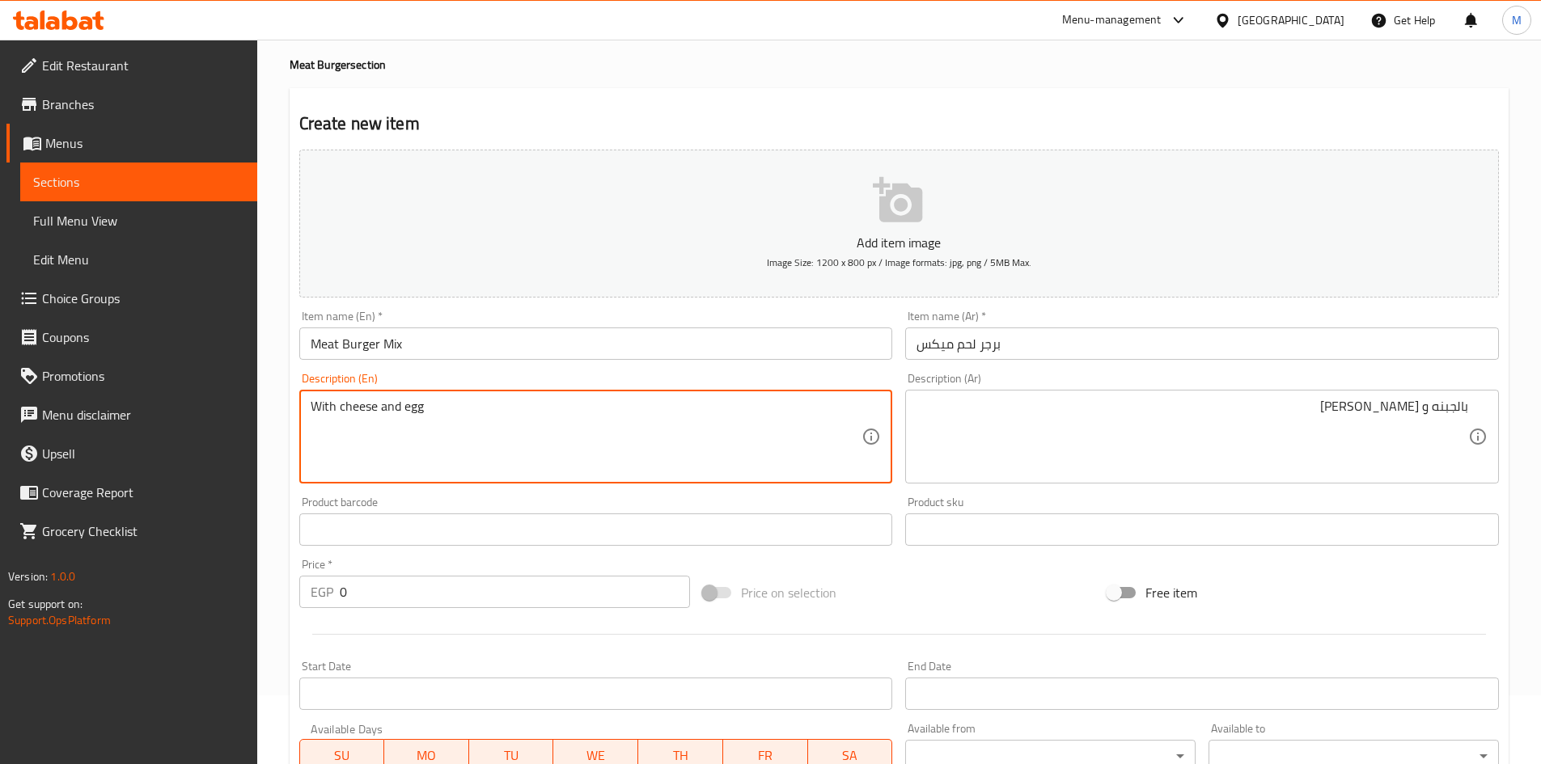
type textarea "With cheese and egg"
click at [476, 375] on div "Description (En) With cheese and egg Description (En)" at bounding box center [596, 428] width 594 height 111
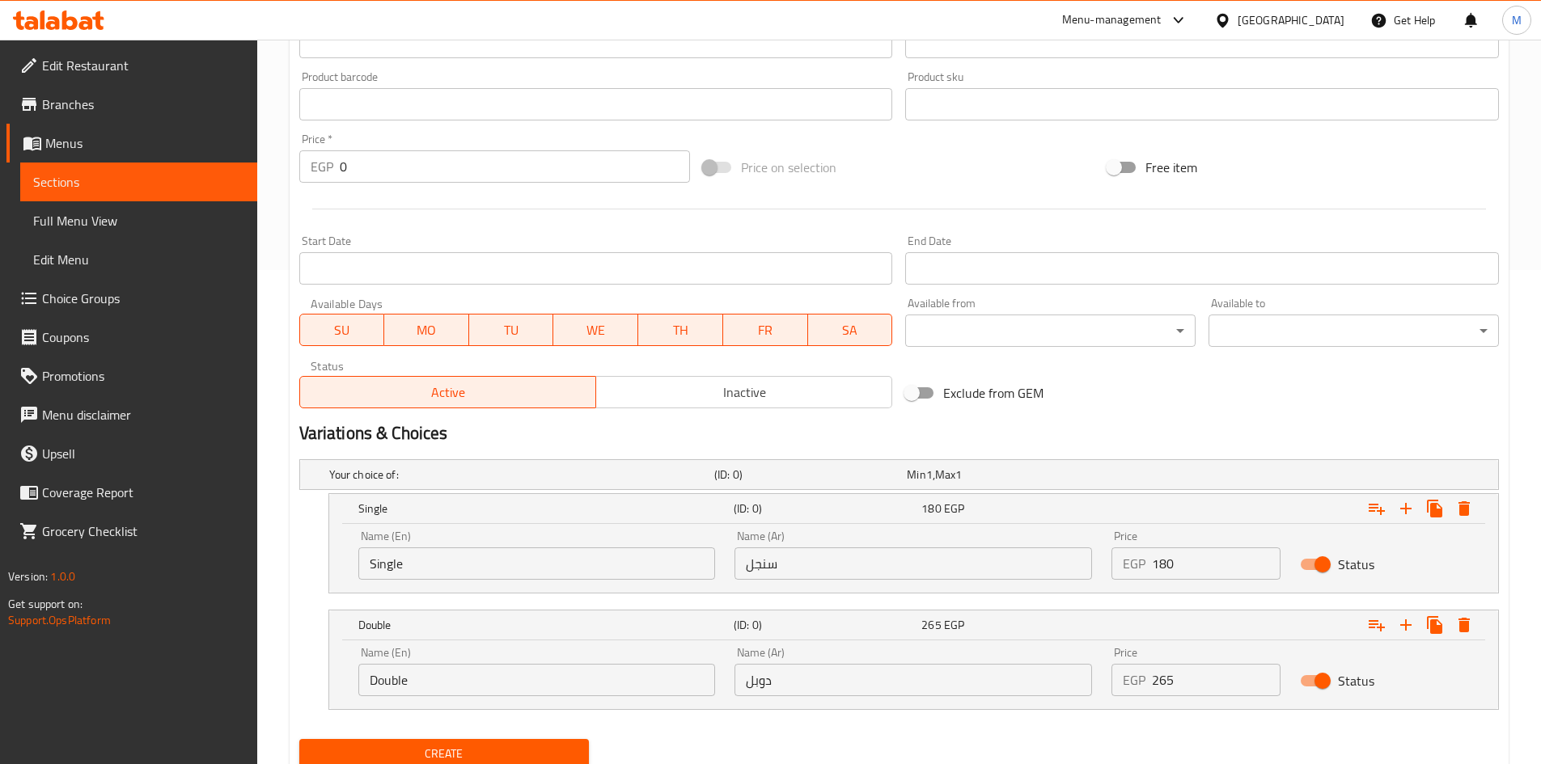
scroll to position [554, 0]
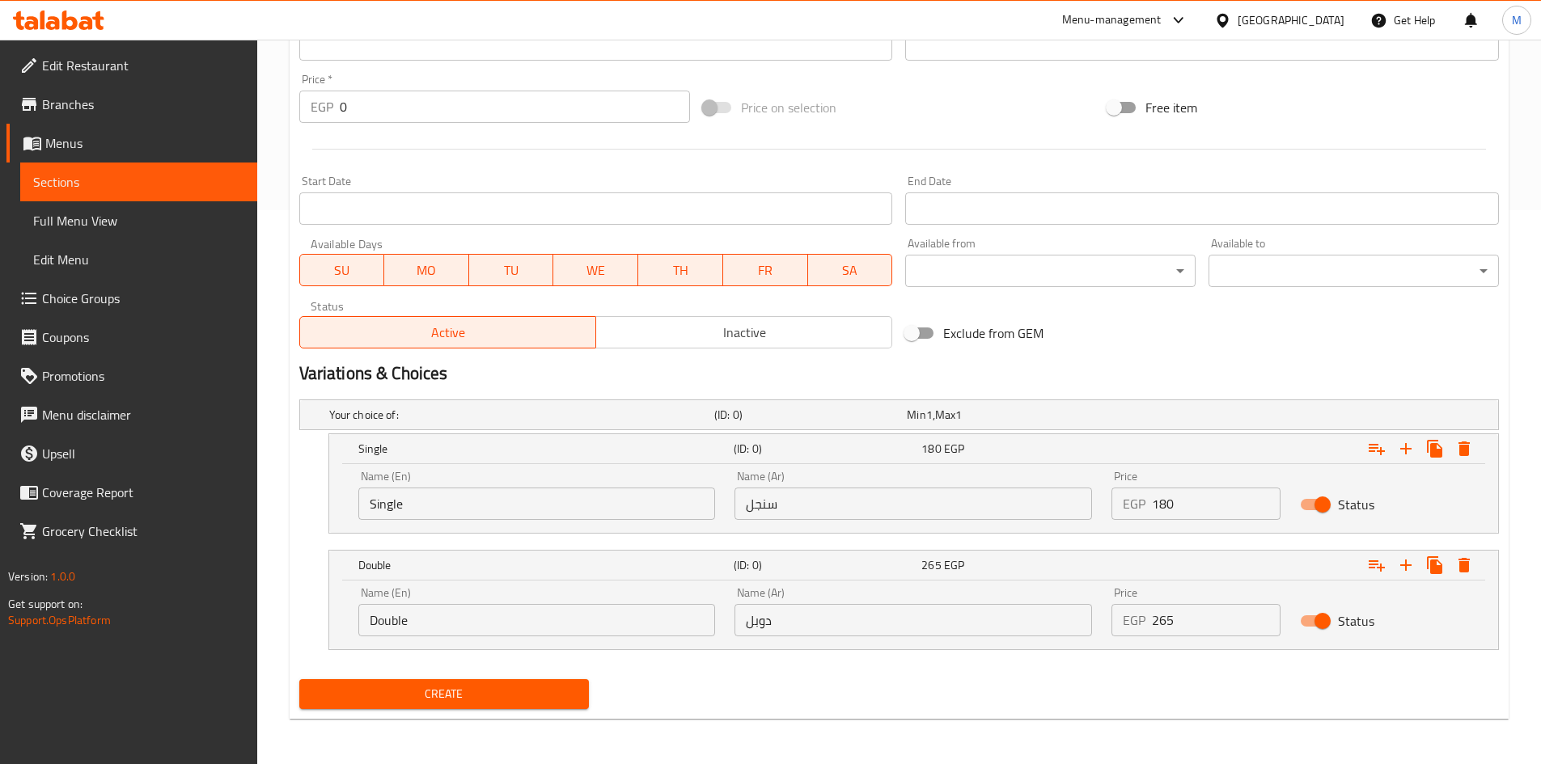
click at [619, 499] on input "Single" at bounding box center [536, 504] width 357 height 32
click at [620, 499] on input "Single" at bounding box center [536, 504] width 357 height 32
type input "Choice"
click at [620, 499] on input "text" at bounding box center [536, 504] width 357 height 32
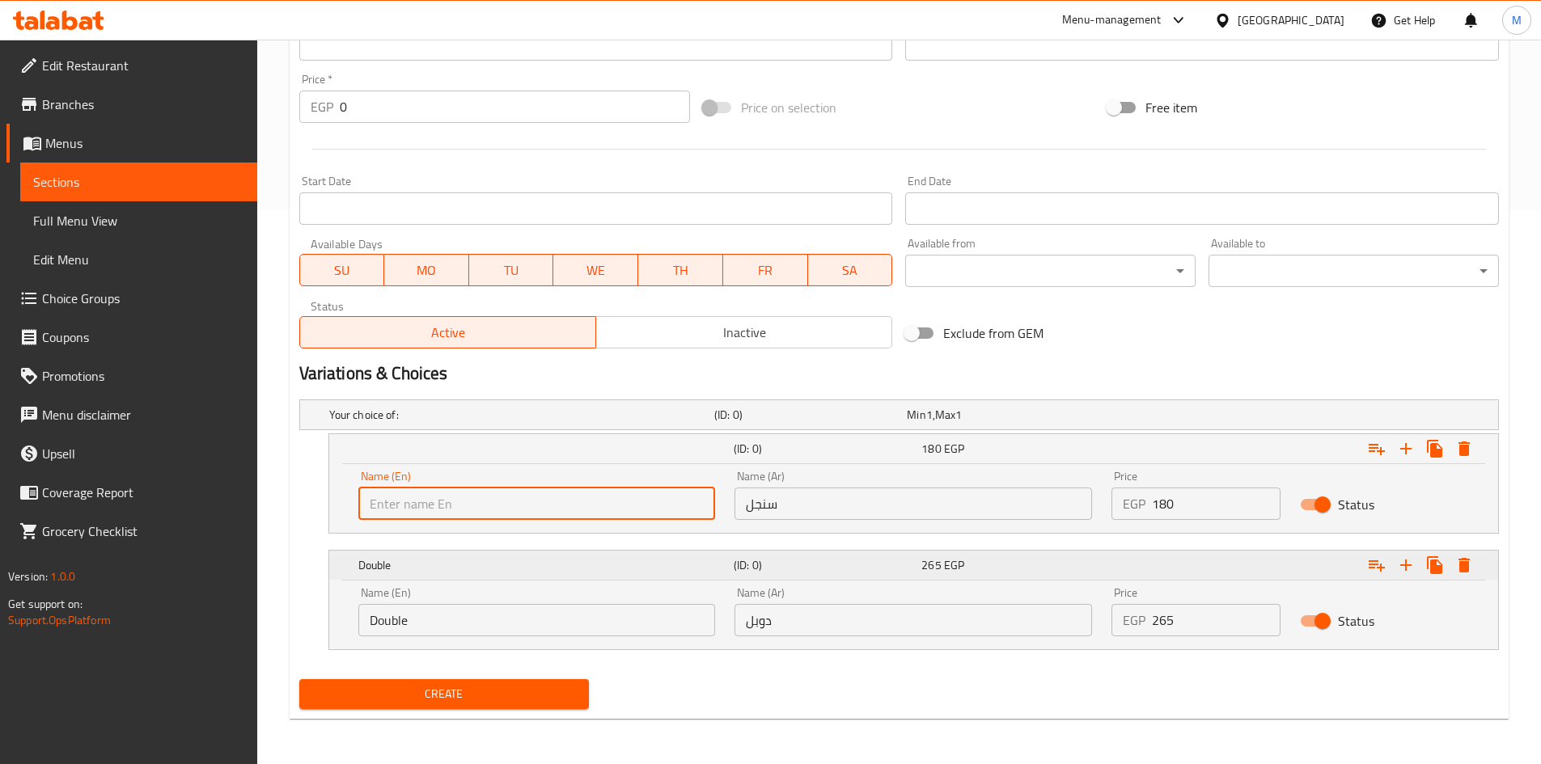
type input "Single"
click at [836, 514] on input "سنجل" at bounding box center [912, 504] width 357 height 32
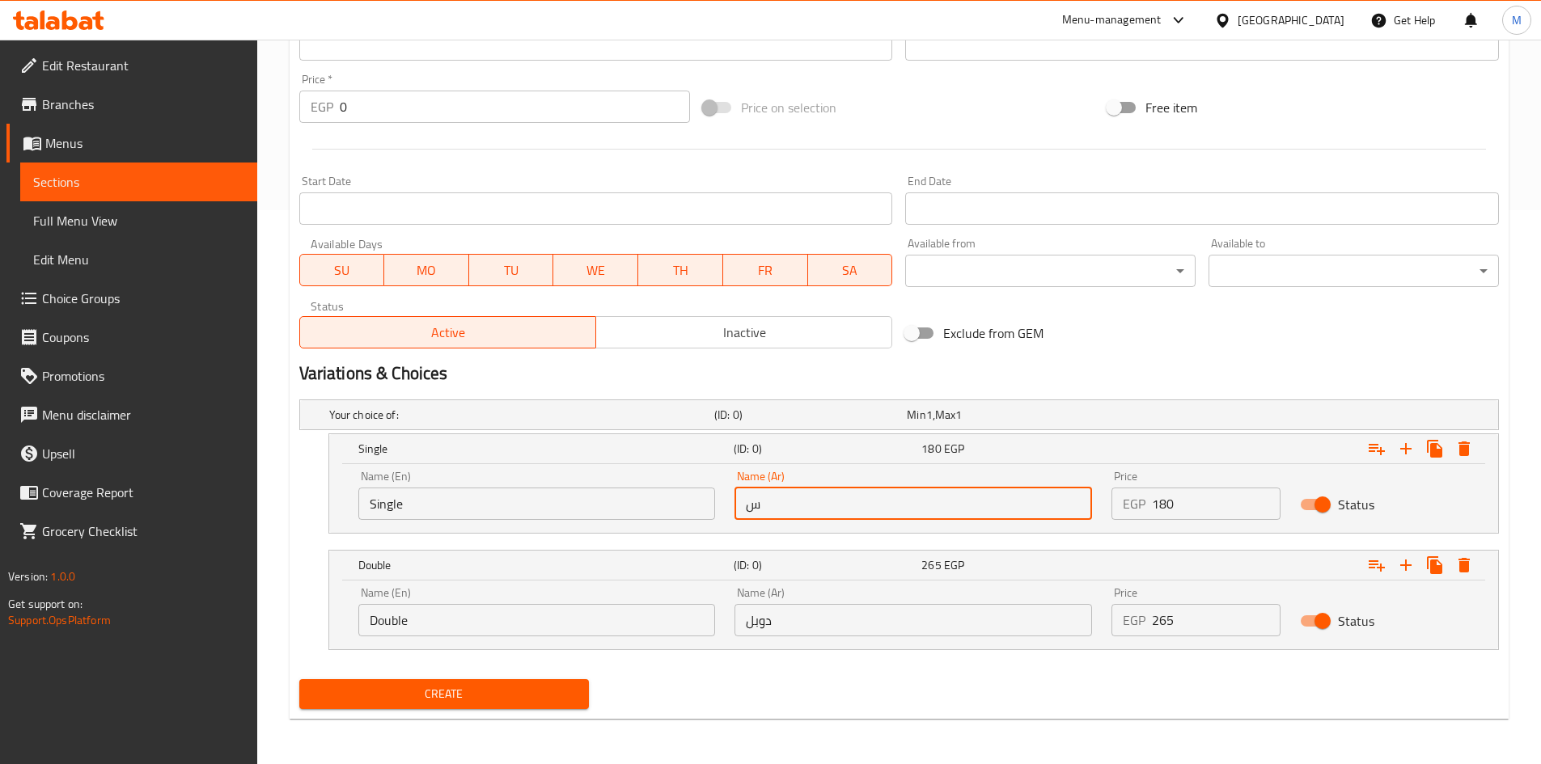
type input "سنجل"
click at [485, 610] on input "Double" at bounding box center [536, 620] width 357 height 32
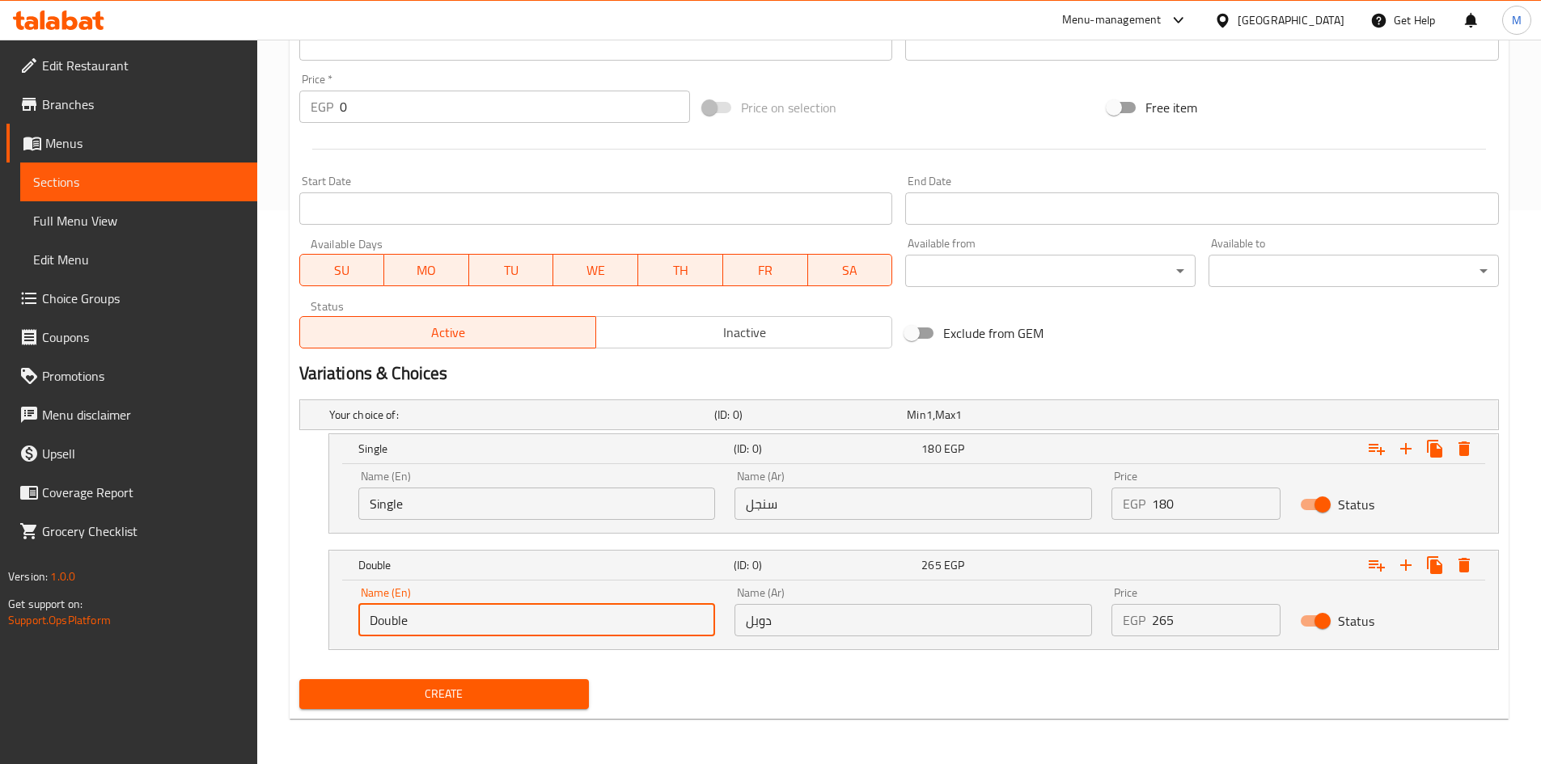
click at [485, 610] on input "Double" at bounding box center [536, 620] width 357 height 32
type input "Choice"
click at [485, 610] on input "text" at bounding box center [536, 620] width 357 height 32
type input "Double"
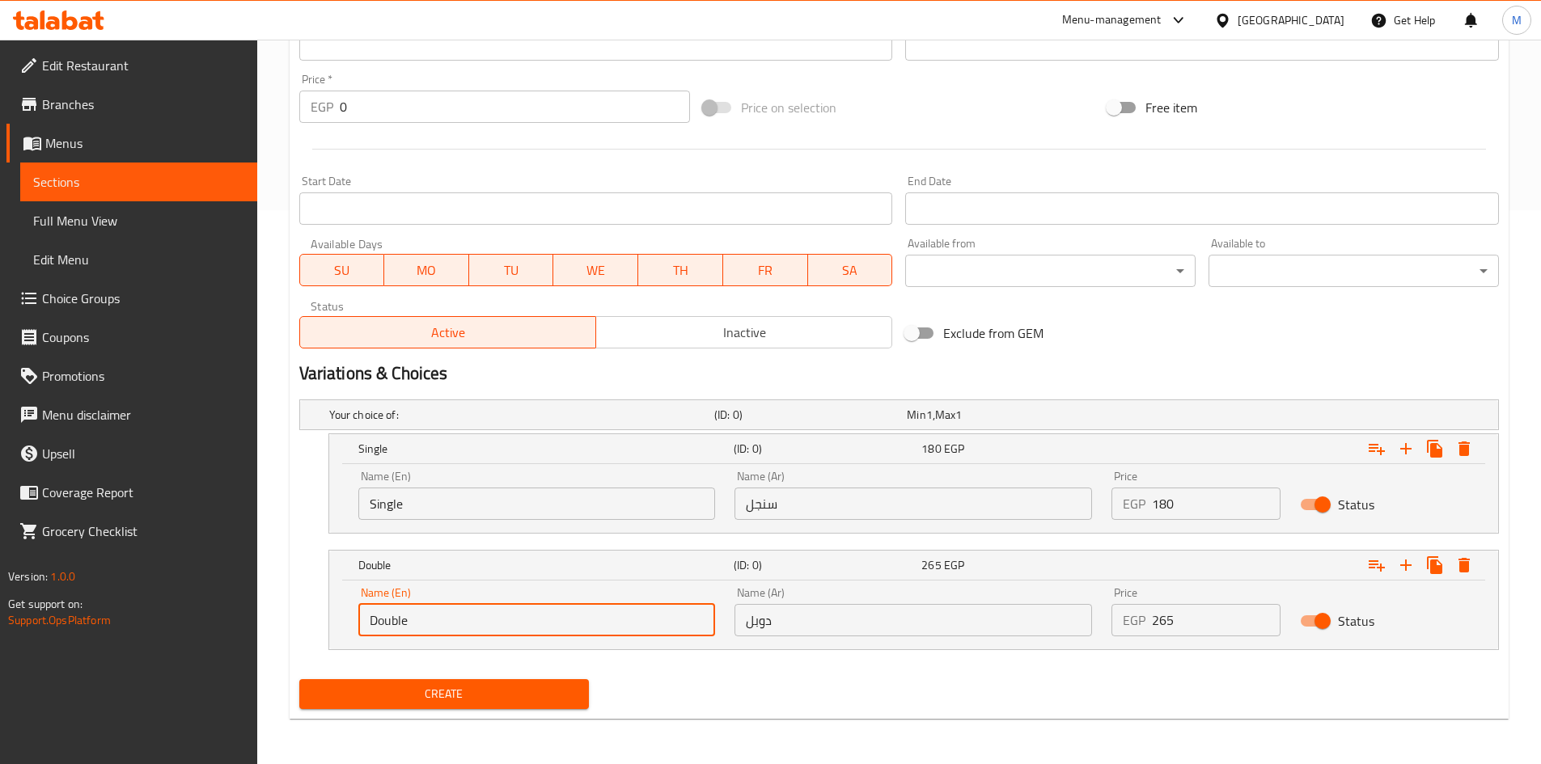
click at [799, 627] on input "دوبل" at bounding box center [912, 620] width 357 height 32
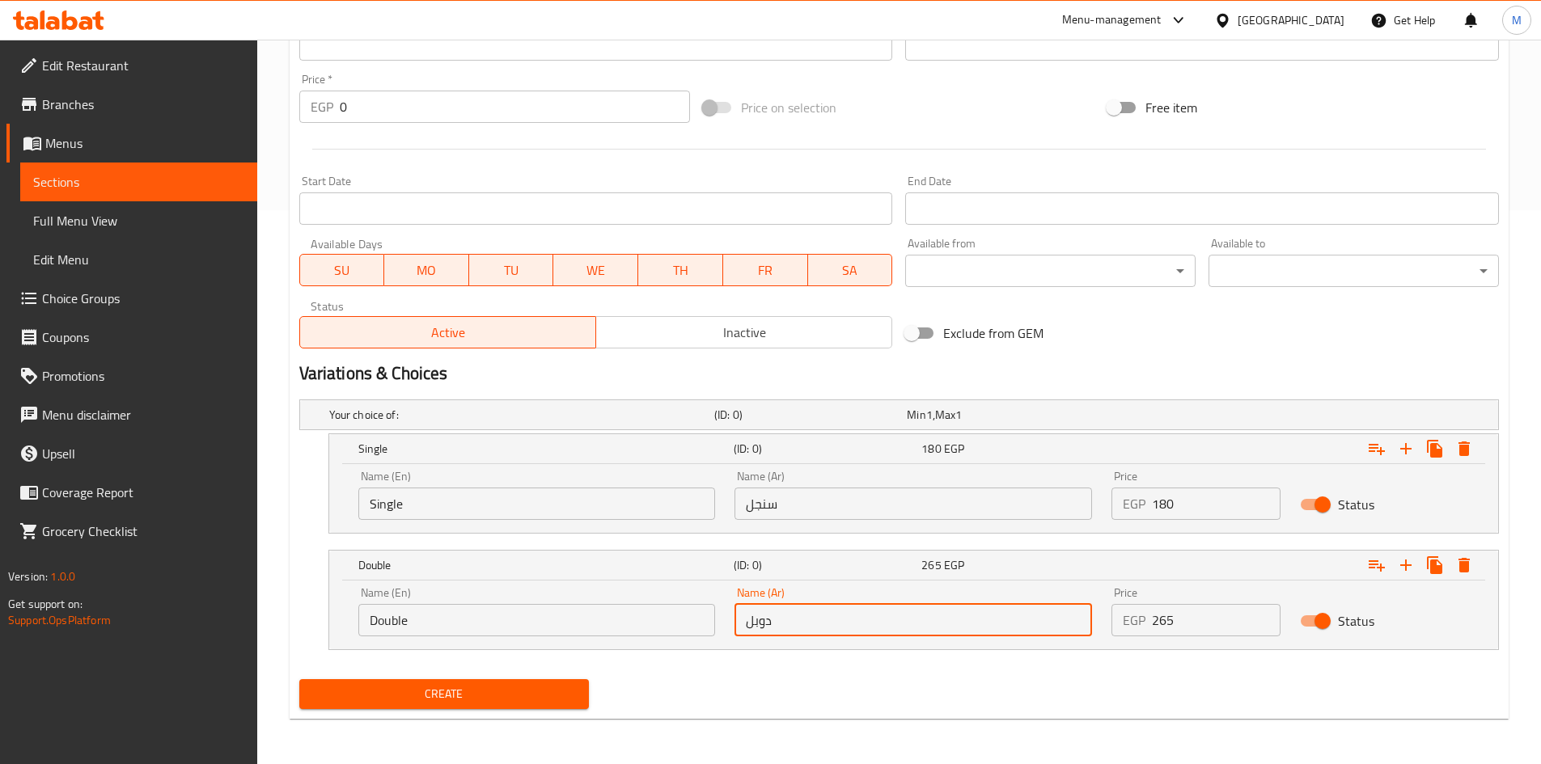
click at [799, 627] on input "دوبل" at bounding box center [912, 620] width 357 height 32
type input "دوبل"
click at [1171, 620] on input "265" at bounding box center [1216, 620] width 129 height 32
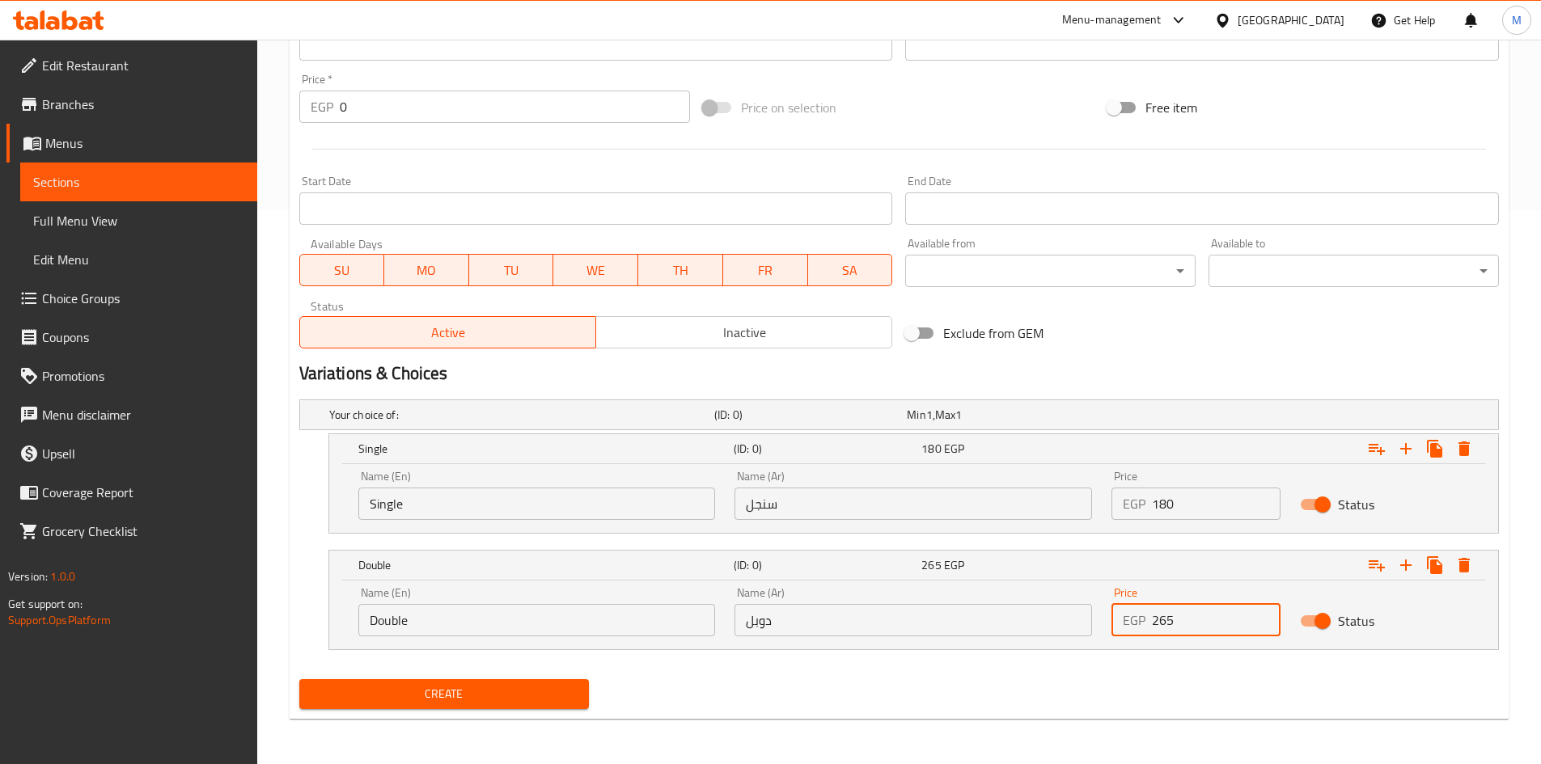
click at [1171, 620] on input "265" at bounding box center [1216, 620] width 129 height 32
click at [1174, 619] on input "265" at bounding box center [1216, 620] width 129 height 32
type input "210"
click at [1166, 497] on input "180" at bounding box center [1216, 504] width 129 height 32
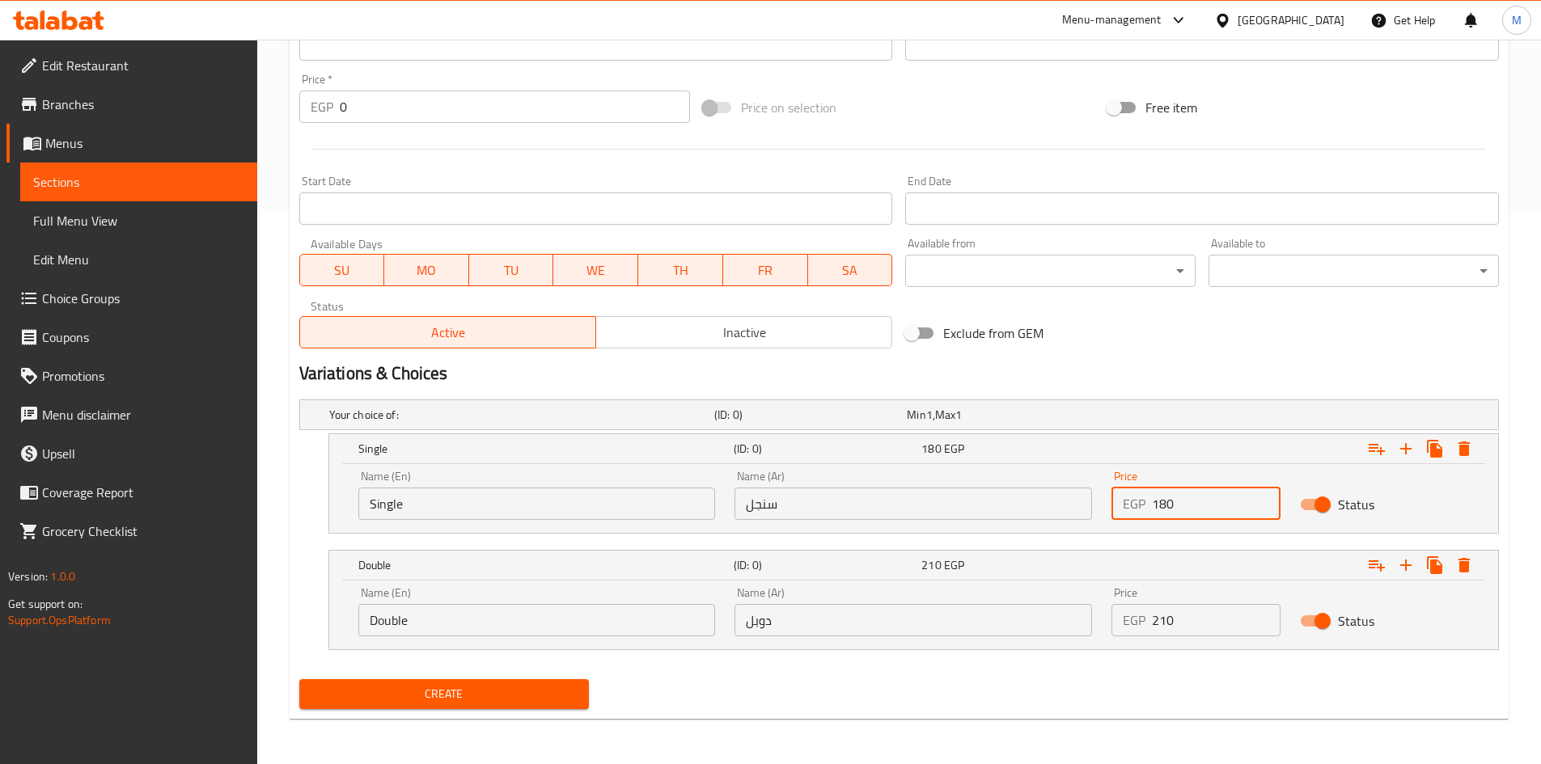
click at [1166, 497] on input "180" at bounding box center [1216, 504] width 129 height 32
type input "210"
click at [1203, 612] on input "210" at bounding box center [1216, 620] width 129 height 32
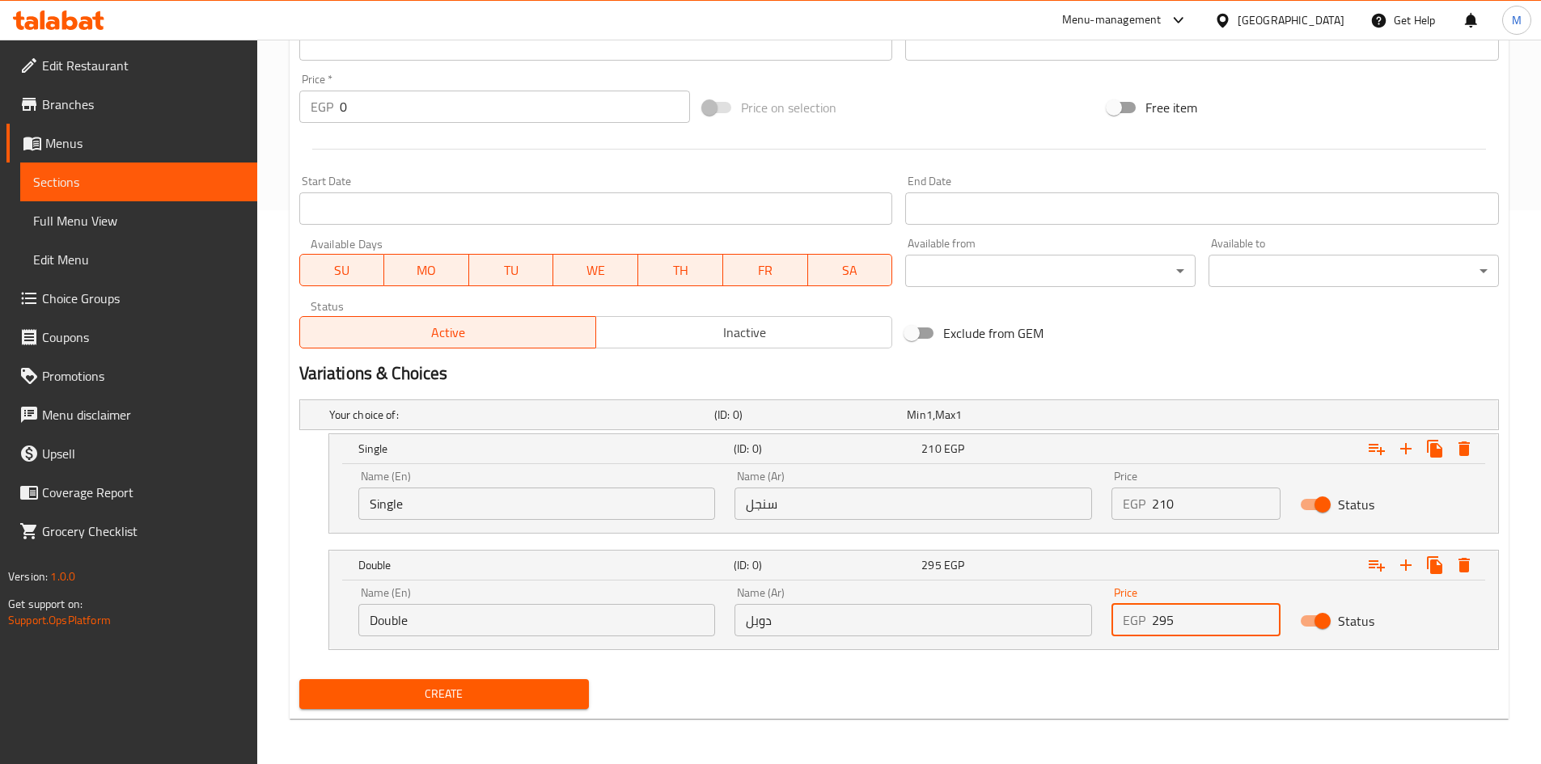
type input "295"
click at [985, 686] on div "Create" at bounding box center [899, 694] width 1212 height 43
click at [527, 702] on span "Create" at bounding box center [444, 694] width 264 height 20
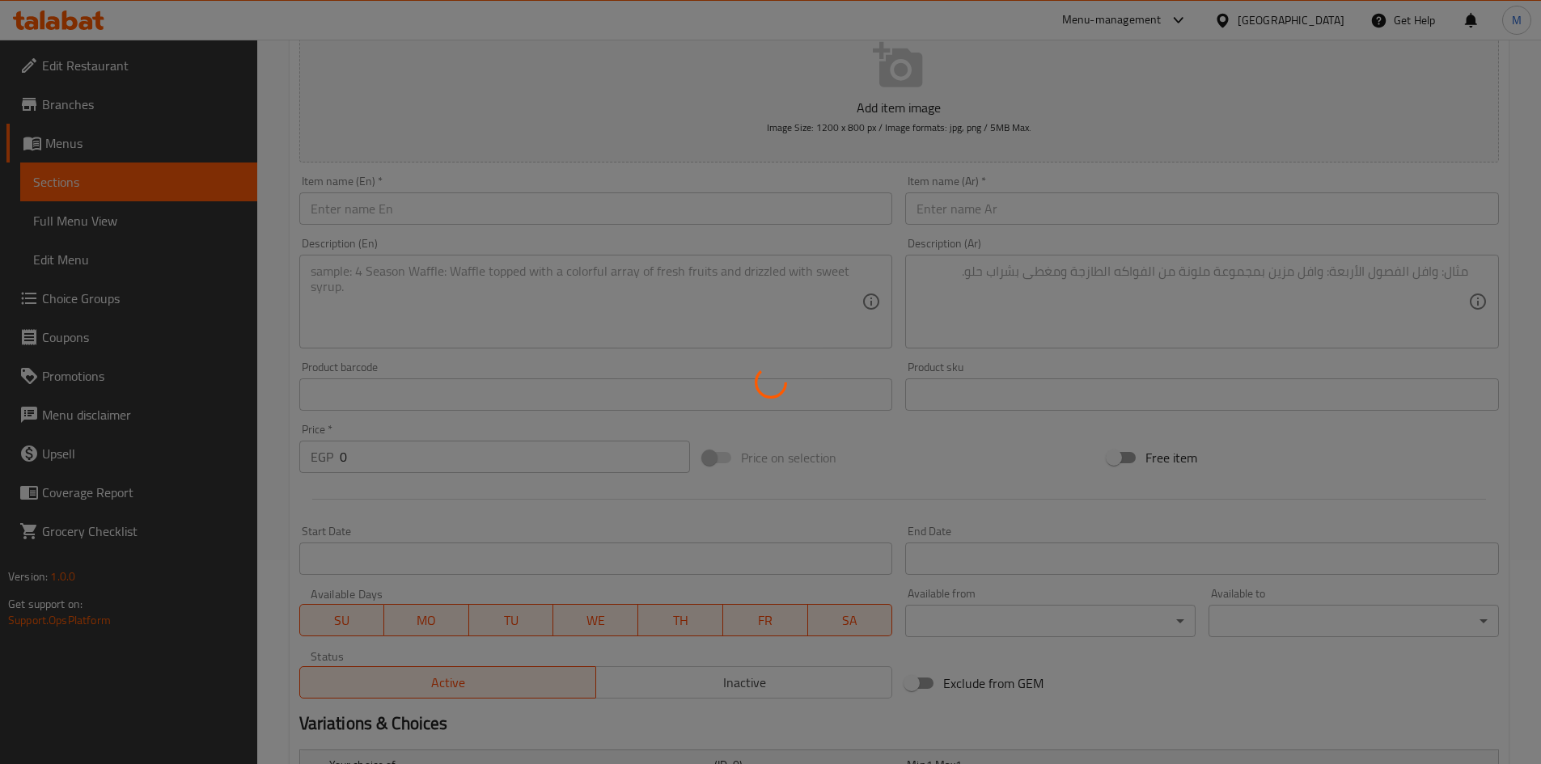
scroll to position [0, 0]
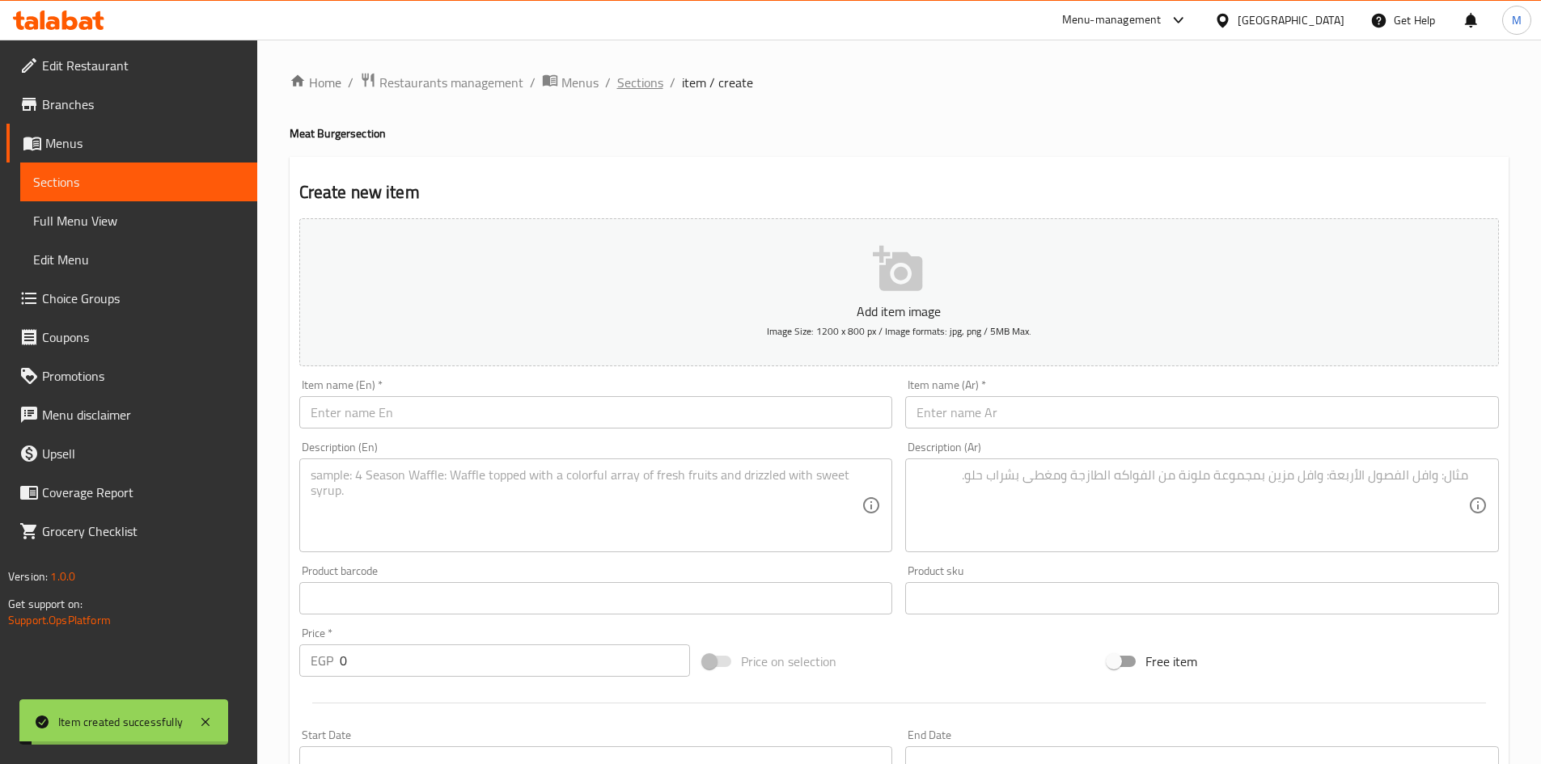
click at [632, 78] on span "Sections" at bounding box center [640, 82] width 46 height 19
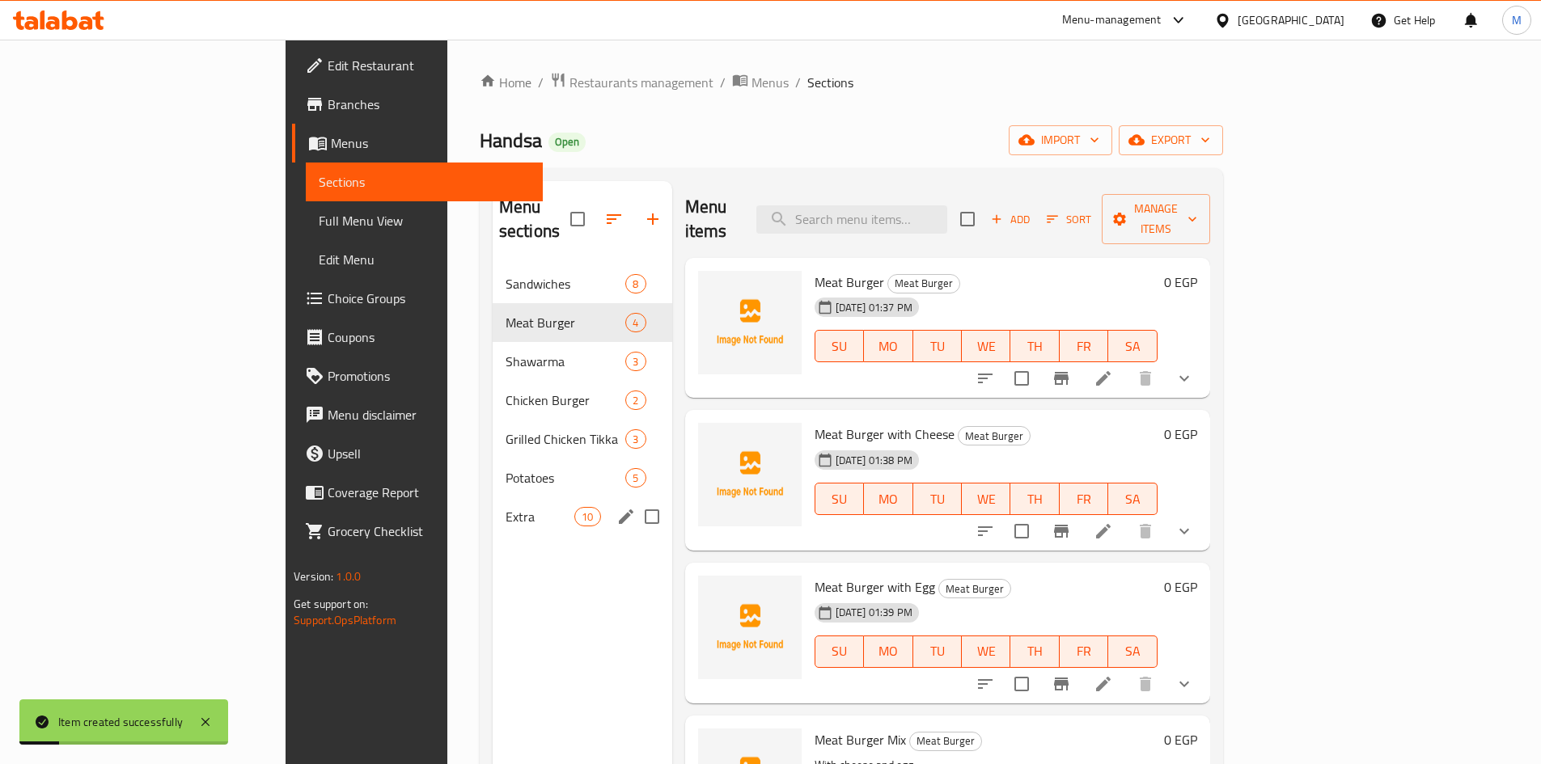
click at [493, 519] on div "Menu sections Sandwiches 8 Meat Burger 4 Shawarma 3 Chicken Burger 2 Grilled Ch…" at bounding box center [583, 563] width 180 height 764
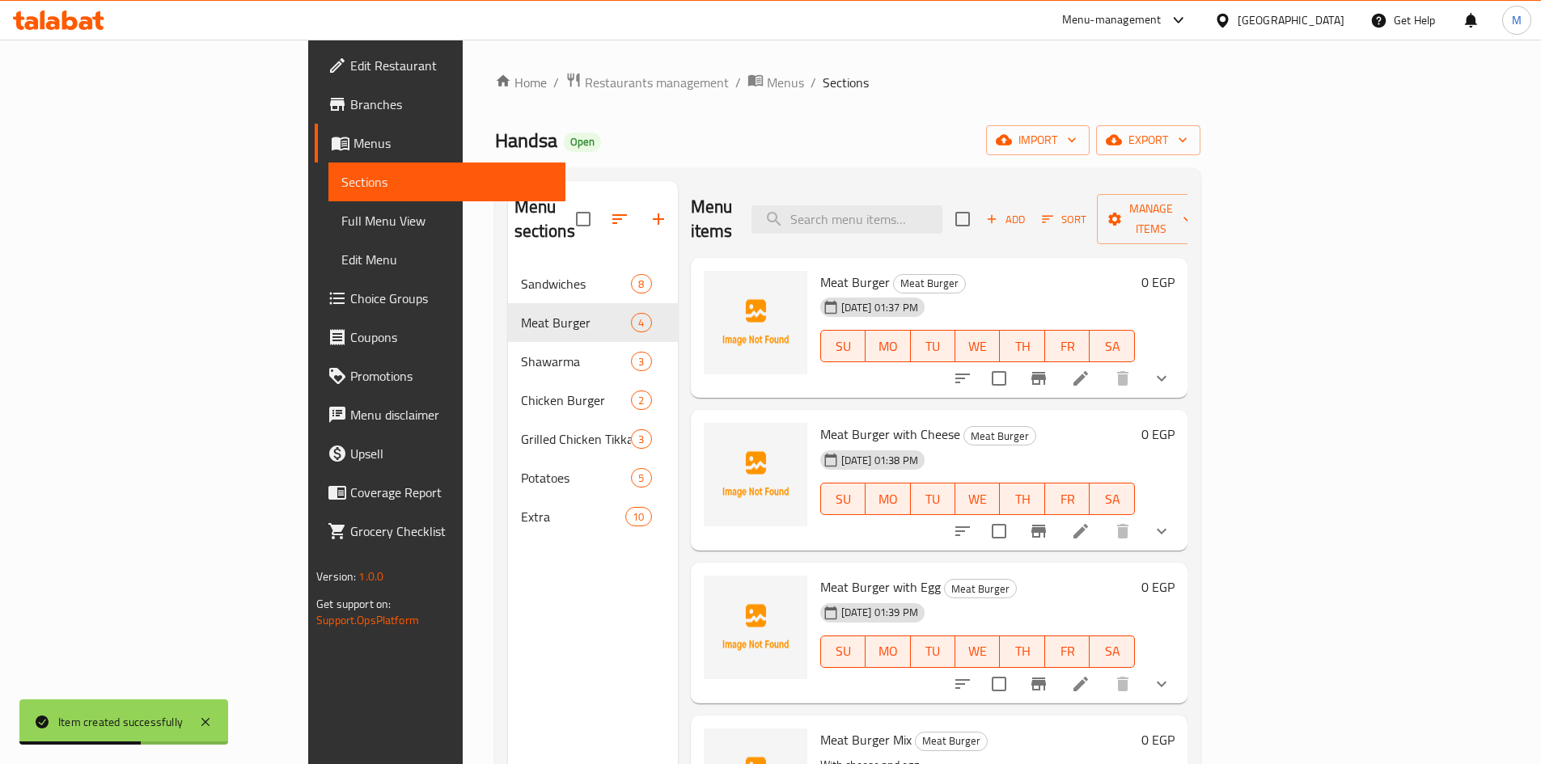
click at [678, 465] on div "Menu items Add Sort Manage items Meat Burger Meat Burger 11-09-2025 01:37 PM SU…" at bounding box center [933, 563] width 510 height 764
click at [508, 544] on div "Menu sections Sandwiches 8 Meat Burger 4 Shawarma 3 Chicken Burger 2 Grilled Ch…" at bounding box center [593, 563] width 170 height 764
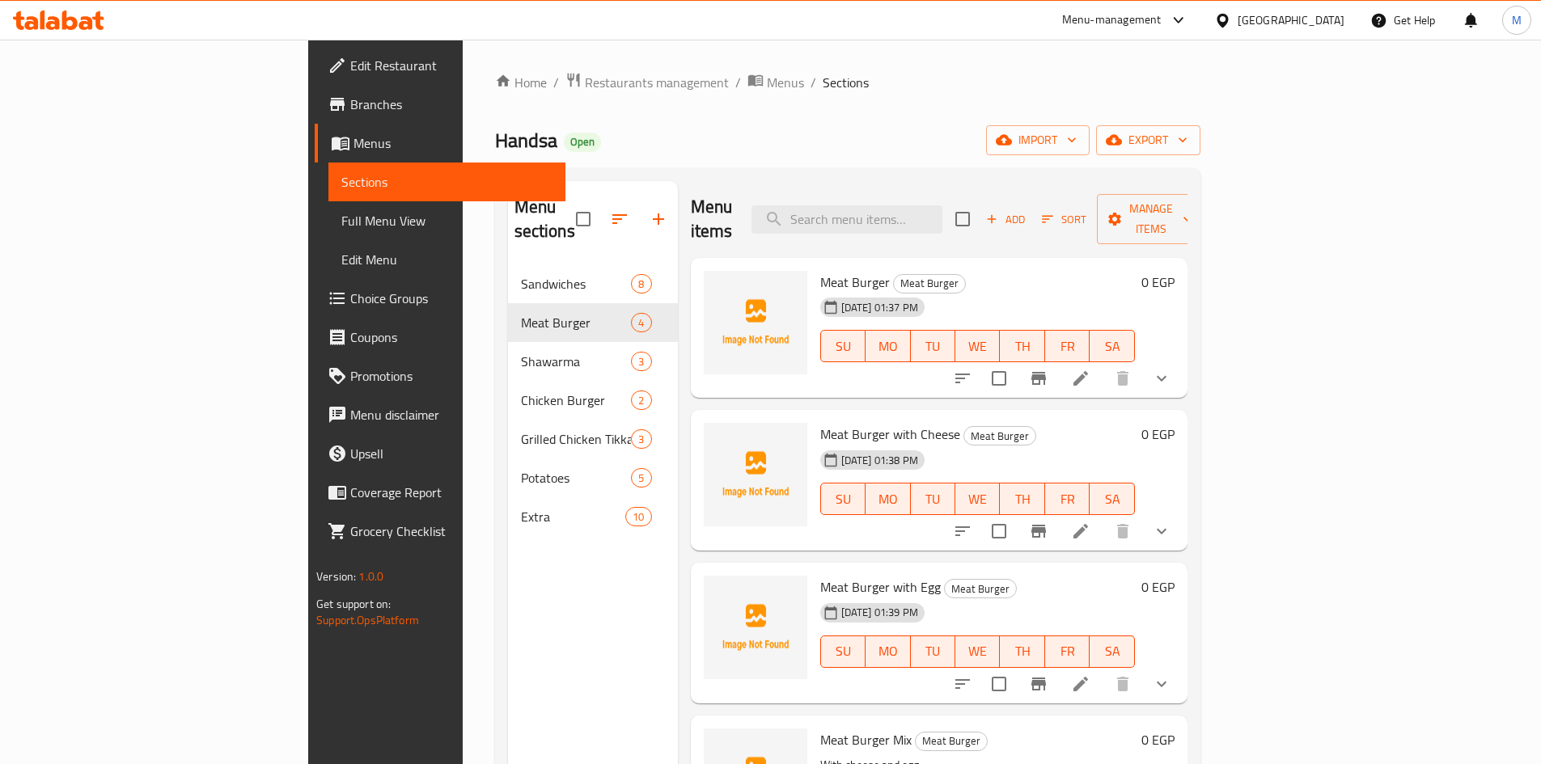
click at [508, 555] on div "Menu sections Sandwiches 8 Meat Burger 4 Shawarma 3 Chicken Burger 2 Grilled Ch…" at bounding box center [593, 563] width 170 height 764
click at [564, 135] on span "Open" at bounding box center [582, 142] width 37 height 14
click at [495, 137] on div "Handsa Open import export" at bounding box center [847, 140] width 705 height 30
click at [915, 291] on div "11-09-2025 01:37 PM SU MO TU WE TH FR SA" at bounding box center [978, 334] width 328 height 87
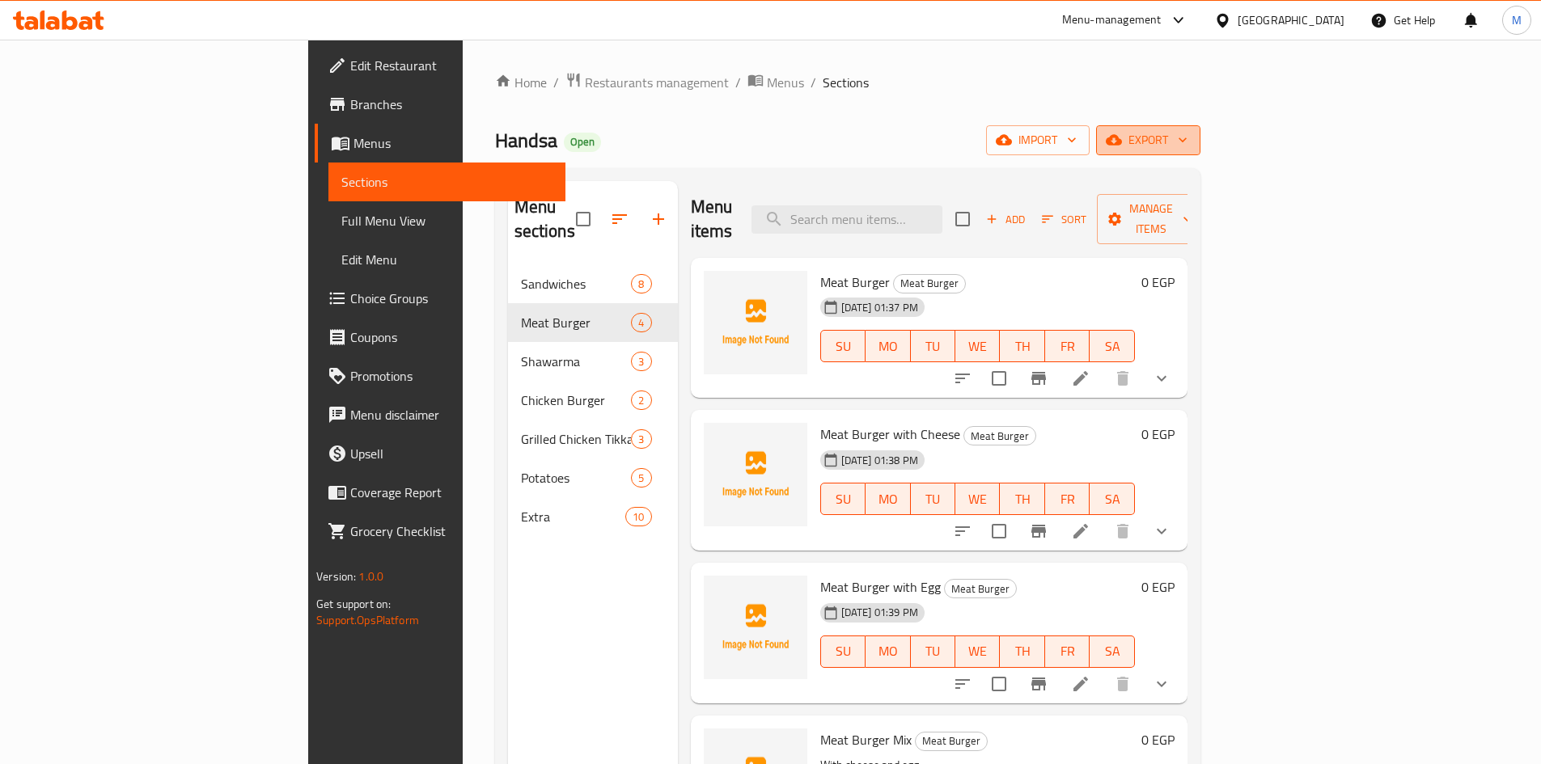
click at [1187, 130] on span "export" at bounding box center [1148, 140] width 78 height 20
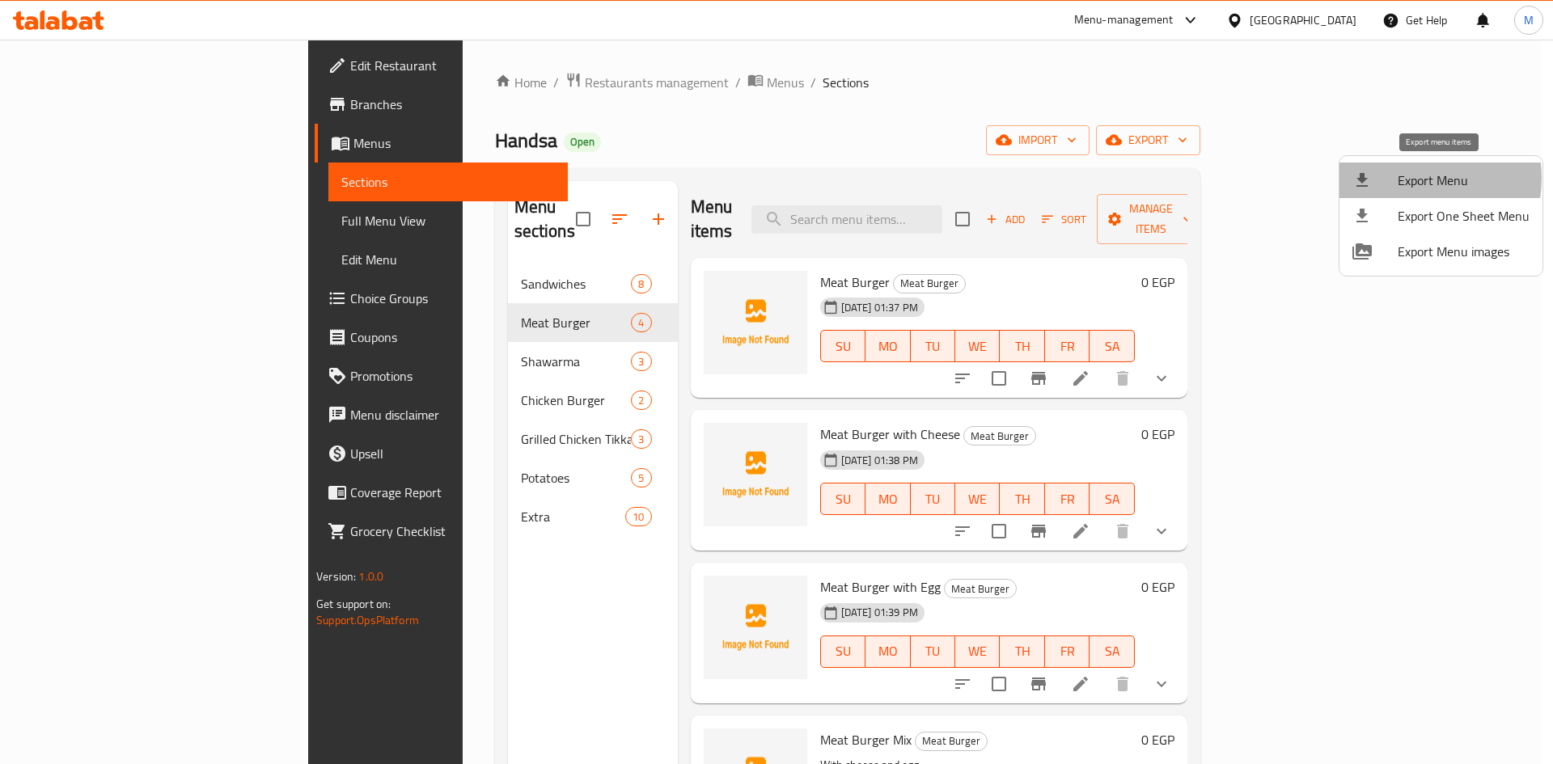
click at [1404, 178] on span "Export Menu" at bounding box center [1464, 180] width 132 height 19
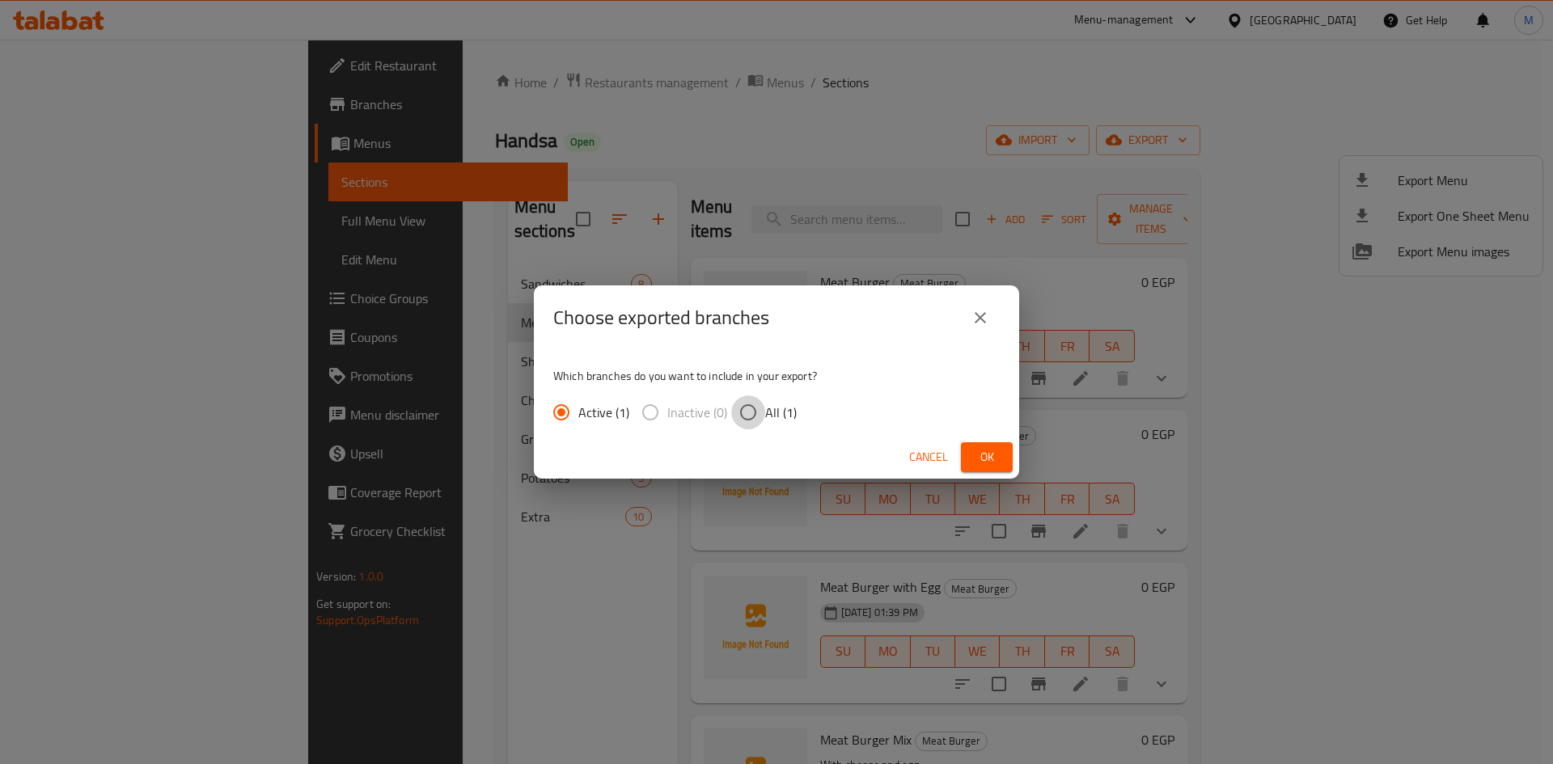
drag, startPoint x: 749, startPoint y: 412, endPoint x: 910, endPoint y: 450, distance: 165.6
click at [751, 412] on input "All (1)" at bounding box center [748, 412] width 34 height 34
radio input "true"
click at [967, 458] on button "Ok" at bounding box center [987, 457] width 52 height 30
